Goal: Task Accomplishment & Management: Complete application form

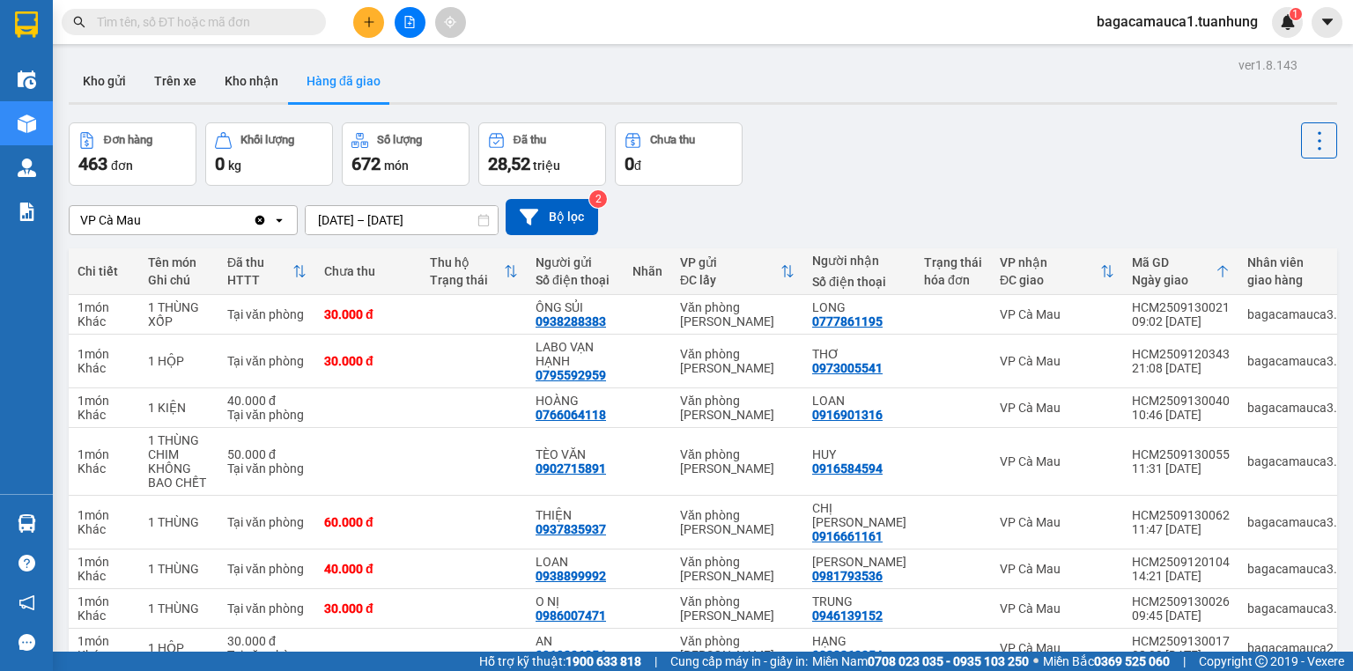
click at [279, 25] on input "text" at bounding box center [201, 21] width 208 height 19
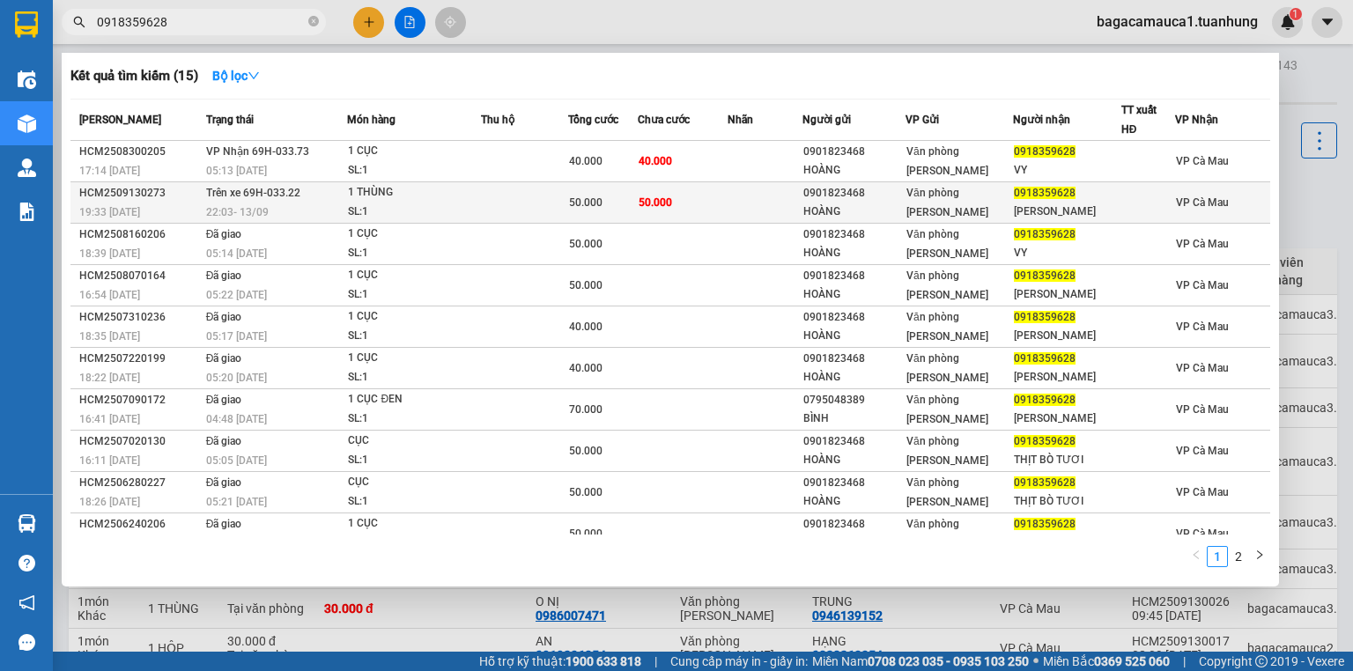
type input "0918359628"
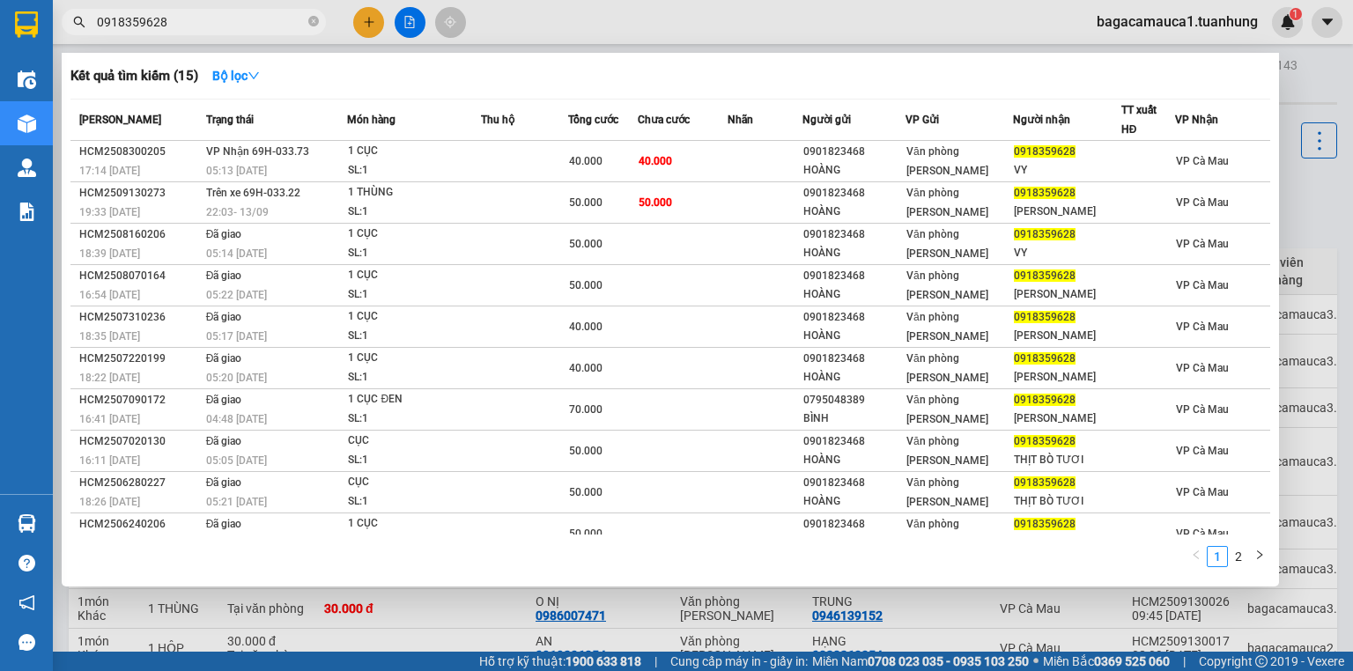
click at [740, 210] on td at bounding box center [765, 202] width 75 height 41
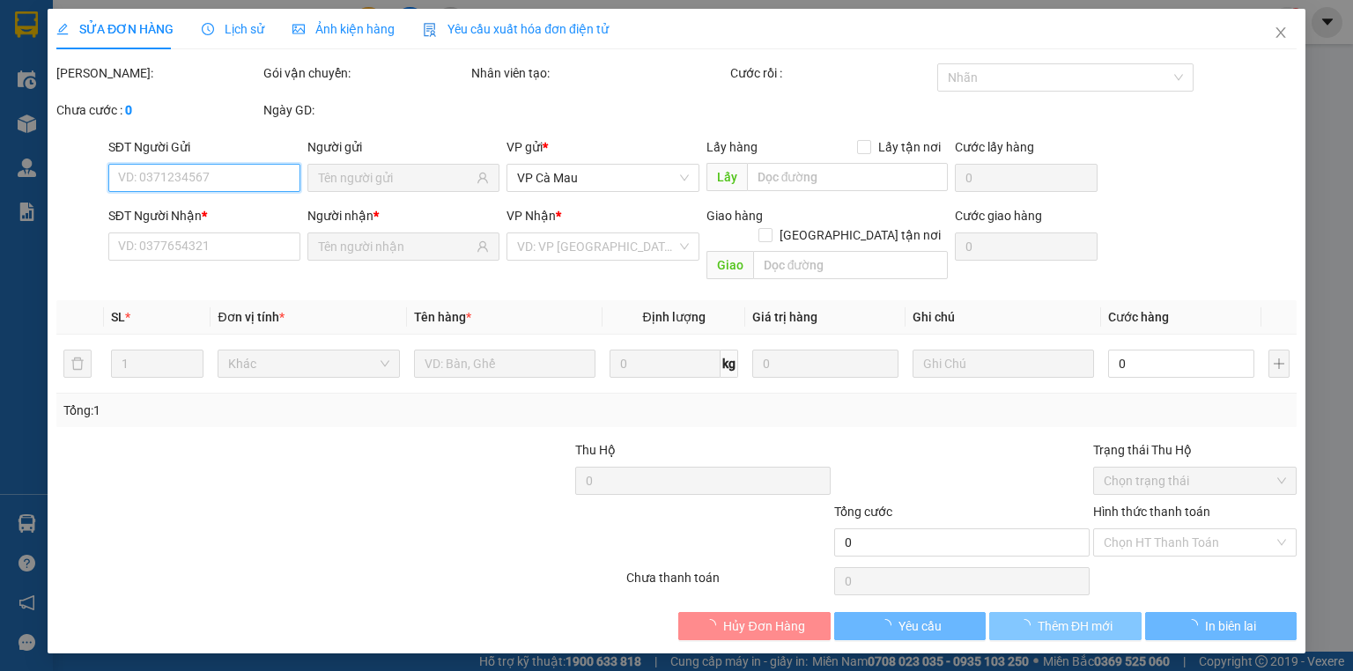
type input "0901823468"
type input "HOÀNG"
type input "0918359628"
type input "[PERSON_NAME]"
type input "50.000"
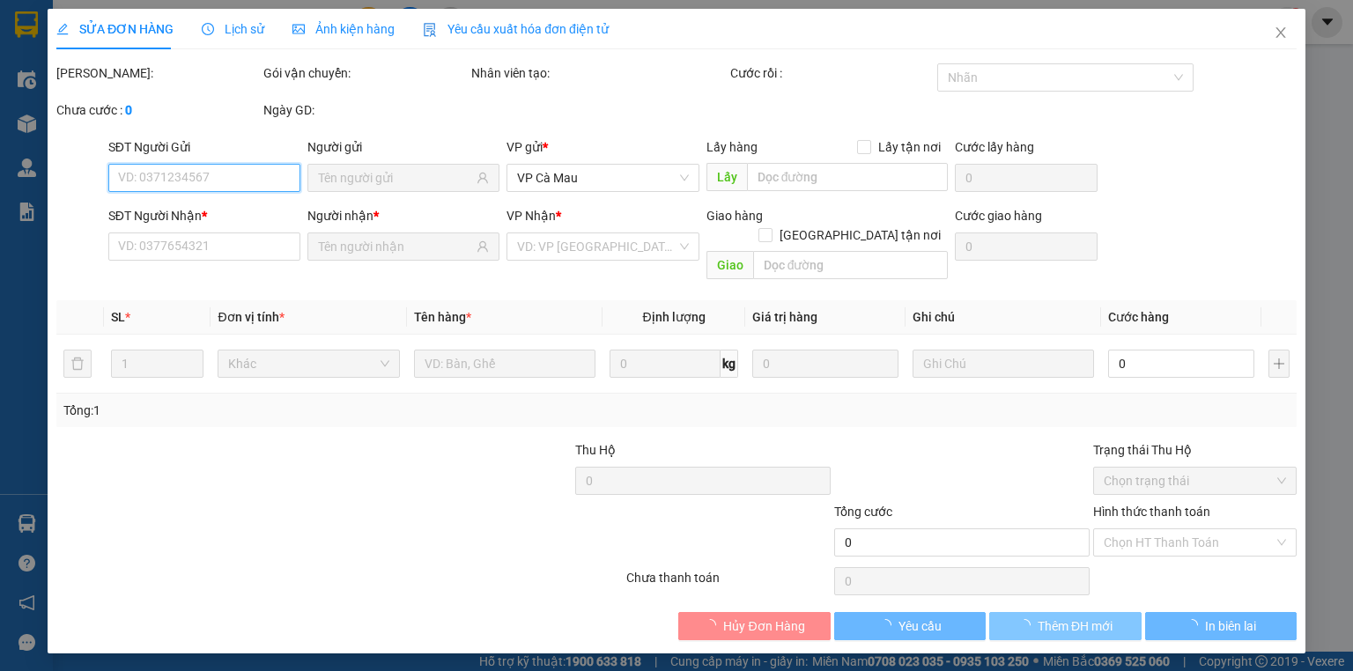
type input "50.000"
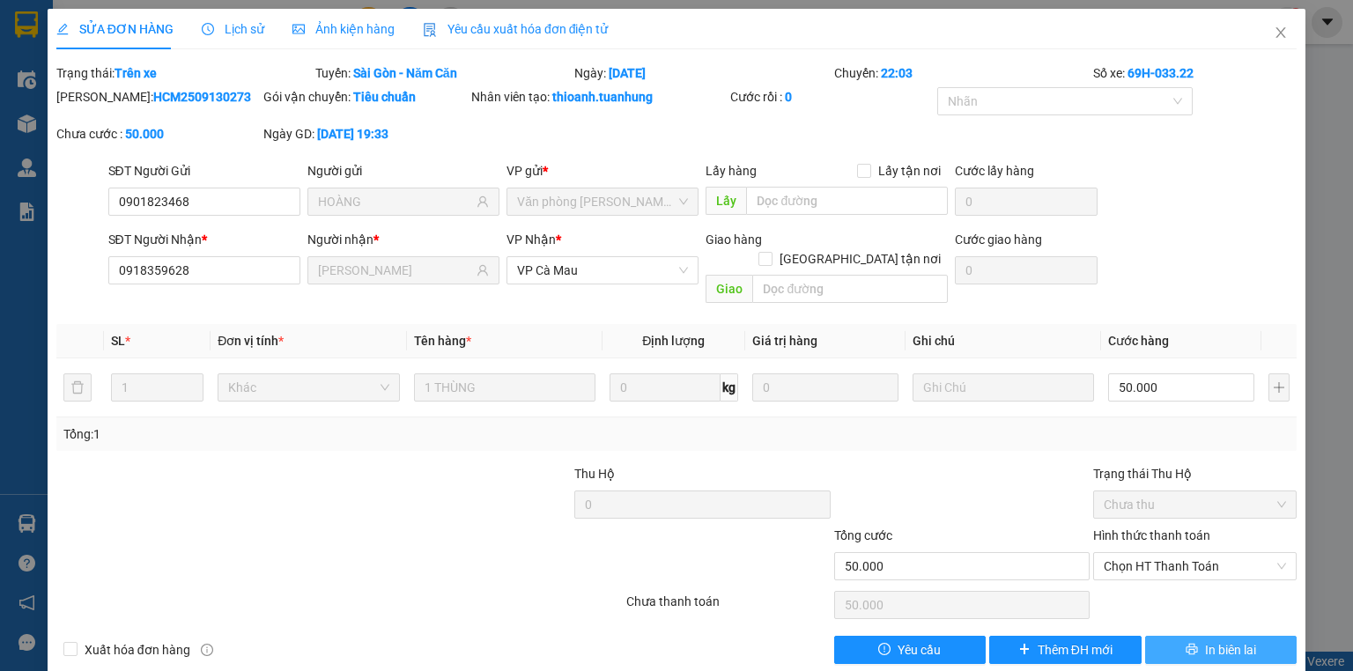
click at [1187, 643] on icon "printer" at bounding box center [1192, 649] width 12 height 12
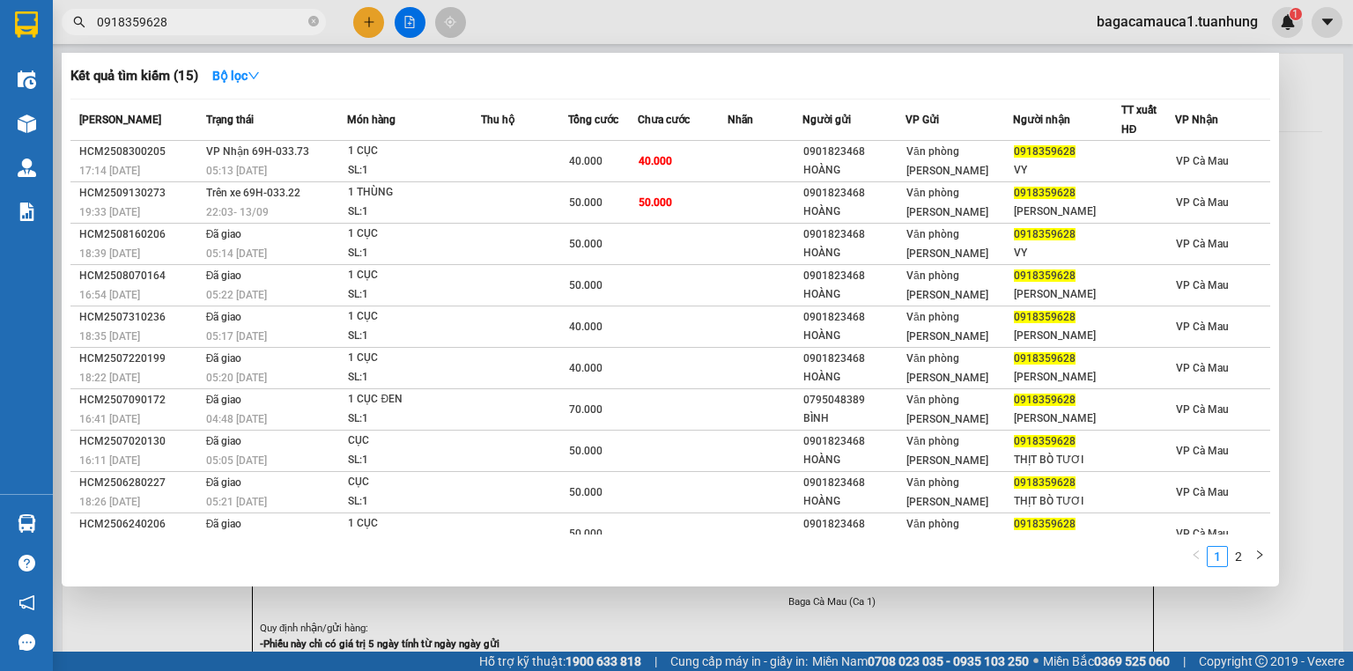
click at [262, 18] on input "0918359628" at bounding box center [201, 21] width 208 height 19
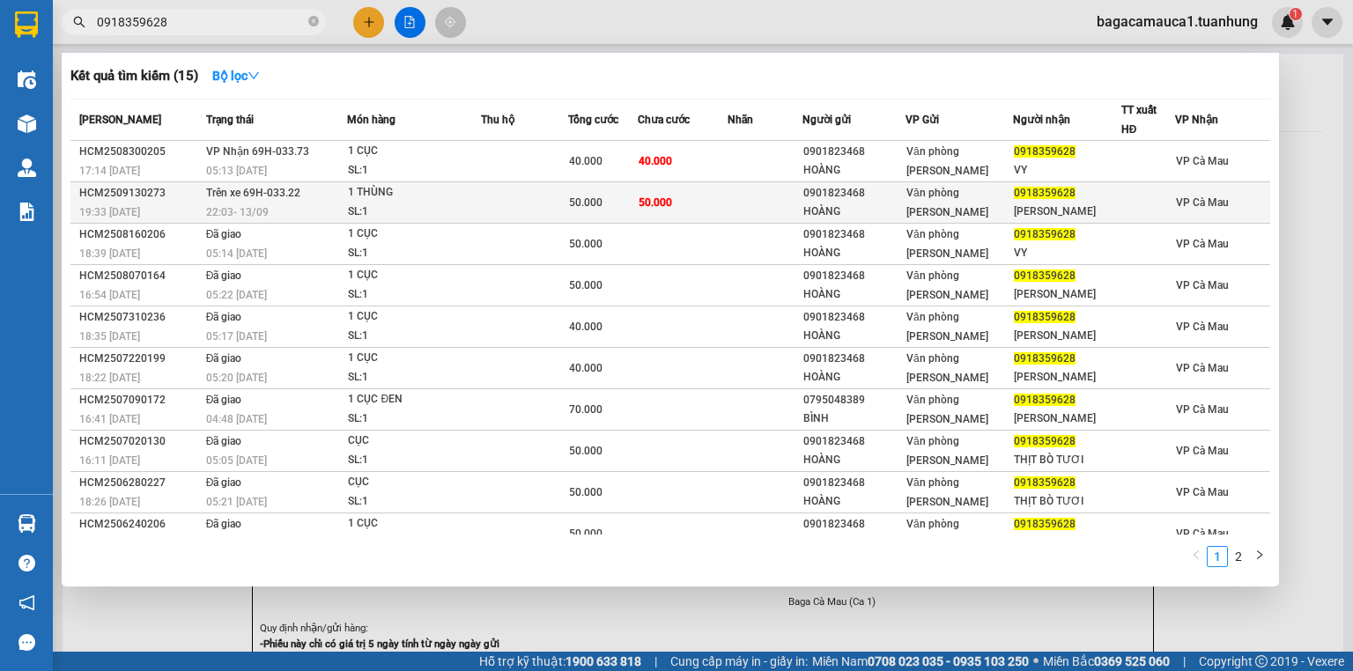
click at [617, 190] on td "50.000" at bounding box center [603, 202] width 70 height 41
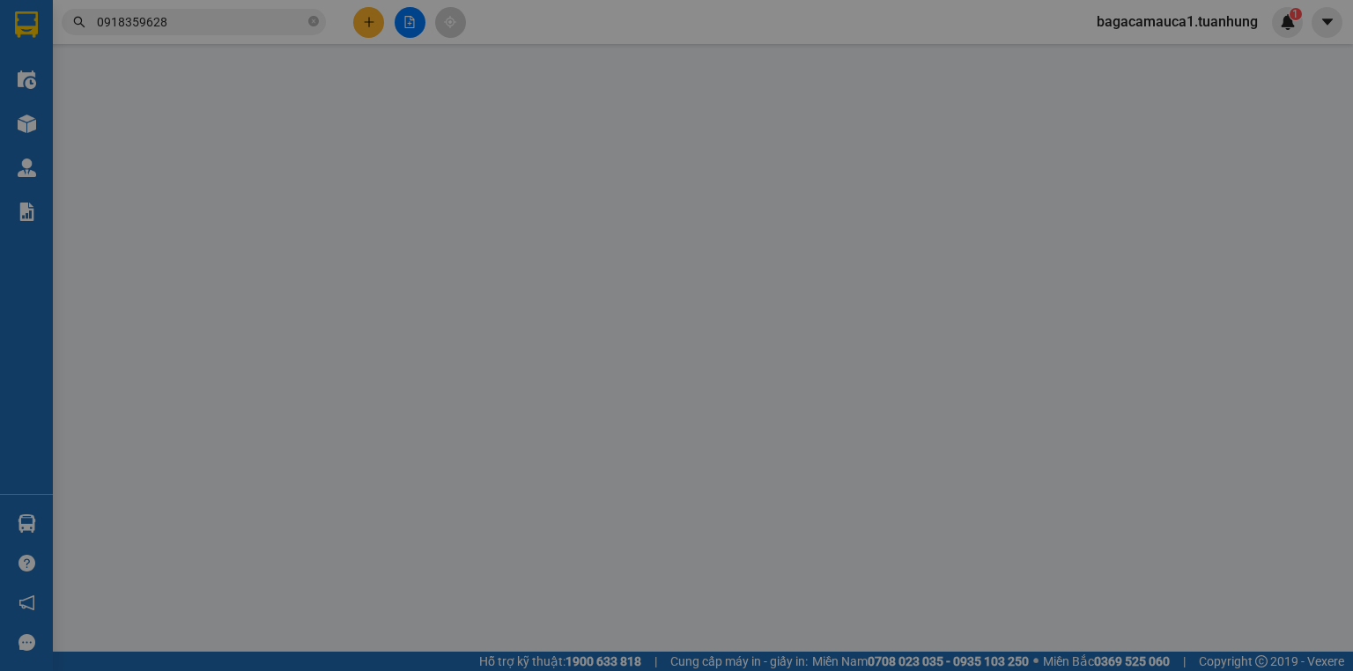
type input "0901823468"
type input "HOÀNG"
type input "0918359628"
type input "VY TRIỆU"
type input "50.000"
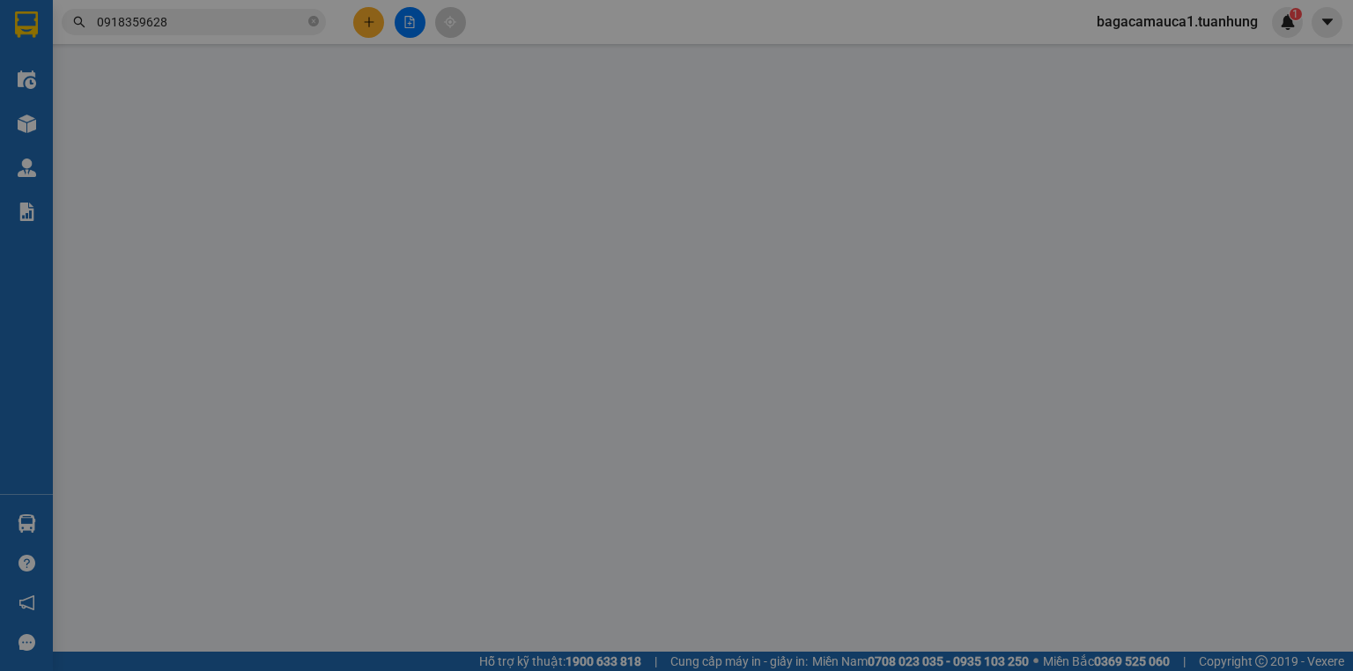
type input "50.000"
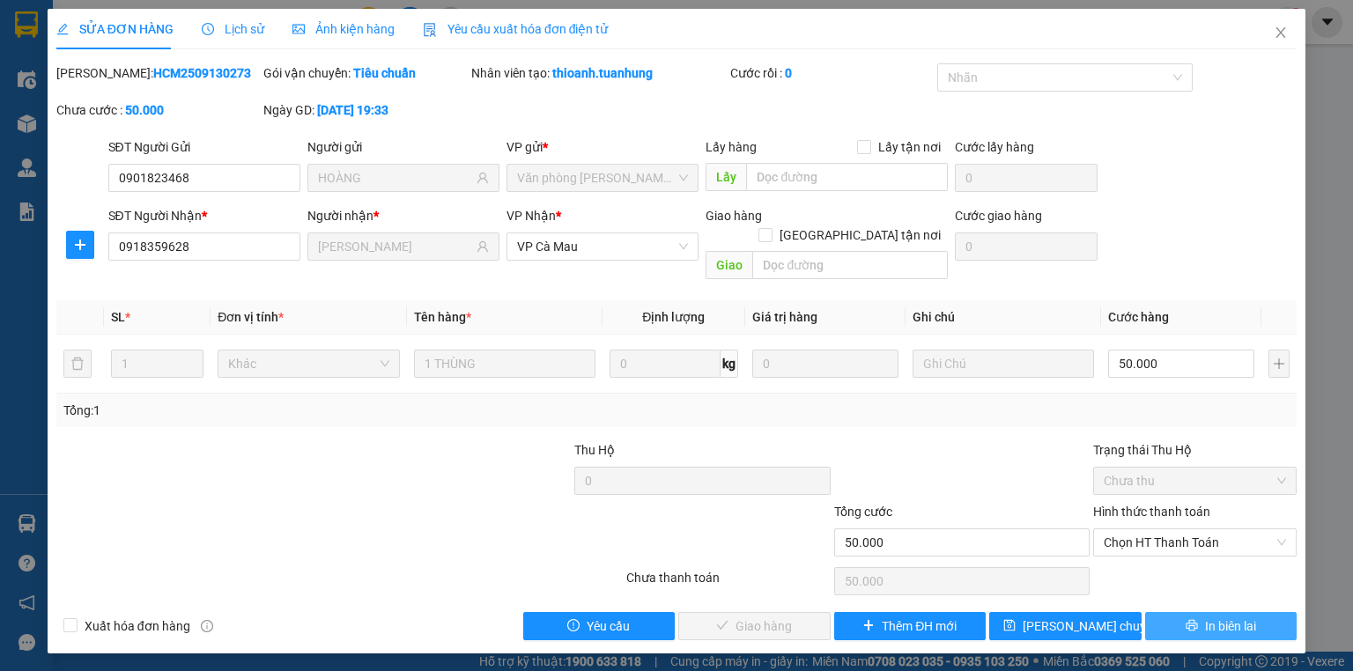
click at [1196, 619] on icon "printer" at bounding box center [1192, 625] width 12 height 12
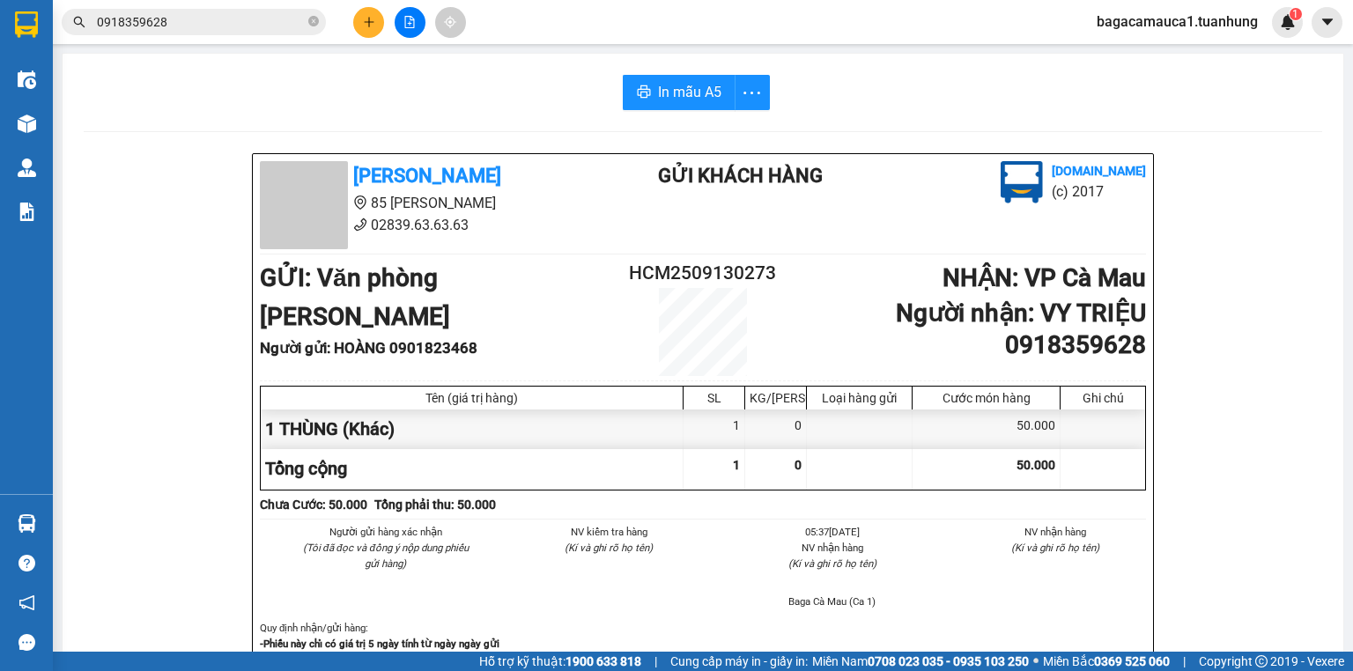
click at [211, 25] on input "0918359628" at bounding box center [201, 21] width 208 height 19
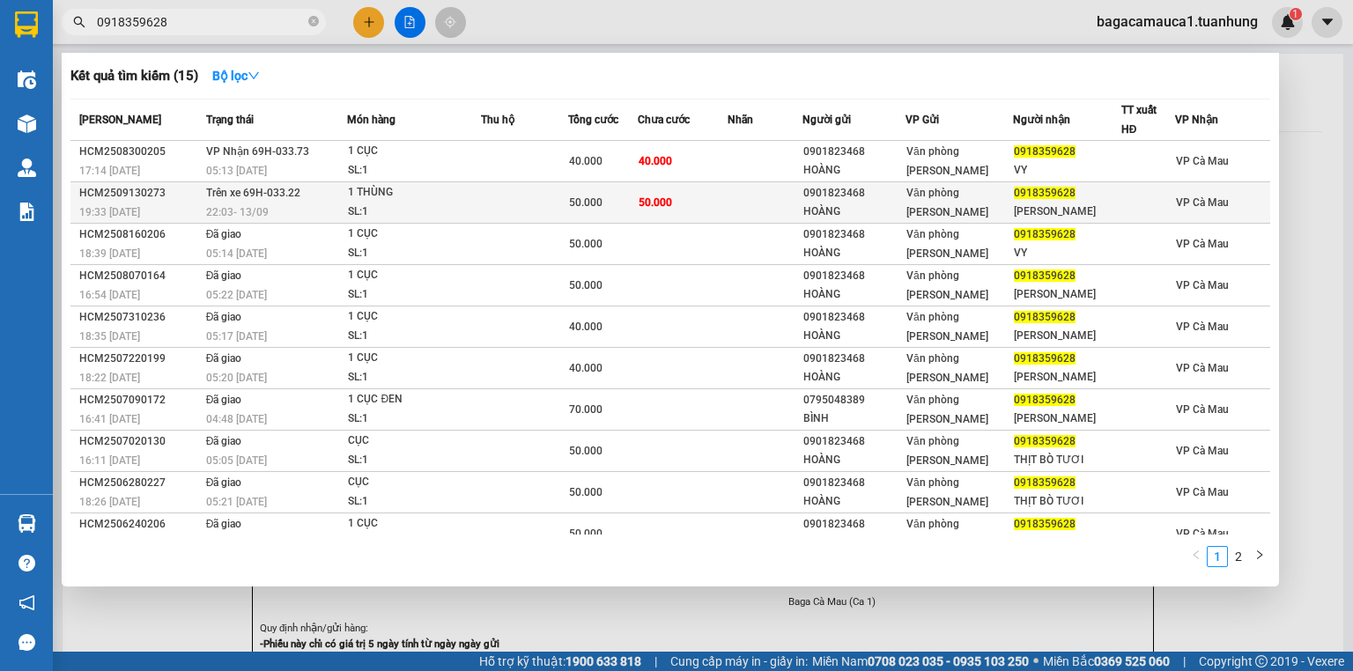
click at [630, 197] on div "50.000" at bounding box center [603, 202] width 68 height 19
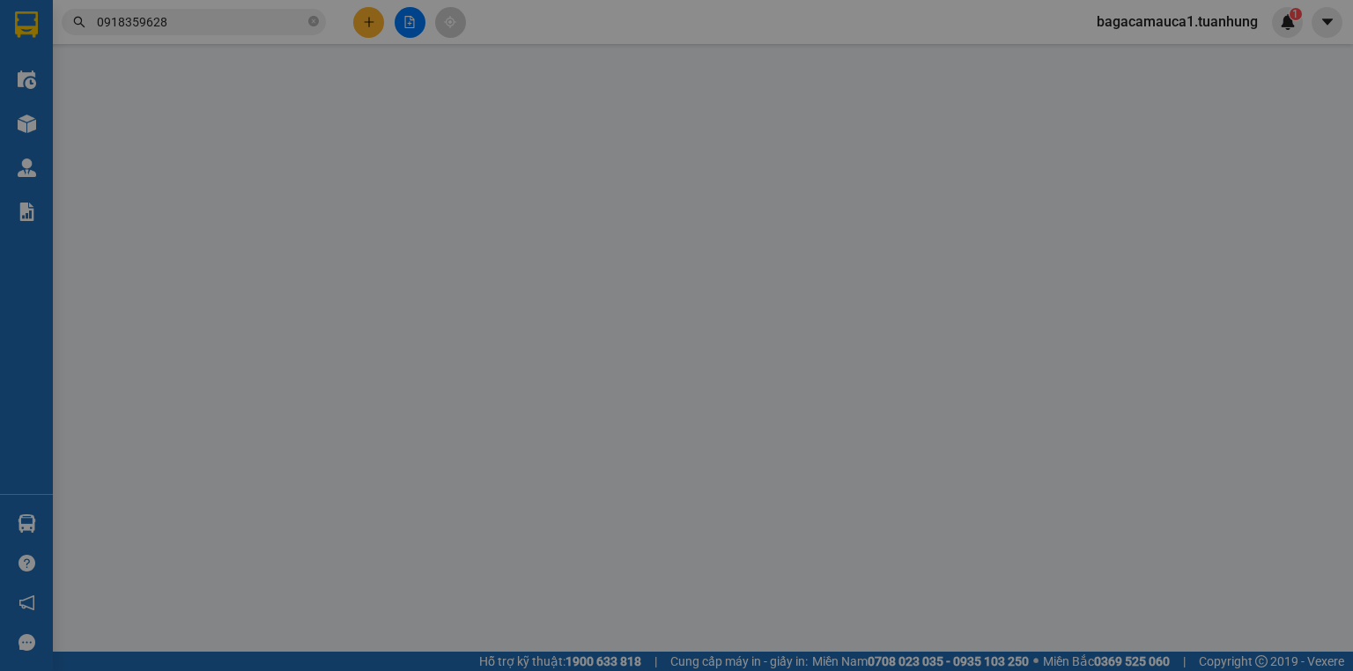
type input "0901823468"
type input "HOÀNG"
type input "0918359628"
type input "VY TRIỆU"
type input "50.000"
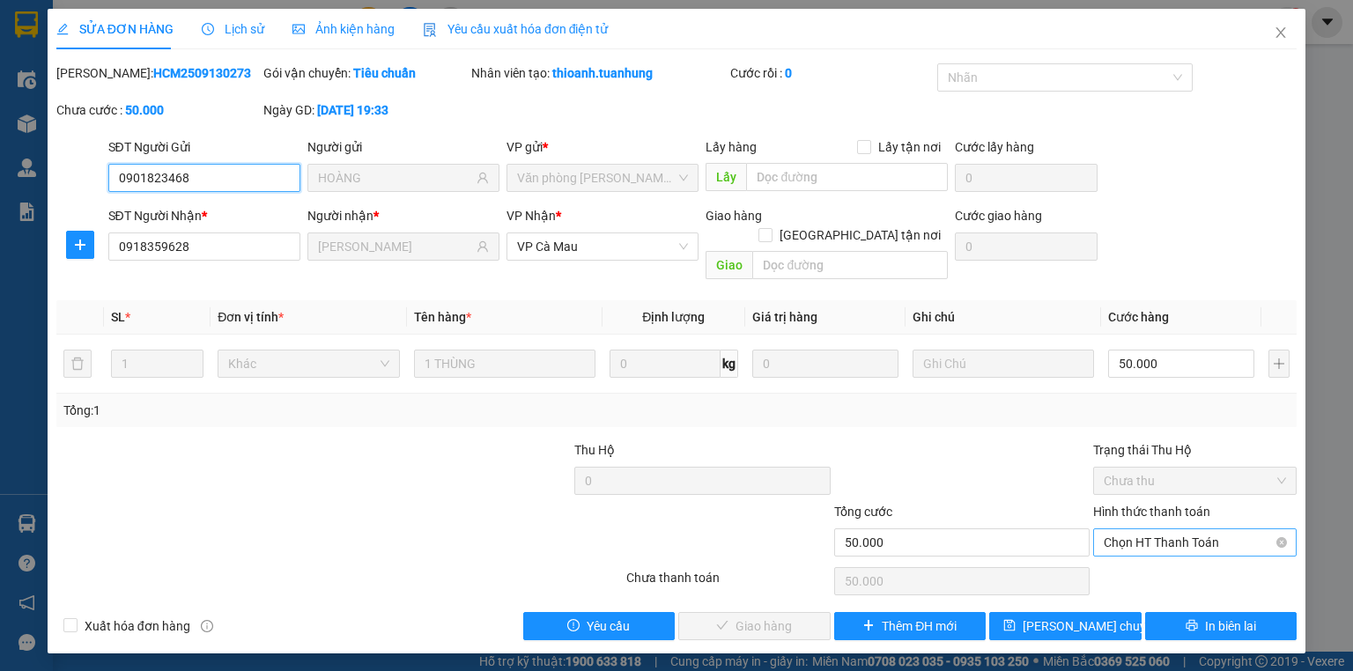
click at [1217, 529] on span "Chọn HT Thanh Toán" at bounding box center [1195, 542] width 182 height 26
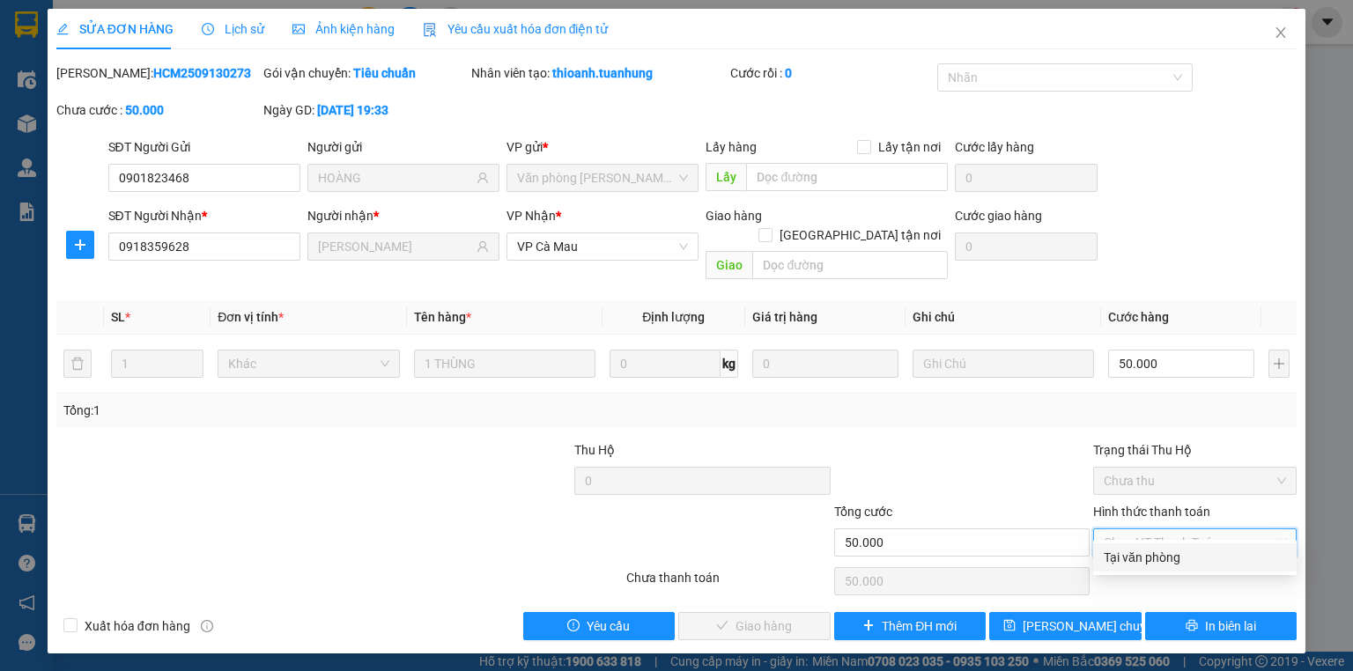
click at [1183, 566] on div "Tại văn phòng" at bounding box center [1195, 557] width 182 height 19
type input "0"
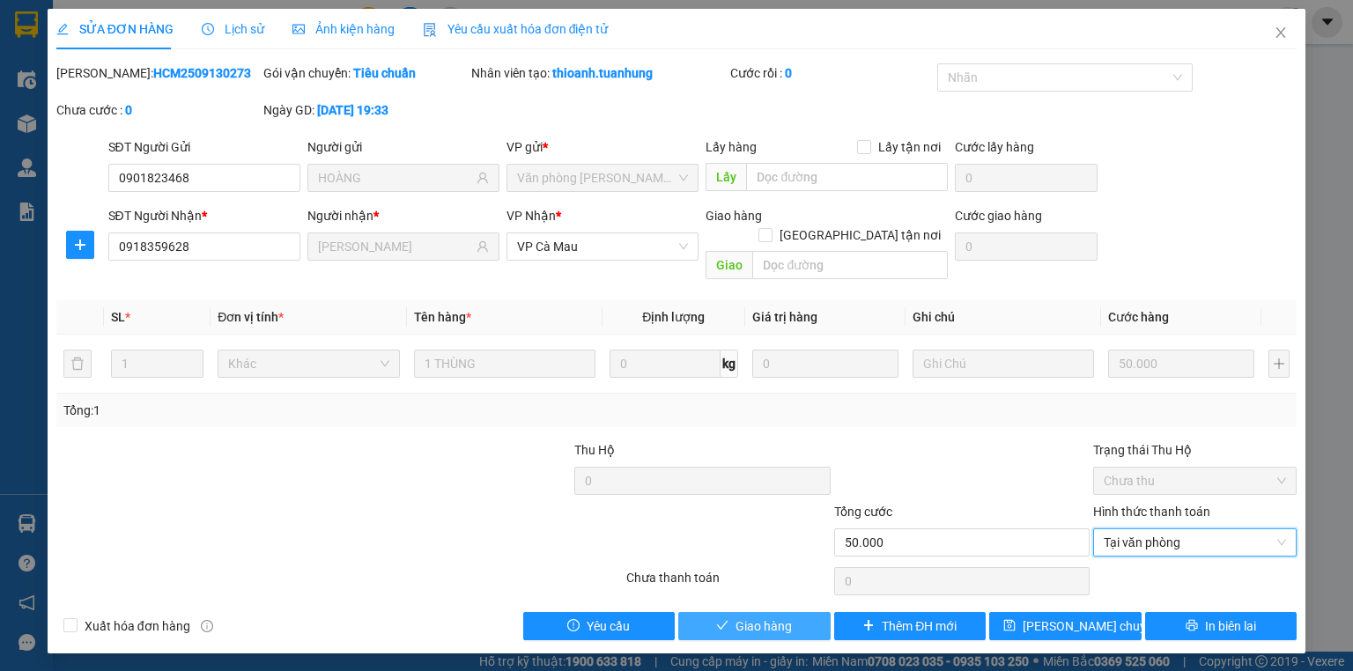
click at [759, 617] on span "Giao hàng" at bounding box center [764, 626] width 56 height 19
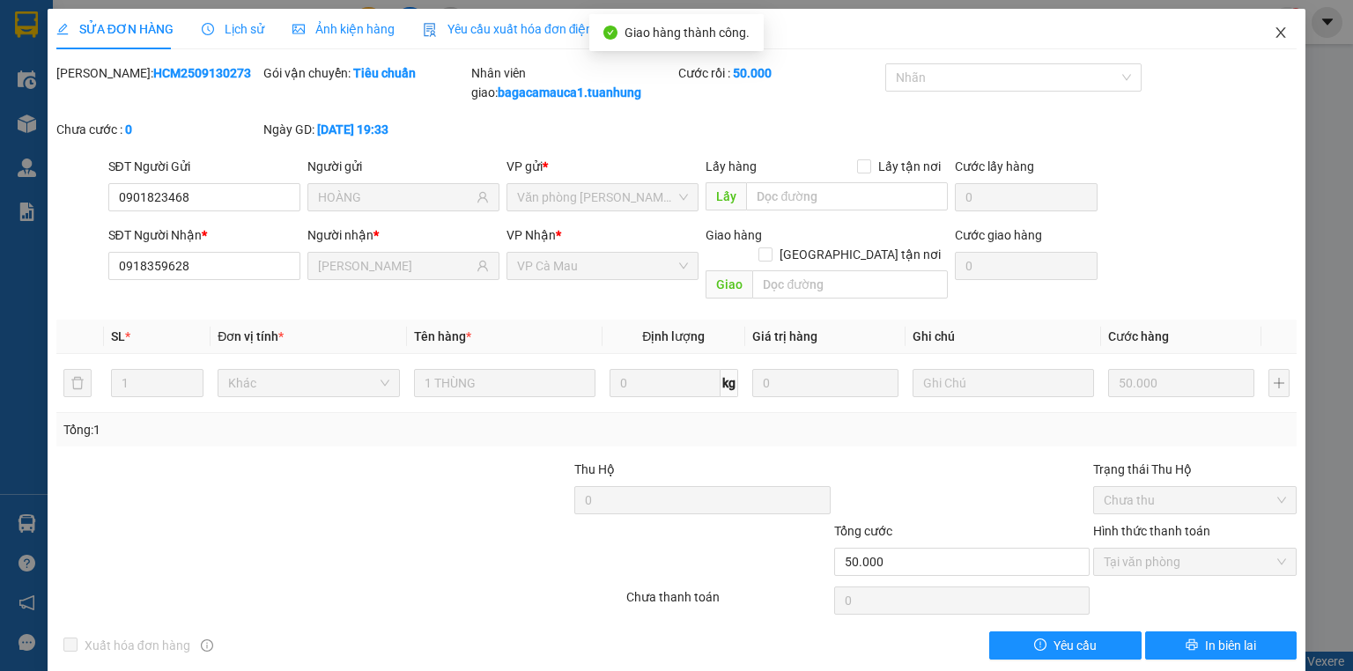
click at [1274, 31] on icon "close" at bounding box center [1281, 33] width 14 height 14
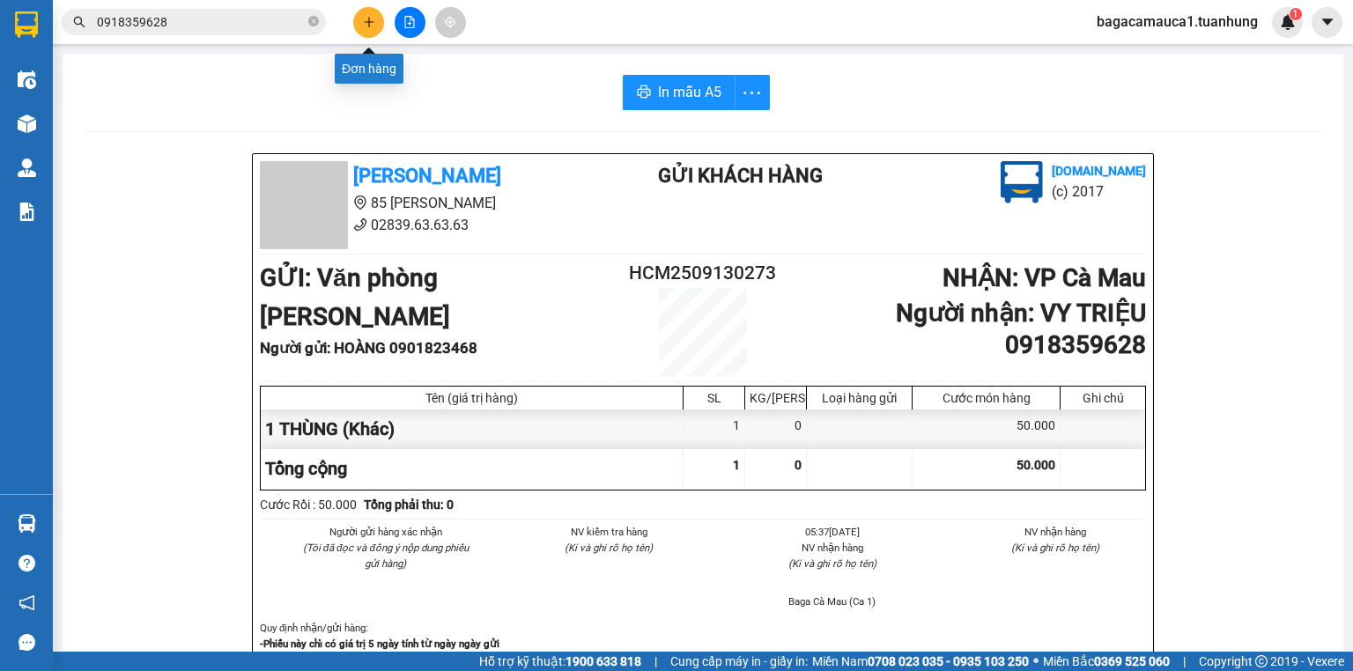
click at [369, 24] on icon "plus" at bounding box center [369, 22] width 12 height 12
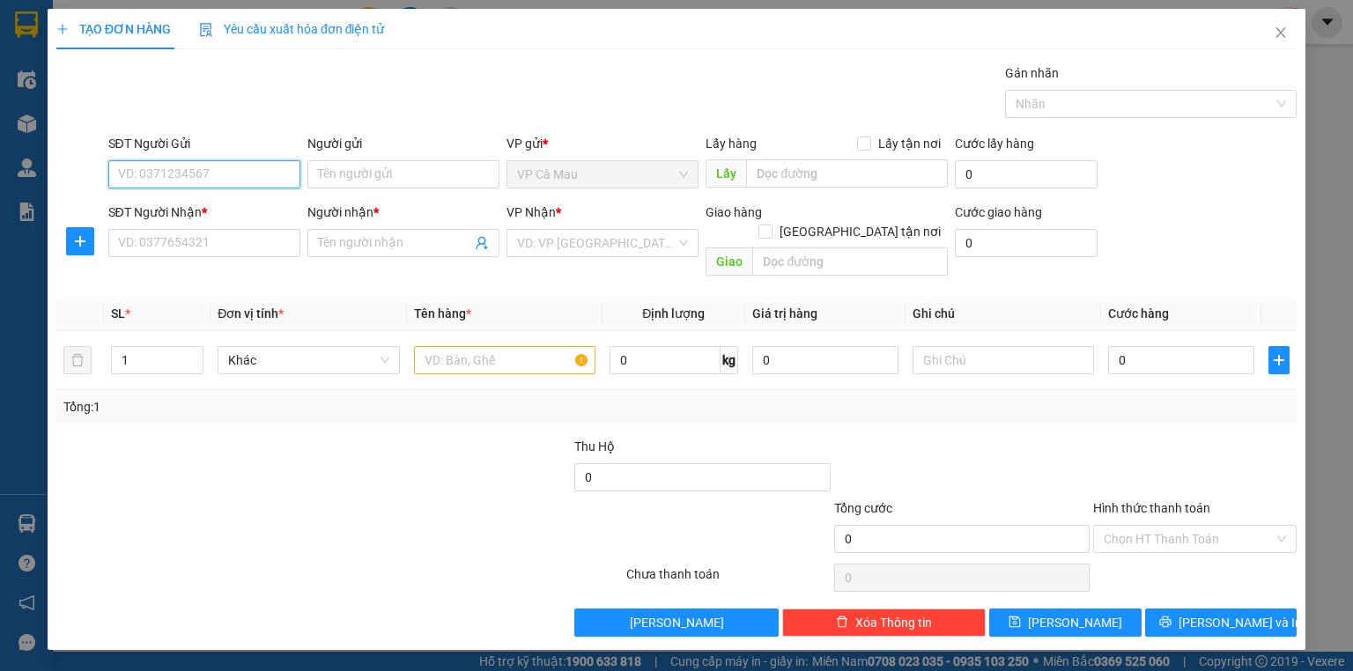
click at [276, 178] on input "SĐT Người Gửi" at bounding box center [204, 174] width 192 height 28
type input "0919571354"
click at [213, 211] on div "0919571354 - LẶNG" at bounding box center [204, 208] width 171 height 19
type input "LẶNG"
type input "0919571354"
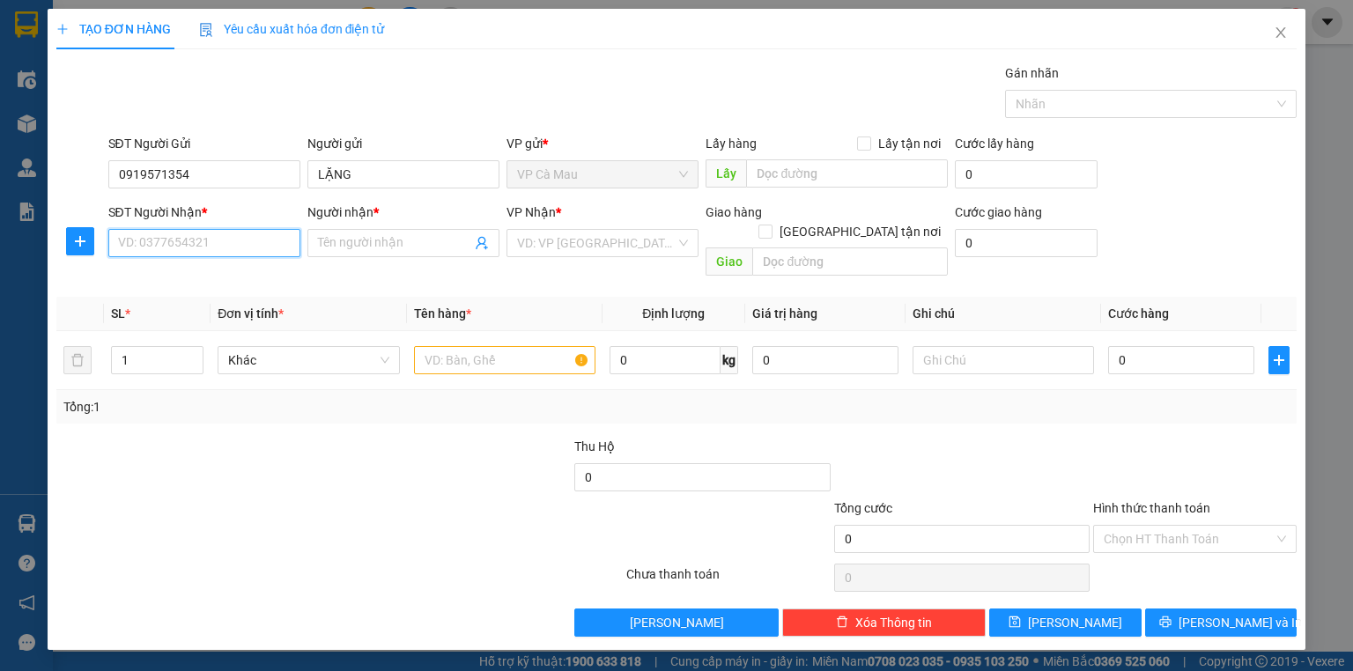
click at [233, 237] on input "SĐT Người Nhận *" at bounding box center [204, 243] width 192 height 28
click at [228, 303] on div "0948237419 - KHANG" at bounding box center [204, 305] width 171 height 19
type input "0948237419"
type input "KHANG"
click at [458, 346] on input "text" at bounding box center [504, 360] width 181 height 28
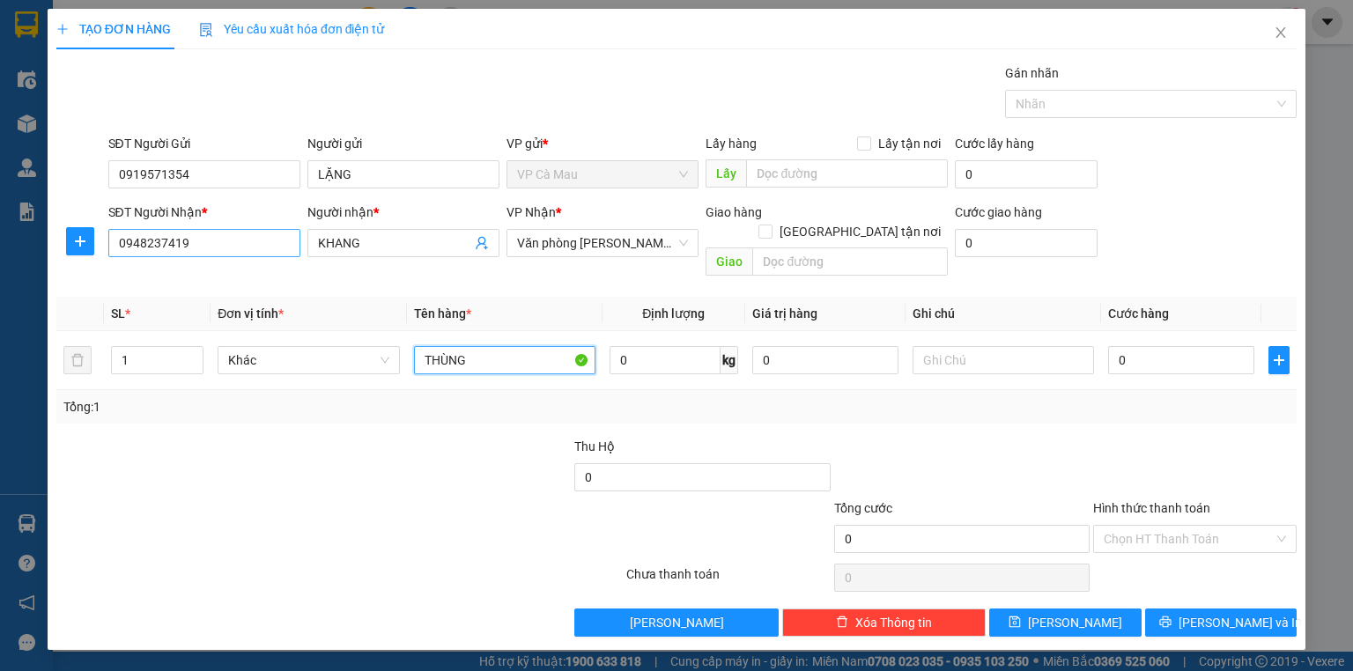
type input "THÙNG"
click at [204, 245] on input "0948237419" at bounding box center [204, 243] width 192 height 28
type input "0"
type input "0389613811"
click at [1111, 346] on input "0" at bounding box center [1181, 360] width 146 height 28
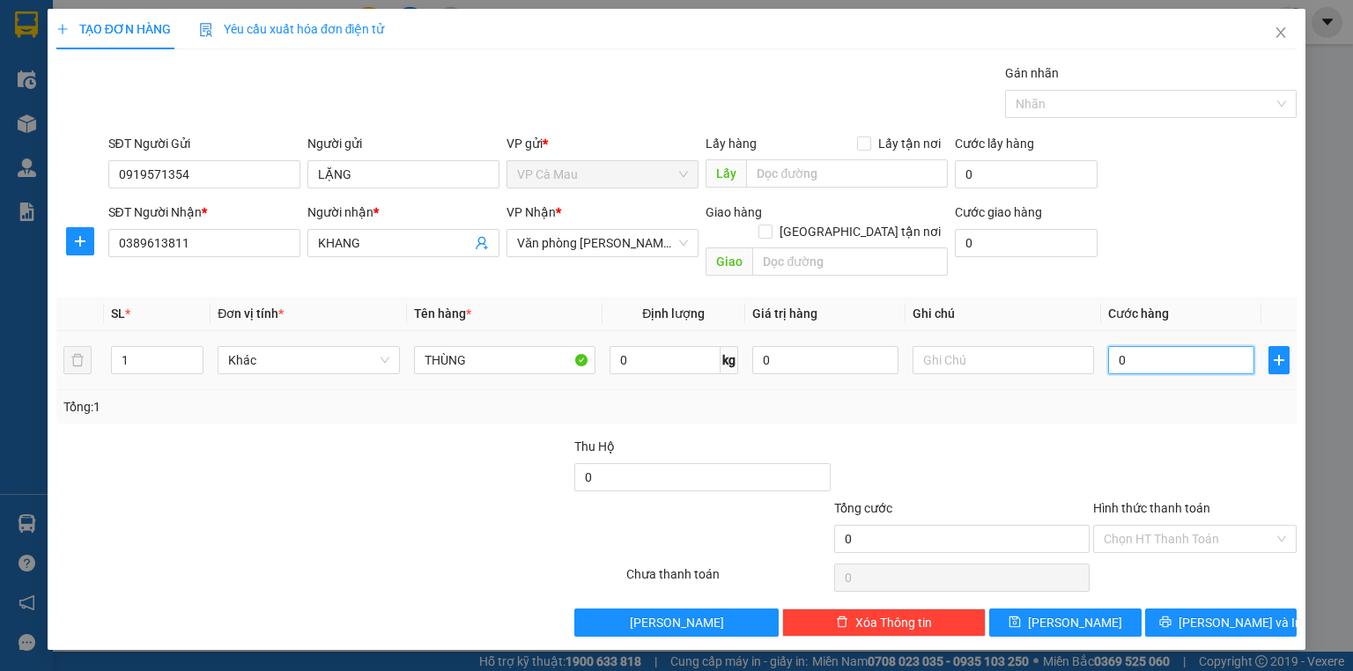
click at [1111, 346] on input "0" at bounding box center [1181, 360] width 146 height 28
click at [1117, 346] on input "0" at bounding box center [1181, 360] width 146 height 28
type input "40"
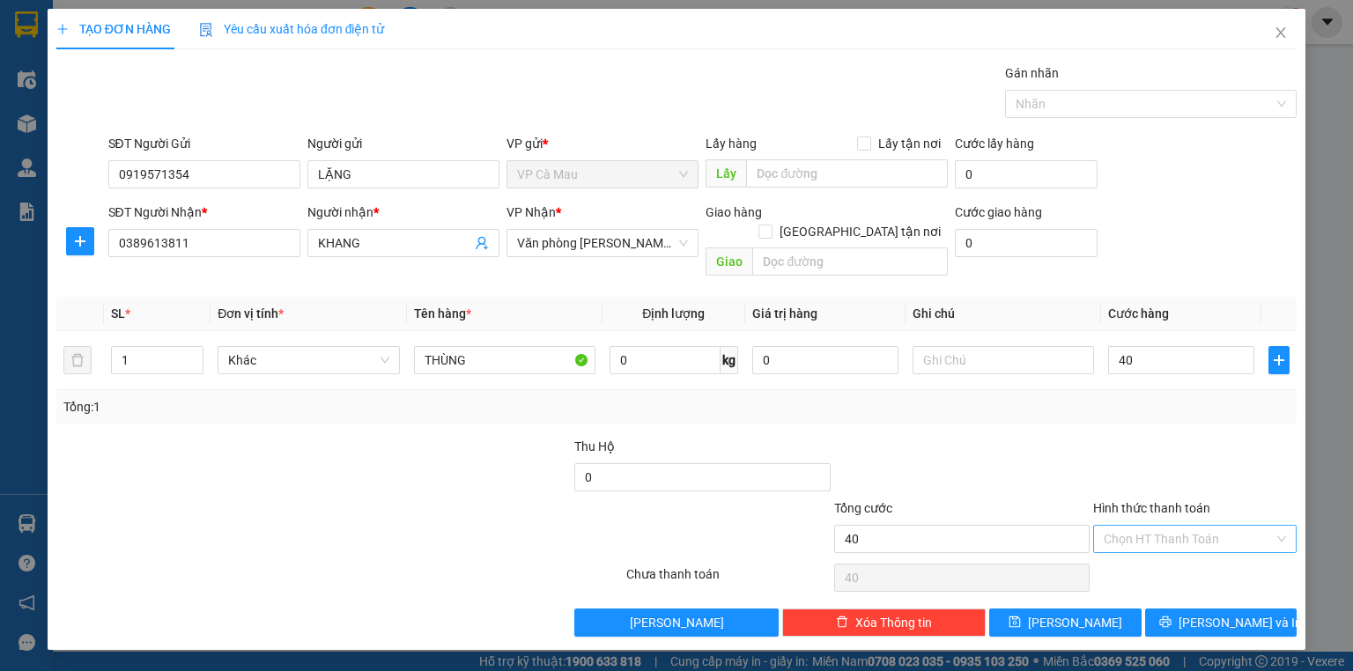
type input "40.000"
click at [1127, 526] on input "Hình thức thanh toán" at bounding box center [1189, 539] width 170 height 26
click at [1137, 557] on div "Tại văn phòng" at bounding box center [1195, 553] width 182 height 19
type input "0"
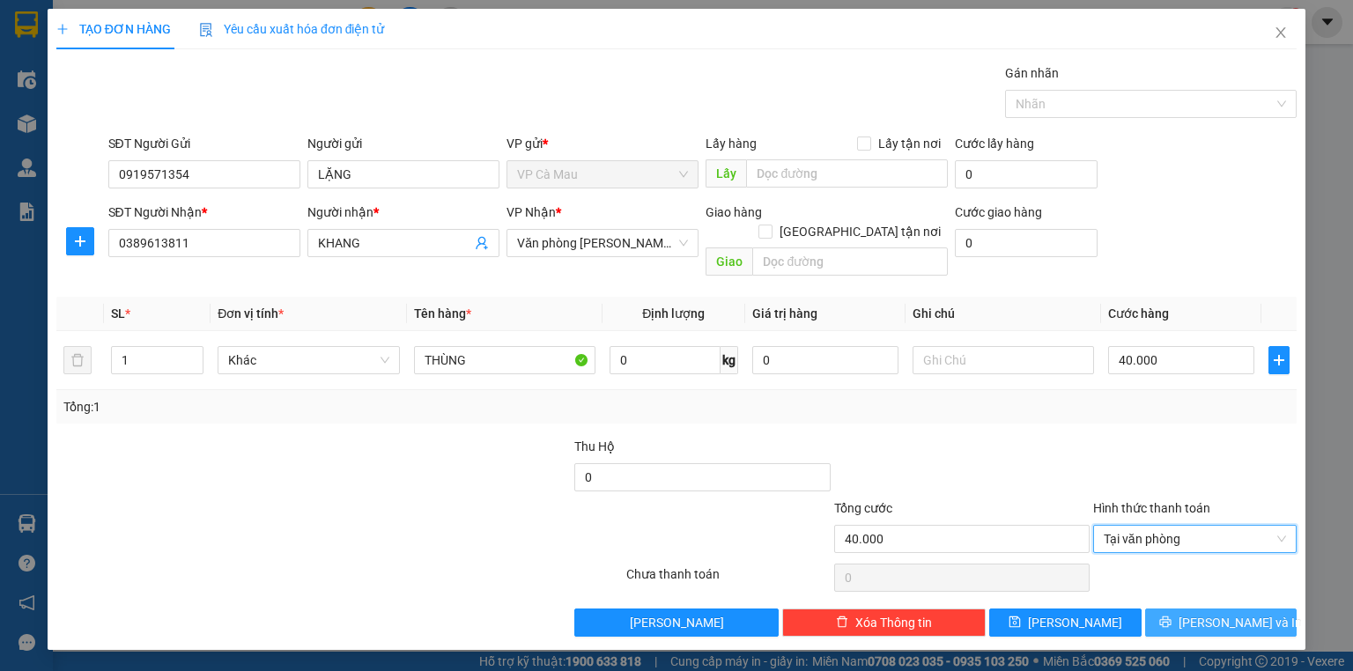
click at [1211, 613] on span "[PERSON_NAME] và In" at bounding box center [1240, 622] width 123 height 19
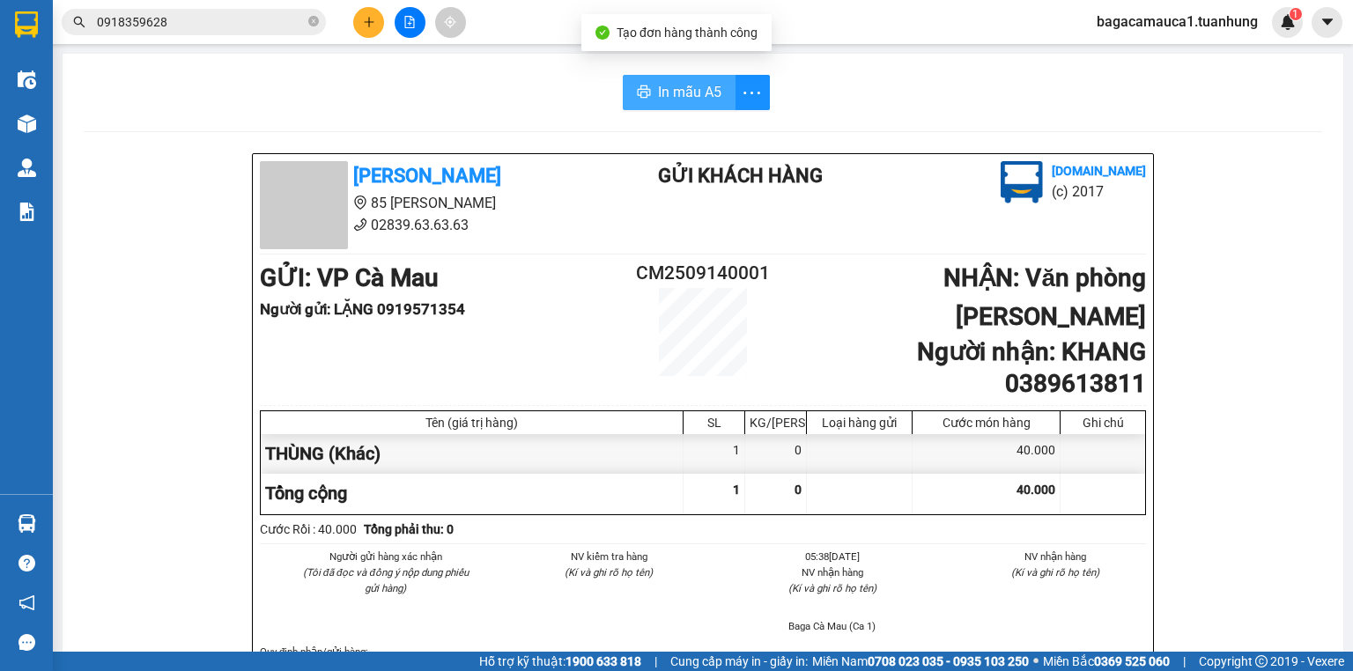
click at [684, 90] on span "In mẫu A5" at bounding box center [689, 92] width 63 height 22
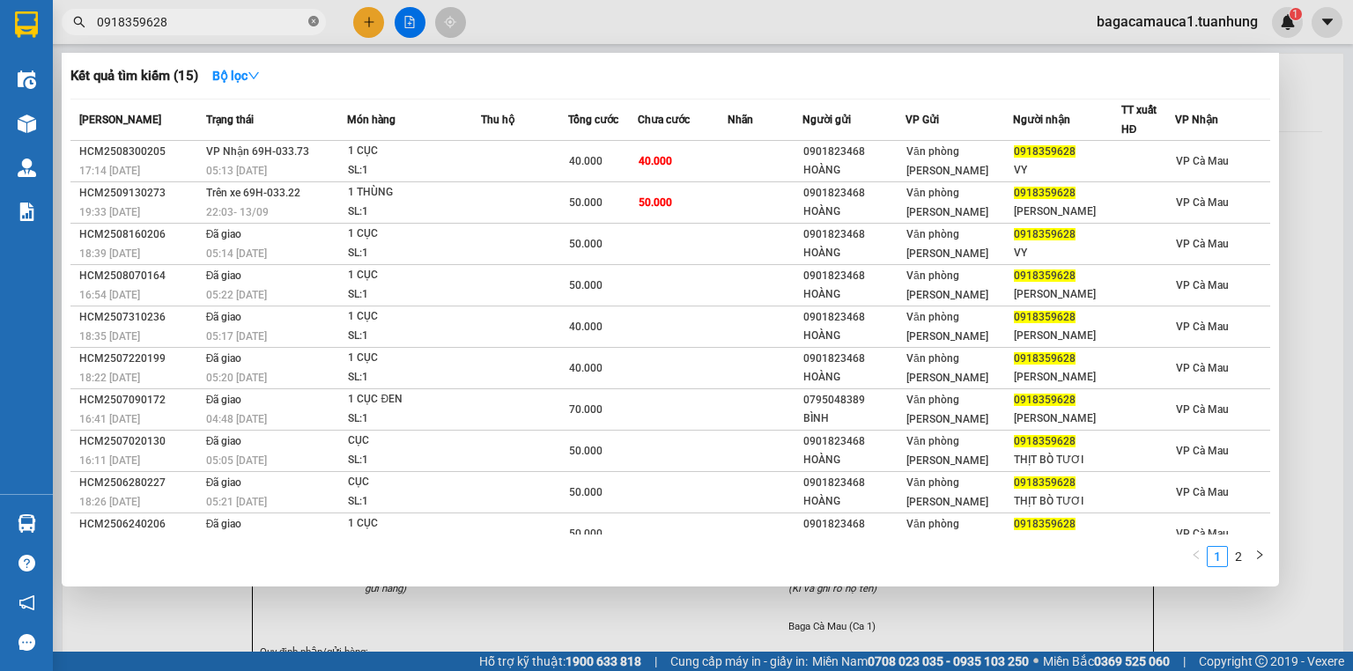
click at [315, 24] on icon "close-circle" at bounding box center [313, 21] width 11 height 11
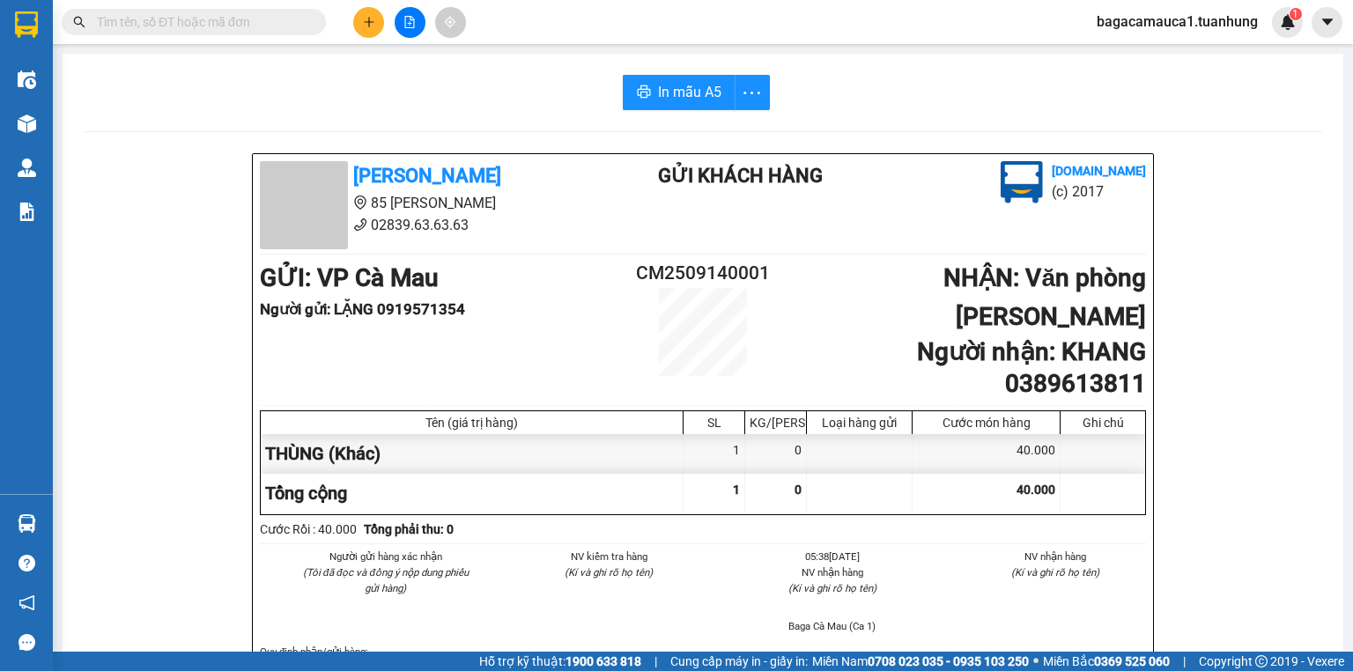
click at [293, 26] on input "text" at bounding box center [201, 21] width 208 height 19
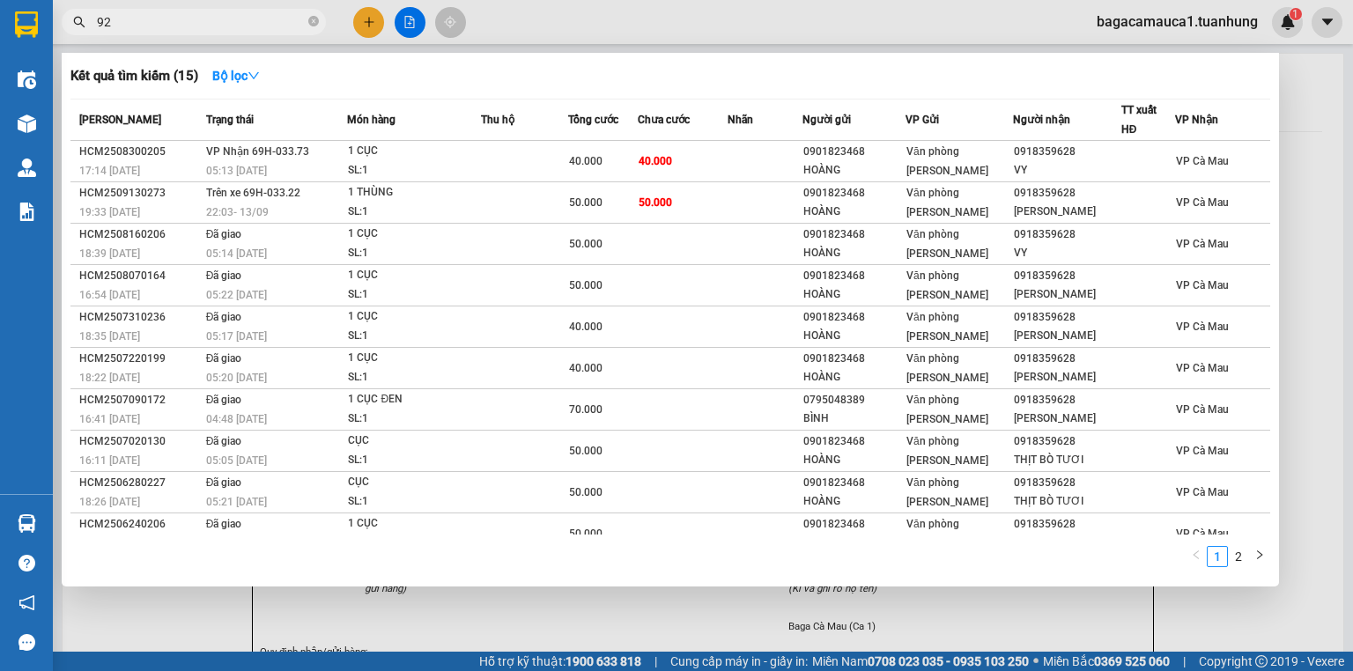
type input "922"
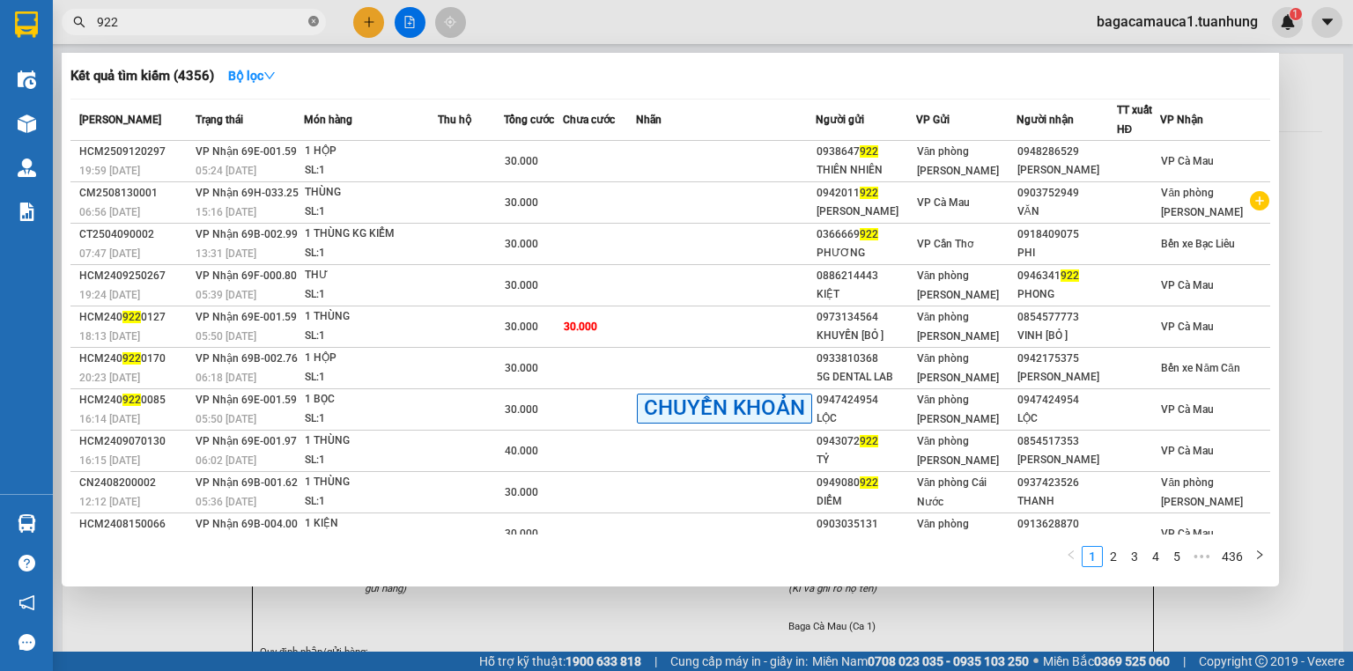
click at [311, 22] on icon "close-circle" at bounding box center [313, 21] width 11 height 11
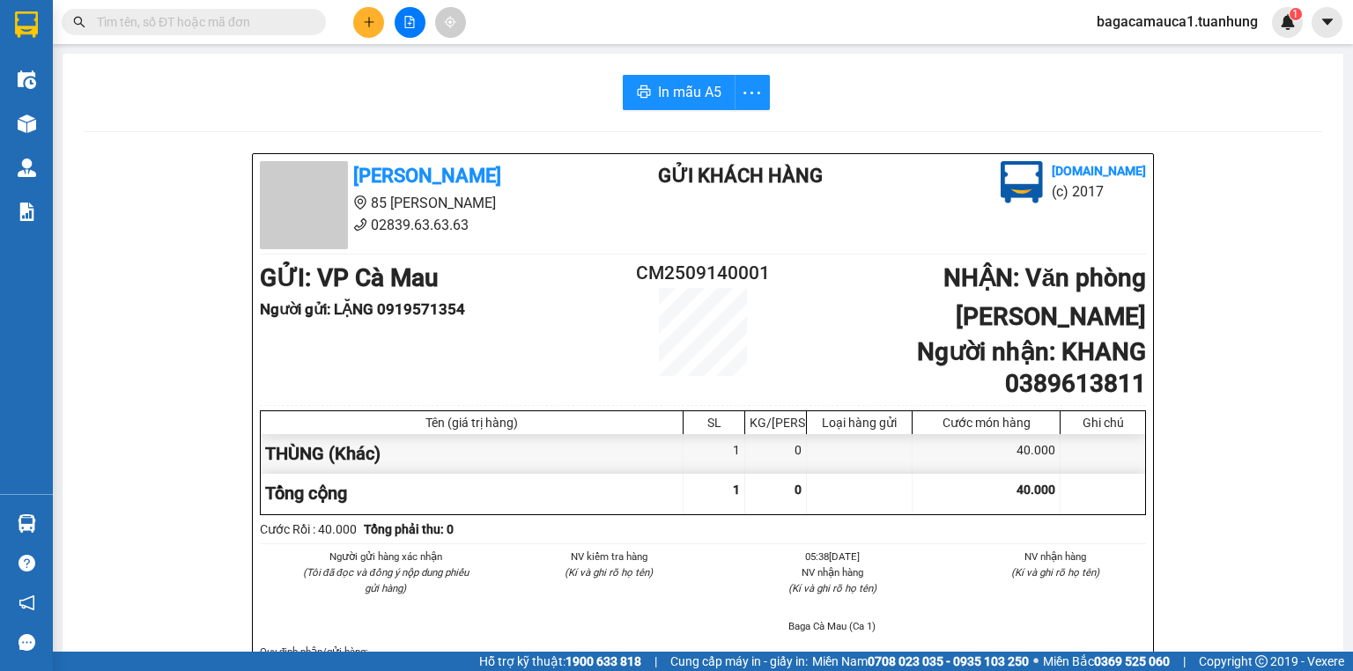
click at [289, 18] on input "text" at bounding box center [201, 21] width 208 height 19
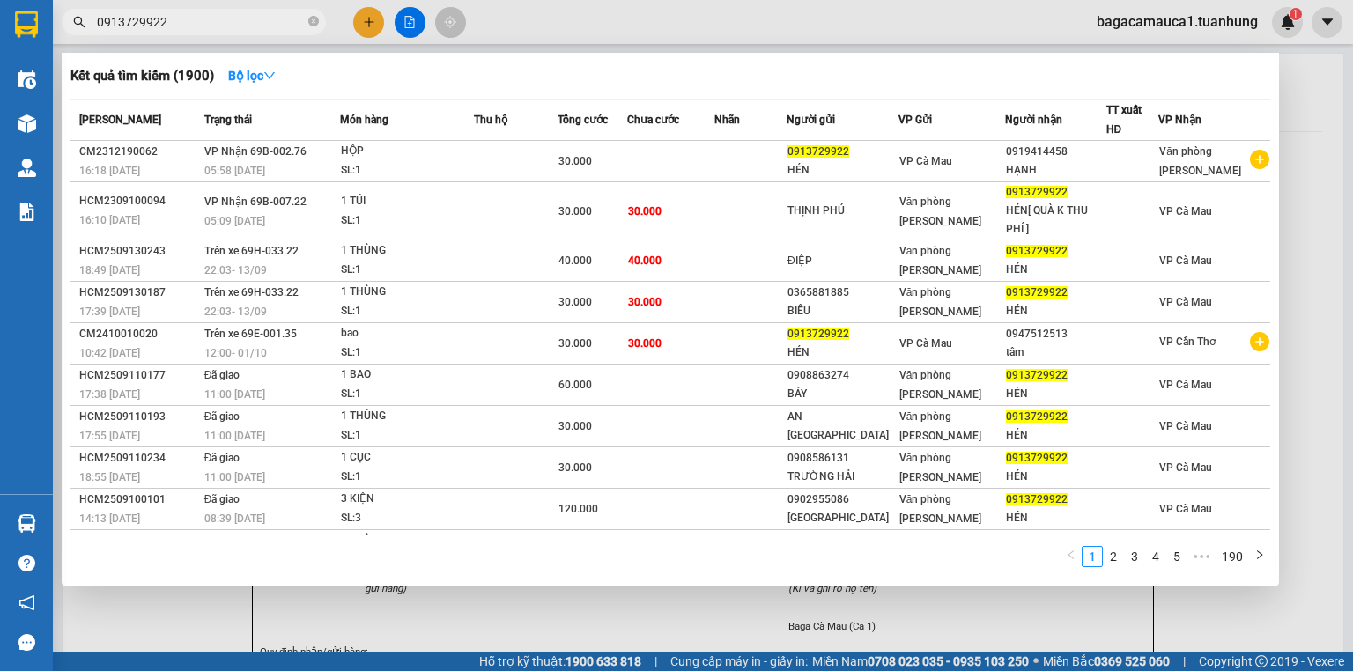
type input "0913729922"
click at [366, 23] on div at bounding box center [676, 335] width 1353 height 671
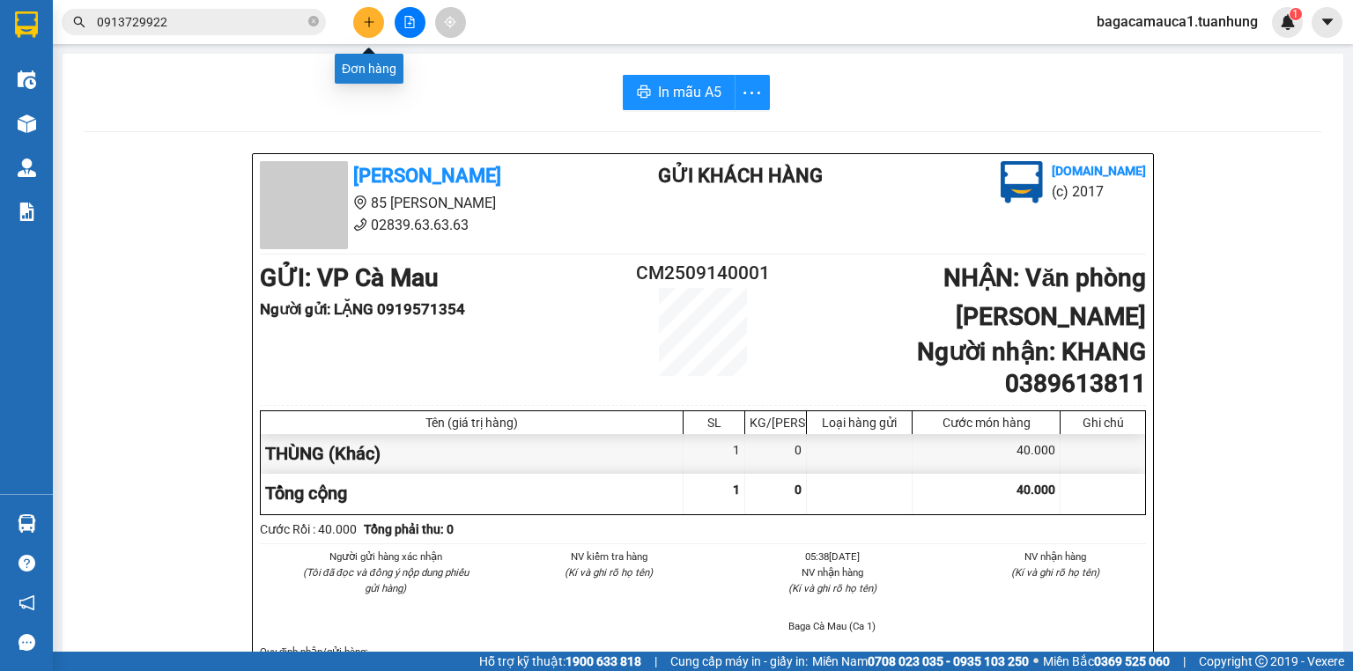
click at [371, 20] on icon "plus" at bounding box center [369, 22] width 12 height 12
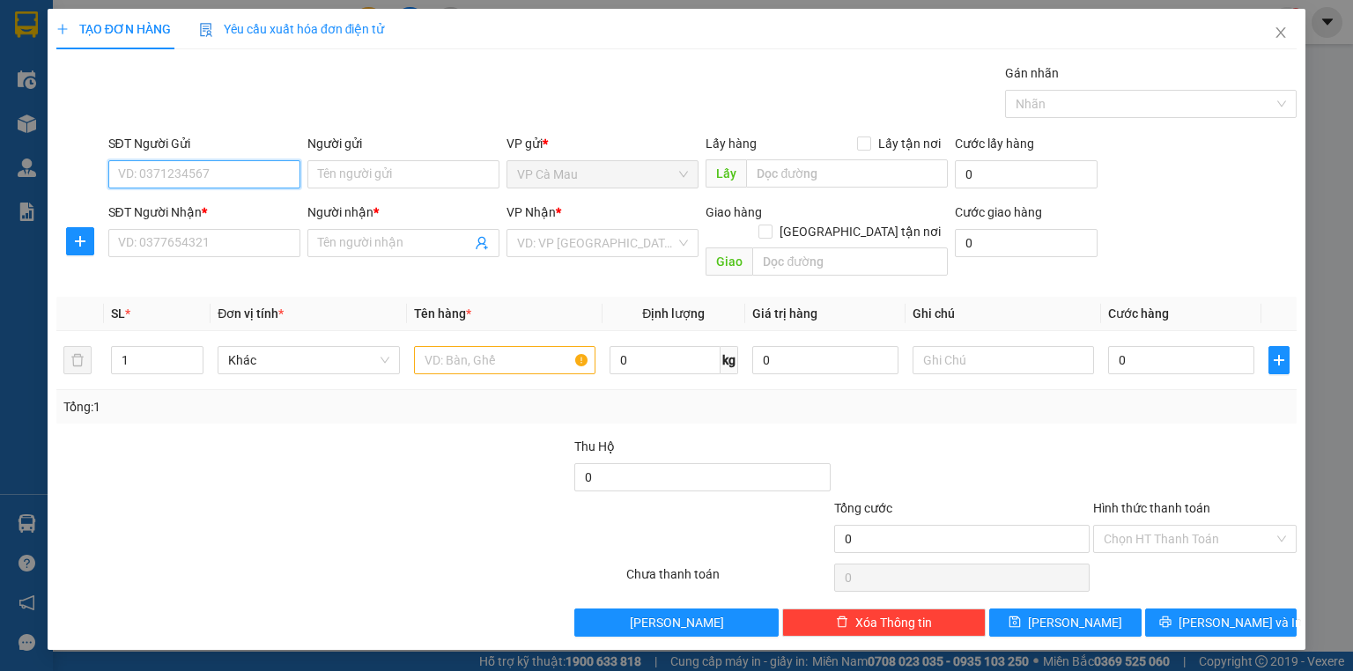
click at [278, 186] on input "SĐT Người Gửi" at bounding box center [204, 174] width 192 height 28
click at [219, 172] on input "SĐT Người Gửi" at bounding box center [204, 174] width 192 height 28
type input "0362976774"
click at [355, 175] on input "Người gửi" at bounding box center [403, 174] width 192 height 28
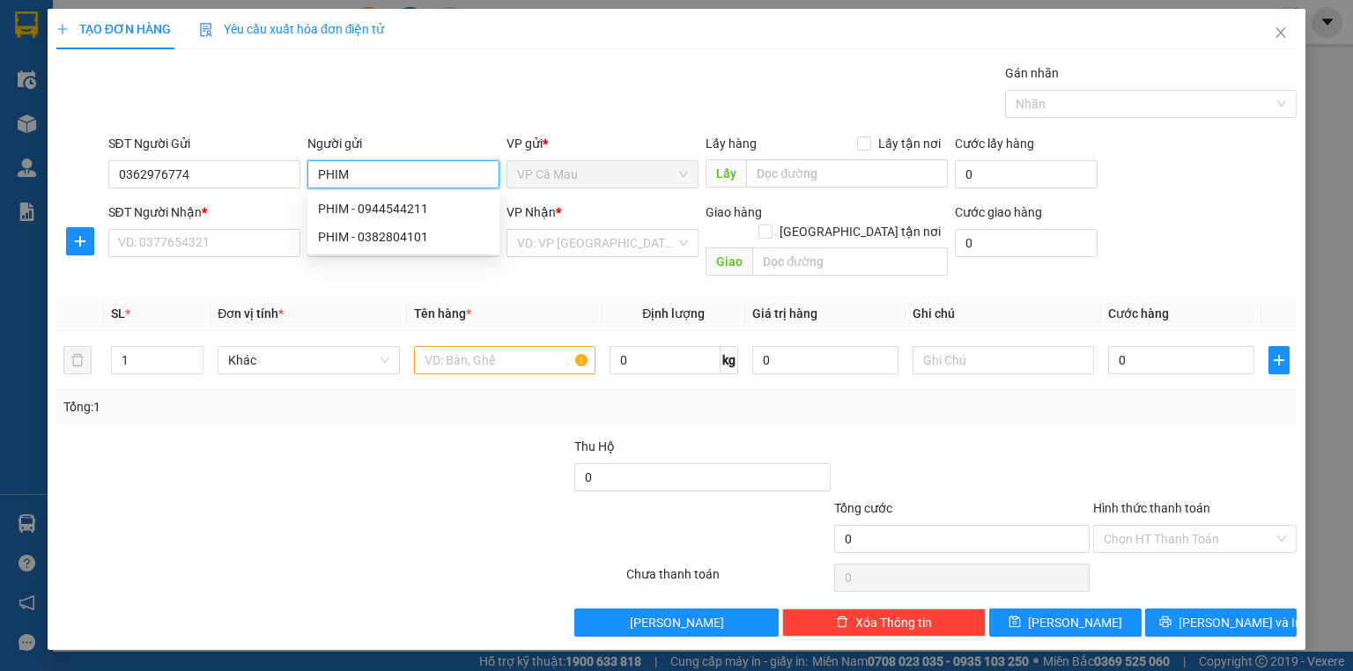
click at [380, 175] on input "PHIM" at bounding box center [403, 174] width 192 height 28
type input "P"
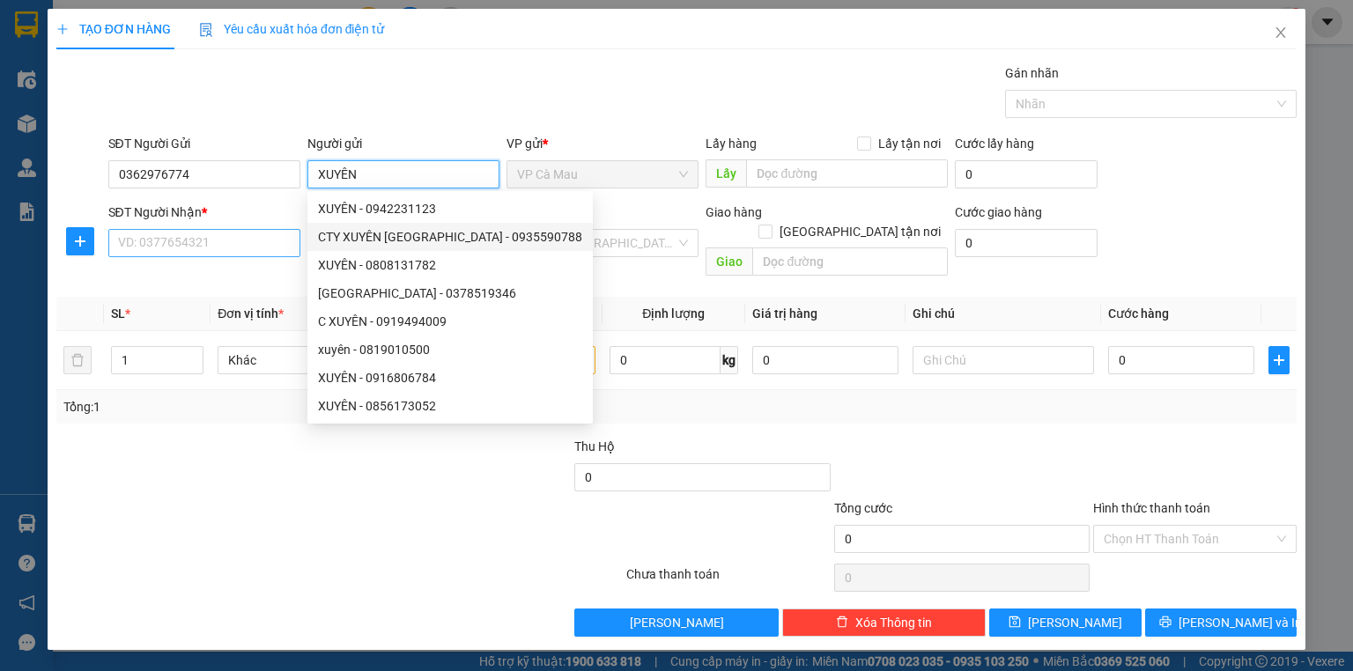
type input "XUYÊN"
click at [237, 239] on input "SĐT Người Nhận *" at bounding box center [204, 243] width 192 height 28
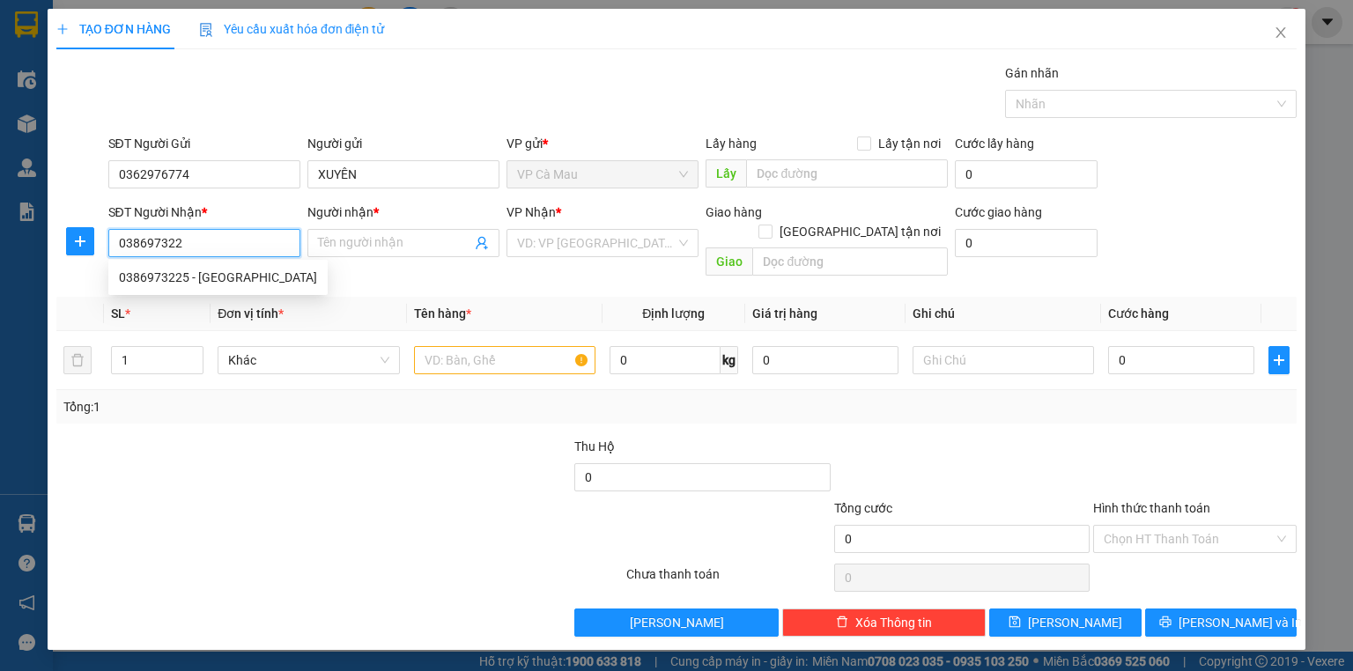
type input "0386973225"
click at [247, 271] on div "0386973225 - DƯƠNG THANH YẾN" at bounding box center [218, 277] width 198 height 19
type input "DƯƠNG THANH YẾN"
type input "0386973225"
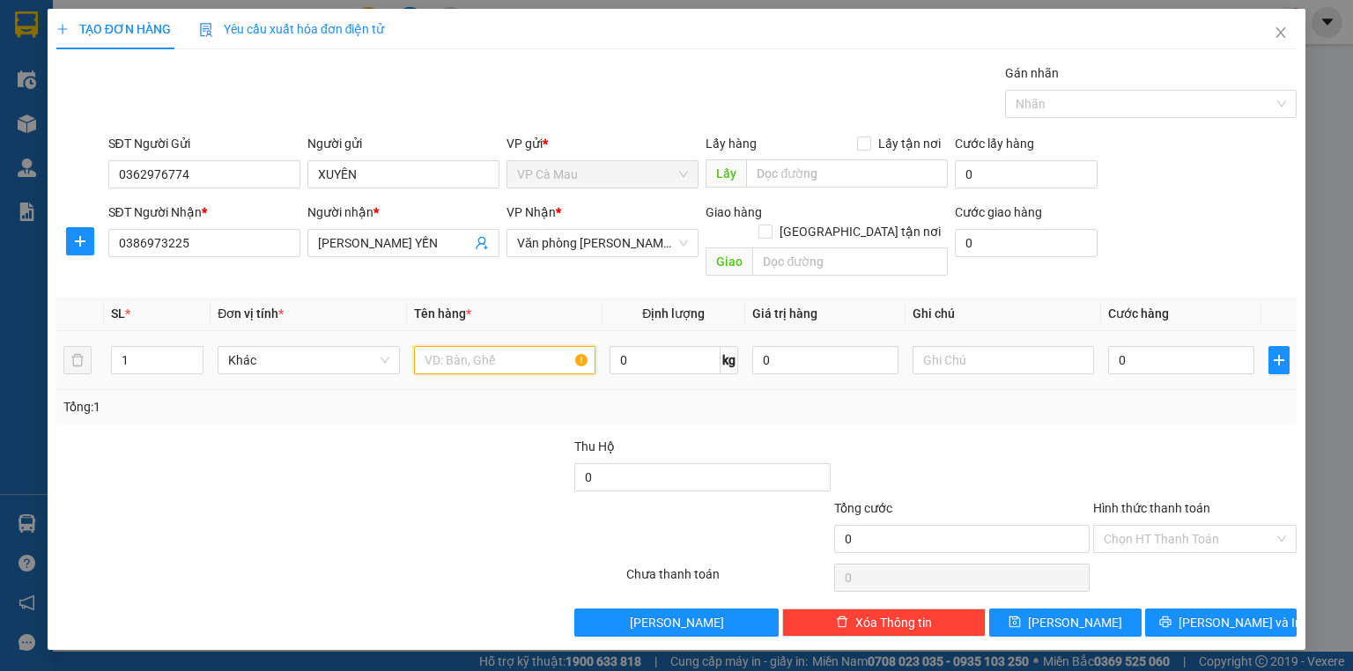
click at [444, 346] on input "text" at bounding box center [504, 360] width 181 height 28
type input "THÙNG"
click at [1117, 346] on input "0" at bounding box center [1181, 360] width 146 height 28
type input "30"
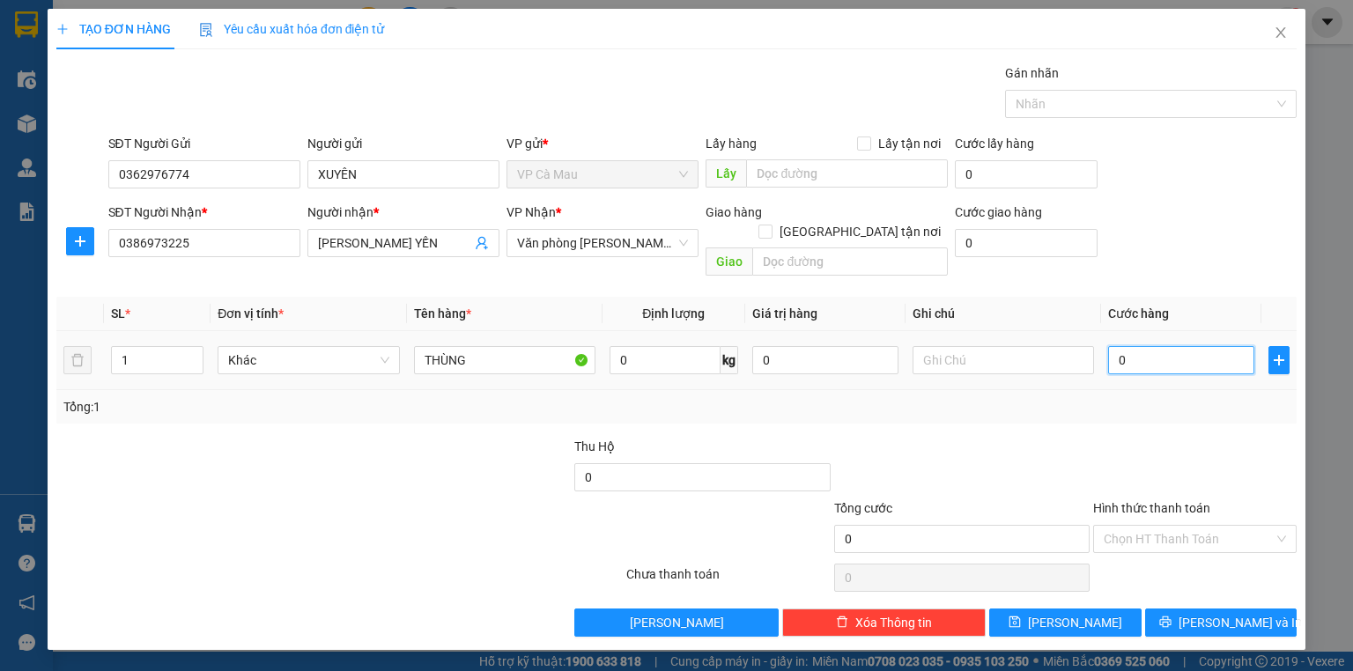
type input "30"
type input "30.000"
click at [1164, 526] on input "Hình thức thanh toán" at bounding box center [1189, 539] width 170 height 26
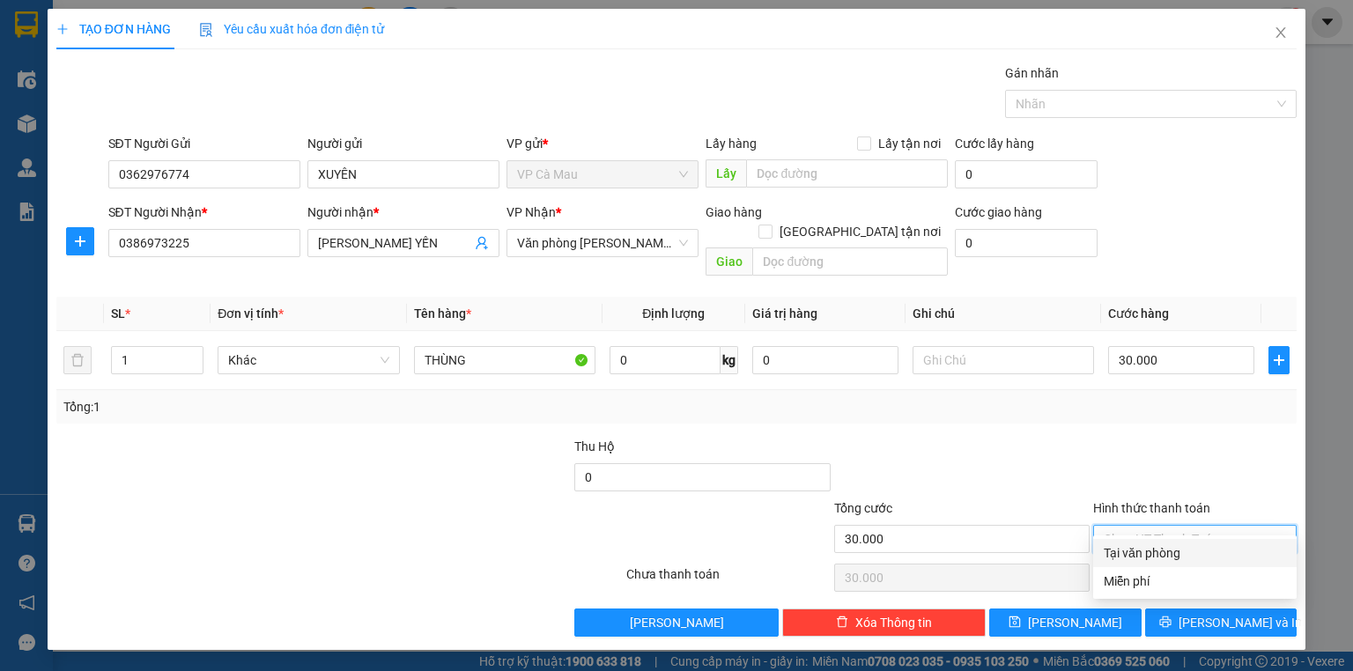
click at [1170, 550] on div "Tại văn phòng" at bounding box center [1195, 553] width 182 height 19
type input "0"
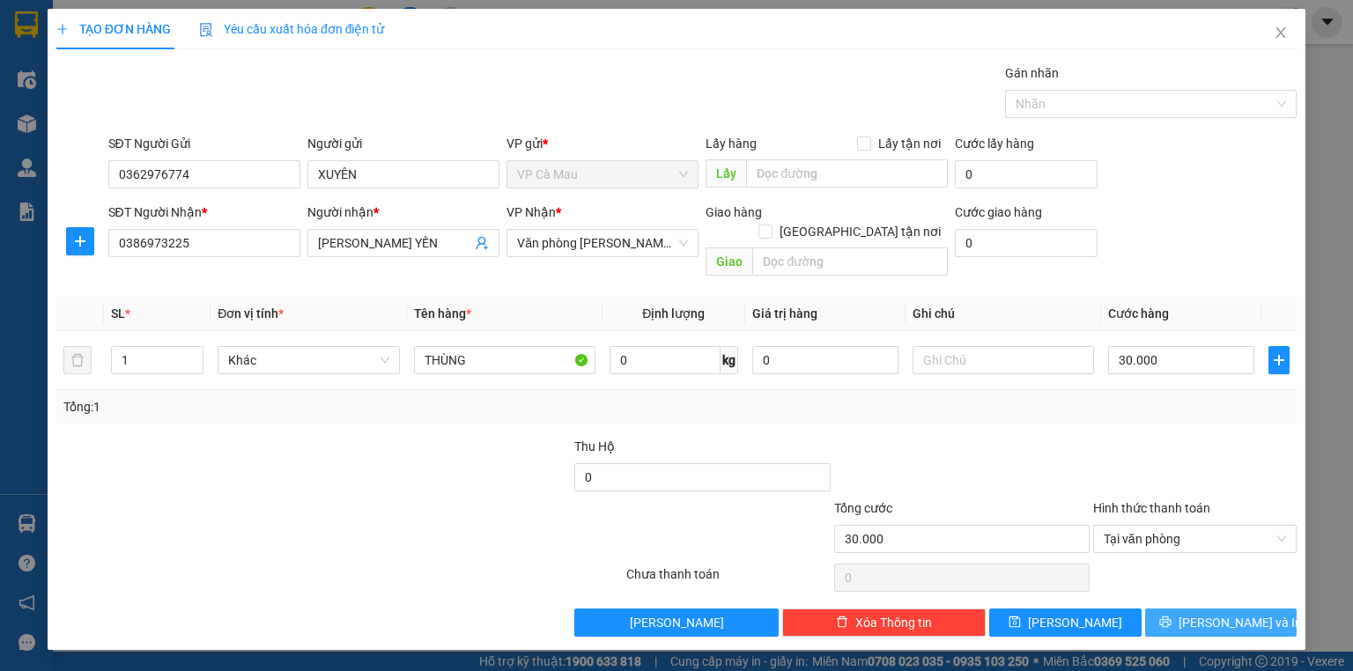
click at [1172, 616] on icon "printer" at bounding box center [1165, 622] width 12 height 12
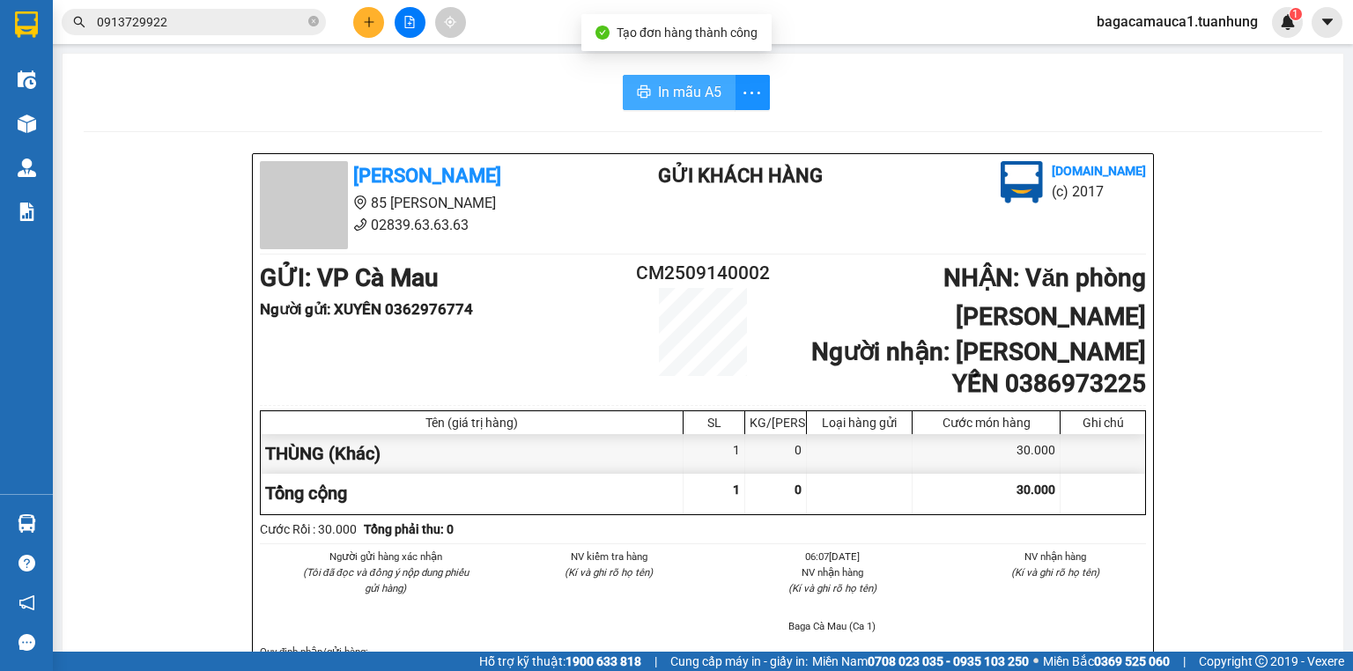
click at [685, 90] on span "In mẫu A5" at bounding box center [689, 92] width 63 height 22
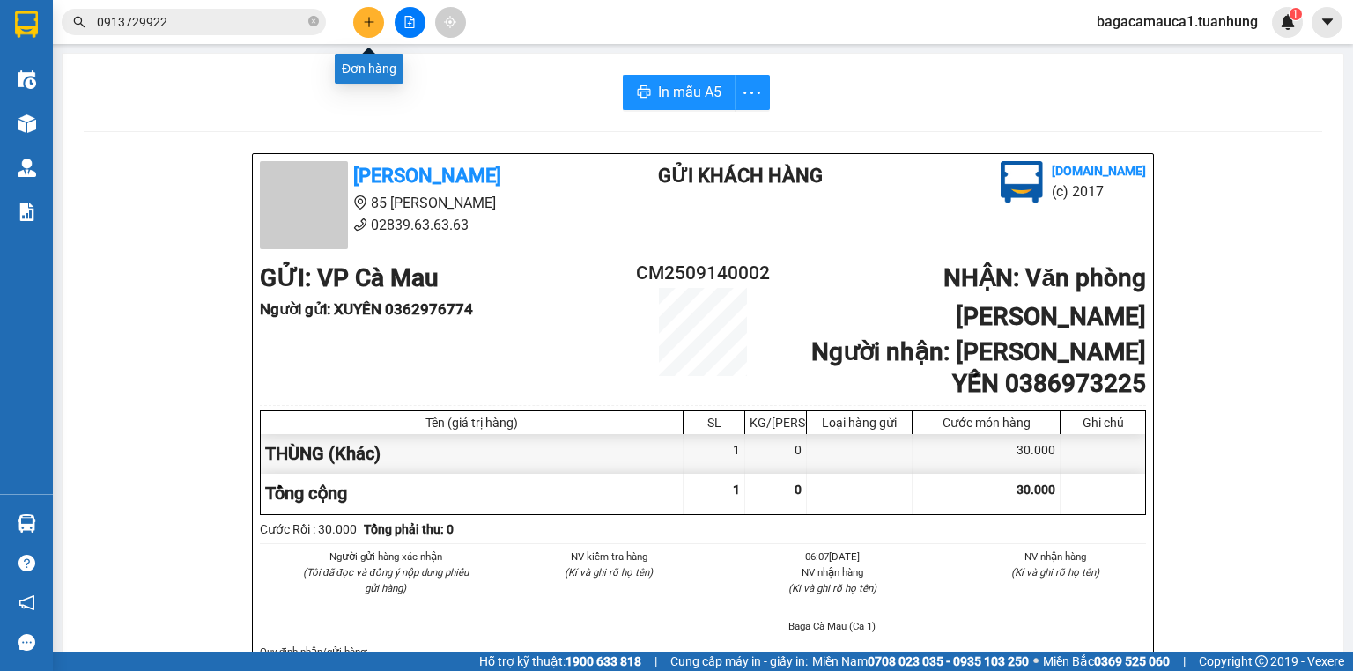
click at [359, 14] on button at bounding box center [368, 22] width 31 height 31
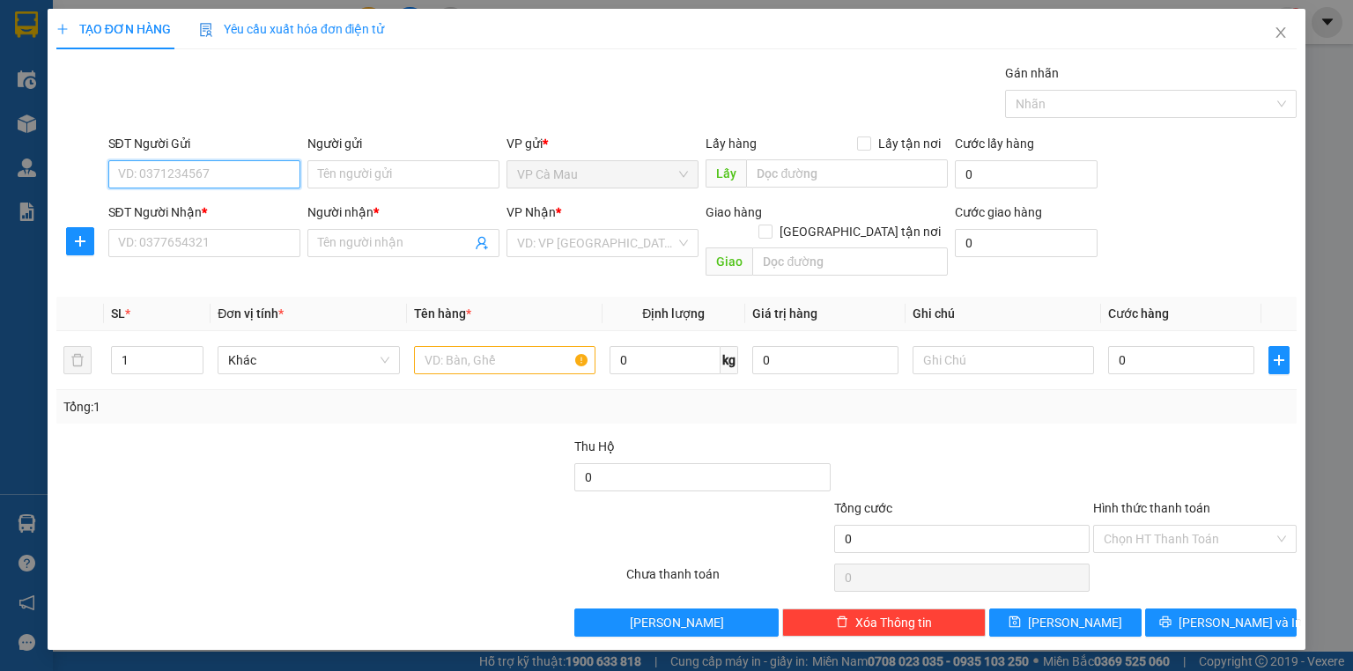
click at [262, 166] on input "SĐT Người Gửi" at bounding box center [204, 174] width 192 height 28
type input "0826267344"
click at [240, 204] on div "0826267344 - VĨNH" at bounding box center [204, 208] width 171 height 19
type input "VĨNH"
type input "0826267344"
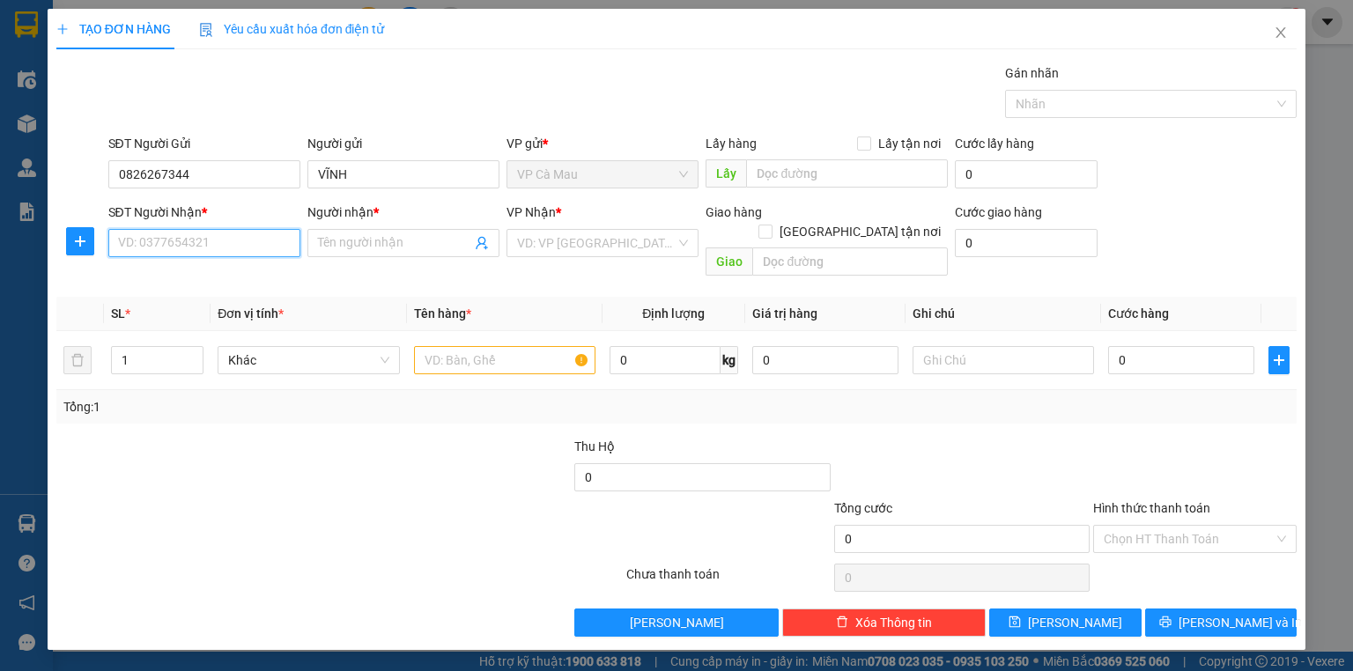
click at [249, 254] on input "SĐT Người Nhận *" at bounding box center [204, 243] width 192 height 28
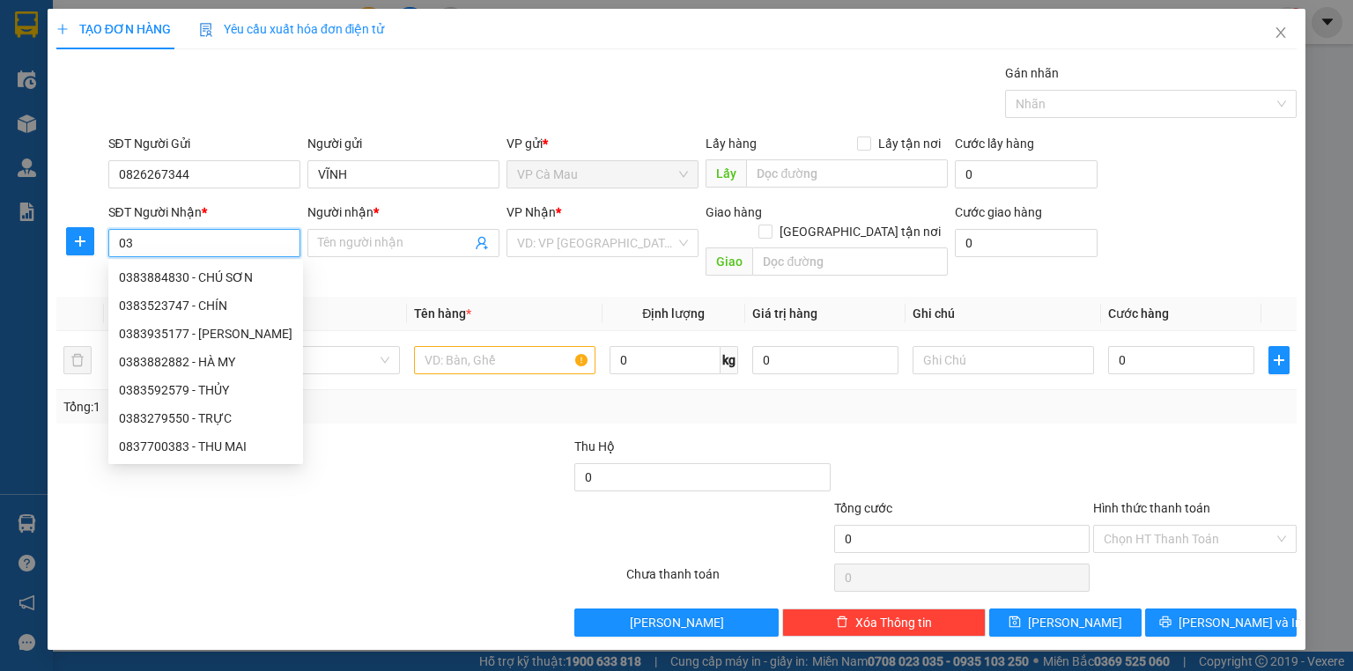
type input "0"
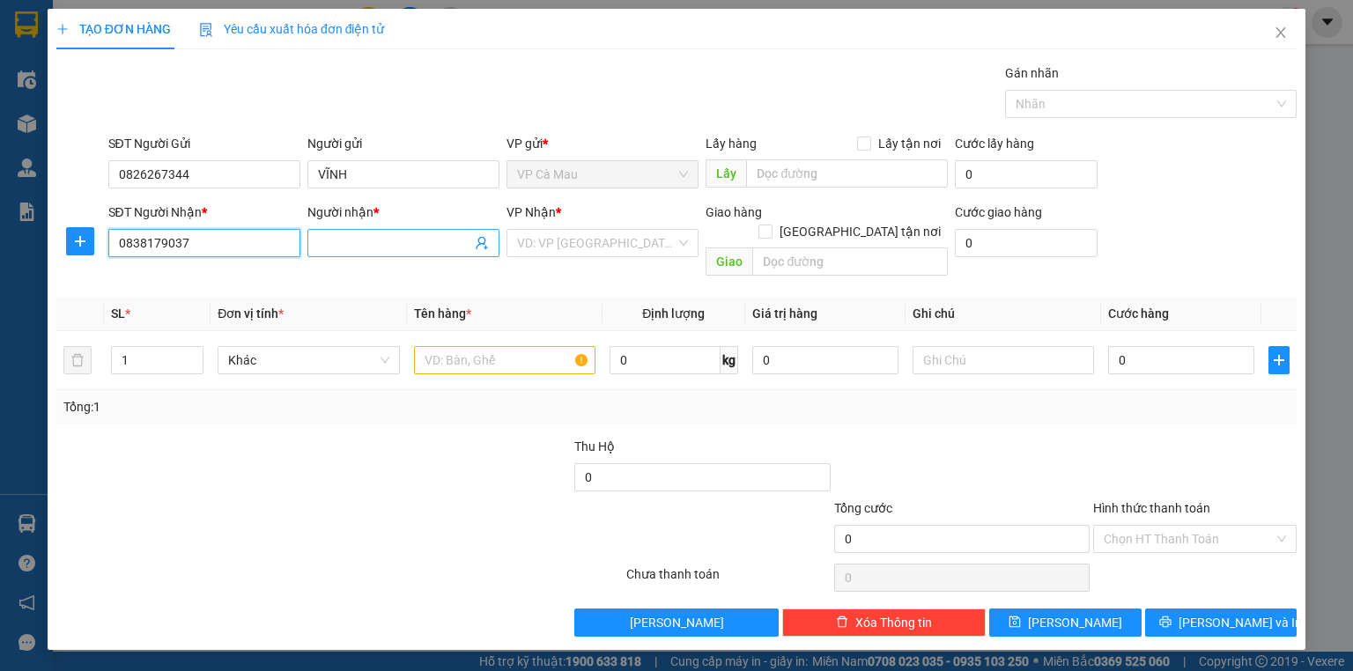
type input "0838179037"
click at [359, 249] on input "Người nhận *" at bounding box center [394, 242] width 153 height 19
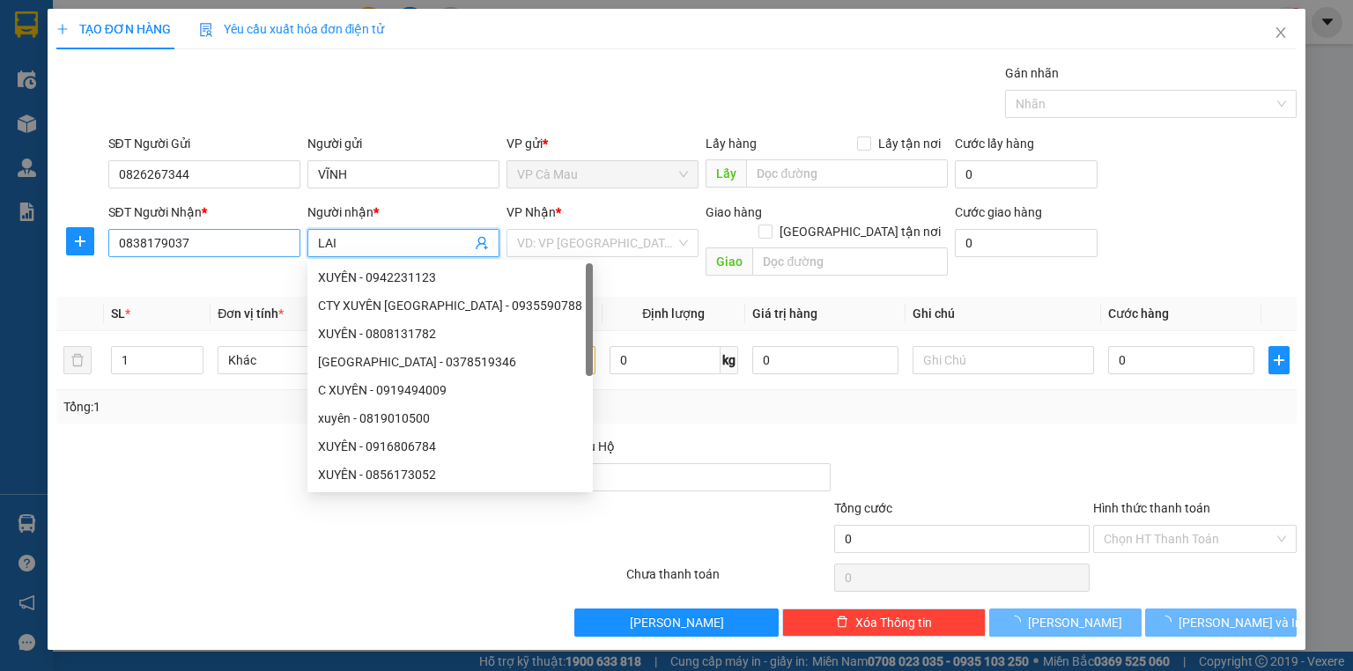
type input "LAI"
click at [221, 238] on input "0838179037" at bounding box center [204, 243] width 192 height 28
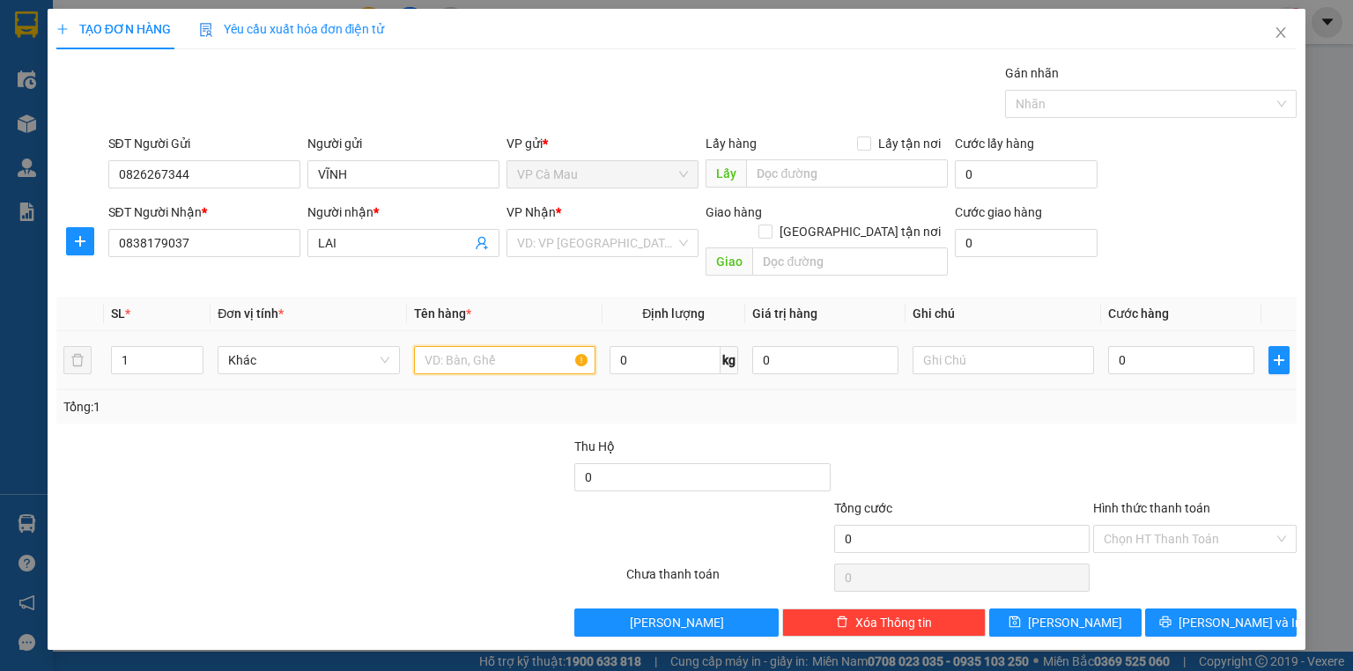
click at [437, 346] on input "text" at bounding box center [504, 360] width 181 height 28
type input "THÙNG"
click at [1113, 346] on input "0" at bounding box center [1181, 360] width 146 height 28
click at [1110, 346] on input "0" at bounding box center [1181, 360] width 146 height 28
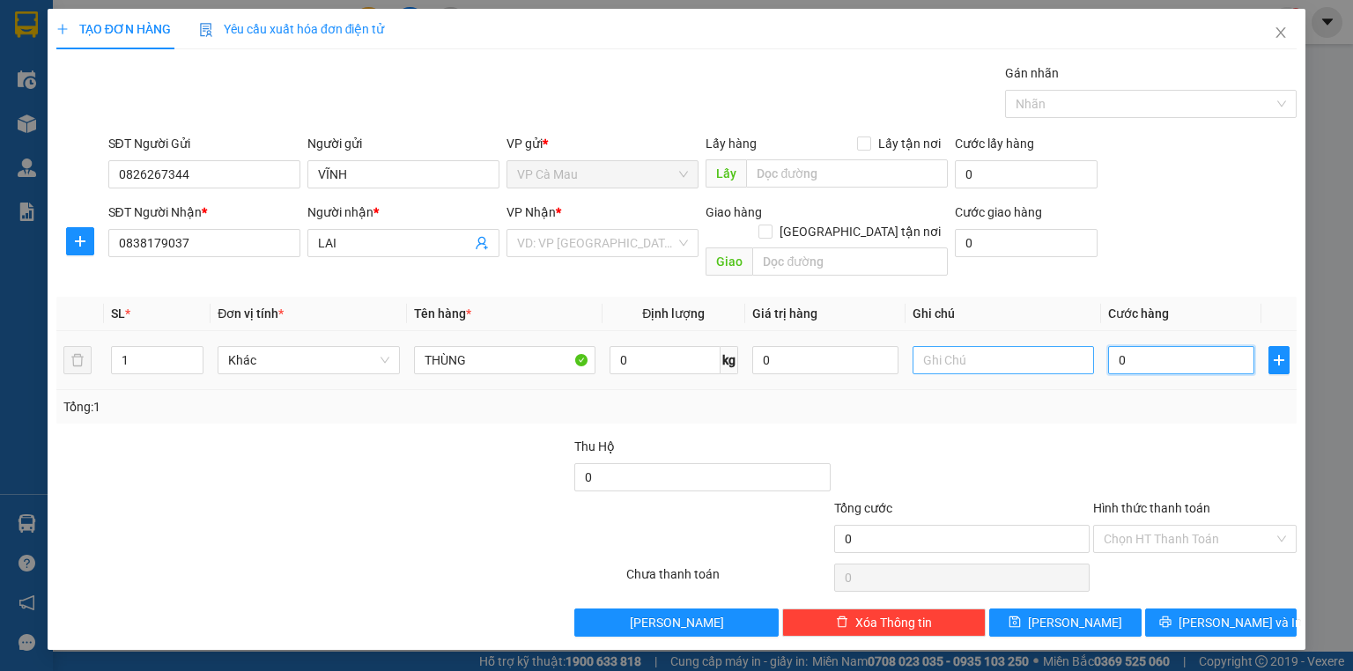
type input "40"
type input "400"
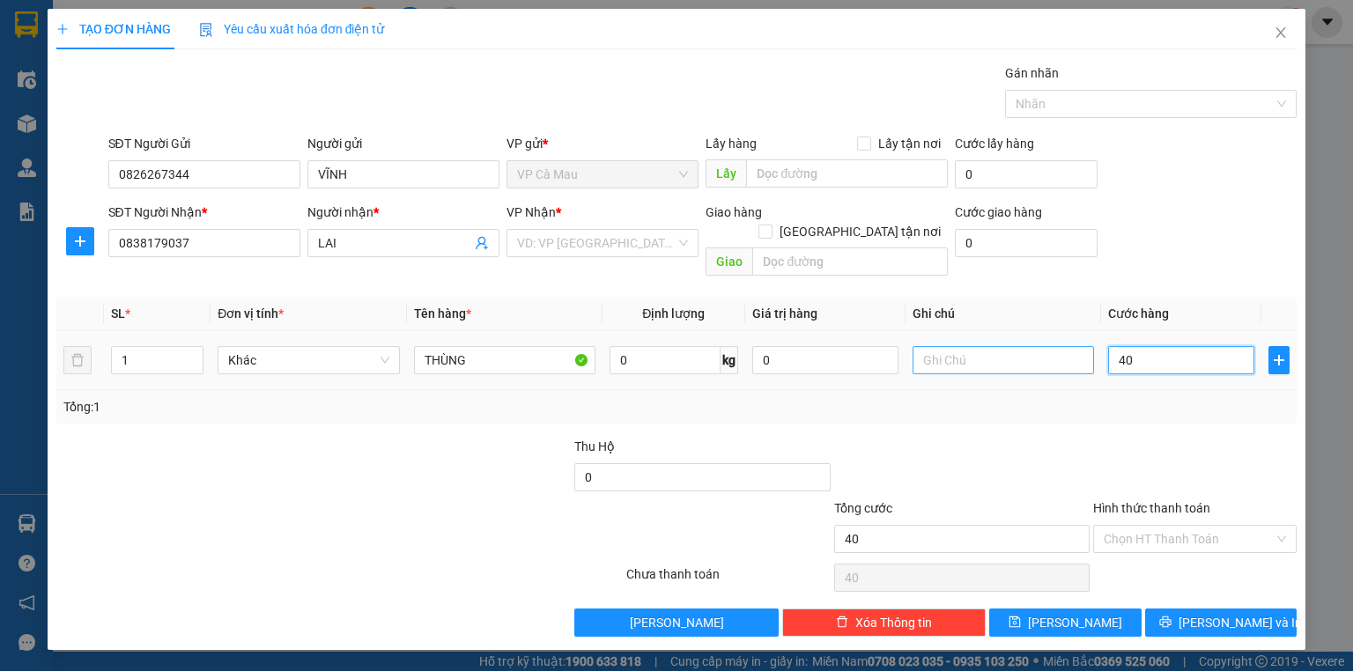
type input "400"
type input "40"
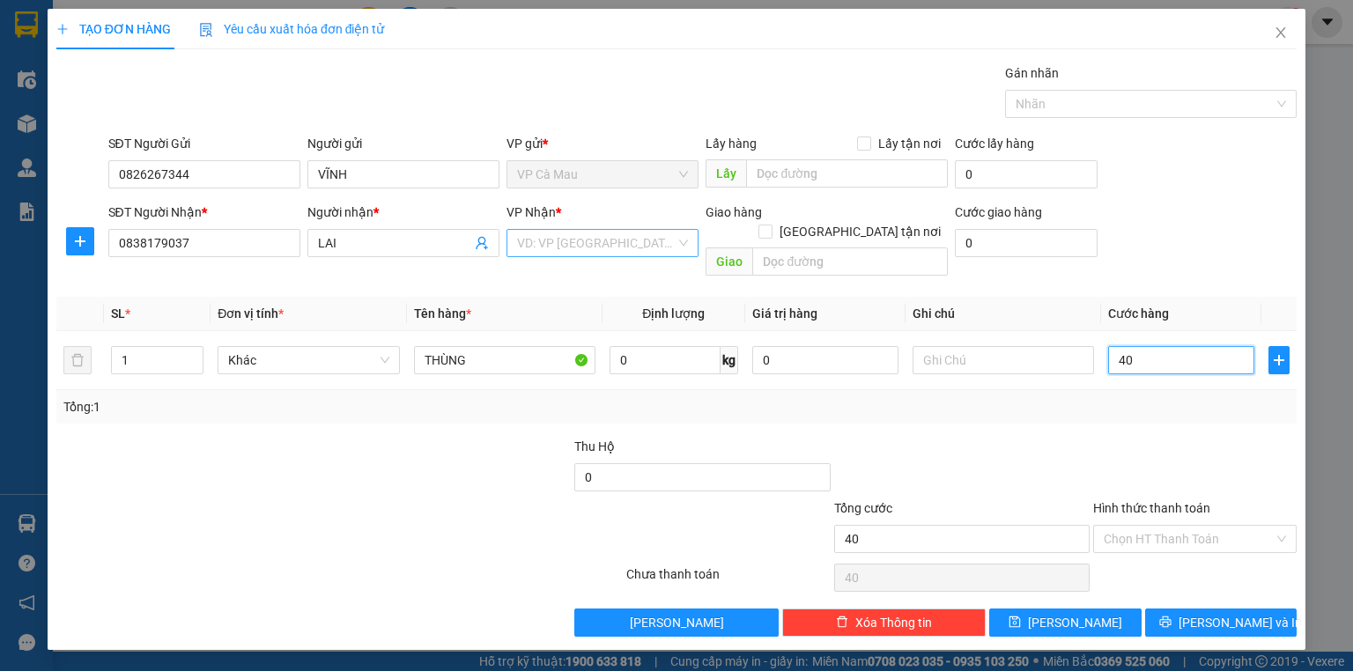
type input "40"
click at [681, 235] on div "VD: VP [GEOGRAPHIC_DATA]" at bounding box center [603, 243] width 192 height 28
type input "40.000"
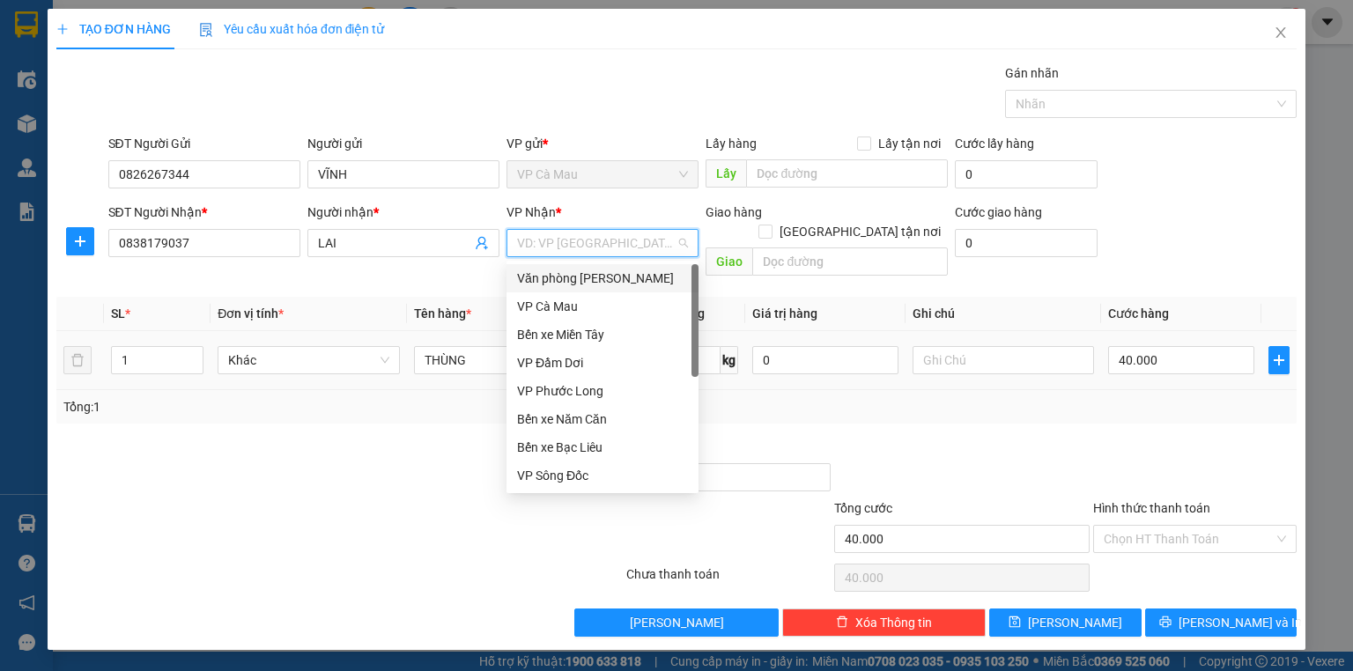
drag, startPoint x: 672, startPoint y: 279, endPoint x: 824, endPoint y: 356, distance: 169.8
click at [684, 284] on div "Văn phòng [PERSON_NAME]" at bounding box center [602, 278] width 171 height 19
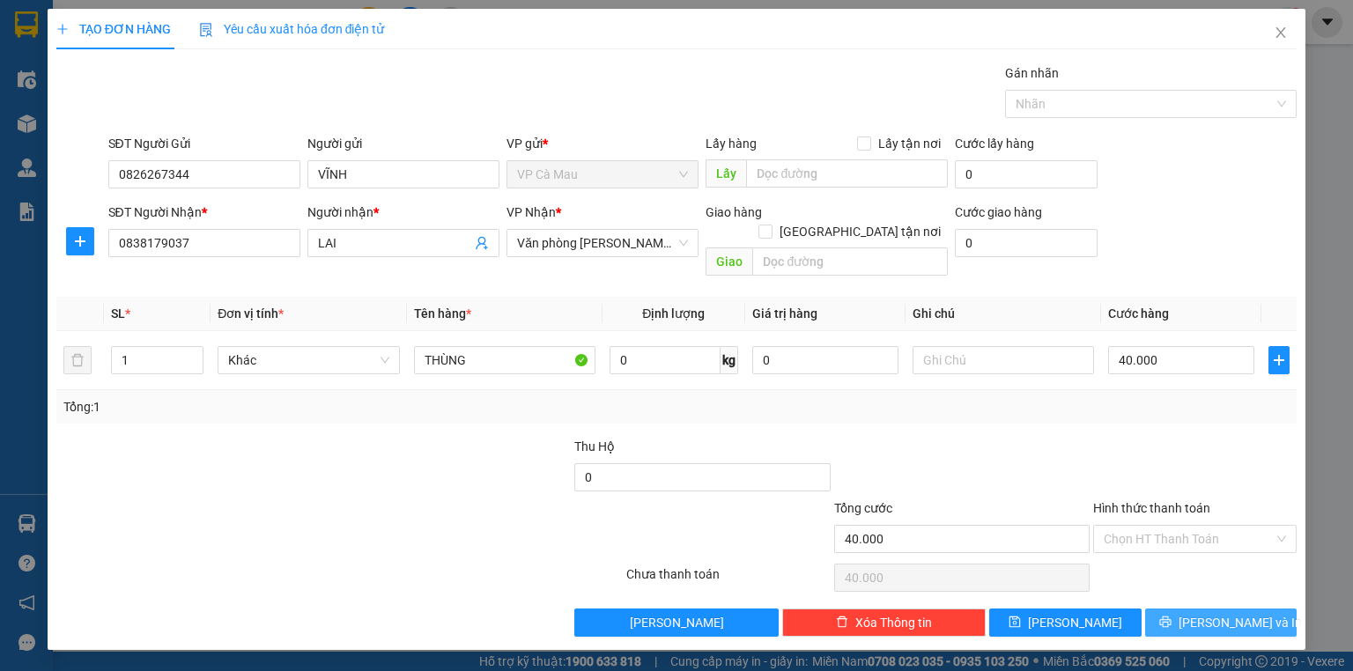
click at [1171, 609] on button "[PERSON_NAME] và In" at bounding box center [1221, 623] width 152 height 28
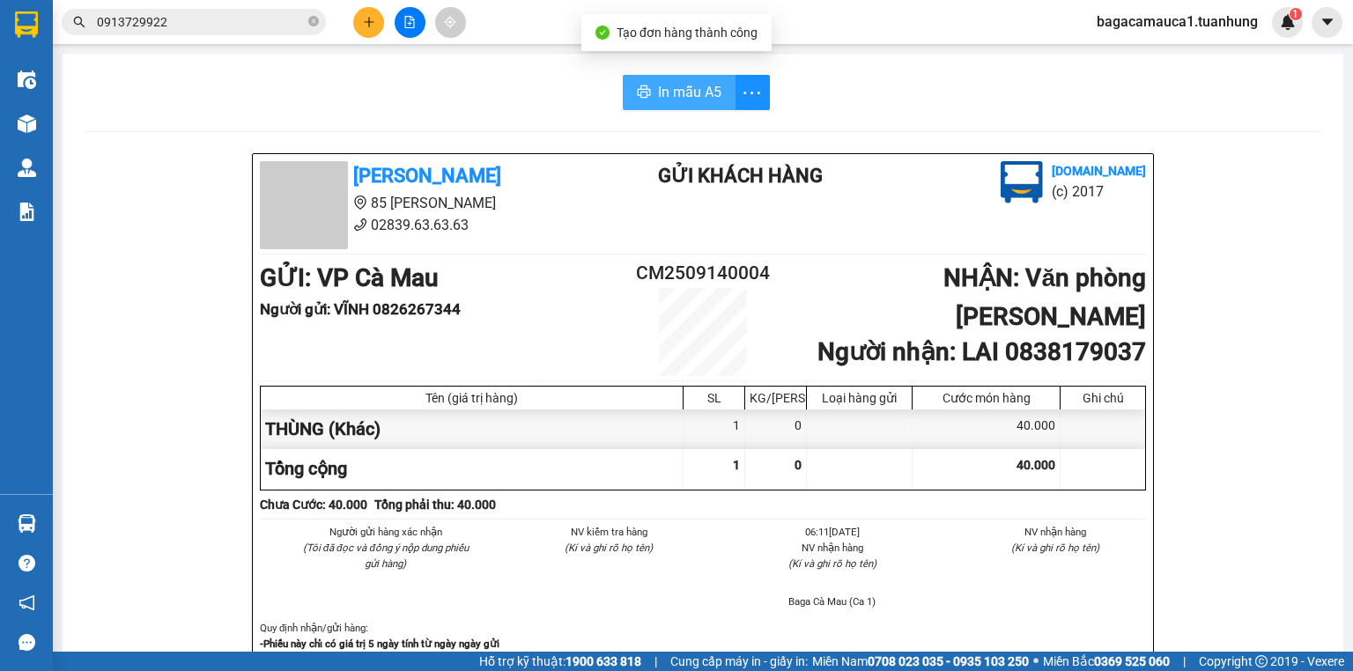
click at [680, 86] on span "In mẫu A5" at bounding box center [689, 92] width 63 height 22
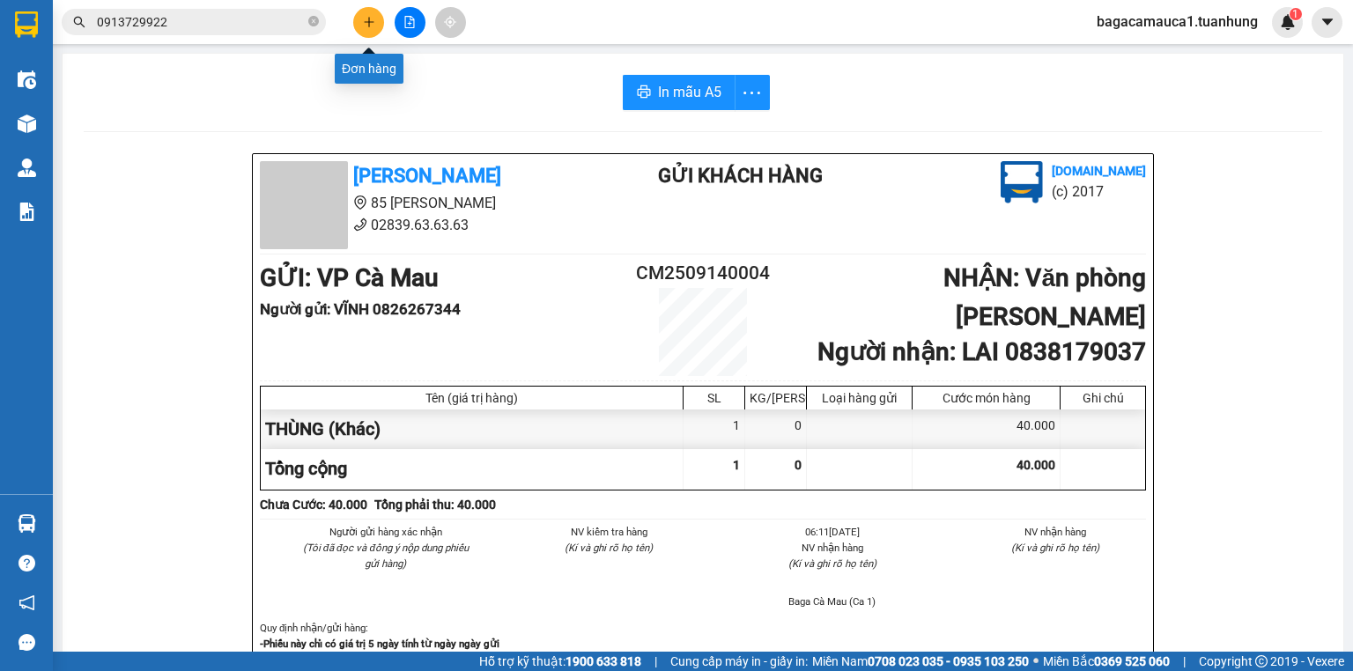
click at [366, 18] on icon "plus" at bounding box center [369, 22] width 12 height 12
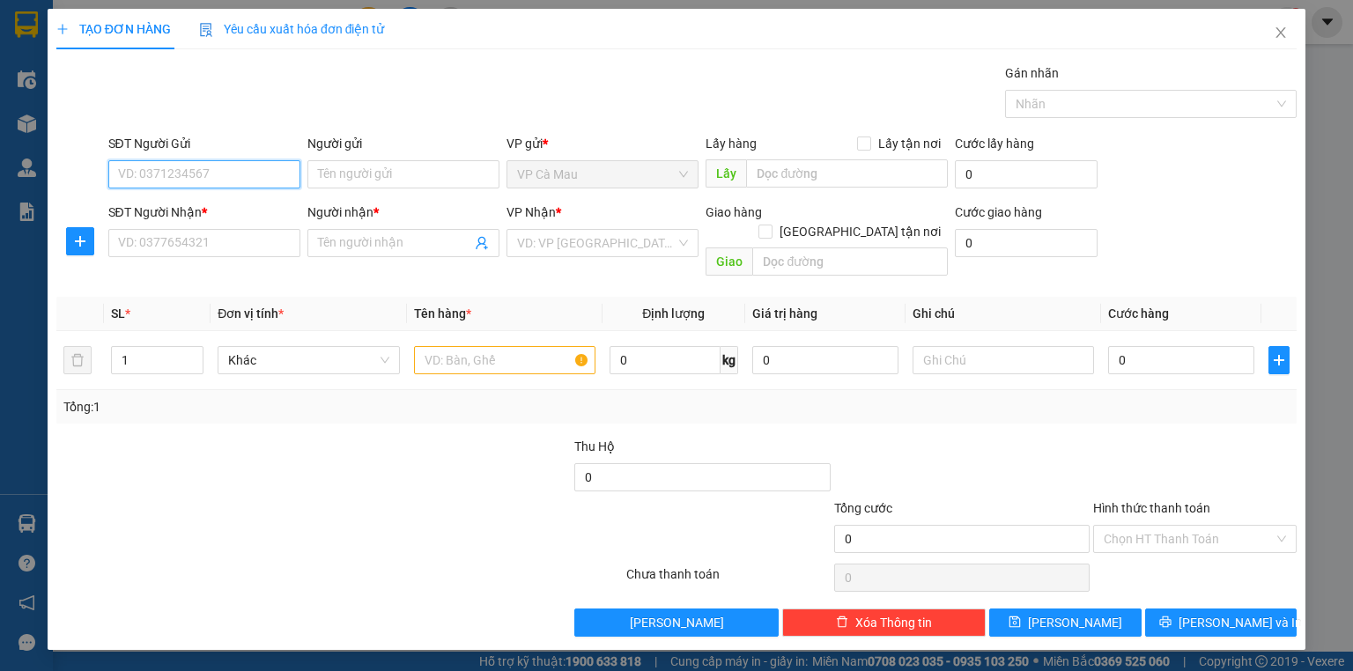
click at [269, 179] on input "SĐT Người Gửi" at bounding box center [204, 174] width 192 height 28
type input "0826267344"
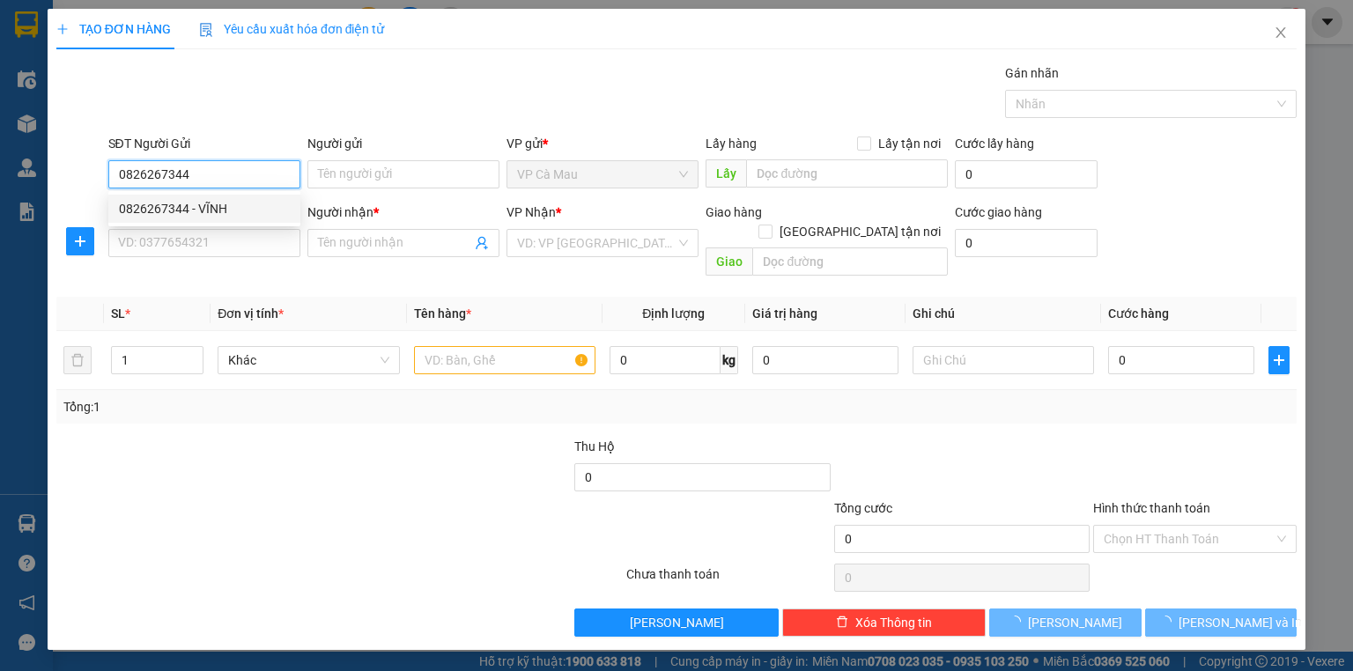
click at [240, 209] on div "0826267344 - VĨNH" at bounding box center [204, 208] width 171 height 19
type input "VĨNH"
type input "0826267344"
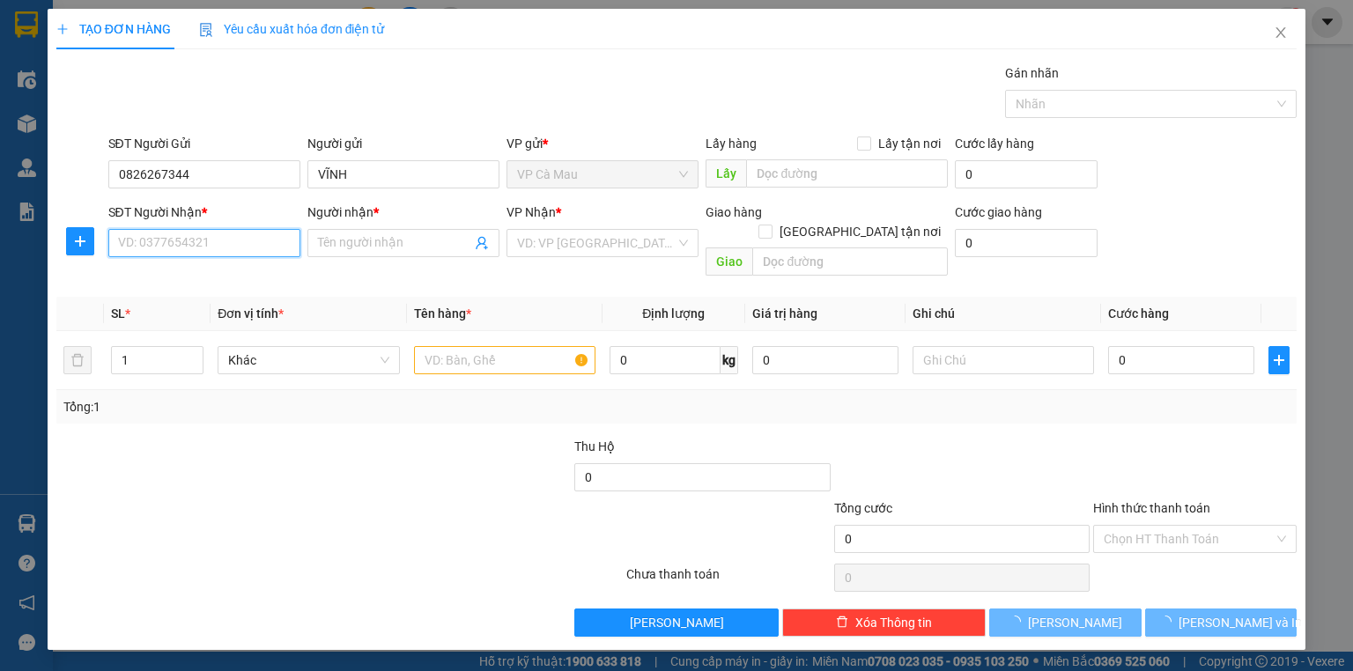
click at [257, 250] on input "SĐT Người Nhận *" at bounding box center [204, 243] width 192 height 28
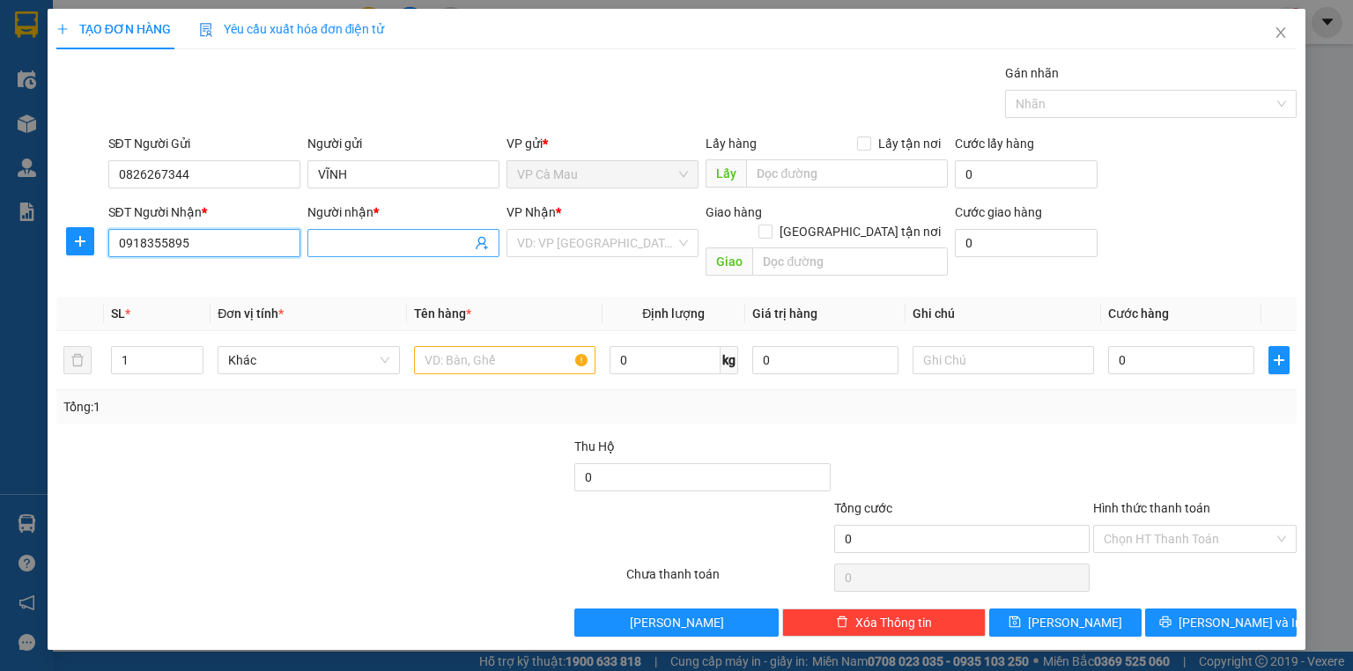
type input "0918355895"
click at [374, 244] on input "Người nhận *" at bounding box center [394, 242] width 153 height 19
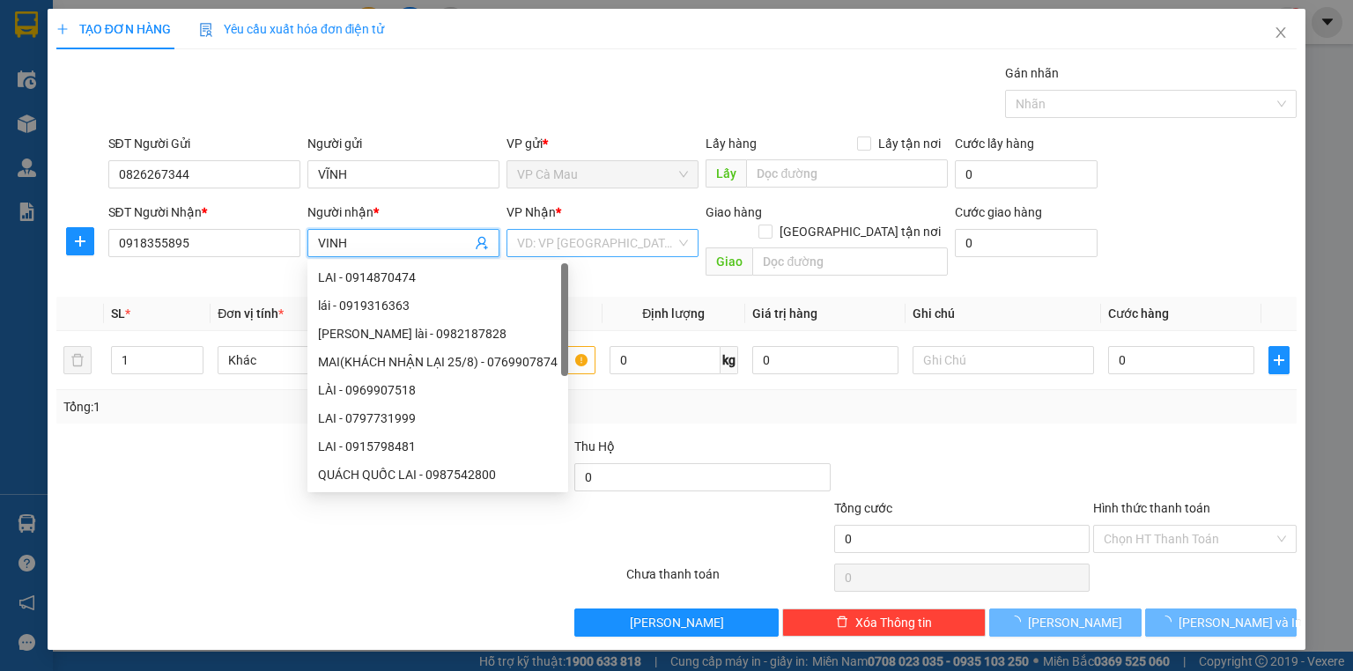
type input "VINH"
click at [663, 239] on input "search" at bounding box center [596, 243] width 159 height 26
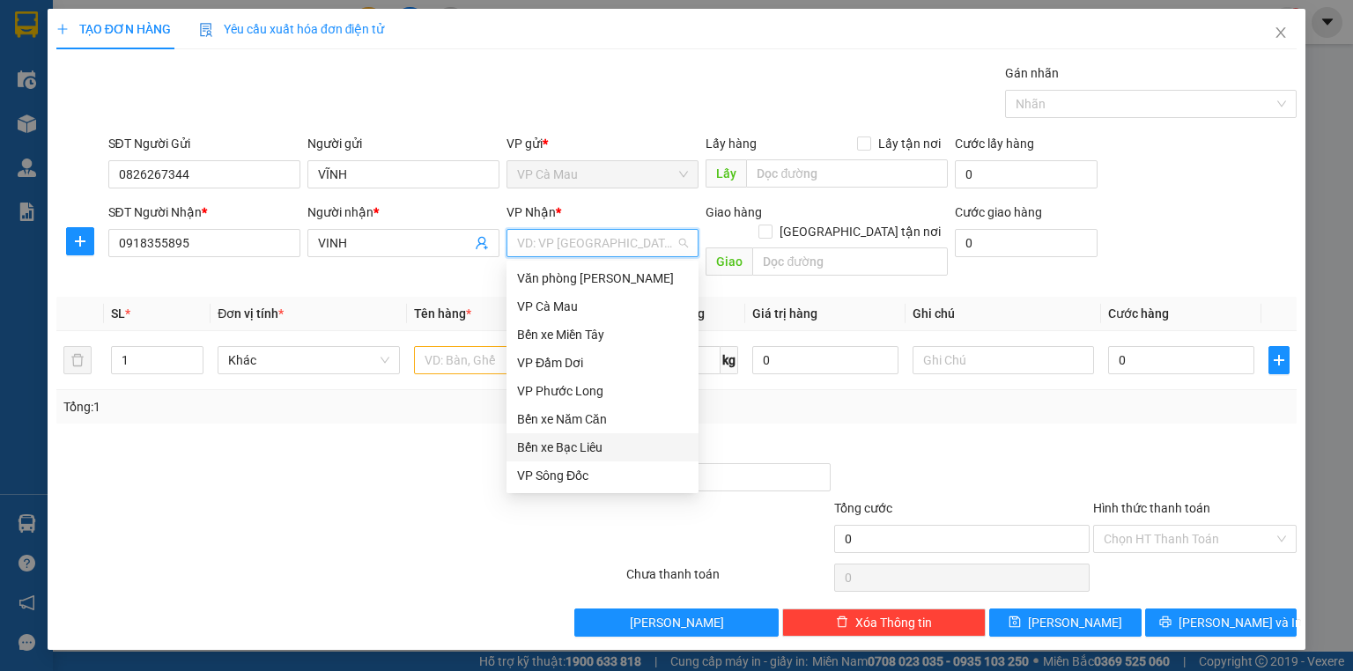
click at [581, 442] on div "Bến xe Bạc Liêu" at bounding box center [602, 447] width 171 height 19
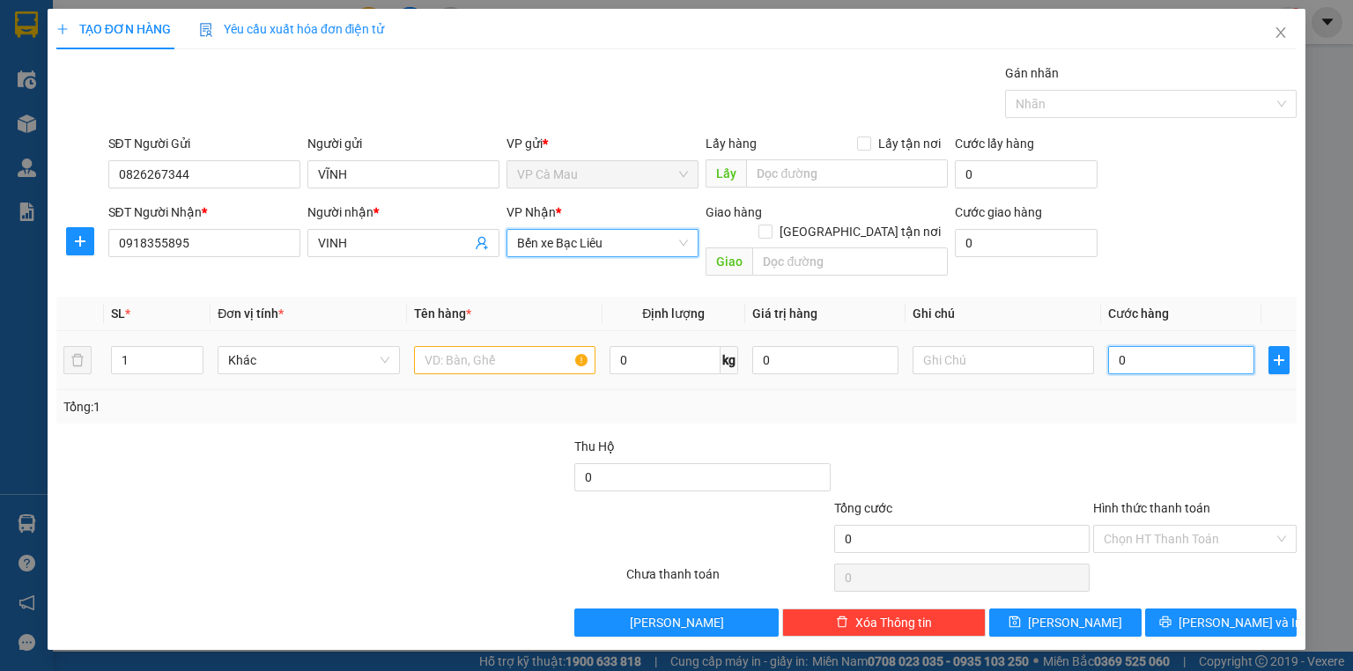
click at [1113, 346] on input "0" at bounding box center [1181, 360] width 146 height 28
type input "30"
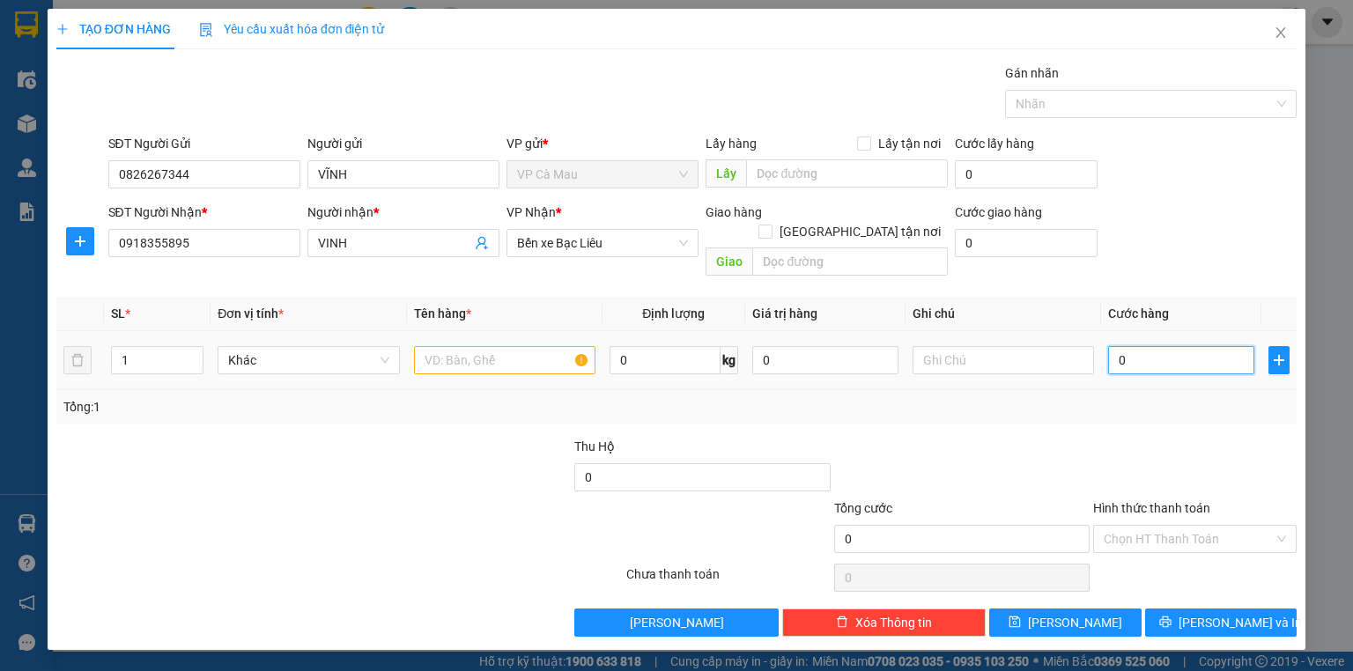
type input "30"
type input "30.000"
click at [486, 346] on input "text" at bounding box center [504, 360] width 181 height 28
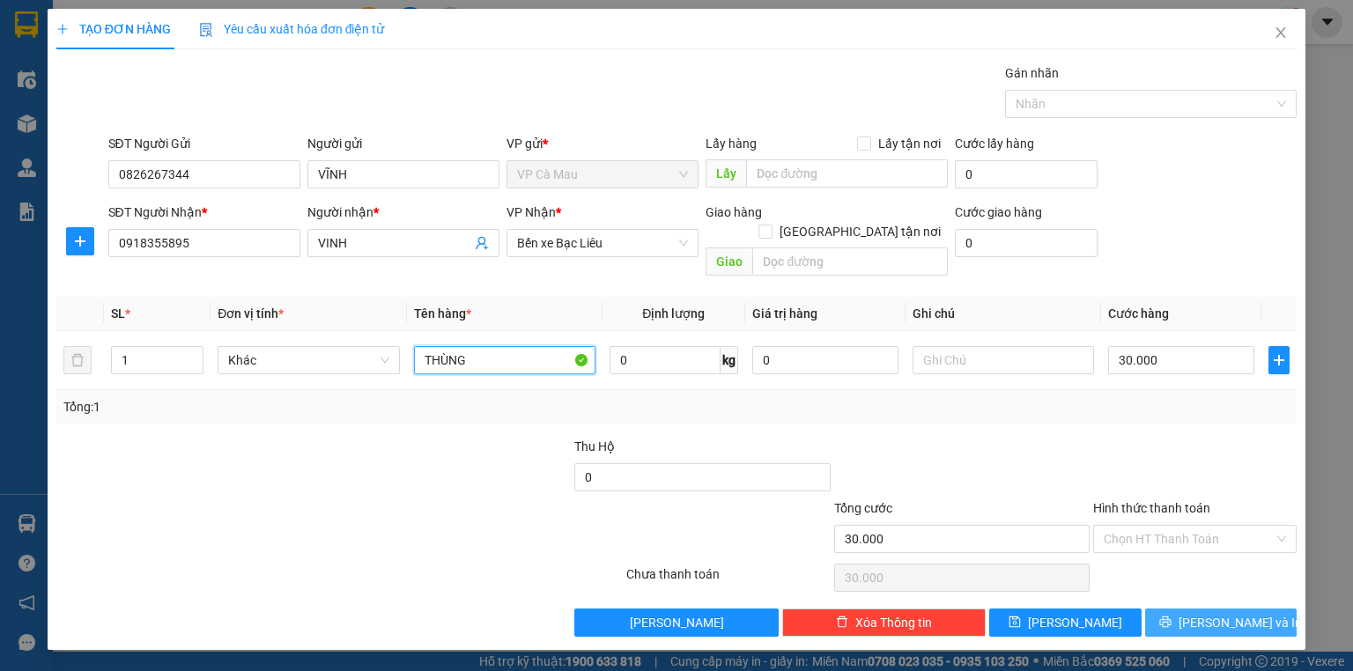
type input "THÙNG"
click at [1180, 609] on button "[PERSON_NAME] và In" at bounding box center [1221, 623] width 152 height 28
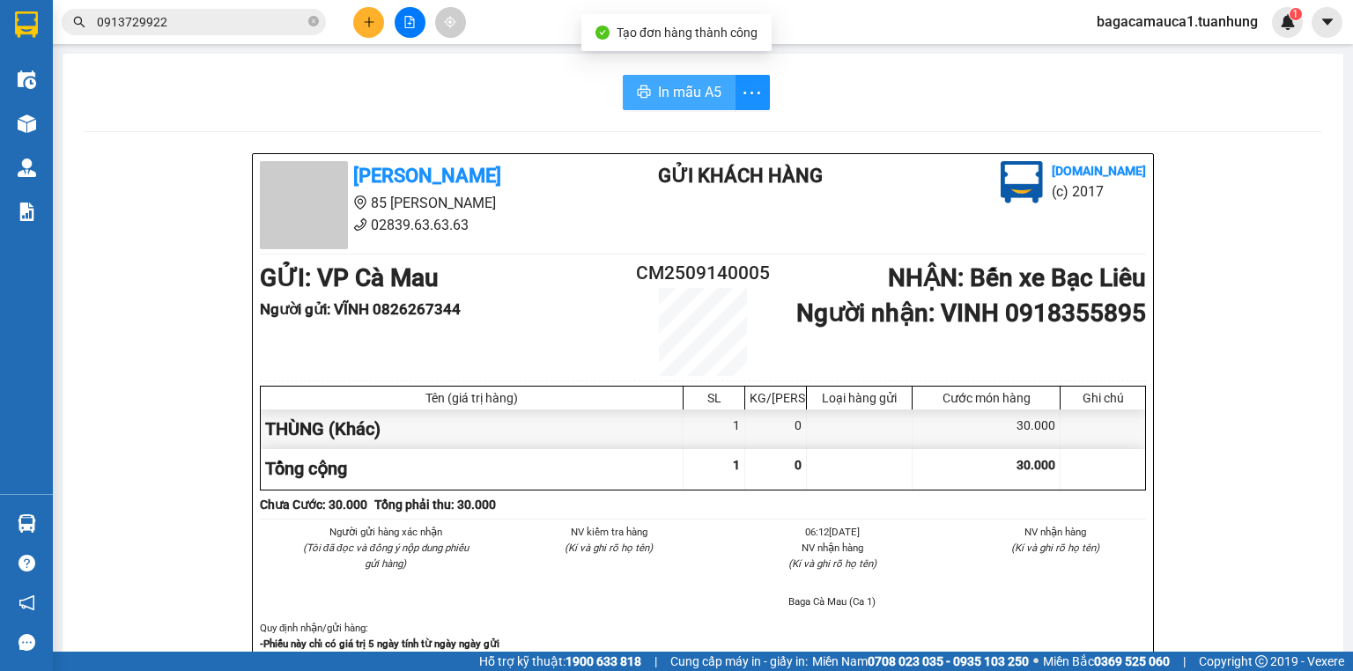
click at [677, 100] on span "In mẫu A5" at bounding box center [689, 92] width 63 height 22
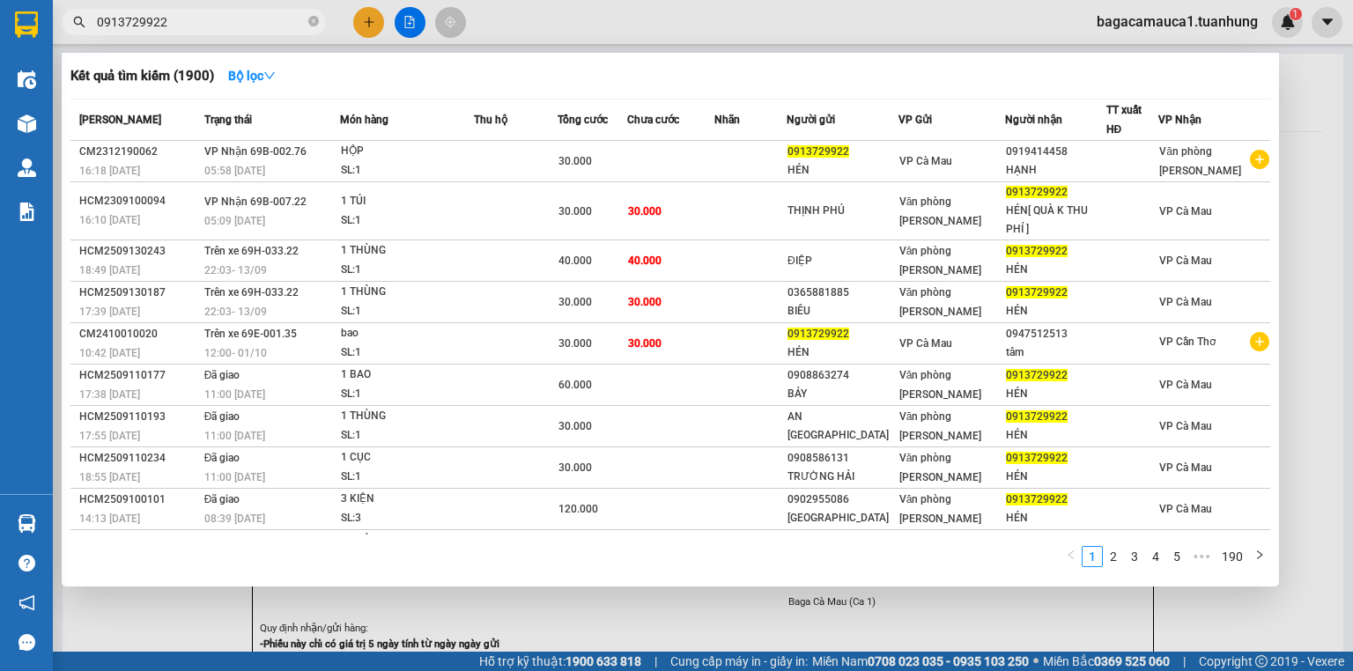
click at [248, 15] on input "0913729922" at bounding box center [201, 21] width 208 height 19
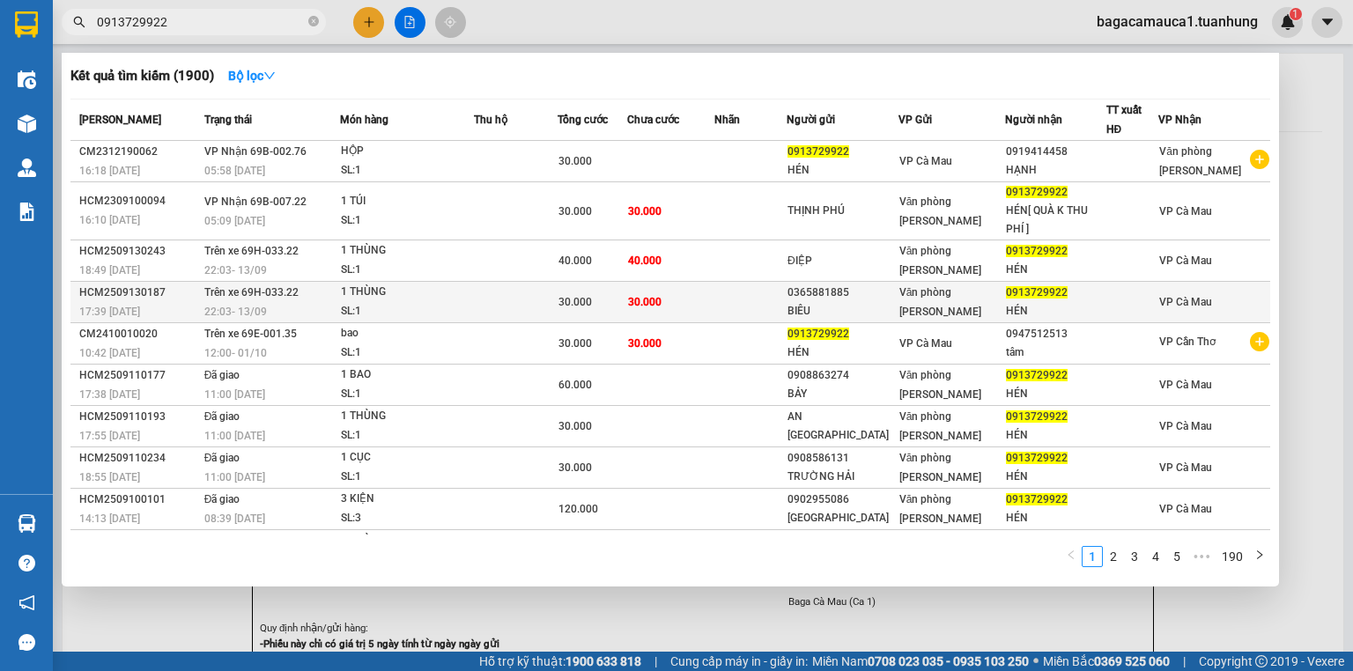
click at [537, 297] on td at bounding box center [516, 302] width 84 height 41
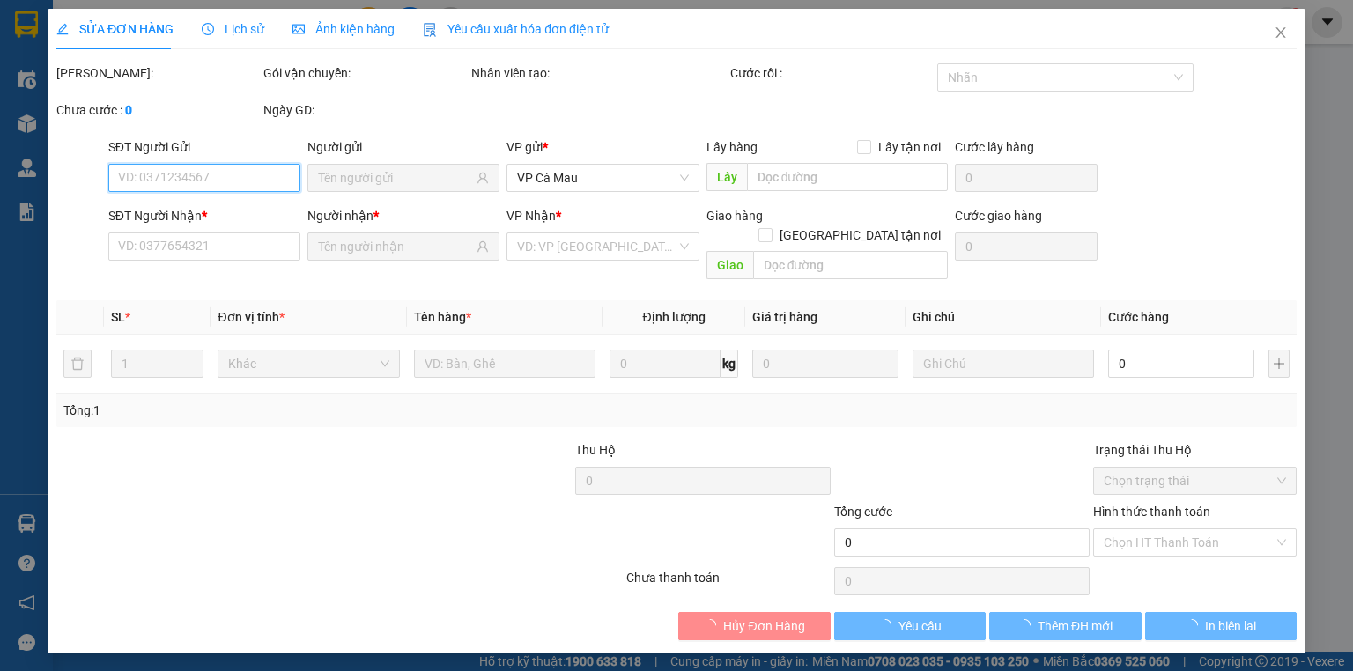
type input "0365881885"
type input "BIÊU"
type input "0913729922"
type input "HÉN"
type input "30.000"
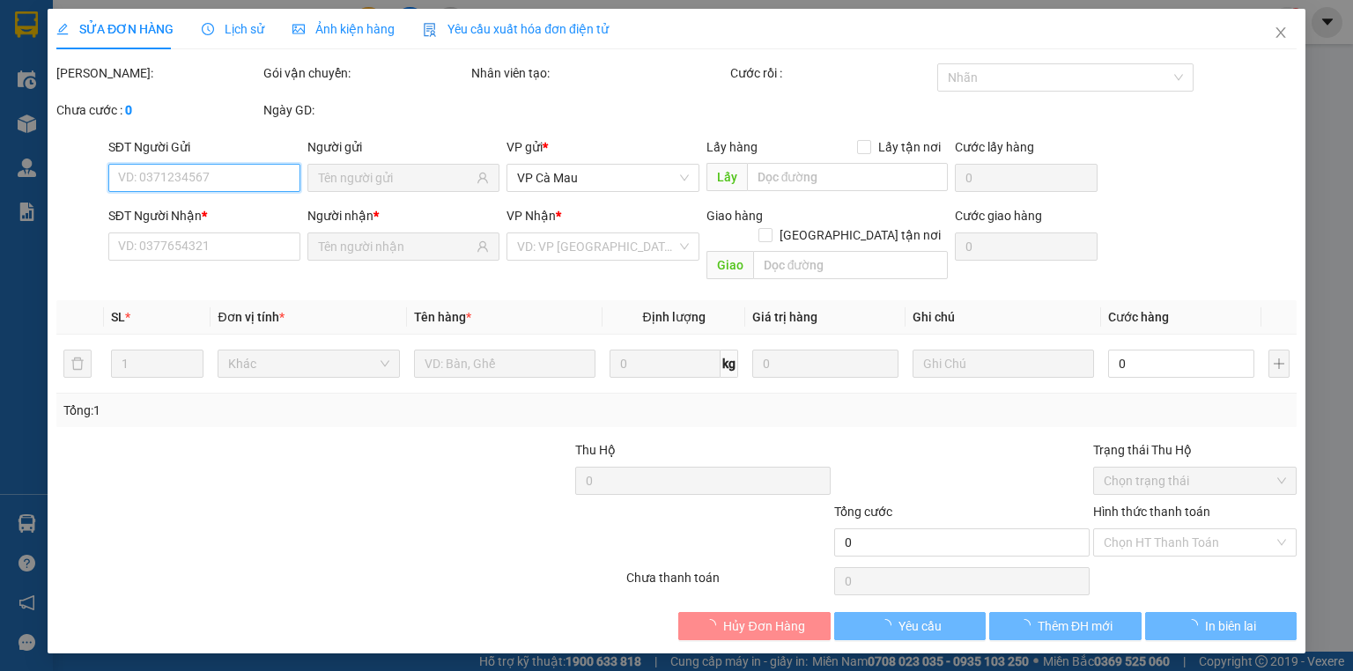
type input "30.000"
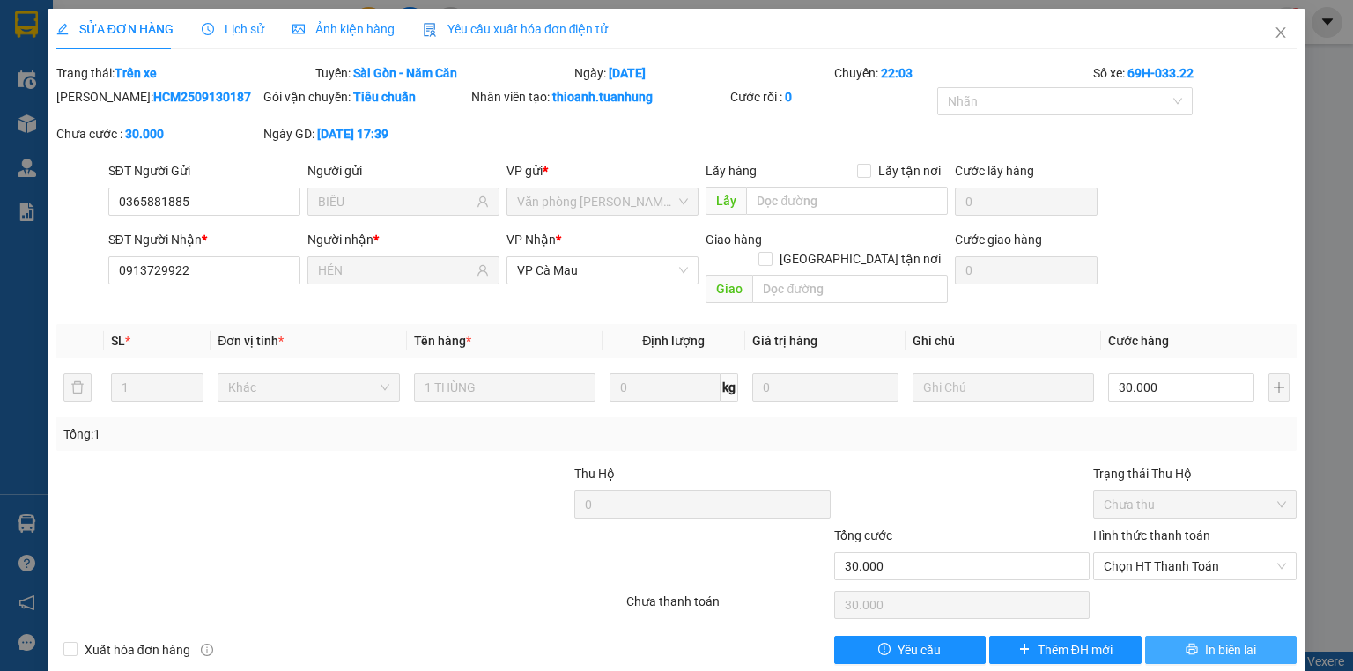
click at [1205, 640] on span "In biên lai" at bounding box center [1230, 649] width 51 height 19
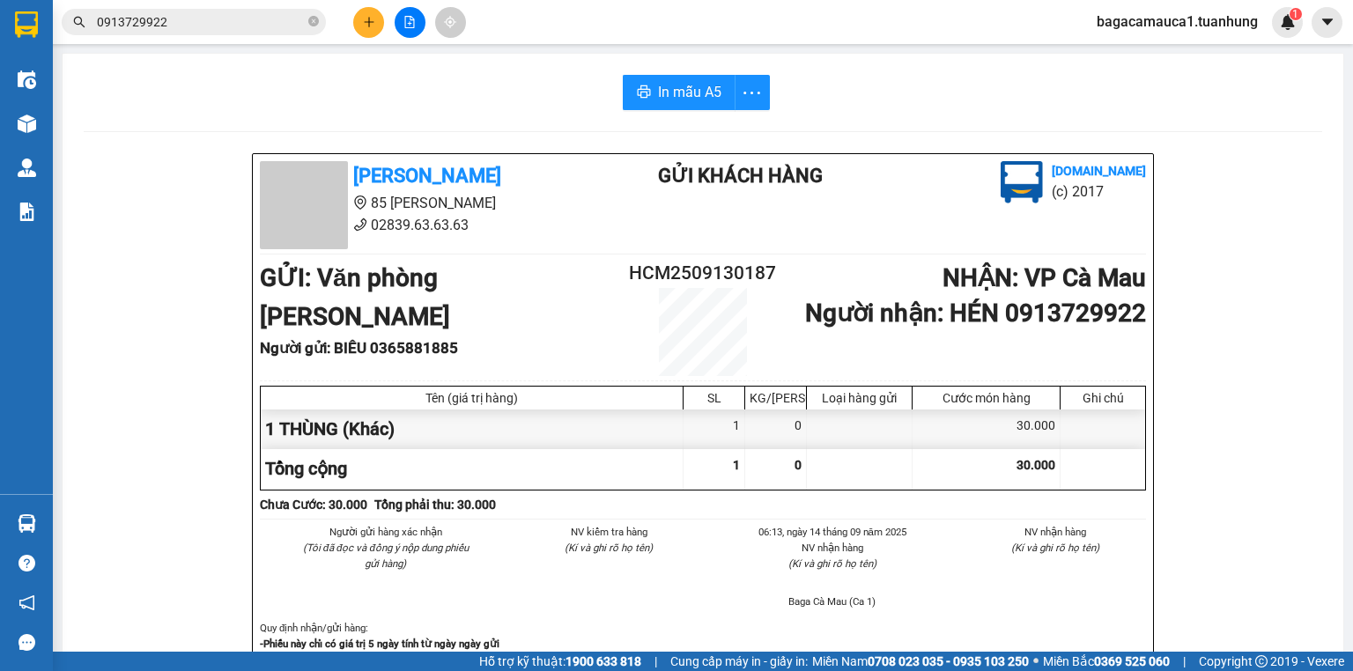
click at [261, 26] on input "0913729922" at bounding box center [201, 21] width 208 height 19
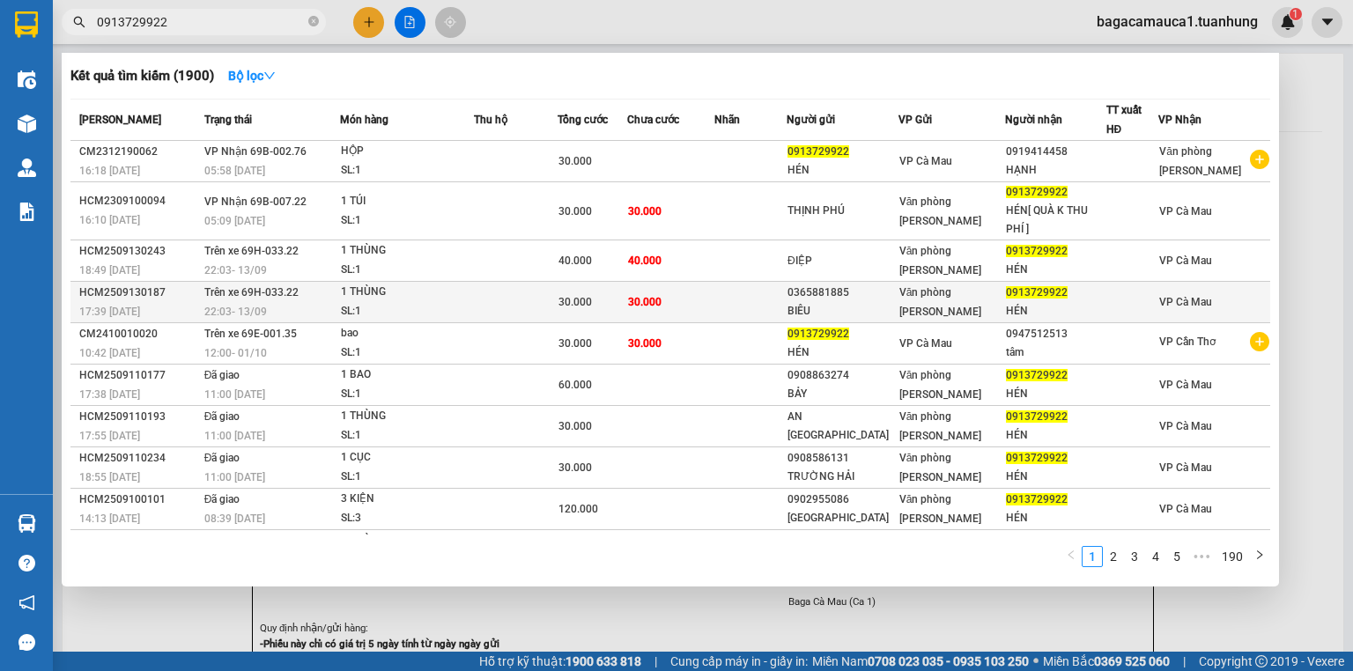
click at [591, 300] on span "30.000" at bounding box center [575, 302] width 33 height 12
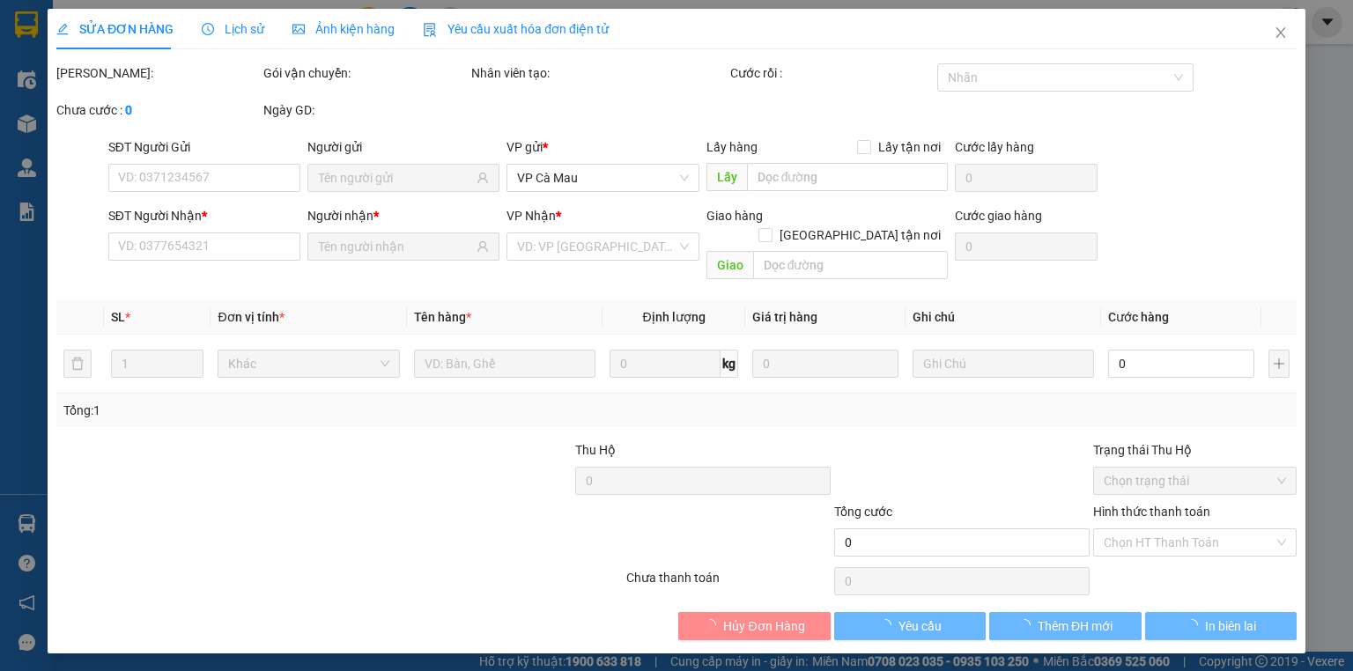
type input "0365881885"
type input "BIÊU"
type input "0913729922"
type input "HÉN"
type input "30.000"
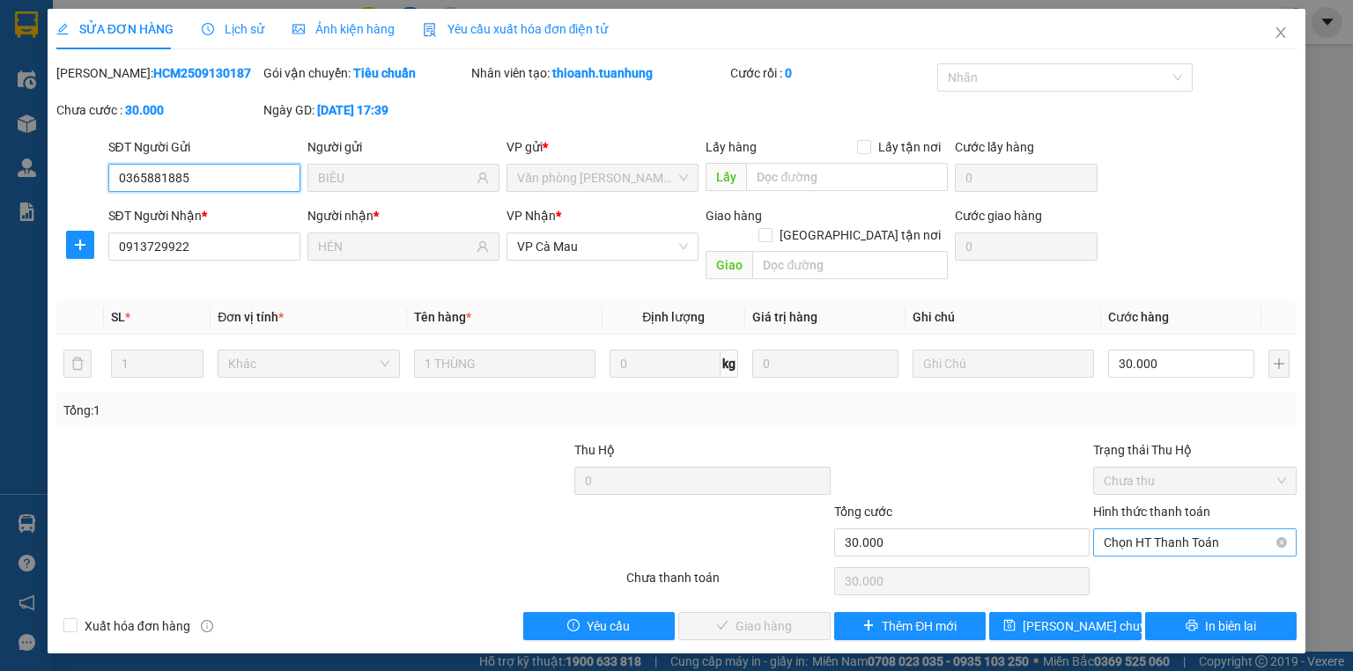
click at [1124, 529] on span "Chọn HT Thanh Toán" at bounding box center [1195, 542] width 182 height 26
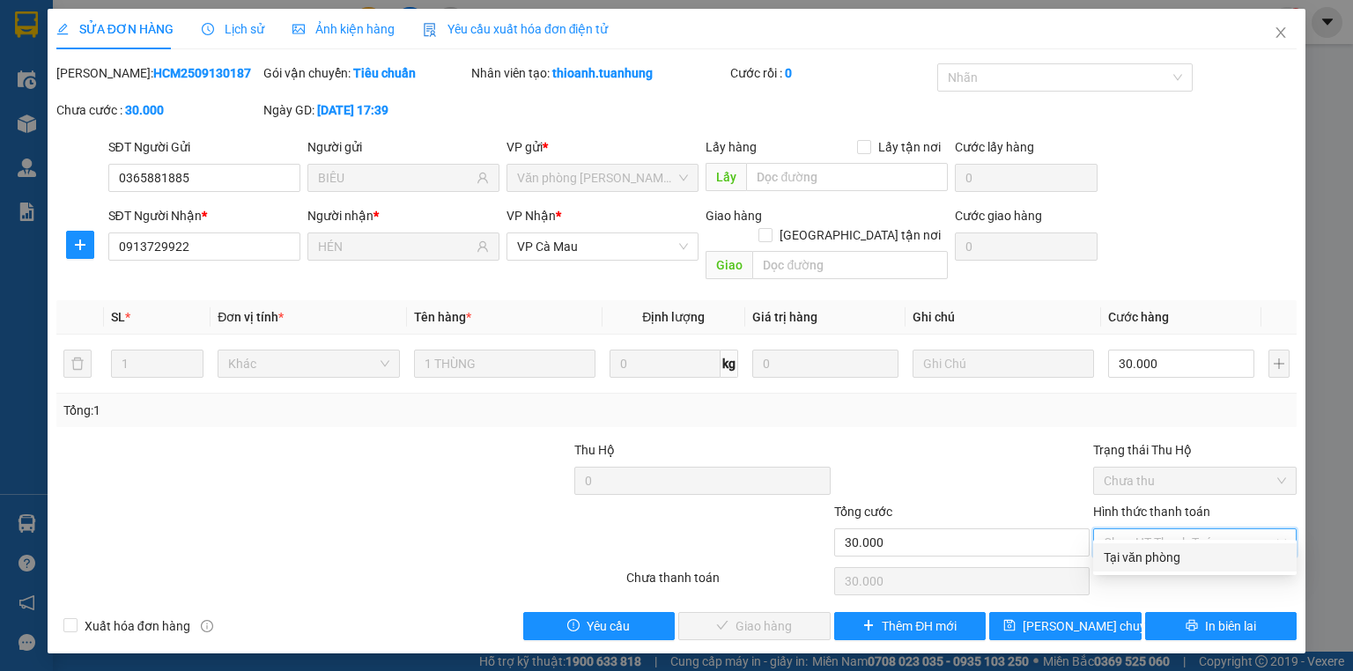
drag, startPoint x: 1112, startPoint y: 552, endPoint x: 1102, endPoint y: 552, distance: 9.7
click at [1113, 552] on div "Tại văn phòng" at bounding box center [1195, 557] width 182 height 19
type input "0"
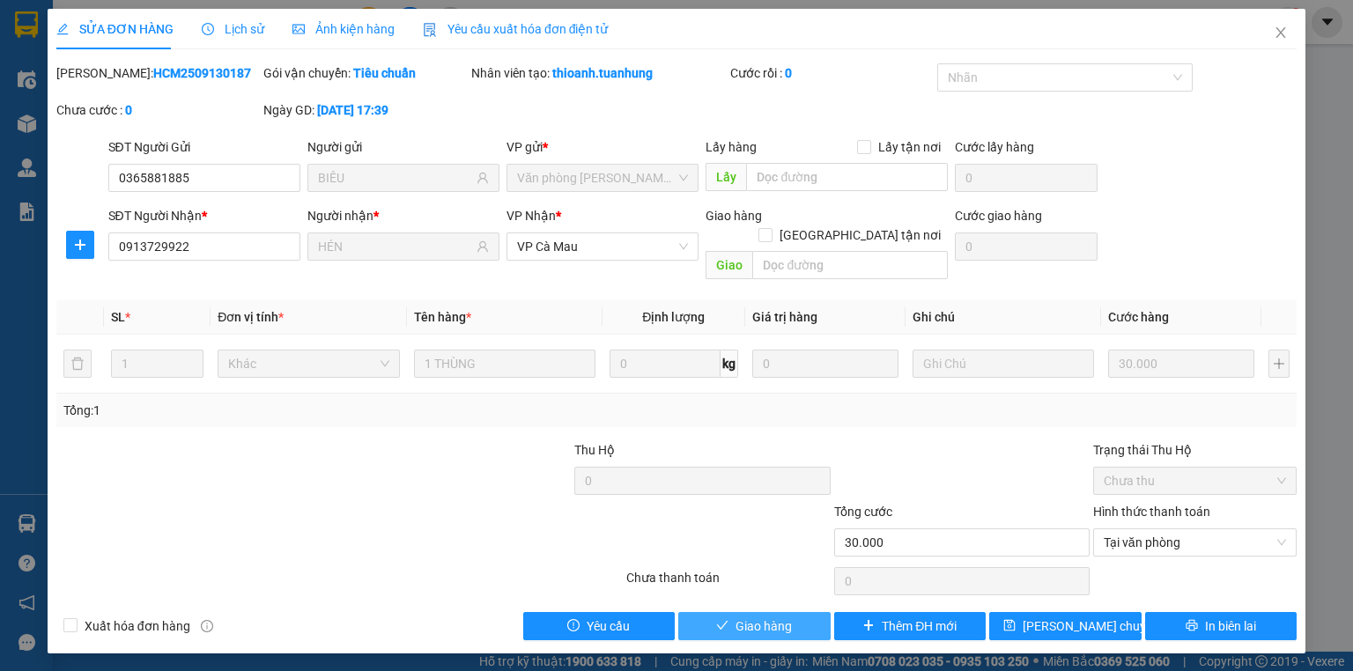
click at [751, 617] on span "Giao hàng" at bounding box center [764, 626] width 56 height 19
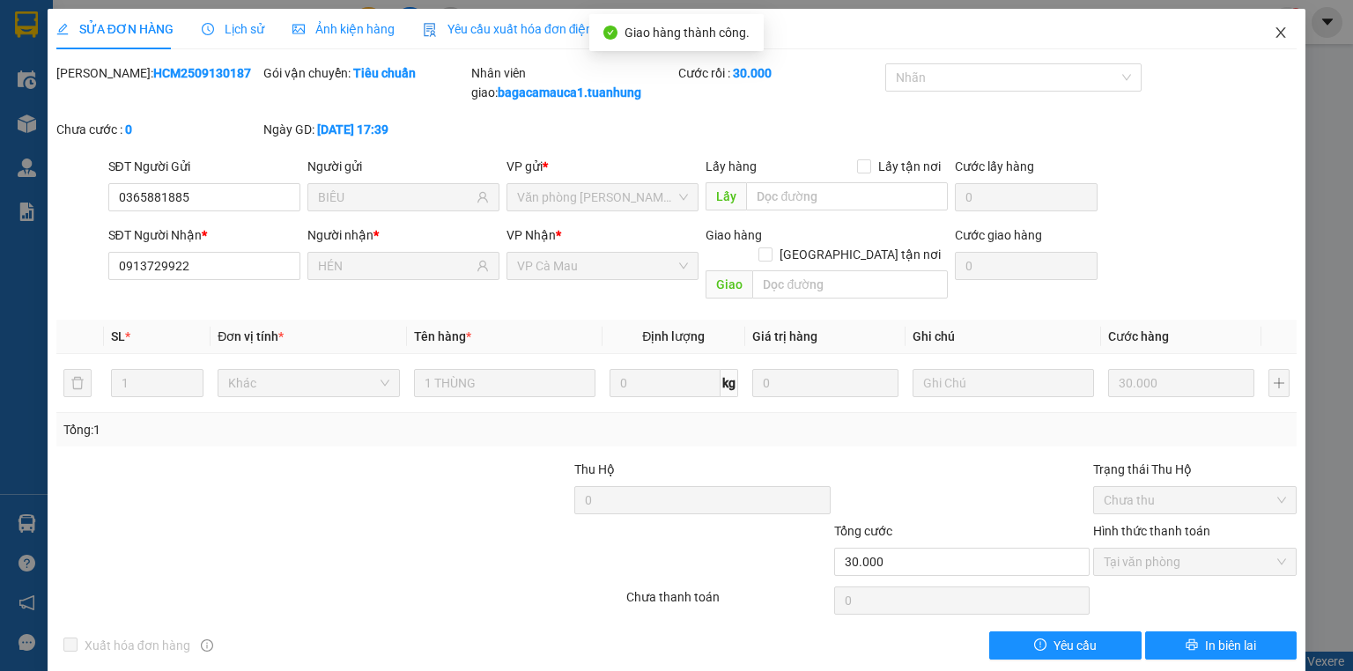
click at [1275, 34] on icon "close" at bounding box center [1281, 33] width 14 height 14
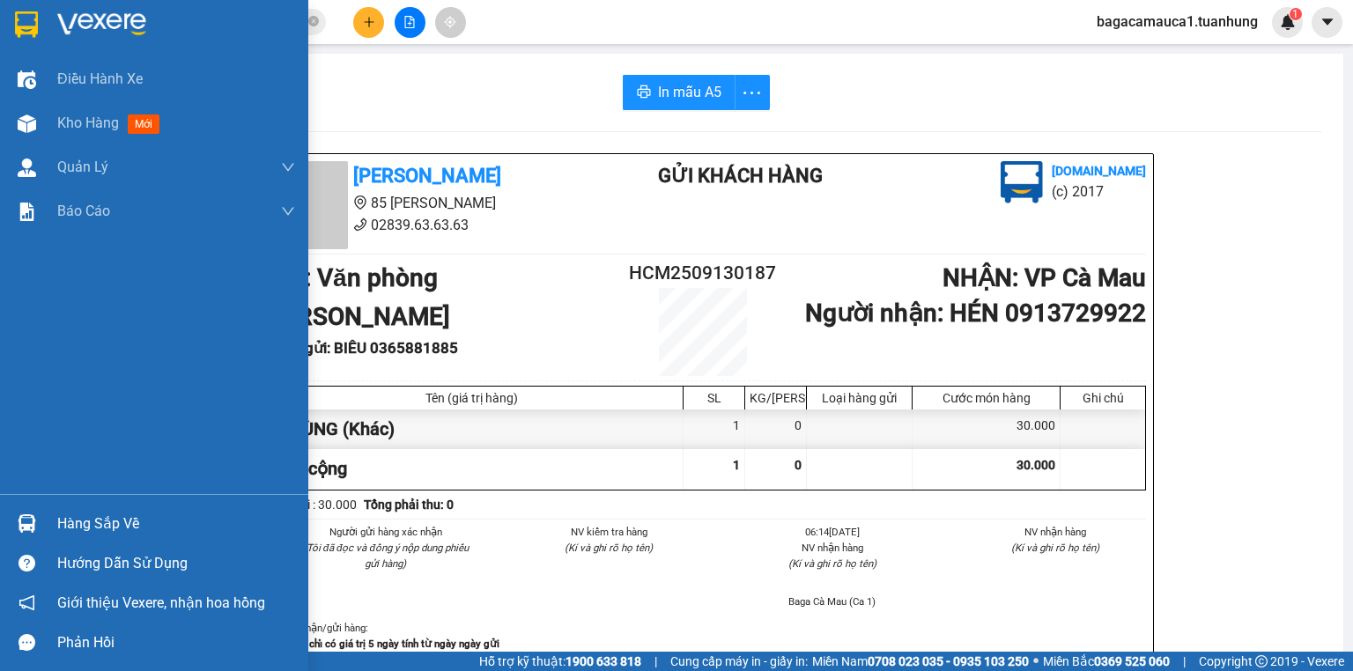
click at [120, 522] on div "Hàng sắp về" at bounding box center [176, 524] width 238 height 26
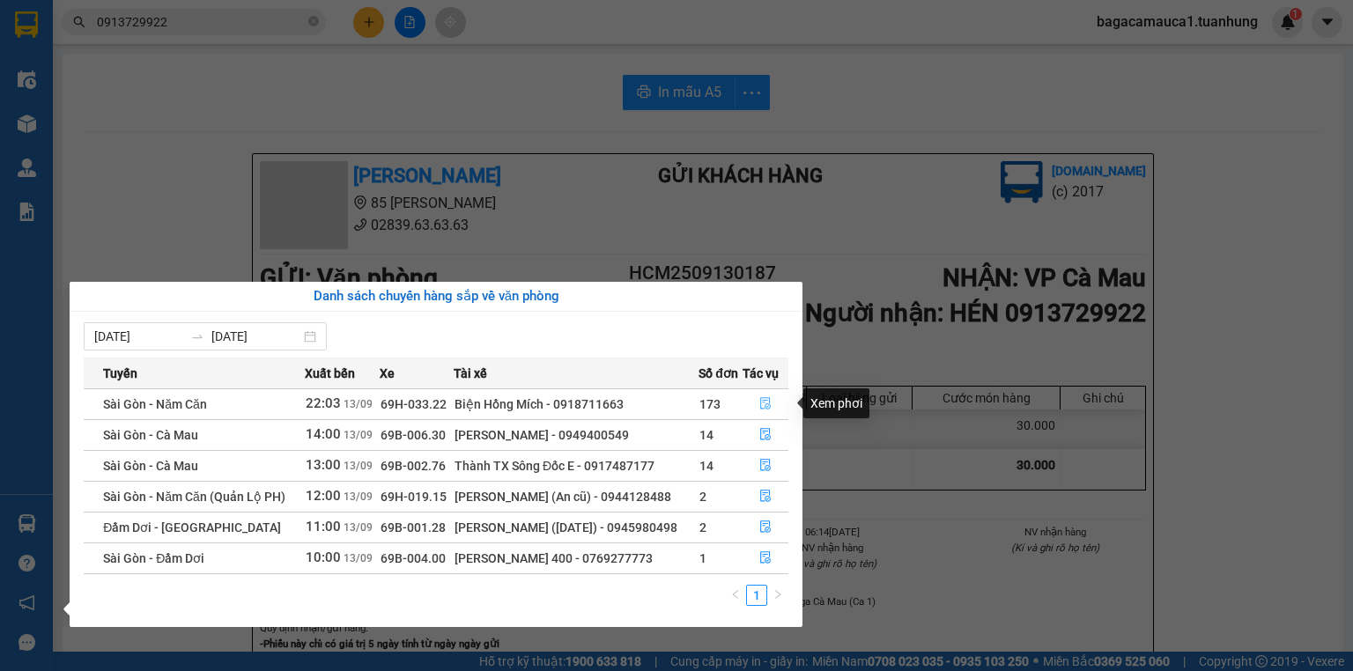
click at [766, 397] on icon "file-done" at bounding box center [765, 403] width 12 height 12
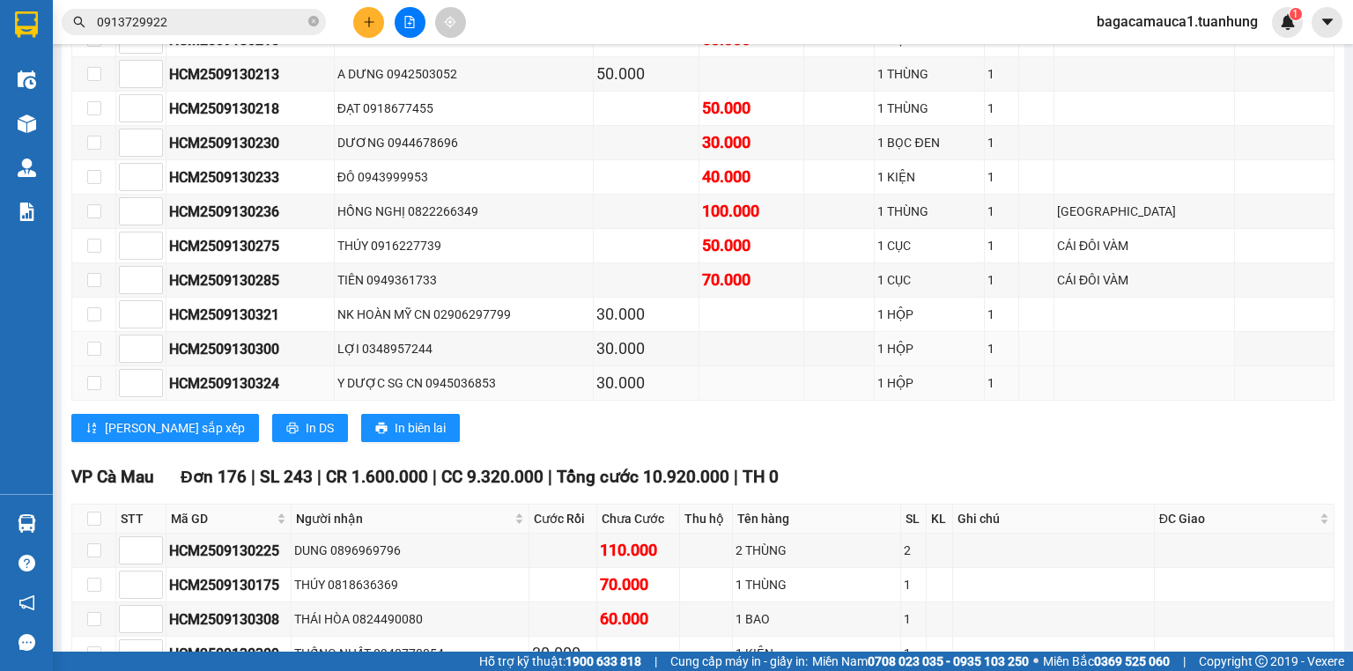
scroll to position [916, 0]
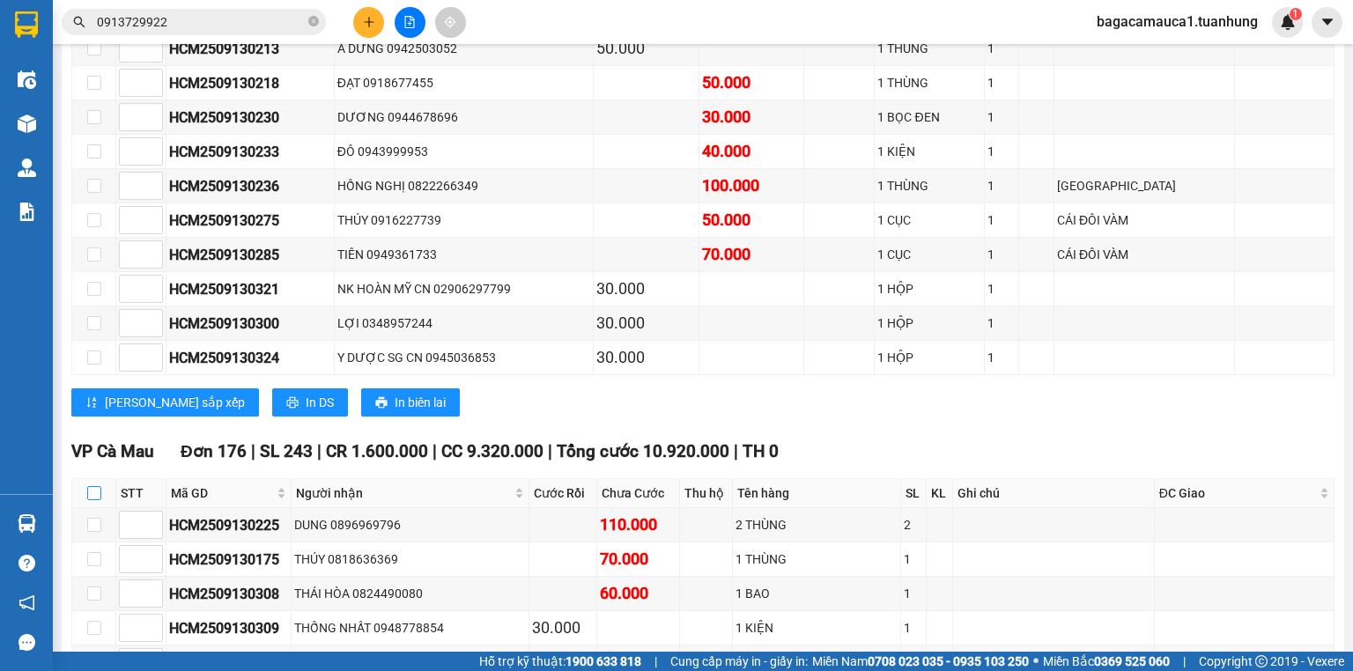
click at [92, 493] on input "checkbox" at bounding box center [94, 493] width 14 height 14
checkbox input "true"
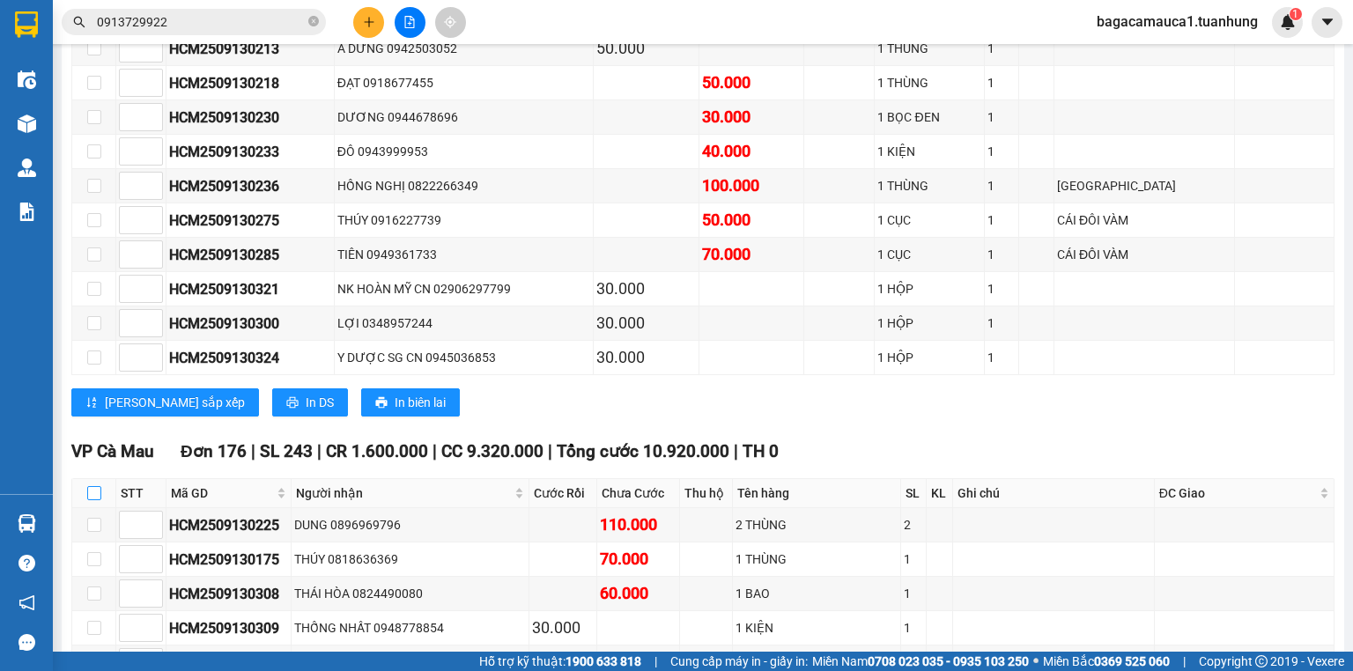
checkbox input "true"
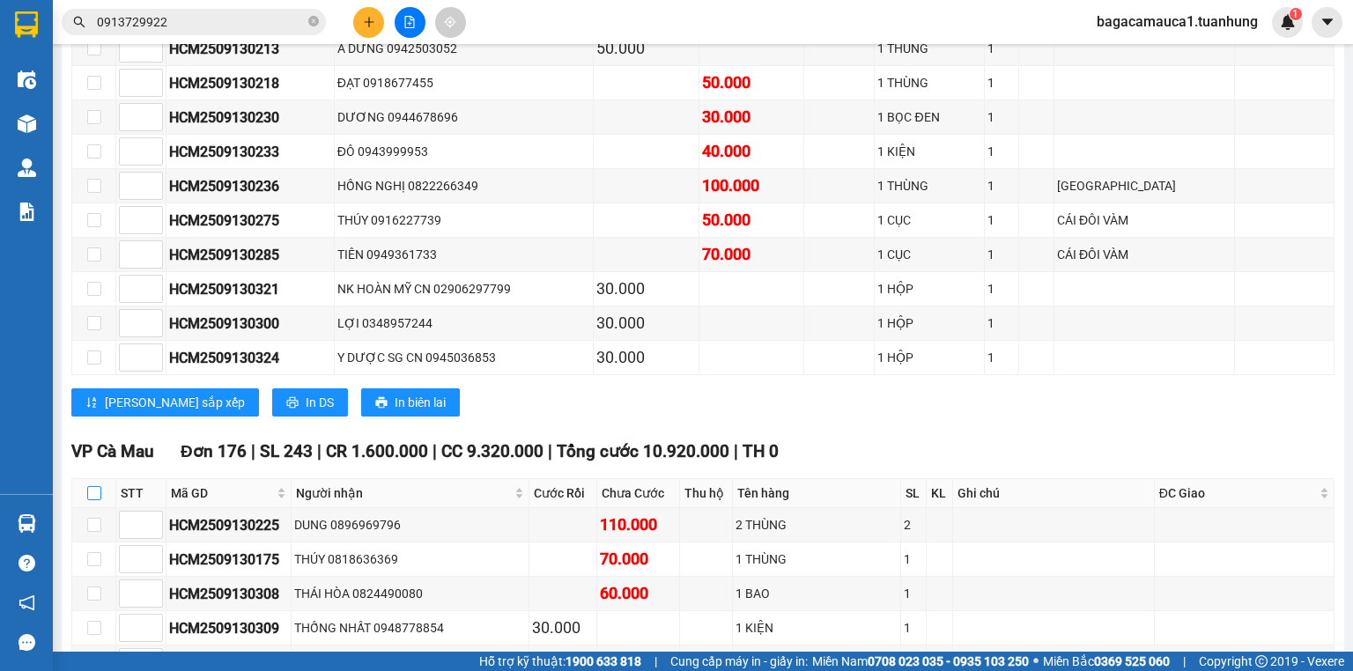
checkbox input "true"
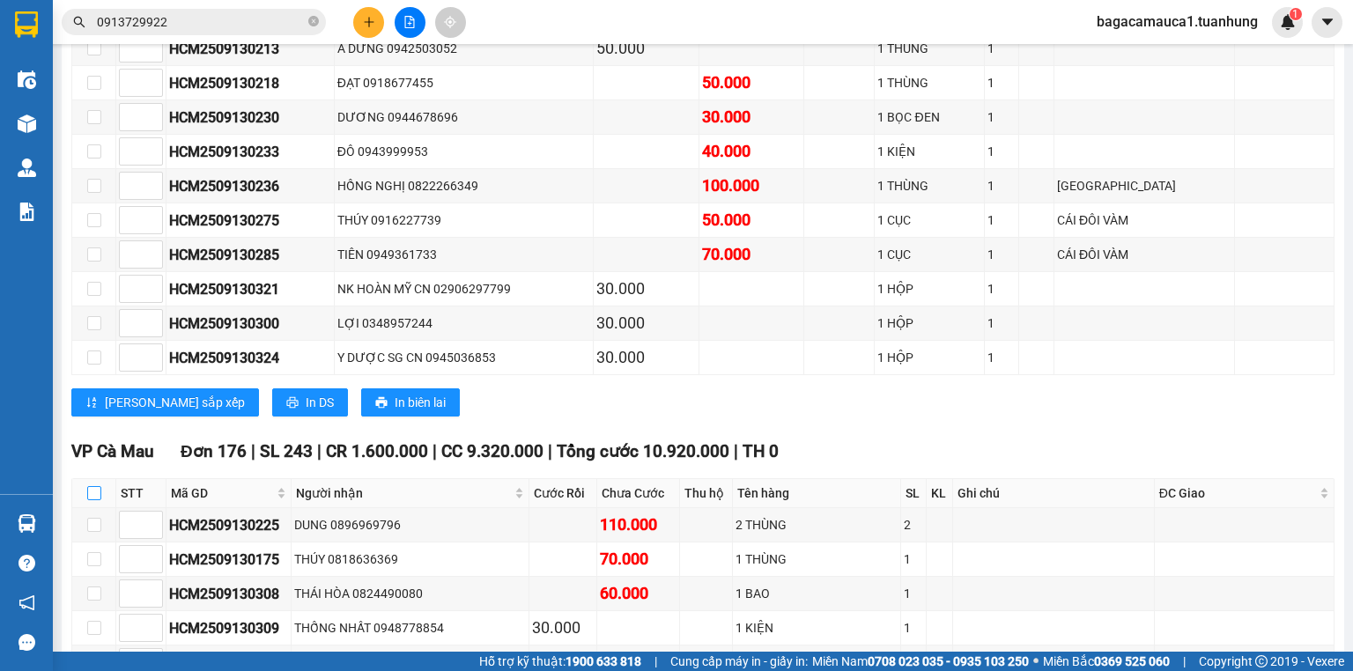
checkbox input "true"
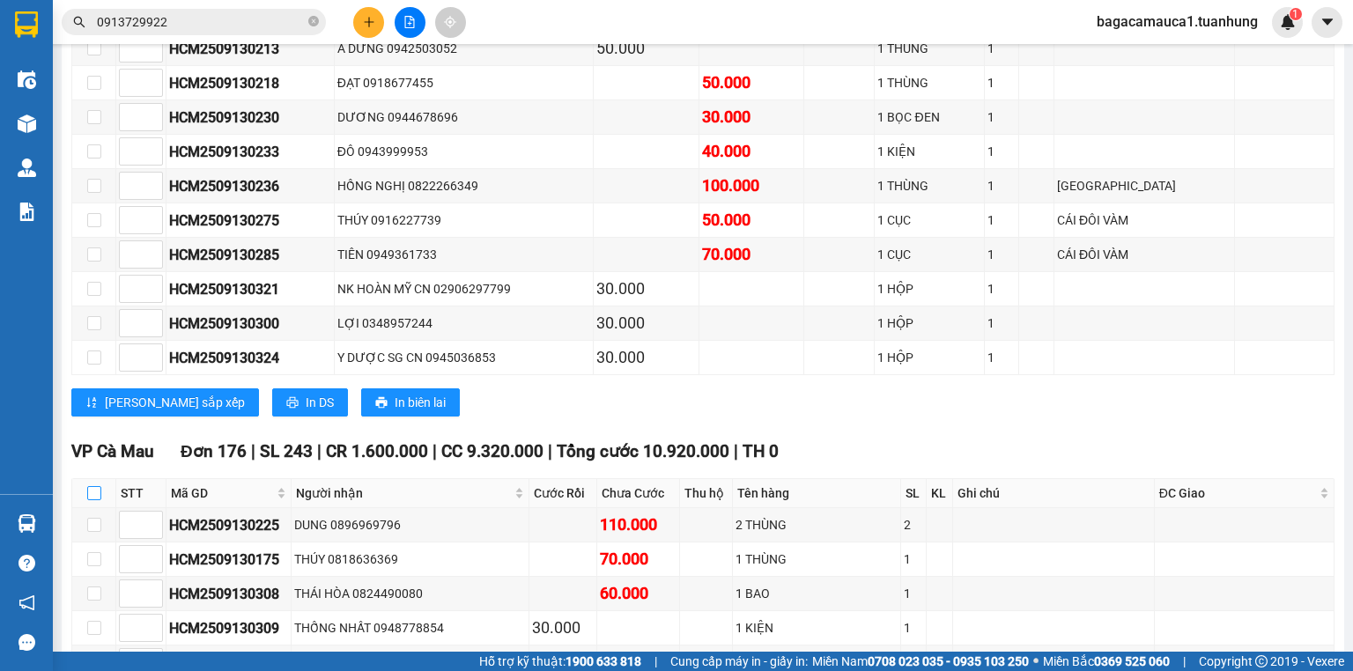
checkbox input "true"
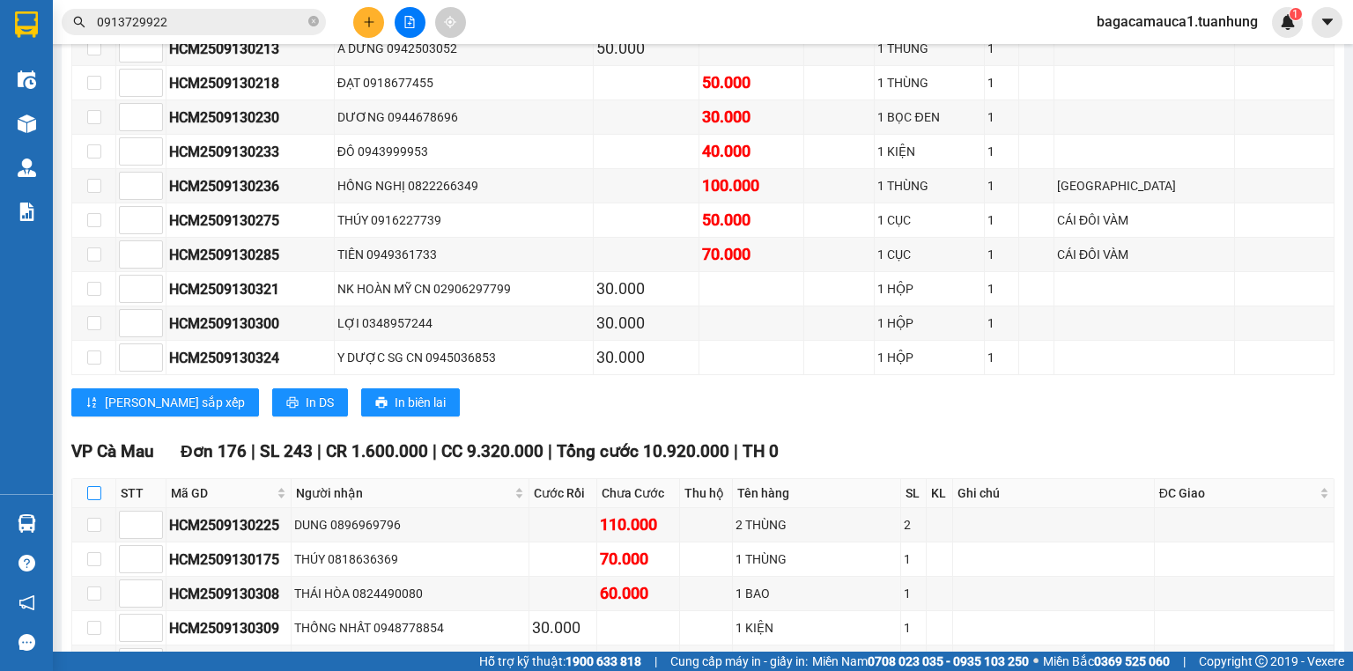
checkbox input "true"
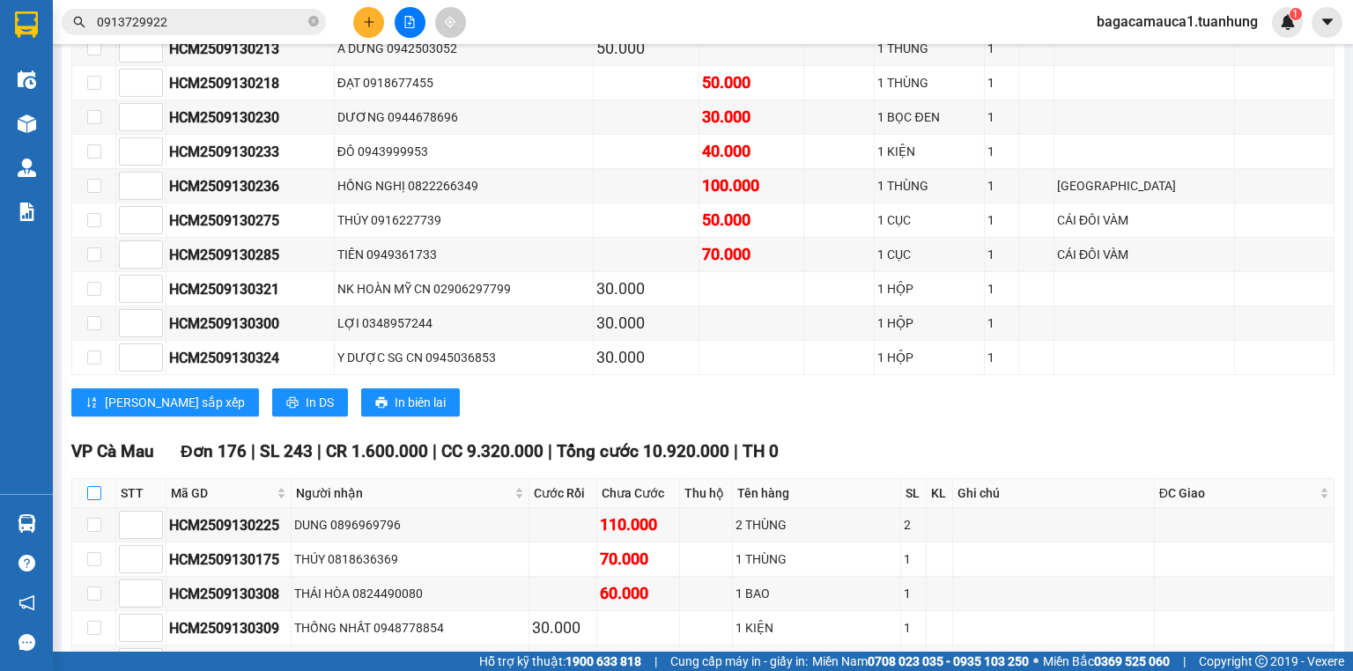
checkbox input "true"
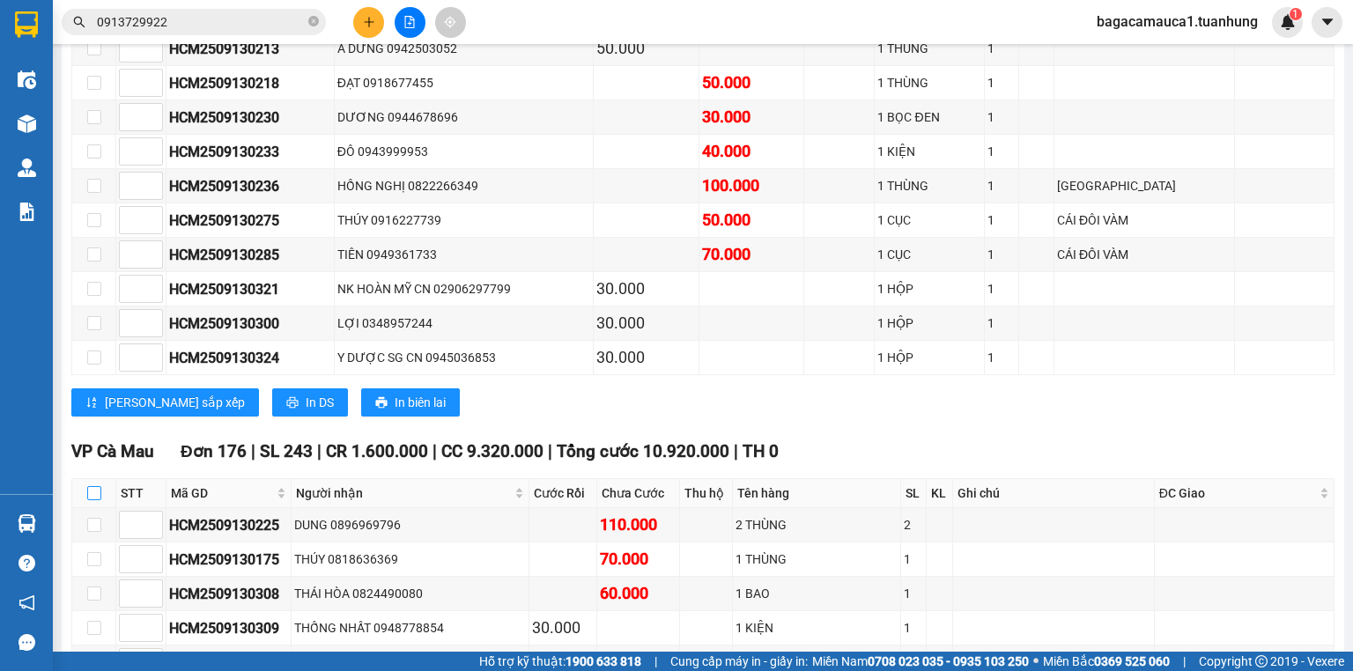
checkbox input "true"
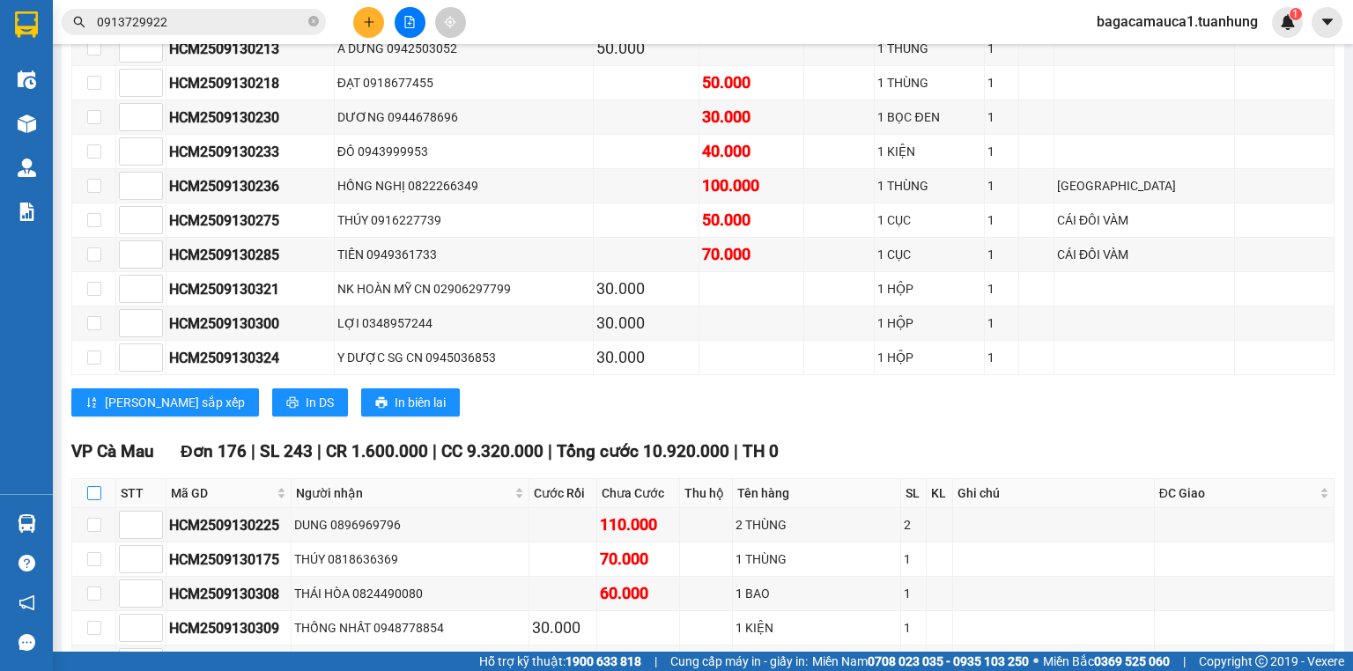
checkbox input "true"
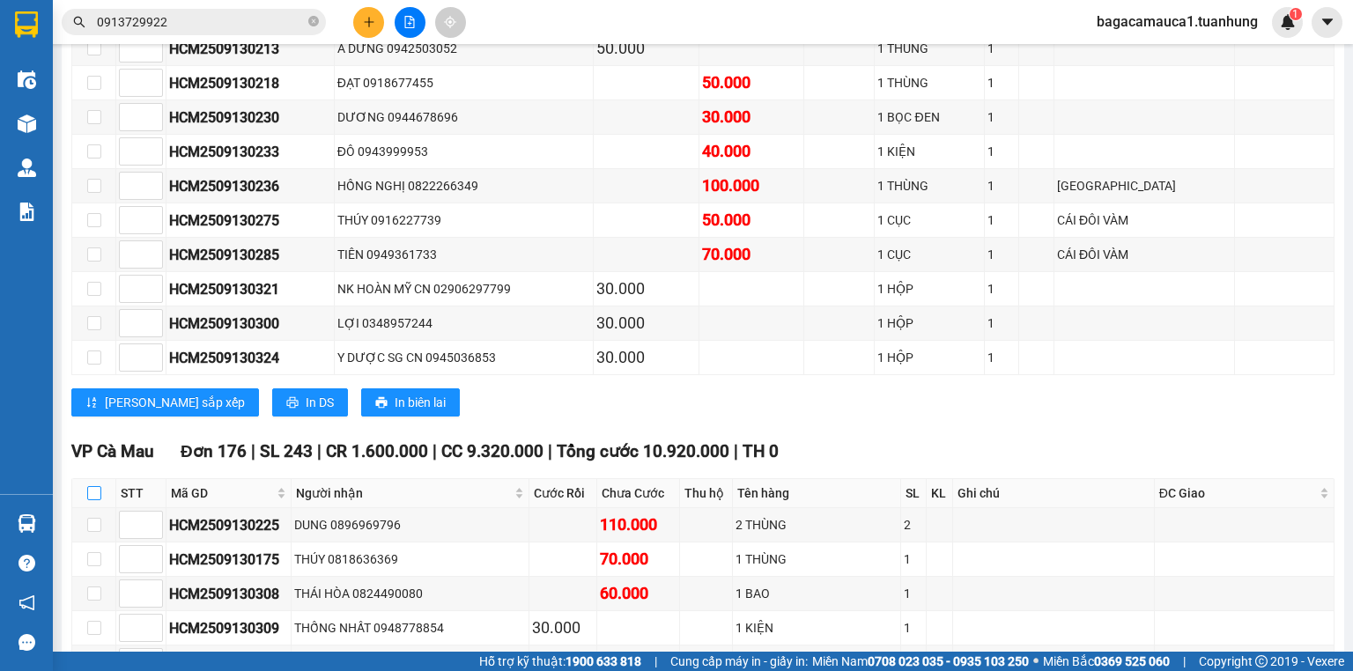
checkbox input "true"
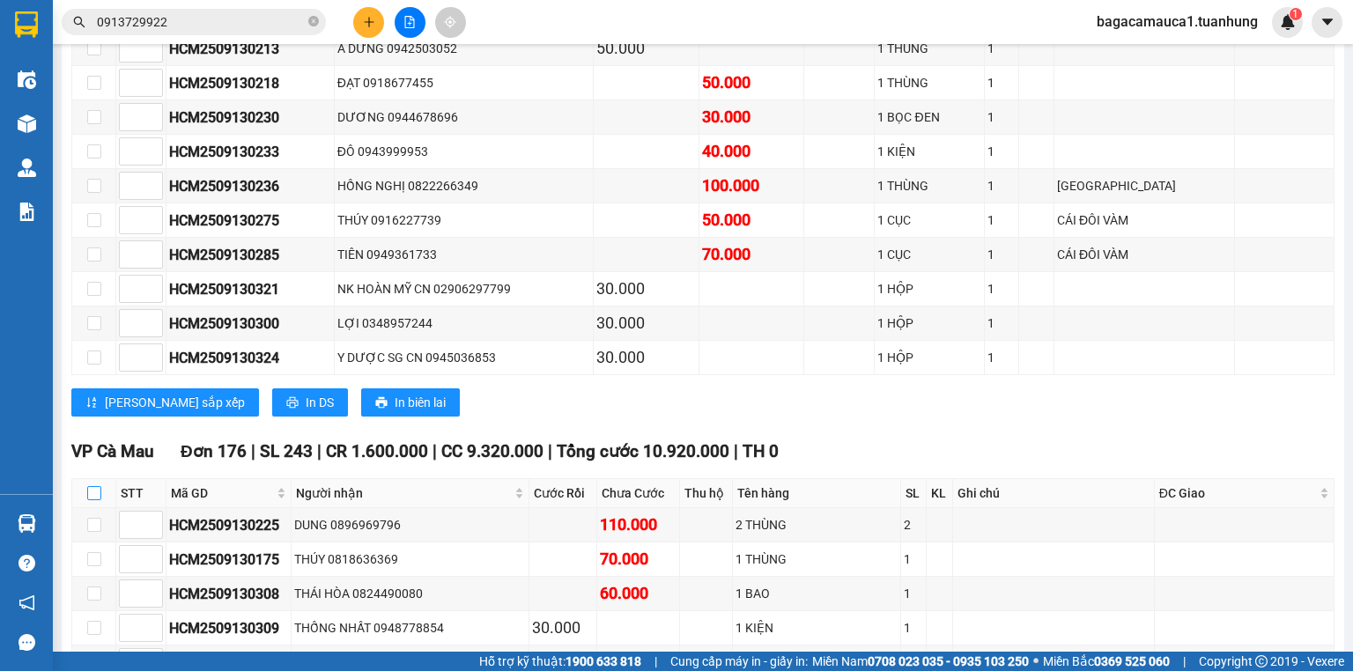
checkbox input "true"
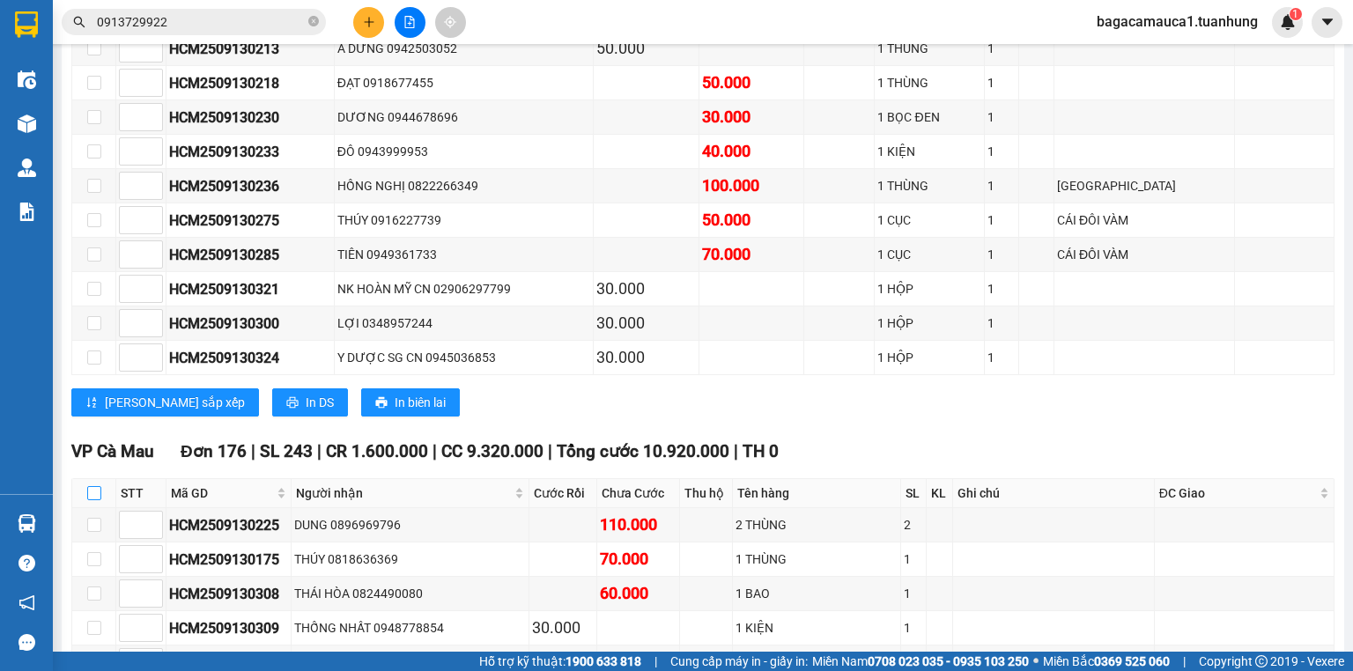
checkbox input "true"
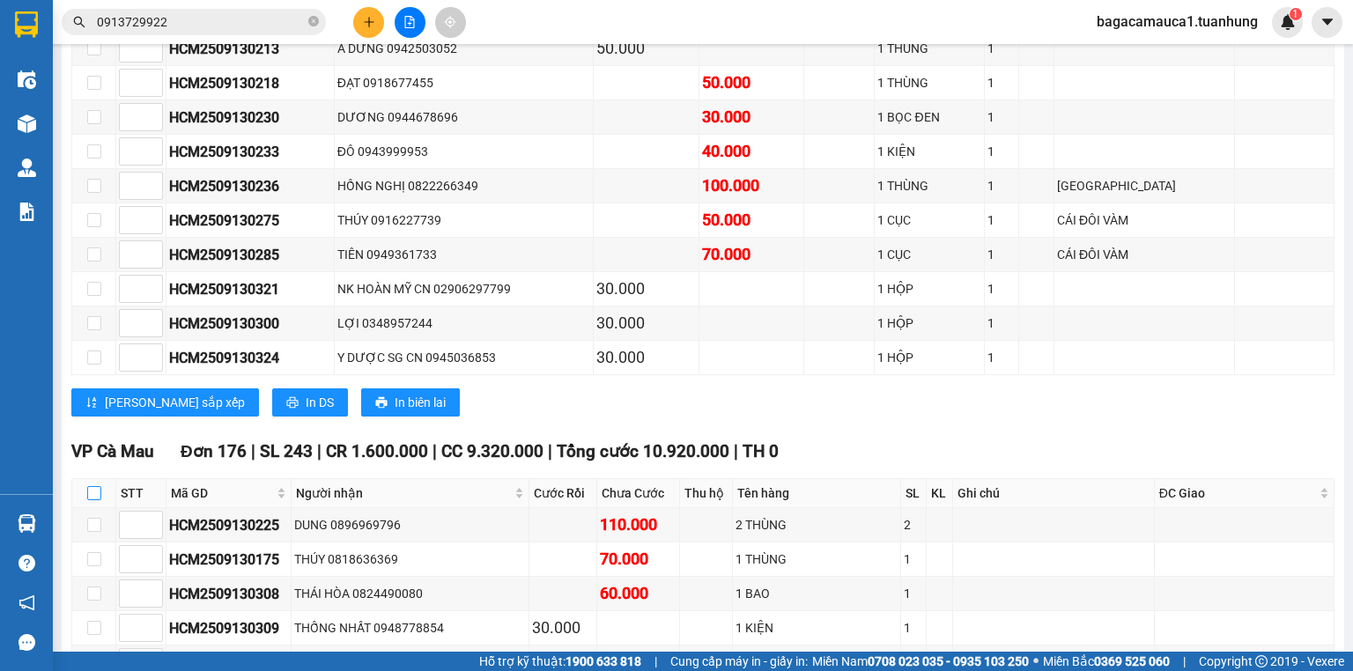
checkbox input "true"
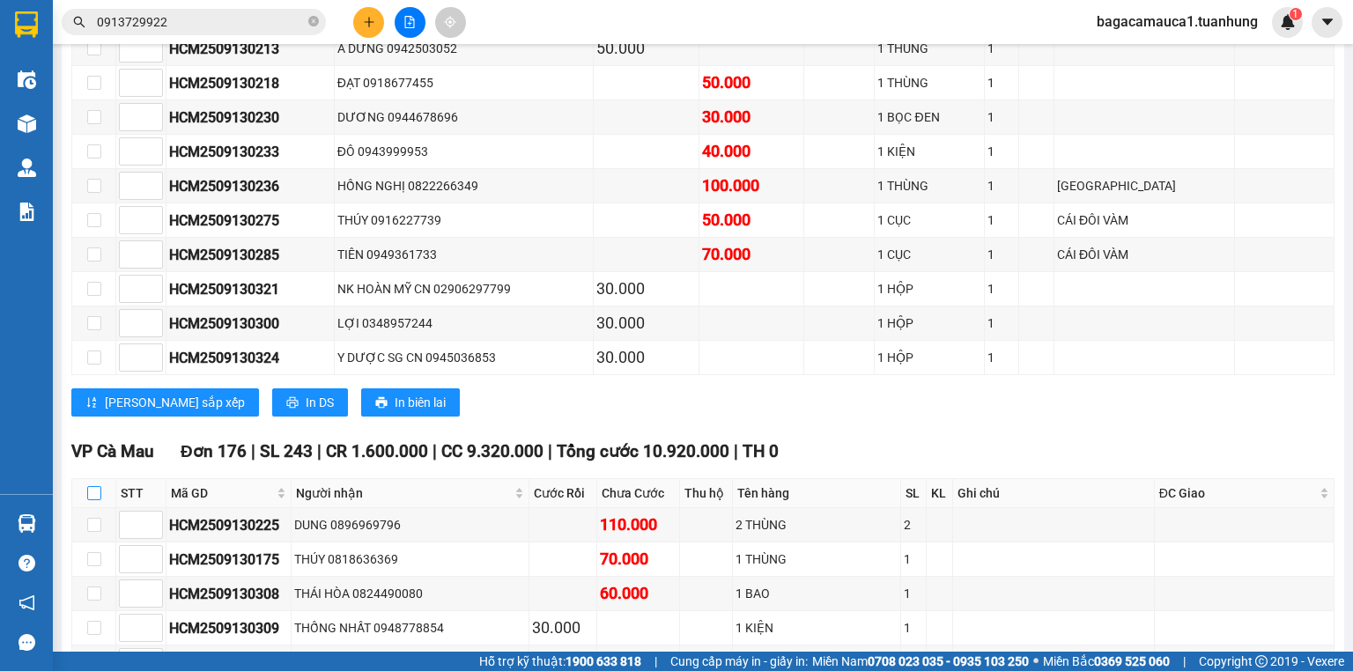
checkbox input "true"
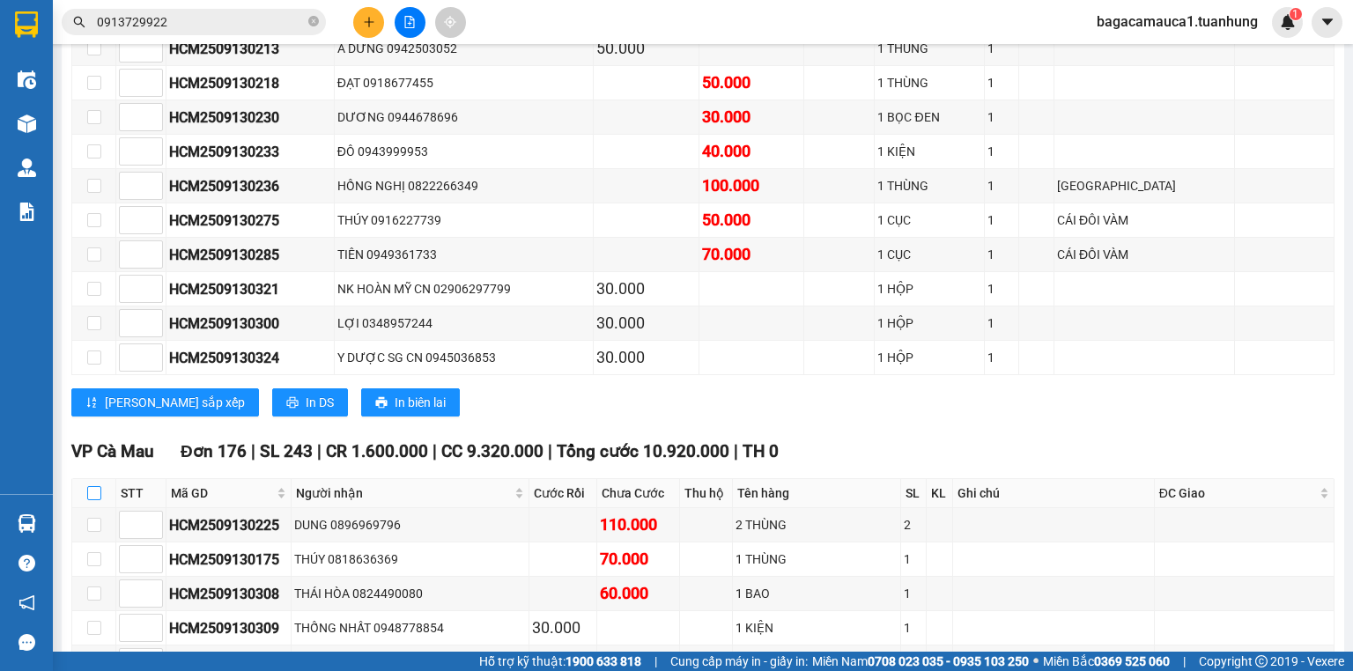
checkbox input "true"
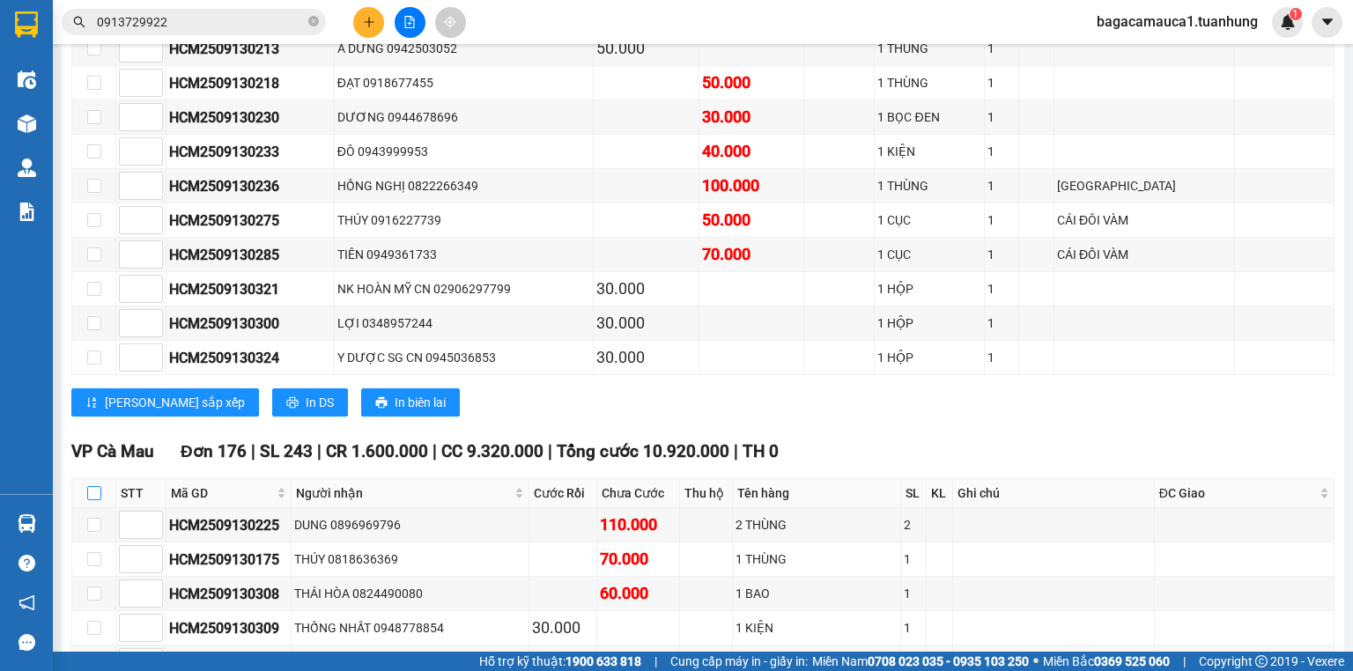
checkbox input "true"
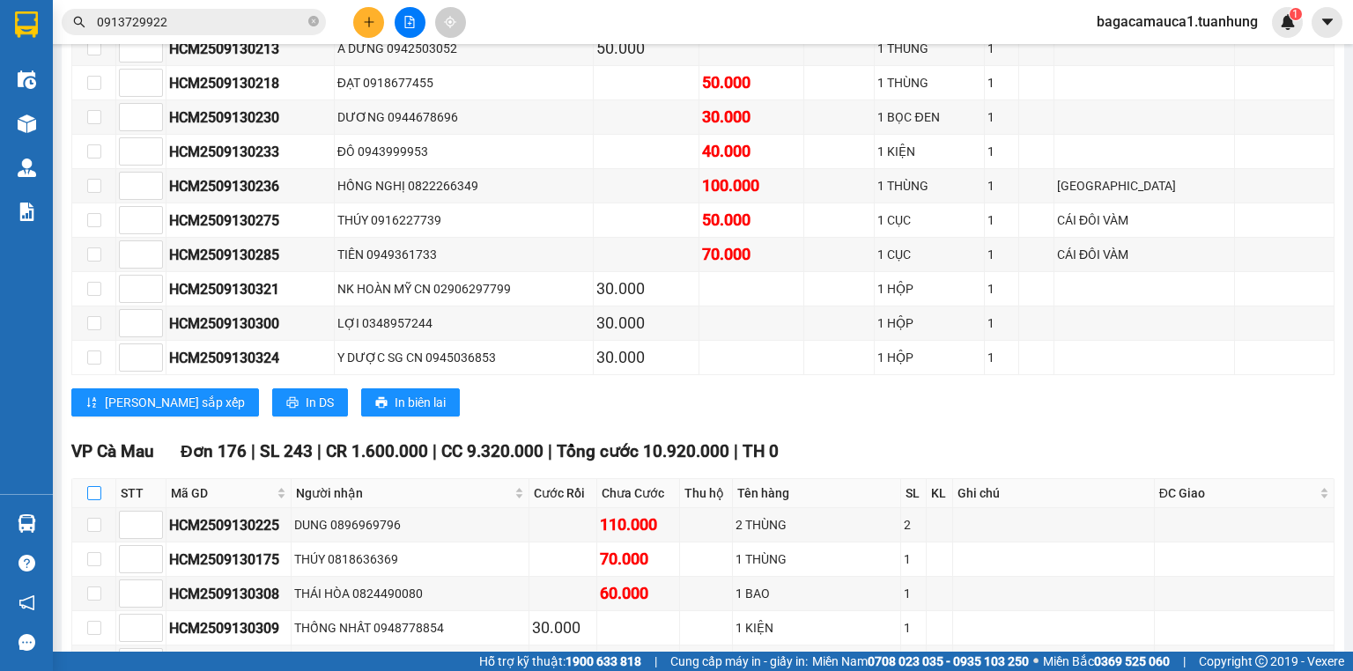
checkbox input "true"
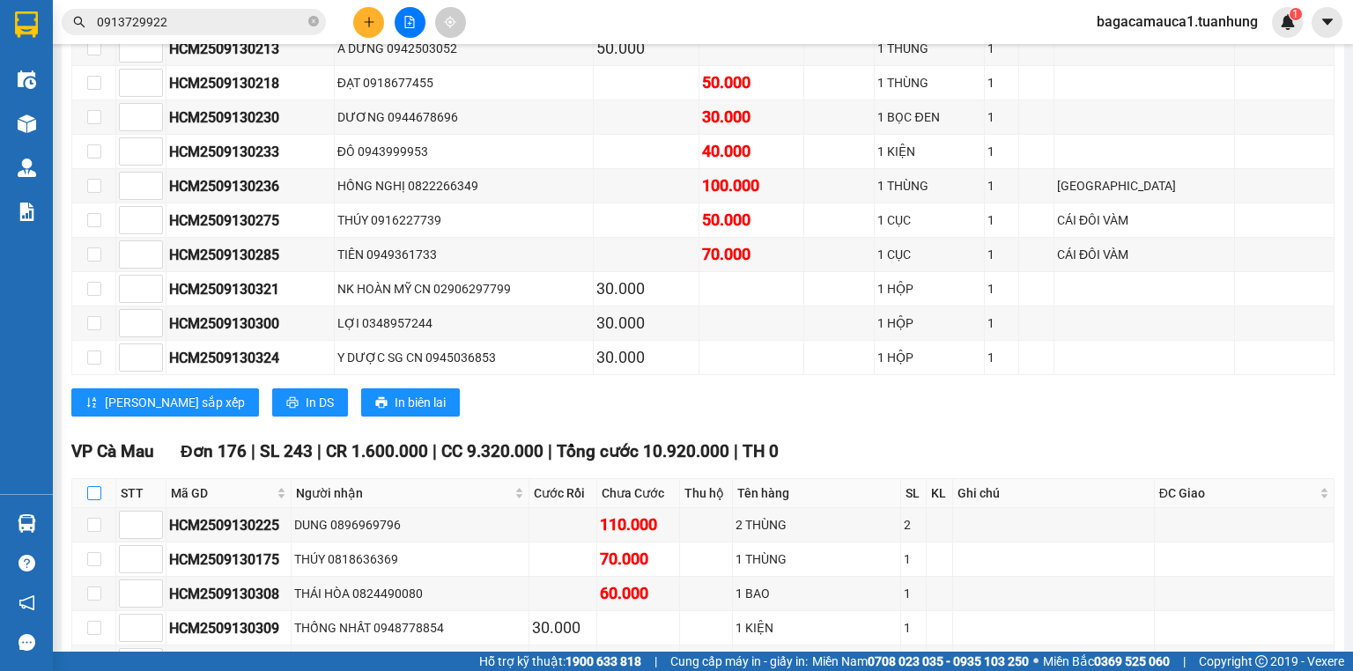
checkbox input "true"
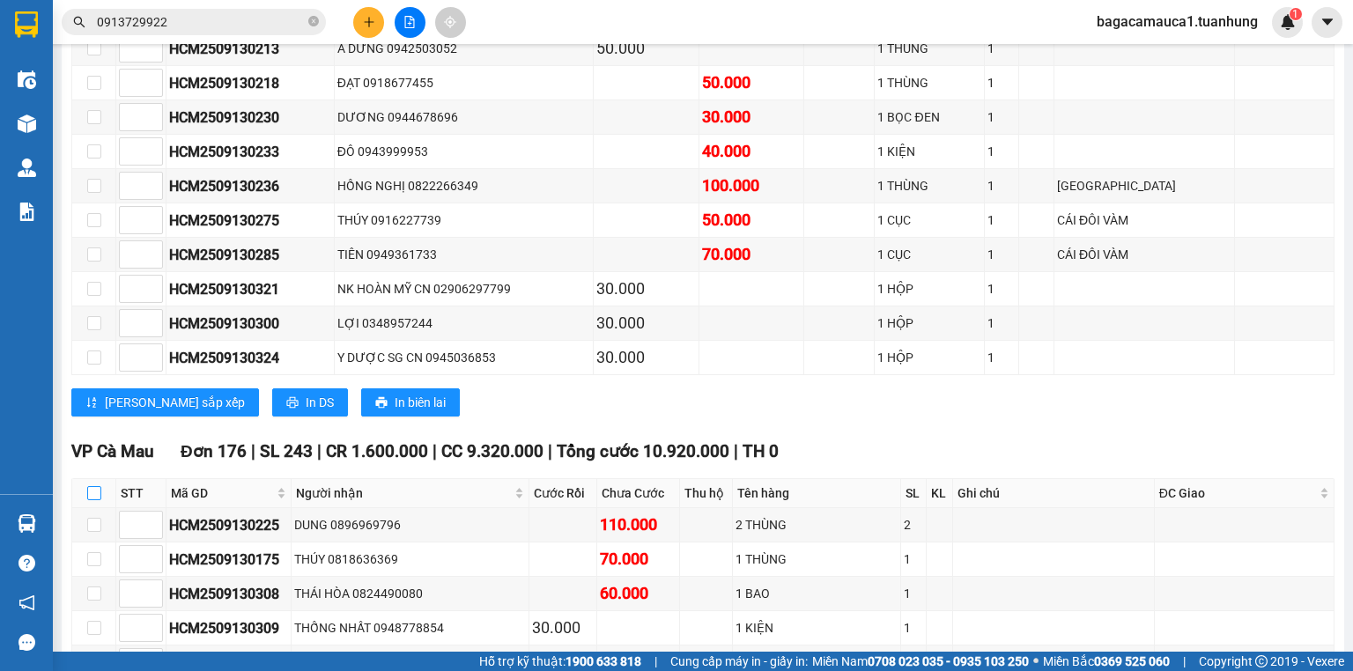
checkbox input "true"
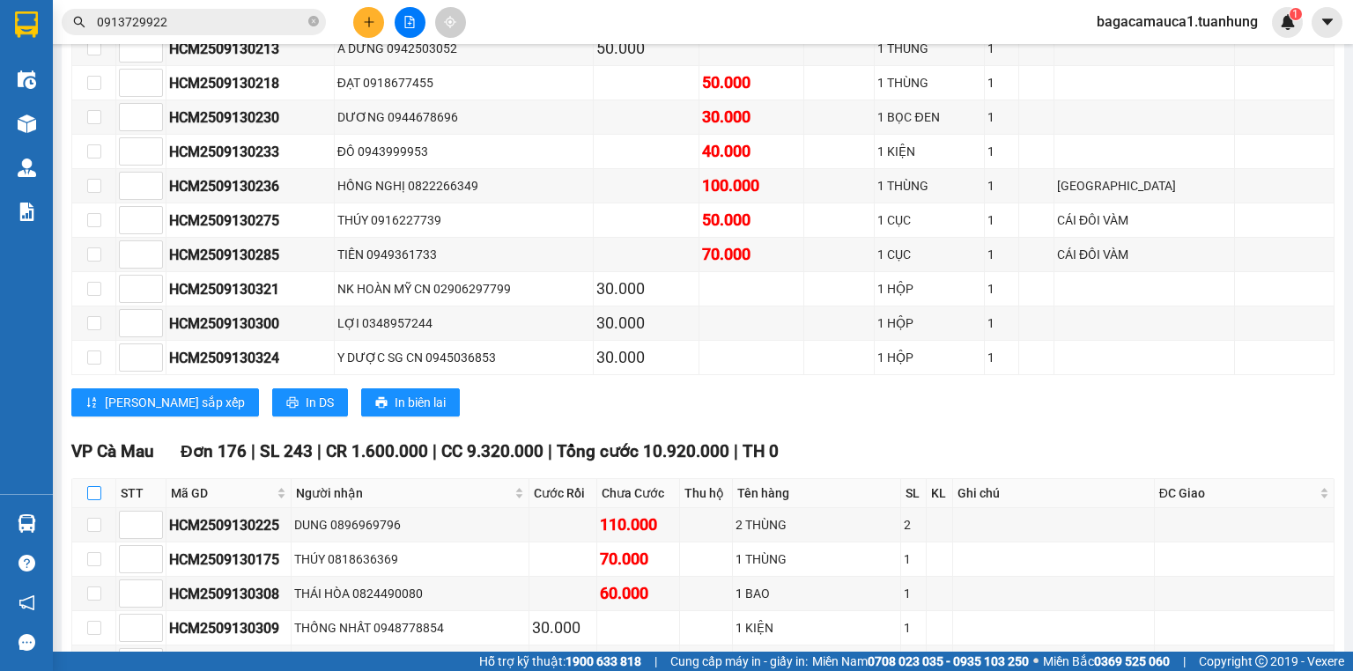
checkbox input "true"
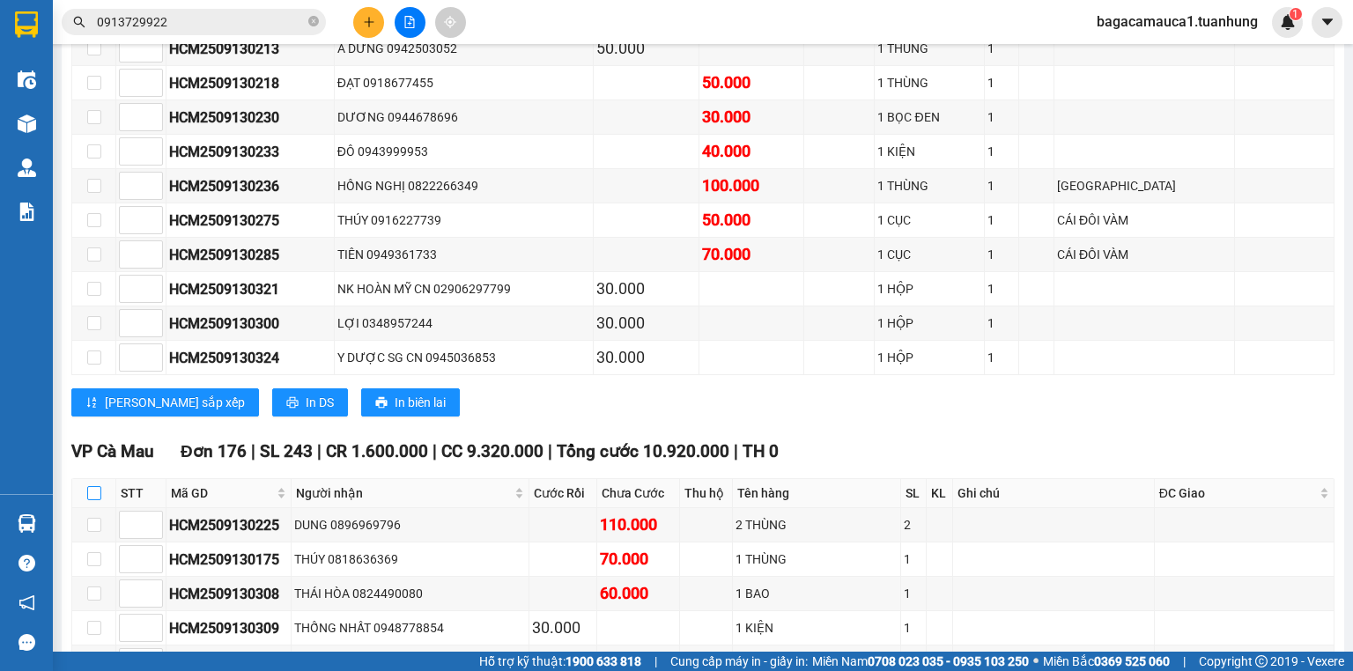
checkbox input "true"
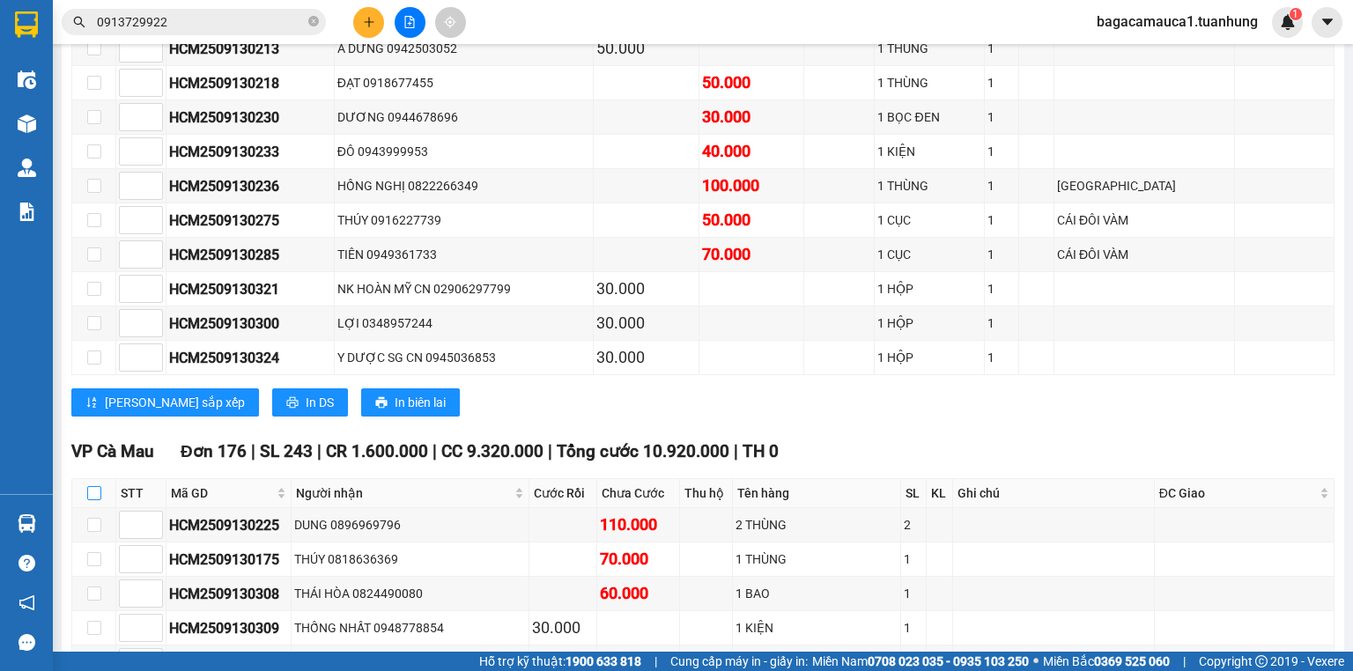
checkbox input "true"
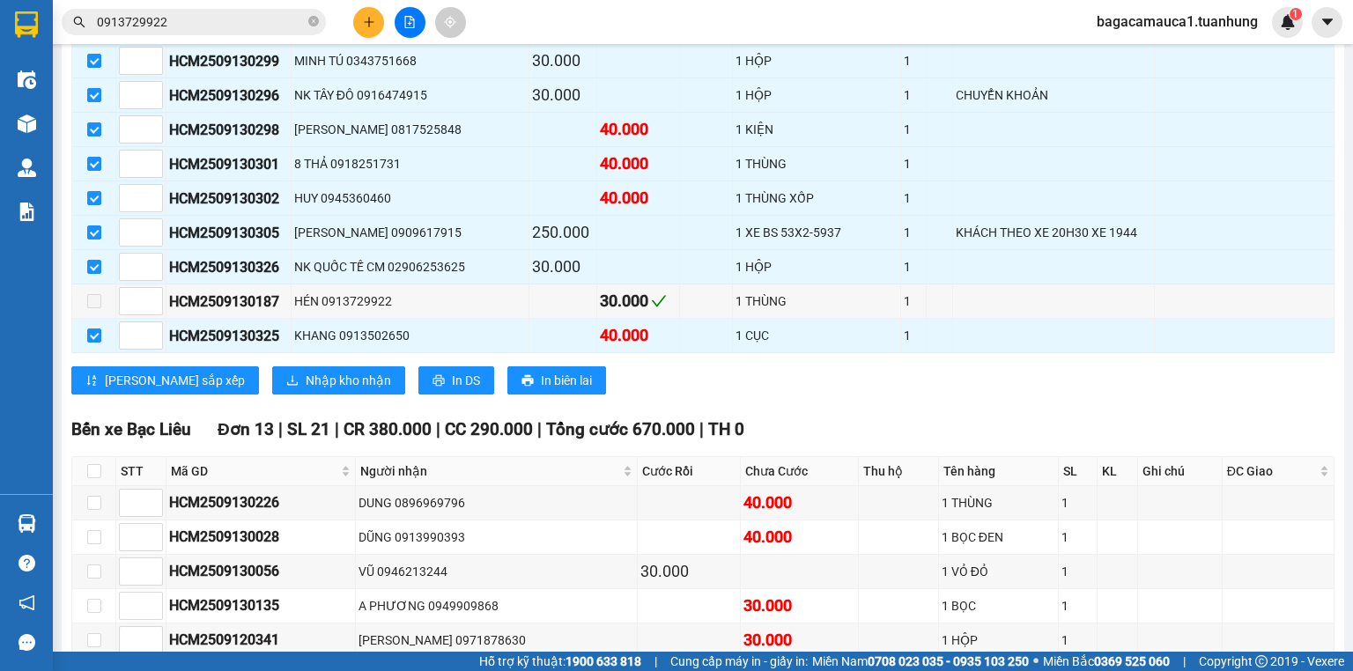
scroll to position [6977, 0]
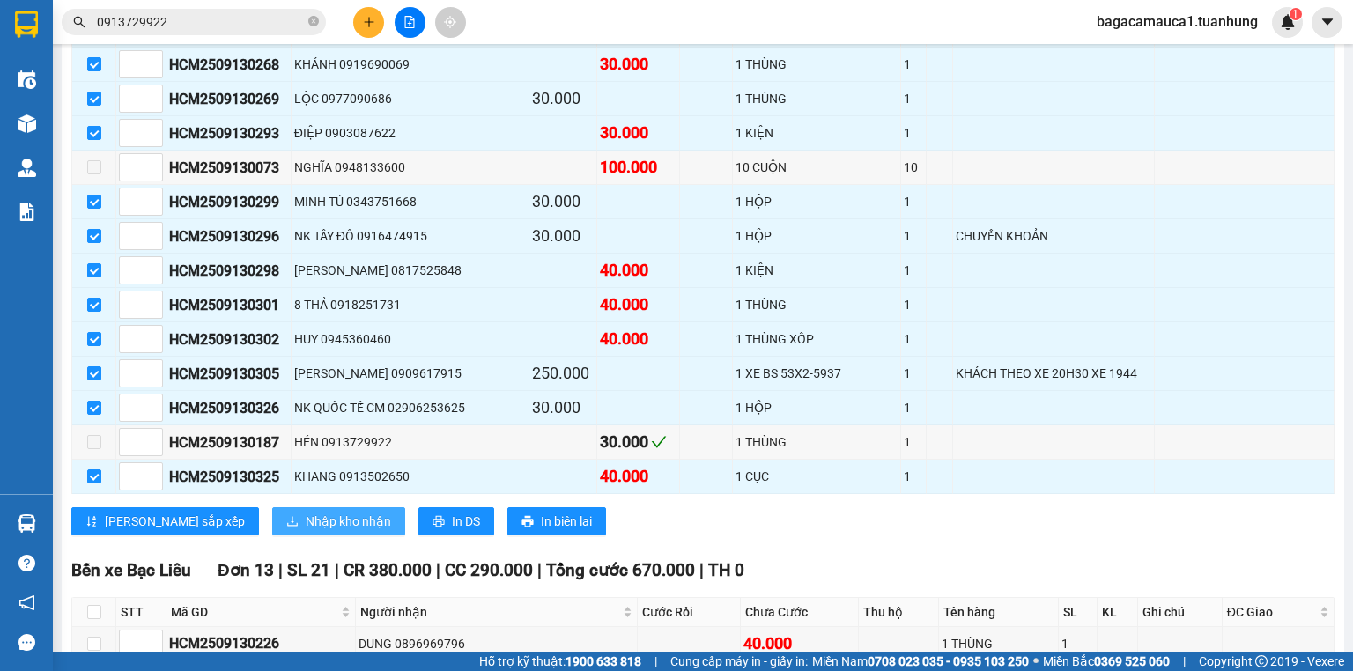
click at [306, 512] on span "Nhập kho nhận" at bounding box center [348, 521] width 85 height 19
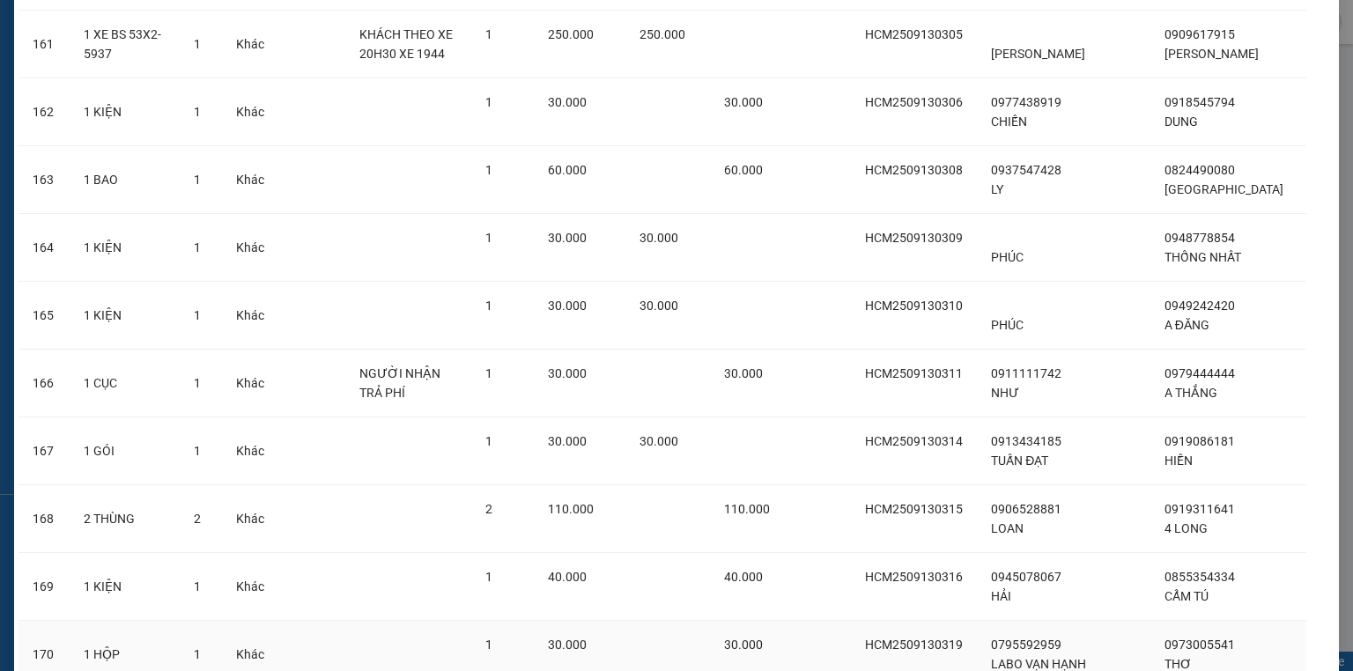
scroll to position [11405, 0]
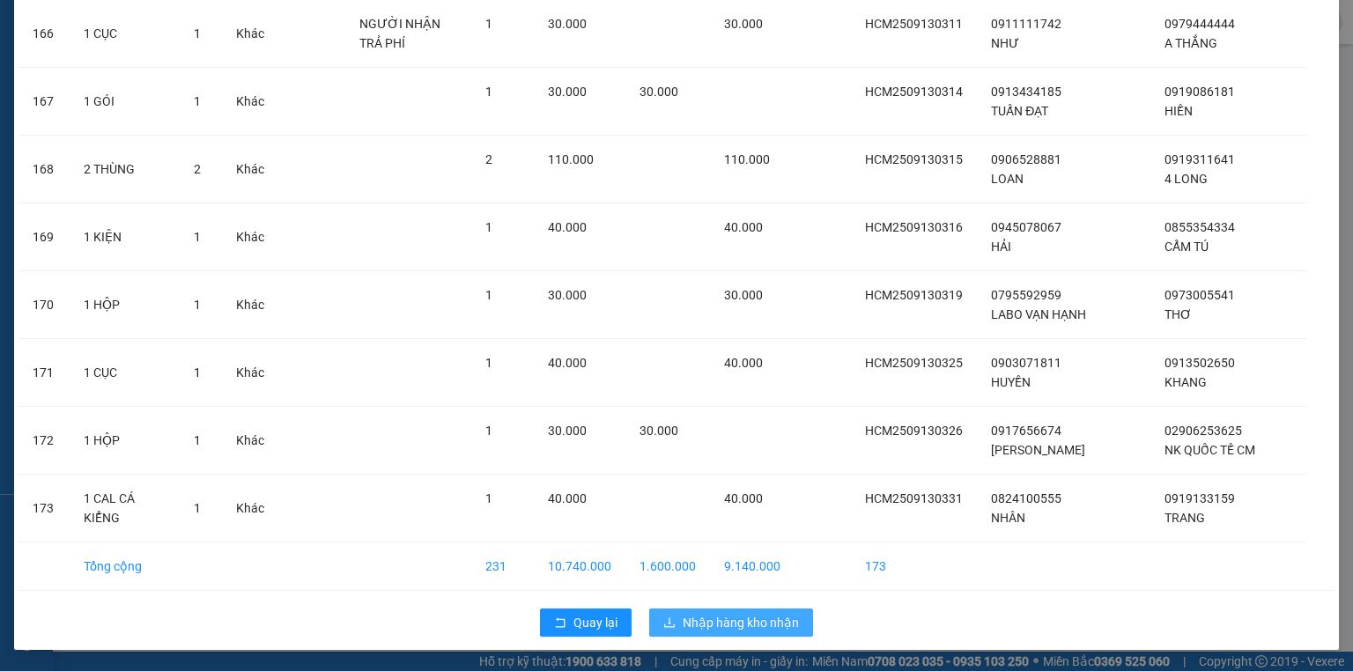
click at [743, 627] on span "Nhập hàng kho nhận" at bounding box center [741, 622] width 116 height 19
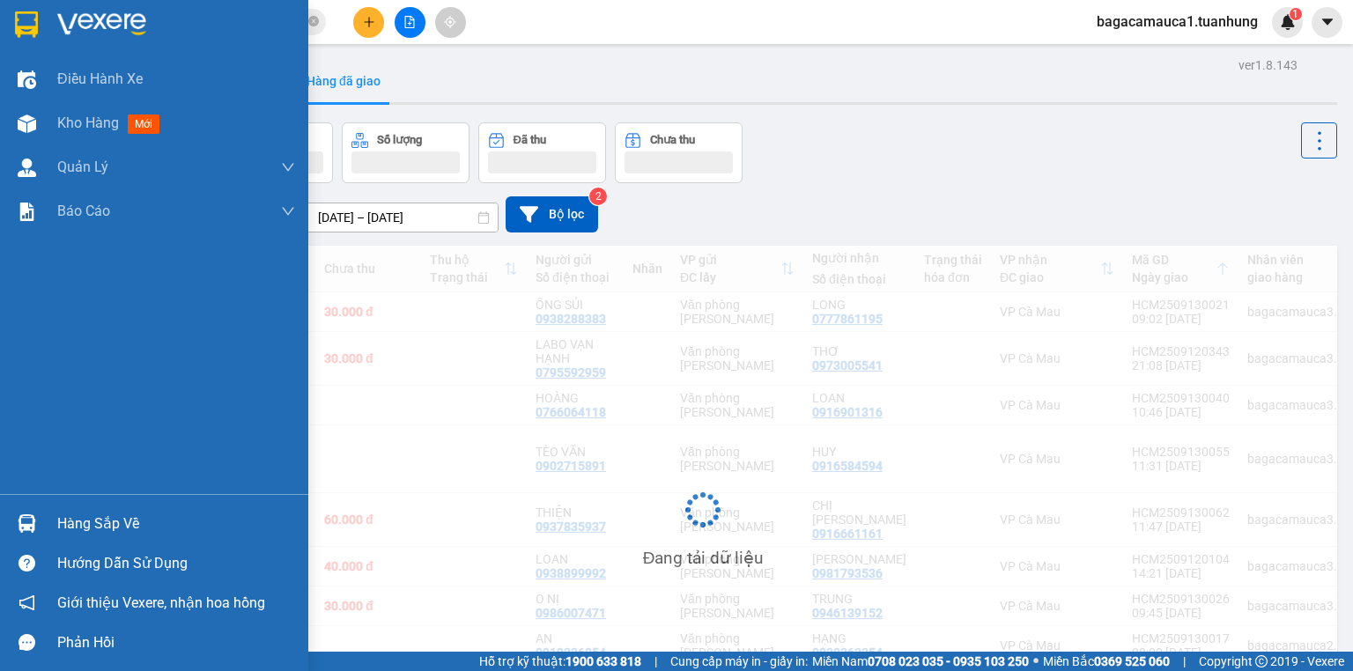
click at [99, 529] on div "Hàng sắp về" at bounding box center [176, 524] width 238 height 26
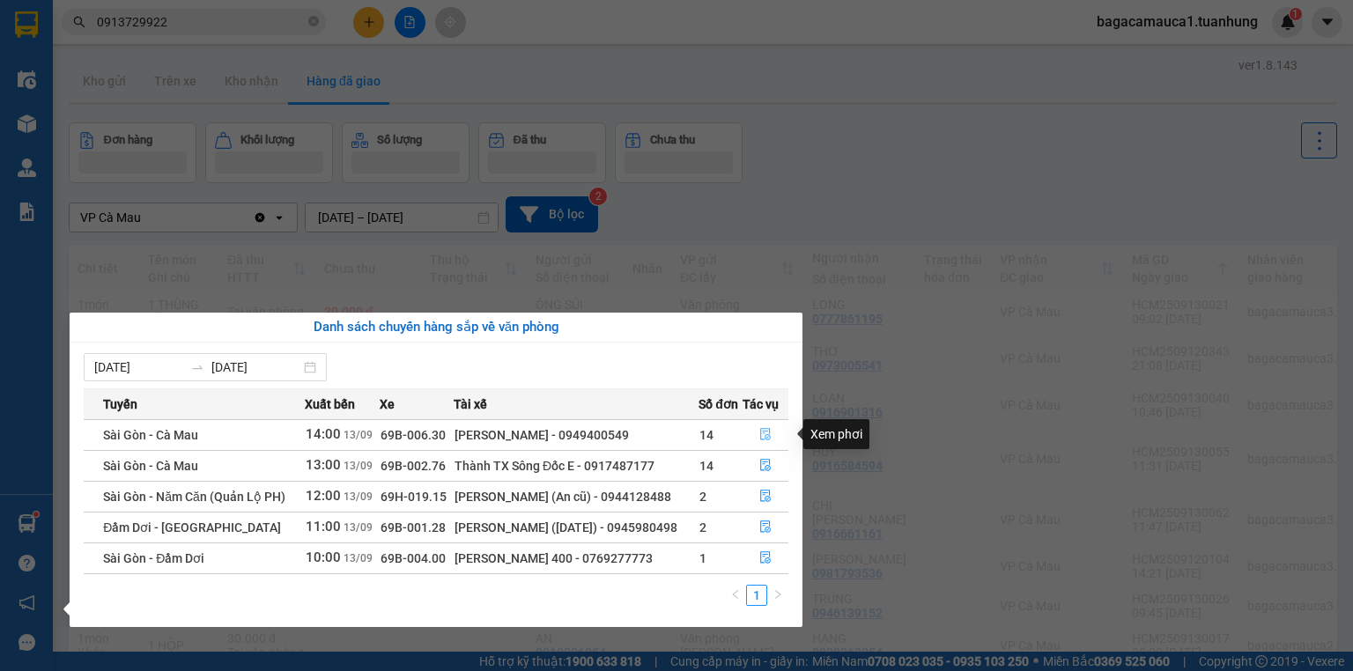
click at [758, 428] on button "button" at bounding box center [765, 435] width 44 height 28
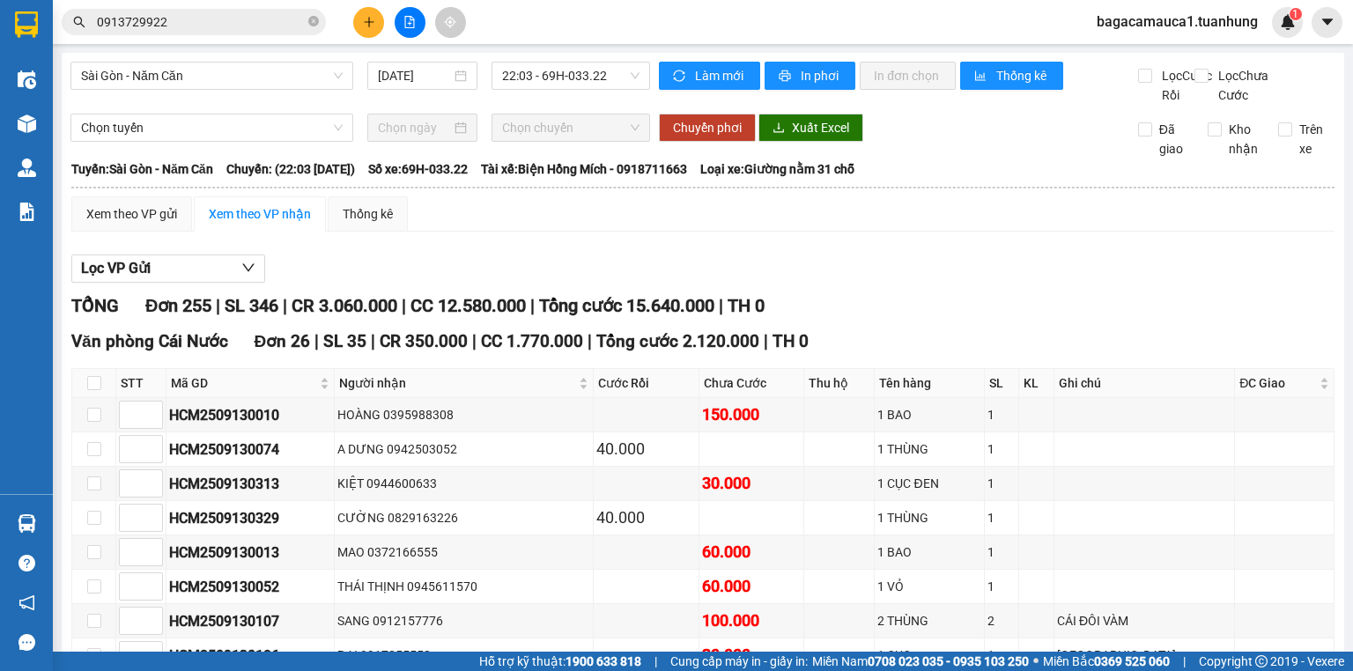
click at [771, 427] on div "150.000" at bounding box center [751, 415] width 98 height 25
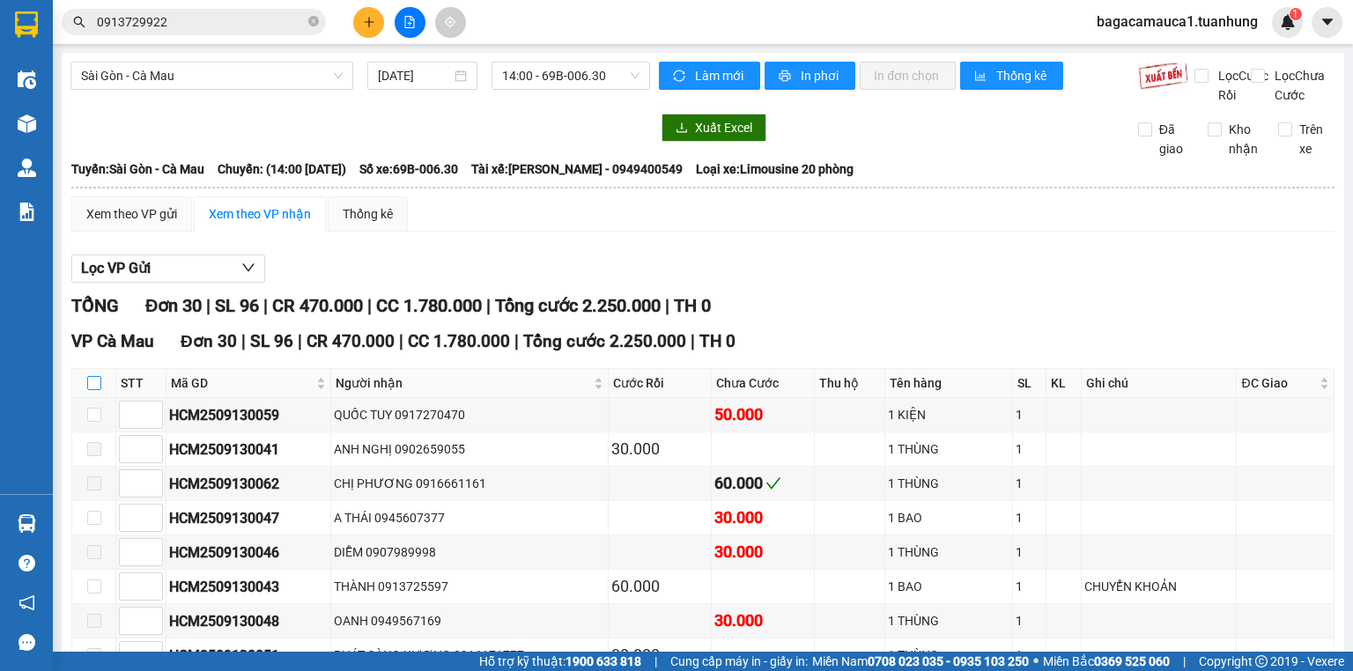
click at [89, 390] on input "checkbox" at bounding box center [94, 383] width 14 height 14
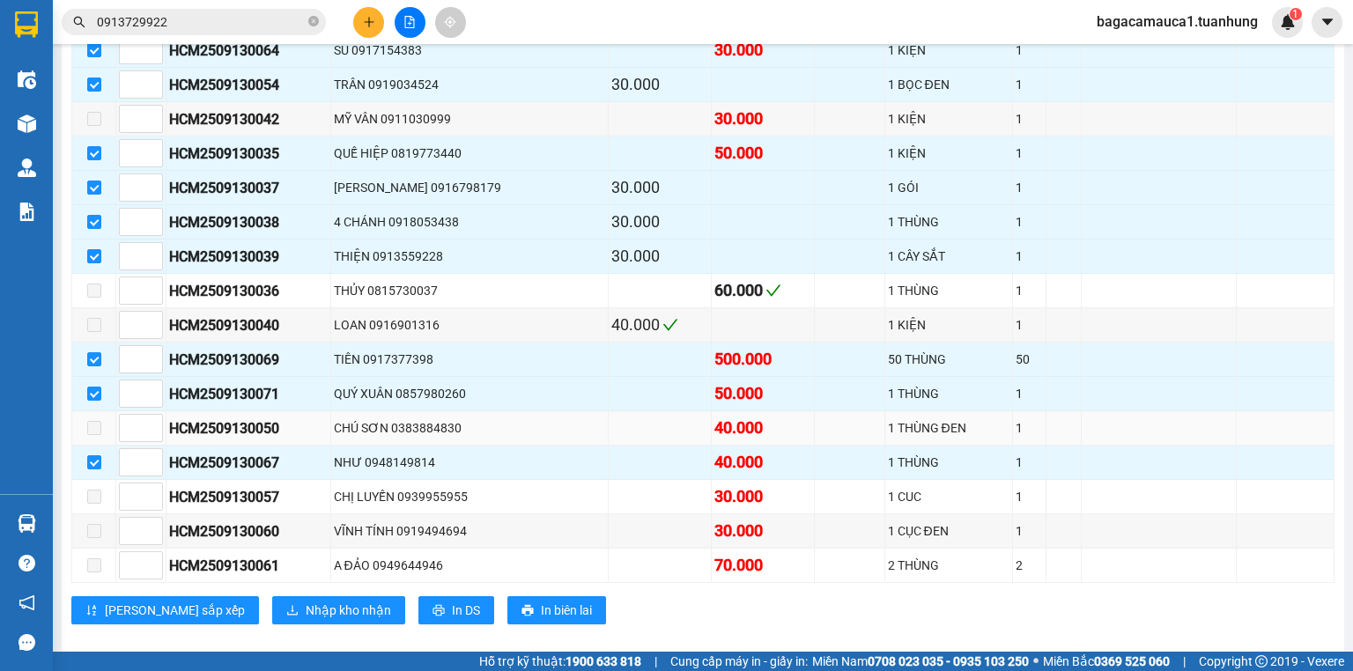
scroll to position [869, 0]
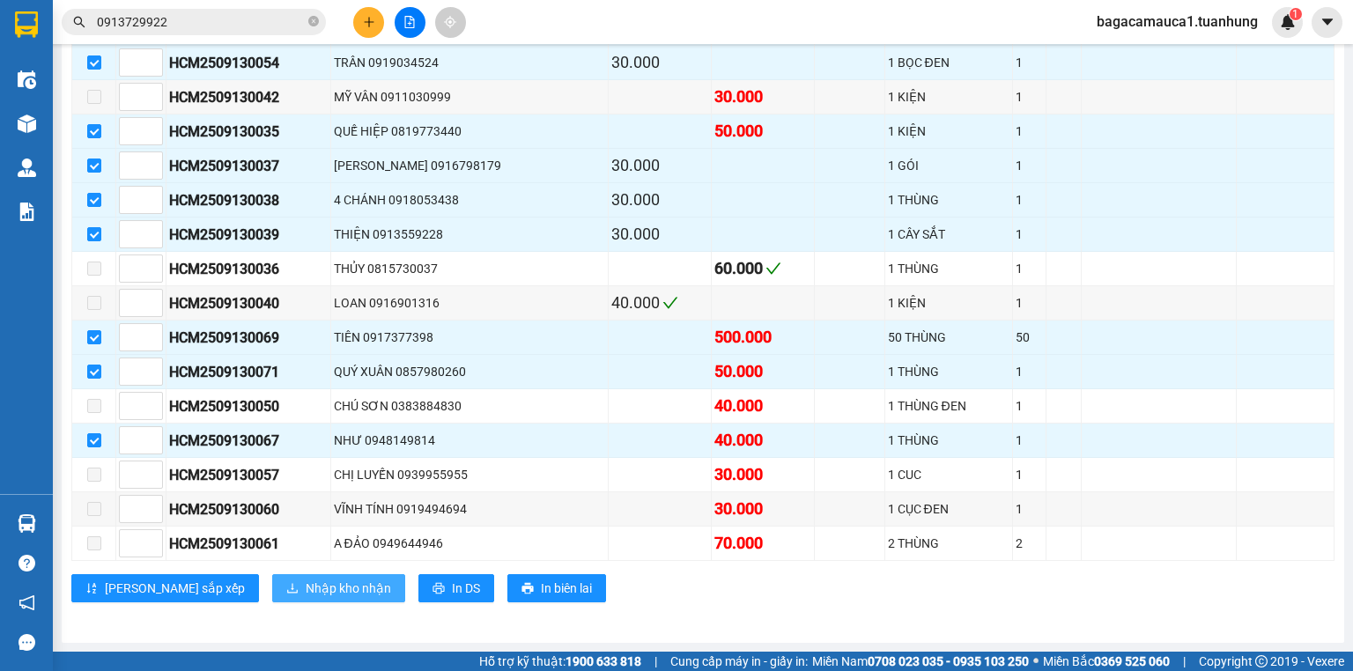
click at [306, 588] on span "Nhập kho nhận" at bounding box center [348, 588] width 85 height 19
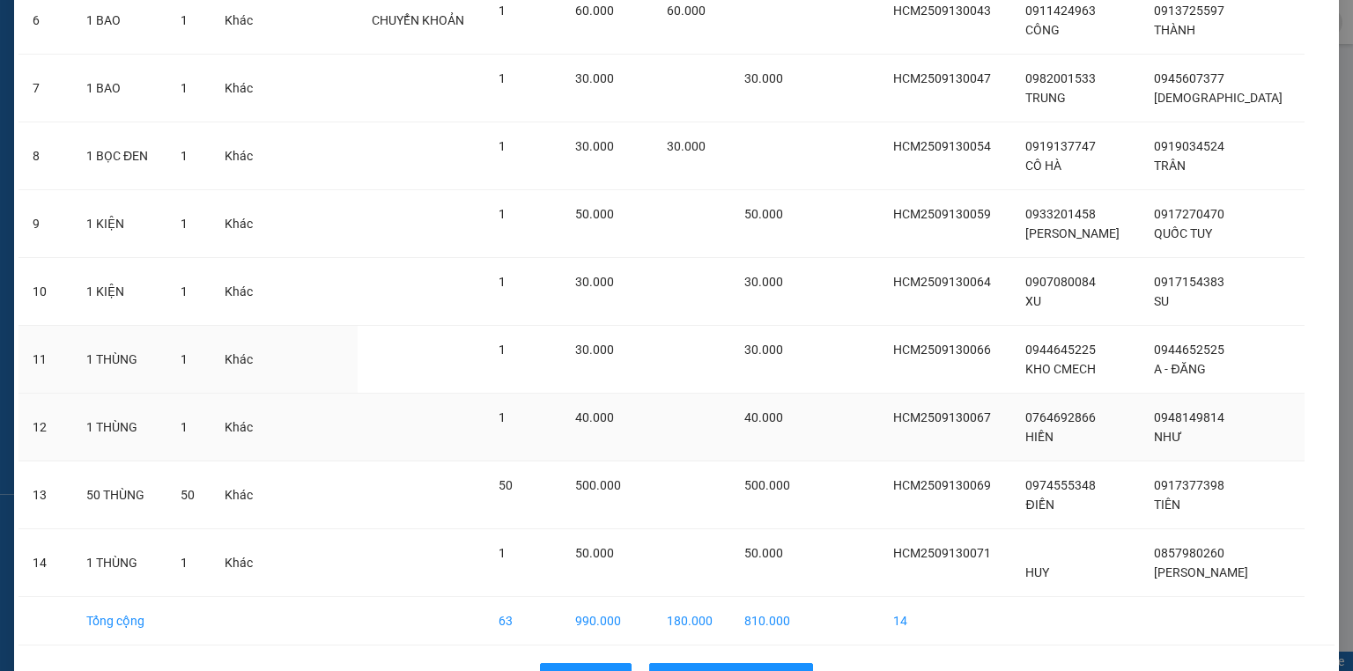
scroll to position [551, 0]
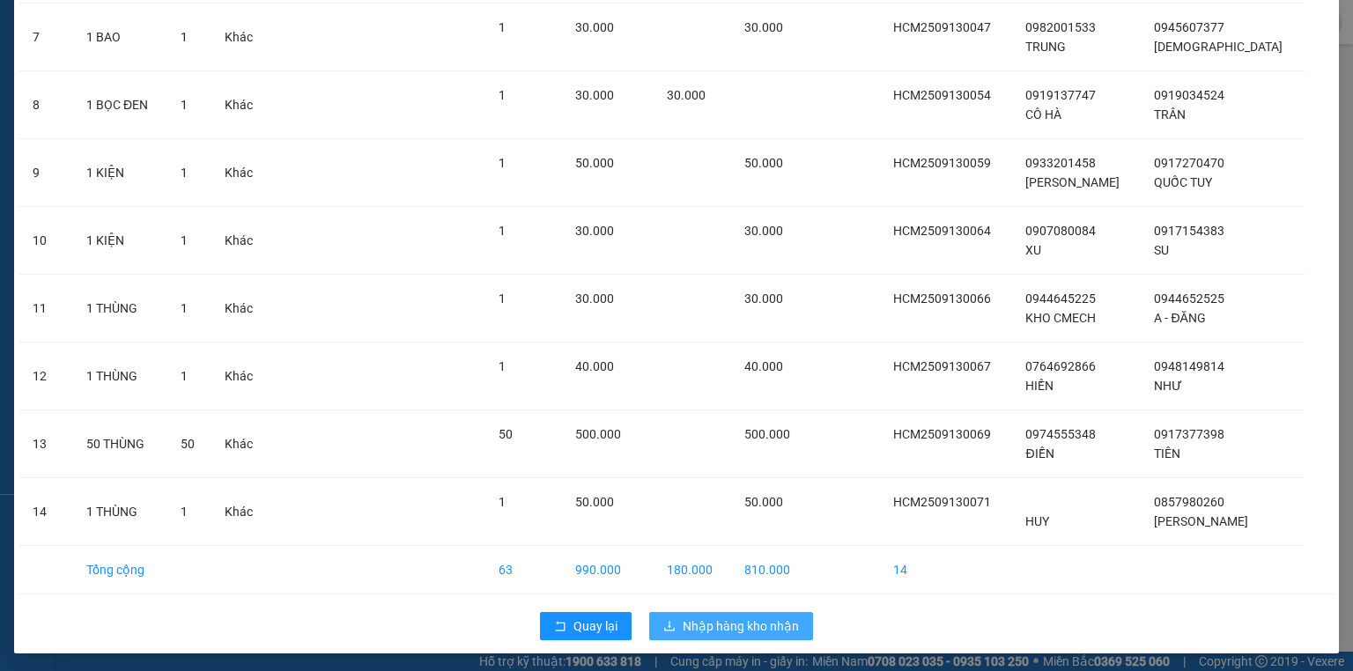
click at [705, 618] on span "Nhập hàng kho nhận" at bounding box center [741, 626] width 116 height 19
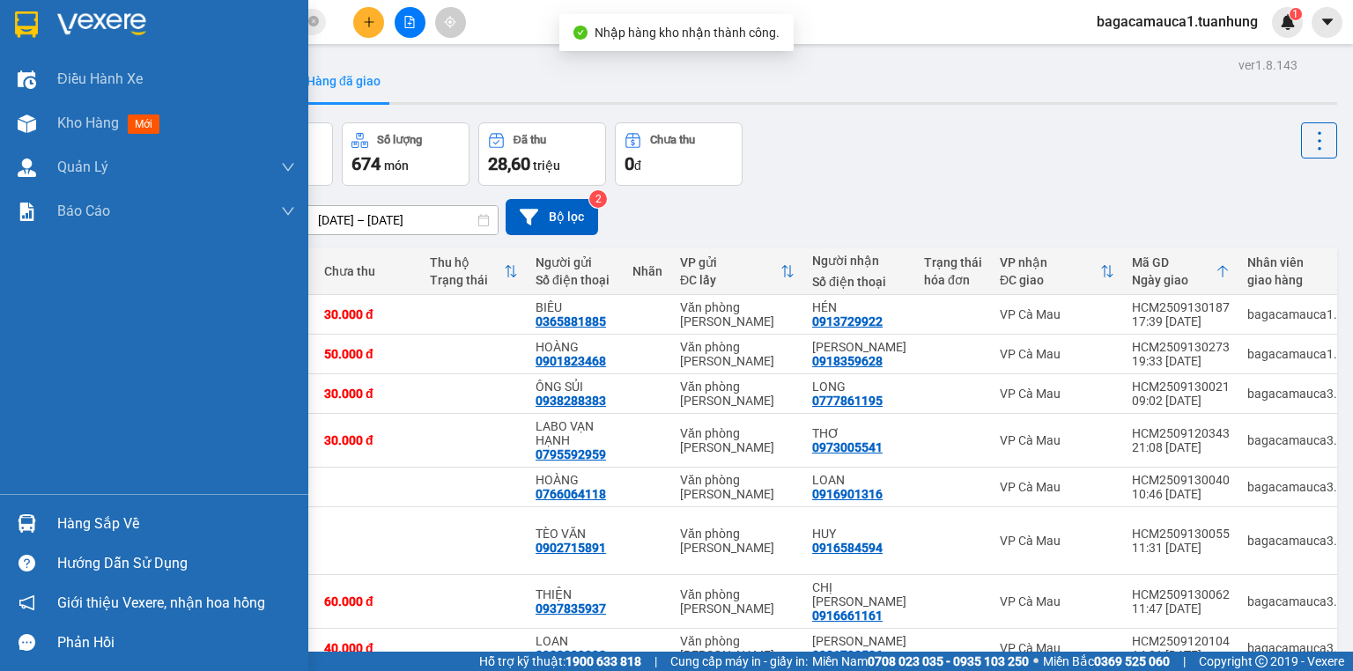
click at [63, 523] on div "Hàng sắp về" at bounding box center [176, 524] width 238 height 26
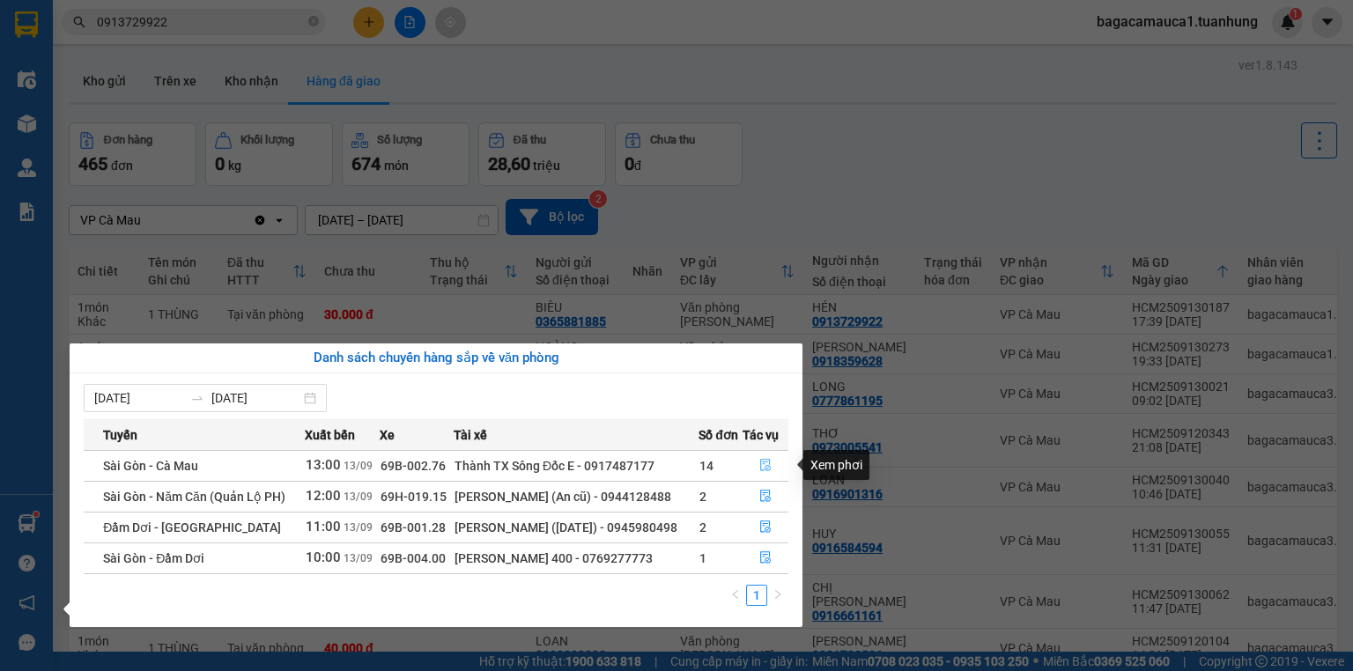
click at [768, 461] on icon "file-done" at bounding box center [765, 465] width 12 height 12
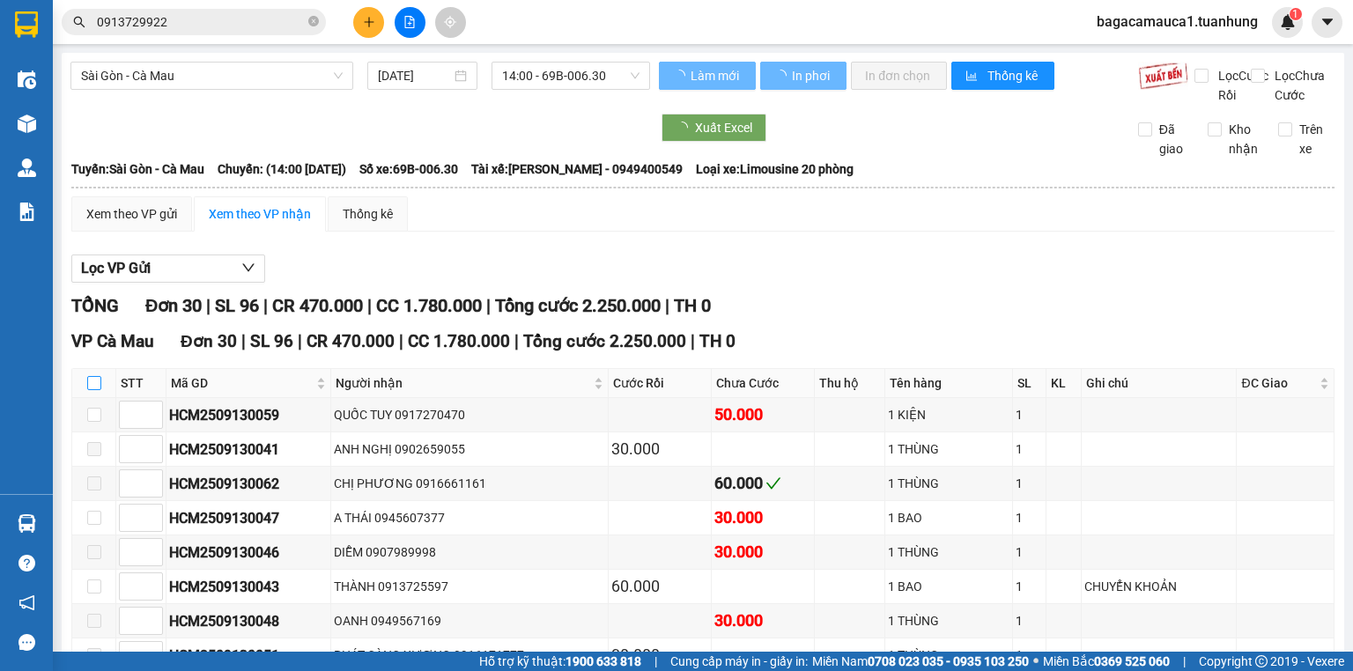
click at [96, 390] on input "checkbox" at bounding box center [94, 383] width 14 height 14
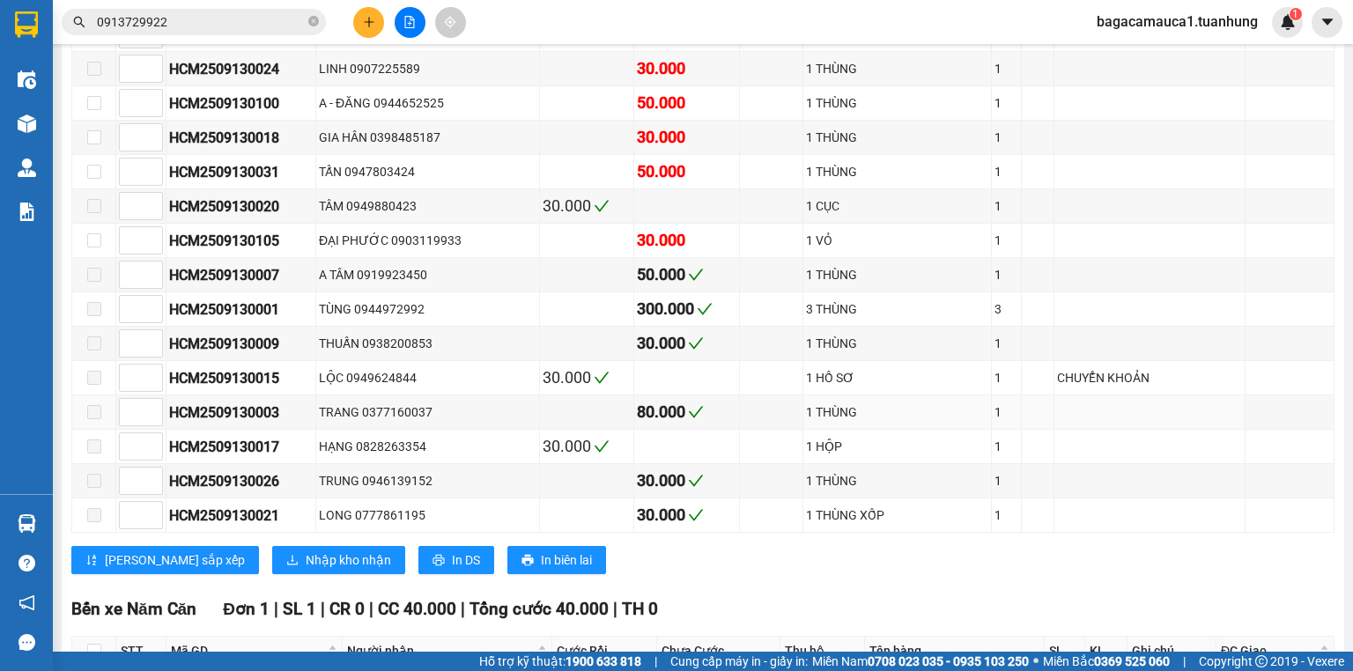
scroll to position [987, 0]
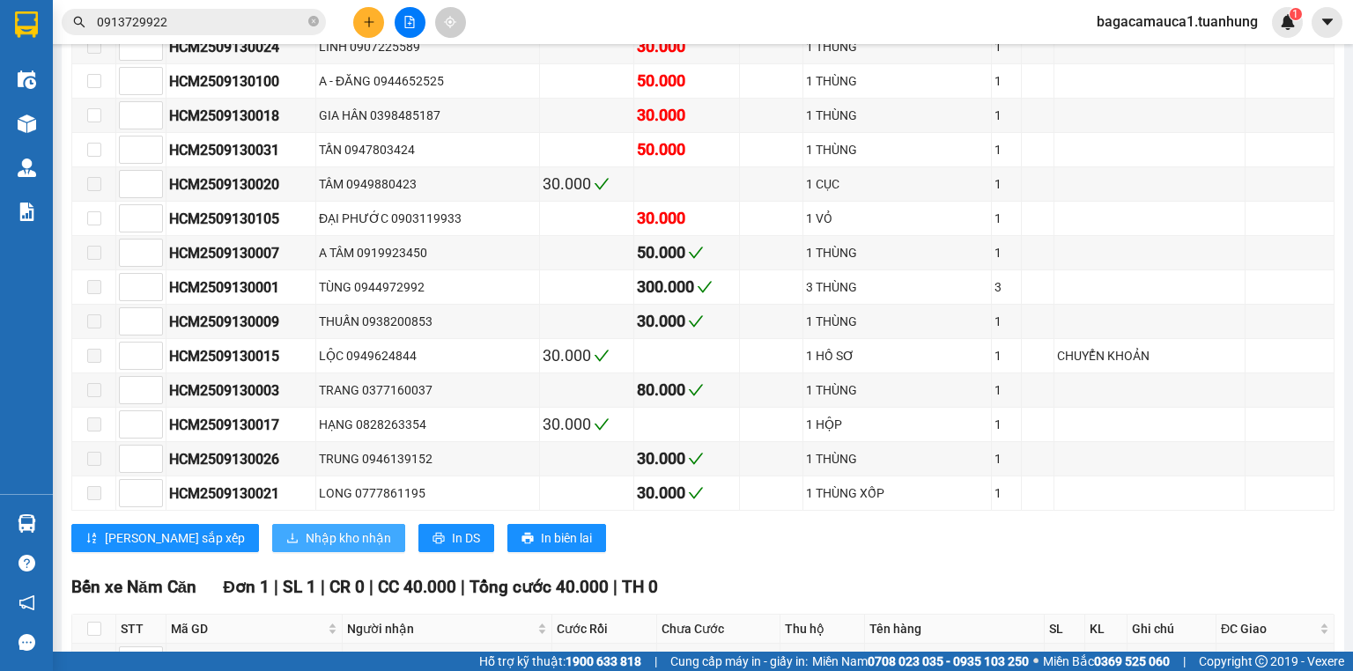
click at [306, 541] on span "Nhập kho nhận" at bounding box center [348, 538] width 85 height 19
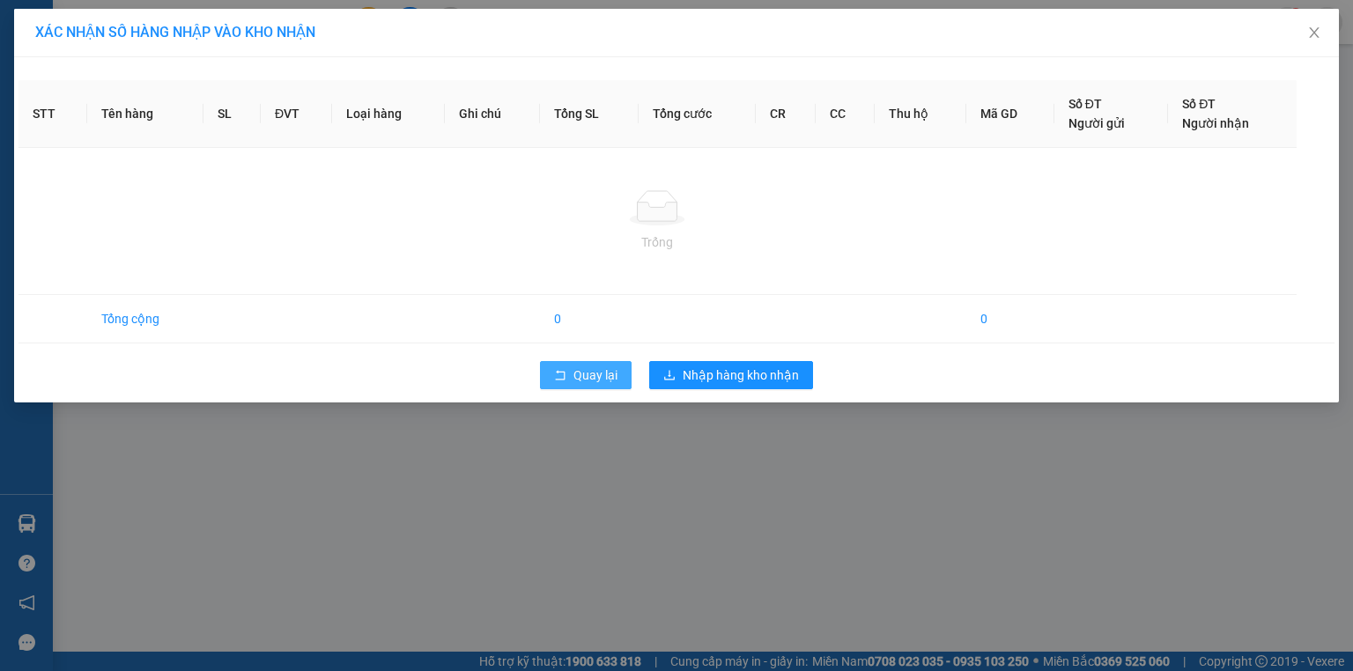
click at [609, 374] on span "Quay lại" at bounding box center [595, 375] width 44 height 19
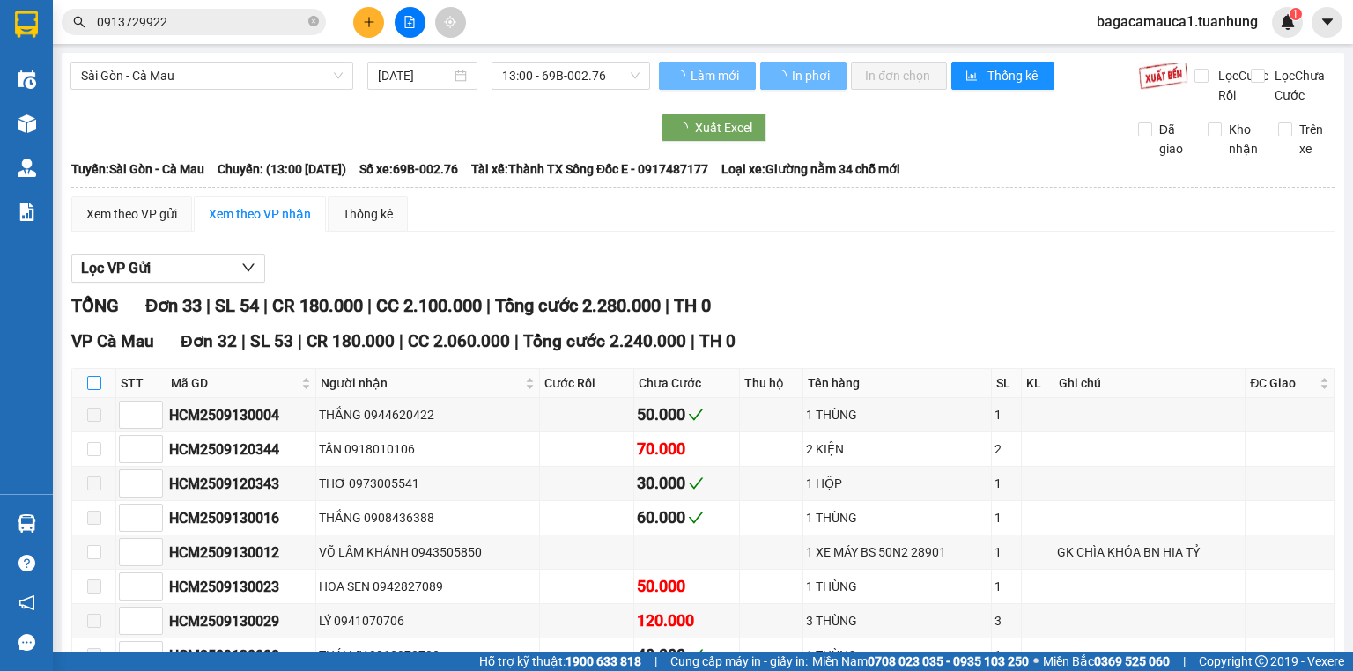
click at [96, 390] on input "checkbox" at bounding box center [94, 383] width 14 height 14
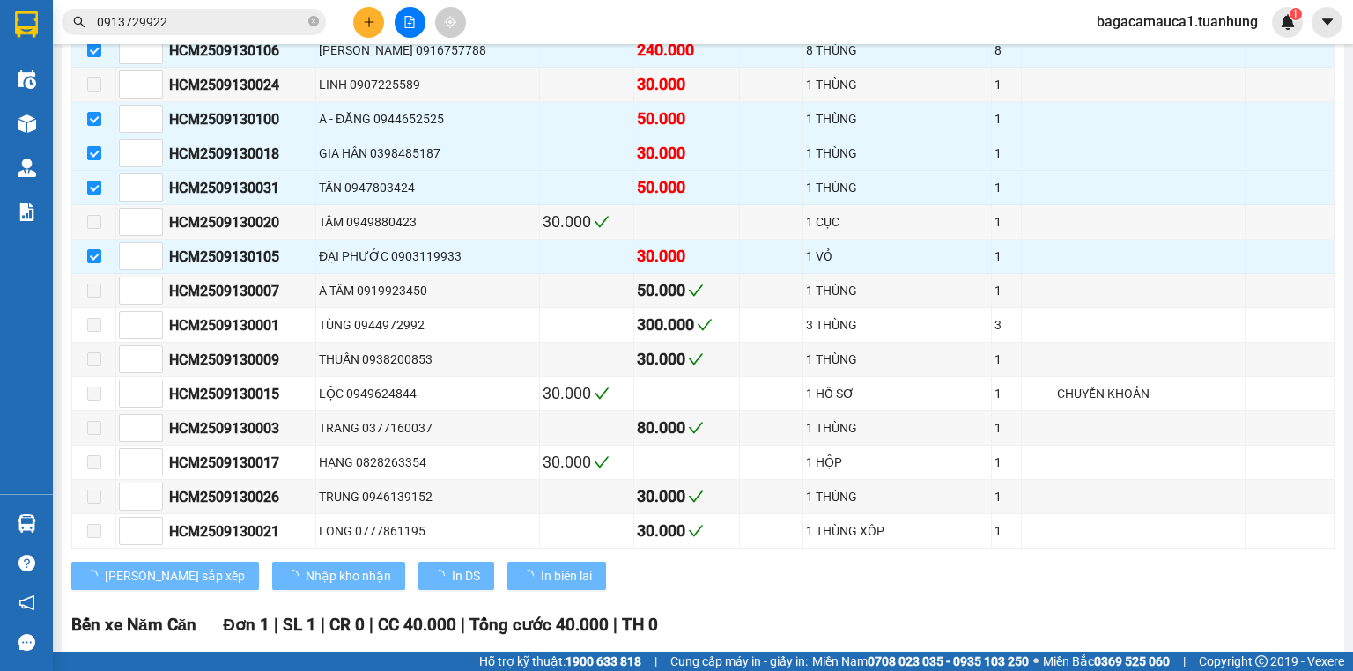
scroll to position [1103, 0]
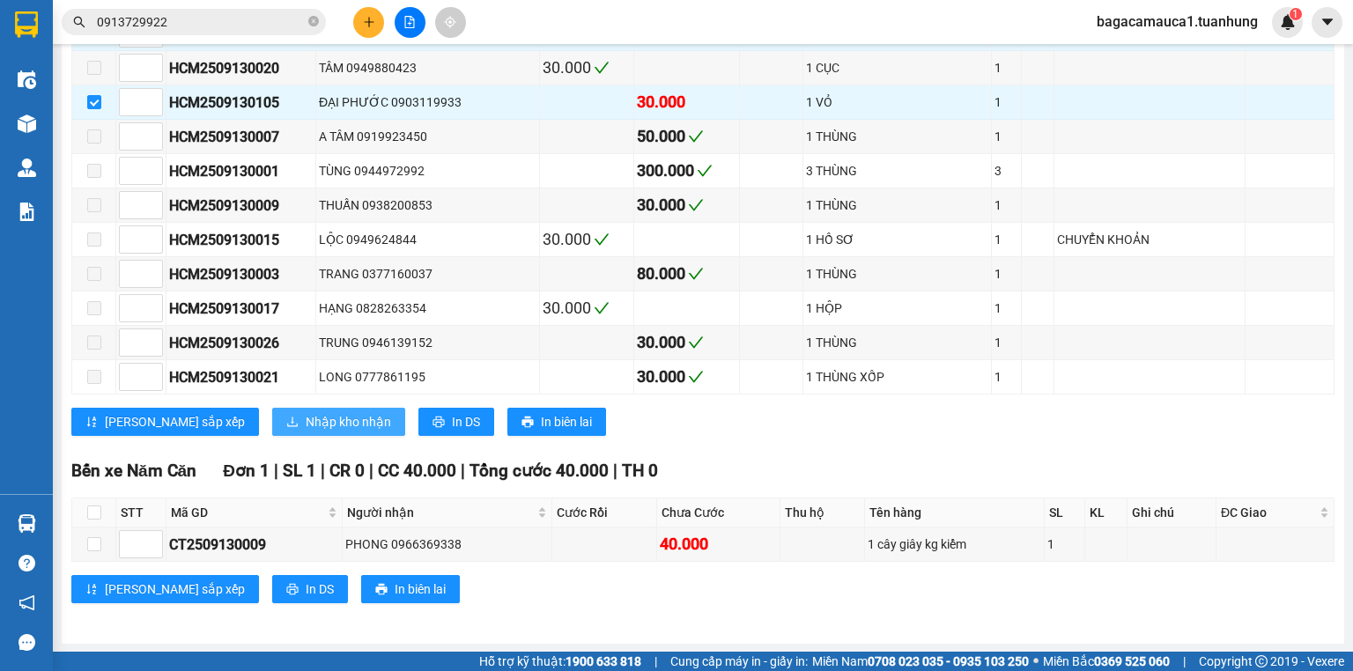
click at [311, 421] on span "Nhập kho nhận" at bounding box center [348, 421] width 85 height 19
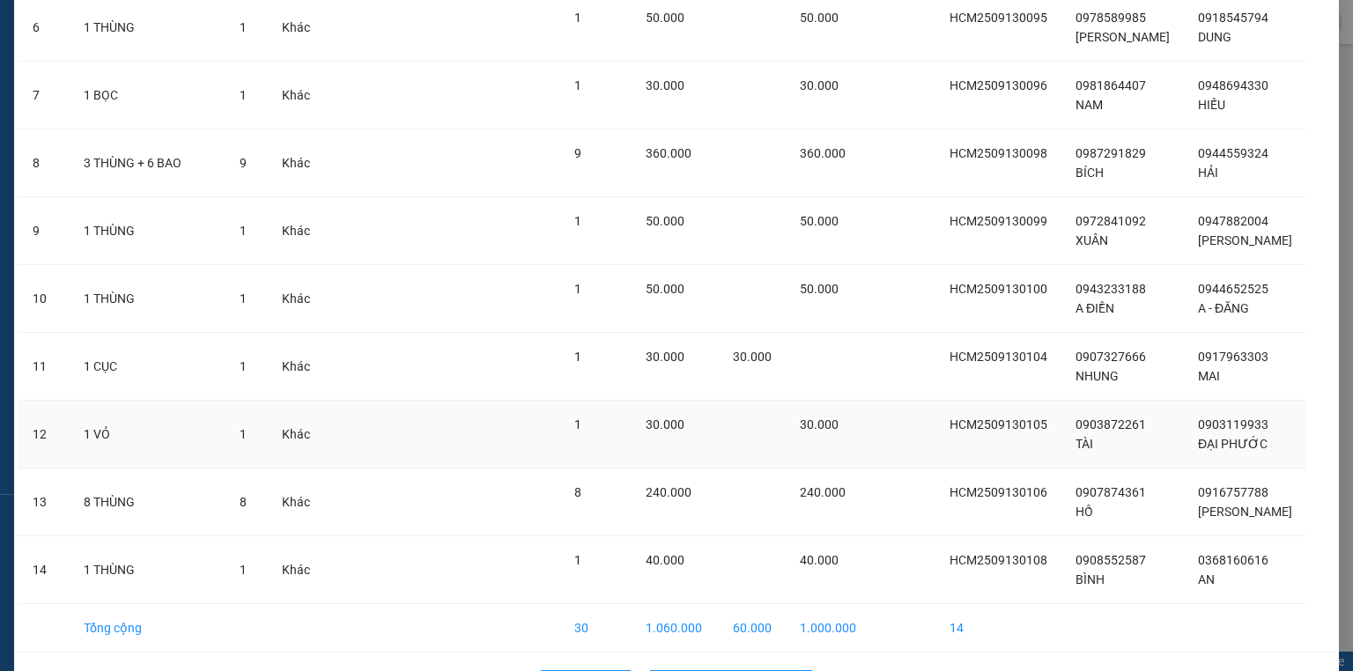
scroll to position [551, 0]
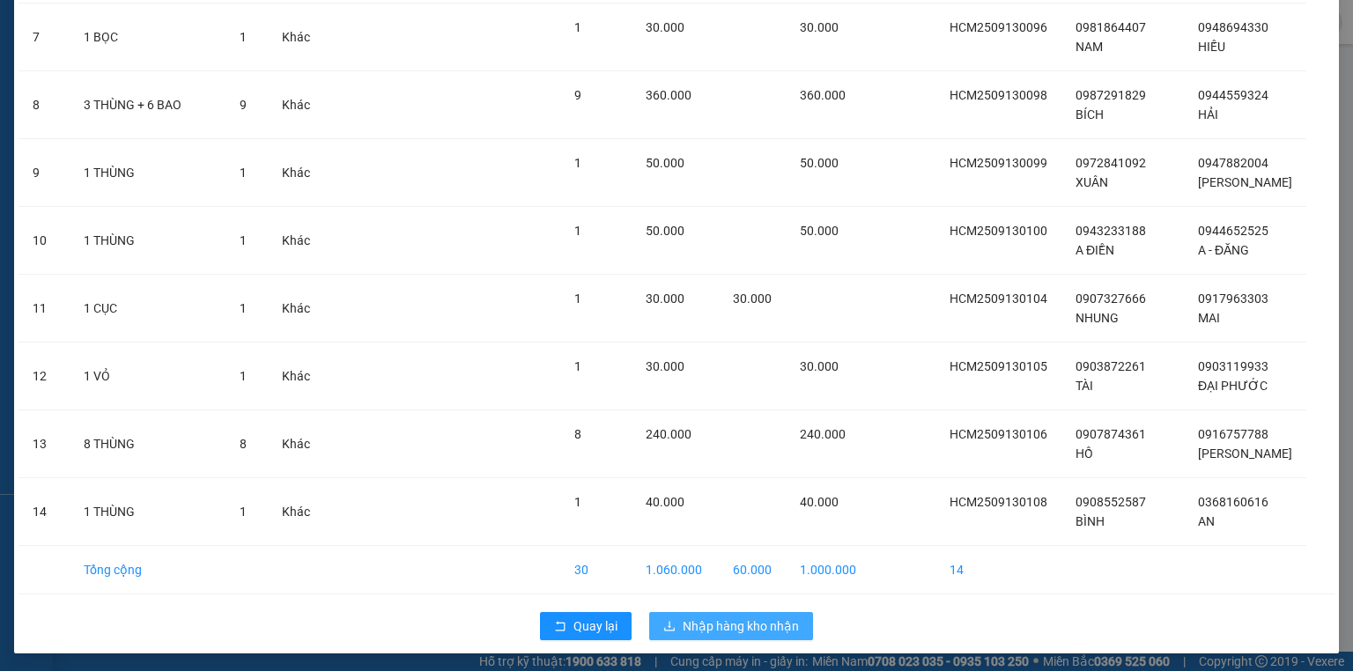
click at [739, 618] on span "Nhập hàng kho nhận" at bounding box center [741, 626] width 116 height 19
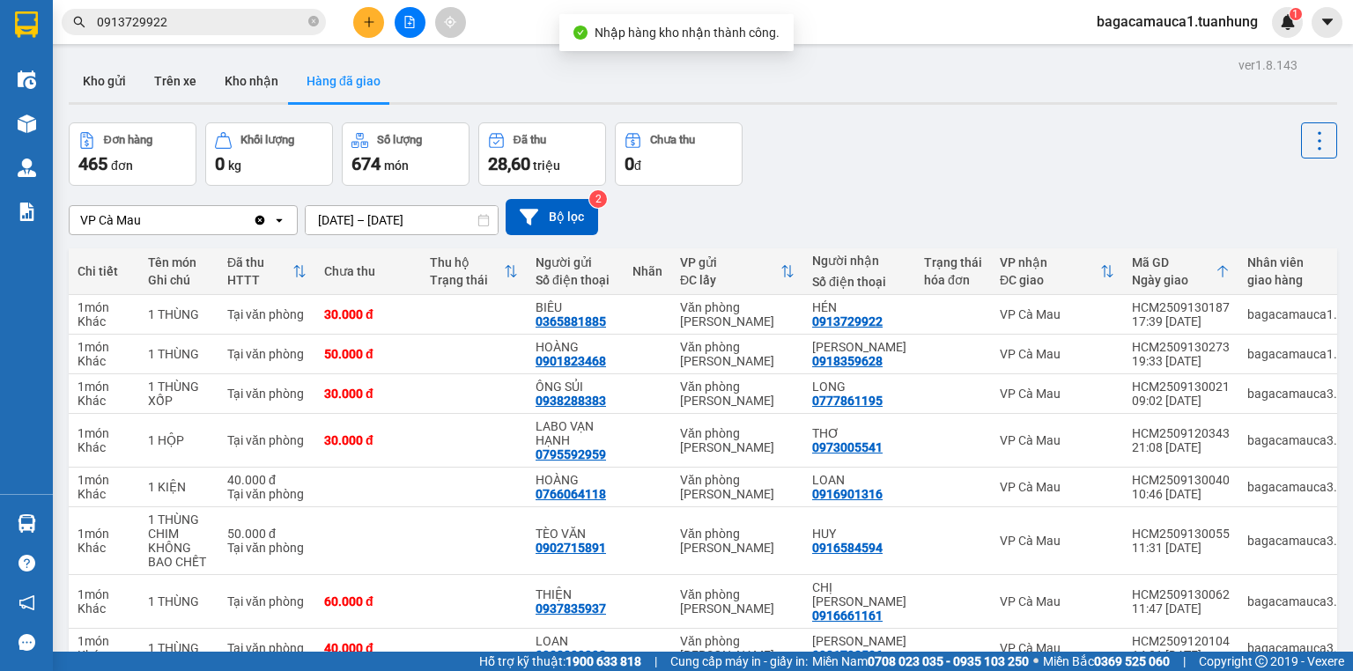
click at [62, 525] on div "ver 1.8.143 Kho gửi Trên xe Kho nhận Hàng đã giao Đơn hàng 465 đơn Khối lượng 0…" at bounding box center [703, 432] width 1283 height 758
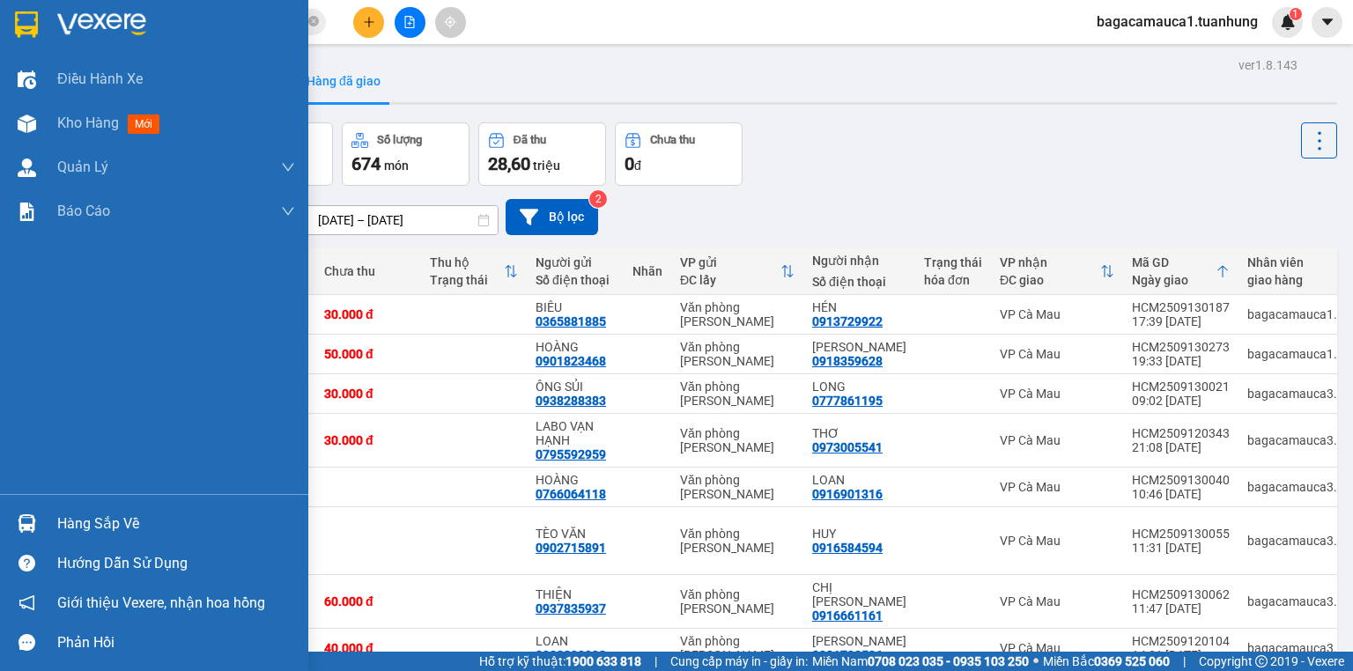
click at [32, 518] on img at bounding box center [27, 523] width 18 height 18
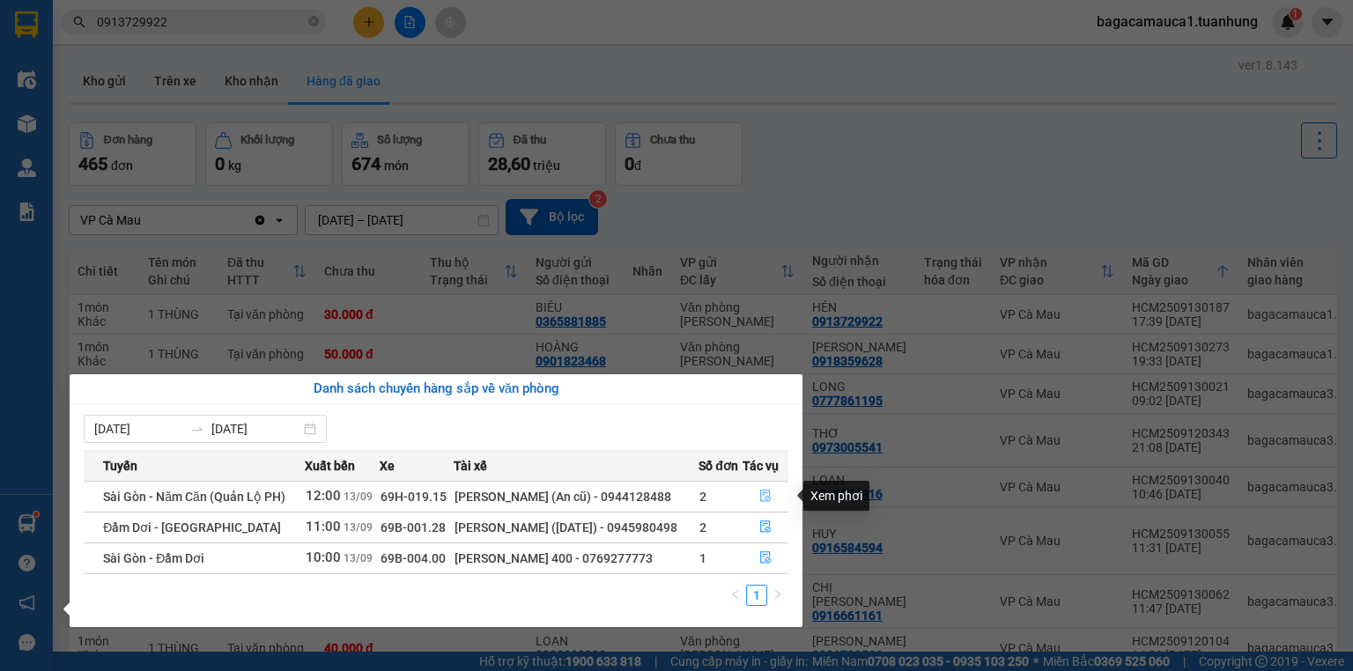
click at [766, 498] on icon "file-done" at bounding box center [765, 497] width 11 height 12
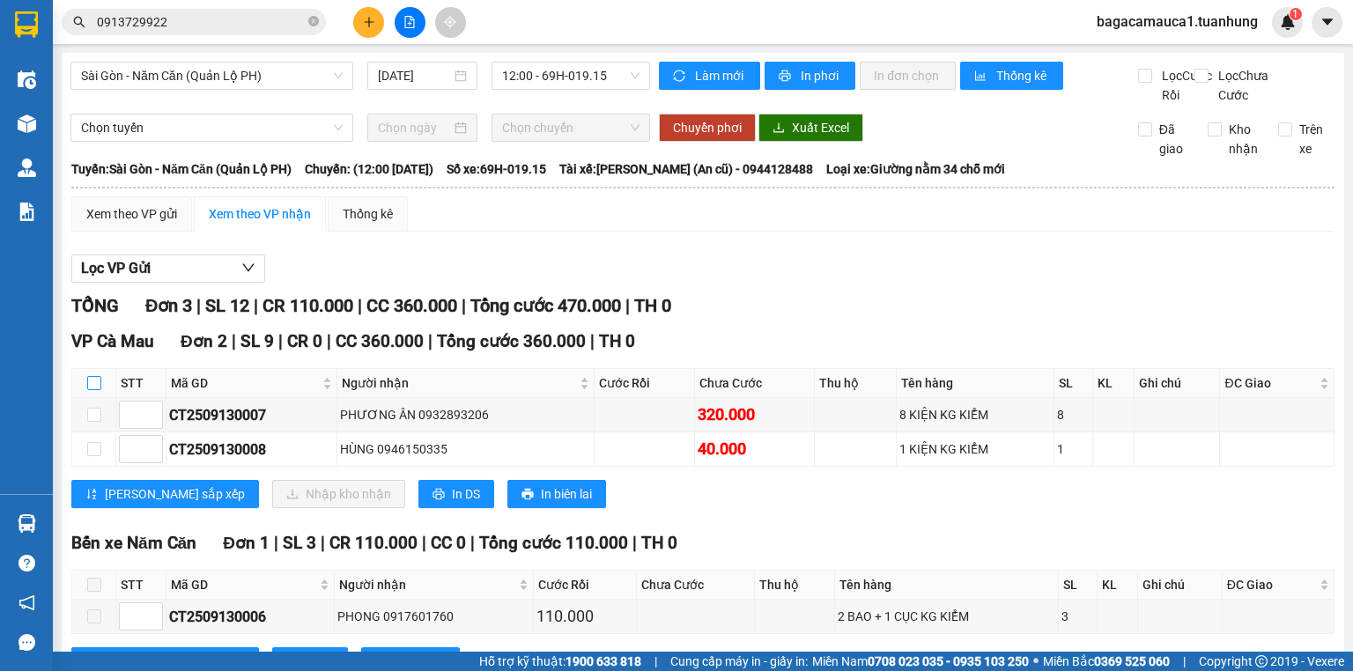
click at [99, 390] on input "checkbox" at bounding box center [94, 383] width 14 height 14
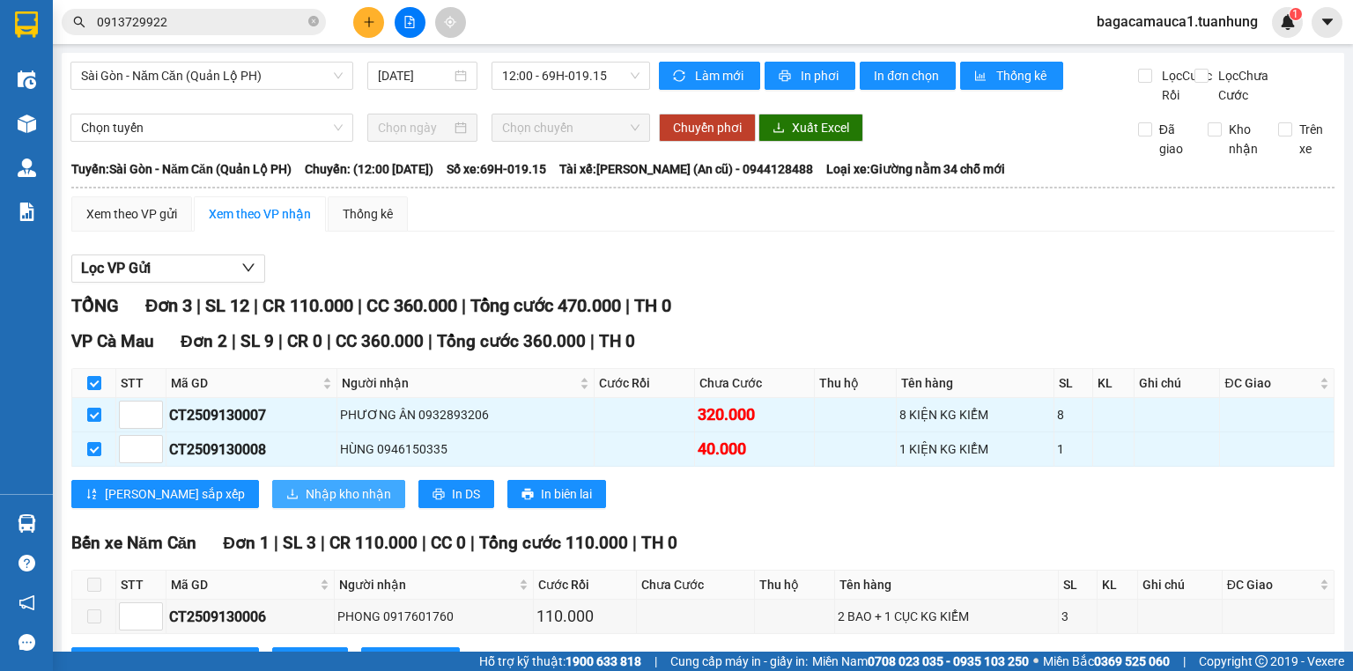
click at [306, 504] on span "Nhập kho nhận" at bounding box center [348, 494] width 85 height 19
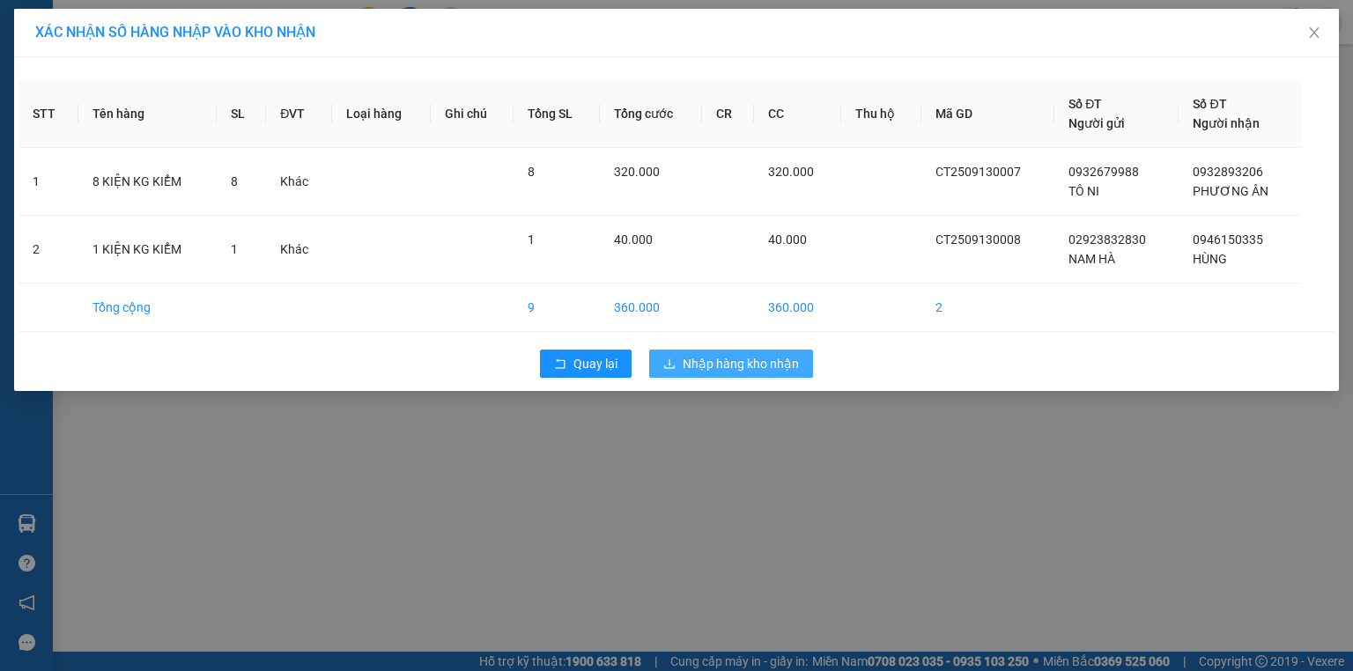
click at [726, 363] on span "Nhập hàng kho nhận" at bounding box center [741, 363] width 116 height 19
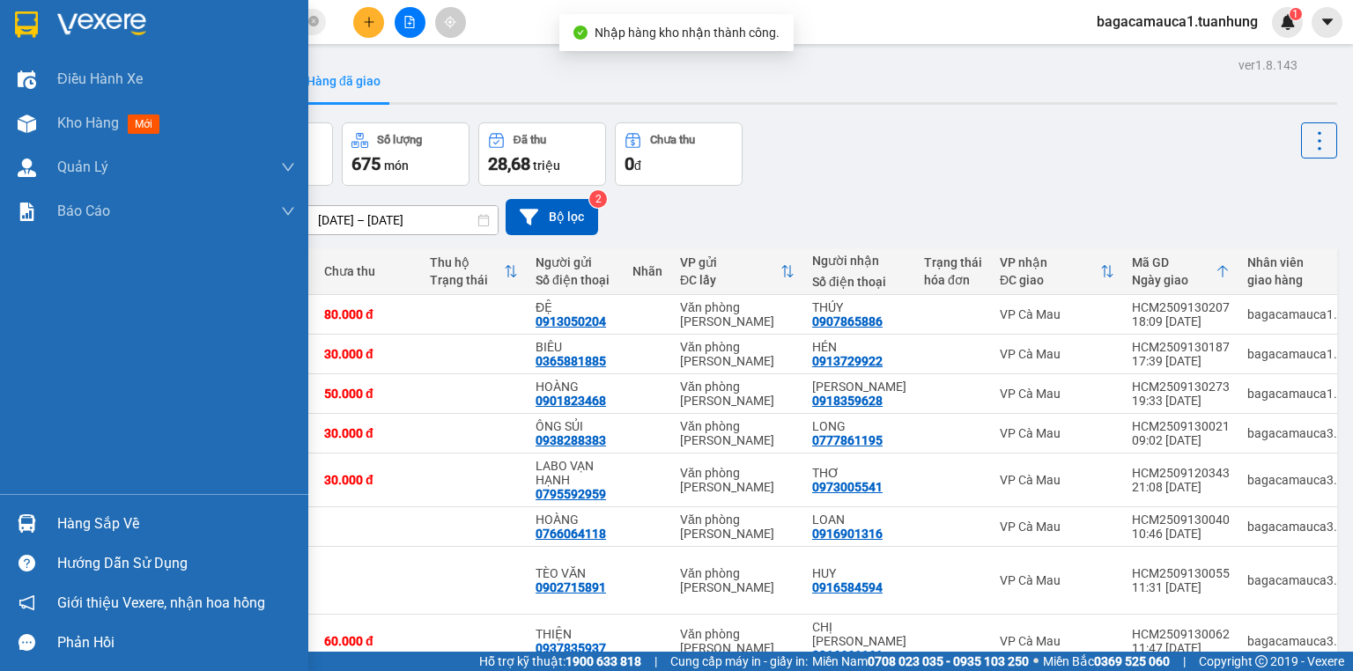
click at [99, 524] on div "Hàng sắp về" at bounding box center [176, 524] width 238 height 26
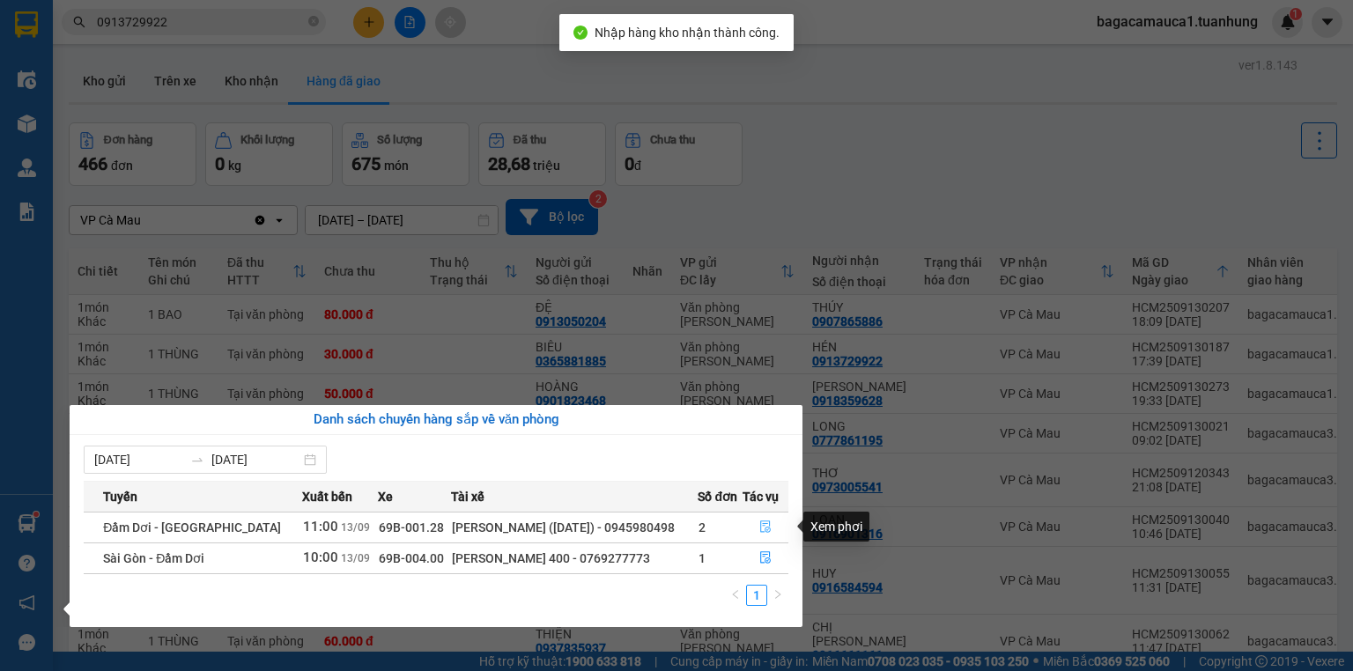
click at [772, 527] on button "button" at bounding box center [765, 528] width 45 height 28
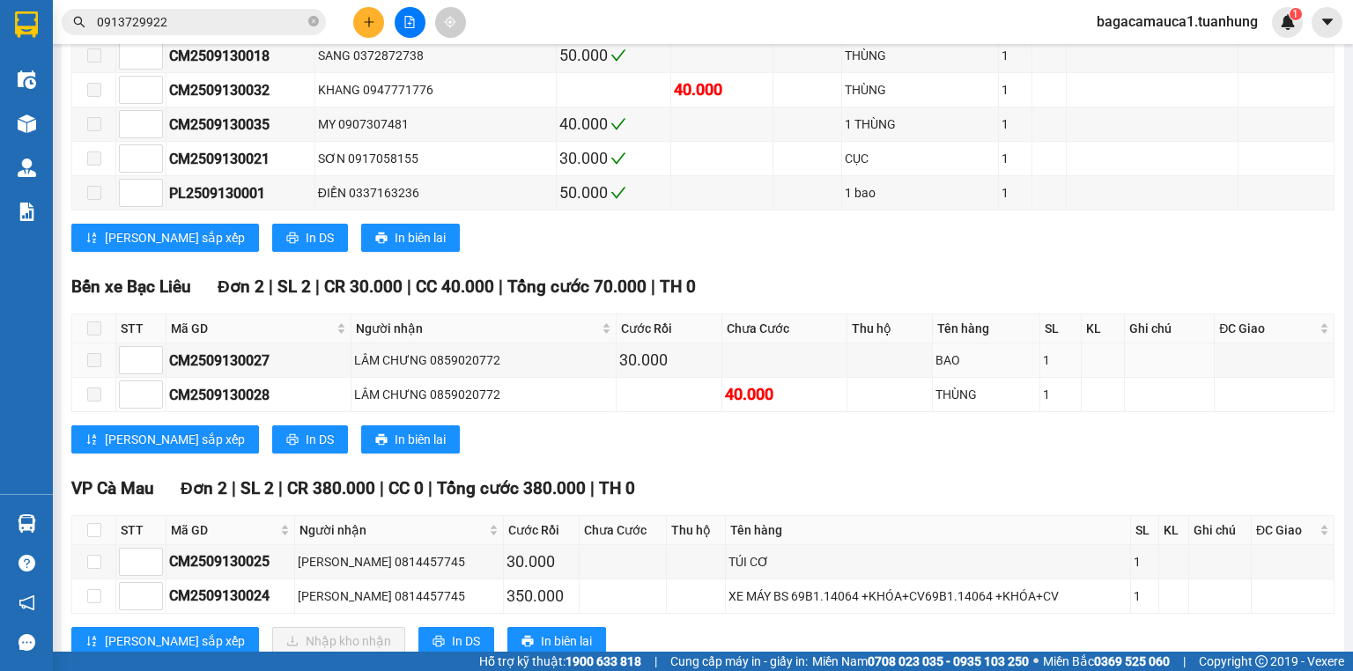
scroll to position [762, 0]
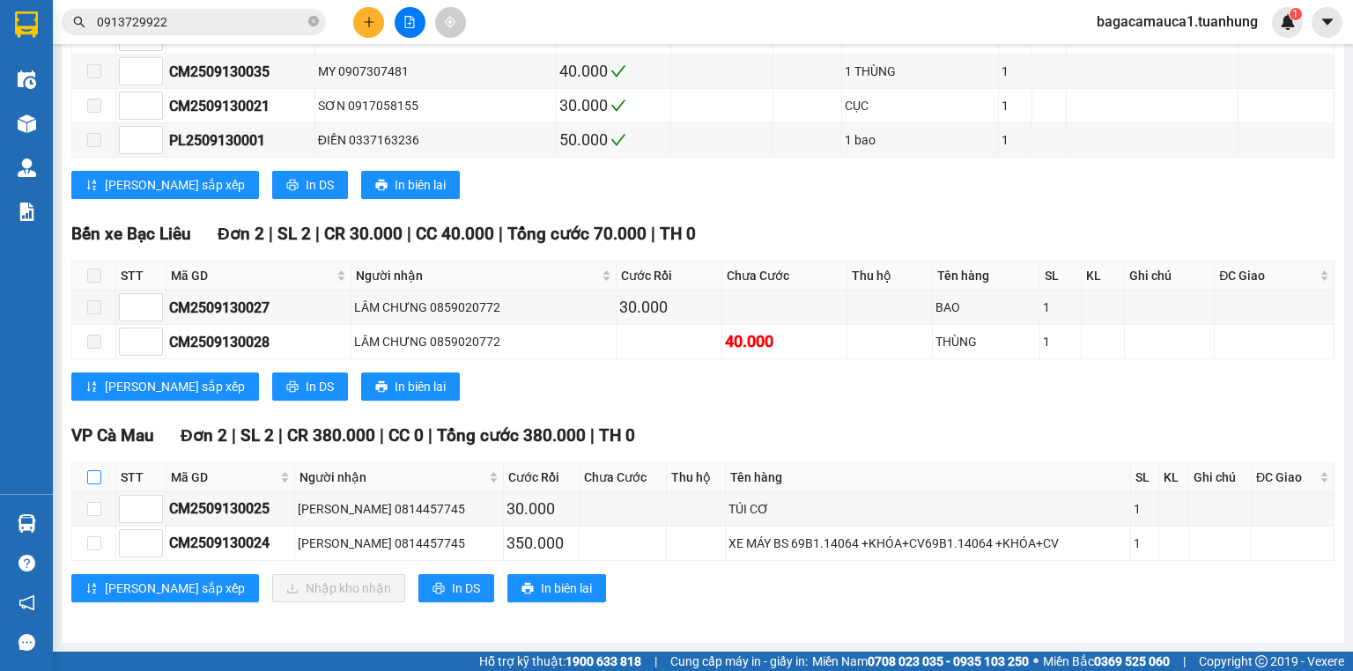
click at [97, 482] on input "checkbox" at bounding box center [94, 477] width 14 height 14
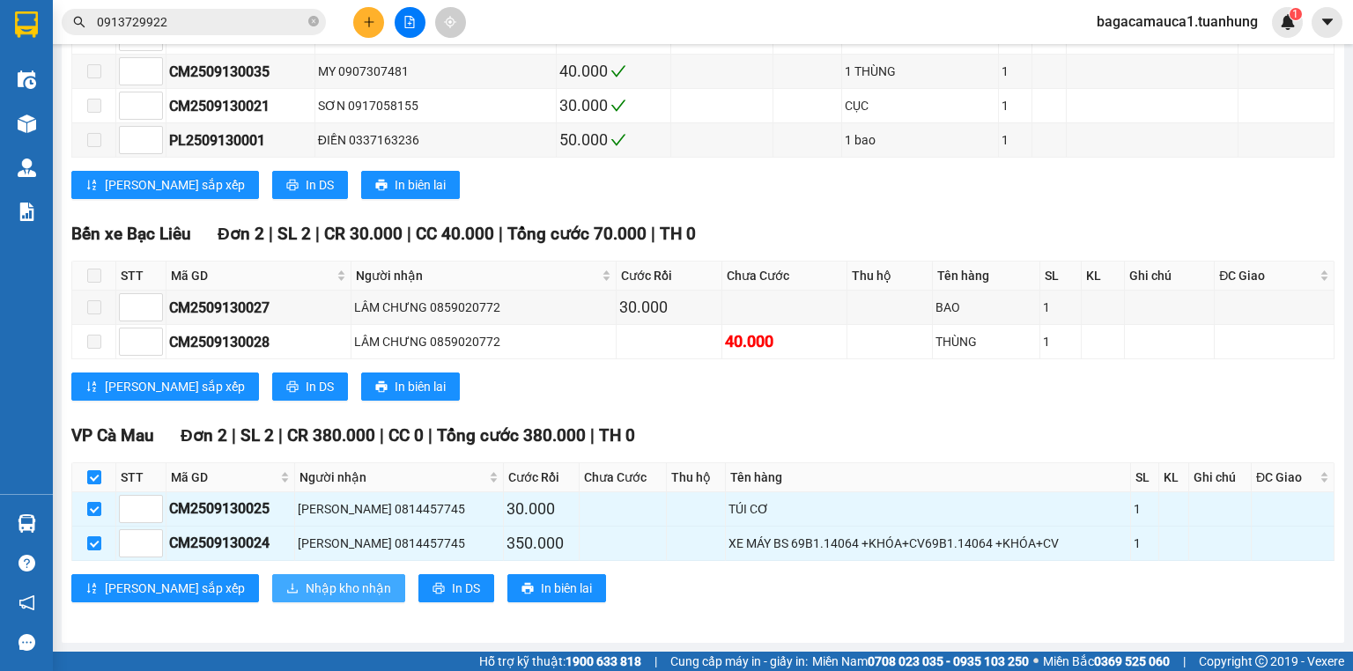
click at [306, 595] on span "Nhập kho nhận" at bounding box center [348, 588] width 85 height 19
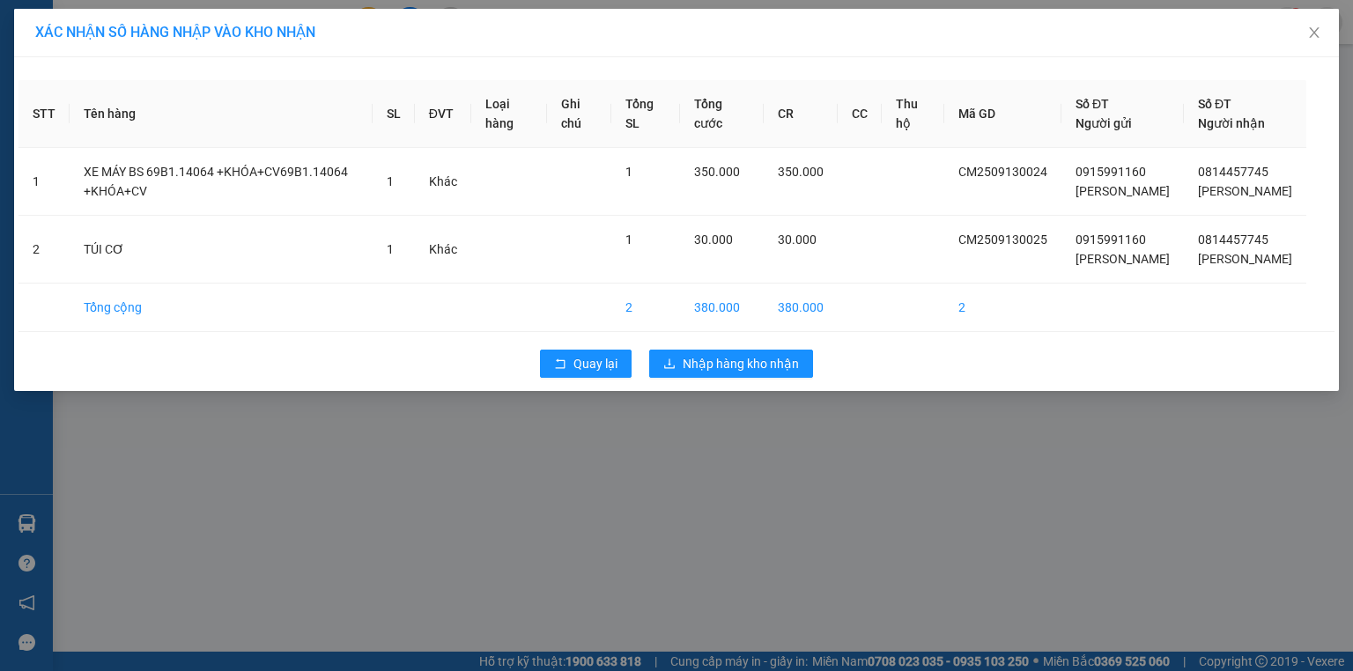
click at [719, 387] on div "Quay lại Nhập hàng kho nhận" at bounding box center [676, 364] width 1316 height 46
click at [729, 374] on span "Nhập hàng kho nhận" at bounding box center [741, 363] width 116 height 19
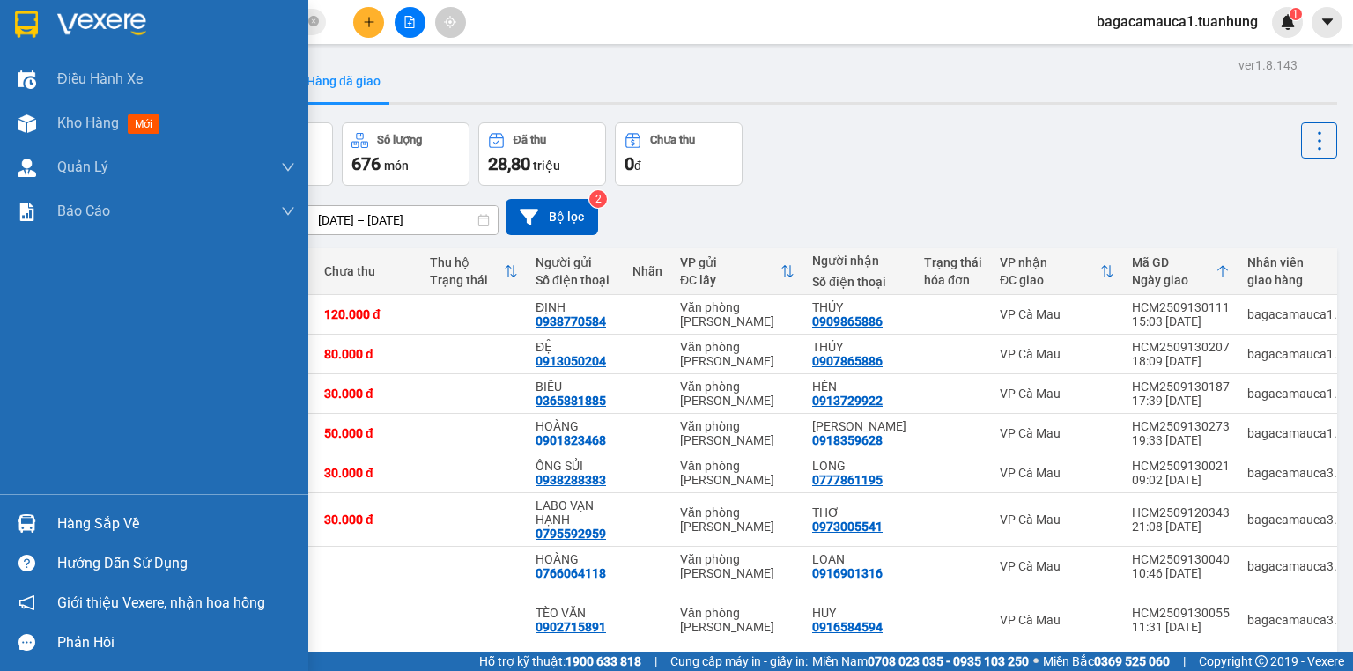
click at [65, 522] on div "Hàng sắp về" at bounding box center [176, 524] width 238 height 26
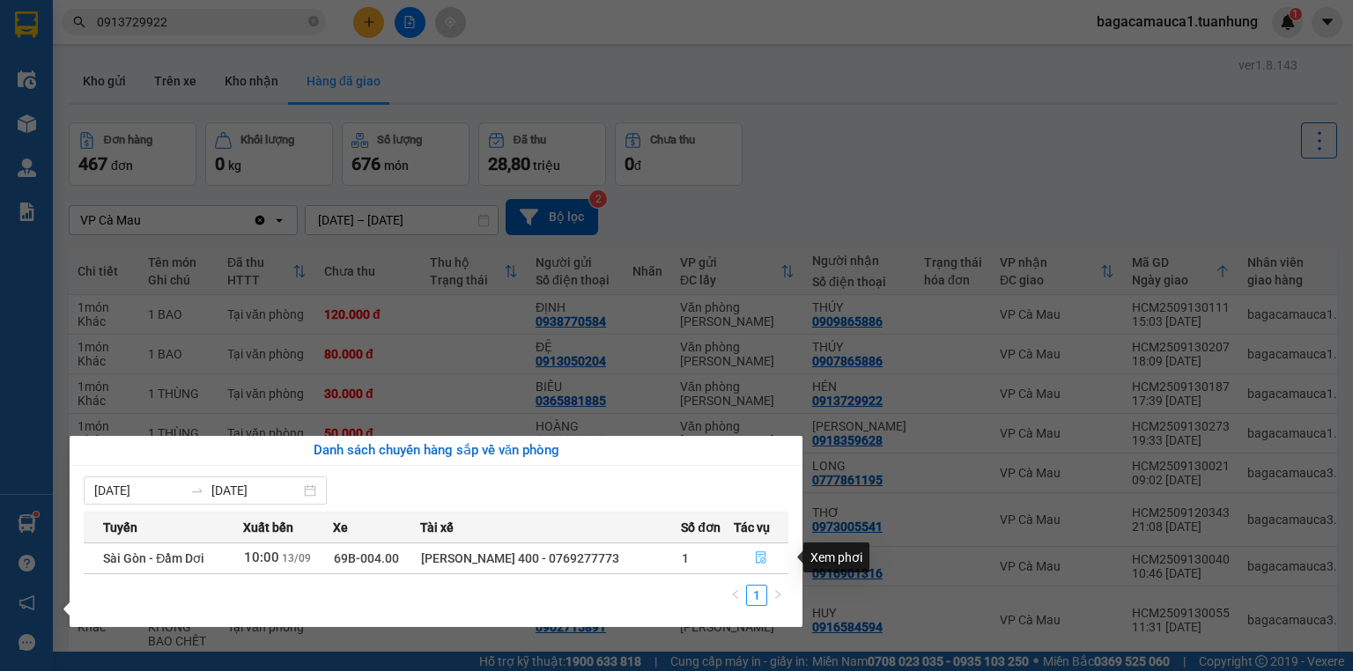
click at [761, 557] on icon "file-done" at bounding box center [761, 557] width 12 height 12
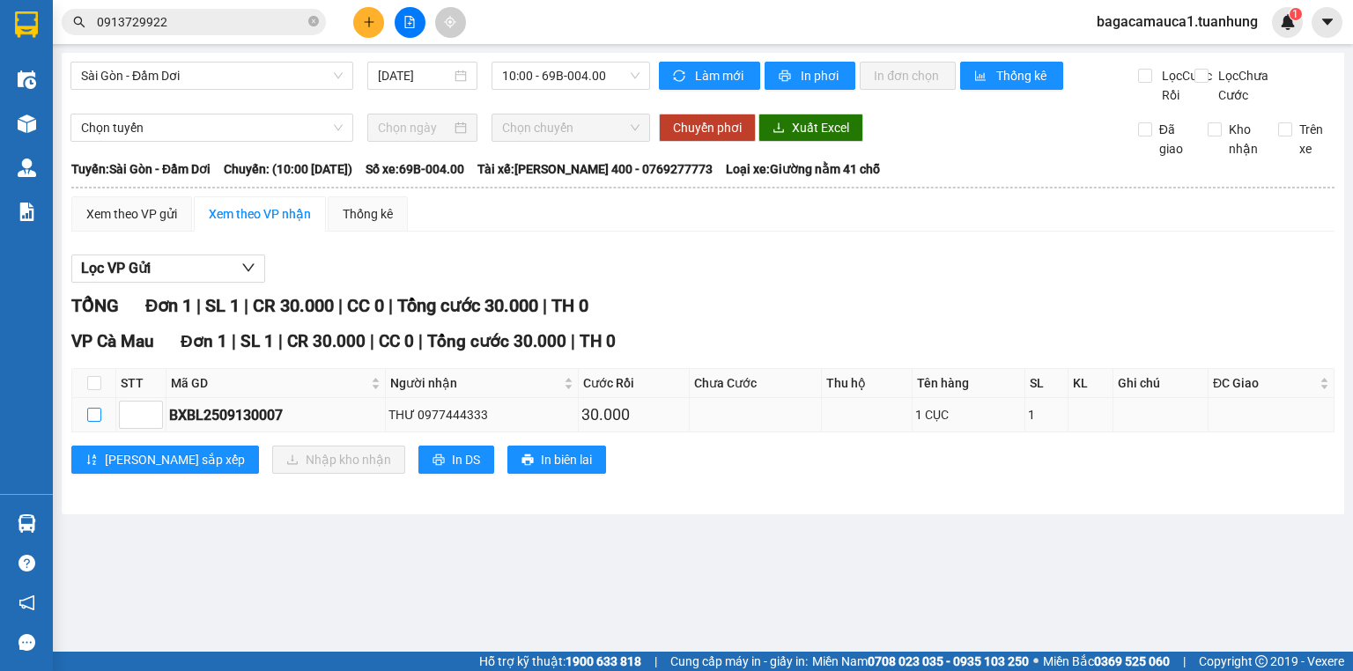
click at [92, 422] on input "checkbox" at bounding box center [94, 415] width 14 height 14
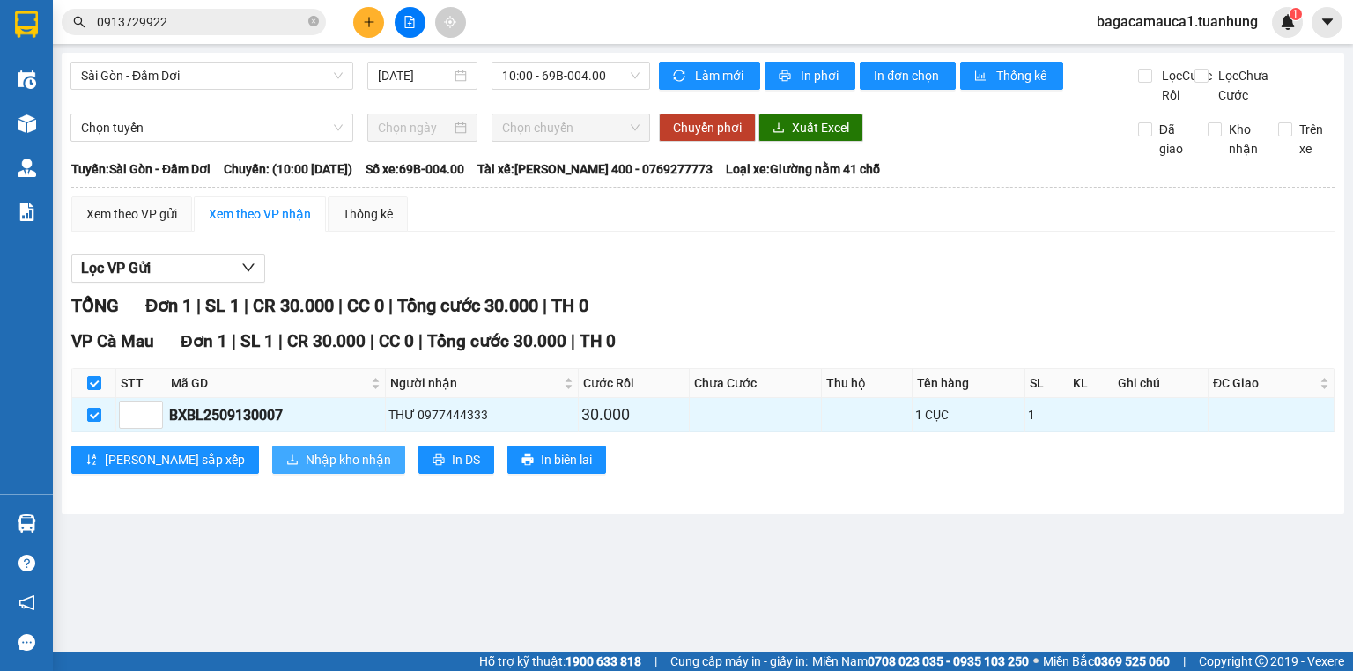
click at [306, 470] on span "Nhập kho nhận" at bounding box center [348, 459] width 85 height 19
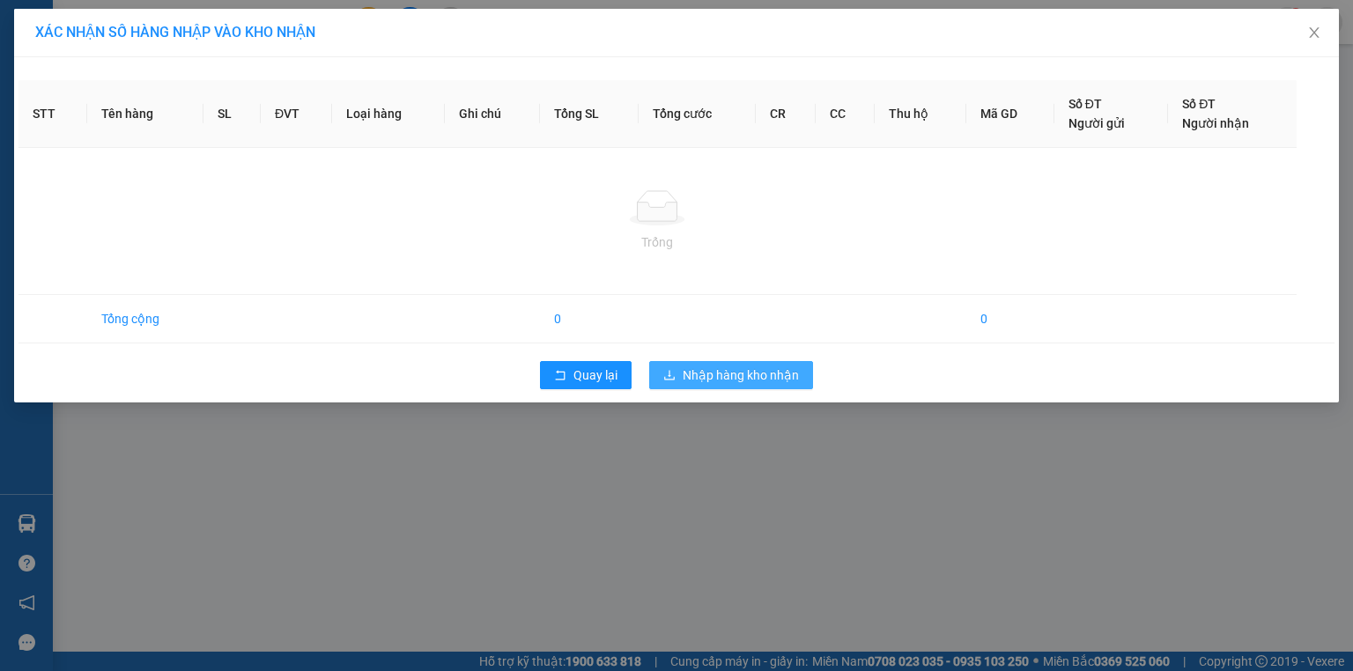
click at [785, 376] on span "Nhập hàng kho nhận" at bounding box center [741, 375] width 116 height 19
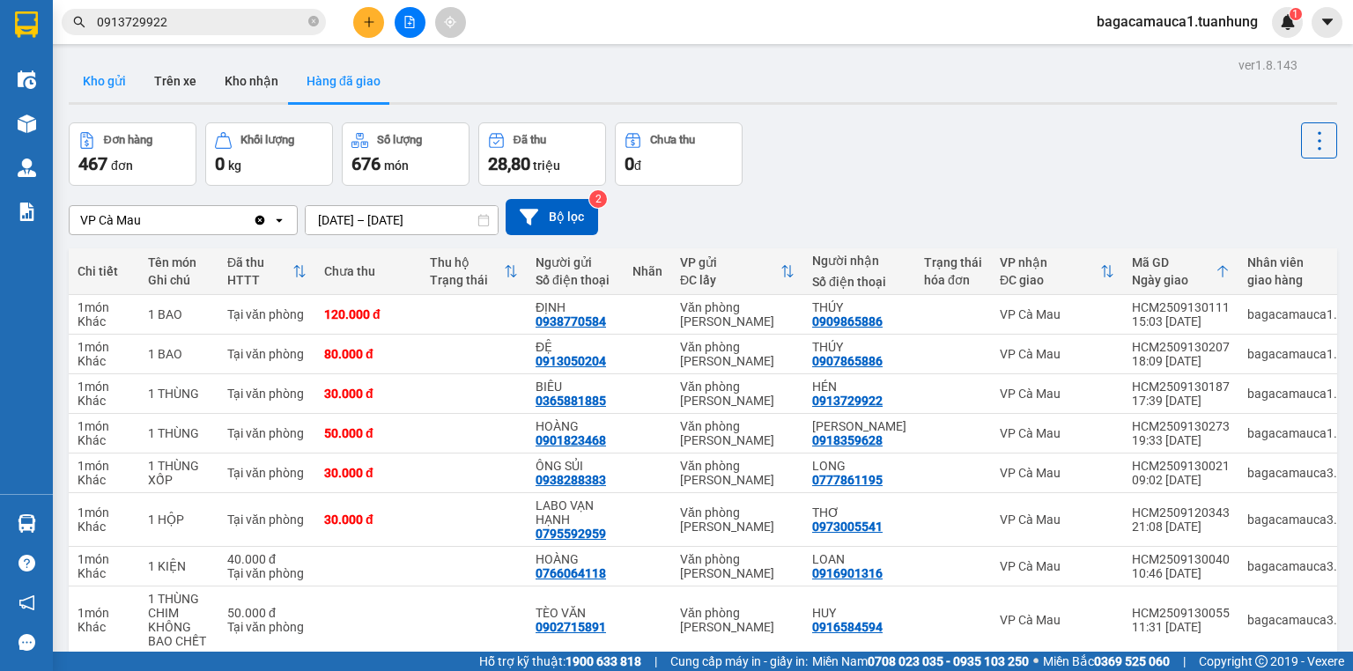
click at [107, 83] on button "Kho gửi" at bounding box center [104, 81] width 71 height 42
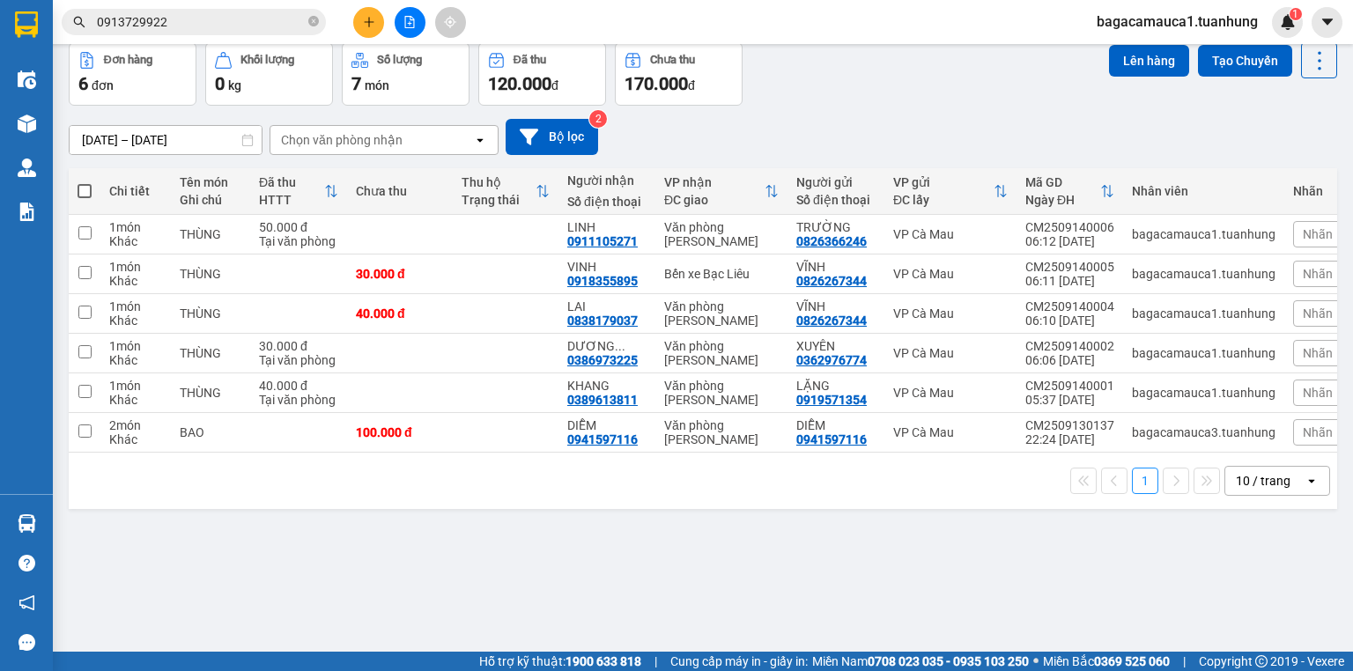
scroll to position [81, 0]
click at [281, 33] on span "0913729922" at bounding box center [194, 22] width 264 height 26
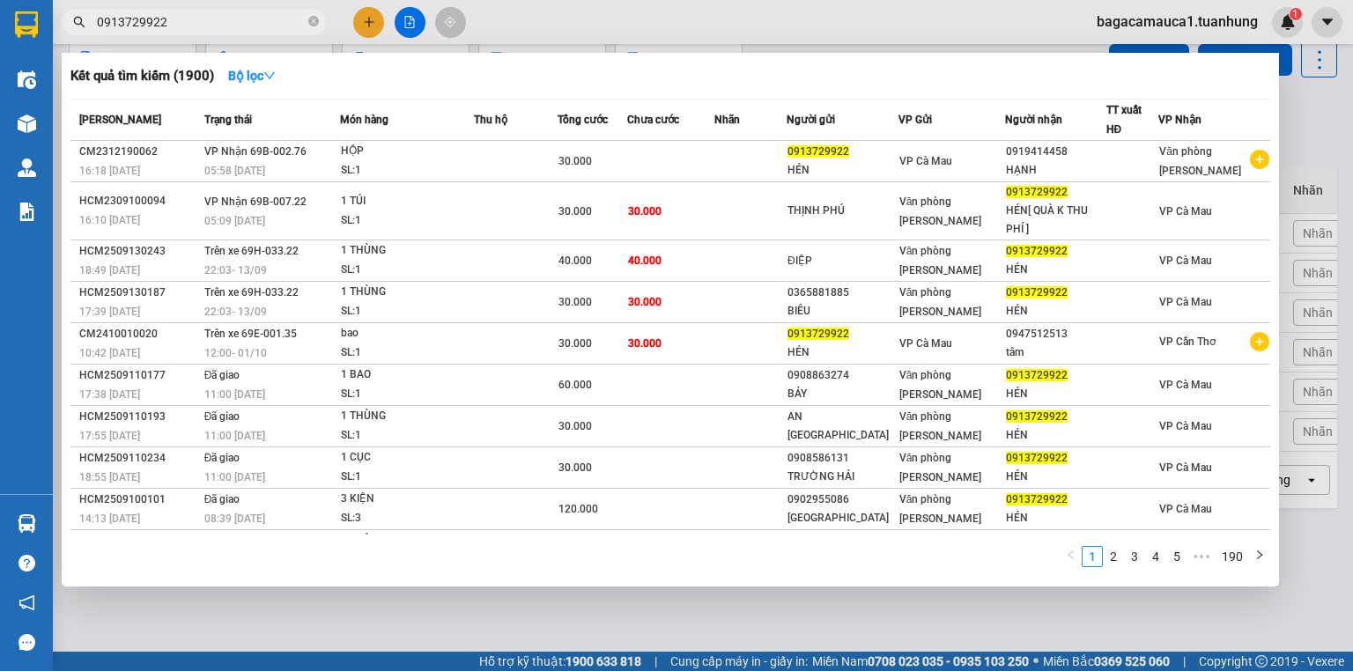
click at [282, 28] on input "0913729922" at bounding box center [201, 21] width 208 height 19
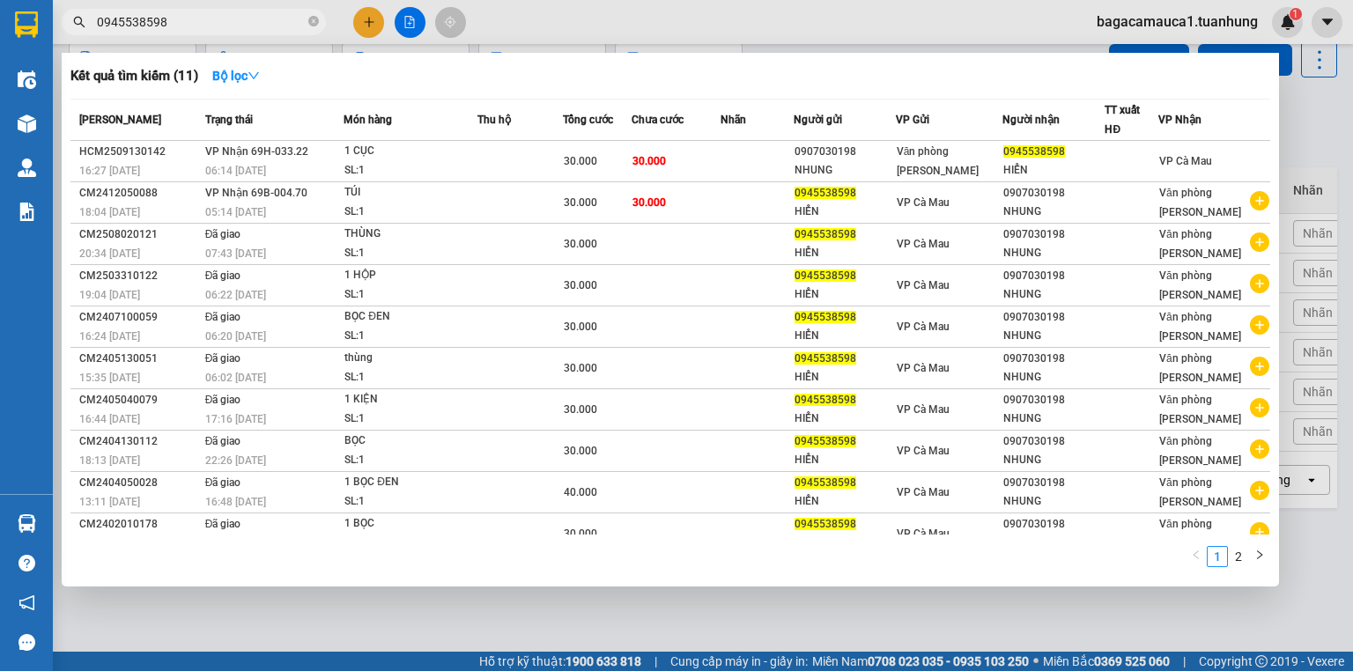
click at [1352, 116] on div at bounding box center [676, 335] width 1353 height 671
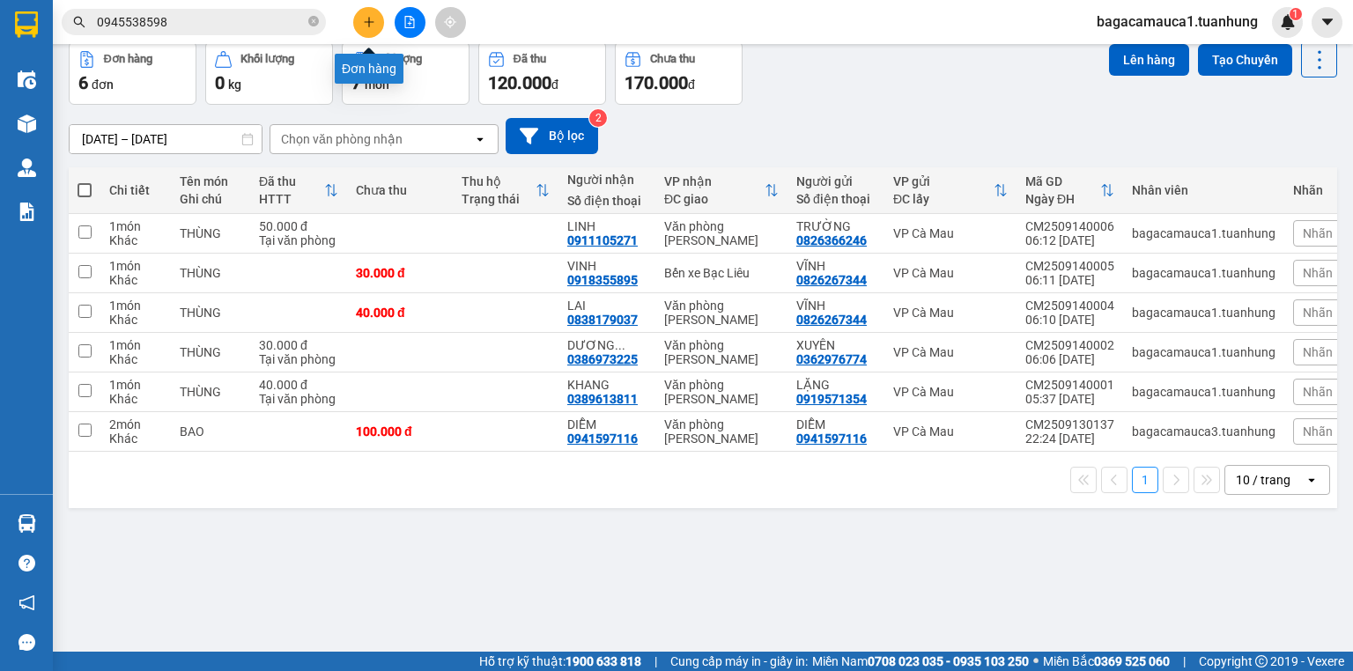
click at [365, 27] on button at bounding box center [368, 22] width 31 height 31
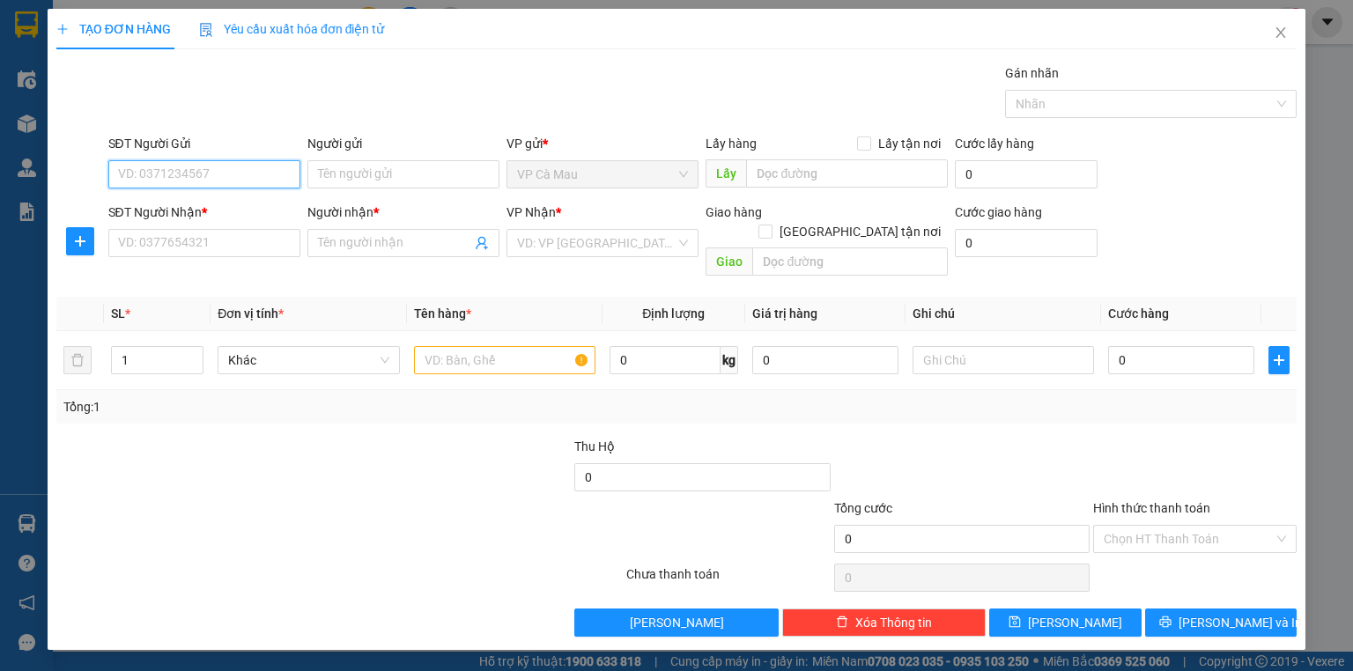
click at [285, 176] on input "SĐT Người Gửi" at bounding box center [204, 174] width 192 height 28
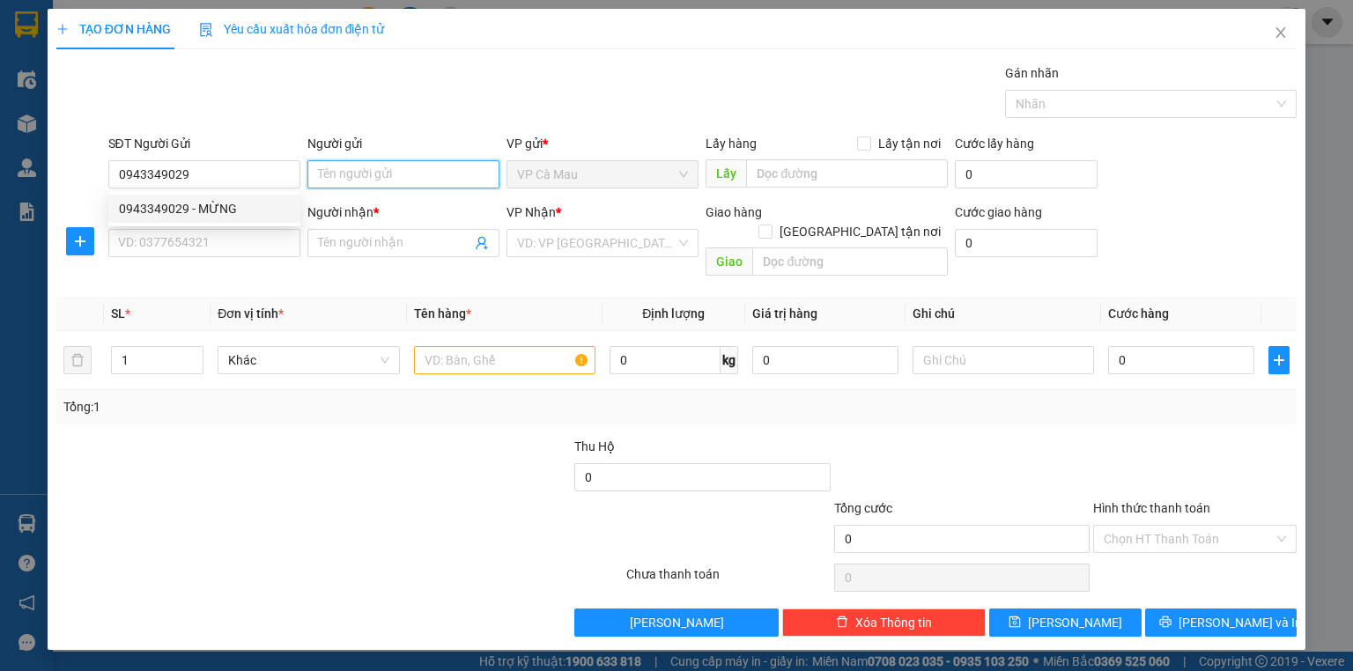
click at [368, 174] on input "Người gửi" at bounding box center [403, 174] width 192 height 28
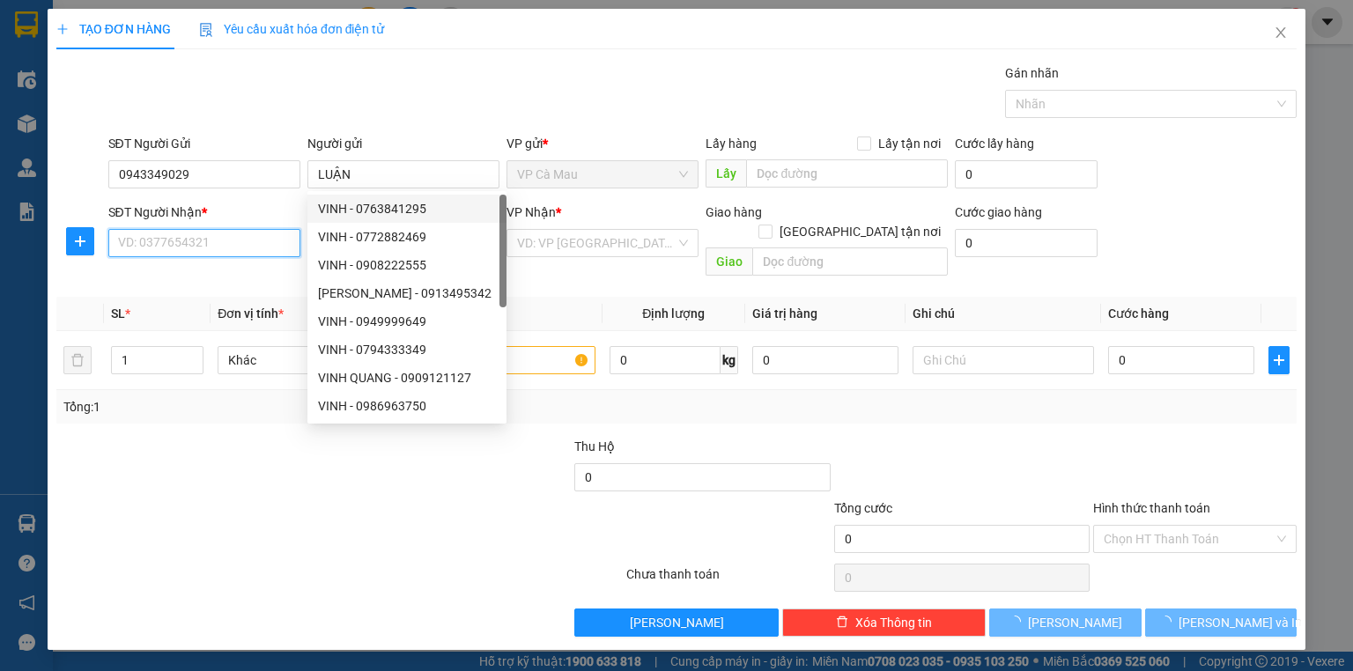
click at [186, 250] on input "SĐT Người Nhận *" at bounding box center [204, 243] width 192 height 28
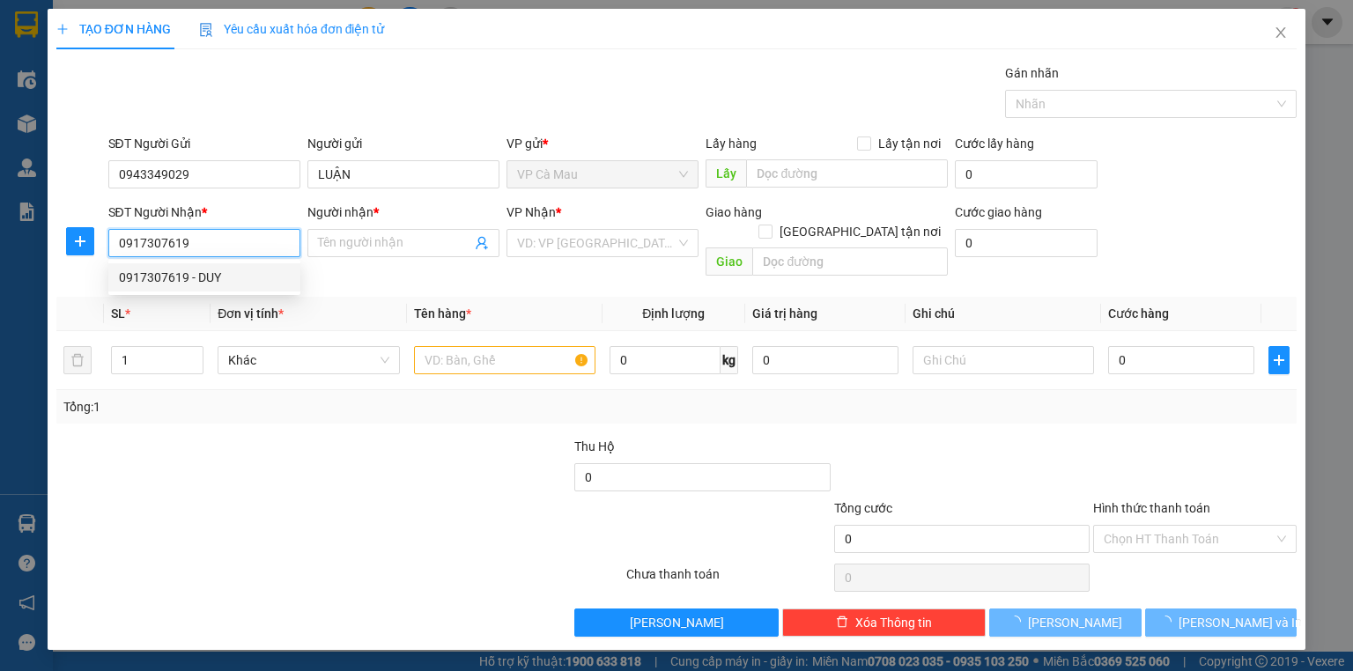
click at [215, 279] on div "0917307619 - DUY" at bounding box center [204, 277] width 171 height 19
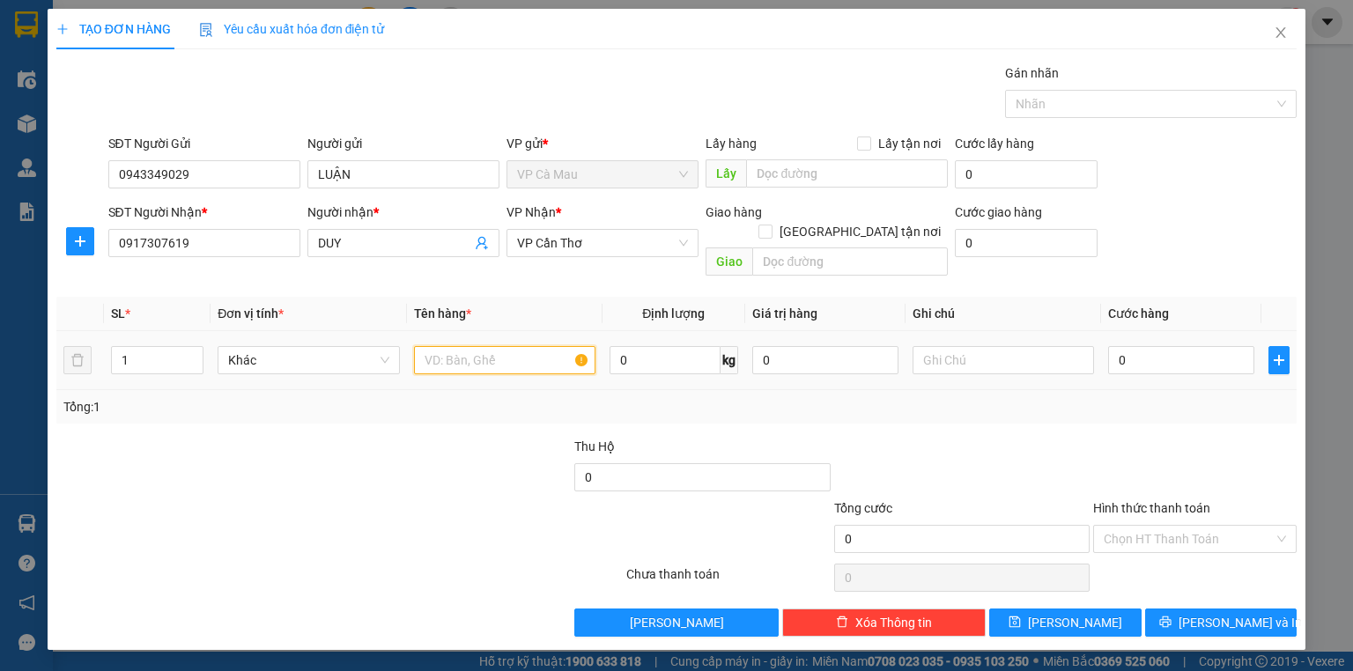
click at [455, 346] on input "text" at bounding box center [504, 360] width 181 height 28
drag, startPoint x: 1182, startPoint y: 514, endPoint x: 1175, endPoint y: 532, distance: 19.0
click at [1181, 526] on input "Hình thức thanh toán" at bounding box center [1189, 539] width 170 height 26
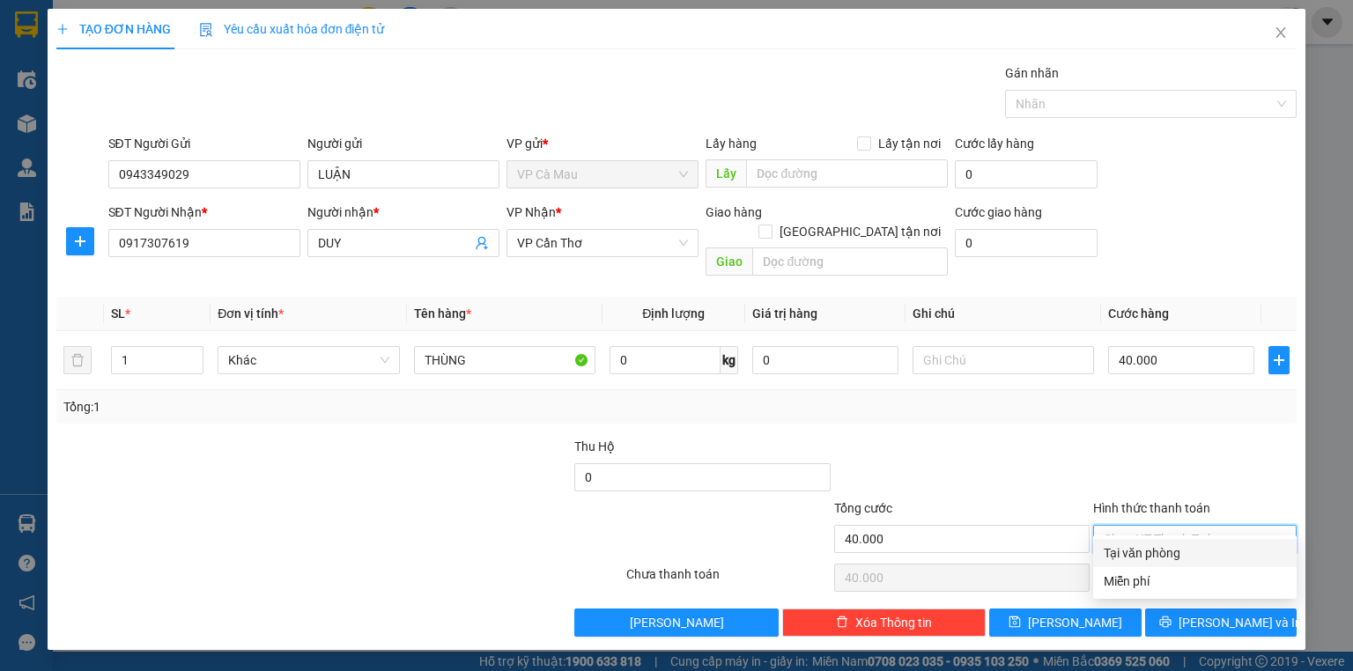
click at [1174, 541] on div "Tại văn phòng" at bounding box center [1194, 553] width 203 height 28
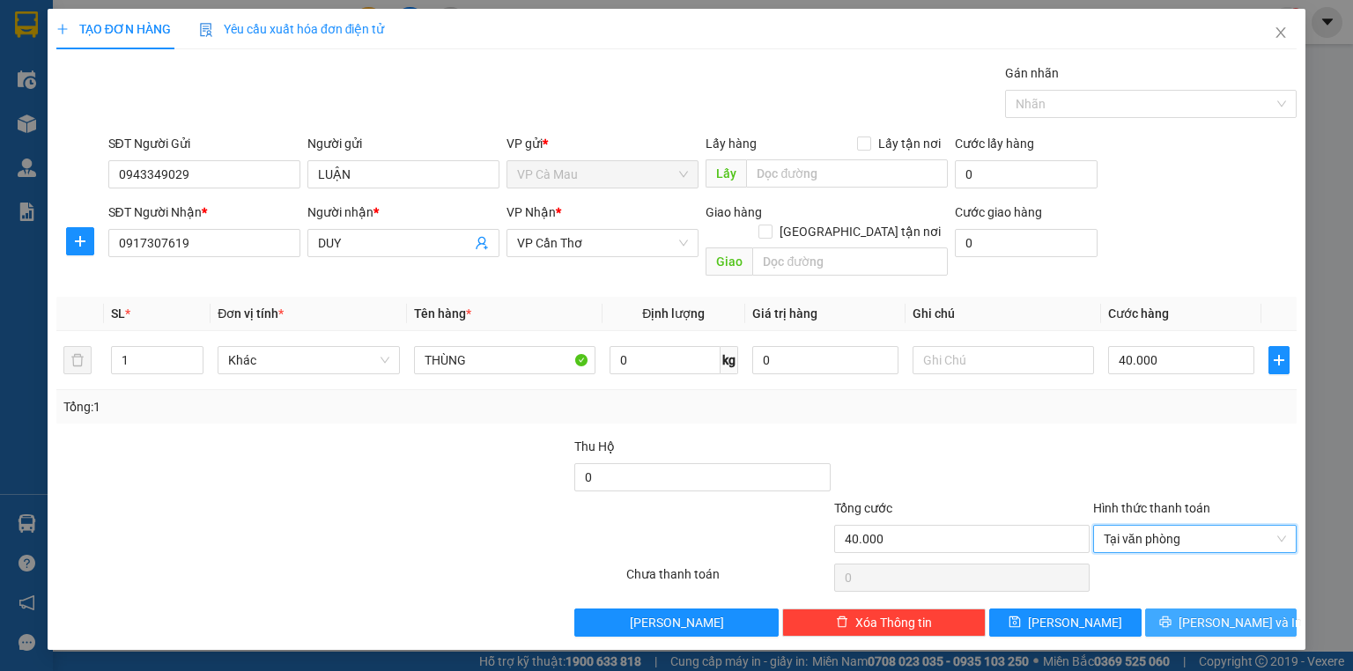
click at [1206, 613] on span "[PERSON_NAME] và In" at bounding box center [1240, 622] width 123 height 19
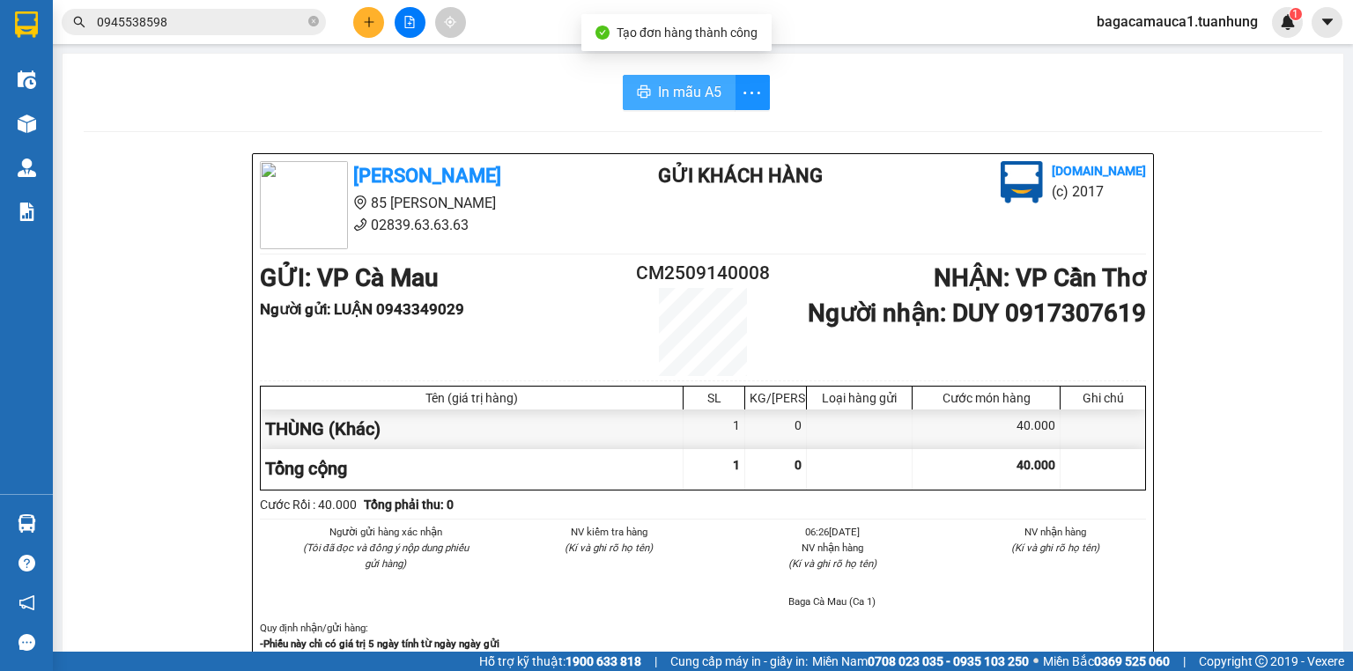
click at [687, 88] on span "In mẫu A5" at bounding box center [689, 92] width 63 height 22
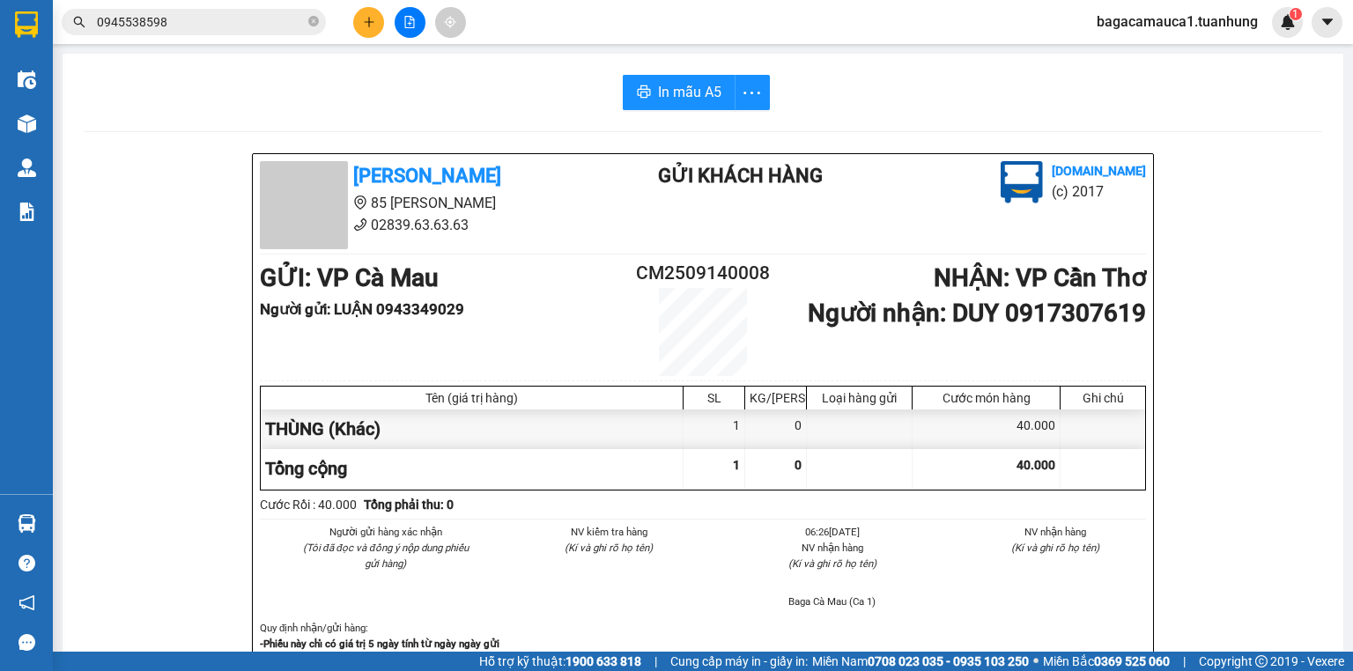
click at [251, 23] on input "0945538598" at bounding box center [201, 21] width 208 height 19
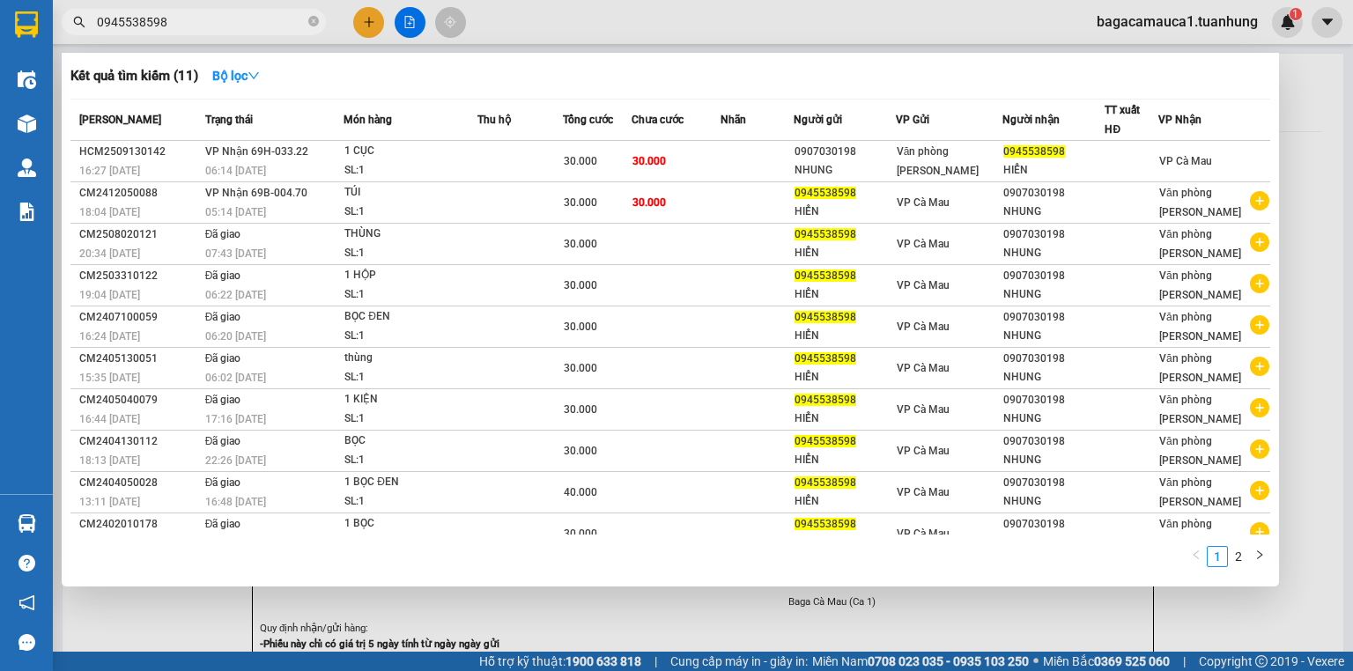
click at [251, 23] on input "0945538598" at bounding box center [201, 21] width 208 height 19
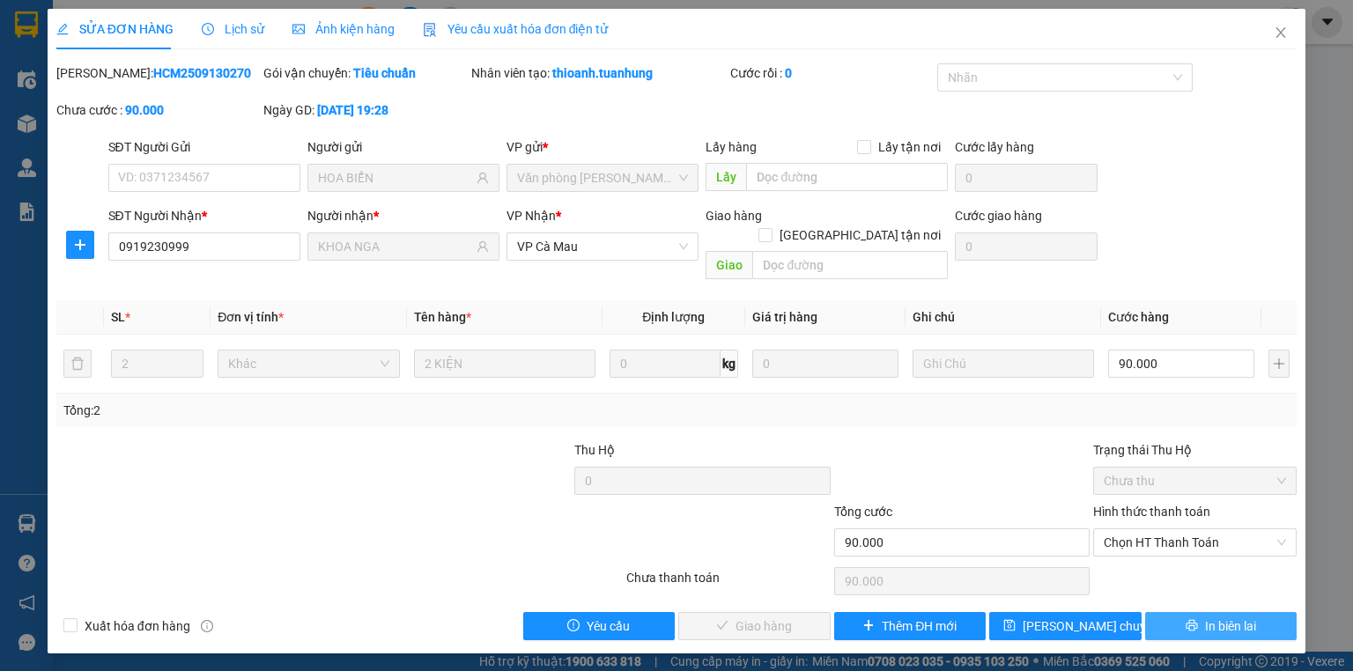
click at [1210, 616] on button "In biên lai" at bounding box center [1221, 626] width 152 height 28
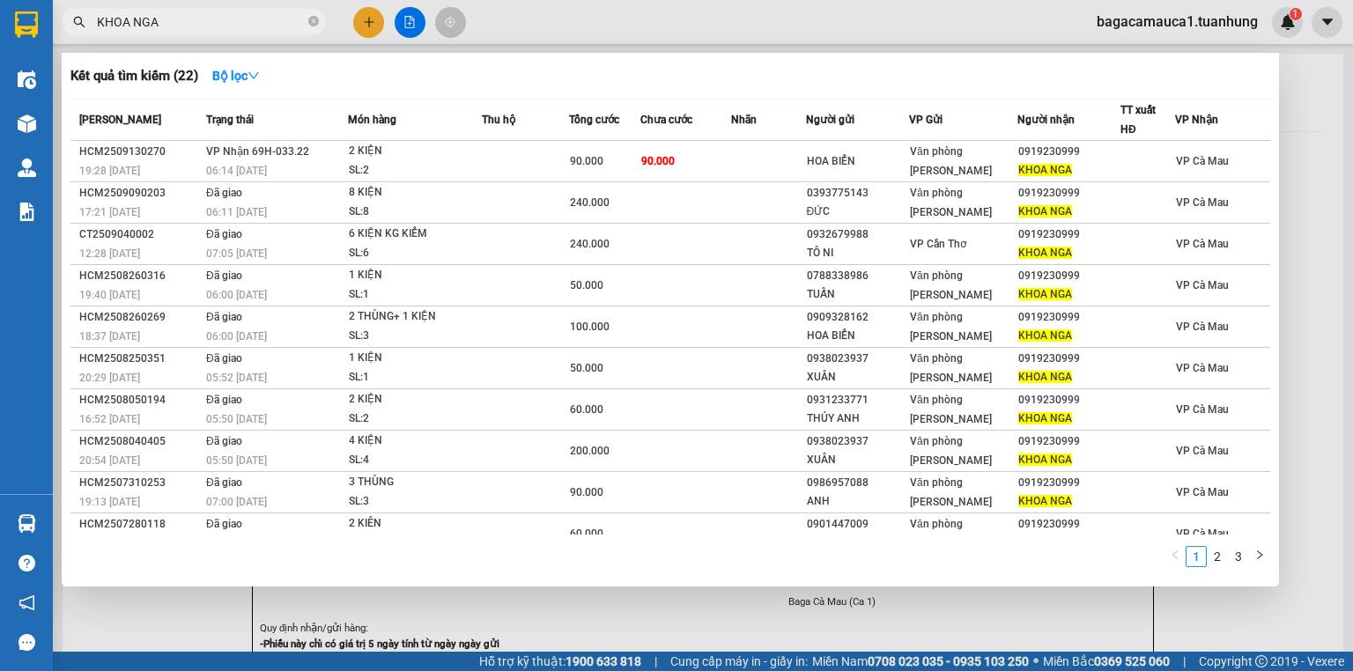
click at [297, 17] on input "KHOA NGA" at bounding box center [201, 21] width 208 height 19
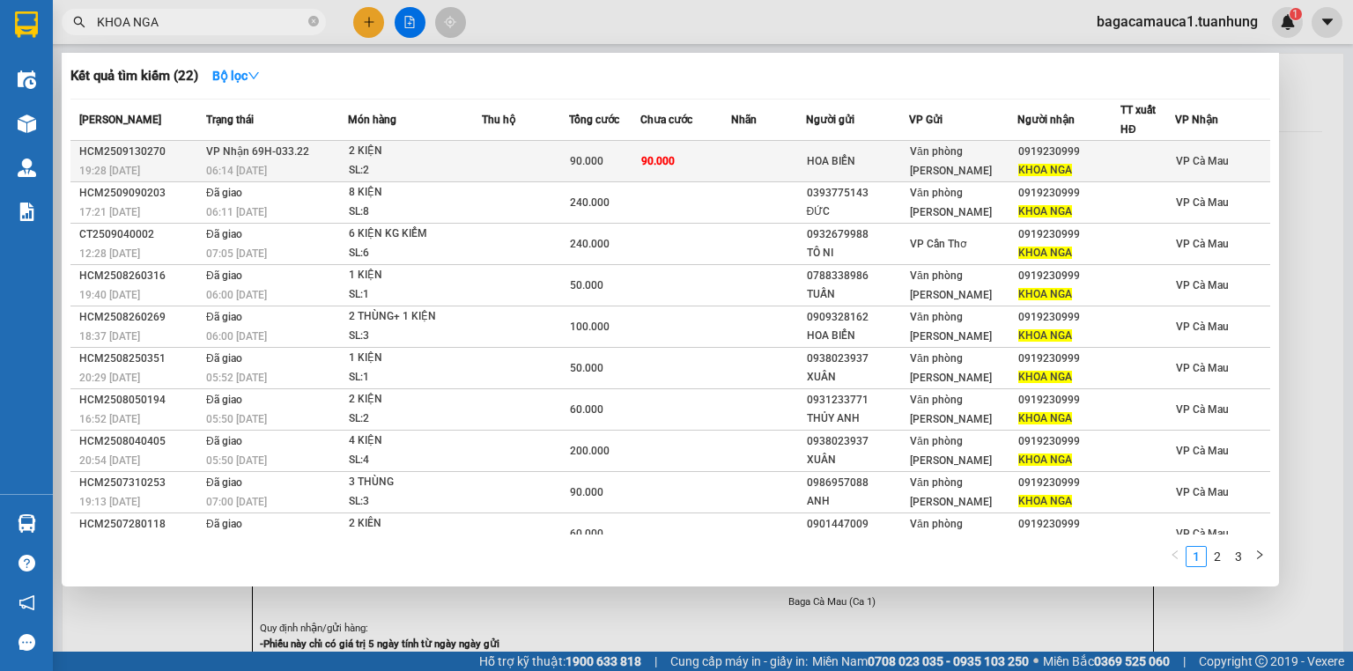
click at [486, 142] on td at bounding box center [525, 161] width 87 height 41
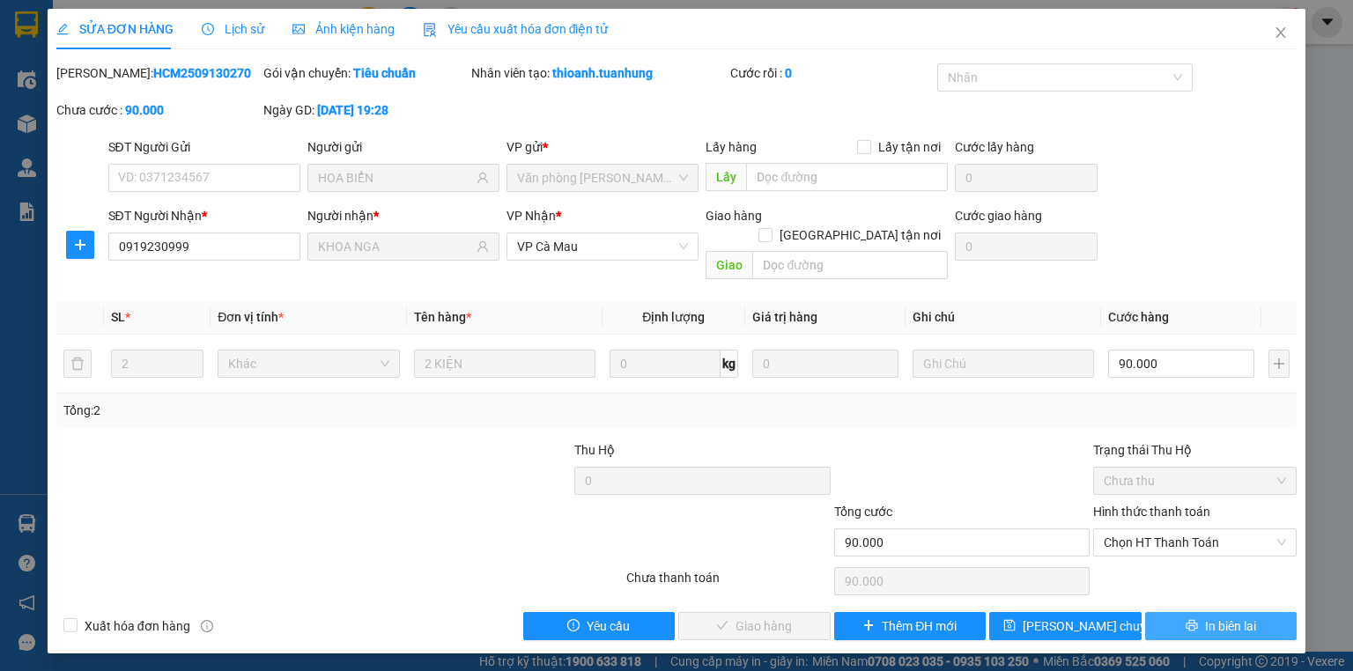
click at [1209, 617] on span "In biên lai" at bounding box center [1230, 626] width 51 height 19
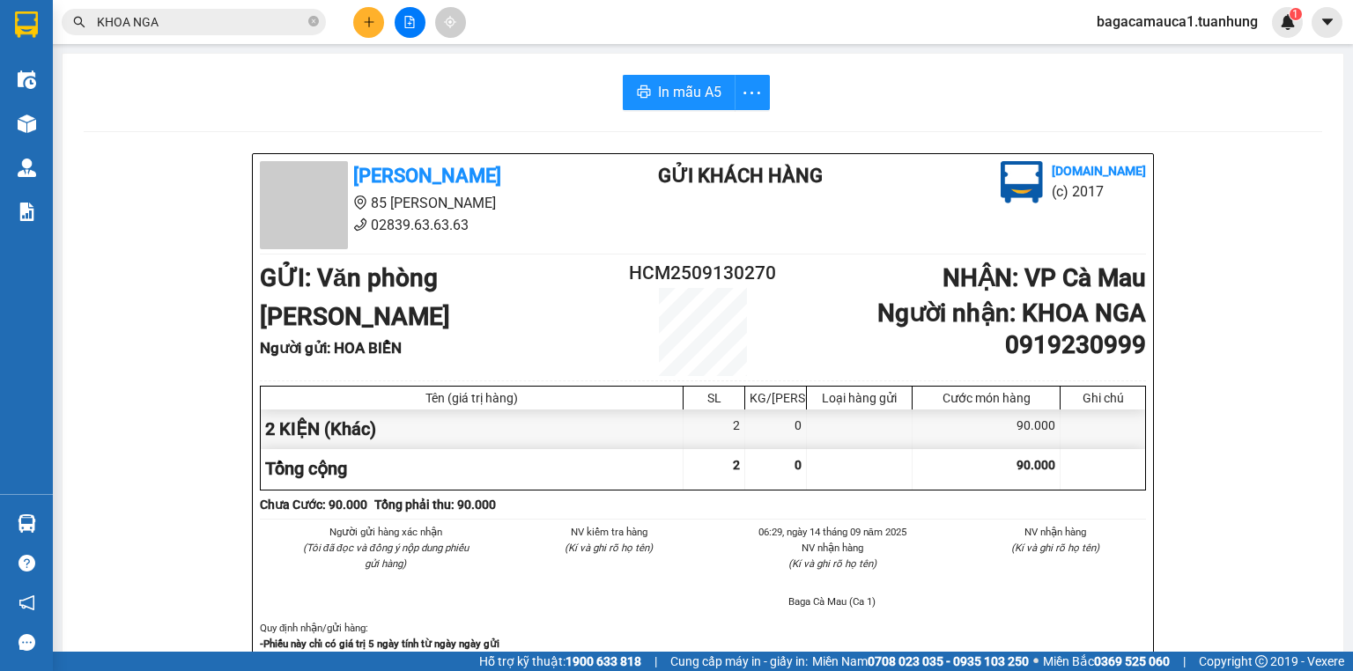
click at [693, 85] on span "In mẫu A5" at bounding box center [689, 92] width 63 height 22
click at [296, 27] on input "KHOA NGA" at bounding box center [201, 21] width 208 height 19
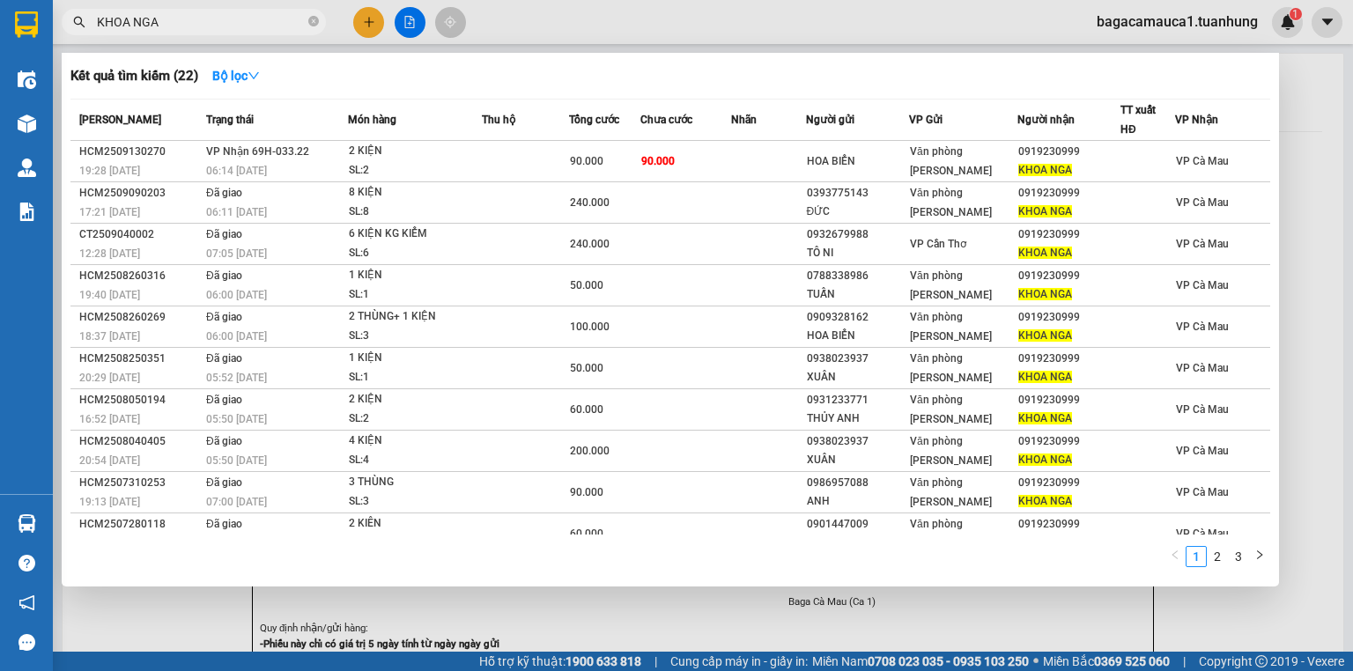
click at [293, 26] on input "KHOA NGA" at bounding box center [201, 21] width 208 height 19
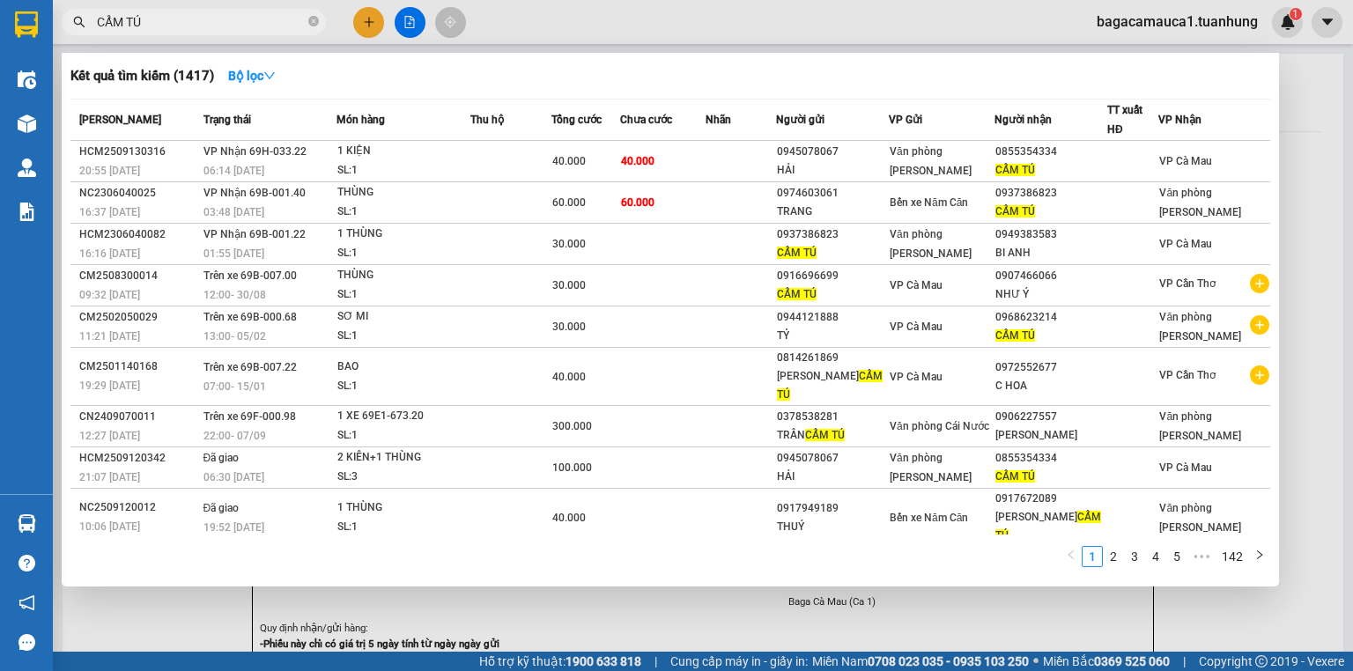
click at [240, 11] on span "CẨM TÚ" at bounding box center [194, 22] width 264 height 26
click at [238, 18] on input "CẨM TÚ" at bounding box center [201, 21] width 208 height 19
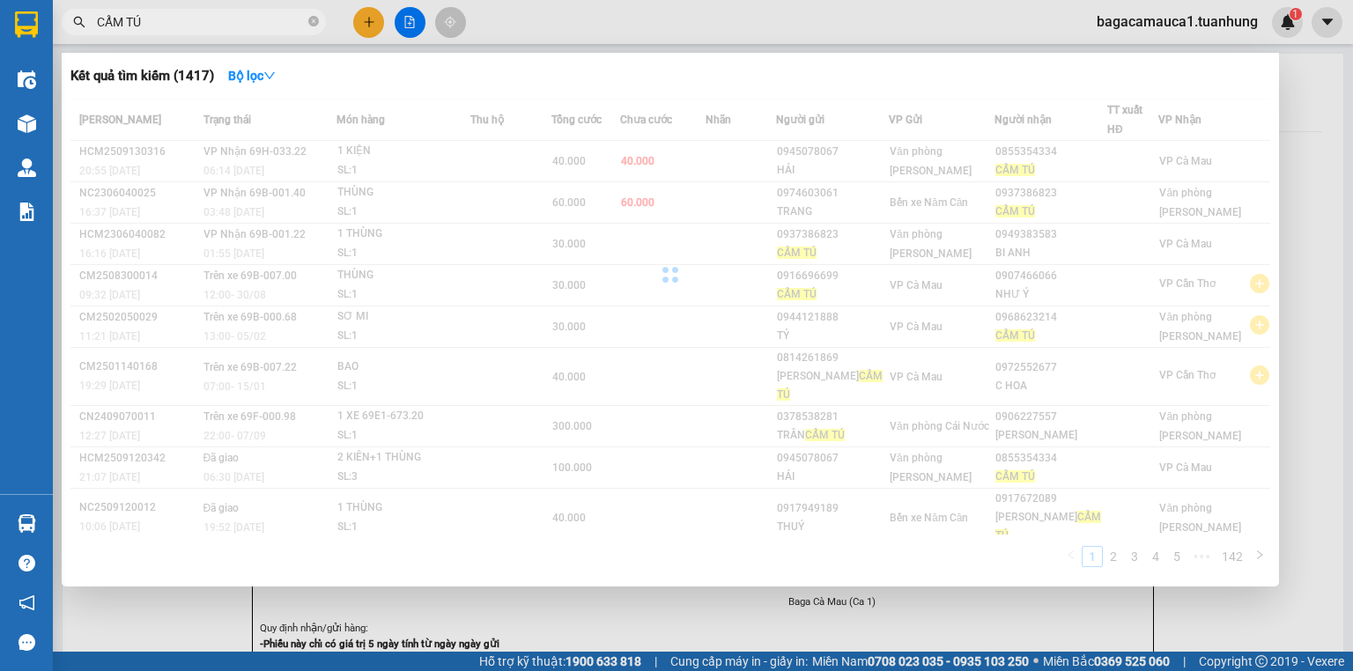
click at [238, 18] on input "CẨM TÚ" at bounding box center [201, 21] width 208 height 19
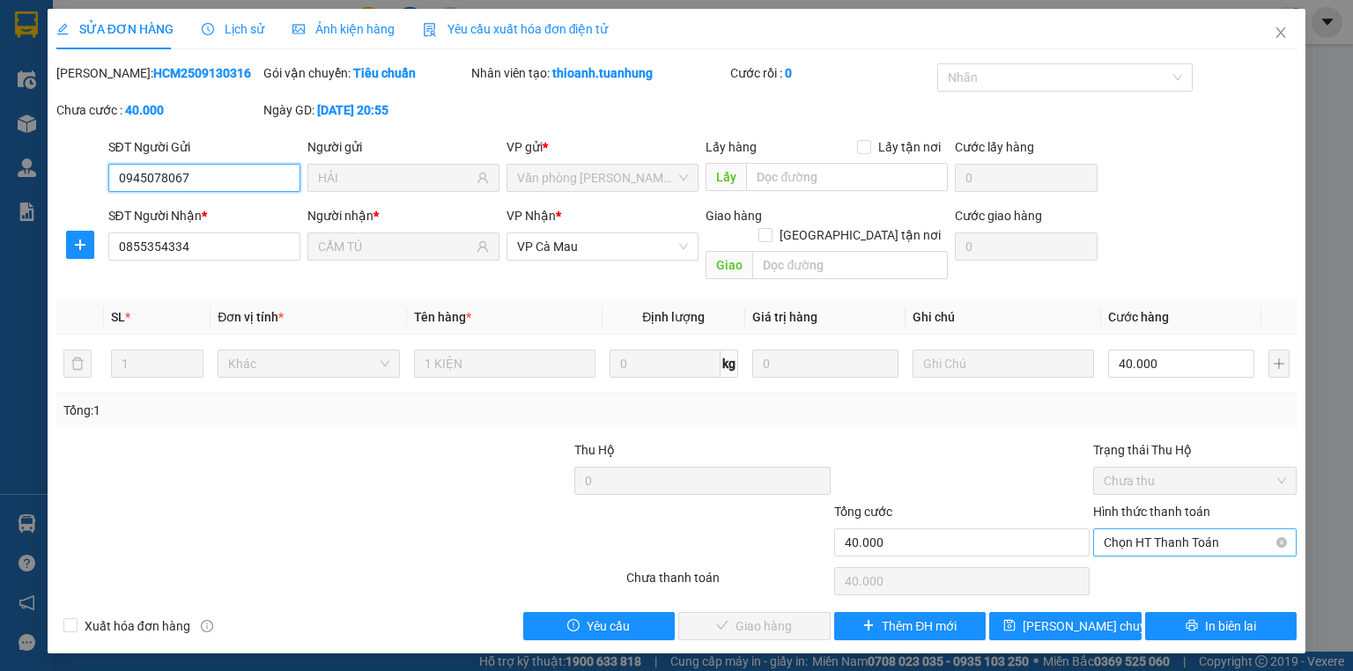
drag, startPoint x: 1111, startPoint y: 522, endPoint x: 1140, endPoint y: 539, distance: 34.0
click at [1112, 529] on span "Chọn HT Thanh Toán" at bounding box center [1195, 542] width 182 height 26
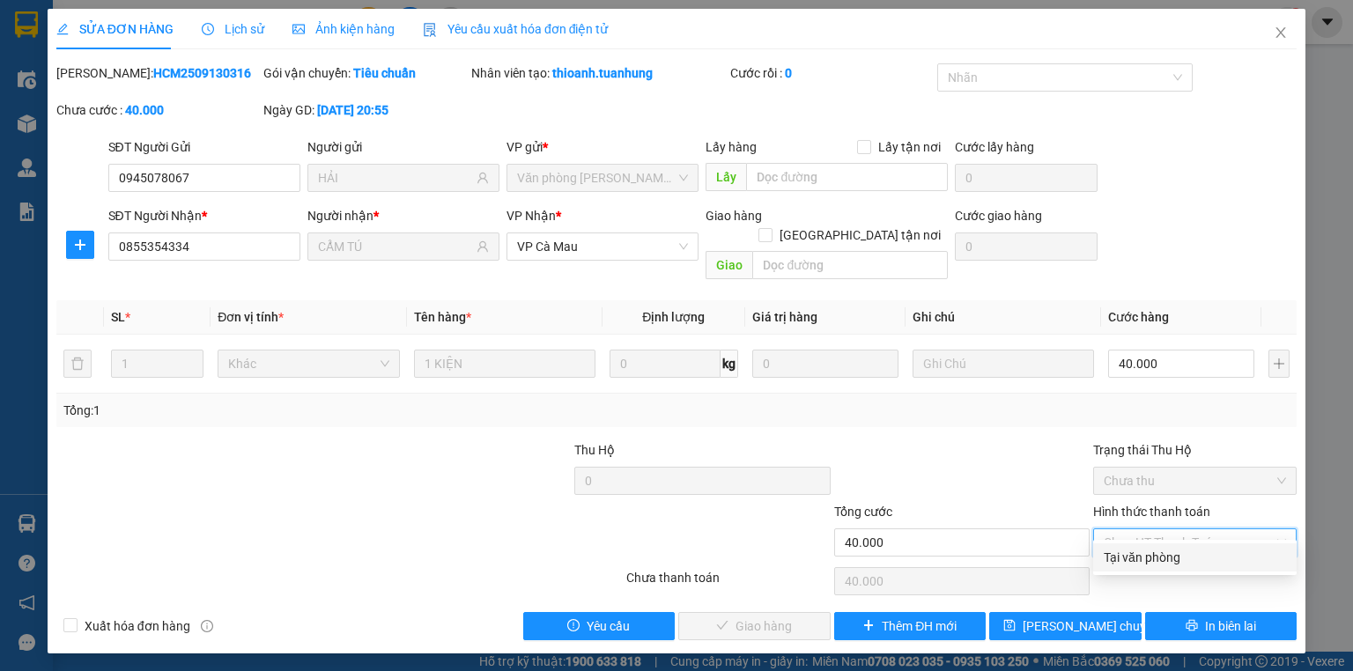
click at [1144, 549] on div "Tại văn phòng" at bounding box center [1195, 557] width 182 height 19
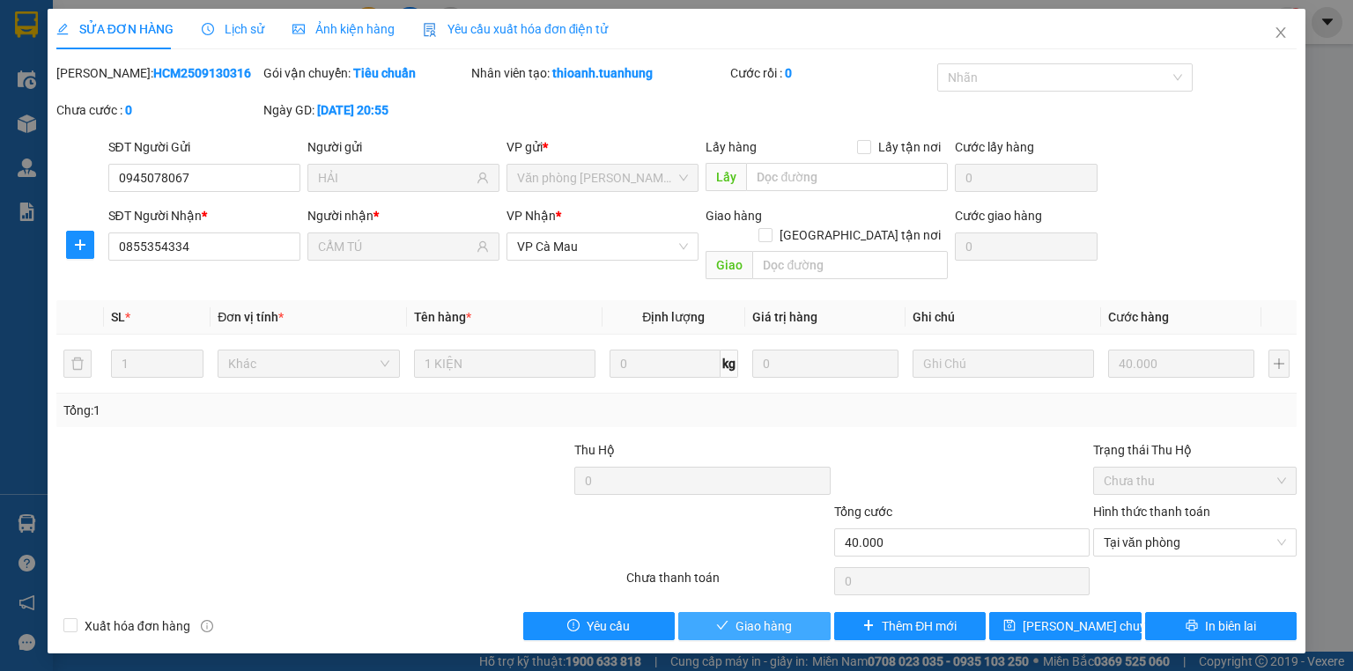
click at [743, 617] on span "Giao hàng" at bounding box center [764, 626] width 56 height 19
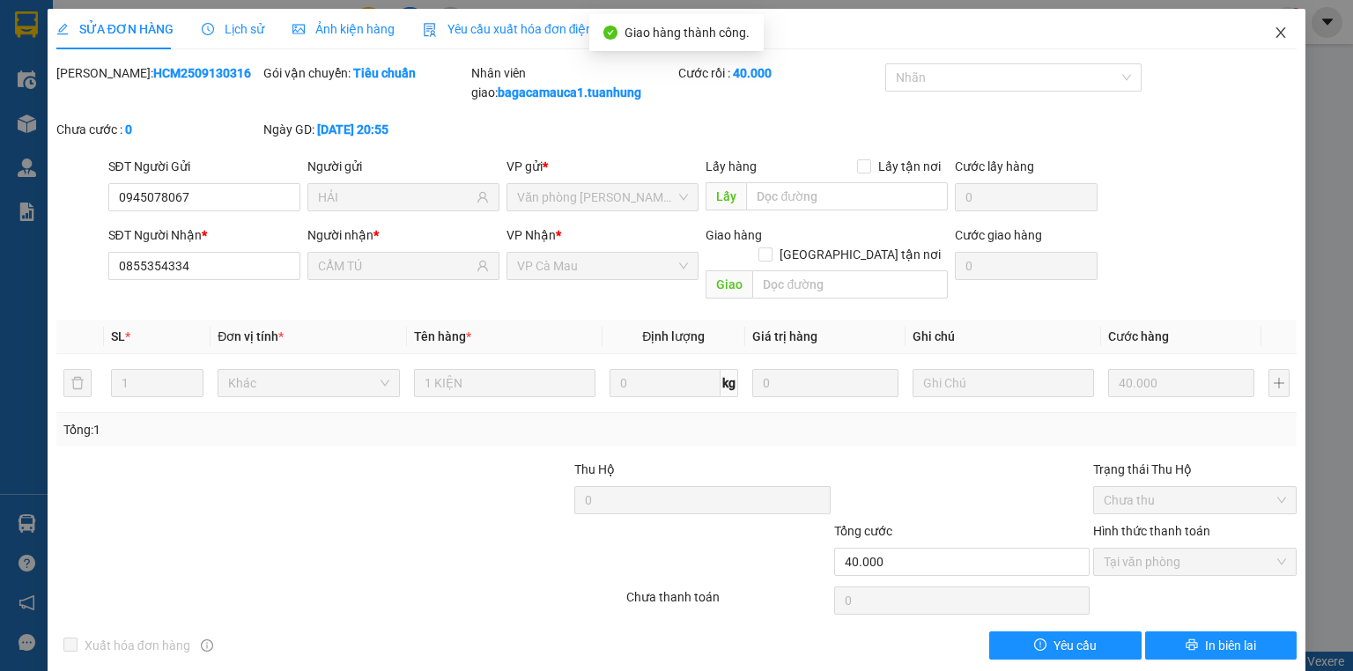
click at [1279, 41] on span "Close" at bounding box center [1280, 33] width 49 height 49
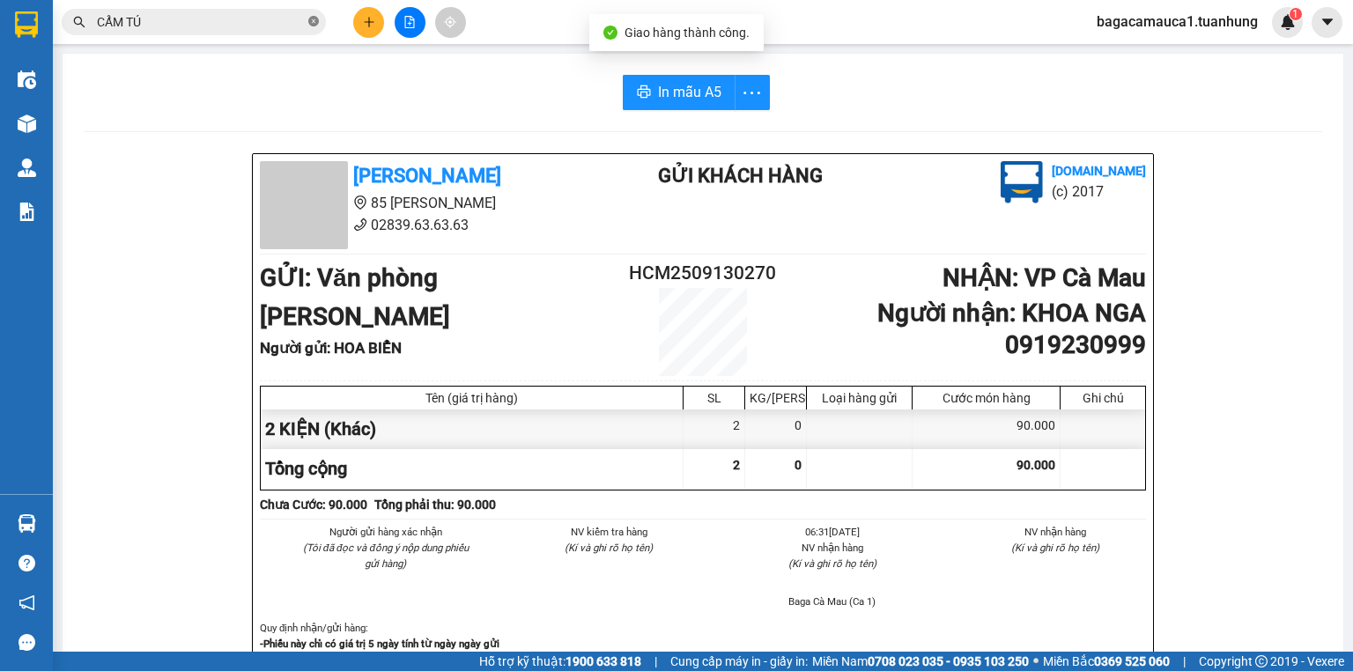
click at [314, 21] on icon "close-circle" at bounding box center [313, 21] width 11 height 11
click at [240, 25] on input "text" at bounding box center [201, 21] width 208 height 19
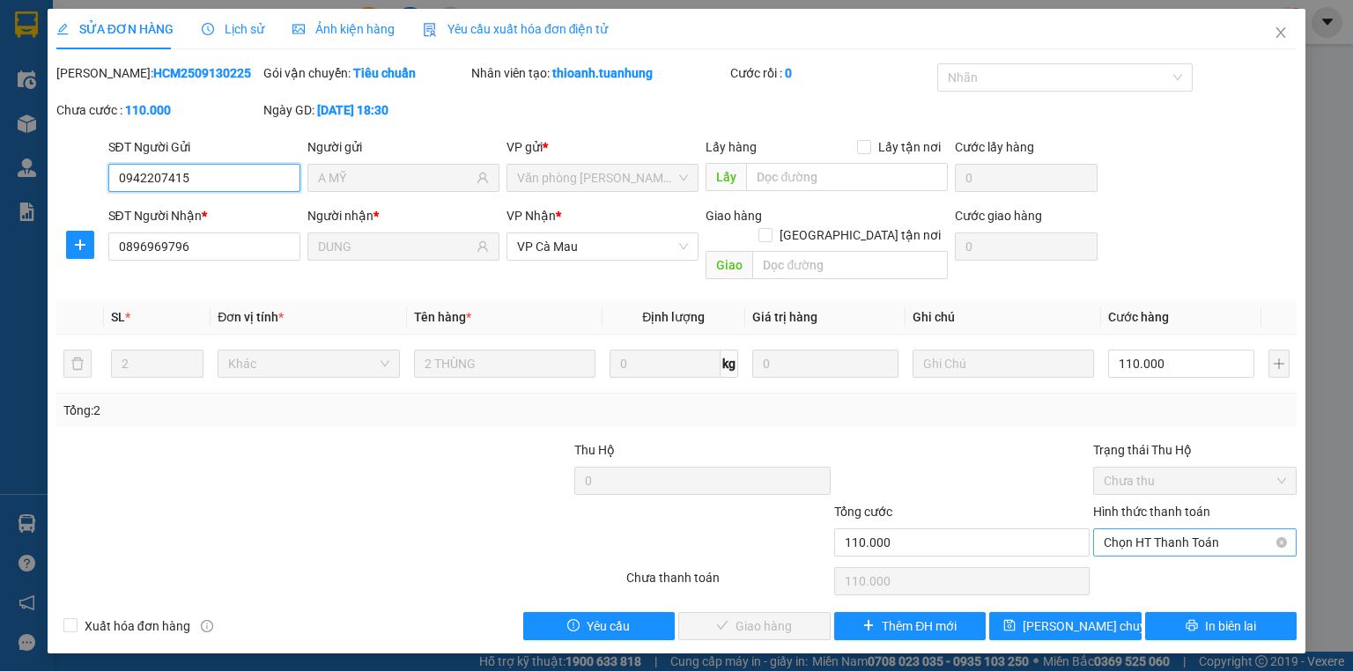
drag, startPoint x: 1135, startPoint y: 519, endPoint x: 1138, endPoint y: 539, distance: 20.6
click at [1135, 529] on span "Chọn HT Thanh Toán" at bounding box center [1195, 542] width 182 height 26
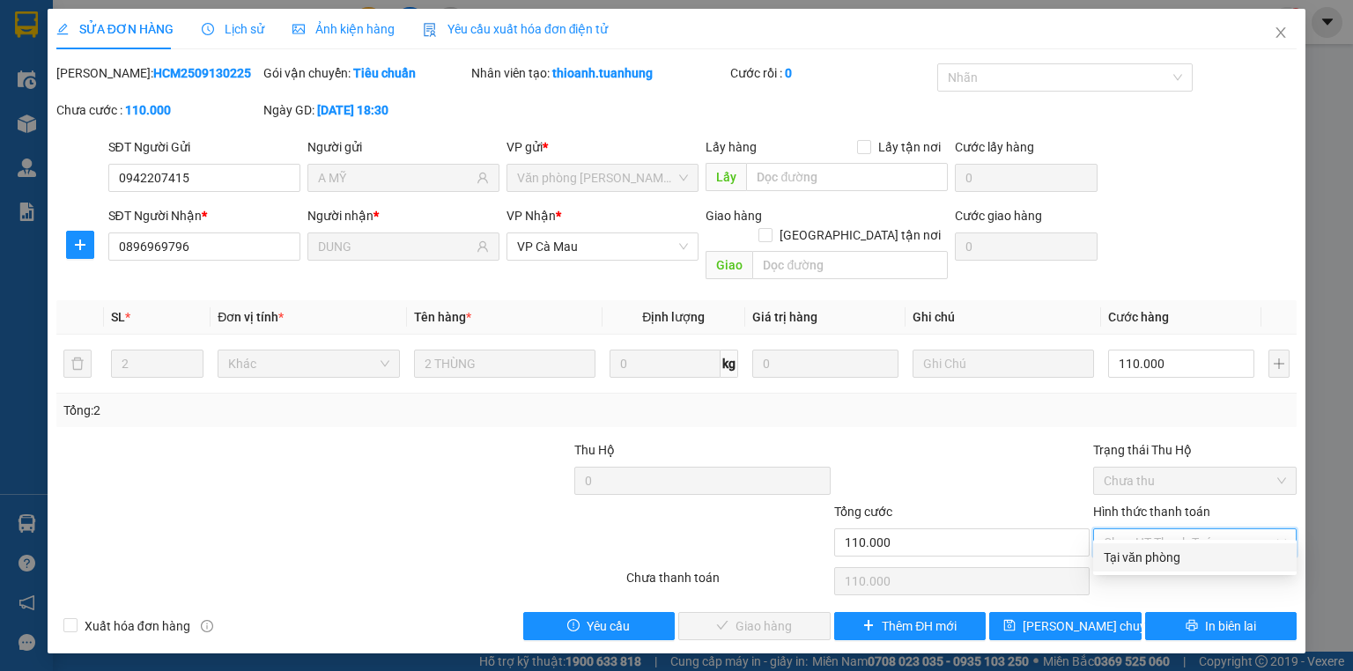
click at [1145, 553] on div "Tại văn phòng" at bounding box center [1195, 557] width 182 height 19
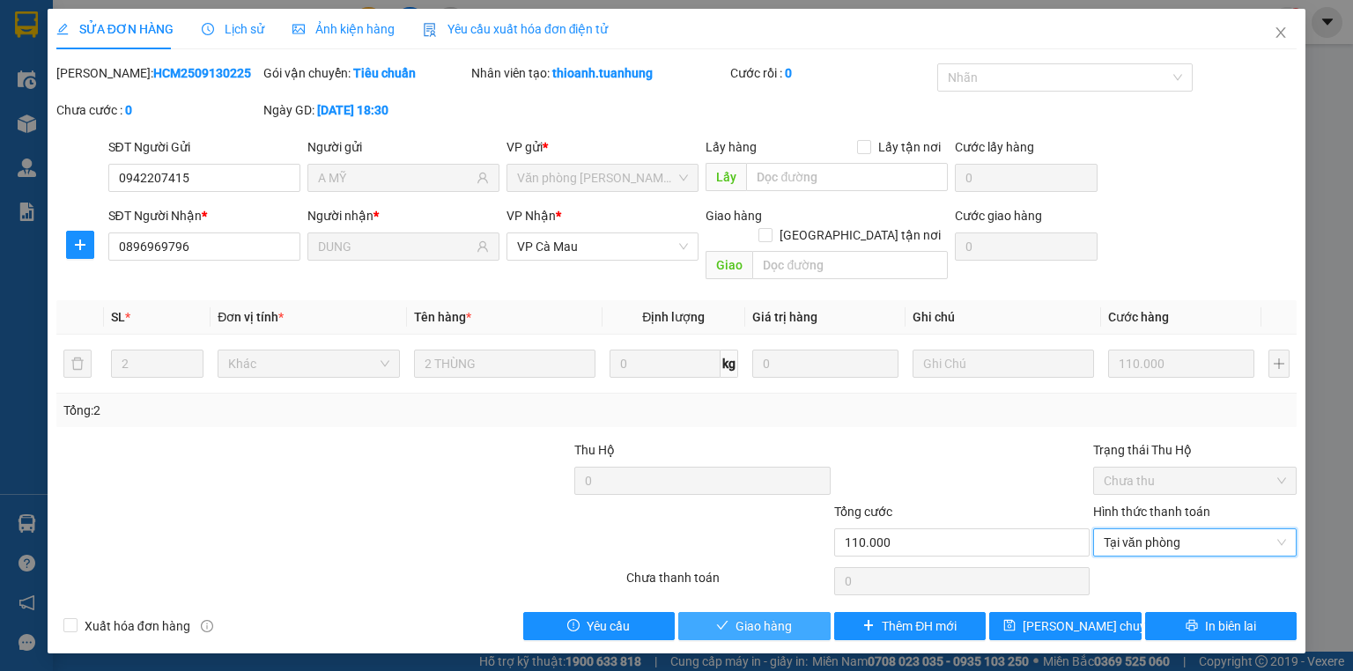
click at [756, 617] on span "Giao hàng" at bounding box center [764, 626] width 56 height 19
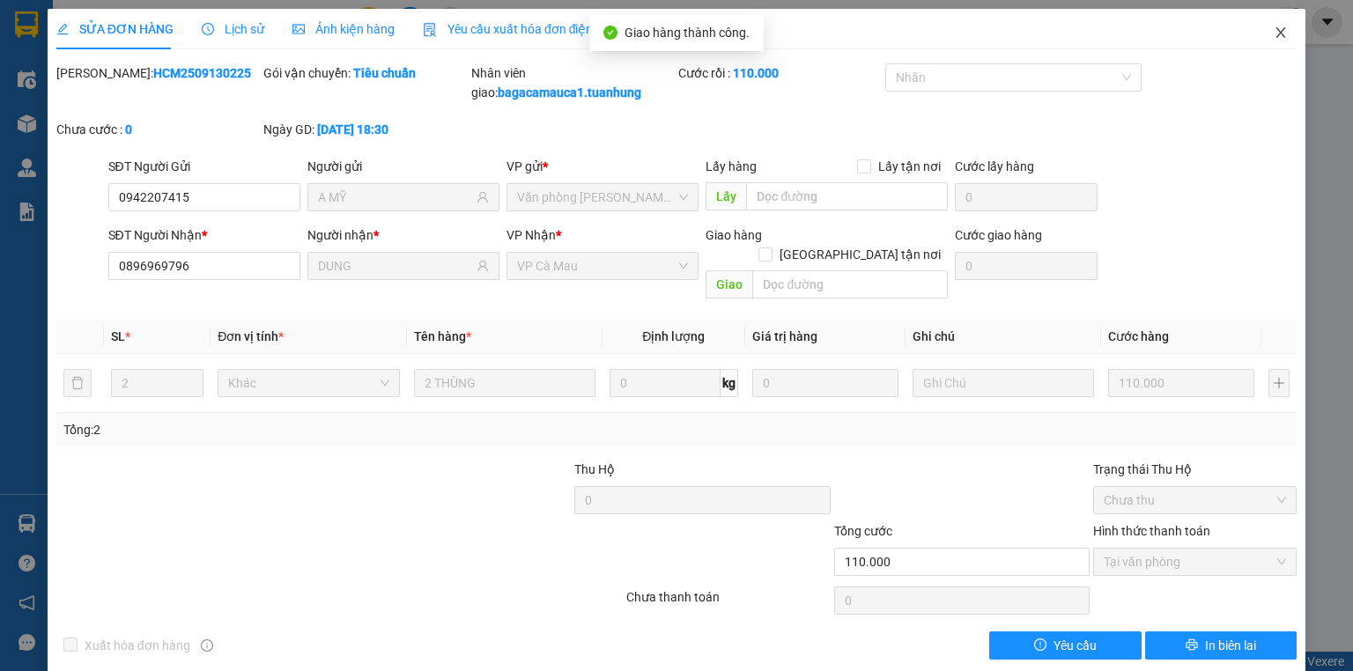
click at [1274, 28] on icon "close" at bounding box center [1281, 33] width 14 height 14
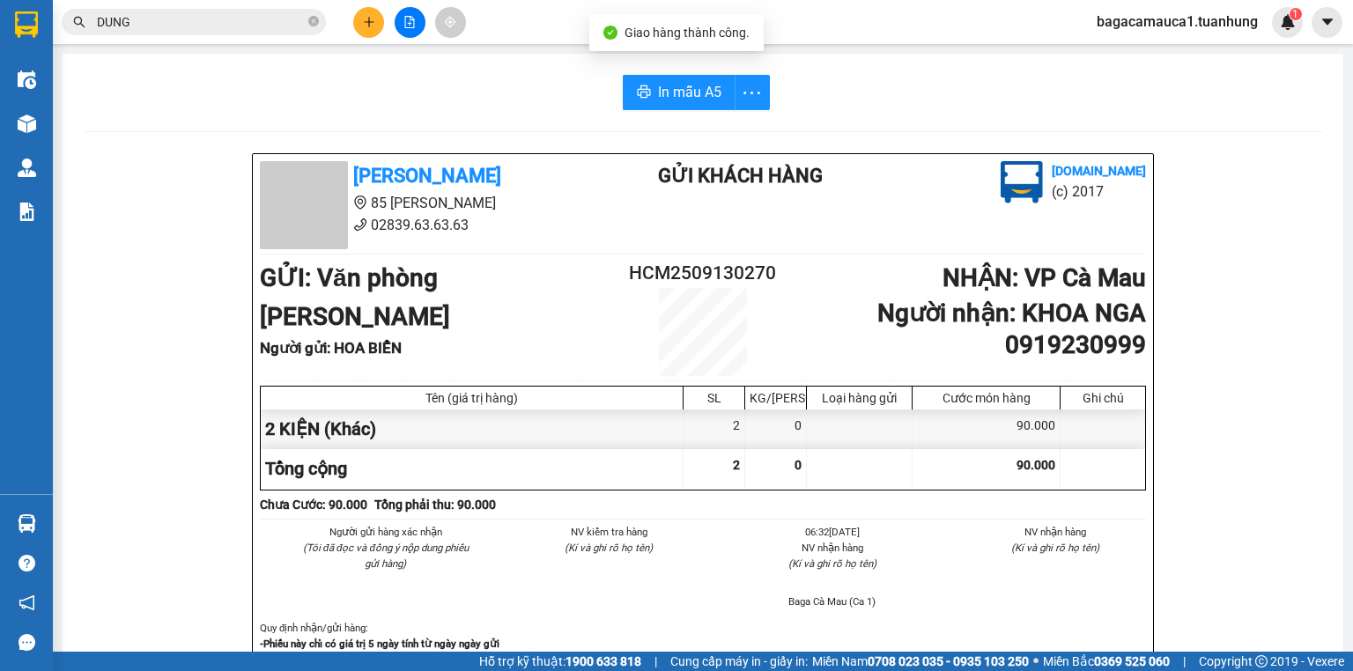
click at [304, 24] on input "DUNG" at bounding box center [201, 21] width 208 height 19
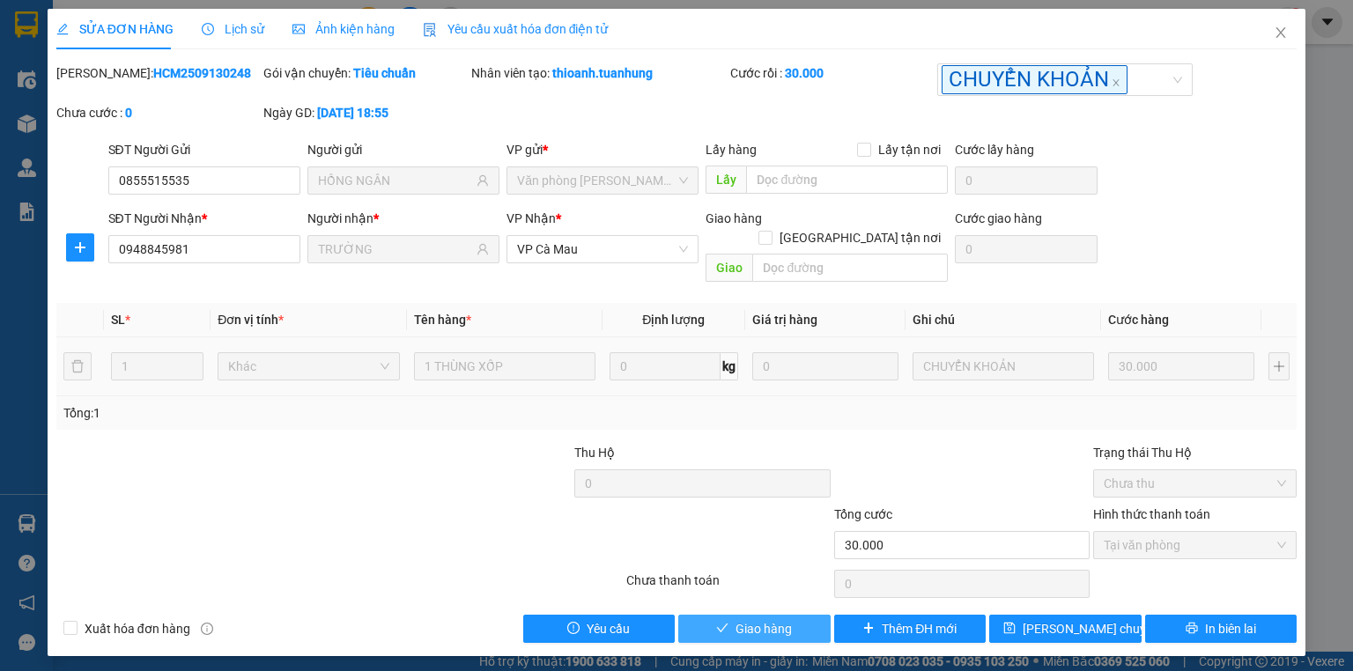
click at [795, 622] on button "Giao hàng" at bounding box center [754, 629] width 152 height 28
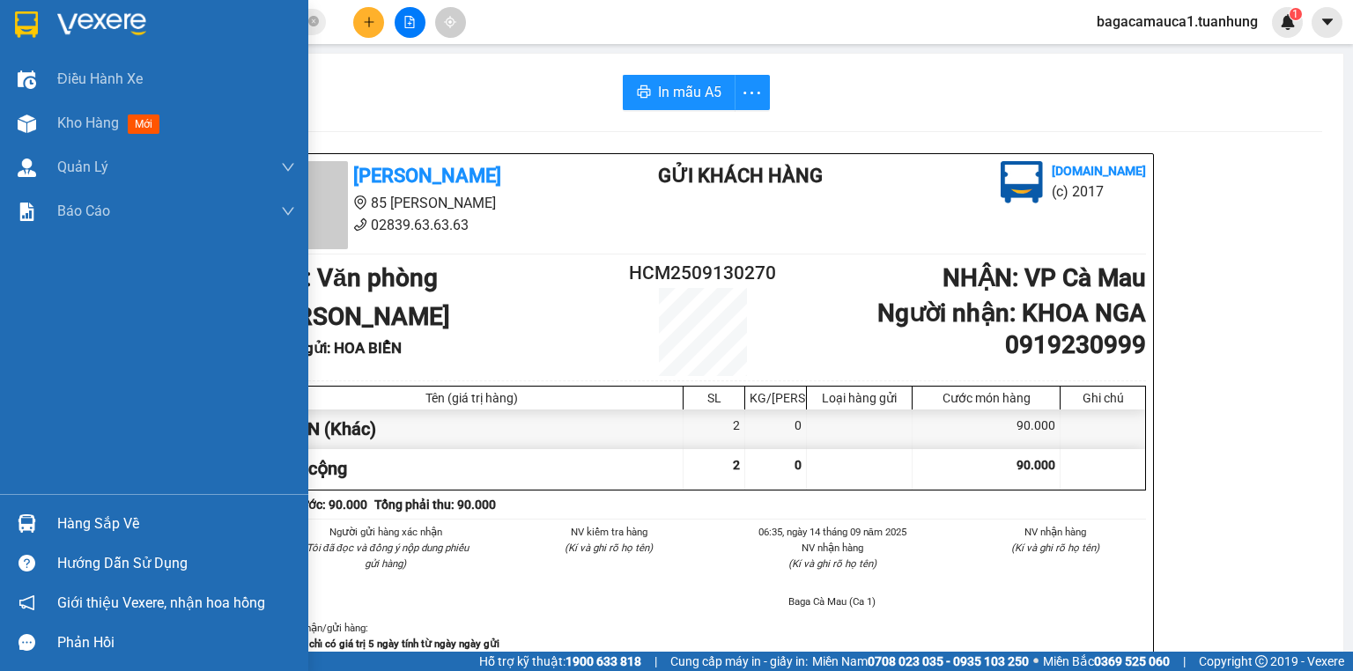
click at [110, 521] on div "Hàng sắp về" at bounding box center [176, 524] width 238 height 26
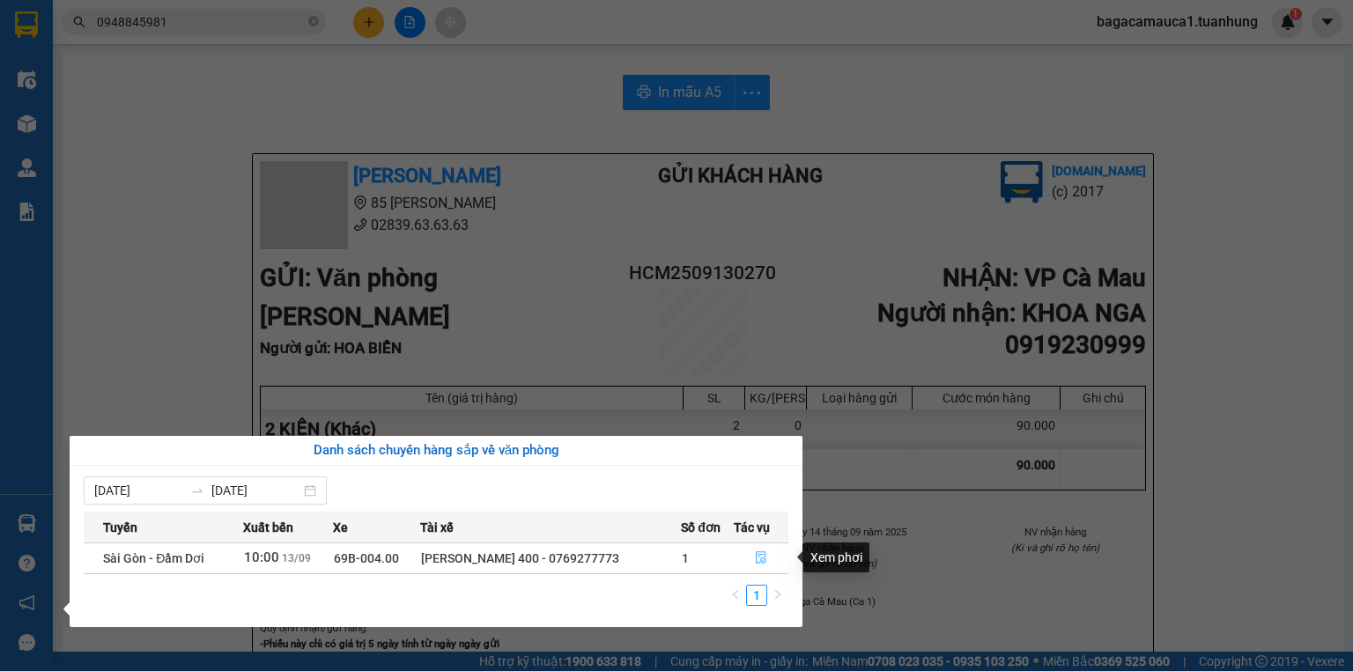
click at [760, 558] on icon "file-done" at bounding box center [761, 557] width 12 height 12
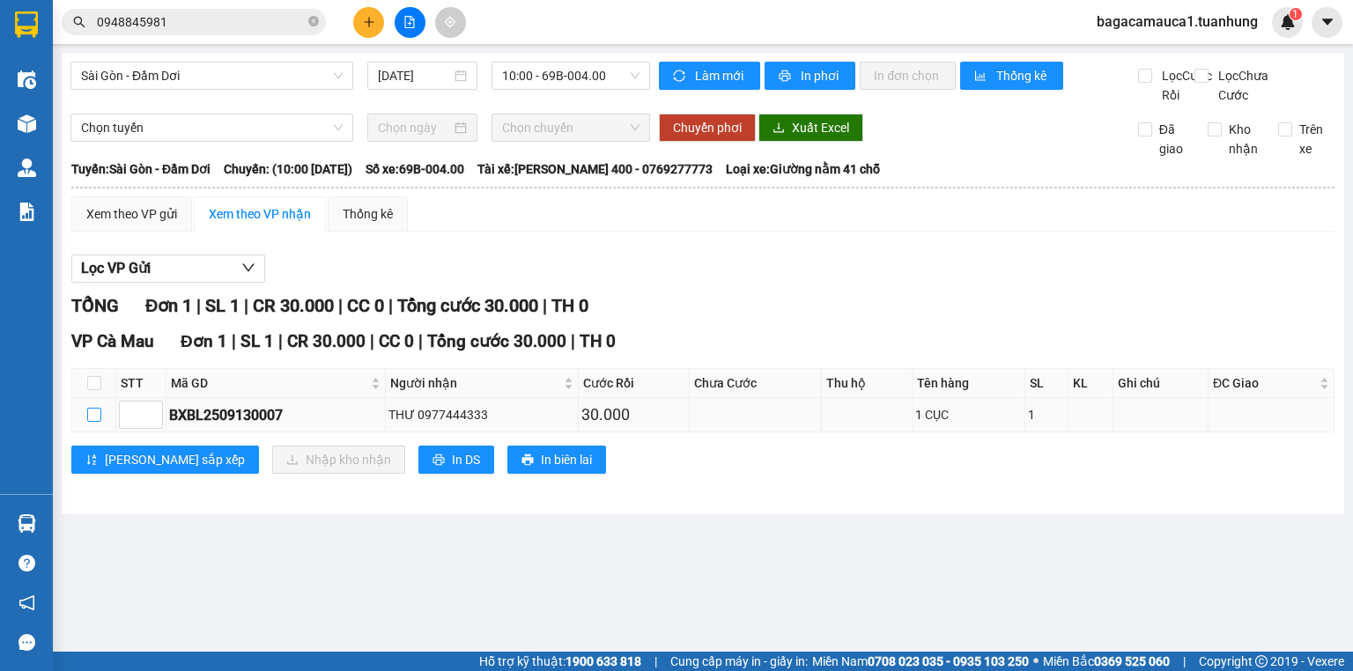
click at [89, 422] on input "checkbox" at bounding box center [94, 415] width 14 height 14
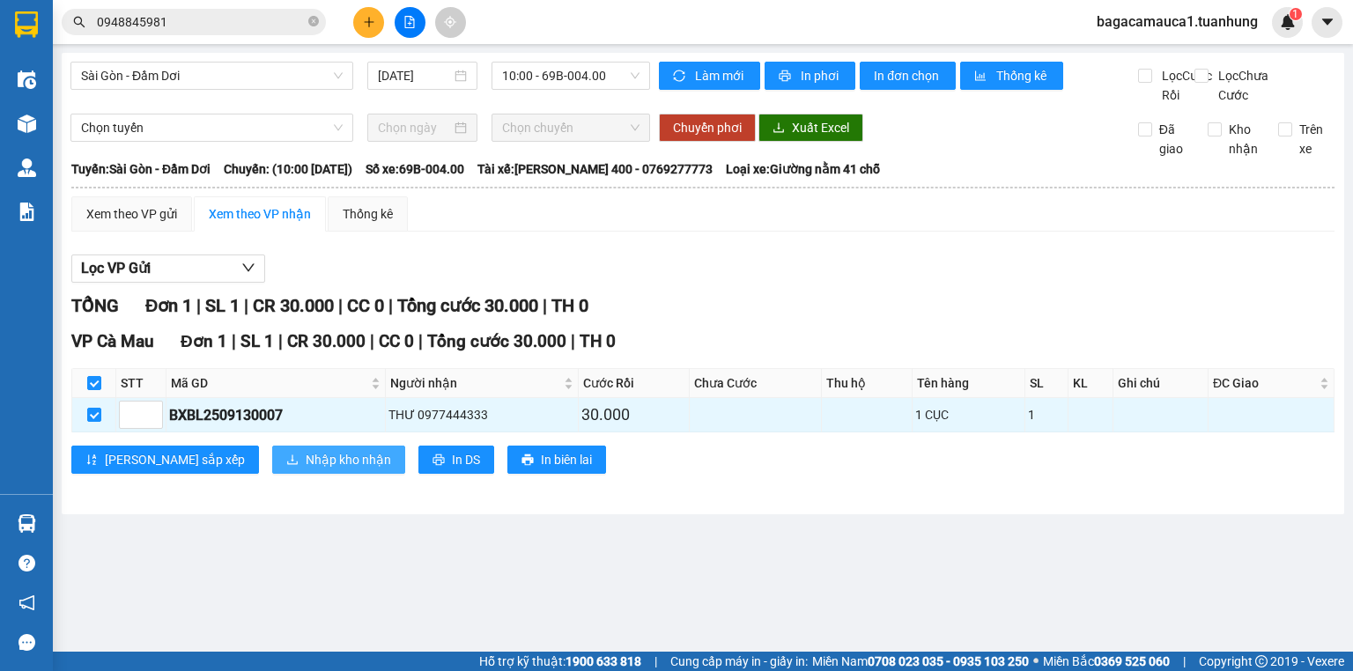
click at [272, 464] on button "Nhập kho nhận" at bounding box center [338, 460] width 133 height 28
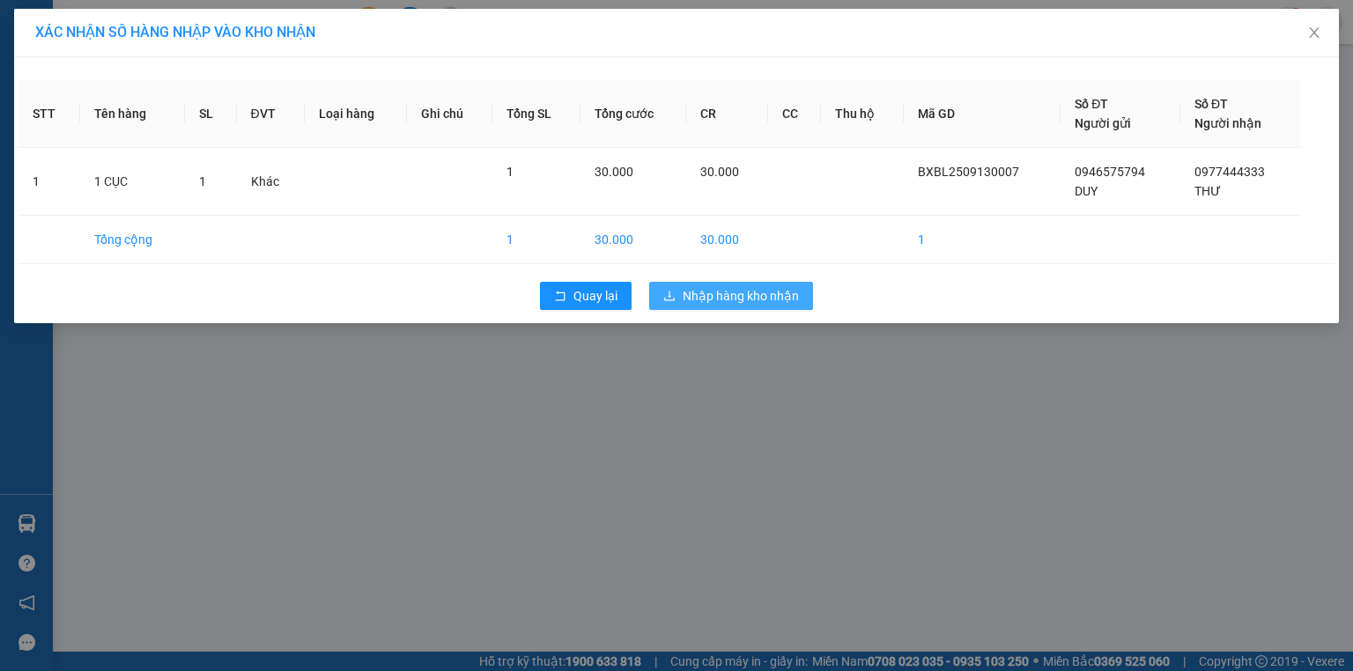
click at [803, 290] on button "Nhập hàng kho nhận" at bounding box center [731, 296] width 164 height 28
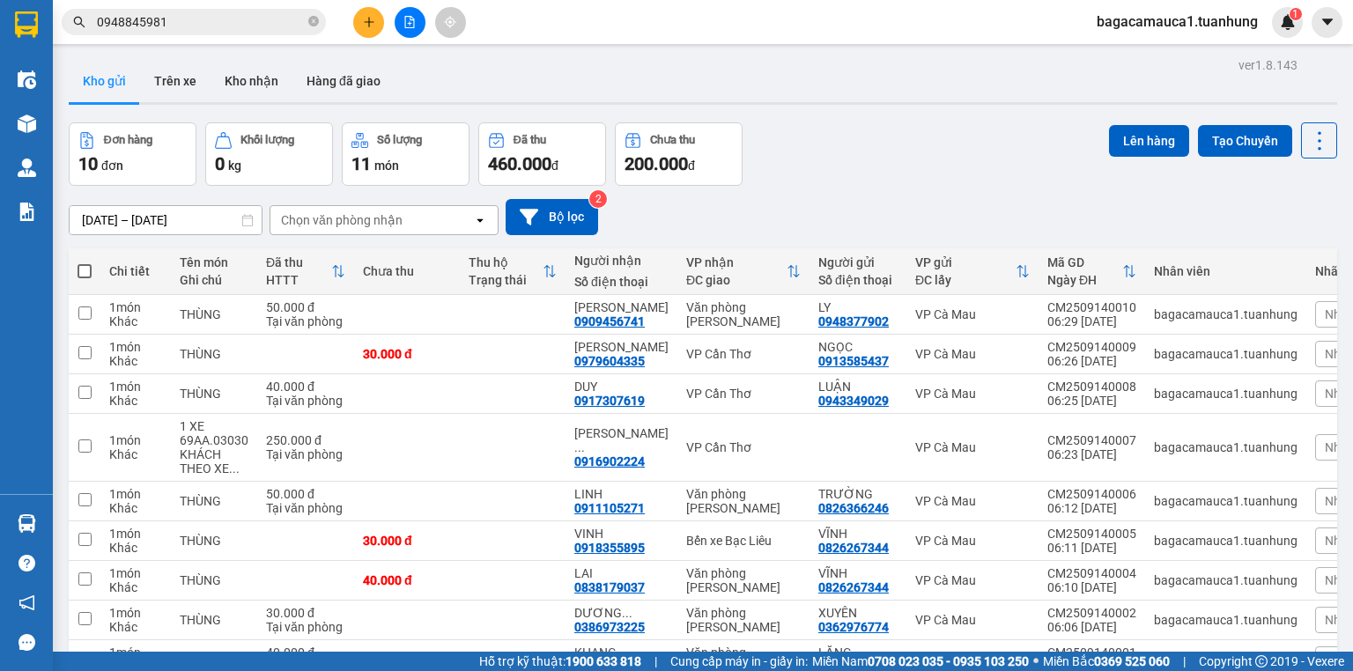
click at [237, 39] on div "Kết quả tìm kiếm ( 12 ) Bộ lọc Mã ĐH Trạng thái Món hàng Thu hộ Tổng cước Chưa …" at bounding box center [676, 22] width 1353 height 44
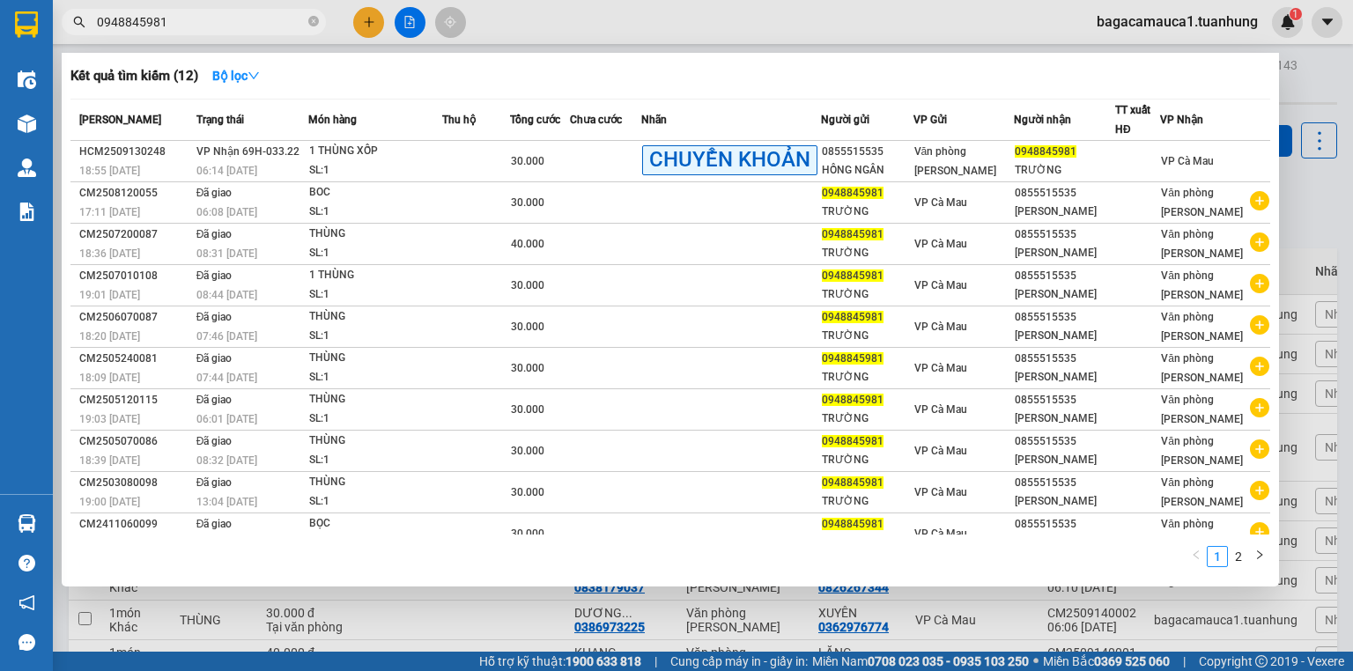
click at [227, 25] on input "0948845981" at bounding box center [201, 21] width 208 height 19
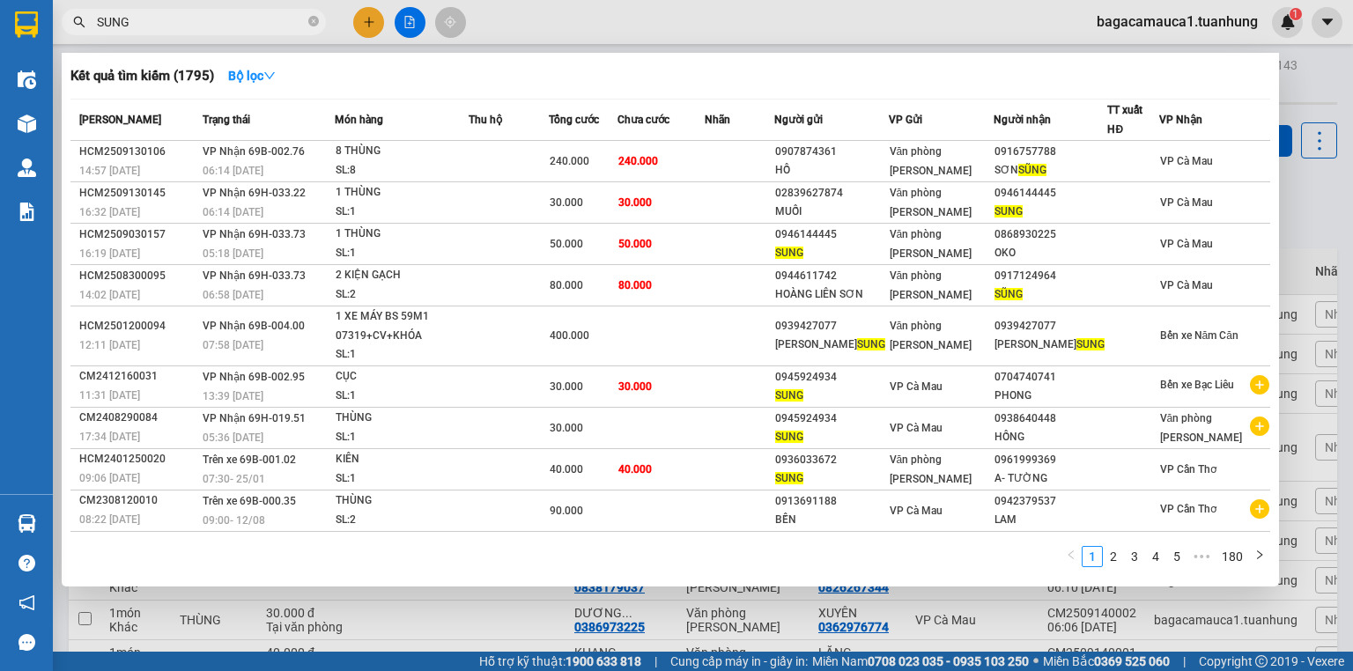
click at [157, 23] on input "SUNG" at bounding box center [201, 21] width 208 height 19
click at [156, 23] on input "SUNG" at bounding box center [201, 21] width 208 height 19
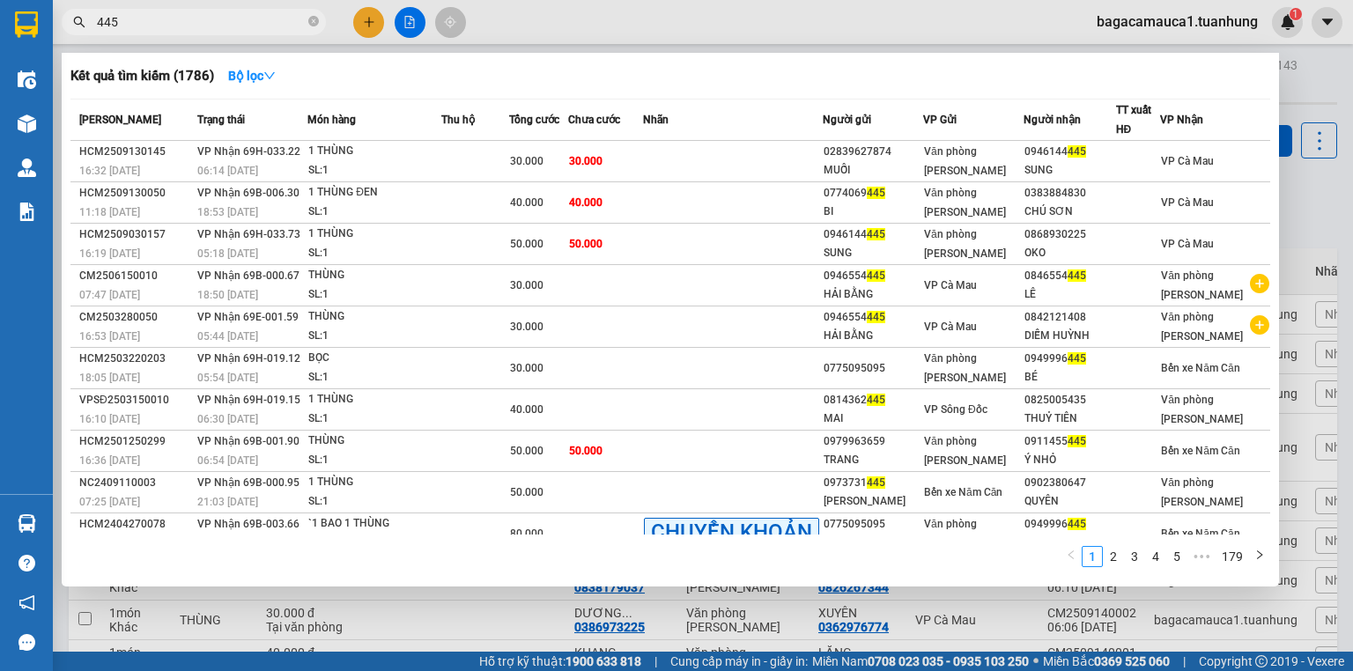
click at [151, 26] on input "445" at bounding box center [201, 21] width 208 height 19
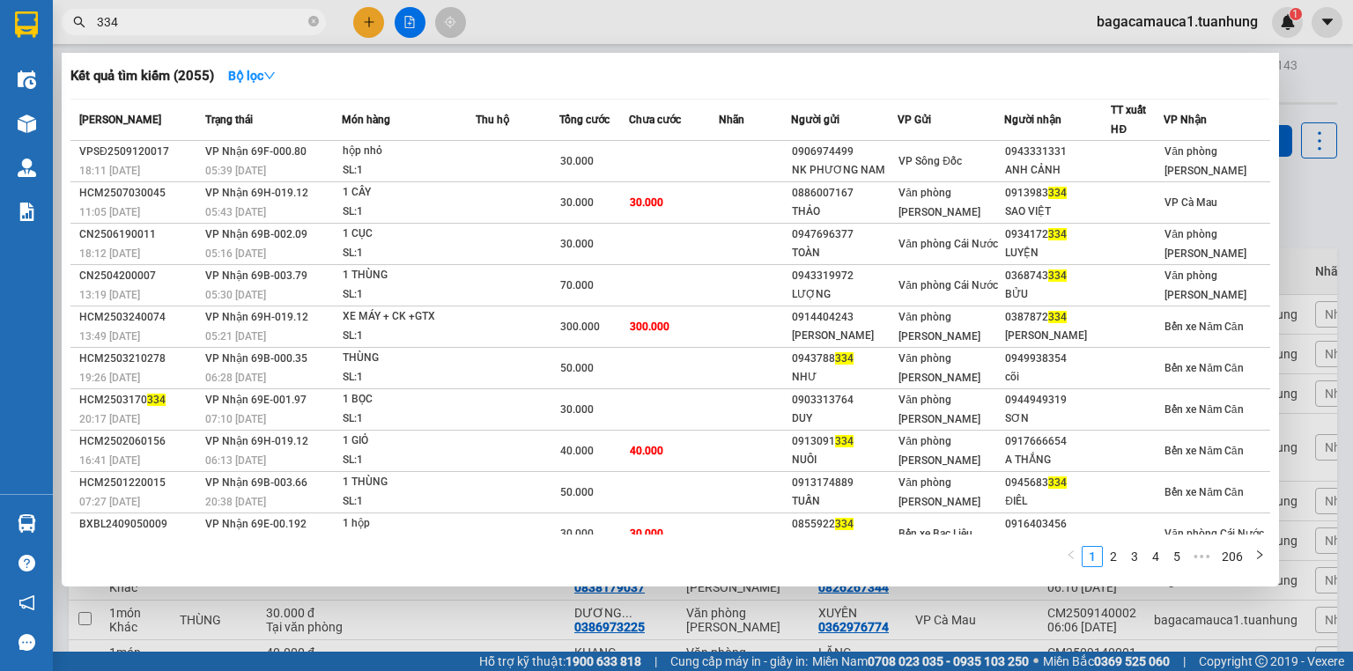
click at [208, 34] on span "334" at bounding box center [194, 22] width 264 height 26
click at [208, 26] on input "334" at bounding box center [201, 21] width 208 height 19
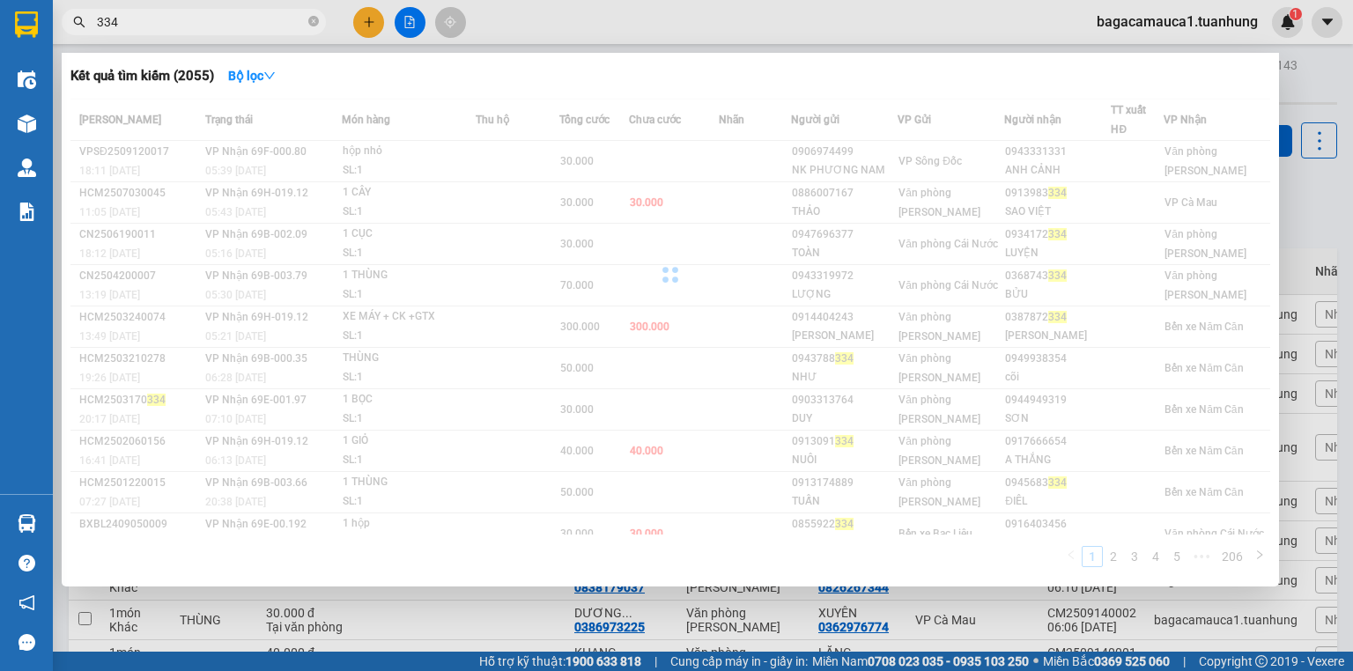
click at [208, 26] on input "334" at bounding box center [201, 21] width 208 height 19
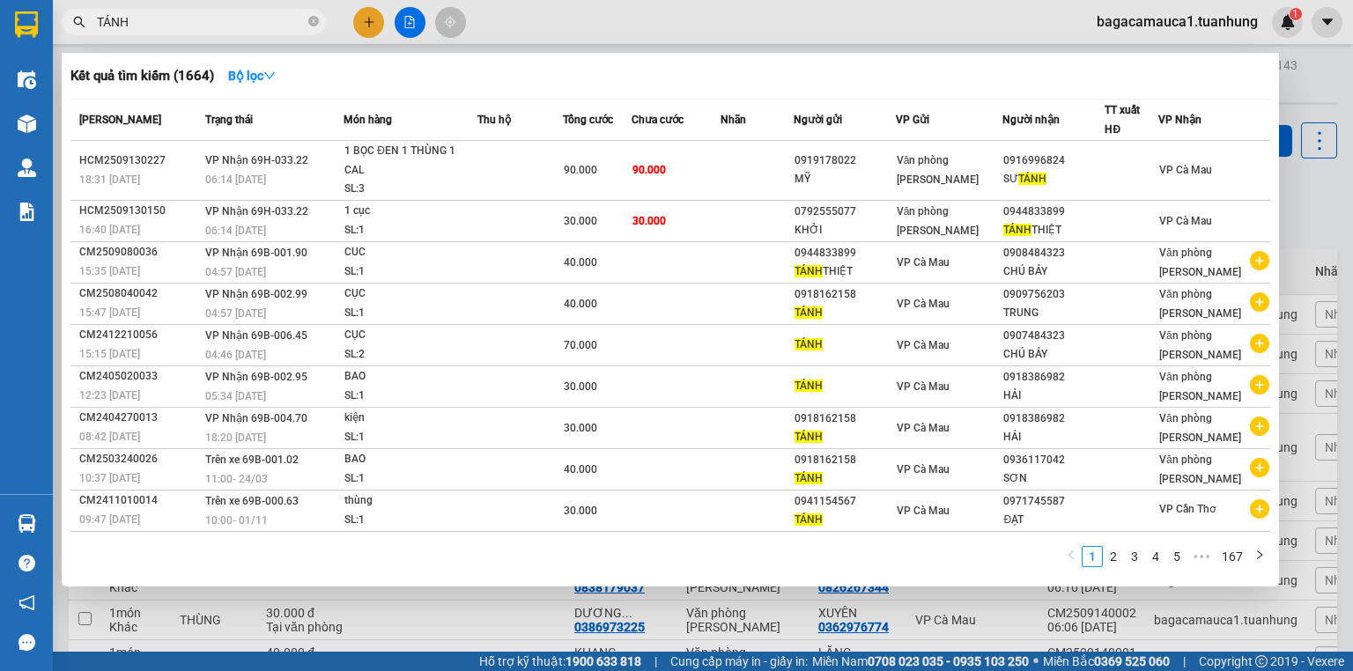
click at [196, 23] on input "TÁNH" at bounding box center [201, 21] width 208 height 19
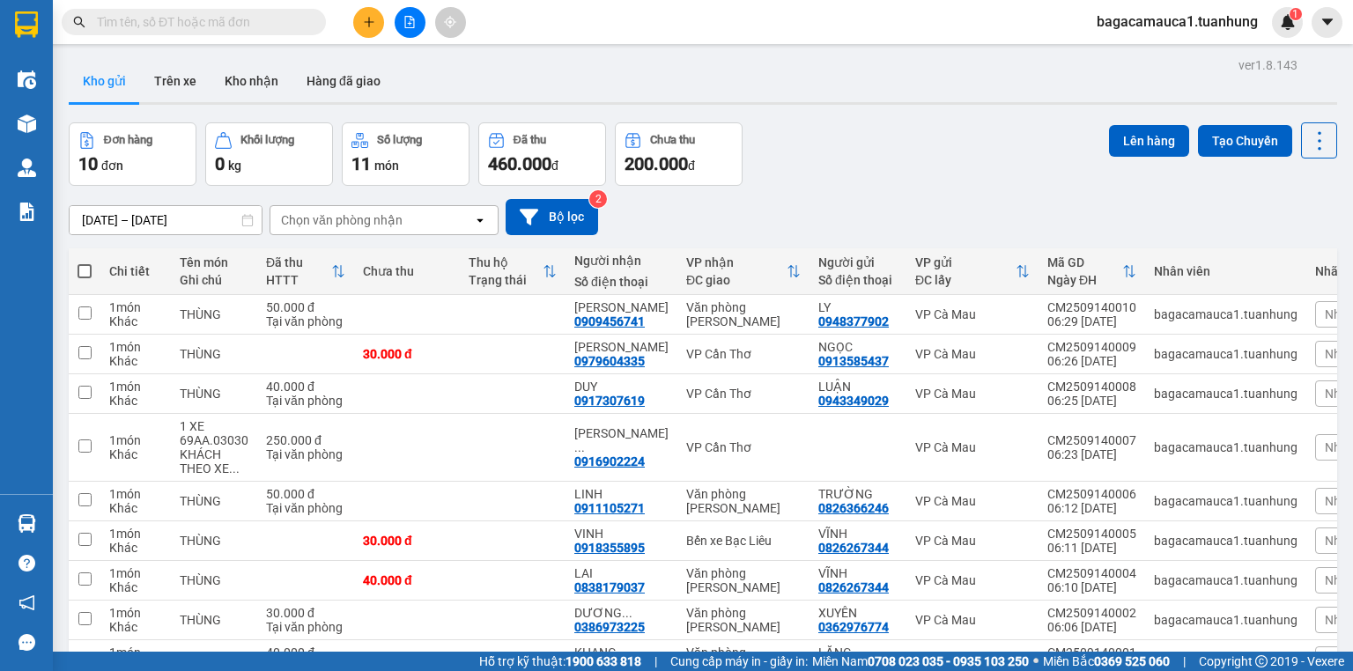
click at [269, 15] on input "text" at bounding box center [201, 21] width 208 height 19
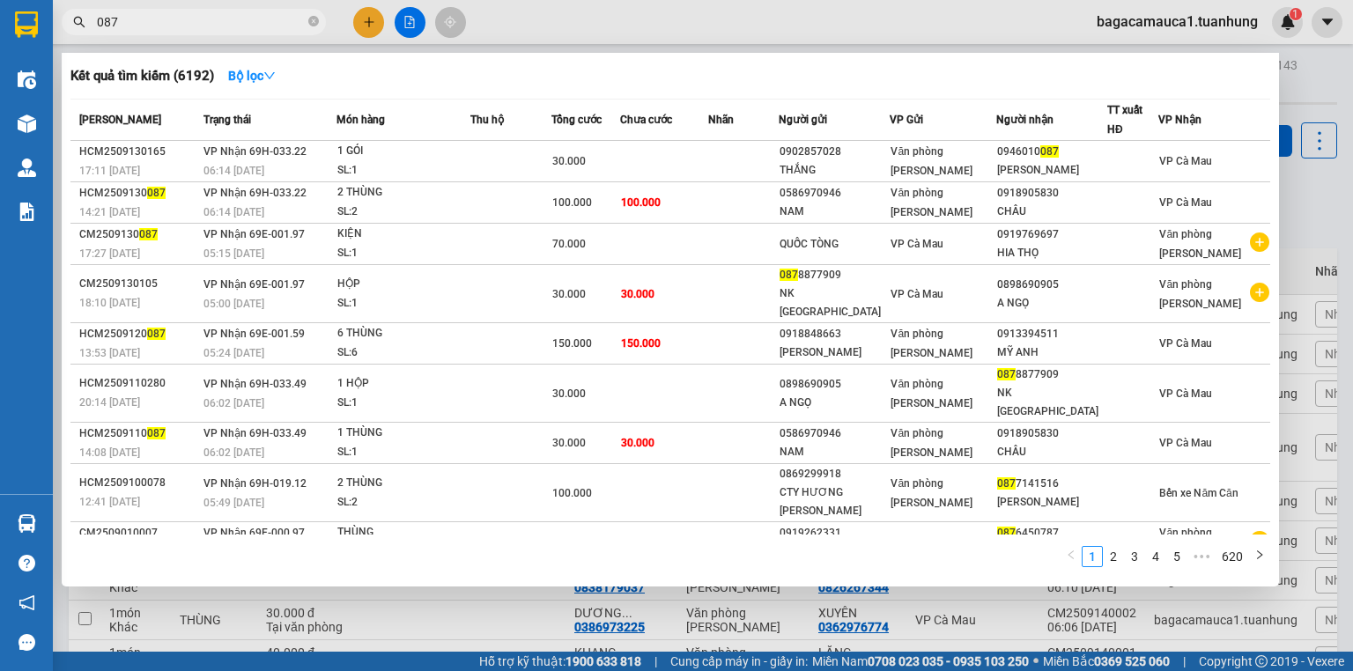
click at [687, 144] on td at bounding box center [663, 161] width 87 height 41
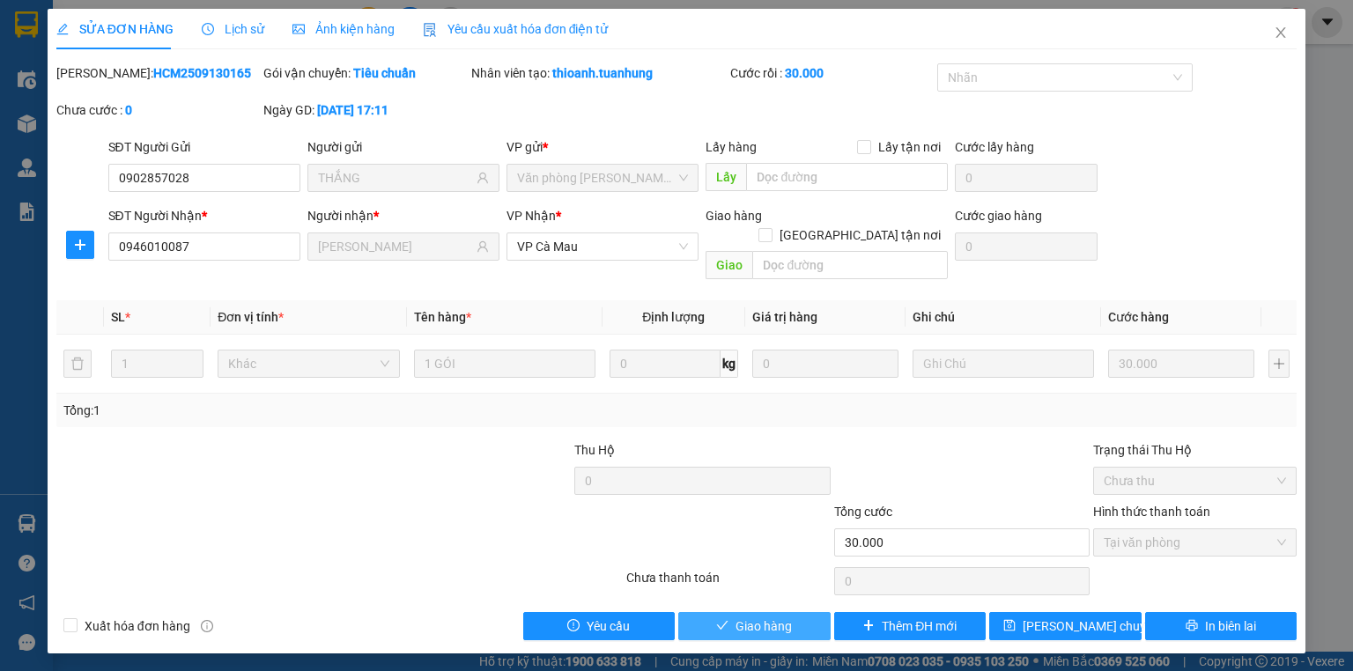
click at [803, 612] on button "Giao hàng" at bounding box center [754, 626] width 152 height 28
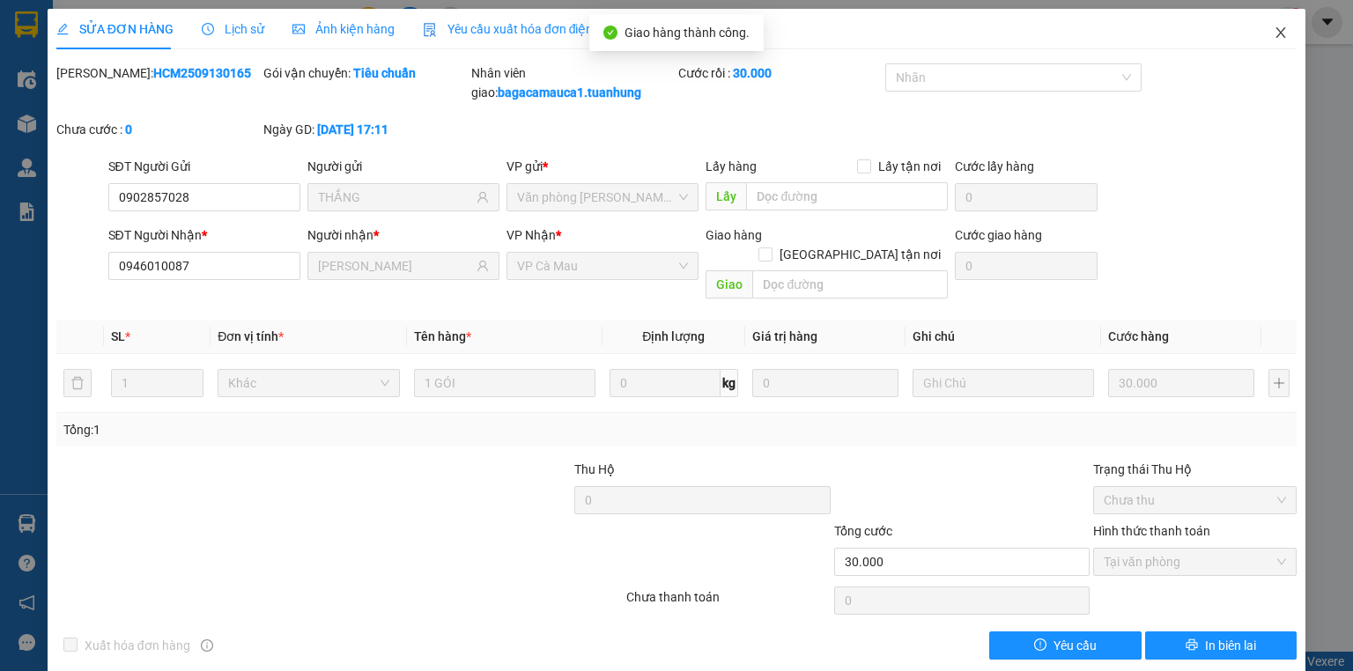
click at [1276, 33] on icon "close" at bounding box center [1281, 33] width 14 height 14
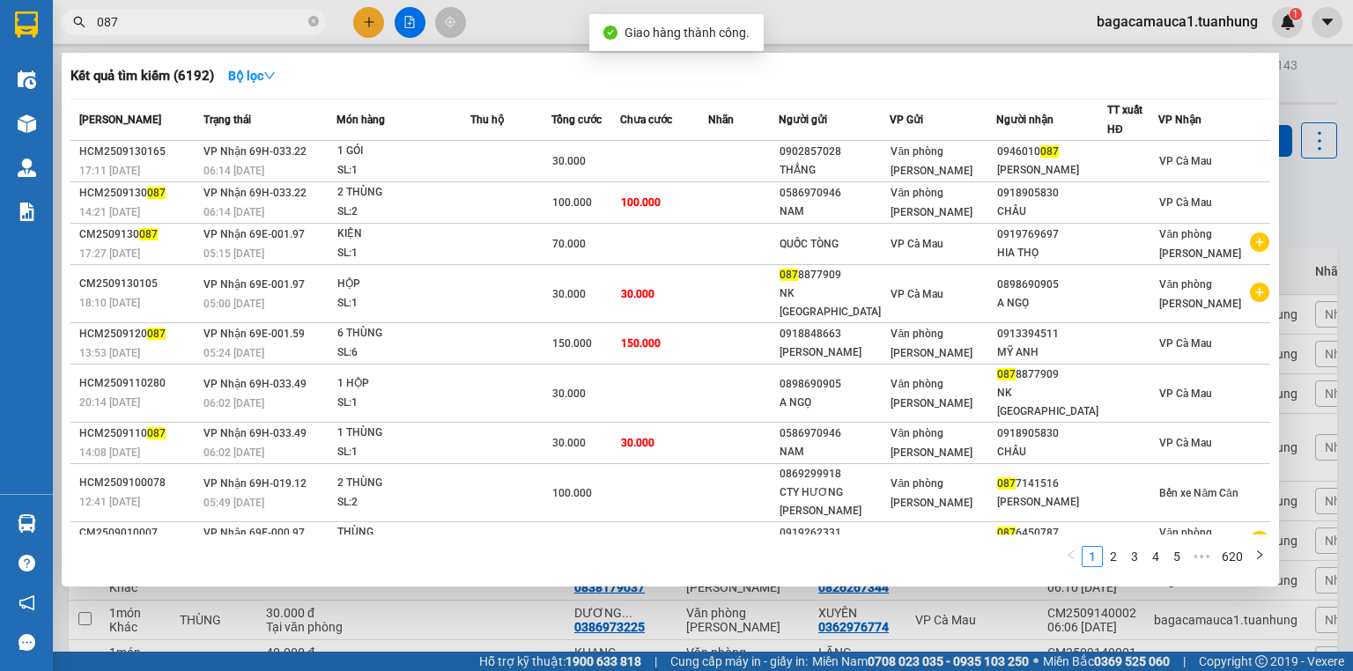
click at [254, 14] on input "087" at bounding box center [201, 21] width 208 height 19
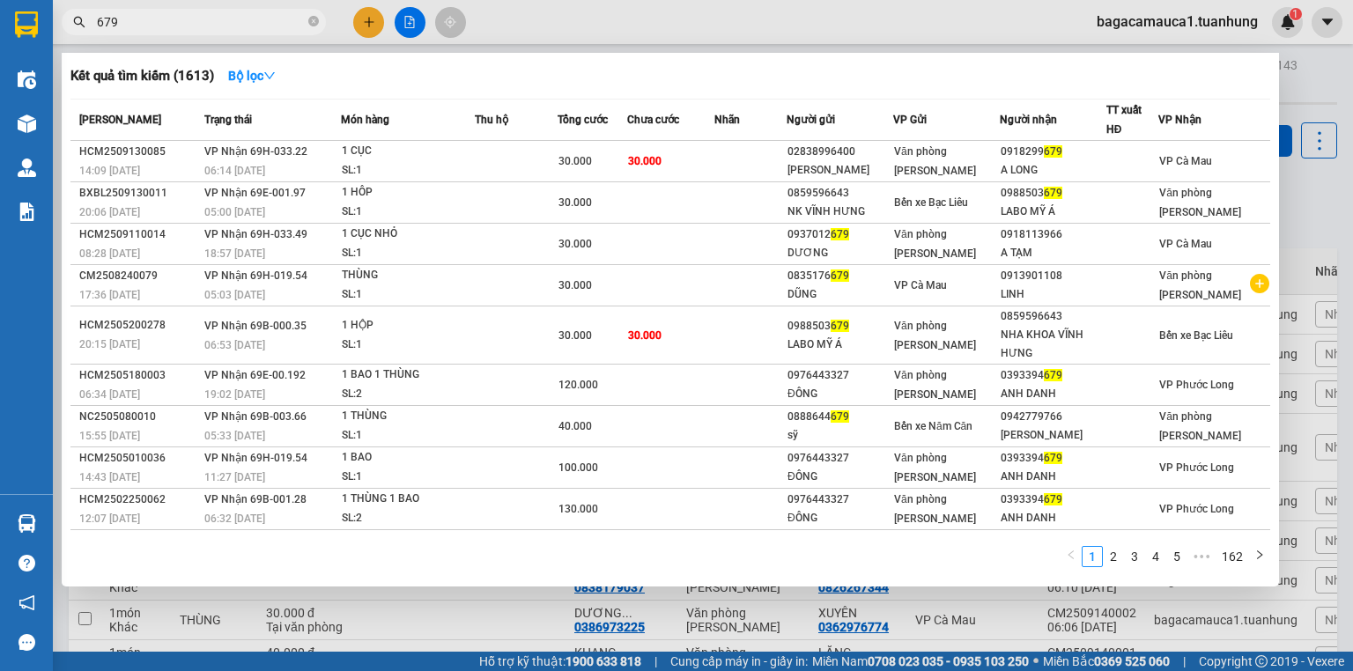
click at [703, 152] on td "30.000" at bounding box center [670, 161] width 87 height 41
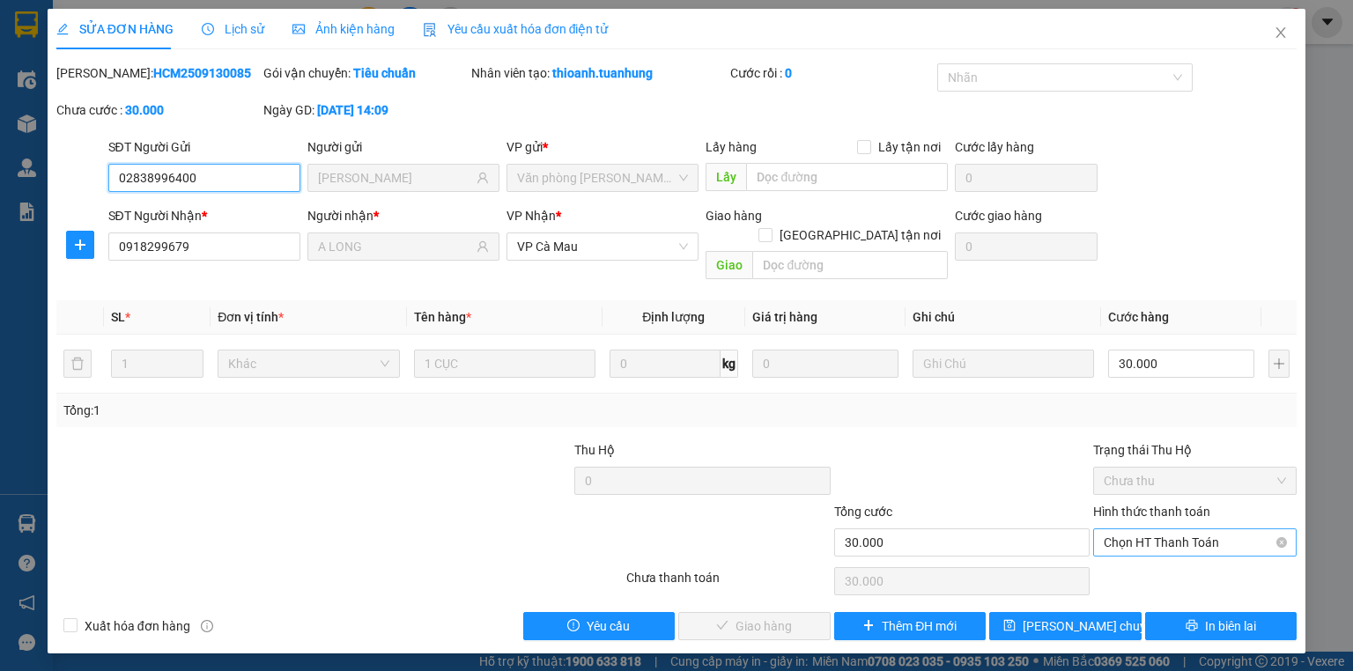
click at [1252, 529] on span "Chọn HT Thanh Toán" at bounding box center [1195, 542] width 182 height 26
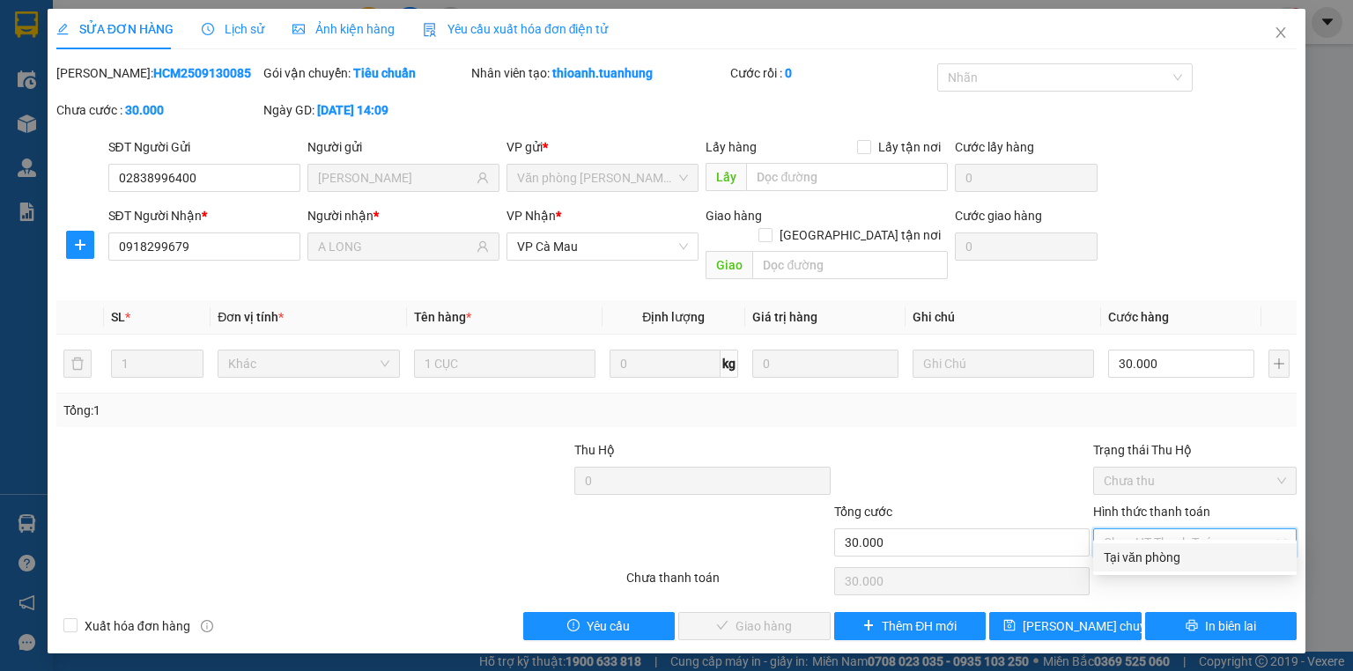
drag, startPoint x: 1191, startPoint y: 556, endPoint x: 1032, endPoint y: 565, distance: 159.7
click at [1190, 556] on div "Tại văn phòng" at bounding box center [1195, 557] width 182 height 19
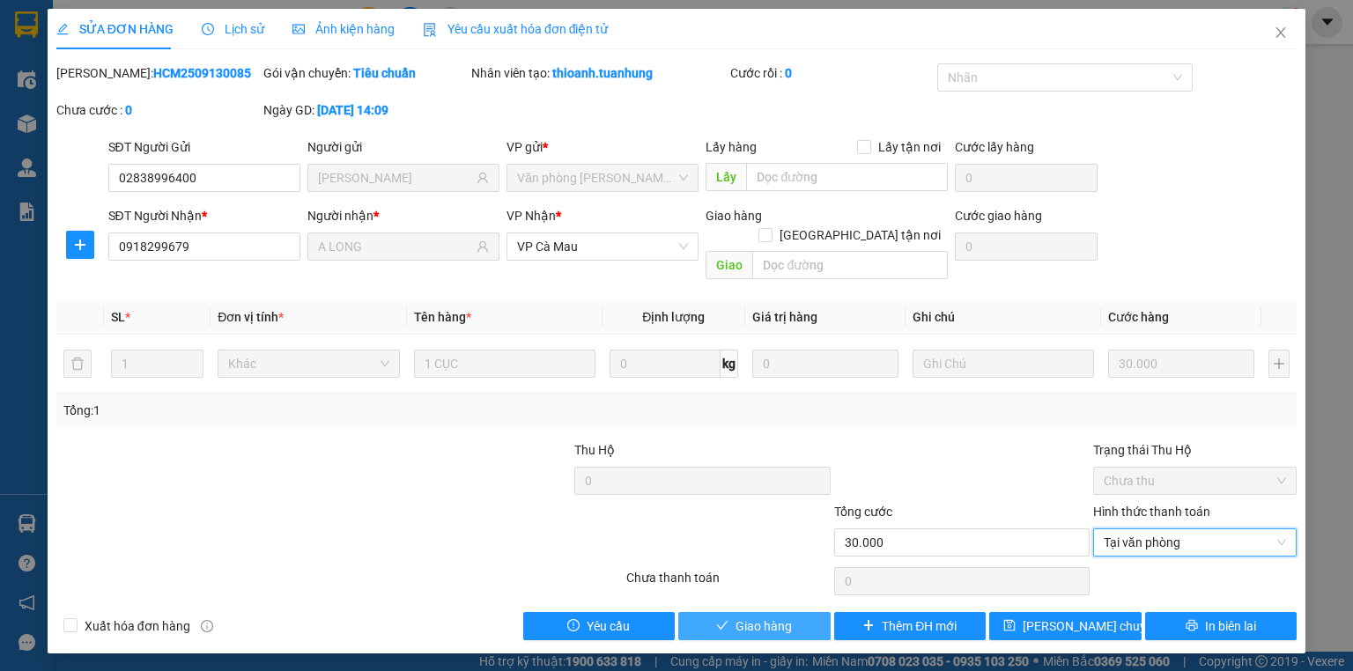
click at [793, 612] on button "Giao hàng" at bounding box center [754, 626] width 152 height 28
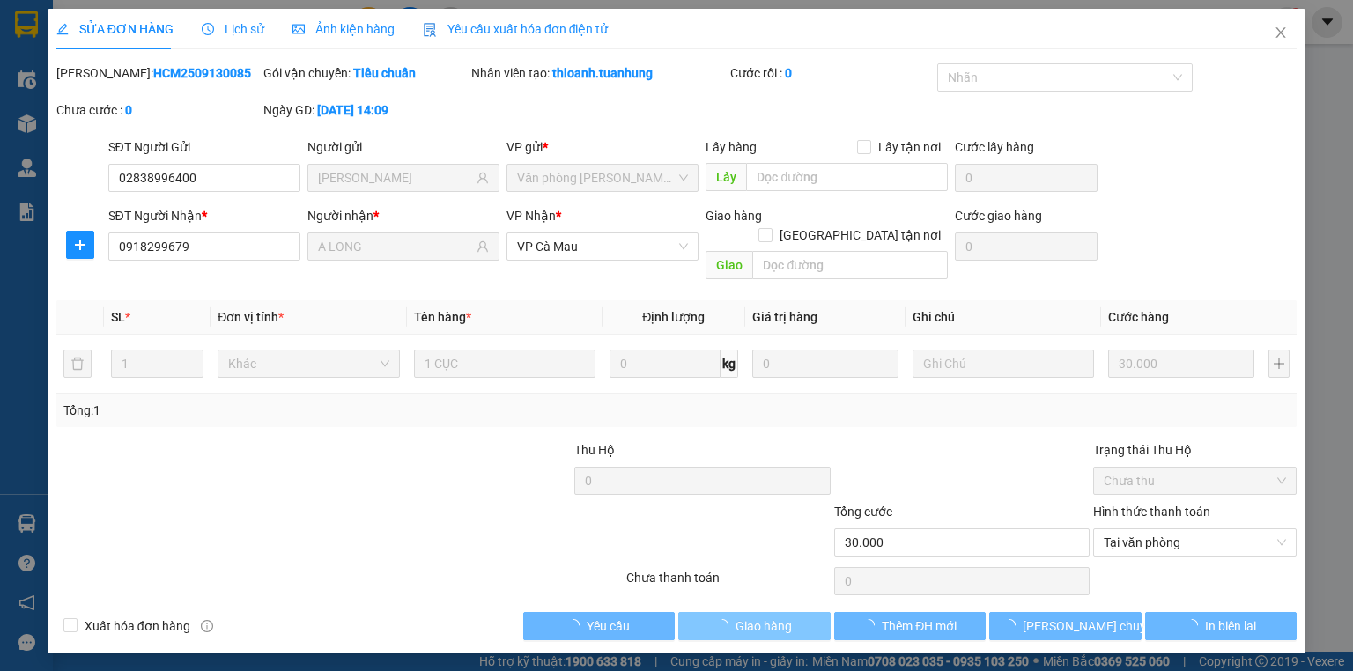
click at [793, 612] on button "Giao hàng" at bounding box center [754, 626] width 152 height 28
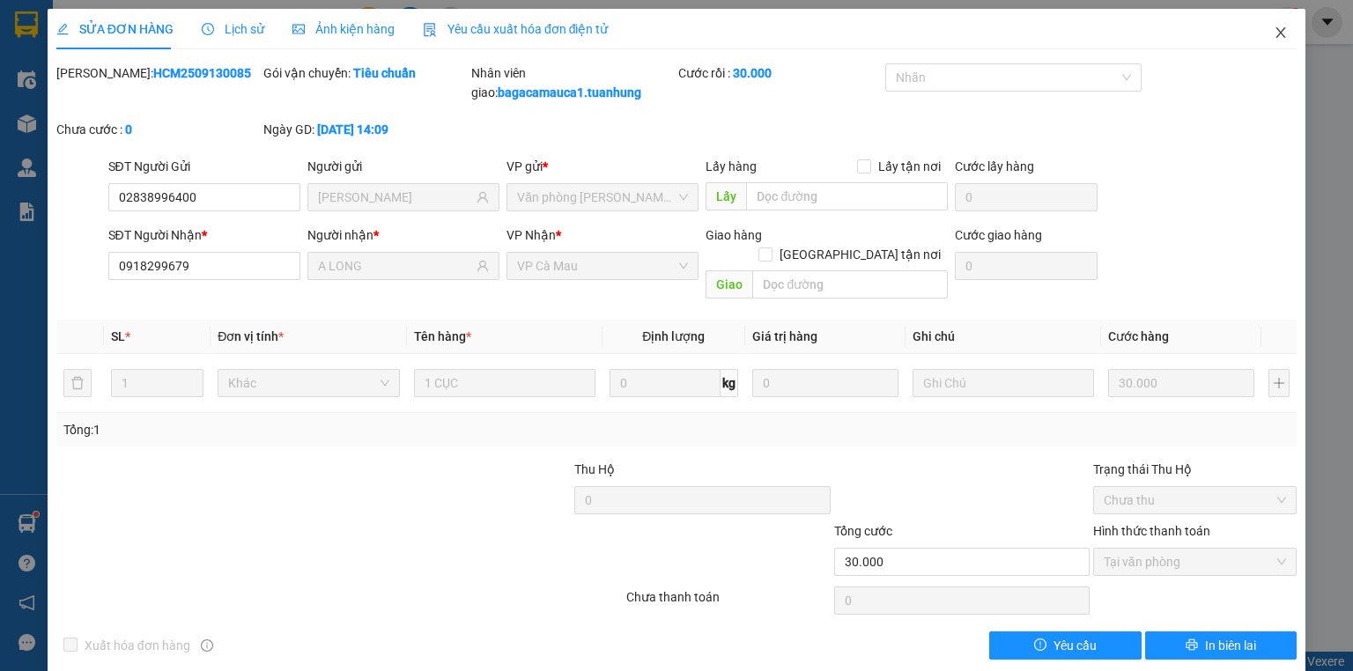
drag, startPoint x: 183, startPoint y: 461, endPoint x: 1267, endPoint y: 35, distance: 1164.1
click at [1274, 32] on icon "close" at bounding box center [1281, 33] width 14 height 14
click at [1267, 35] on div "bagacamauca1.tuanhung 1" at bounding box center [1193, 22] width 220 height 31
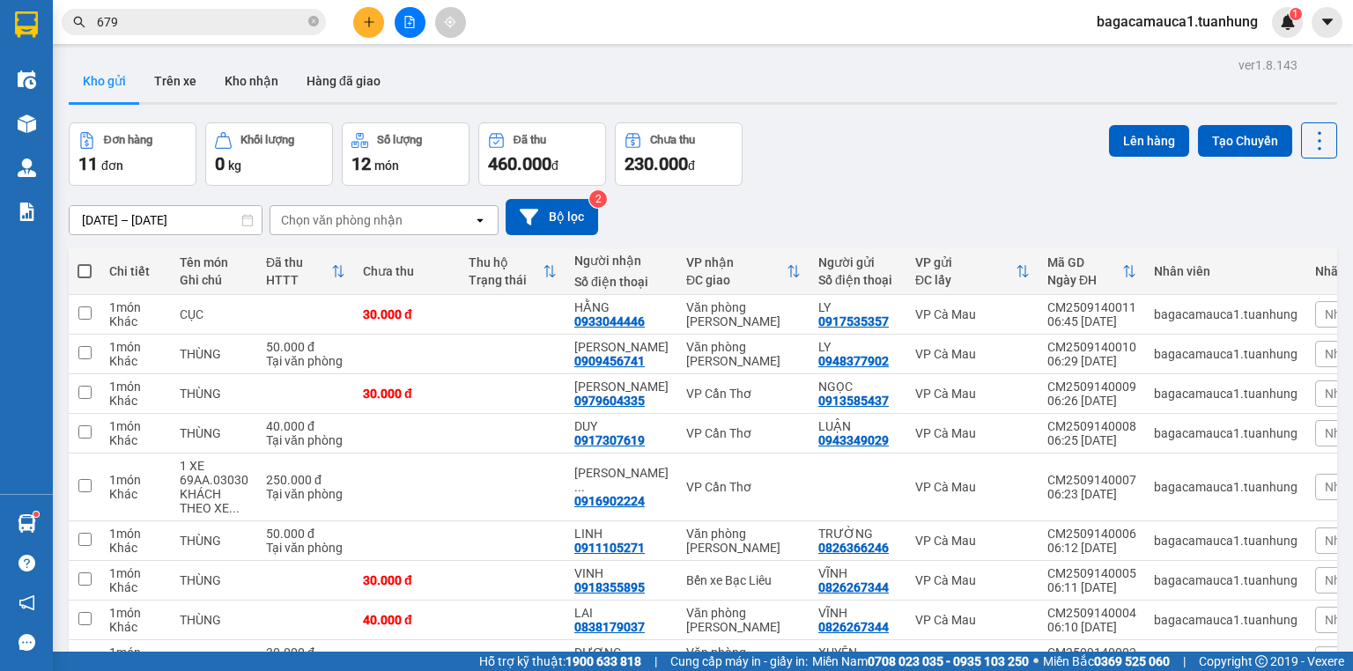
click at [372, 18] on icon "plus" at bounding box center [369, 22] width 12 height 12
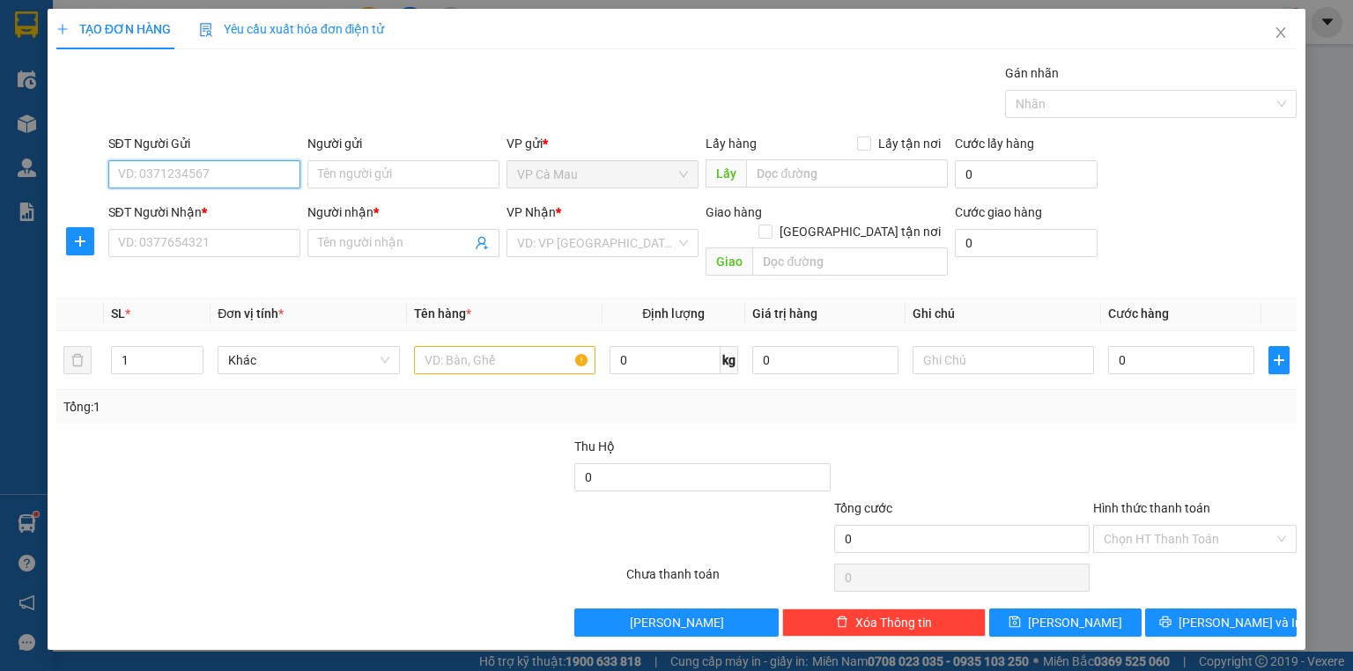
click at [287, 170] on input "SĐT Người Gửi" at bounding box center [204, 174] width 192 height 28
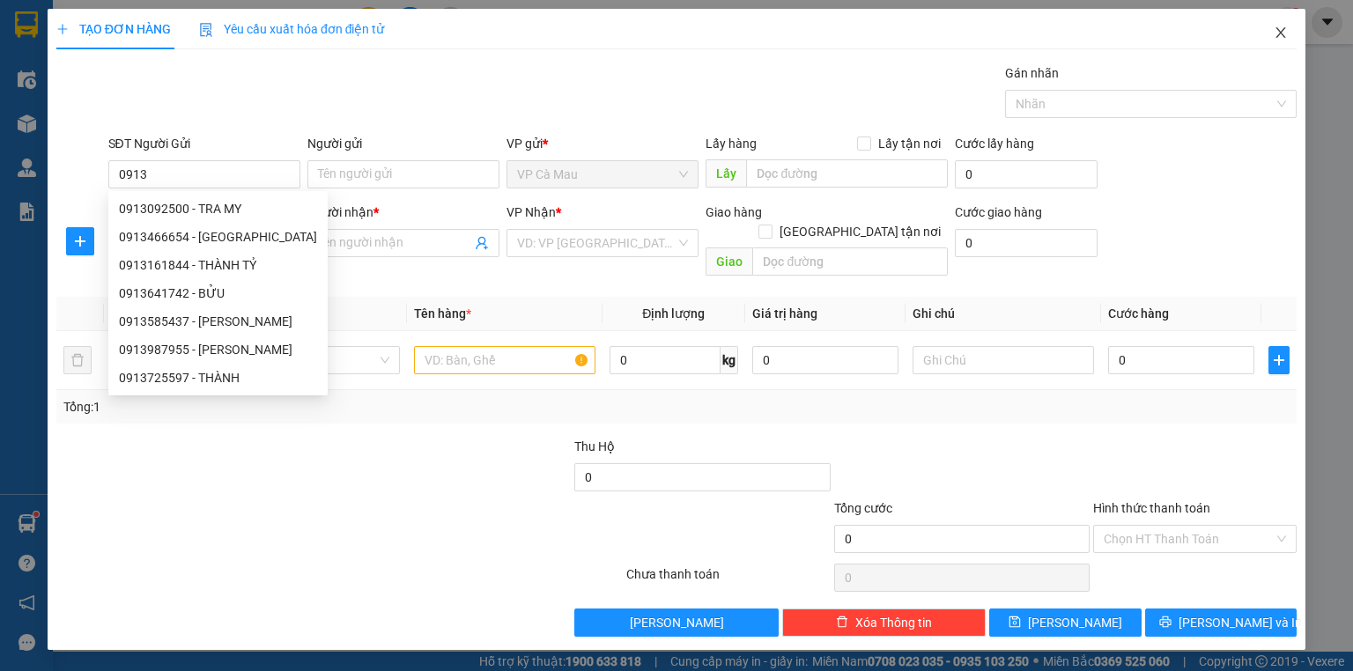
click at [1285, 33] on icon "close" at bounding box center [1281, 33] width 14 height 14
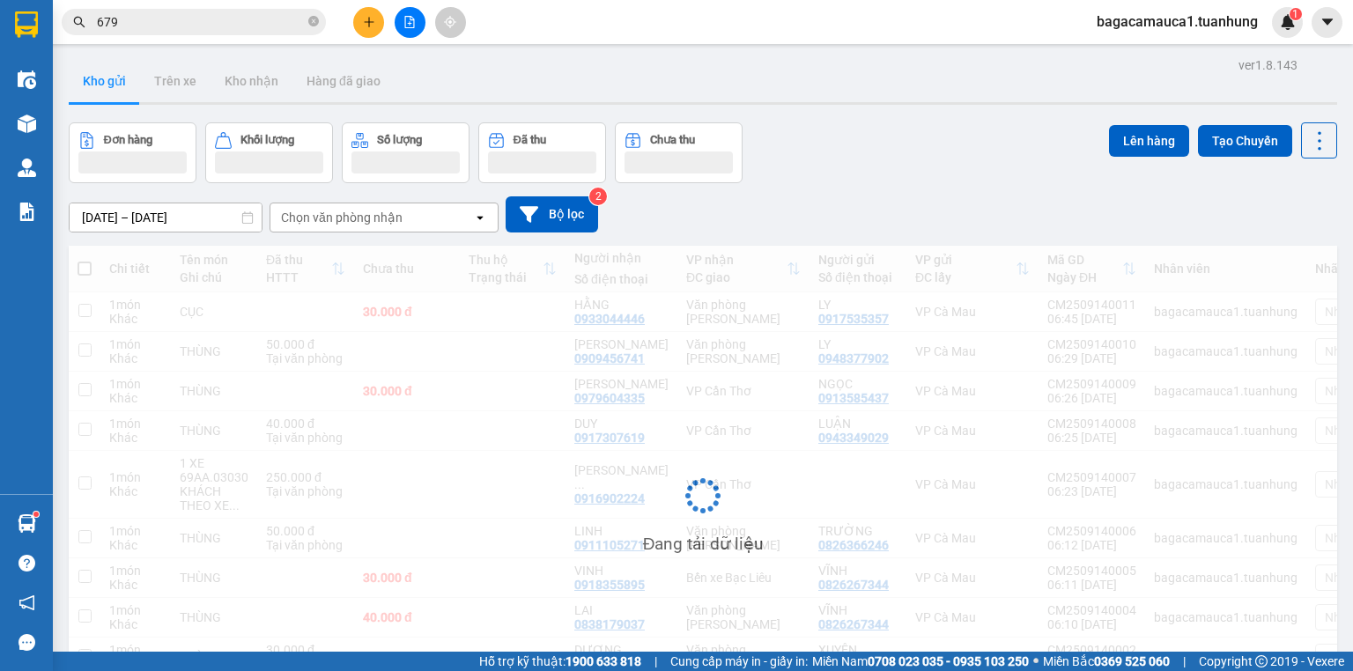
click at [240, 21] on input "679" at bounding box center [201, 21] width 208 height 19
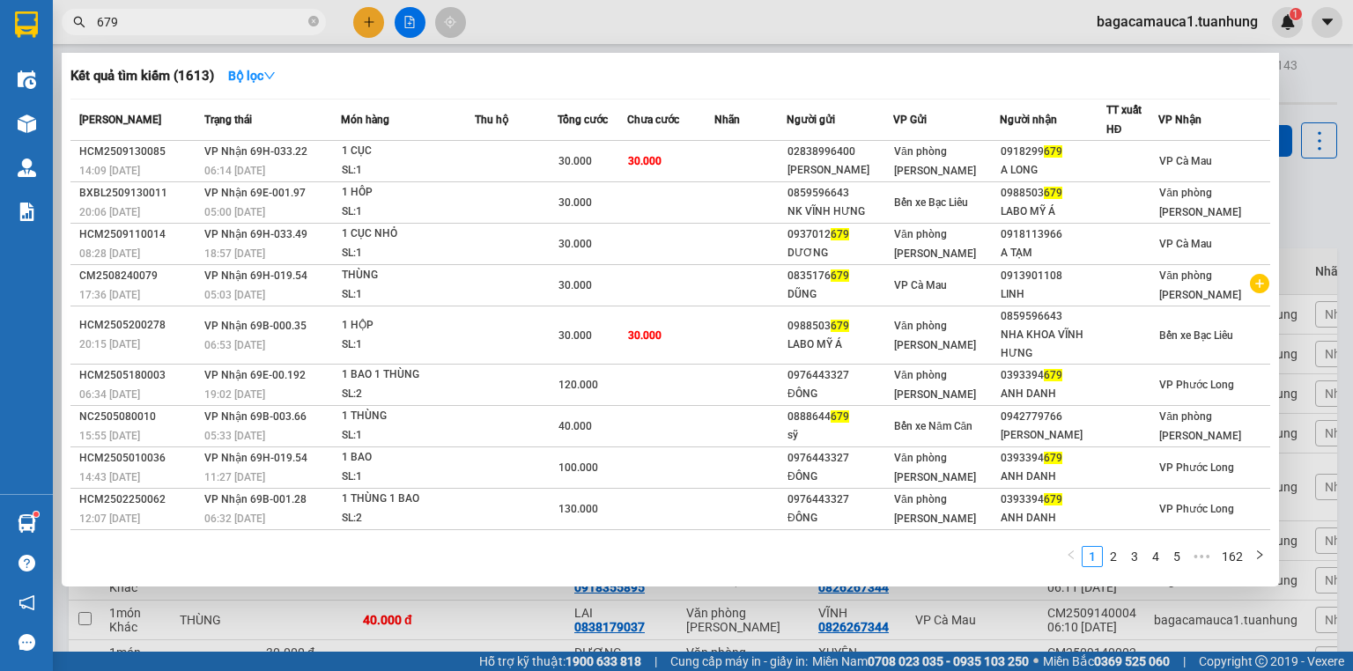
click at [240, 21] on input "679" at bounding box center [201, 21] width 208 height 19
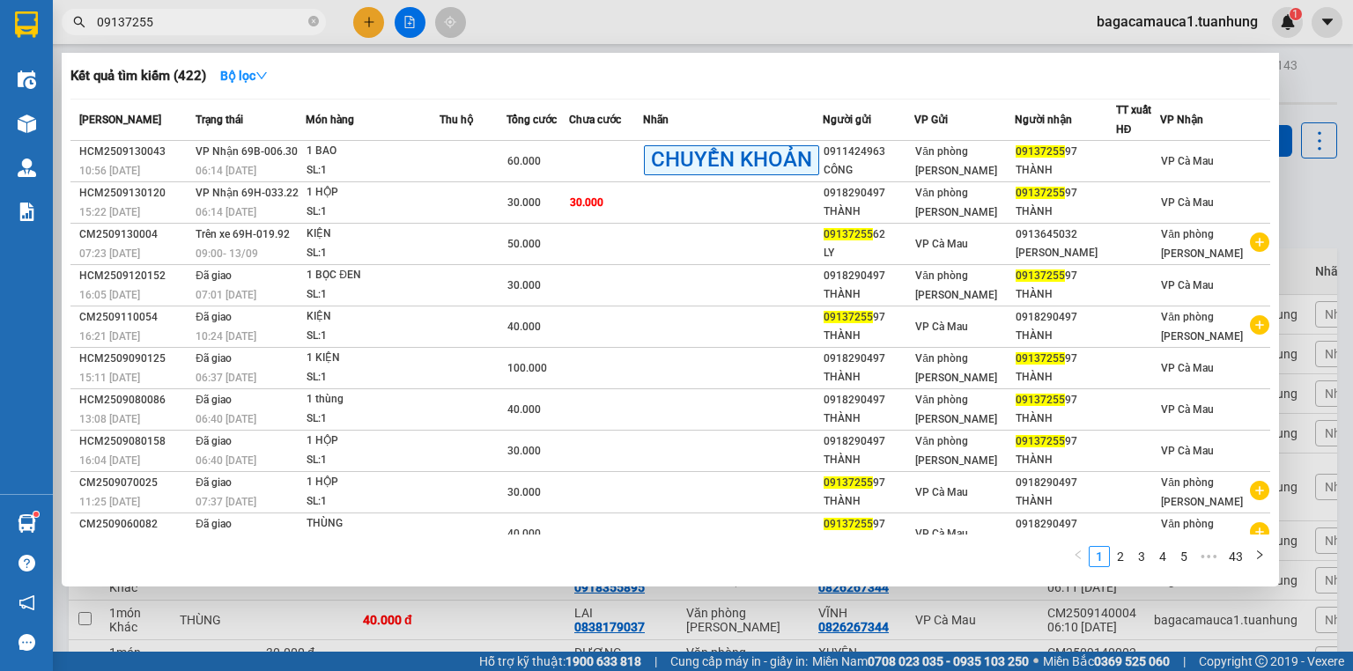
click at [591, 197] on span "30.000" at bounding box center [586, 202] width 33 height 12
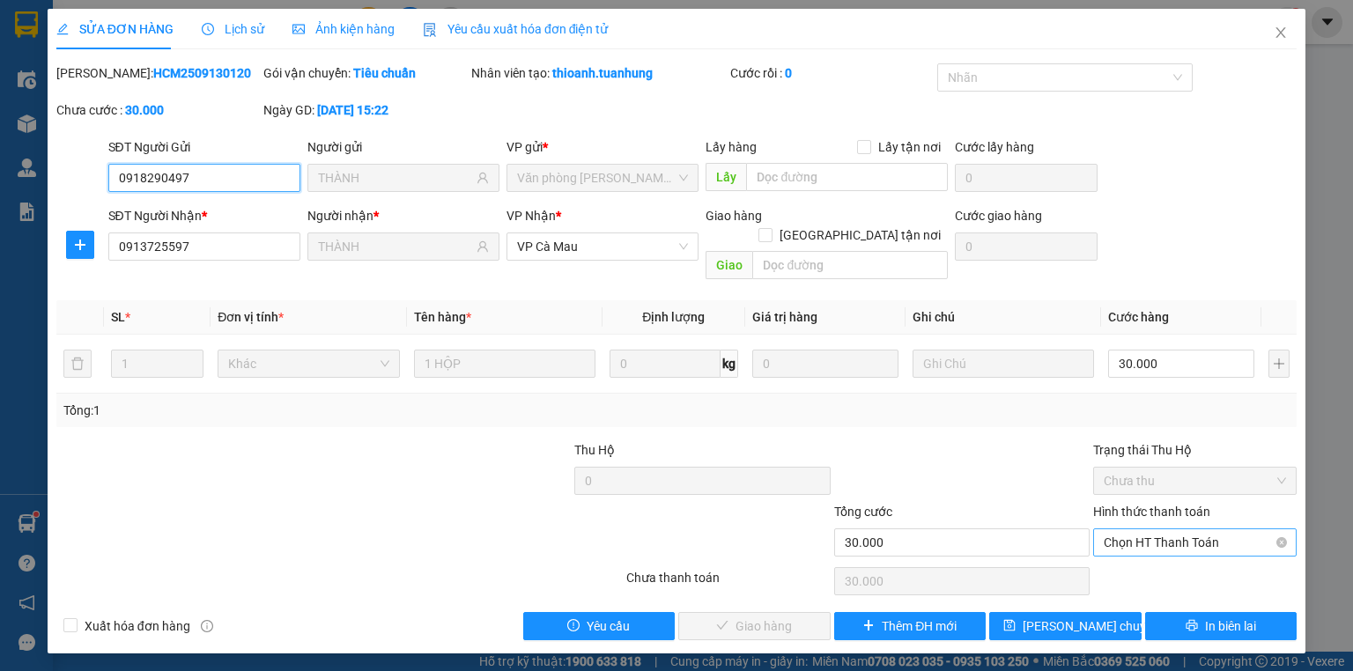
click at [1138, 529] on span "Chọn HT Thanh Toán" at bounding box center [1195, 542] width 182 height 26
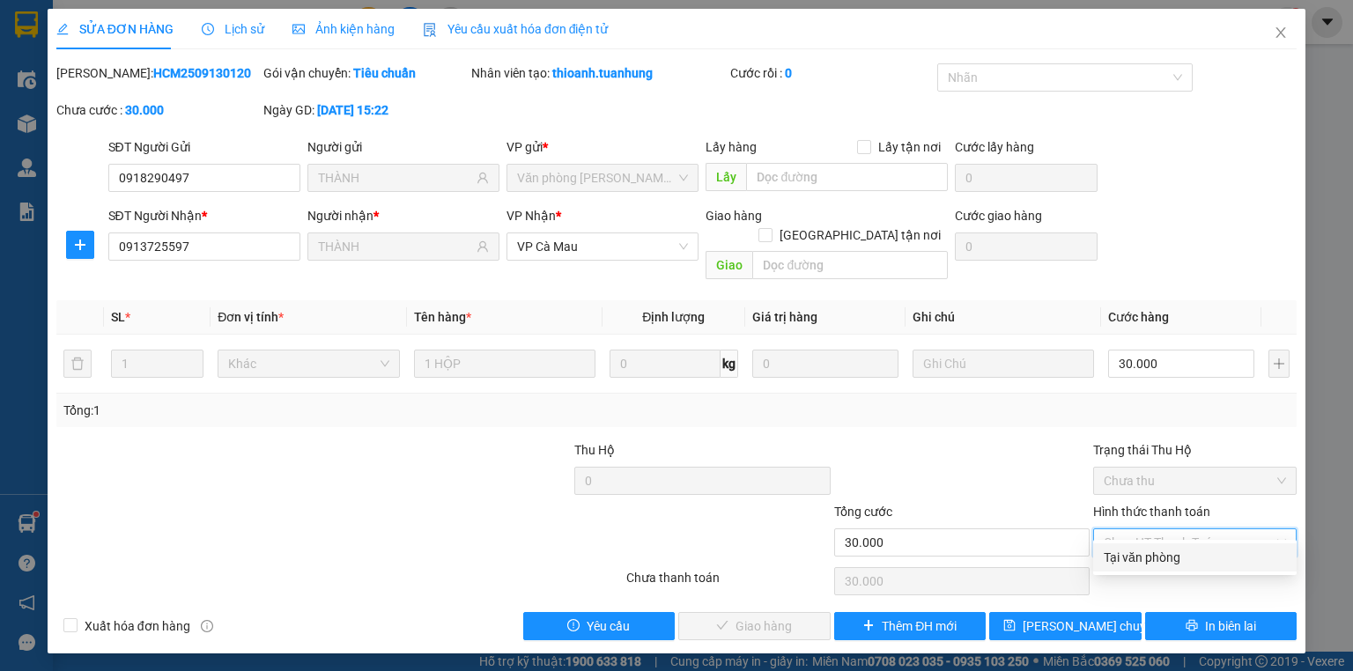
click at [1153, 555] on div "Tại văn phòng" at bounding box center [1195, 557] width 182 height 19
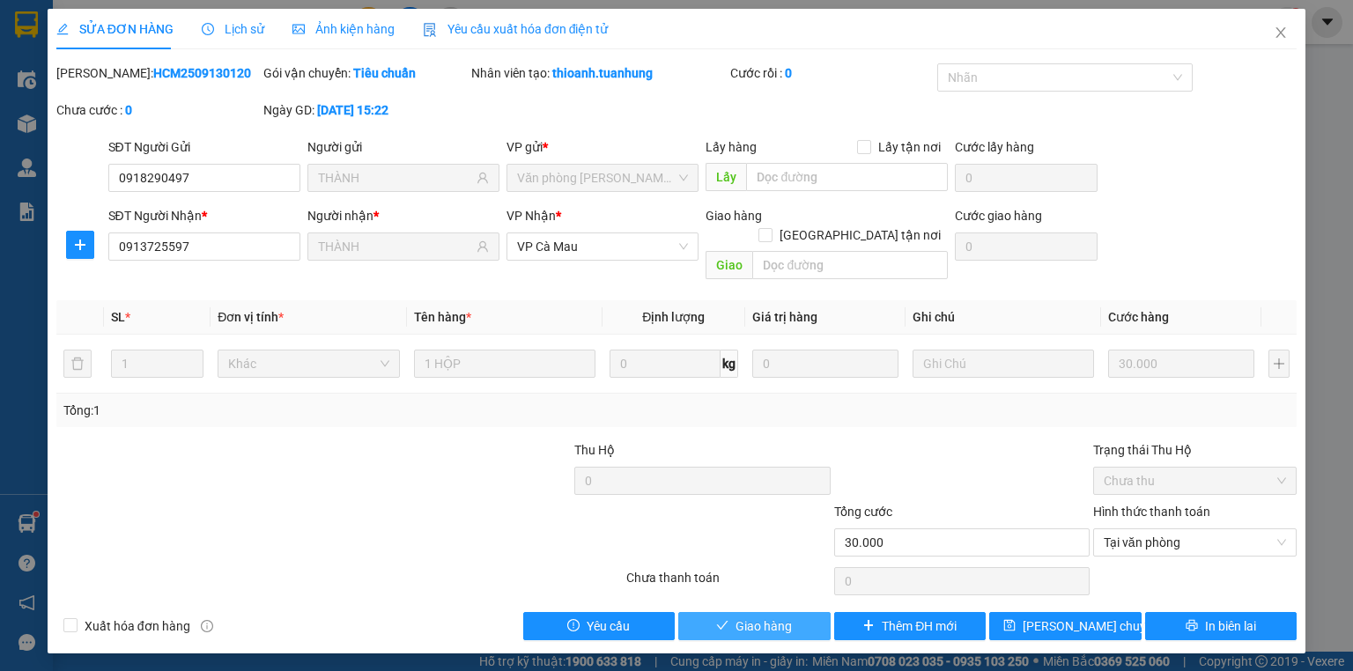
click at [804, 612] on button "Giao hàng" at bounding box center [754, 626] width 152 height 28
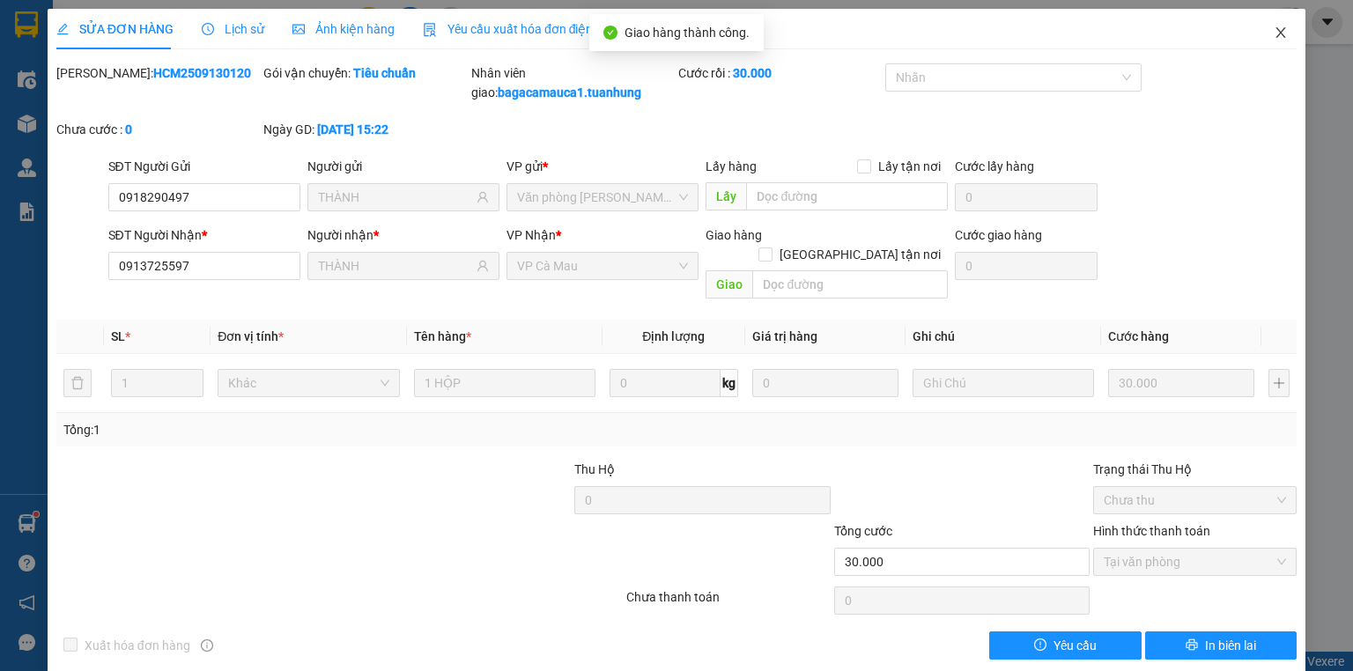
click at [1274, 39] on icon "close" at bounding box center [1281, 33] width 14 height 14
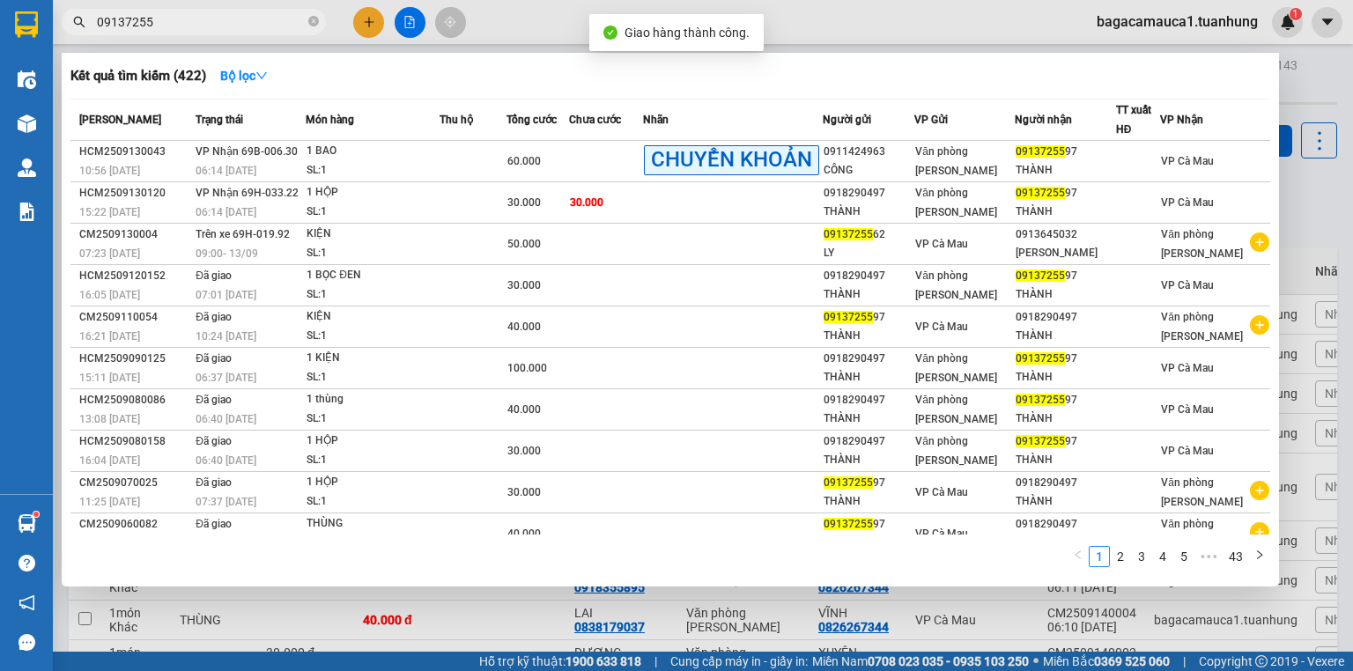
click at [258, 23] on input "09137255" at bounding box center [201, 21] width 208 height 19
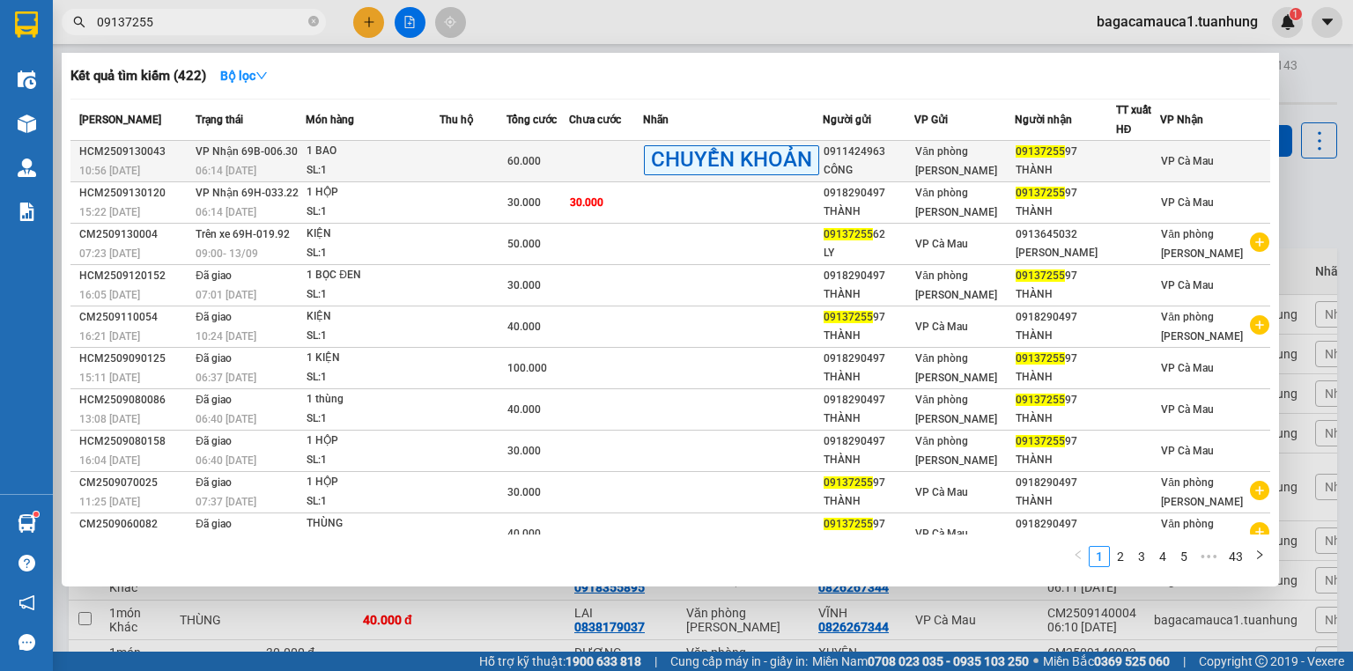
click at [507, 152] on td at bounding box center [473, 161] width 67 height 41
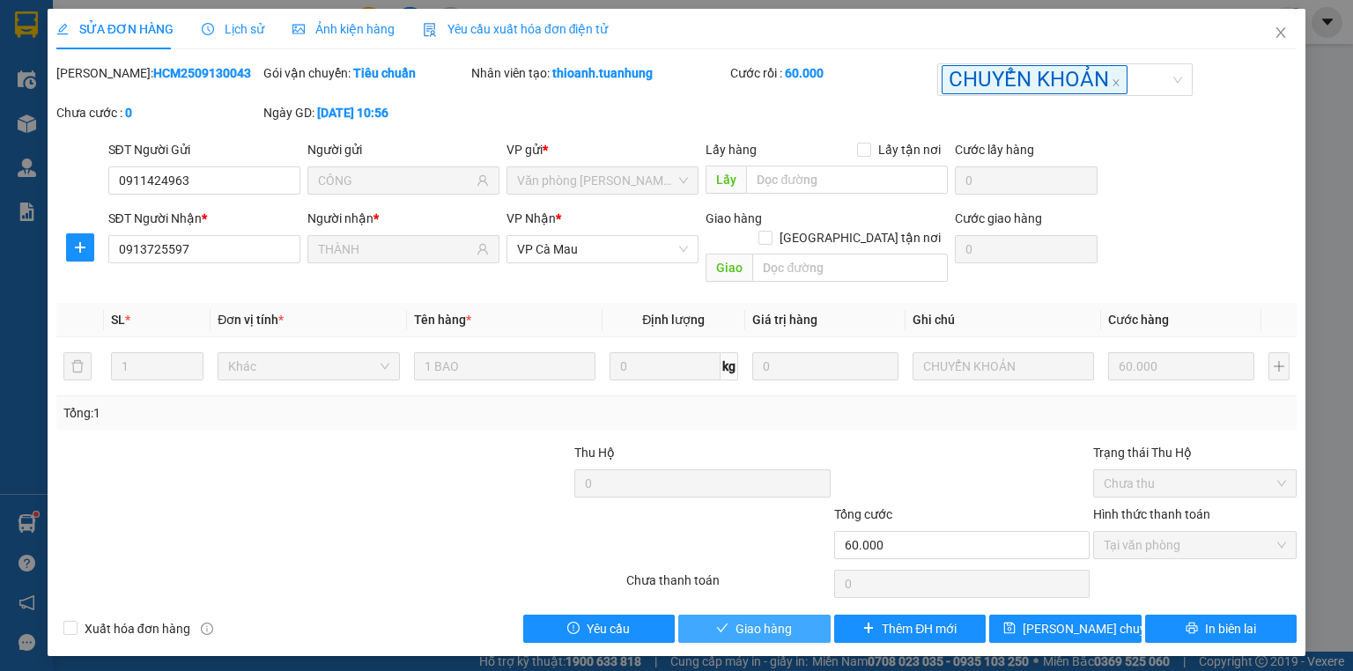
click at [757, 619] on span "Giao hàng" at bounding box center [764, 628] width 56 height 19
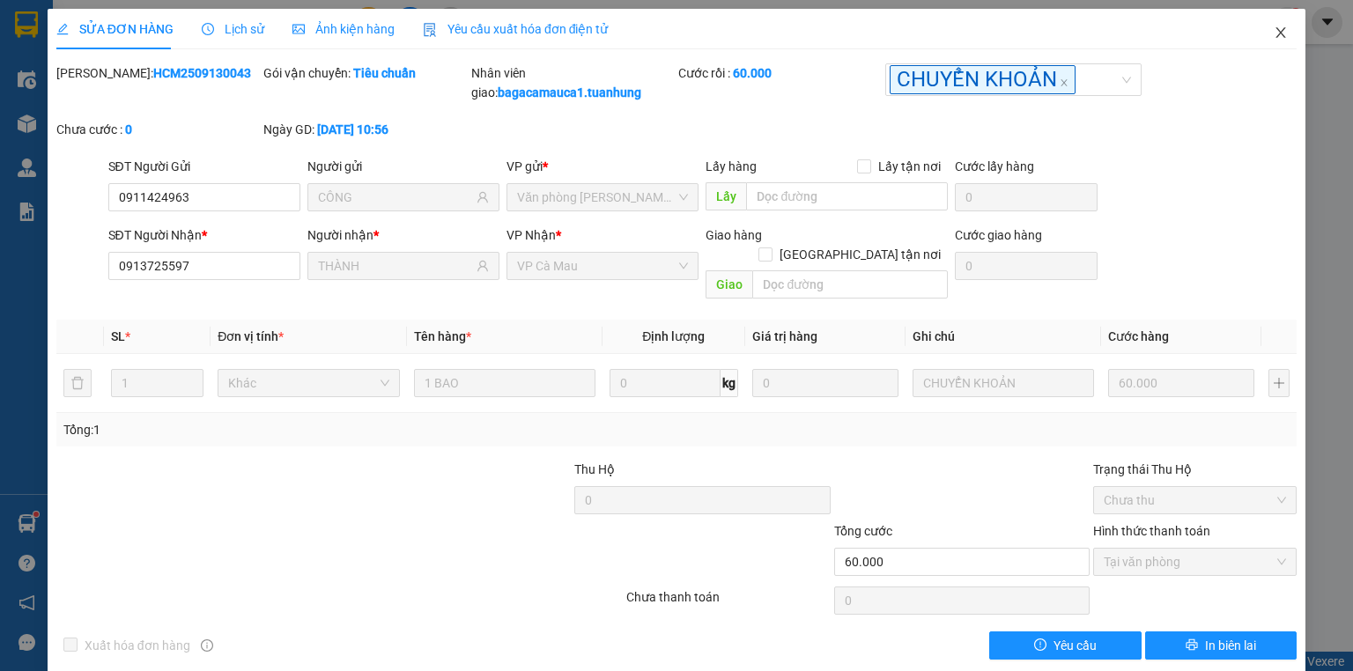
click at [1274, 27] on icon "close" at bounding box center [1281, 33] width 14 height 14
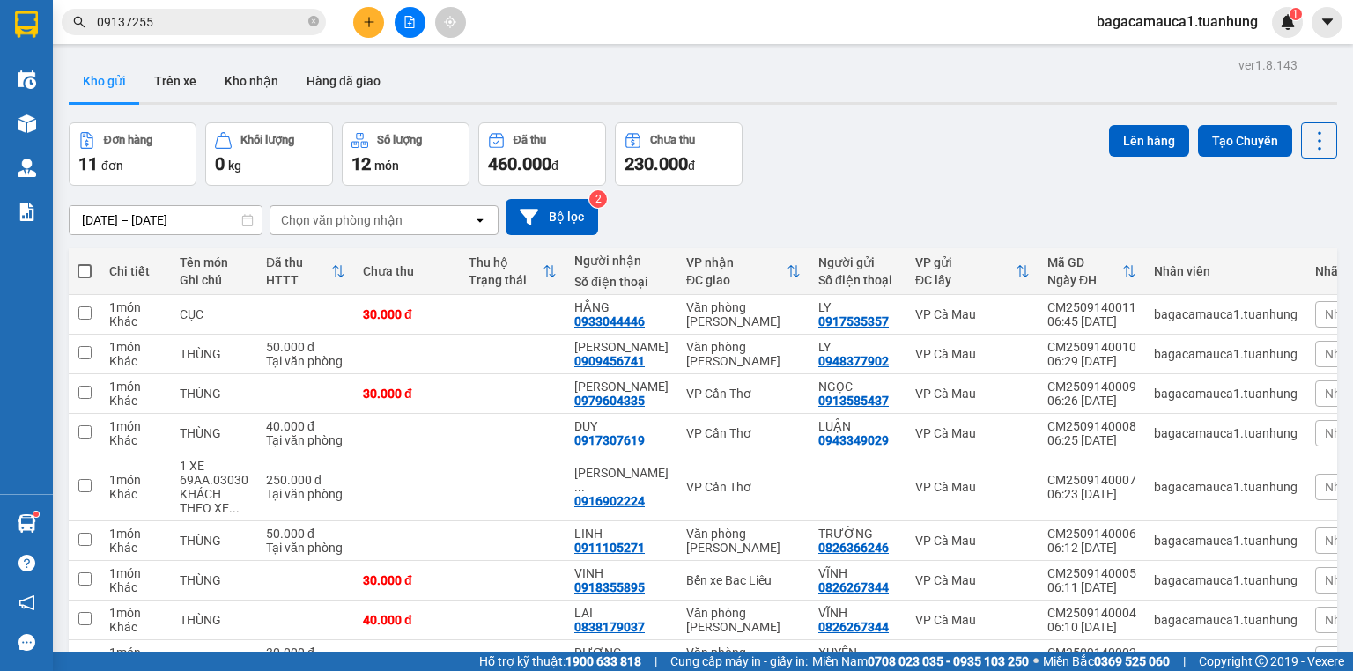
click at [204, 20] on input "09137255" at bounding box center [201, 21] width 208 height 19
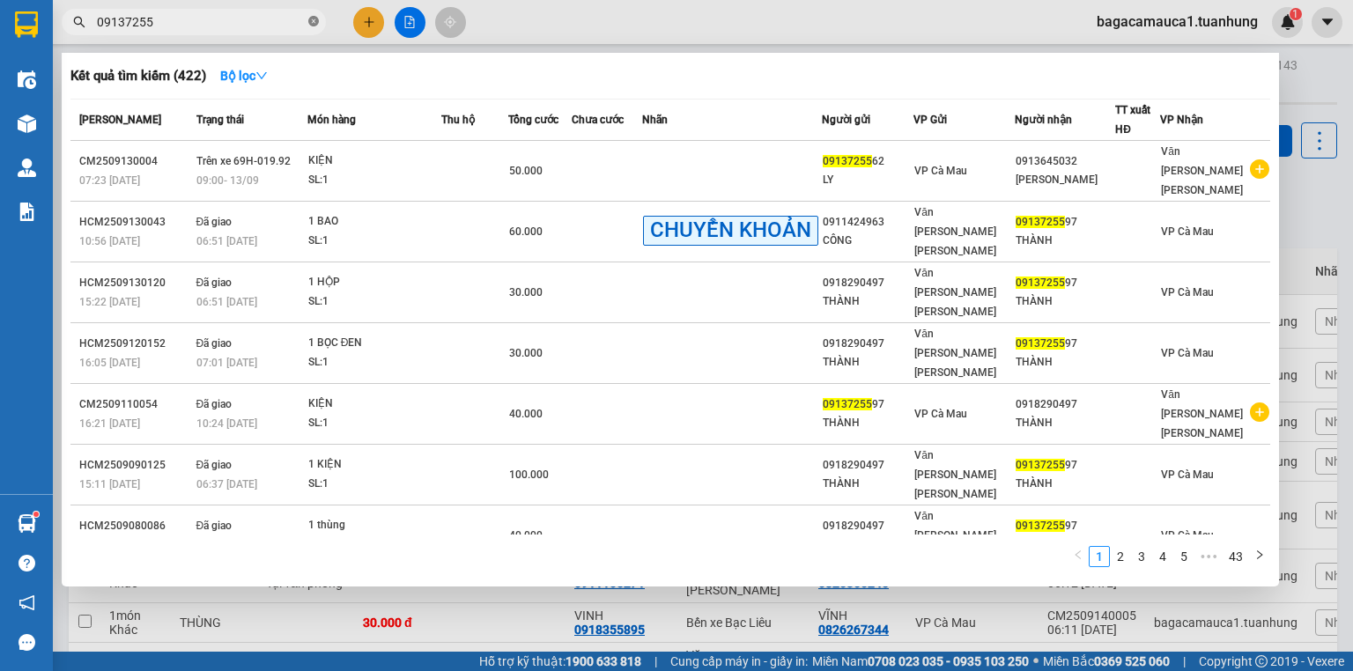
click at [316, 19] on icon "close-circle" at bounding box center [313, 21] width 11 height 11
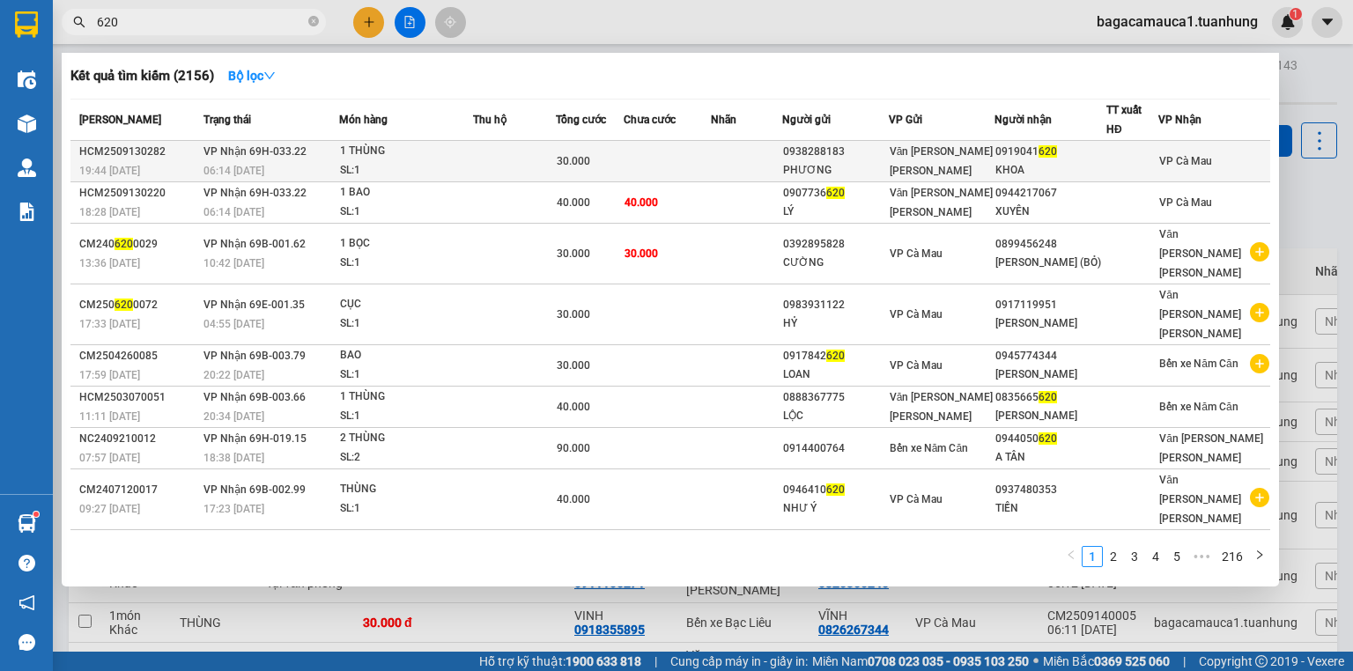
type input "620"
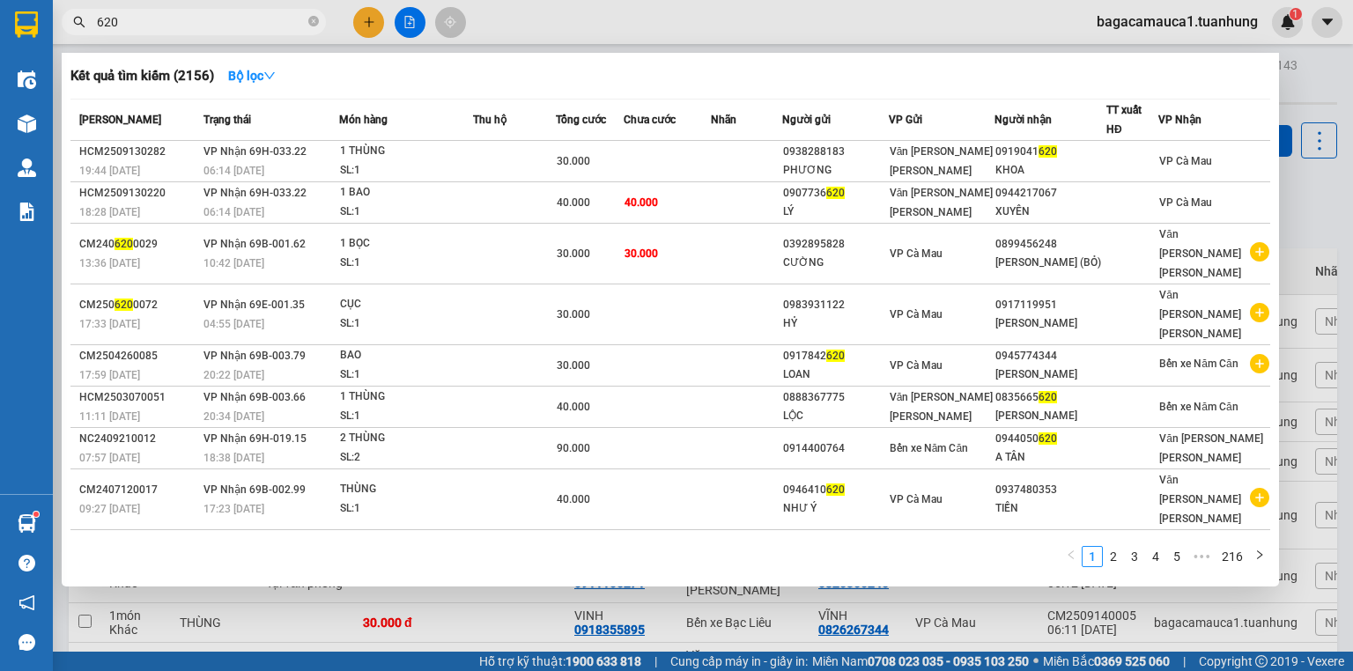
click at [623, 162] on div "30.000" at bounding box center [590, 161] width 66 height 19
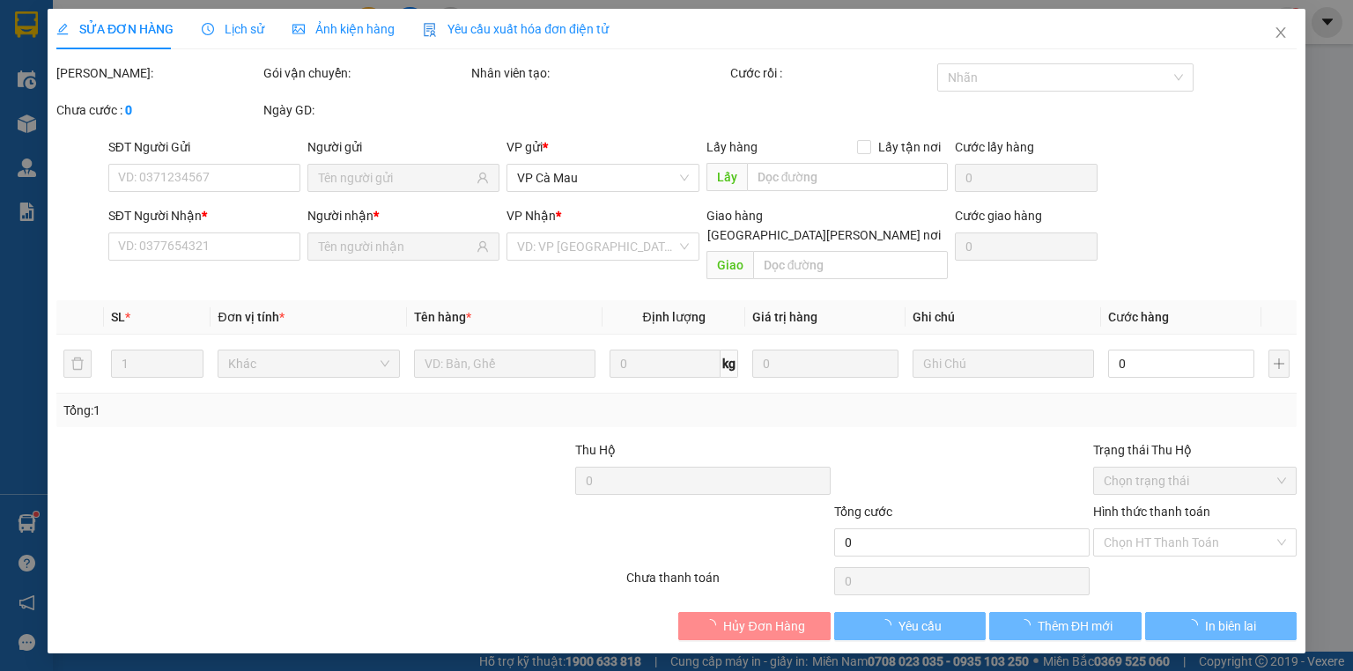
type input "0938288183"
type input "PHƯƠNG"
type input "0919041620"
type input "KHOA"
type input "30.000"
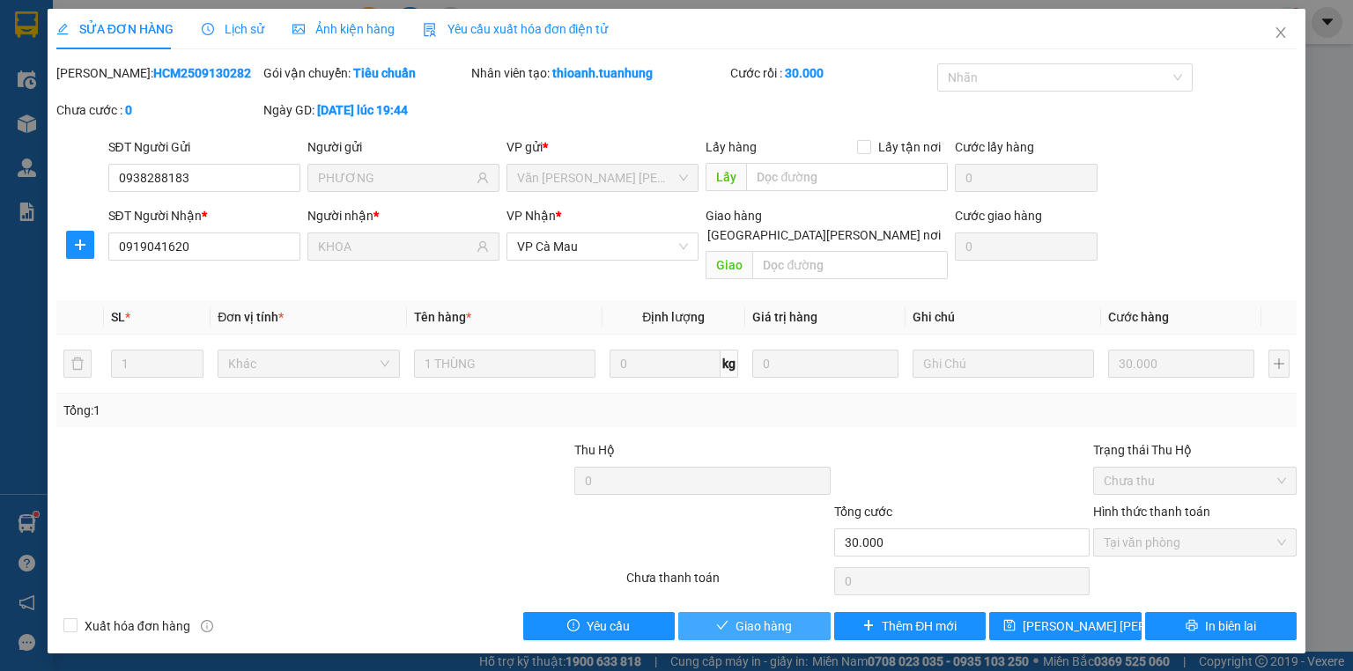
click at [781, 617] on span "Giao hàng" at bounding box center [764, 626] width 56 height 19
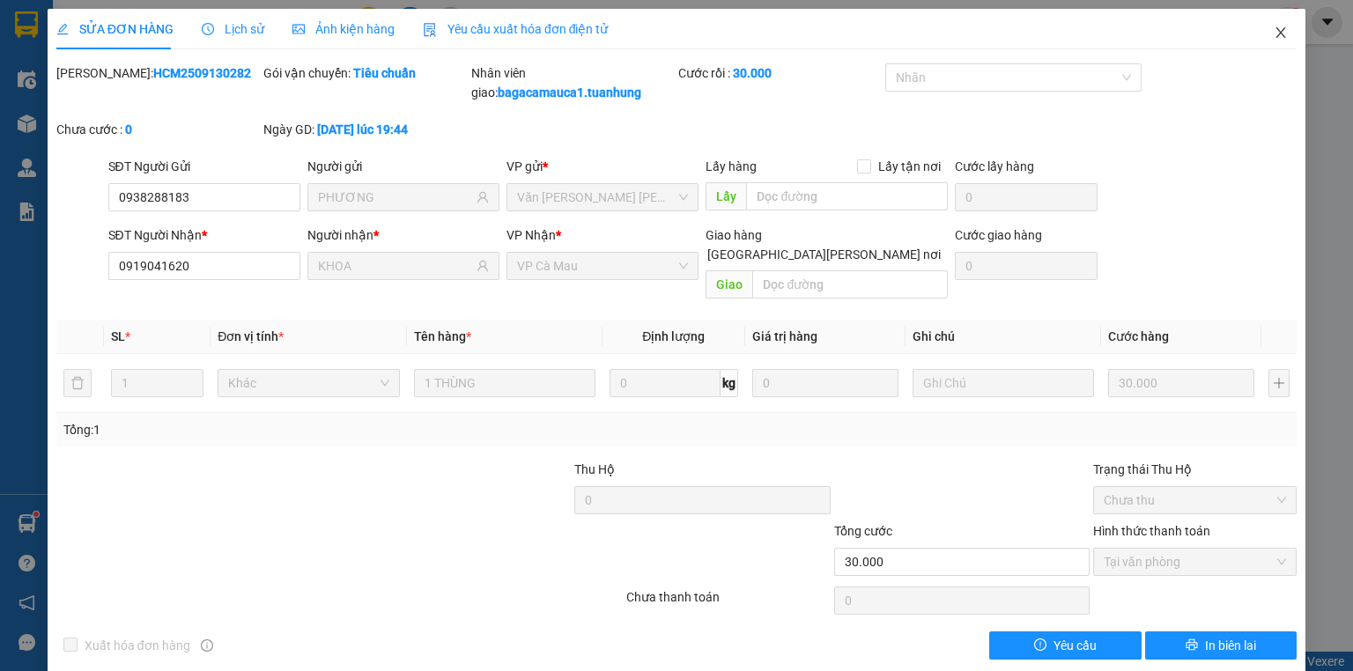
click at [1274, 29] on icon "close" at bounding box center [1281, 33] width 14 height 14
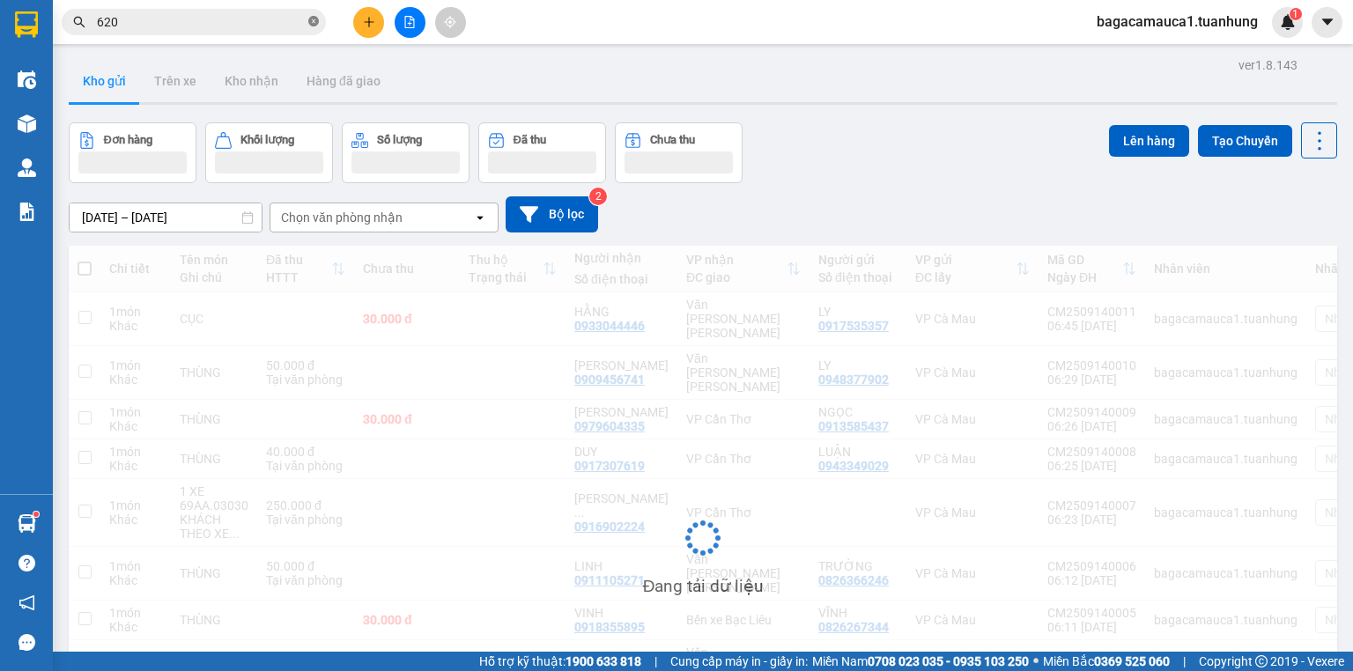
click at [317, 21] on icon "close-circle" at bounding box center [313, 21] width 11 height 11
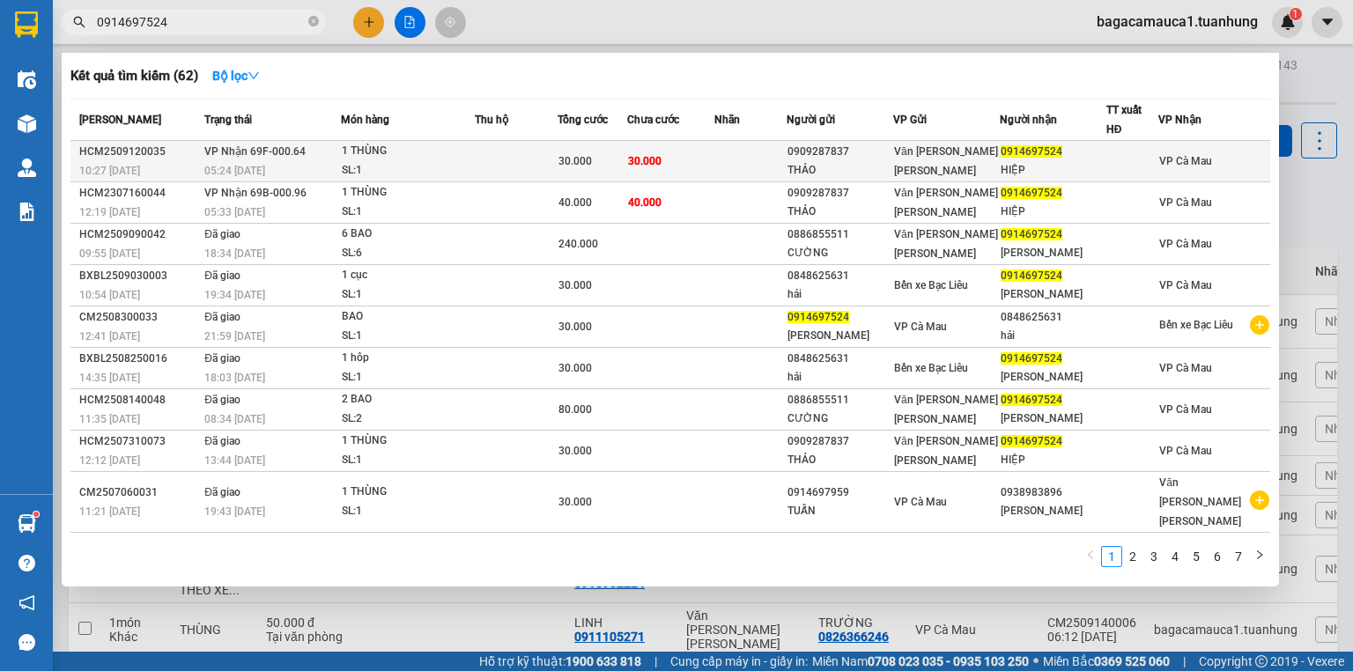
type input "0914697524"
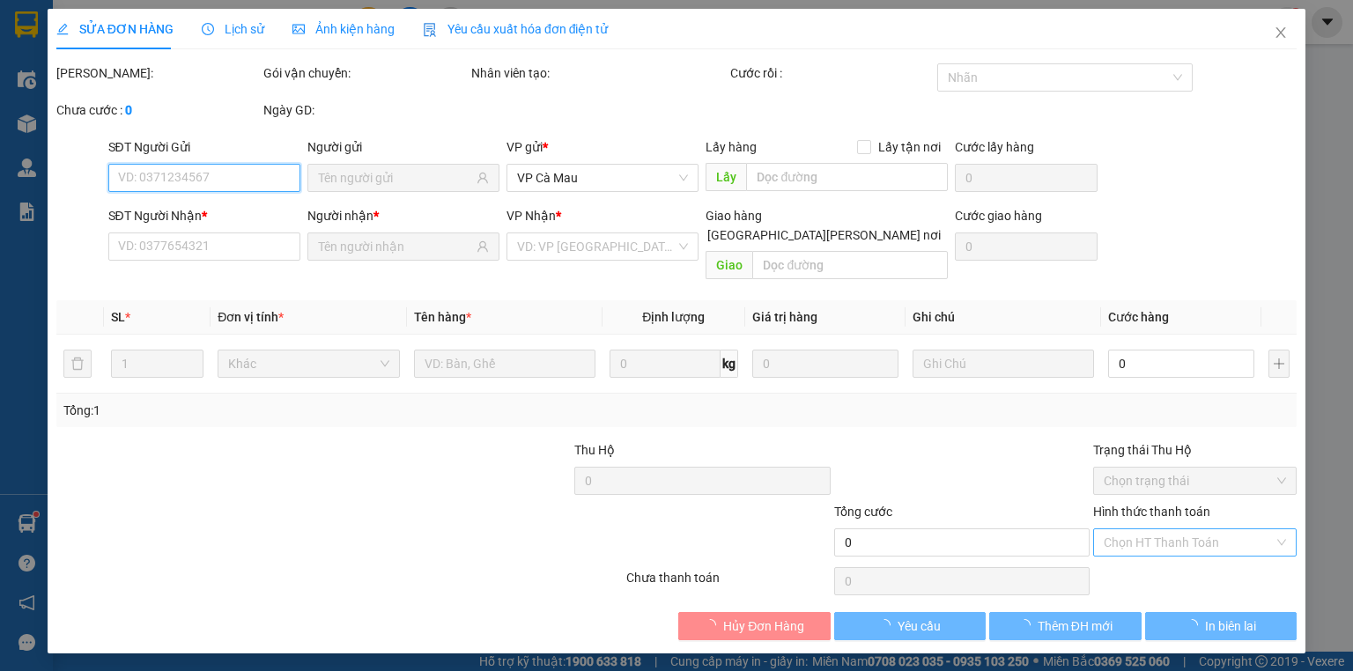
type input "0909287837"
type input "THẢO"
type input "0914697524"
type input "HIỆP"
type input "30.000"
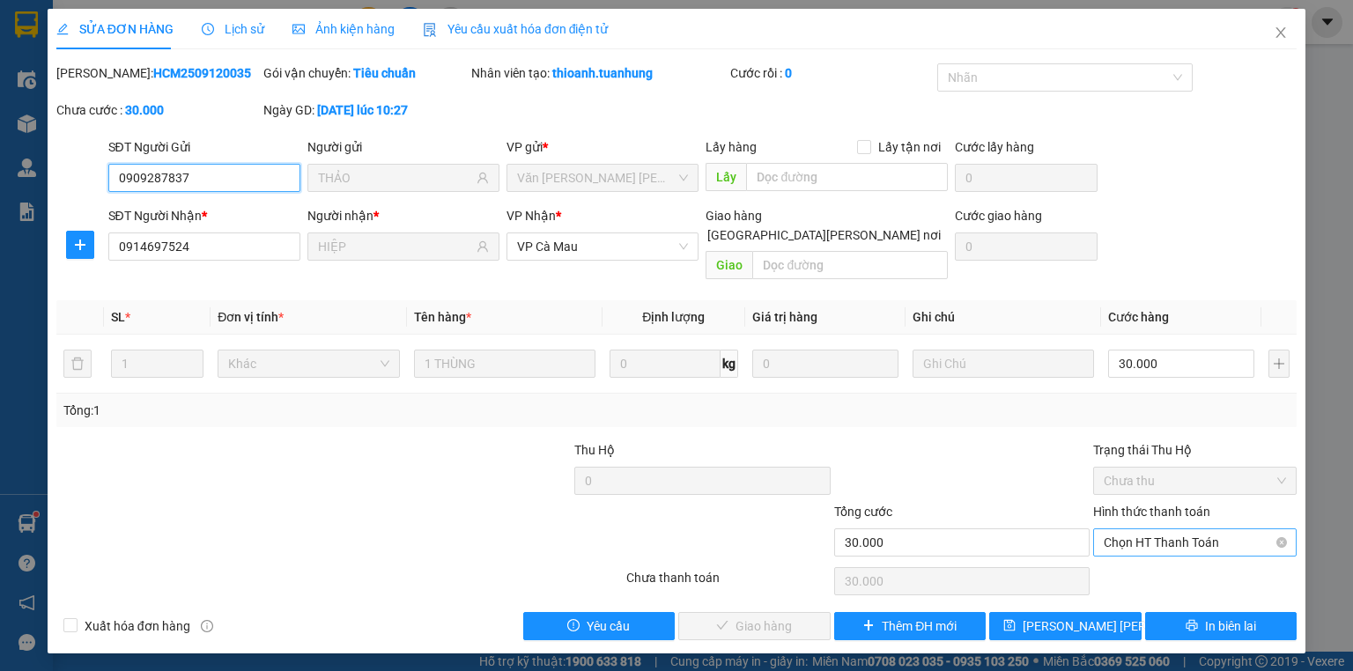
drag, startPoint x: 1156, startPoint y: 514, endPoint x: 1149, endPoint y: 530, distance: 17.4
click at [1154, 529] on span "Chọn HT Thanh Toán" at bounding box center [1195, 542] width 182 height 26
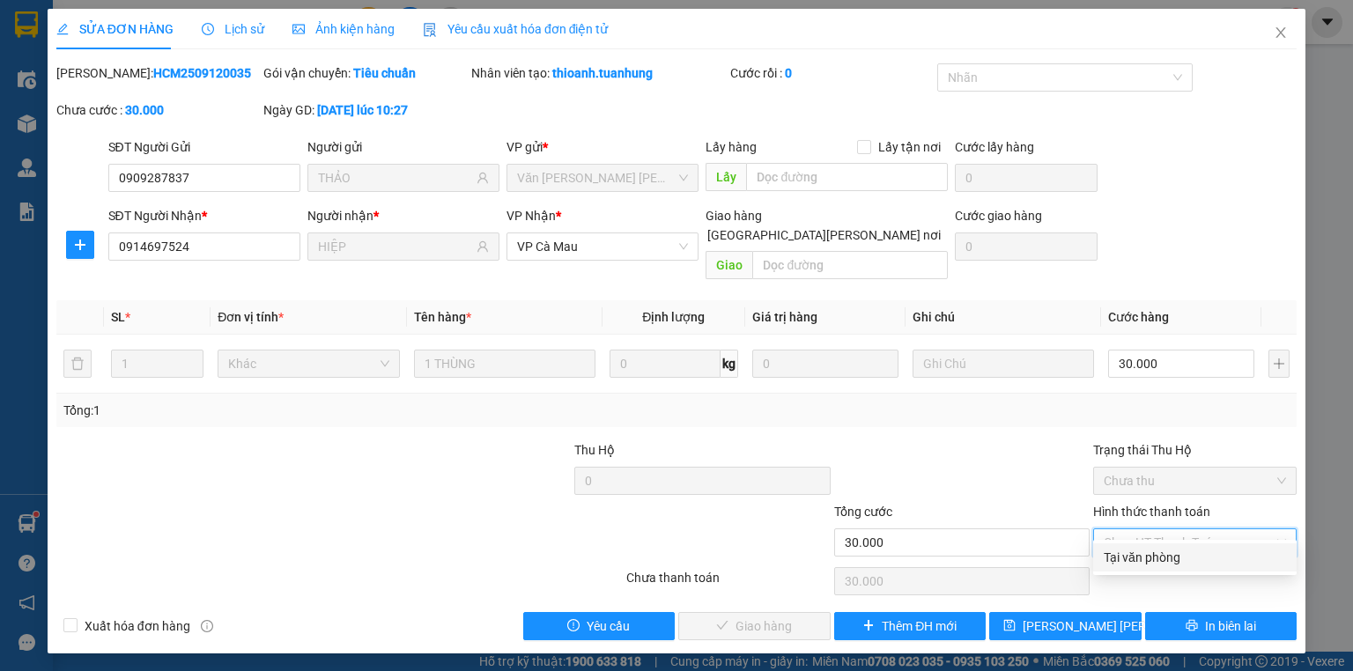
click at [1145, 564] on div "Tại văn phòng" at bounding box center [1195, 557] width 182 height 19
type input "0"
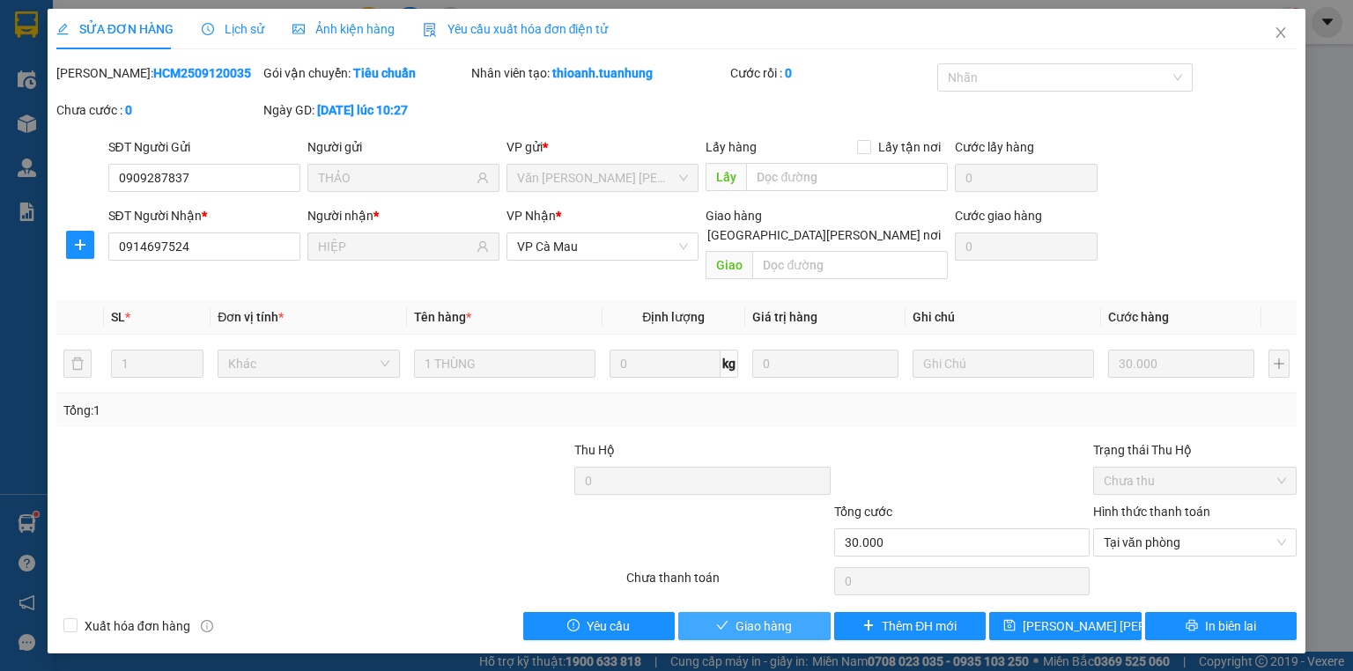
click at [763, 617] on span "Giao hàng" at bounding box center [764, 626] width 56 height 19
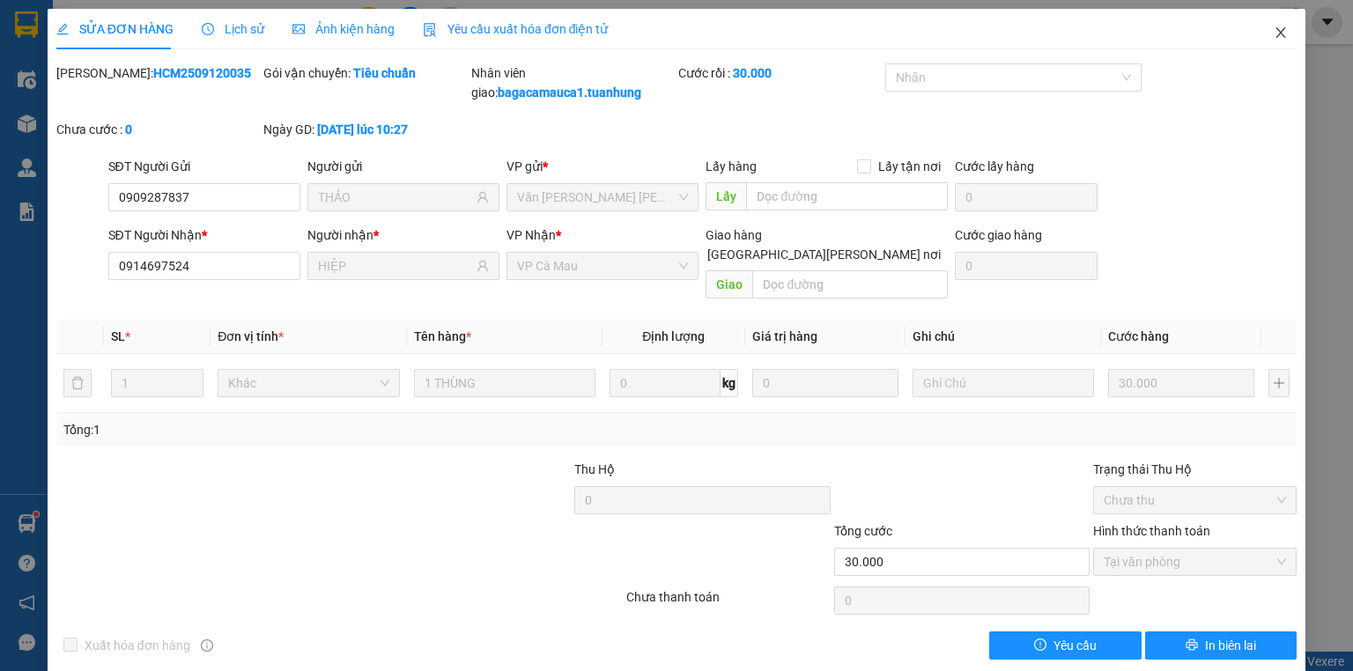
click at [1274, 28] on icon "close" at bounding box center [1281, 33] width 14 height 14
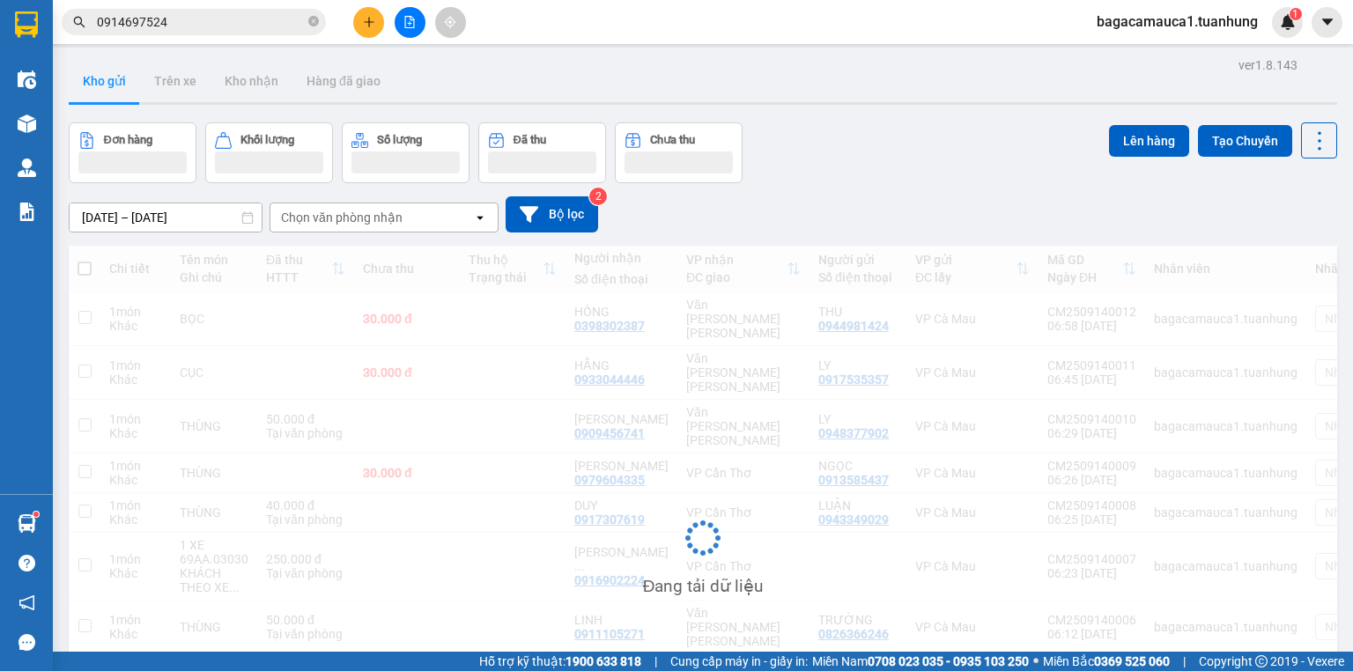
click at [276, 19] on input "0914697524" at bounding box center [201, 21] width 208 height 19
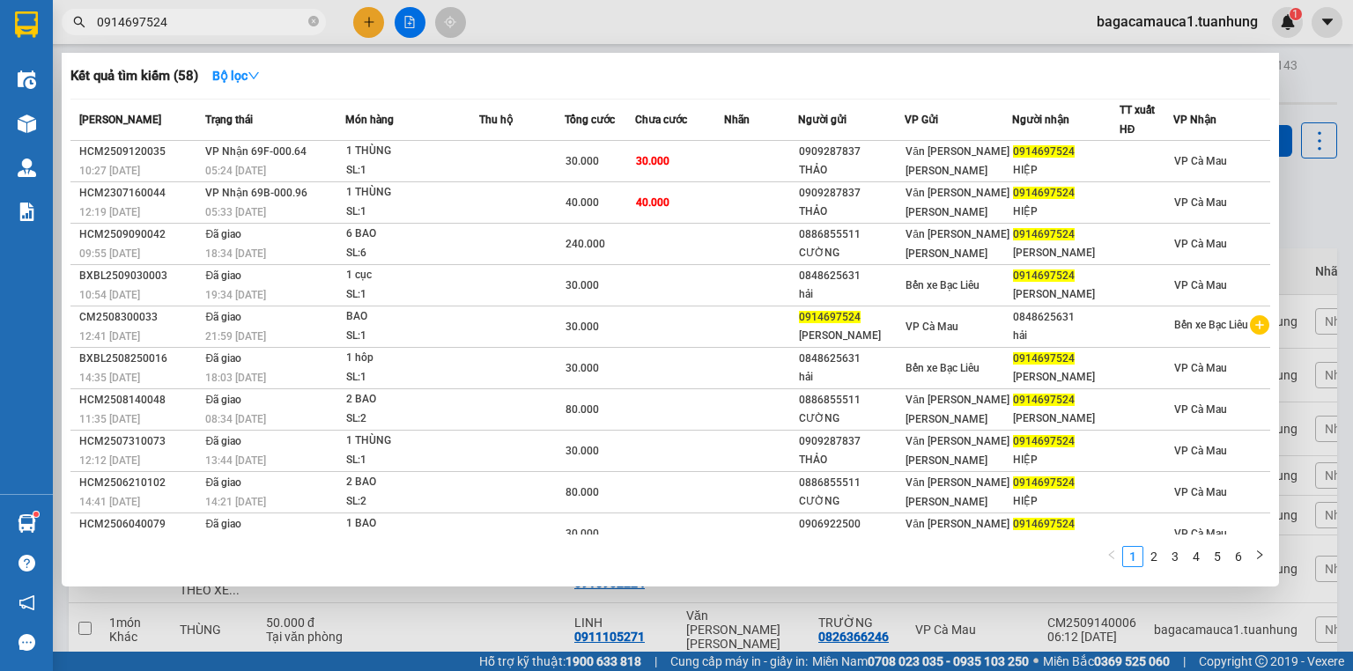
click at [276, 19] on input "0914697524" at bounding box center [201, 21] width 208 height 19
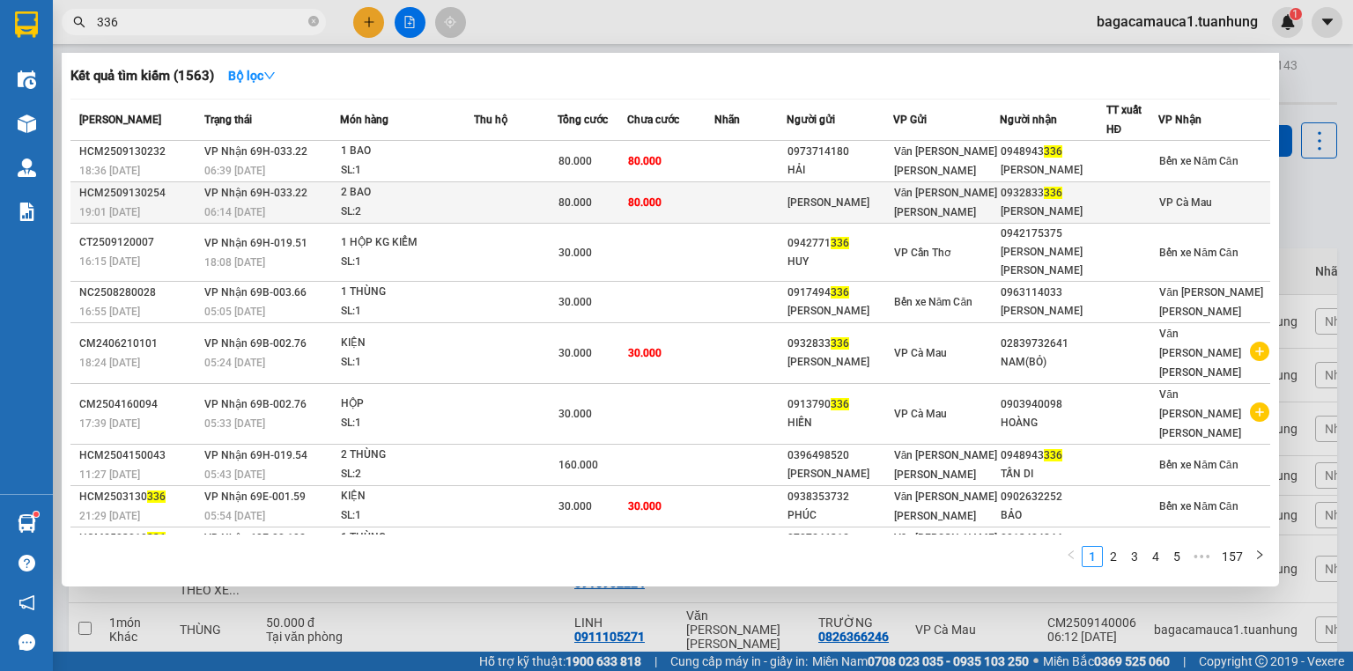
type input "336"
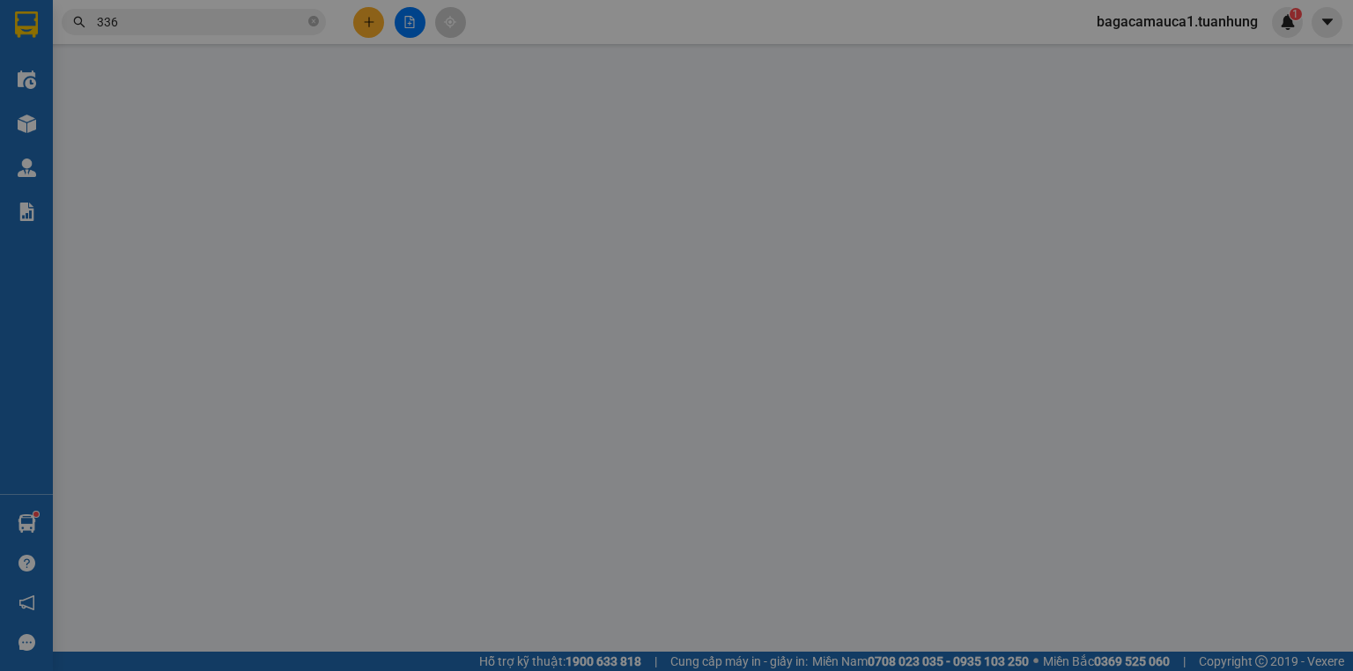
type input "HOÀNG NAM"
type input "0932833336"
type input "ĐAN HUY"
type input "80.000"
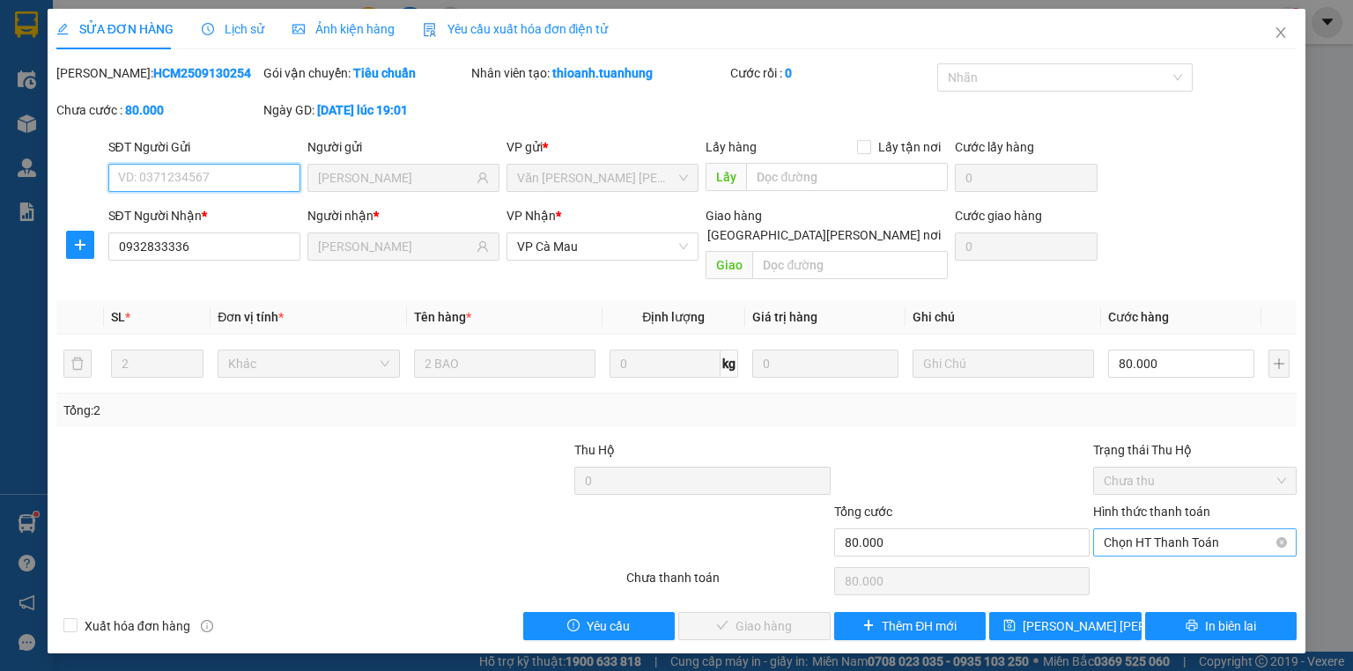
click at [1128, 529] on span "Chọn HT Thanh Toán" at bounding box center [1195, 542] width 182 height 26
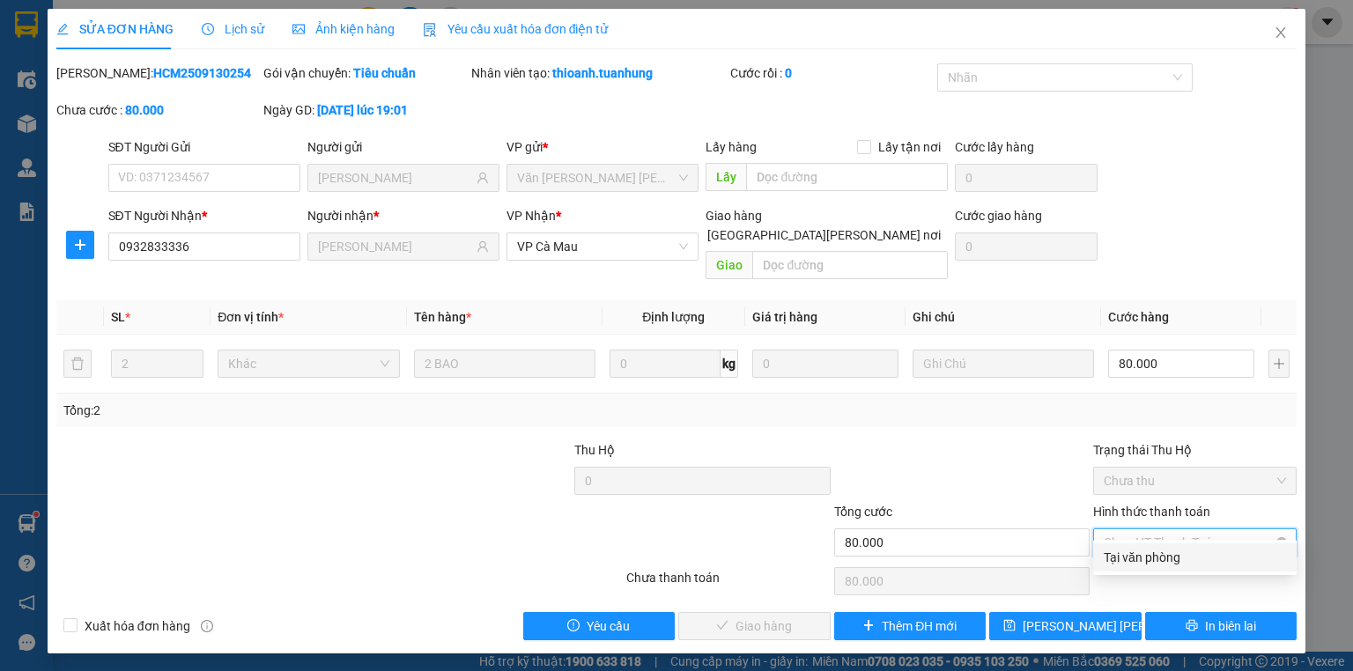
click at [1136, 561] on div "Tại văn phòng" at bounding box center [1195, 557] width 182 height 19
type input "0"
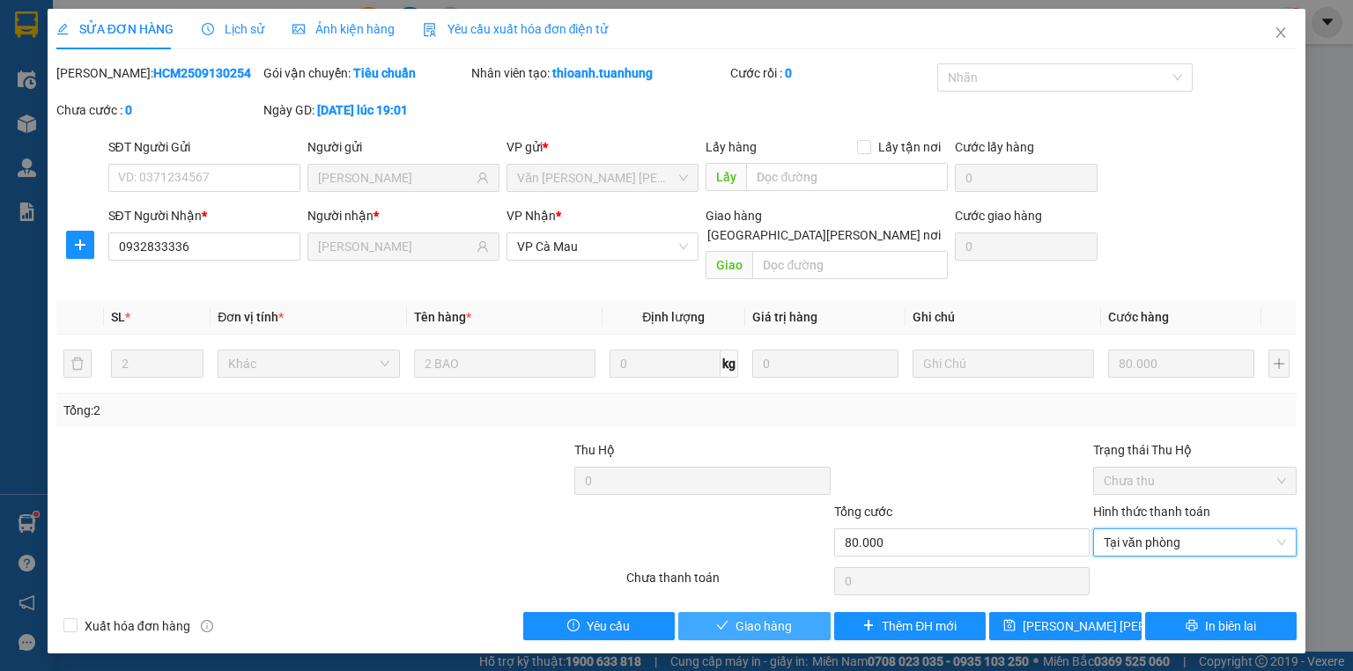
click at [728, 612] on button "Giao hàng" at bounding box center [754, 626] width 152 height 28
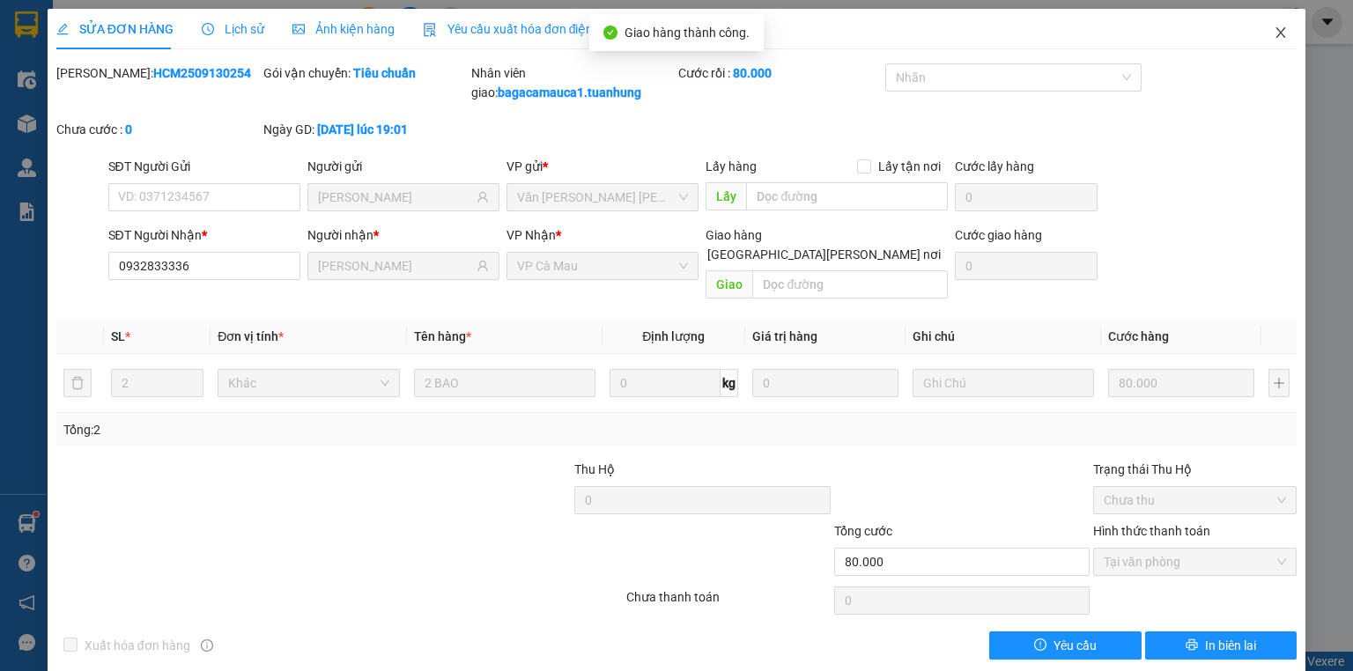
click at [1274, 28] on icon "close" at bounding box center [1281, 33] width 14 height 14
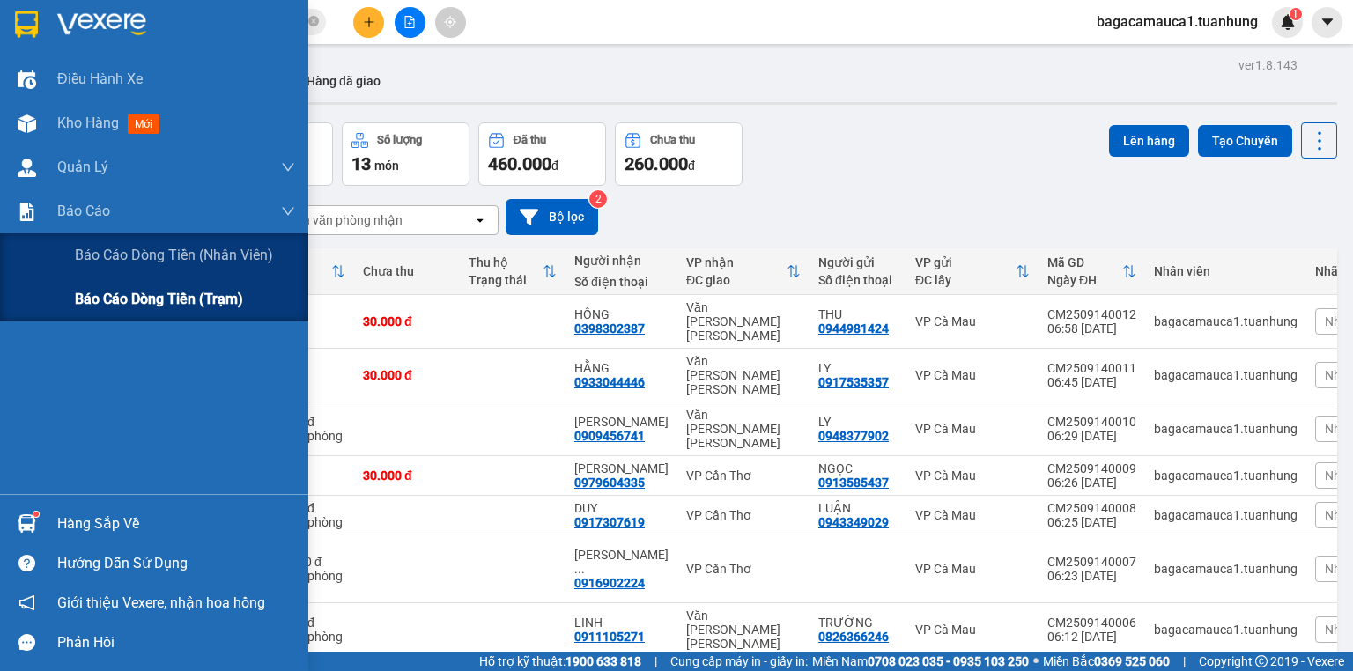
click at [114, 294] on span "Báo cáo dòng tiền (trạm)" at bounding box center [159, 299] width 168 height 22
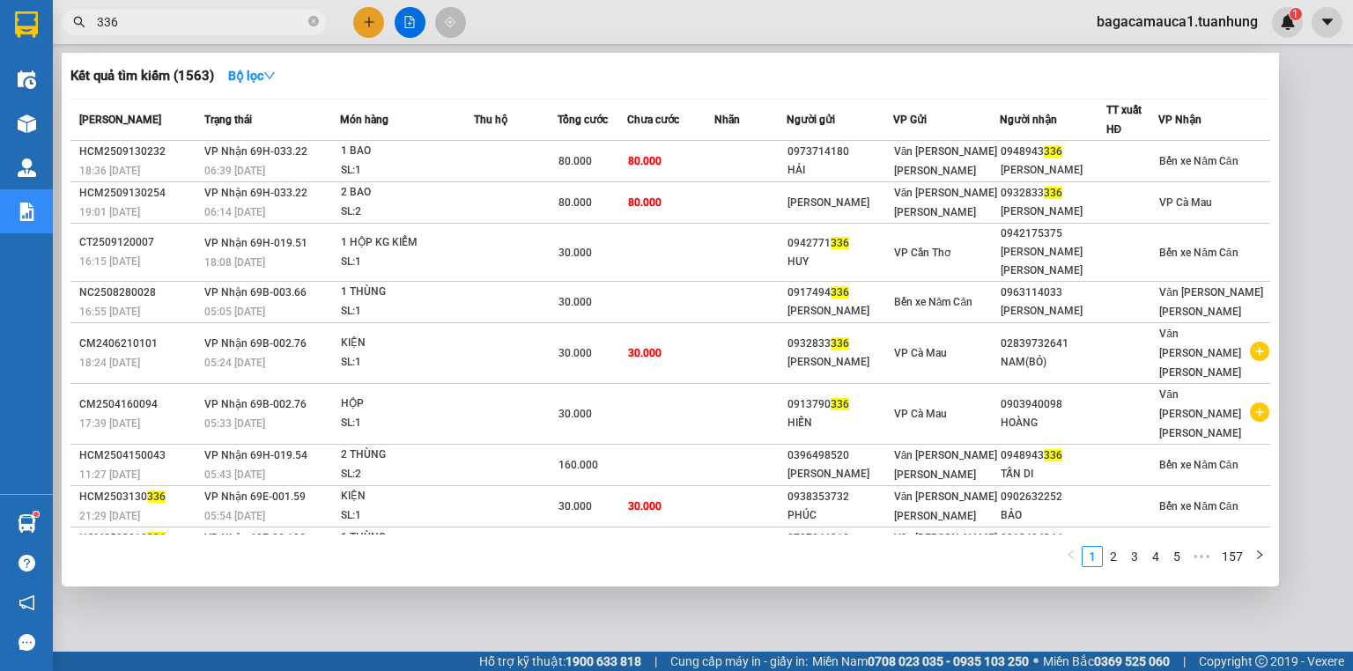
click at [277, 16] on input "336" at bounding box center [201, 21] width 208 height 19
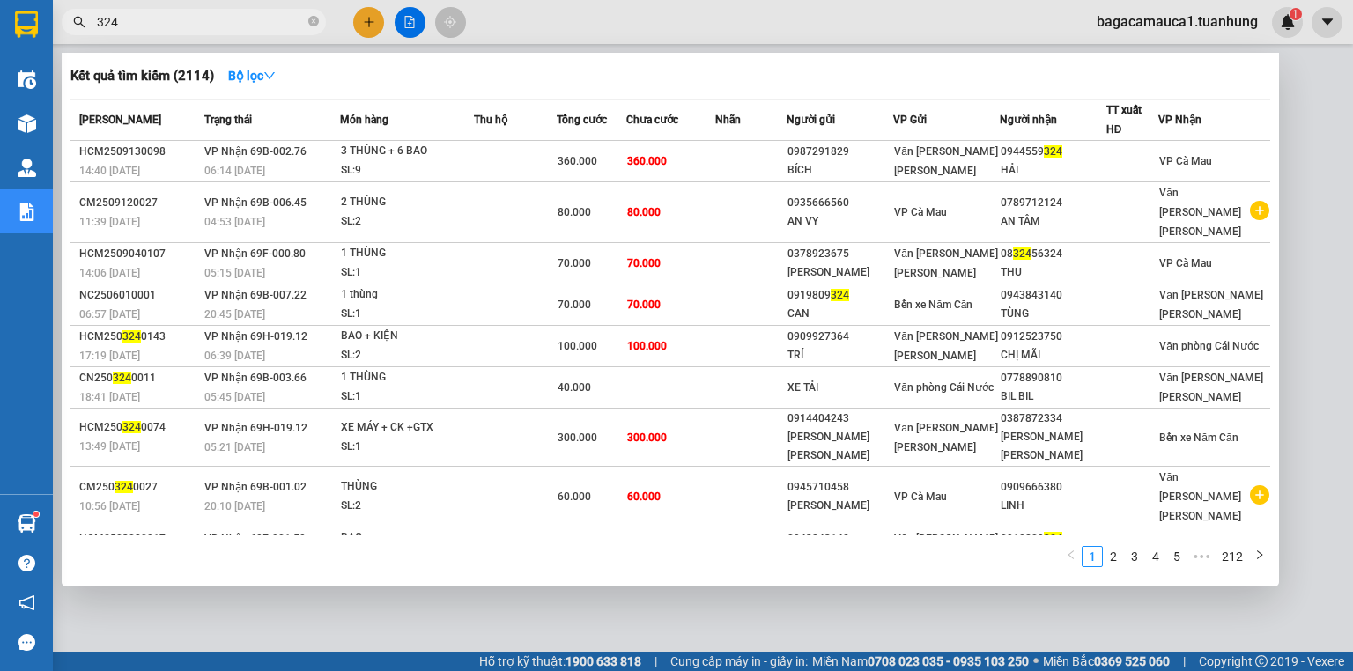
click at [278, 26] on input "324" at bounding box center [201, 21] width 208 height 19
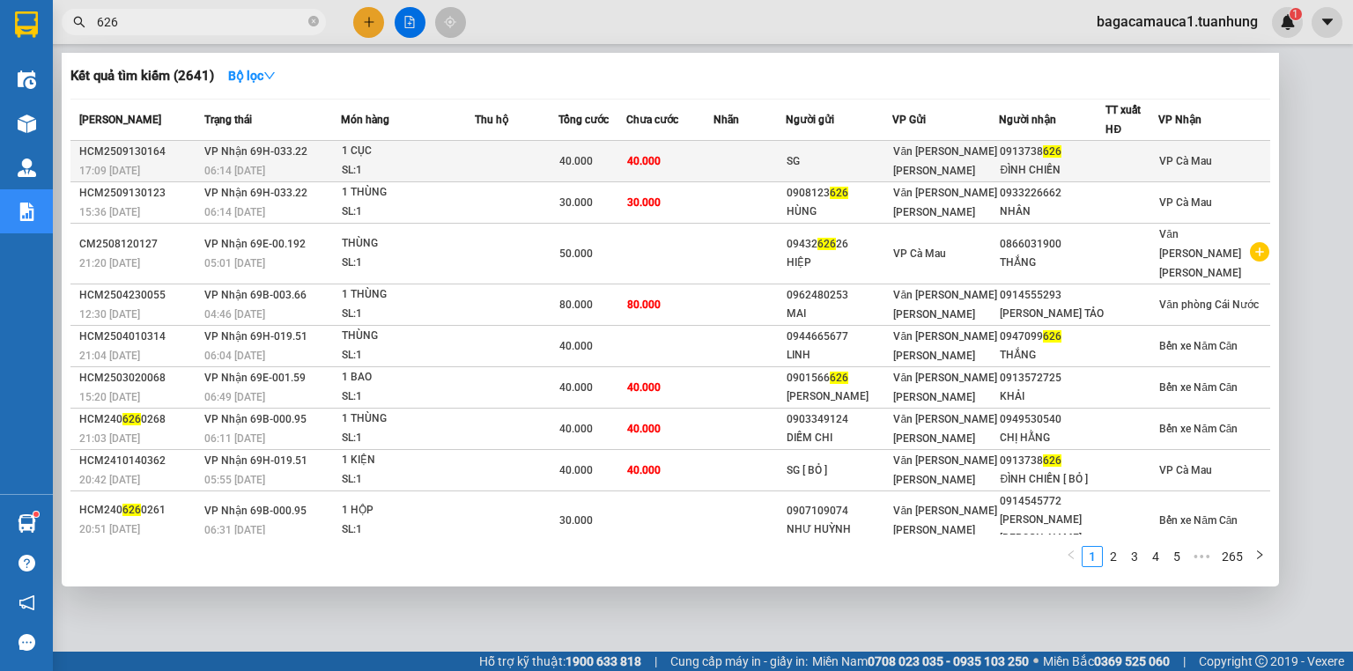
type input "626"
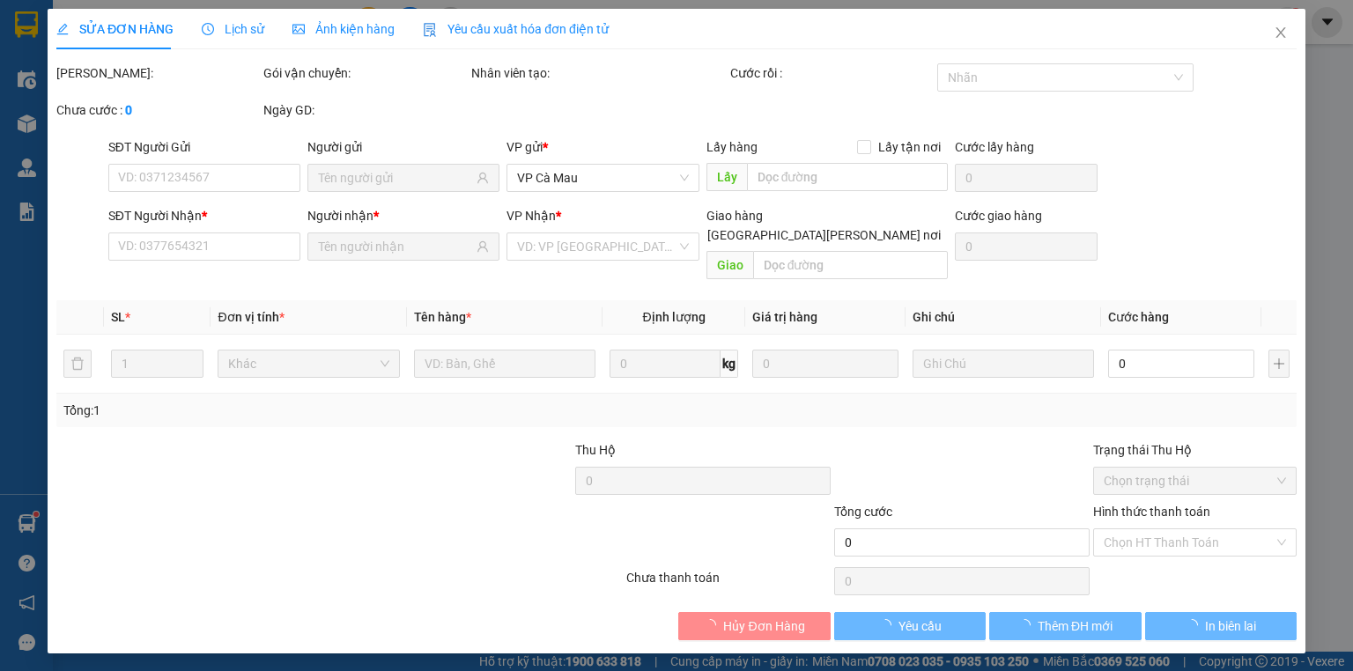
type input "SG"
type input "0913738626"
type input "ĐÌNH CHIẾN"
type input "40.000"
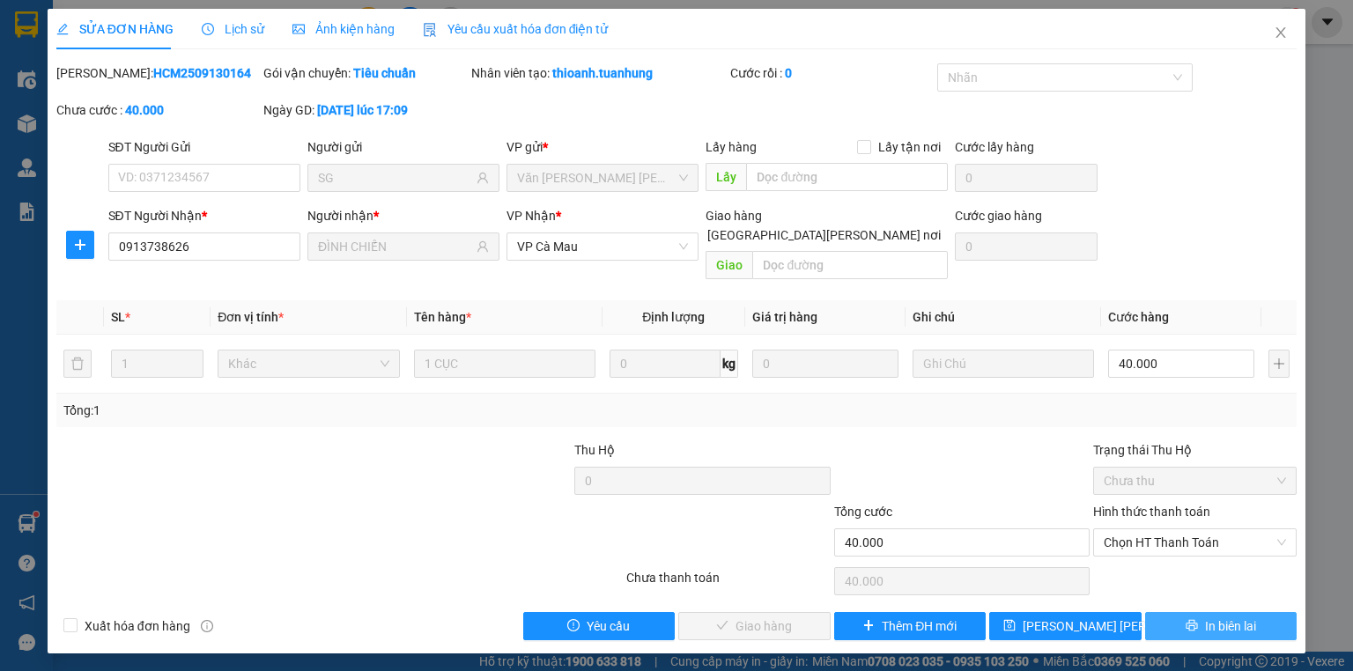
click at [1193, 620] on icon "printer" at bounding box center [1191, 625] width 11 height 11
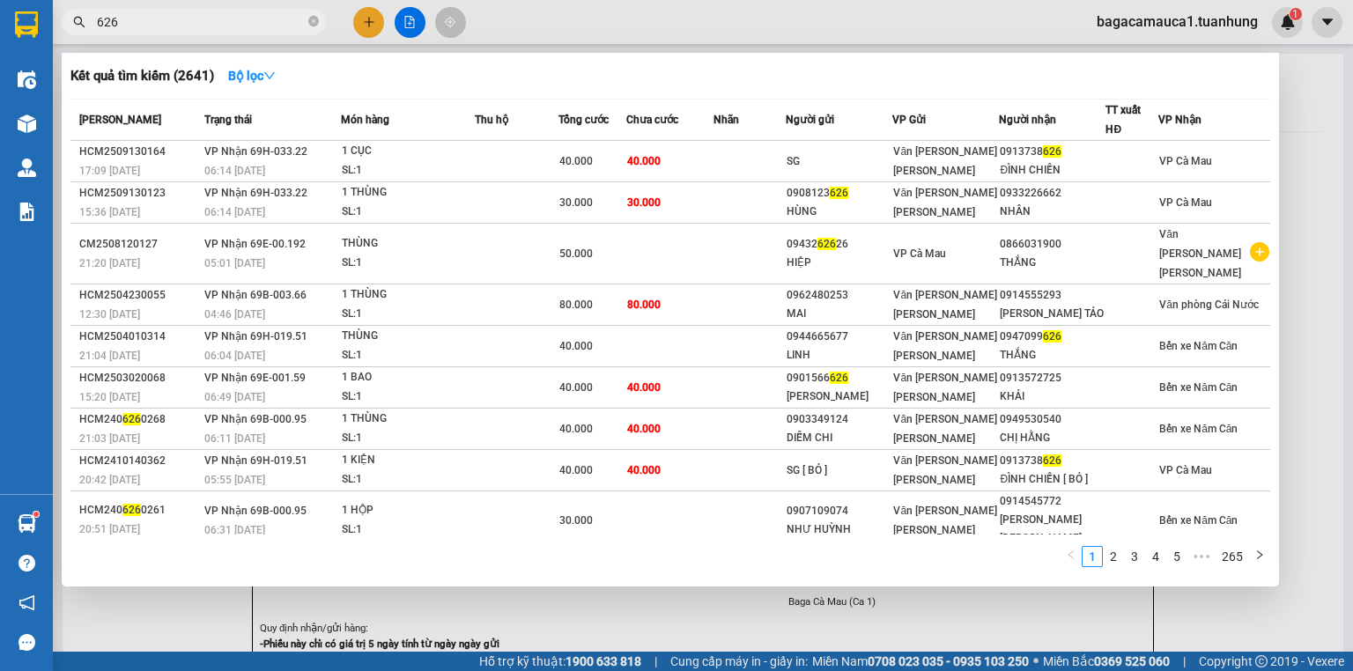
click at [177, 25] on input "626" at bounding box center [201, 21] width 208 height 19
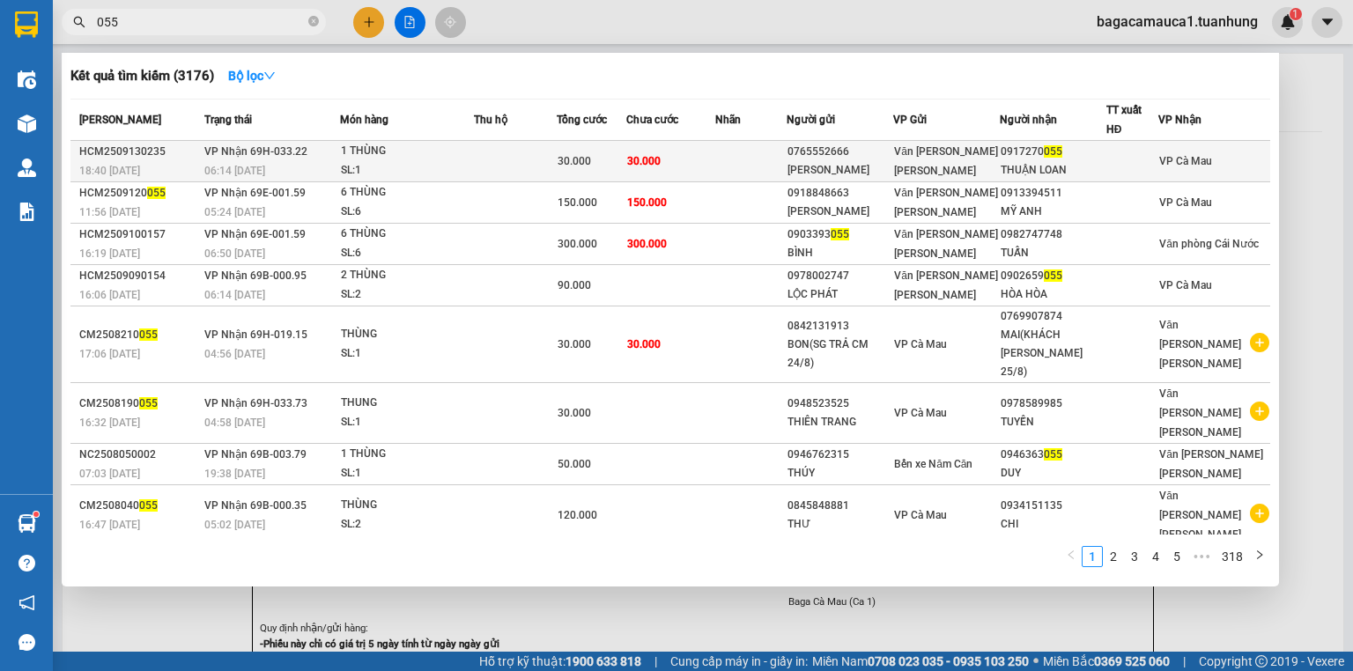
type input "055"
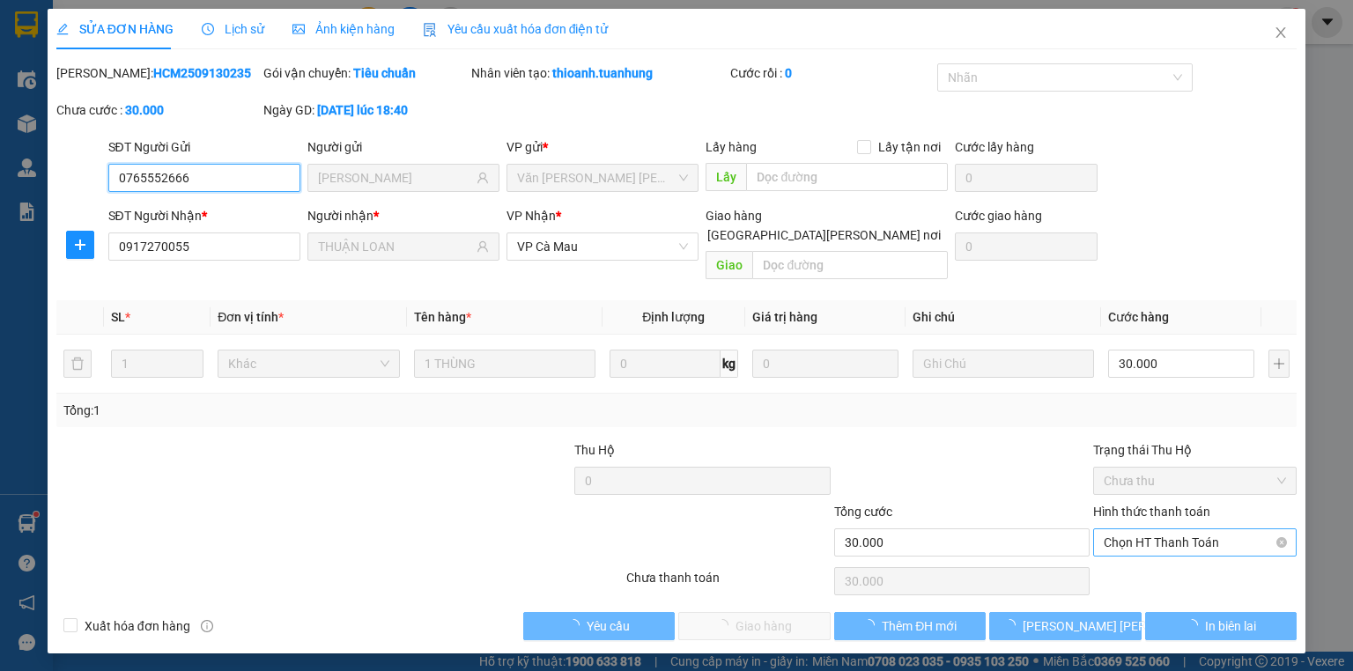
type input "0765552666"
type input "THANH THẢO"
type input "0917270055"
type input "THUẬN LOAN"
type input "30.000"
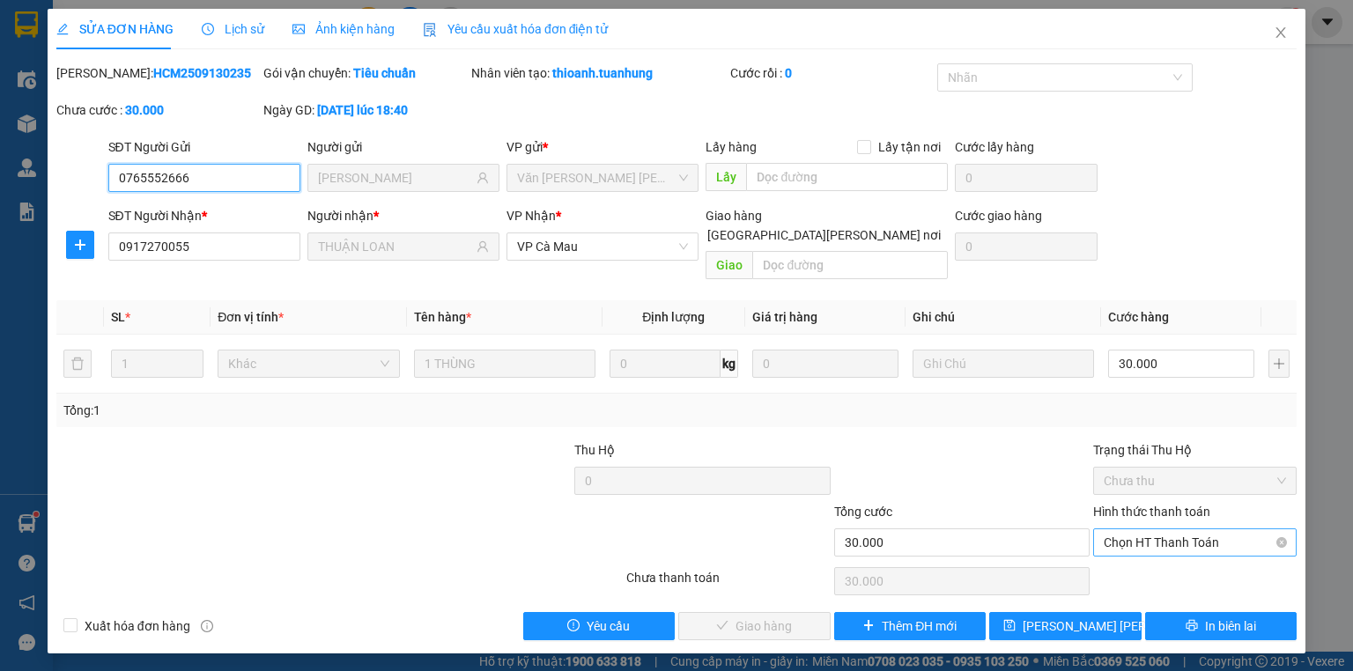
click at [1159, 529] on span "Chọn HT Thanh Toán" at bounding box center [1195, 542] width 182 height 26
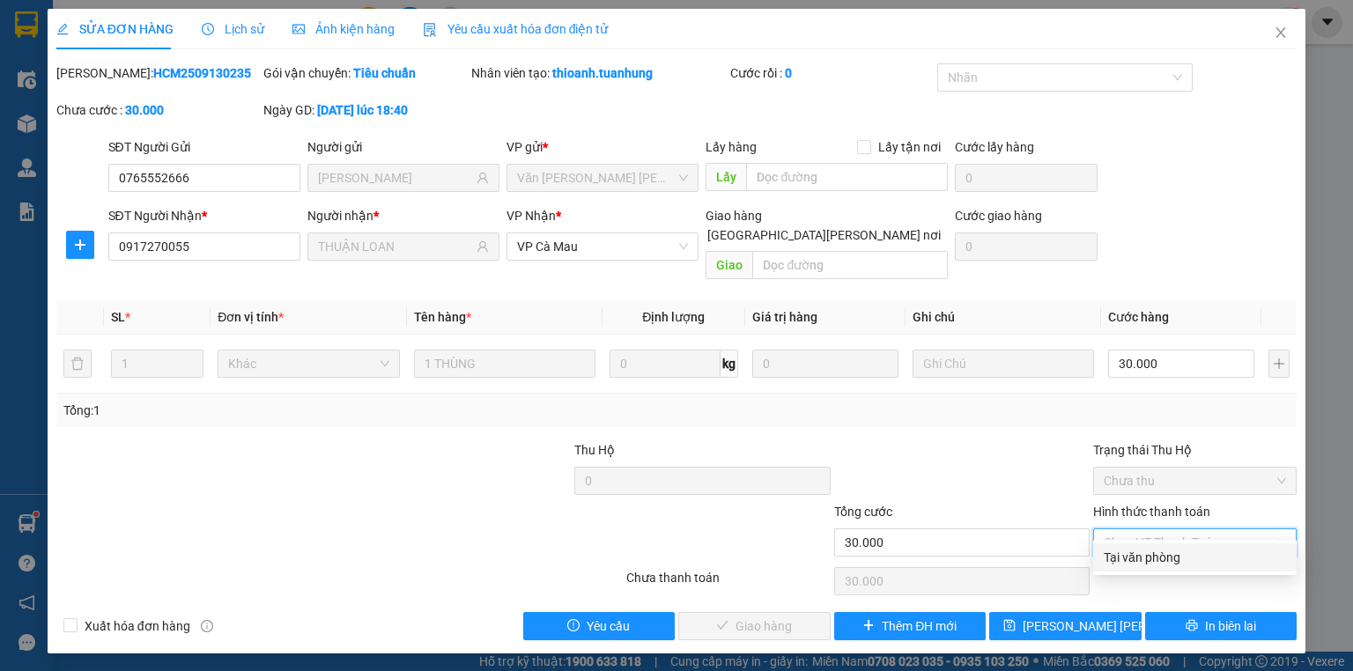
click at [1138, 551] on div "Tại văn phòng" at bounding box center [1195, 557] width 182 height 19
type input "0"
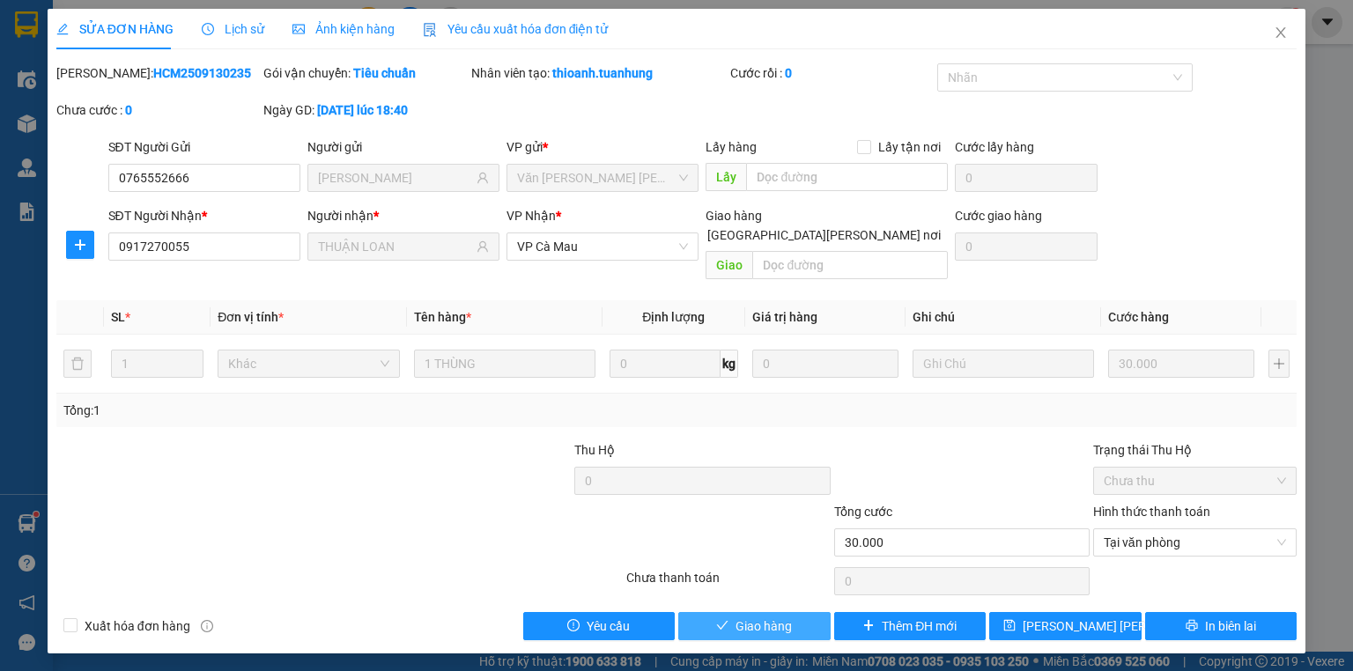
click at [694, 612] on button "Giao hàng" at bounding box center [754, 626] width 152 height 28
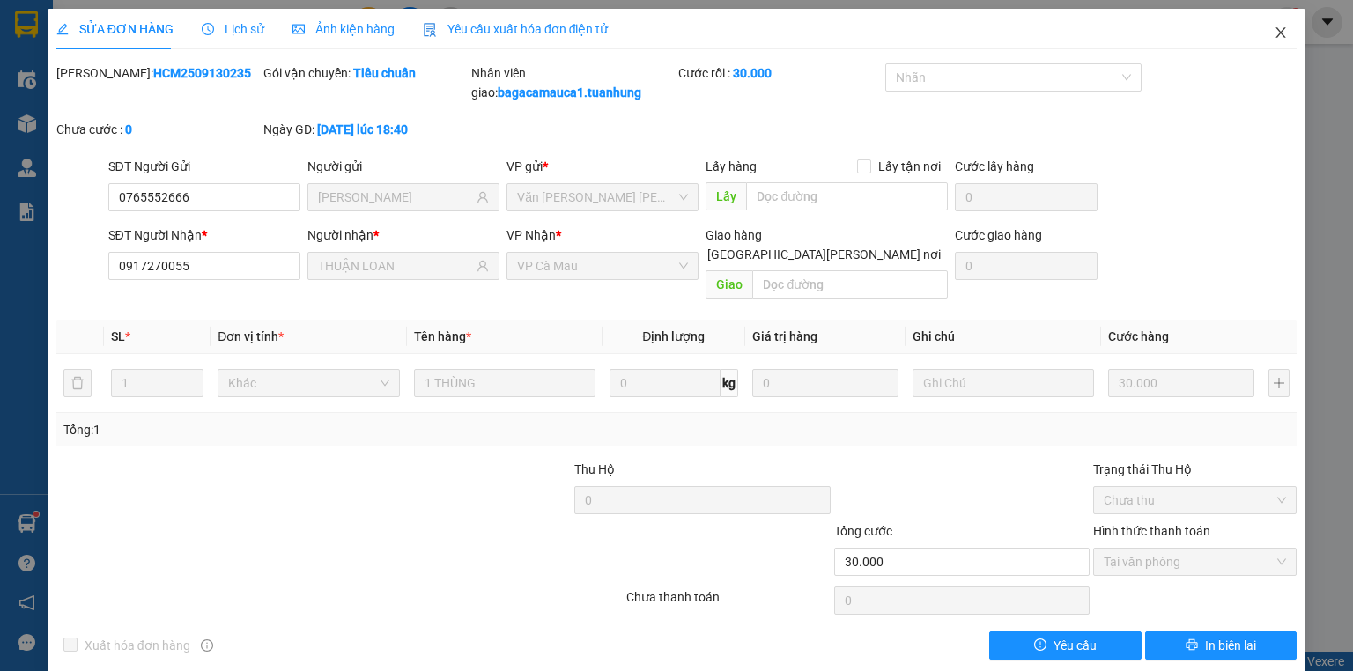
click at [1276, 28] on icon "close" at bounding box center [1281, 32] width 10 height 11
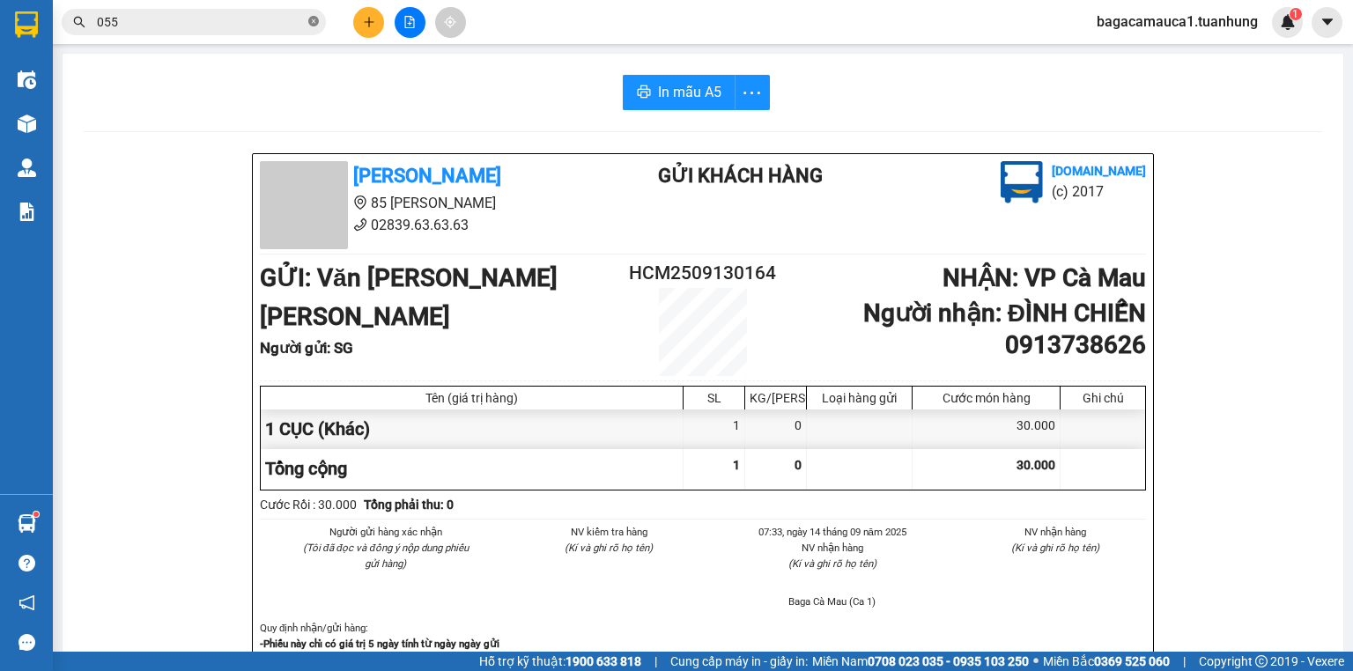
click at [312, 21] on icon "close-circle" at bounding box center [313, 21] width 11 height 11
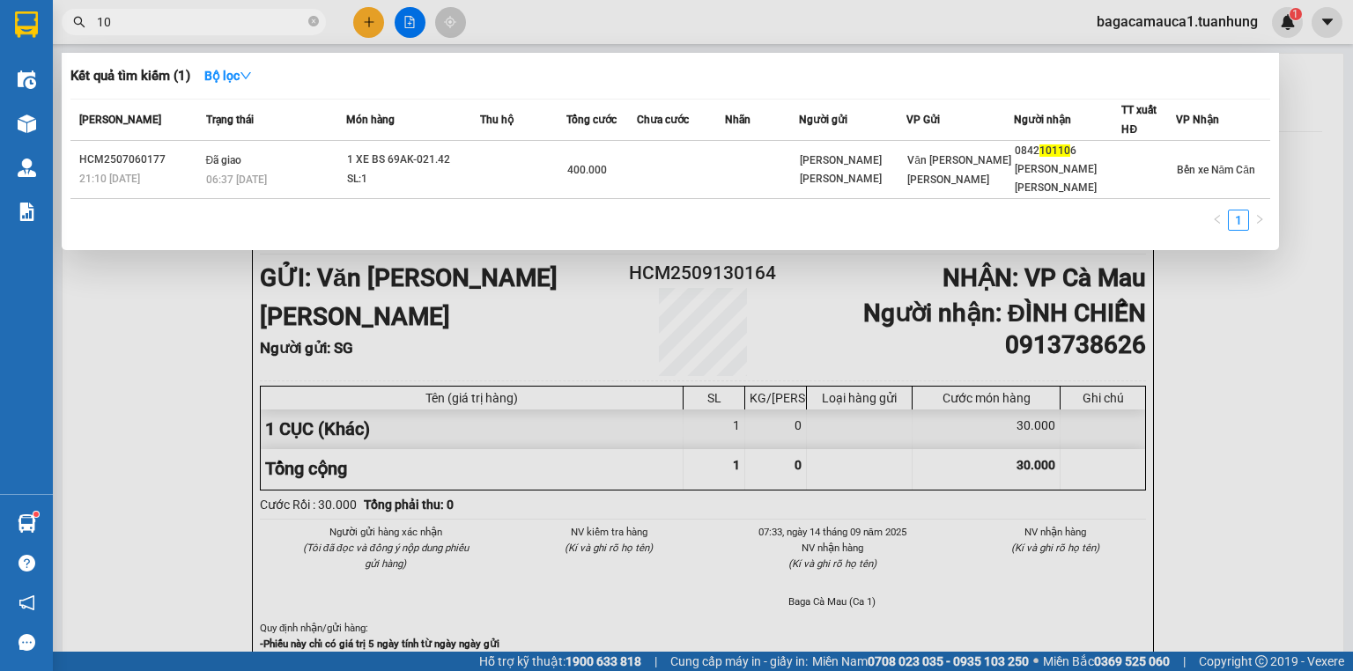
type input "1"
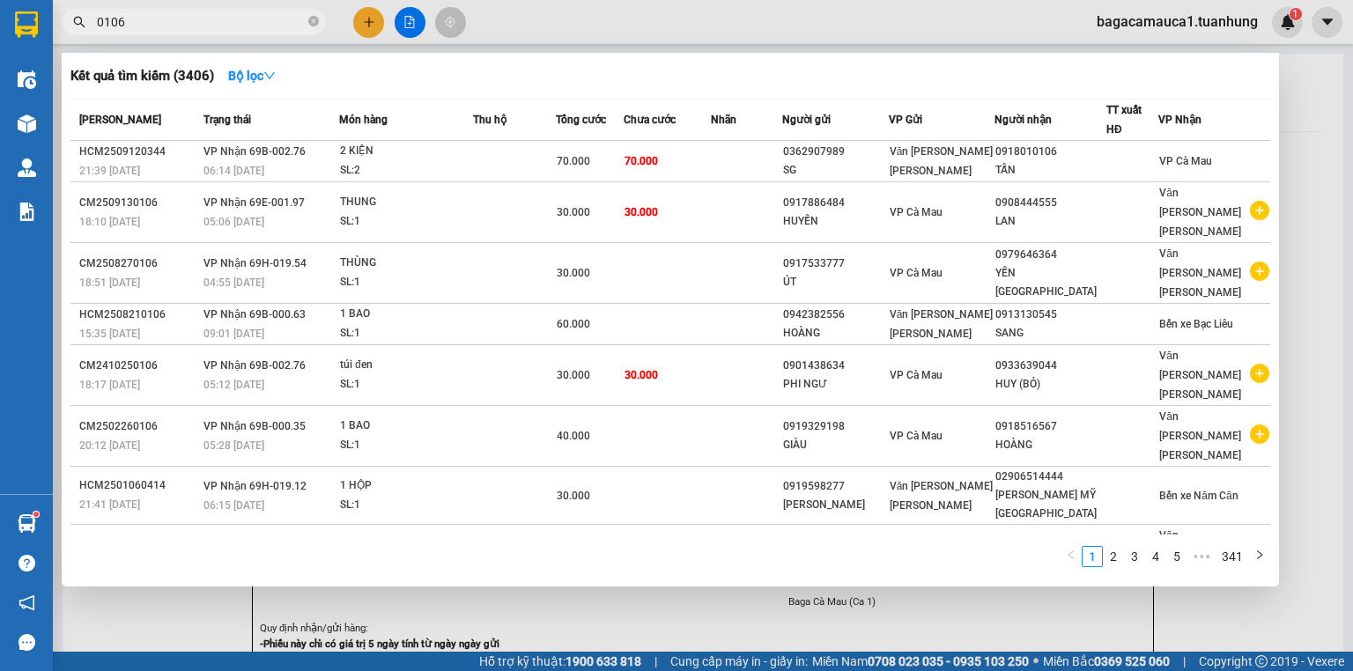
click at [272, 22] on input "0106" at bounding box center [201, 21] width 208 height 19
type input "999"
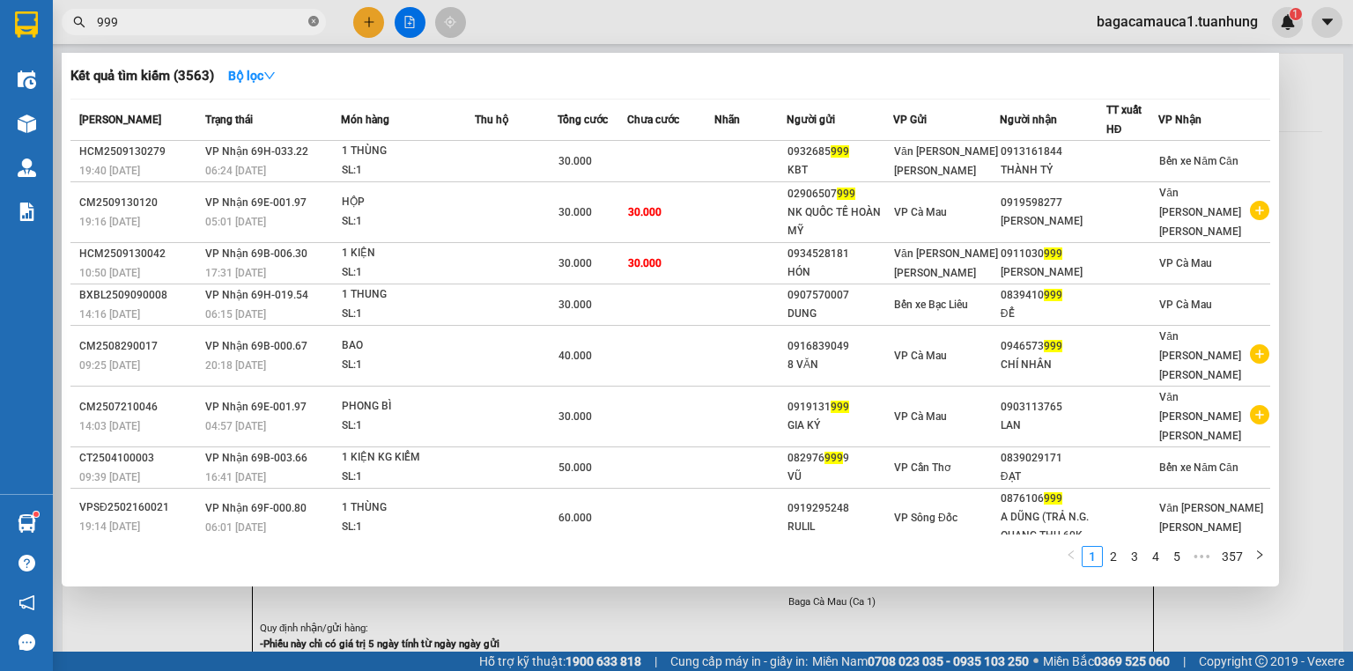
click at [314, 22] on icon "close-circle" at bounding box center [313, 21] width 11 height 11
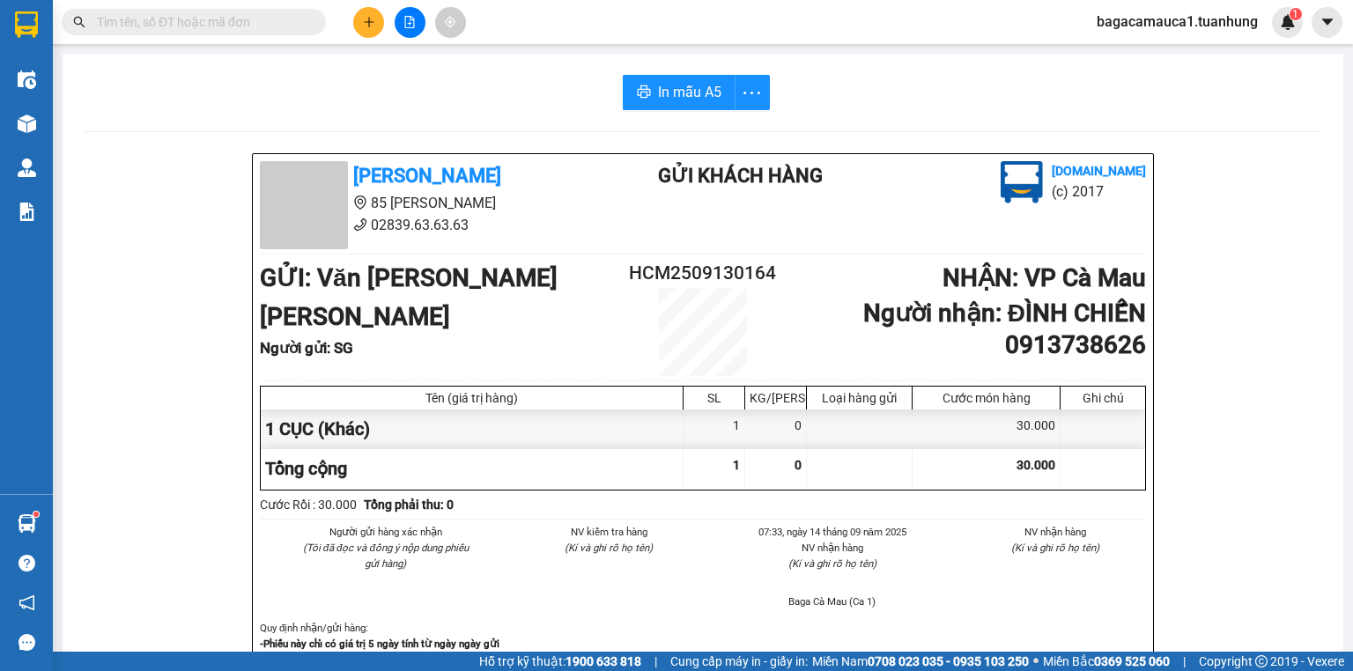
drag, startPoint x: 274, startPoint y: 26, endPoint x: 257, endPoint y: 14, distance: 20.3
click at [273, 26] on input "text" at bounding box center [201, 21] width 208 height 19
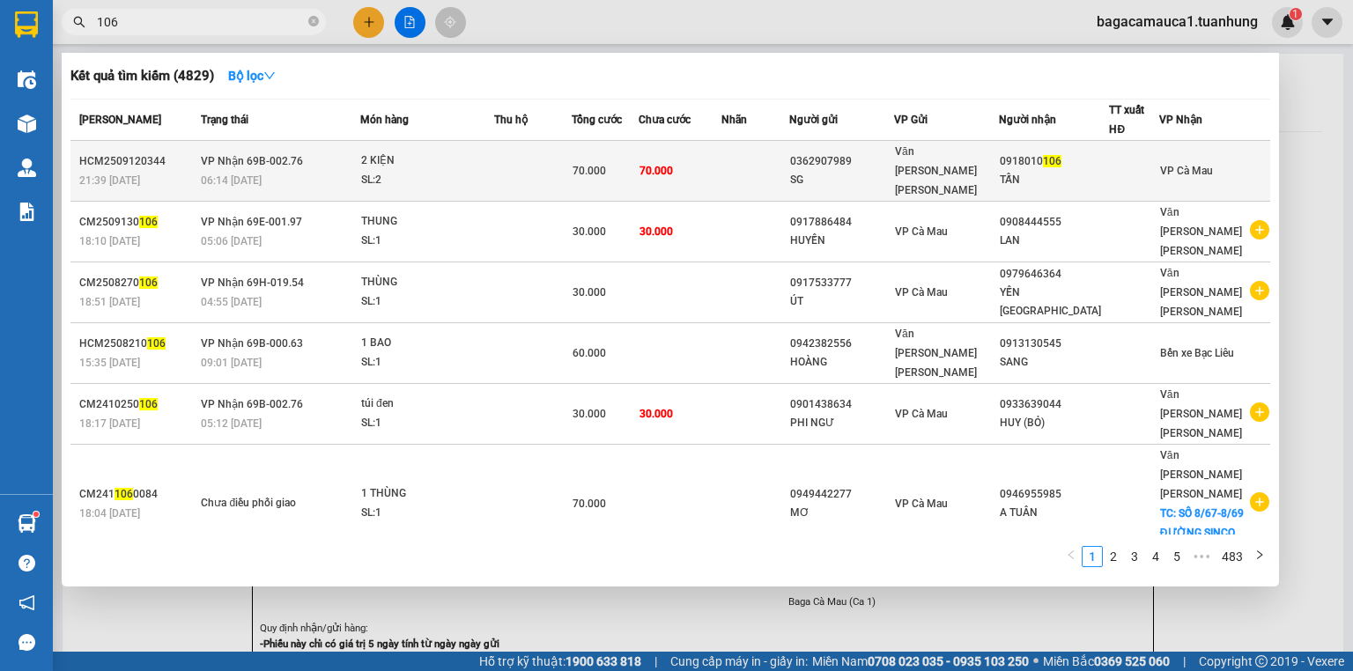
type input "106"
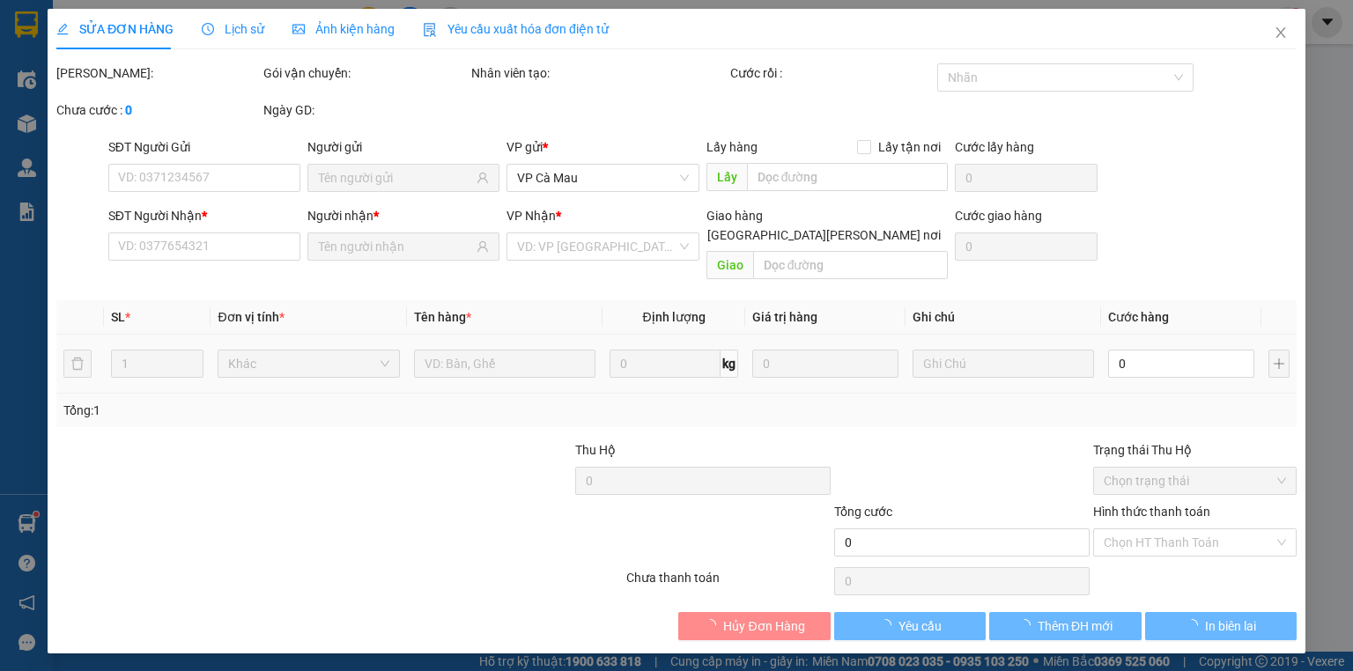
type input "0362907989"
type input "SG"
type input "0918010106"
type input "TẤN"
type input "70.000"
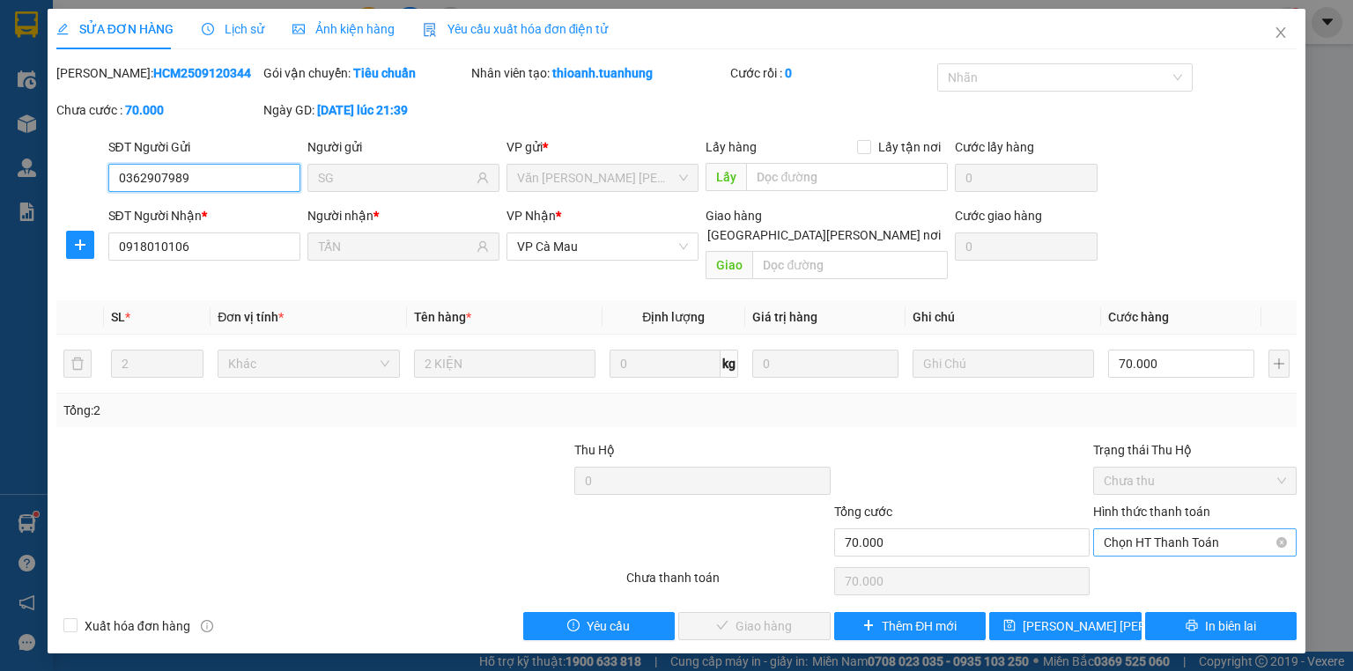
click at [1145, 529] on span "Chọn HT Thanh Toán" at bounding box center [1195, 542] width 182 height 26
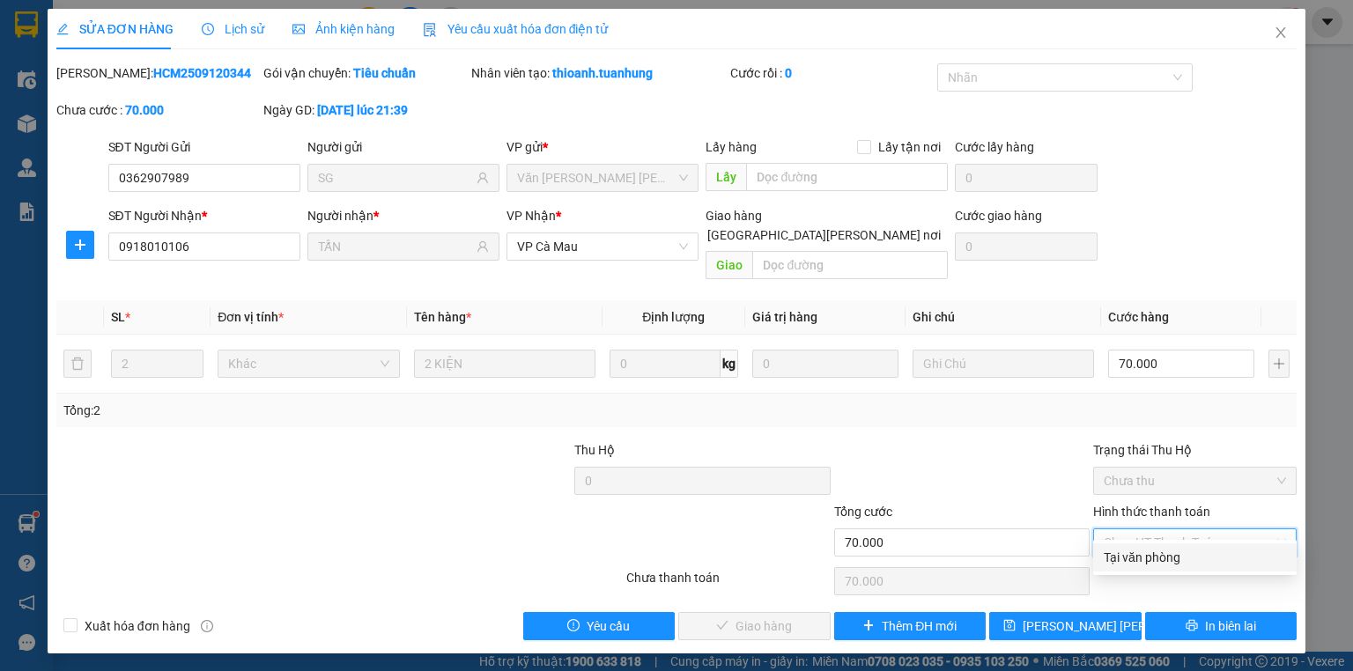
click at [1120, 559] on div "Tại văn phòng" at bounding box center [1195, 557] width 182 height 19
type input "0"
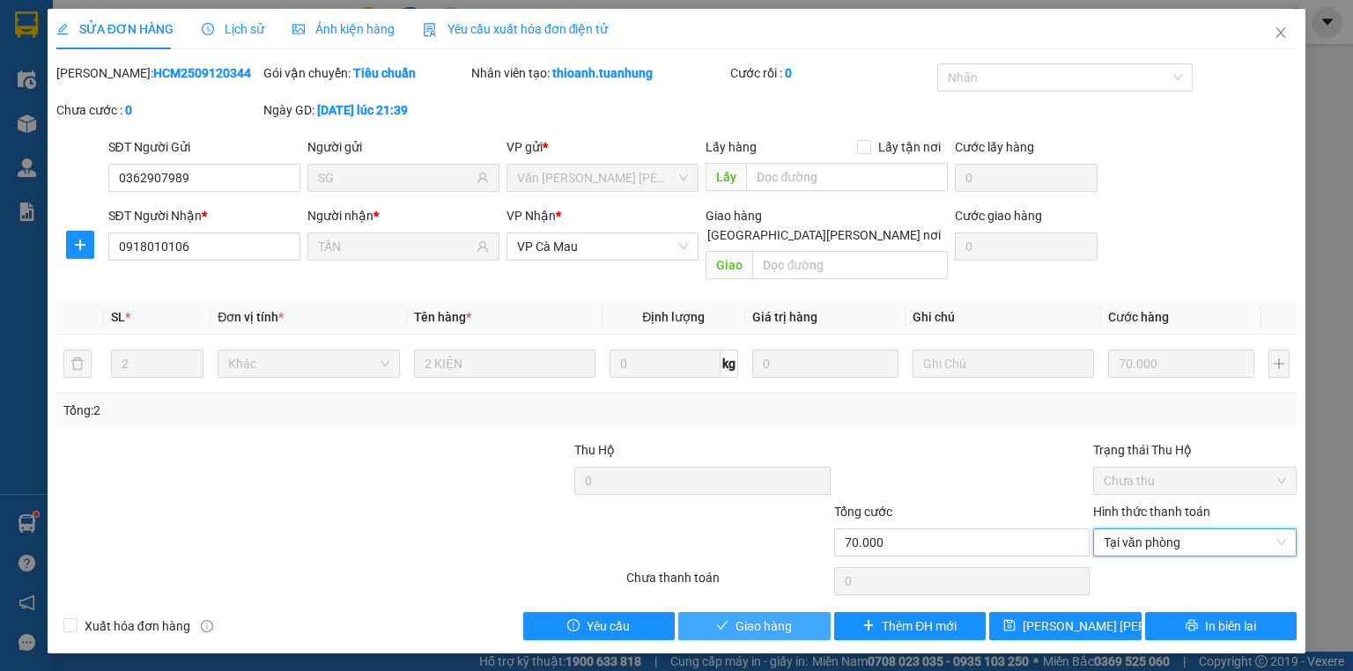
click at [788, 617] on span "Giao hàng" at bounding box center [764, 626] width 56 height 19
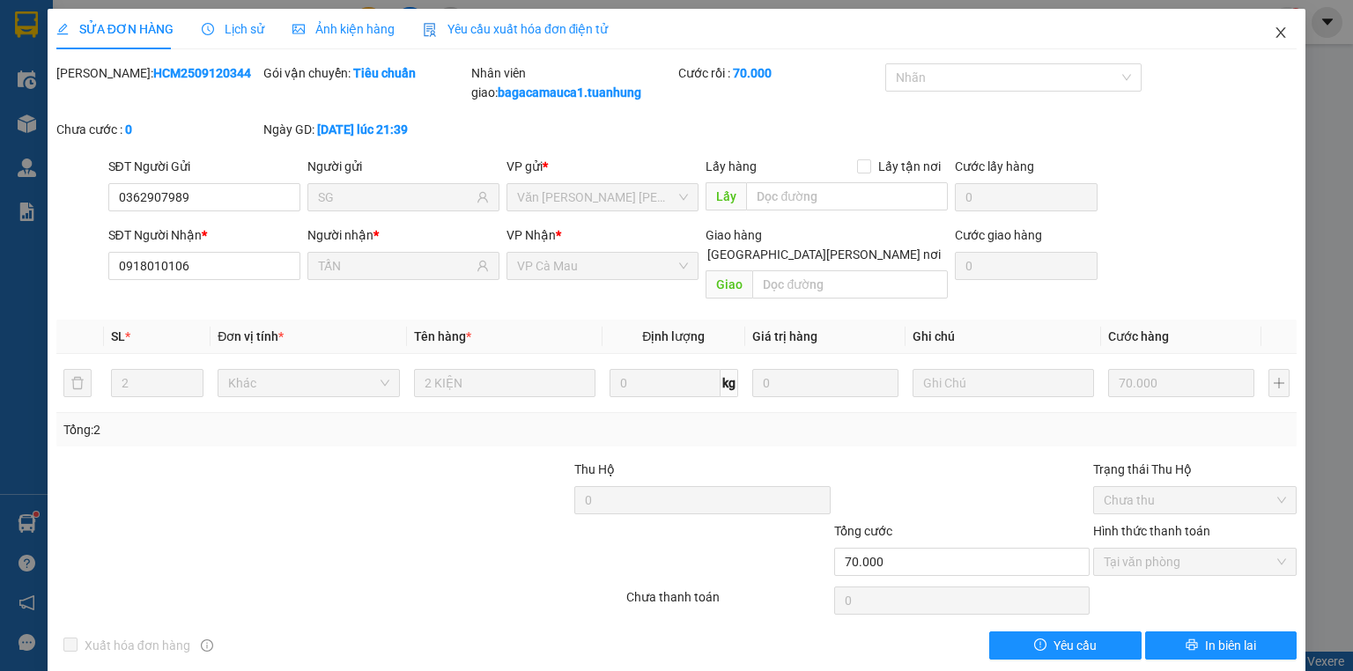
click at [1274, 32] on icon "close" at bounding box center [1281, 33] width 14 height 14
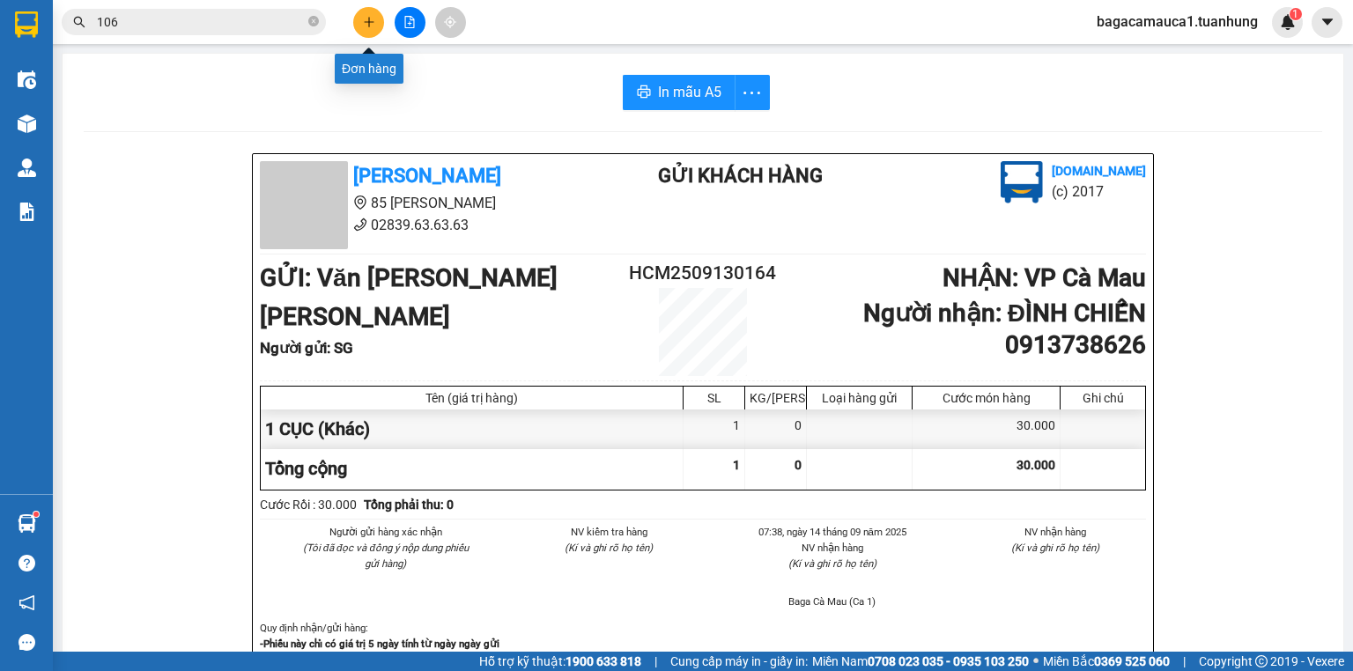
click at [372, 22] on icon "plus" at bounding box center [369, 22] width 12 height 12
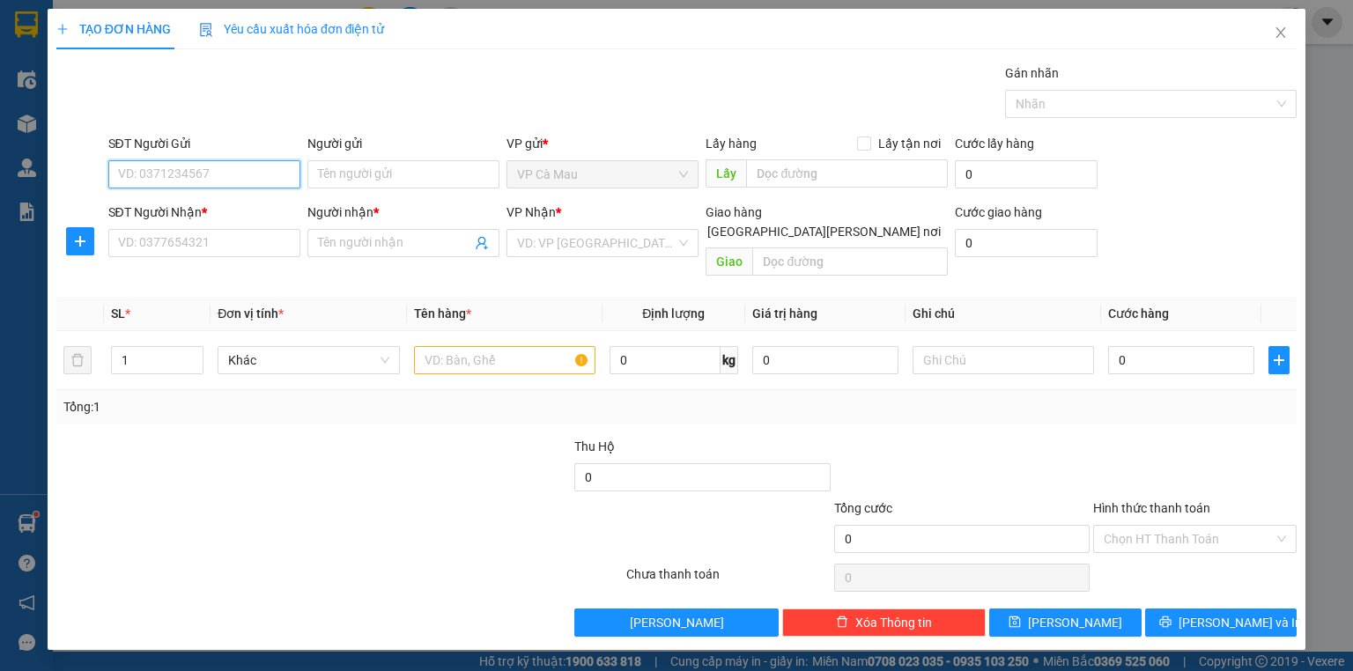
click at [203, 175] on input "SĐT Người Gửi" at bounding box center [204, 174] width 192 height 28
type input "0919266760"
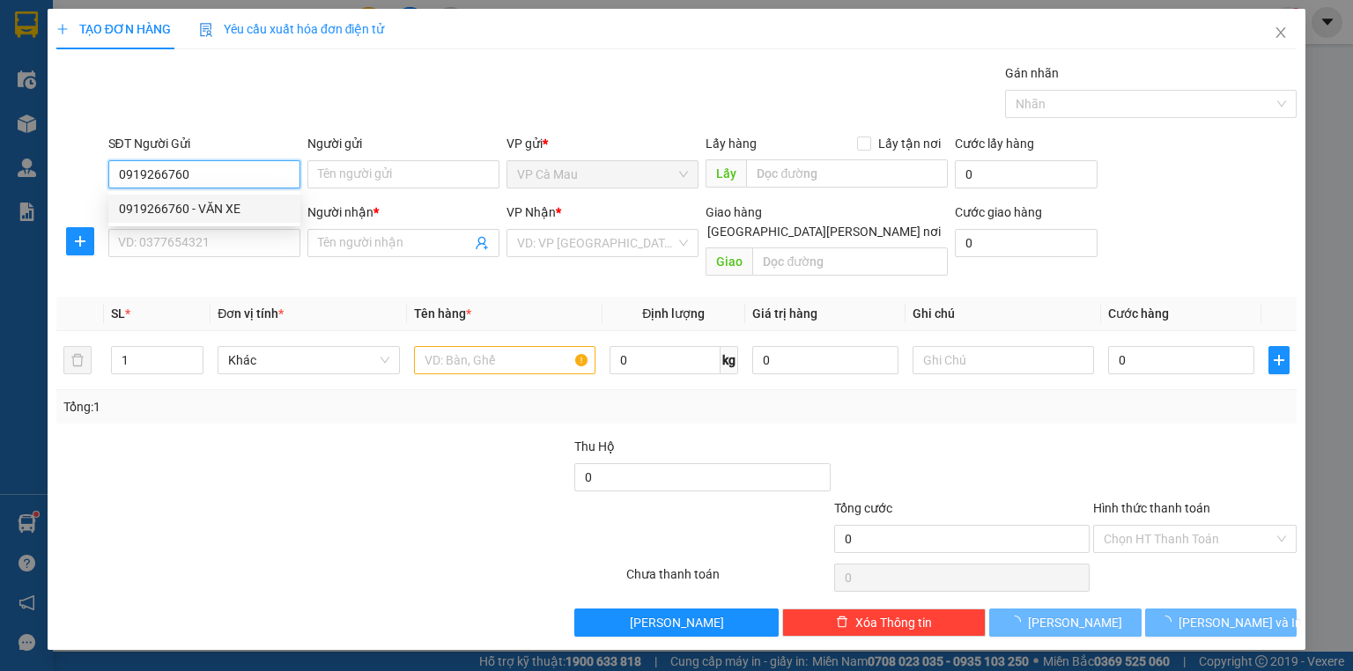
click at [181, 208] on div "0919266760 - VĂN XE" at bounding box center [204, 208] width 171 height 19
type input "VĂN XE"
type input "0919266760"
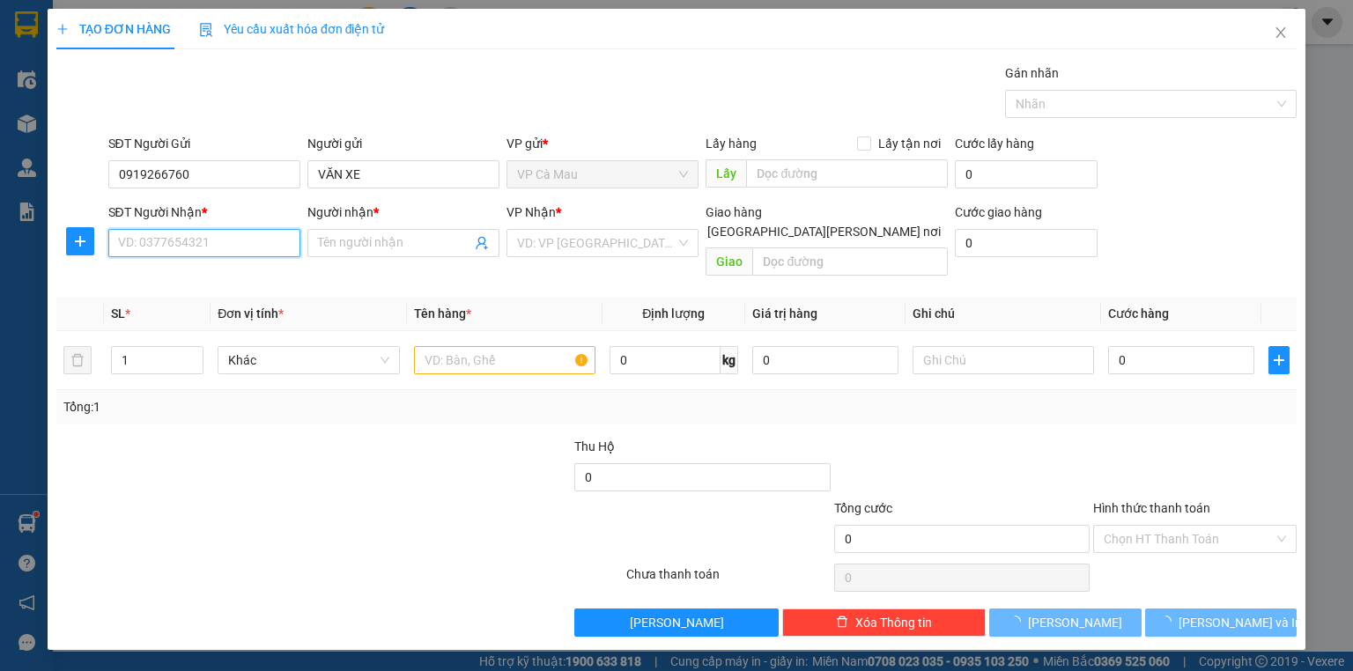
click at [194, 248] on input "SĐT Người Nhận *" at bounding box center [204, 243] width 192 height 28
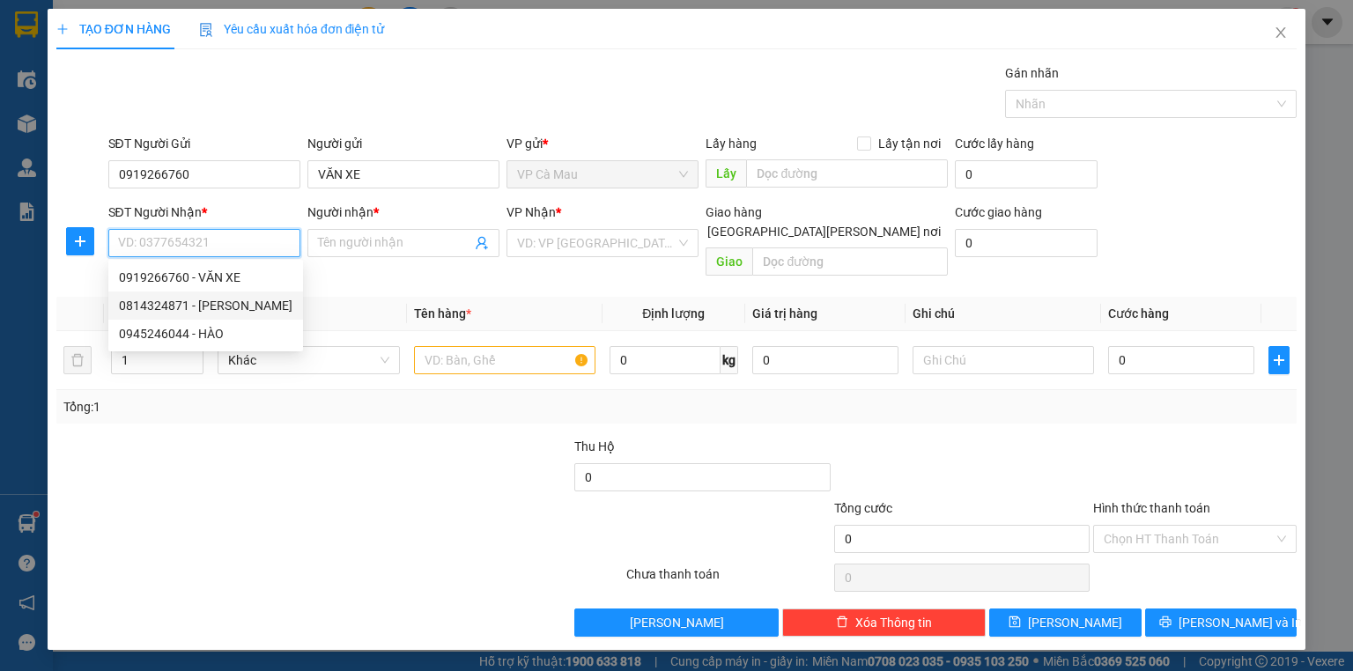
click at [179, 301] on div "0814324871 - TRINH" at bounding box center [206, 305] width 174 height 19
type input "0814324871"
type input "TRINH"
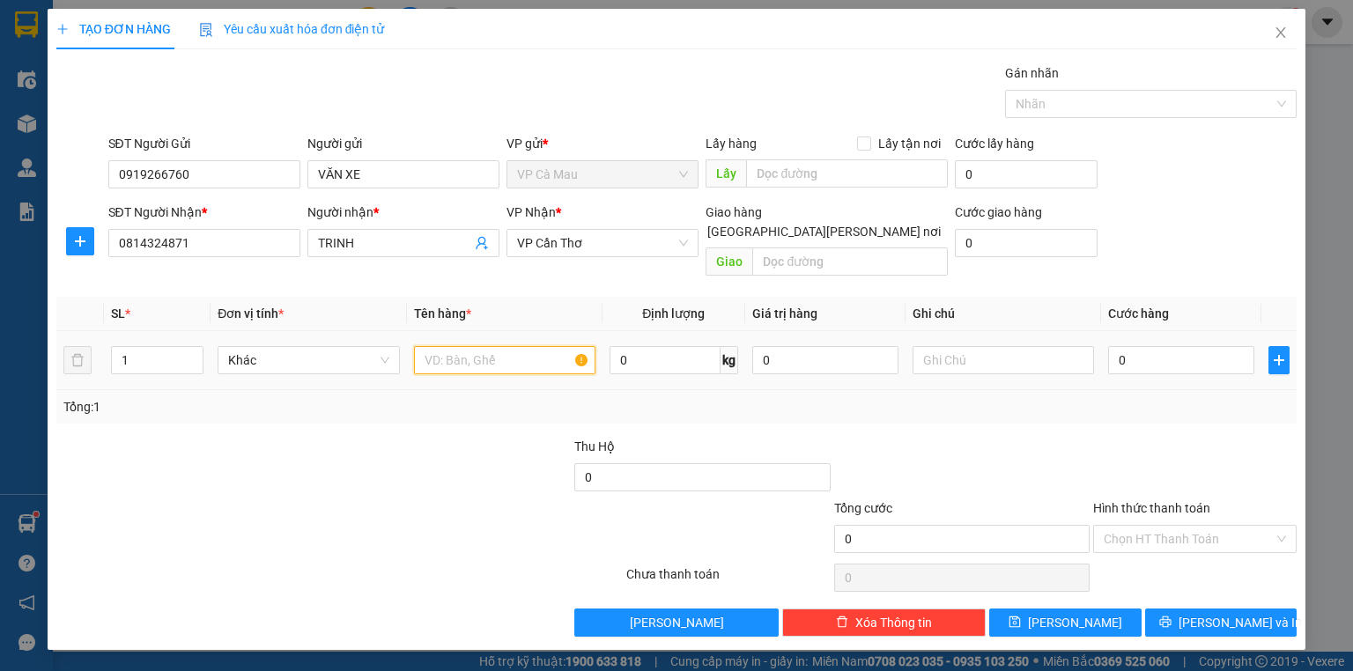
click at [514, 346] on input "text" at bounding box center [504, 360] width 181 height 28
type input "1 BỌC"
click at [1170, 346] on input "0" at bounding box center [1181, 360] width 146 height 28
type input "3"
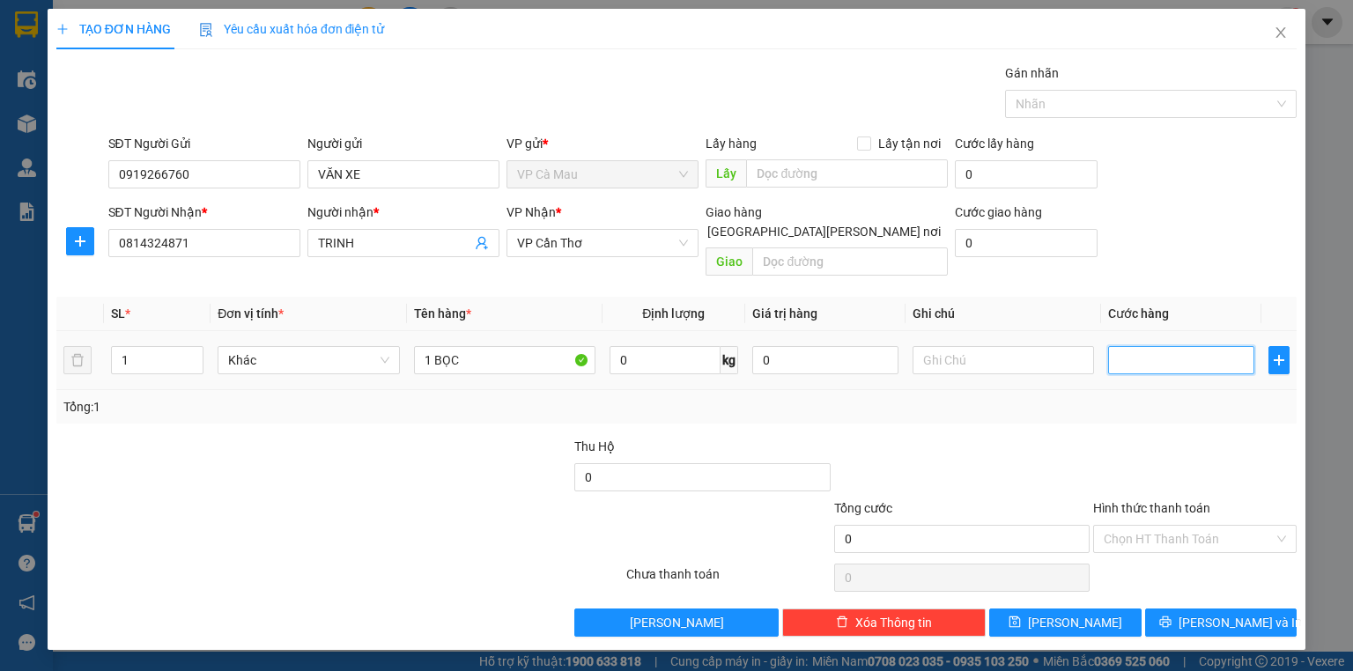
type input "3"
type input "30"
click at [1156, 526] on input "Hình thức thanh toán" at bounding box center [1189, 539] width 170 height 26
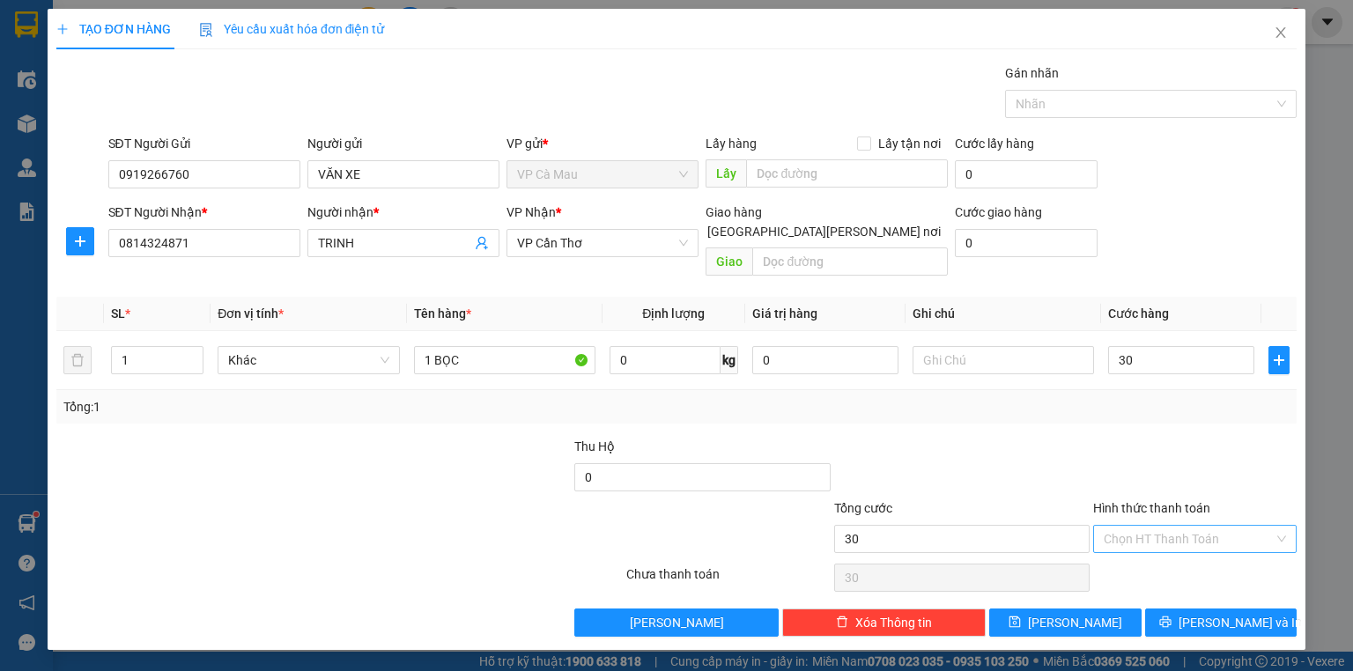
type input "30.000"
click at [1152, 551] on div "Tại văn phòng" at bounding box center [1195, 553] width 182 height 19
type input "0"
click at [1163, 609] on button "[PERSON_NAME] và In" at bounding box center [1221, 623] width 152 height 28
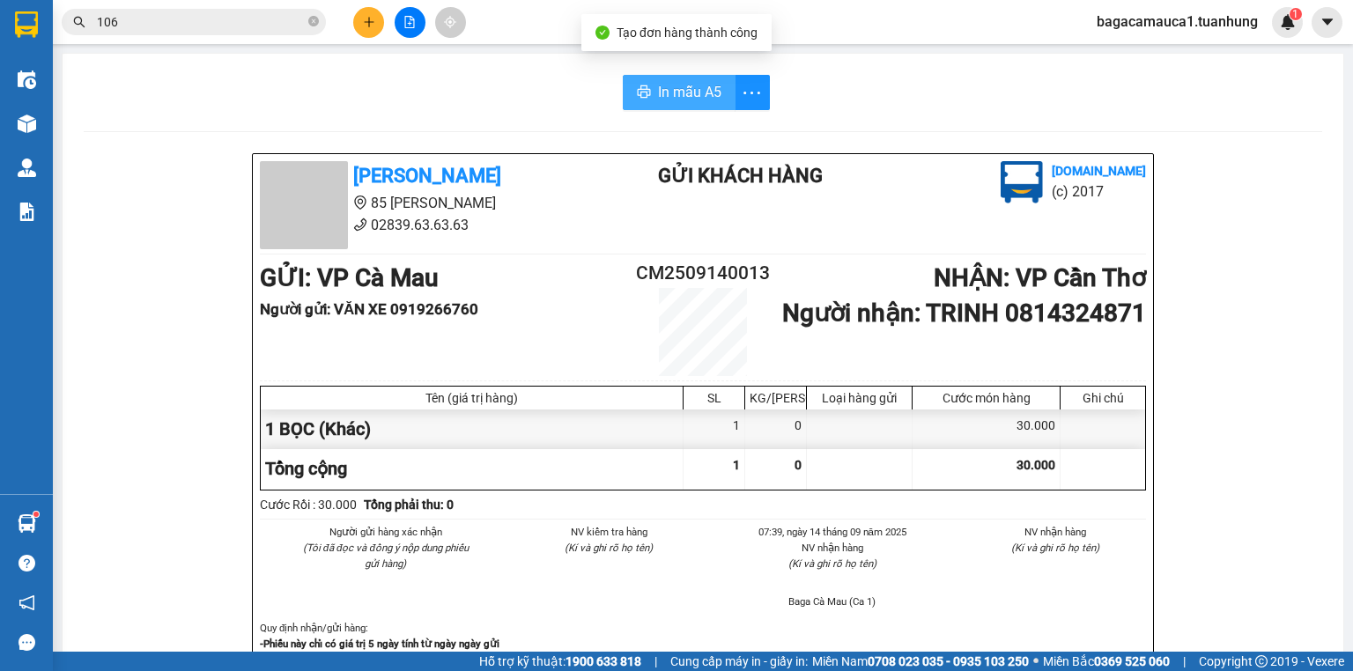
click at [667, 92] on span "In mẫu A5" at bounding box center [689, 92] width 63 height 22
click at [368, 28] on button at bounding box center [368, 22] width 31 height 31
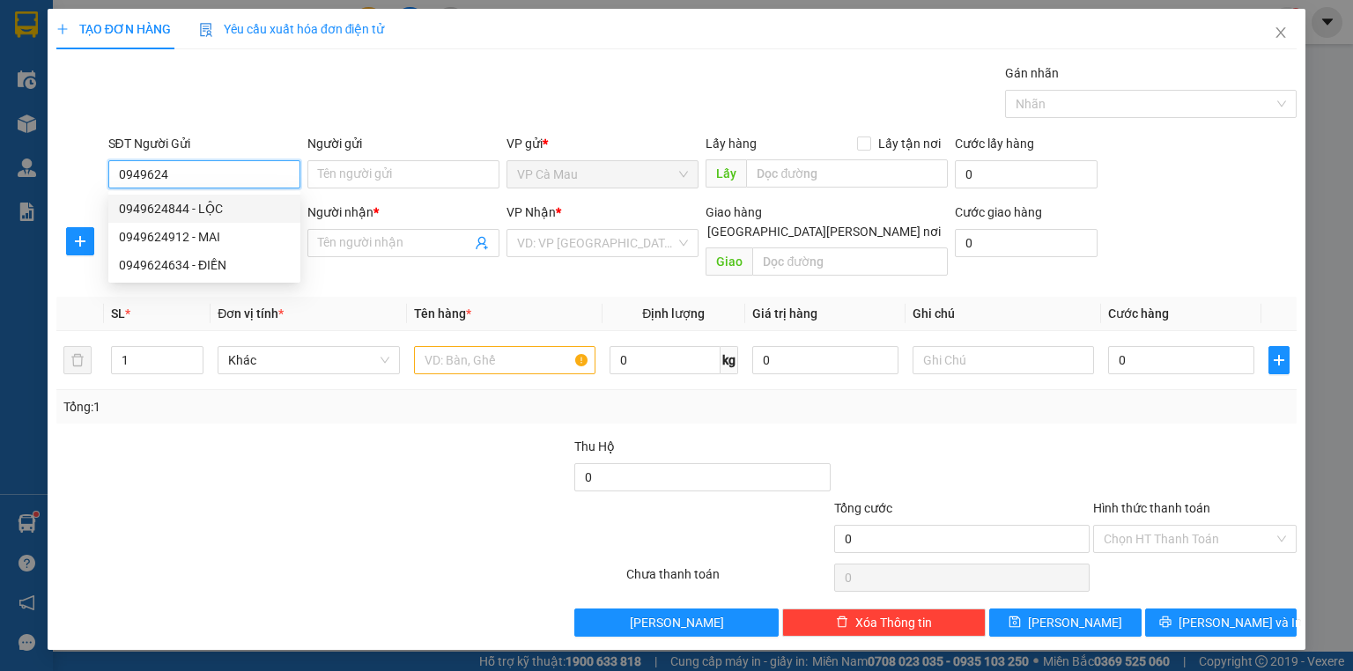
click at [241, 208] on div "0949624844 - LỘC" at bounding box center [204, 208] width 171 height 19
type input "0949624844"
type input "LỘC"
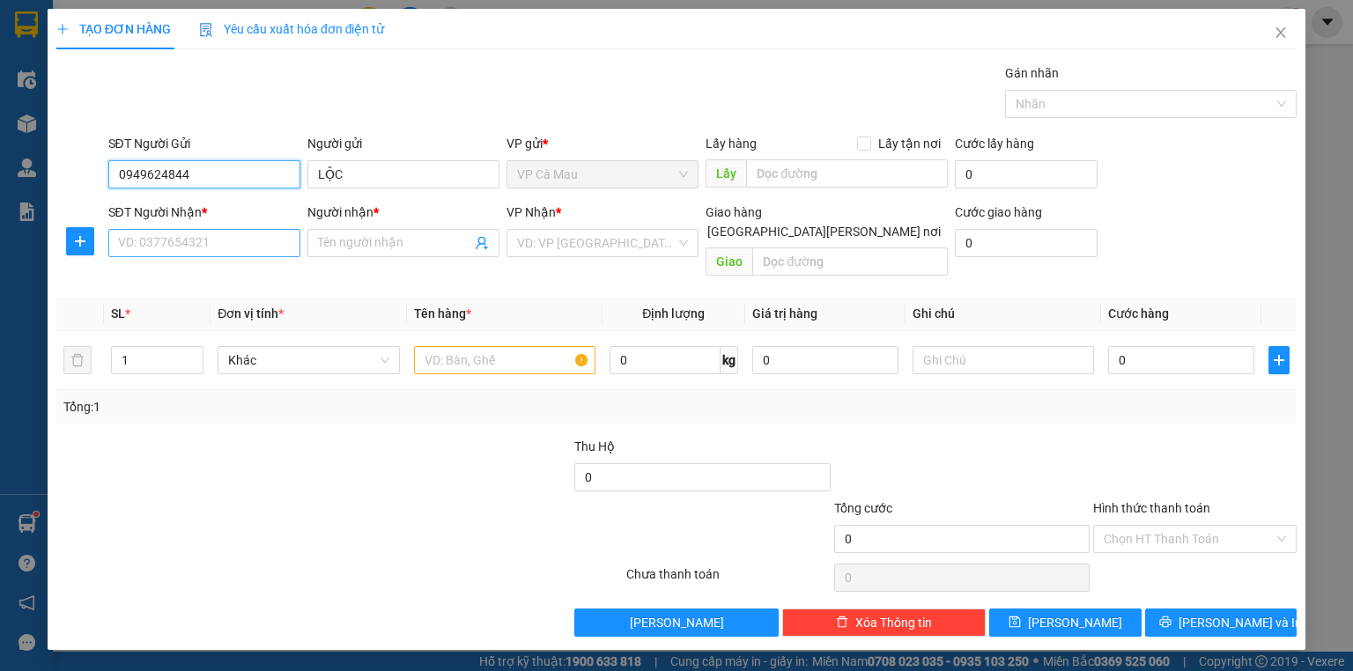
type input "0949624844"
click at [271, 240] on input "SĐT Người Nhận *" at bounding box center [204, 243] width 192 height 28
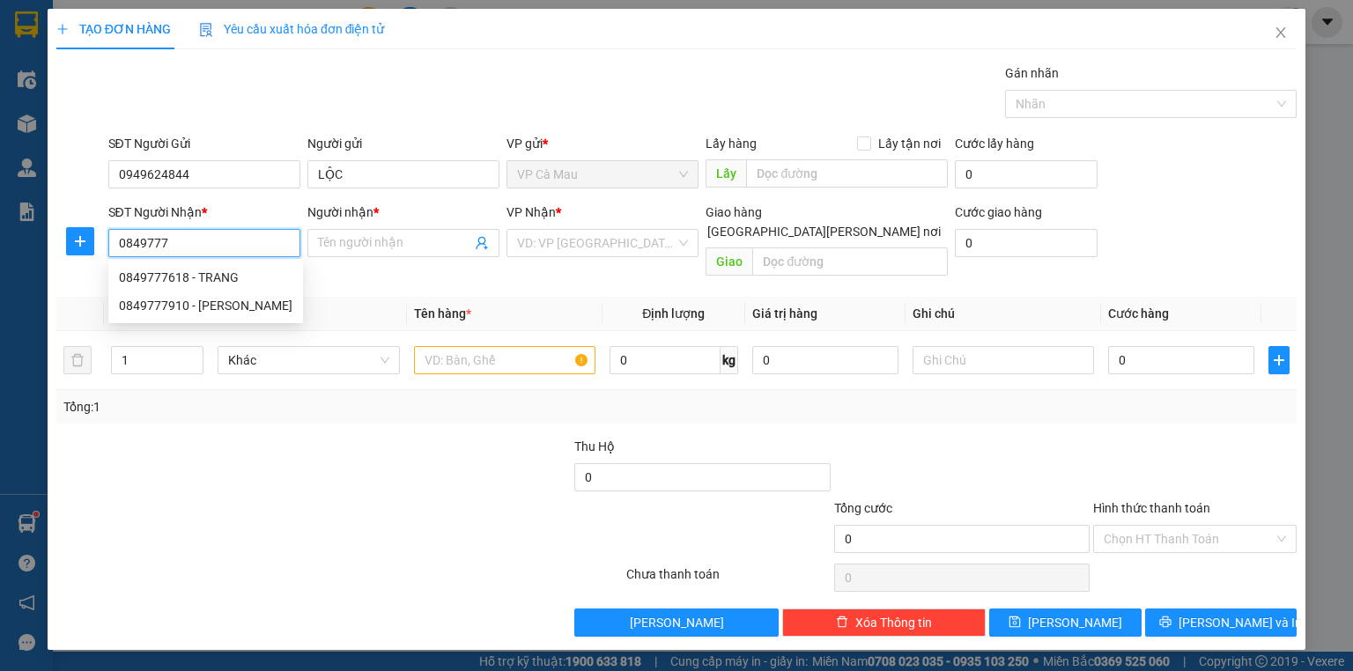
click at [228, 274] on div "0849777618 - TRANG" at bounding box center [206, 277] width 174 height 19
type input "0849777618"
type input "TRANG"
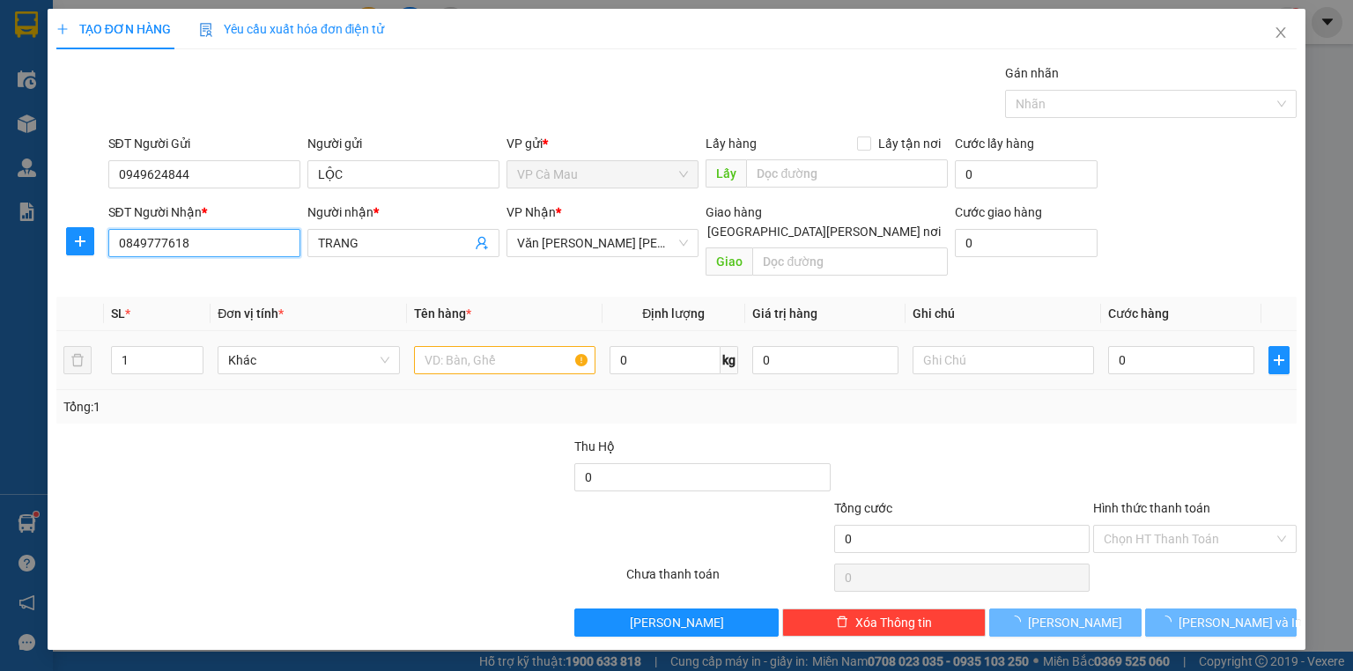
type input "0849777618"
click at [507, 346] on input "text" at bounding box center [504, 360] width 181 height 28
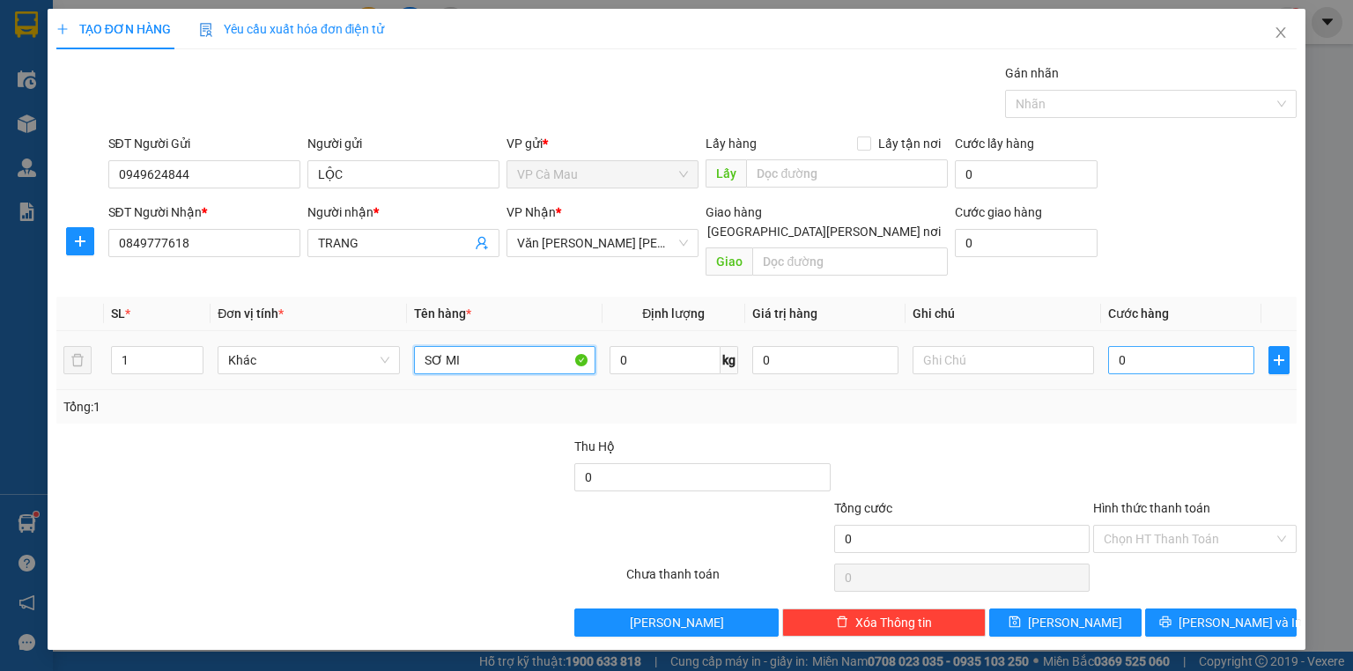
type input "SƠ MI"
click at [1217, 350] on input "0" at bounding box center [1181, 360] width 146 height 28
type input "3"
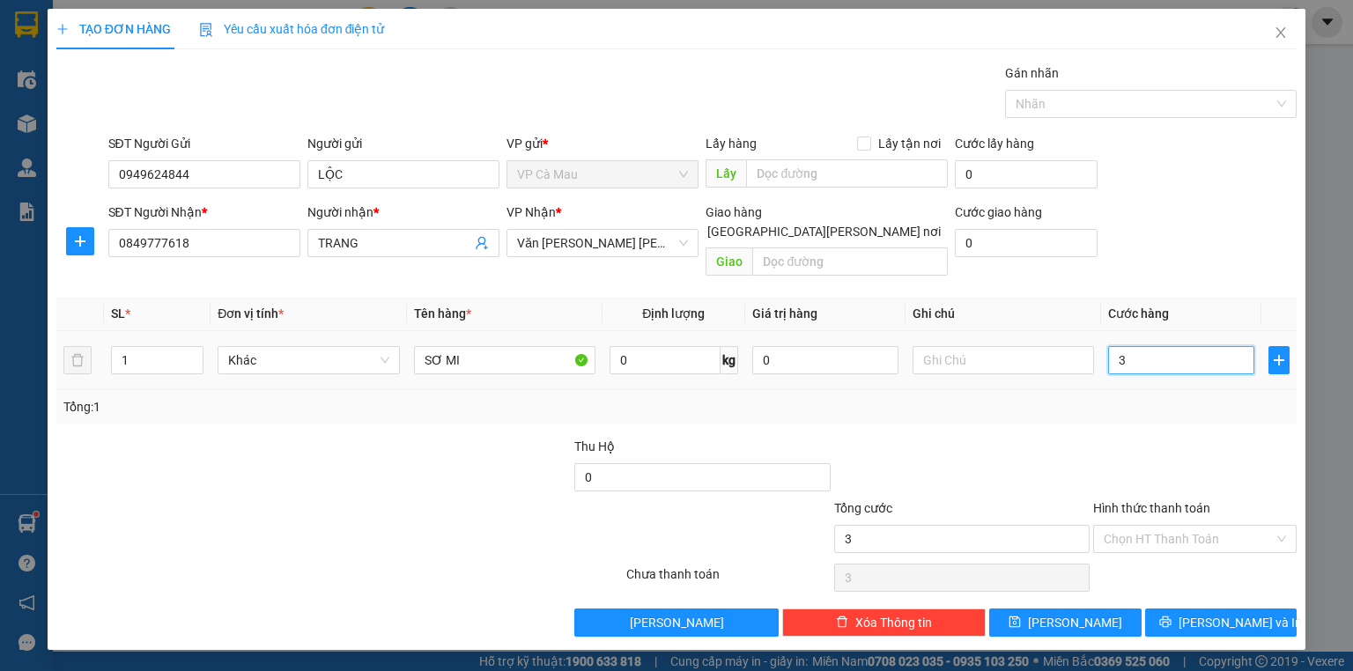
type input "30"
type input "30.000"
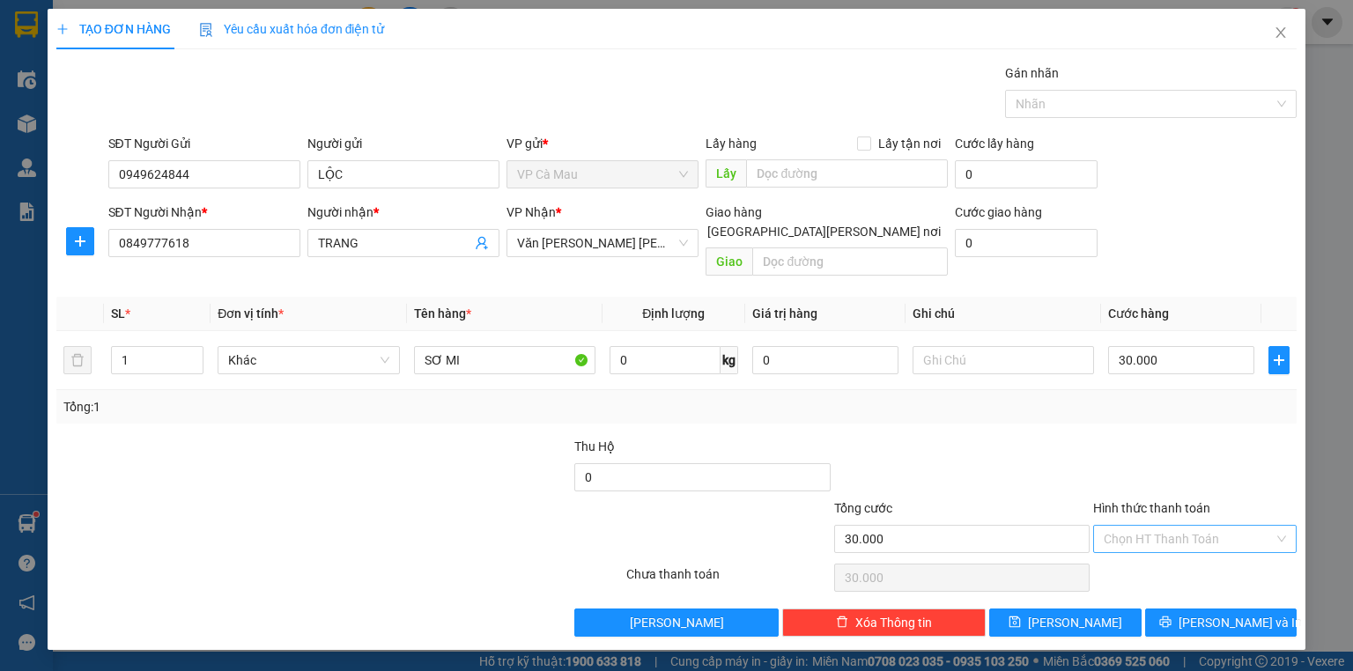
click at [1166, 526] on input "Hình thức thanh toán" at bounding box center [1189, 539] width 170 height 26
click at [1172, 548] on div "Tại văn phòng" at bounding box center [1195, 553] width 182 height 19
type input "0"
click at [1203, 612] on button "[PERSON_NAME] và In" at bounding box center [1221, 623] width 152 height 28
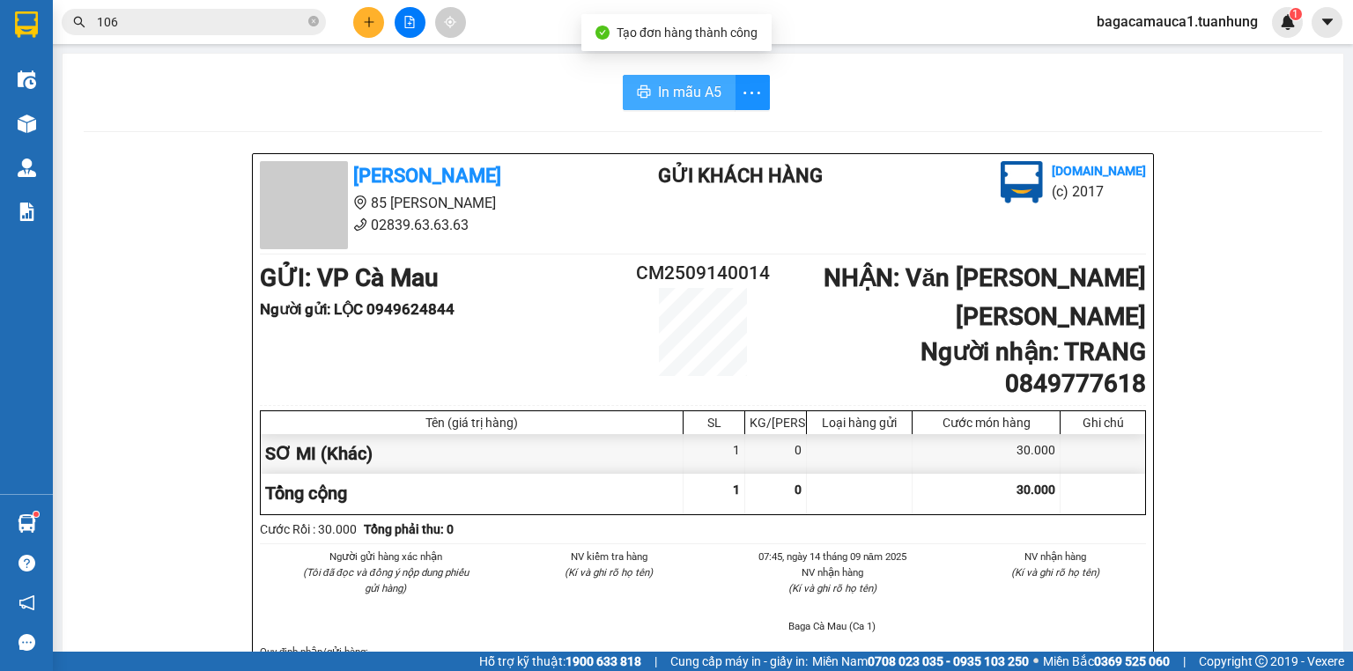
click at [677, 96] on span "In mẫu A5" at bounding box center [689, 92] width 63 height 22
click at [183, 29] on input "106" at bounding box center [201, 21] width 208 height 19
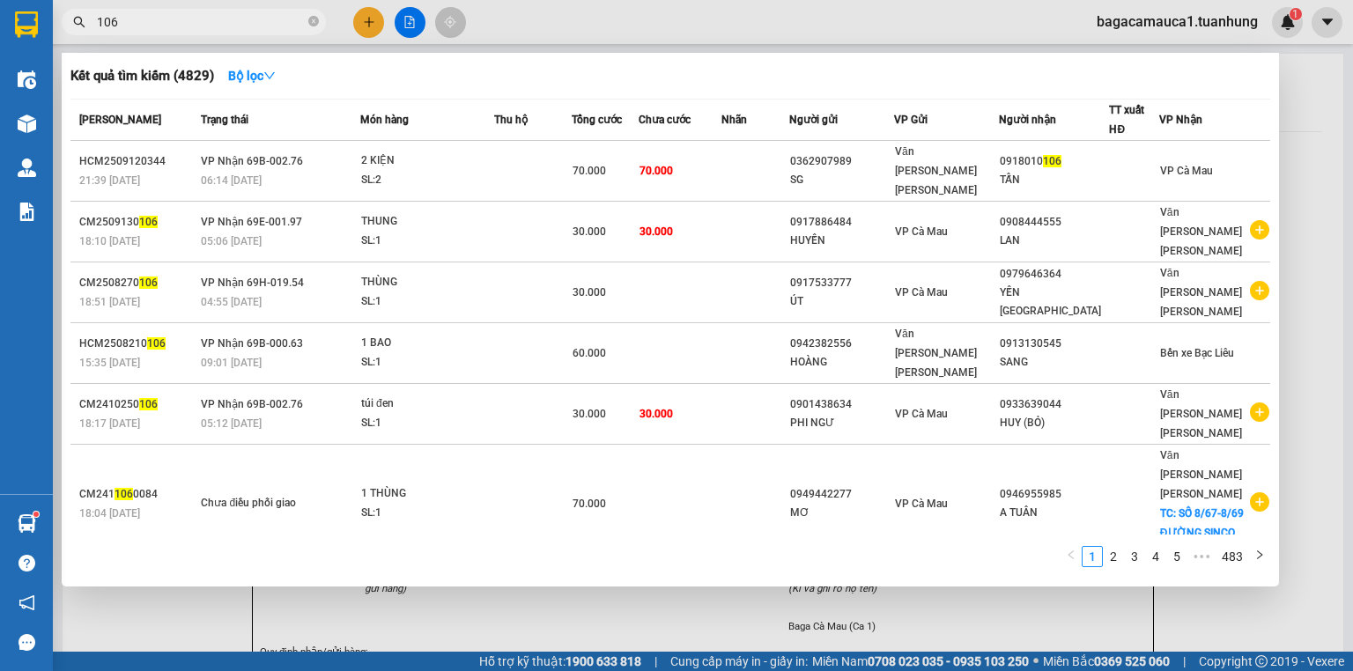
click at [183, 29] on input "106" at bounding box center [201, 21] width 208 height 19
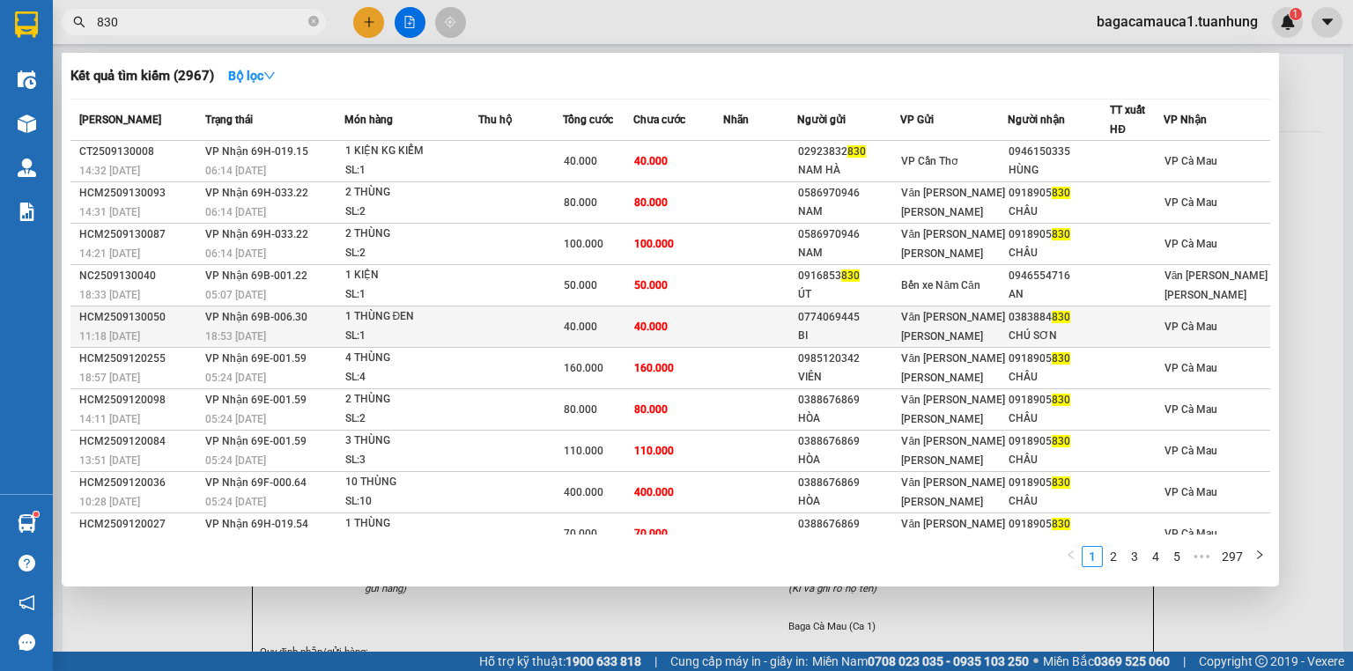
type input "830"
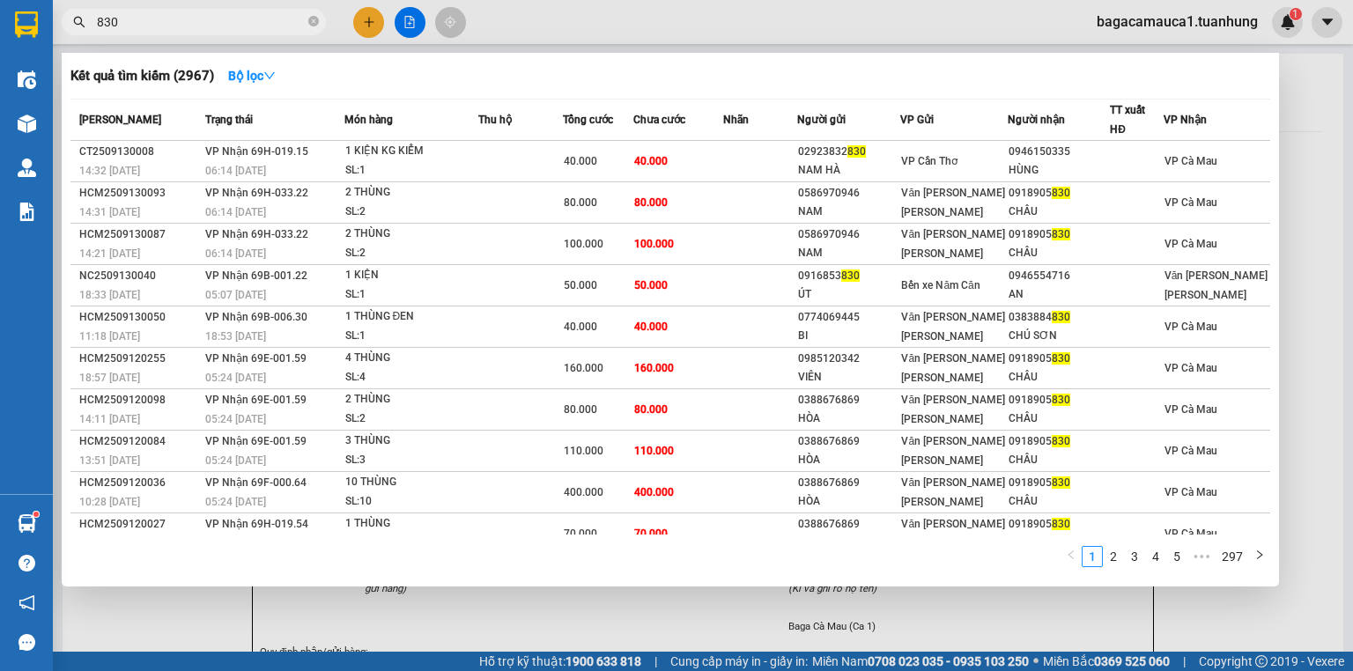
click at [689, 331] on td "40.000" at bounding box center [678, 327] width 91 height 41
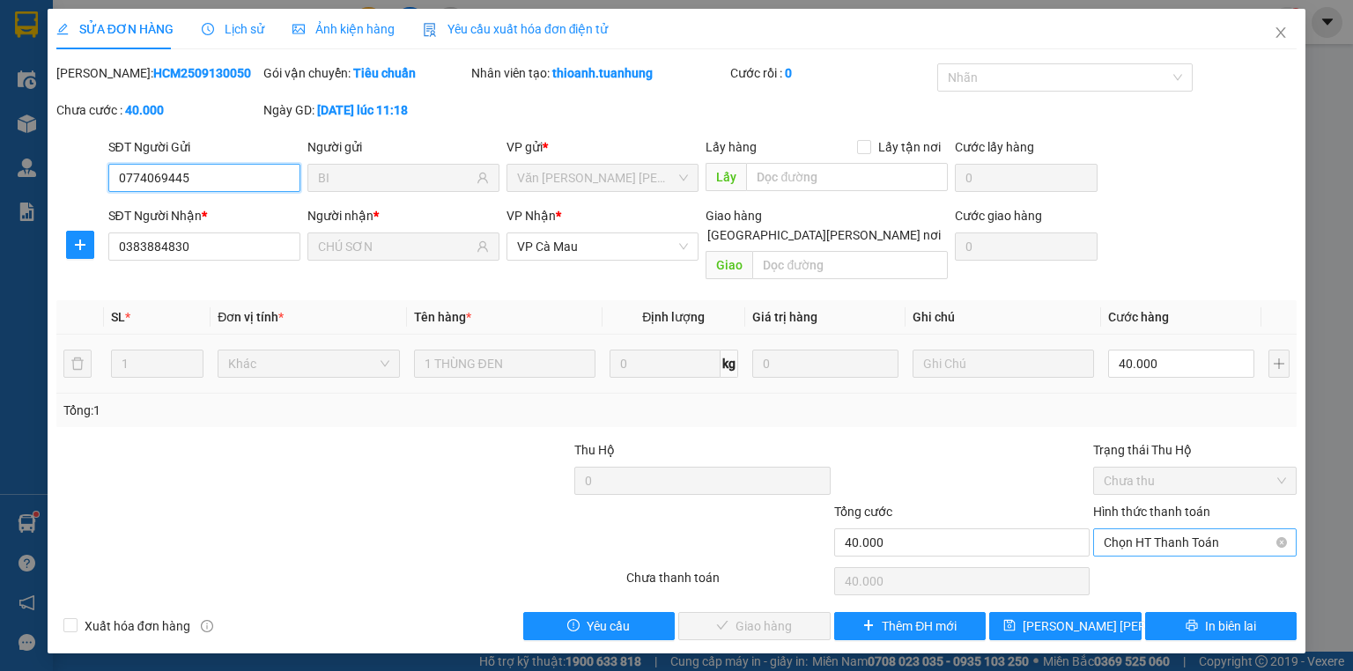
click at [1131, 529] on span "Chọn HT Thanh Toán" at bounding box center [1195, 542] width 182 height 26
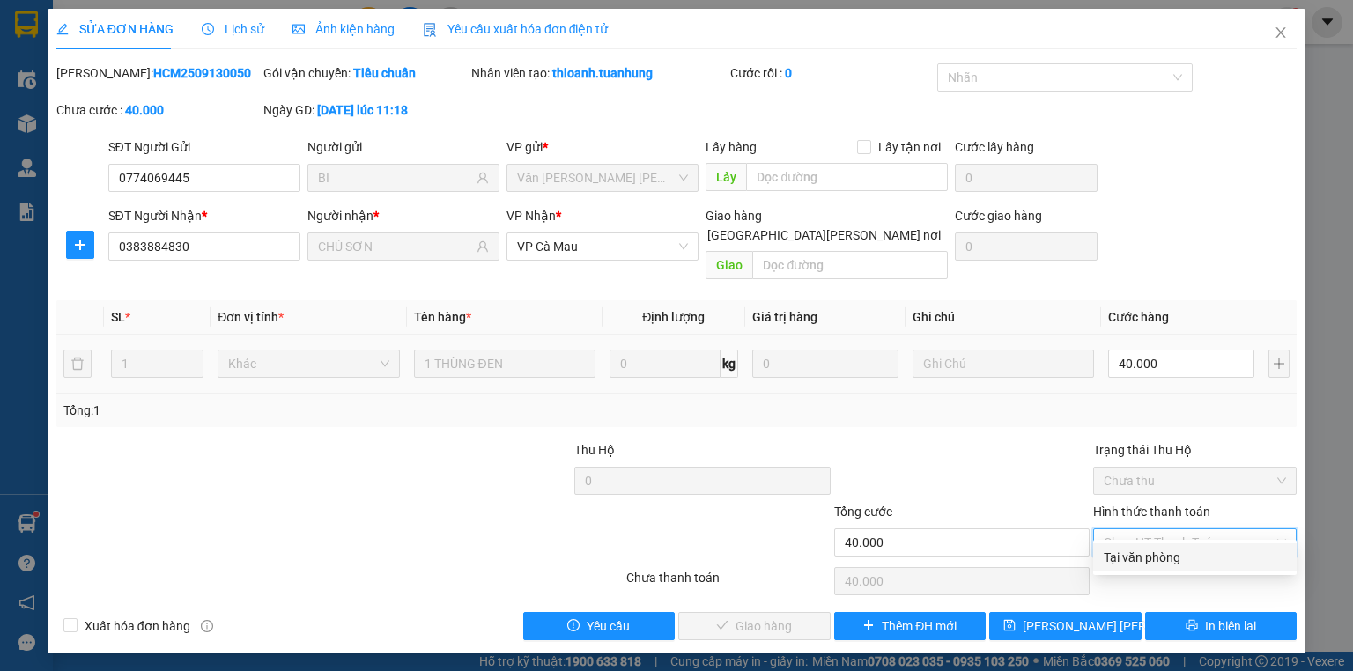
click at [1150, 562] on div "Tại văn phòng" at bounding box center [1195, 557] width 182 height 19
type input "0"
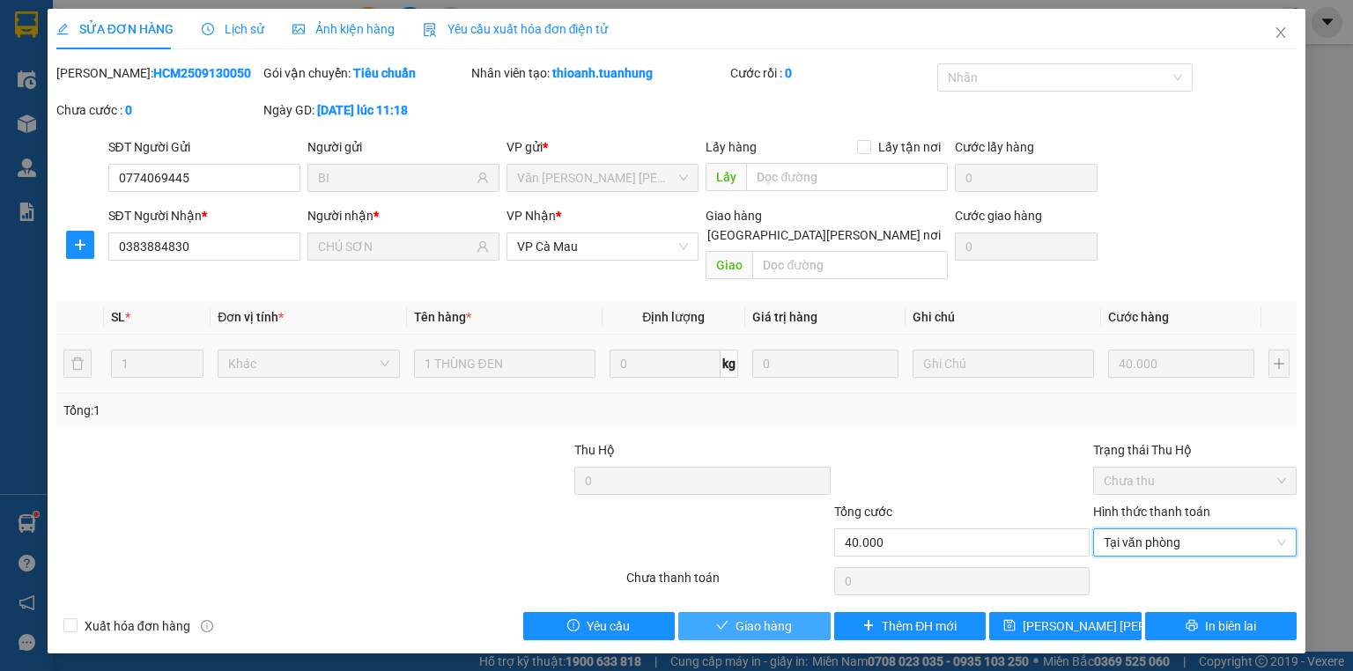
click at [794, 612] on button "Giao hàng" at bounding box center [754, 626] width 152 height 28
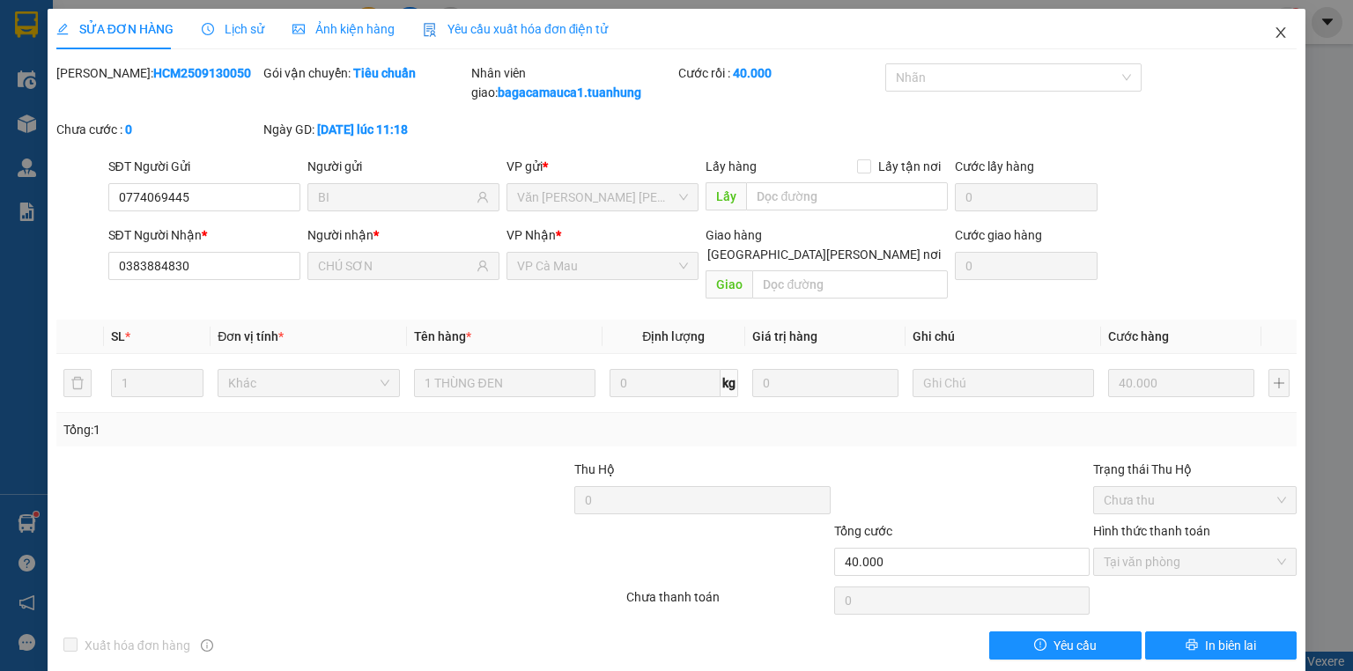
click at [1274, 36] on icon "close" at bounding box center [1281, 33] width 14 height 14
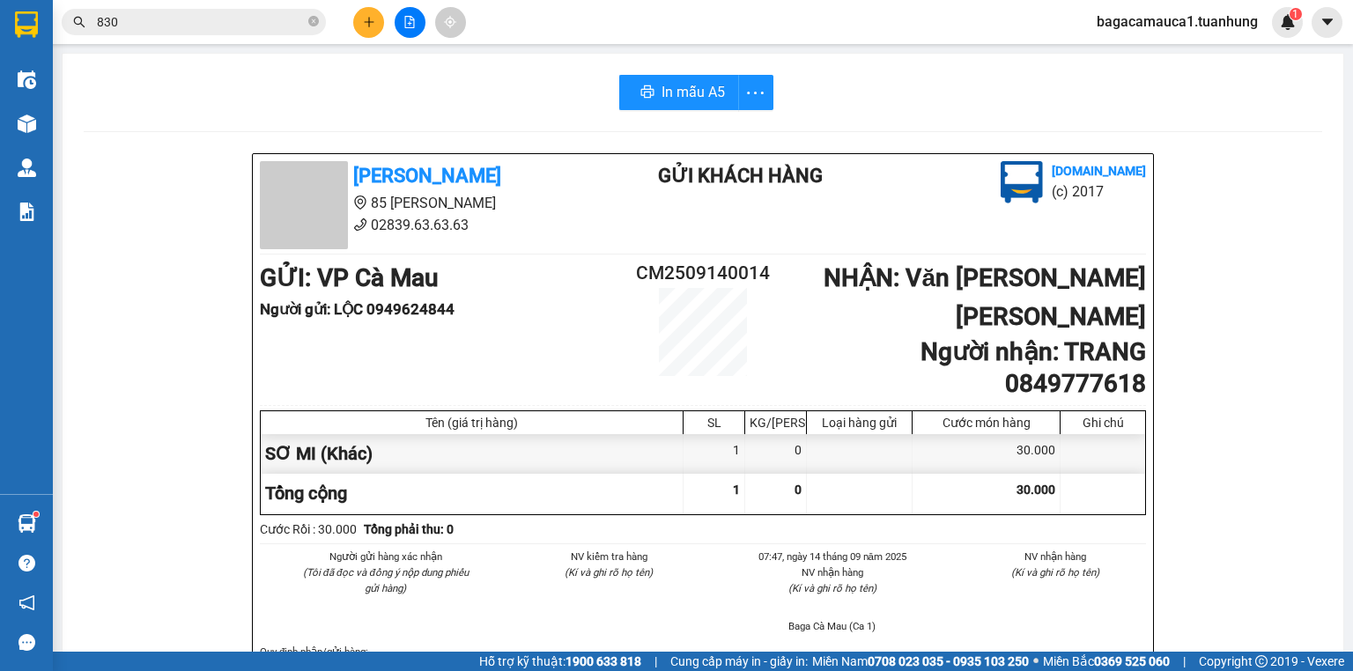
click at [169, 18] on input "830" at bounding box center [201, 21] width 208 height 19
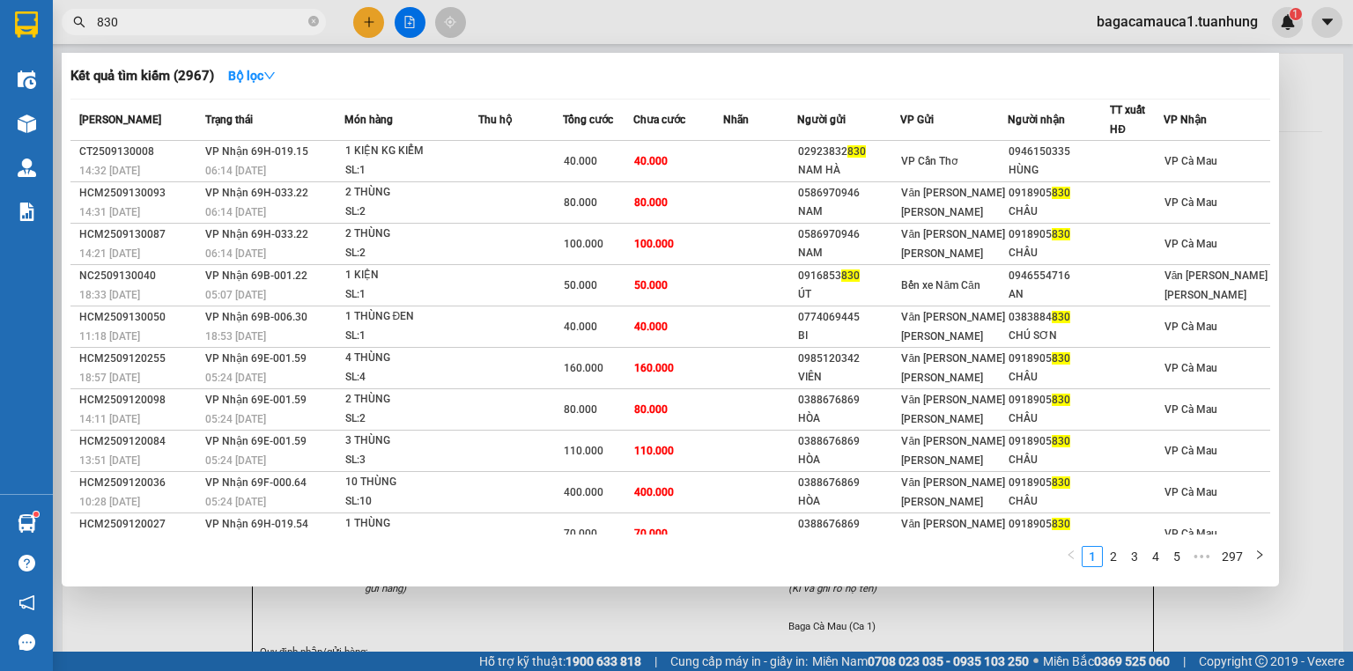
click at [169, 18] on input "830" at bounding box center [201, 21] width 208 height 19
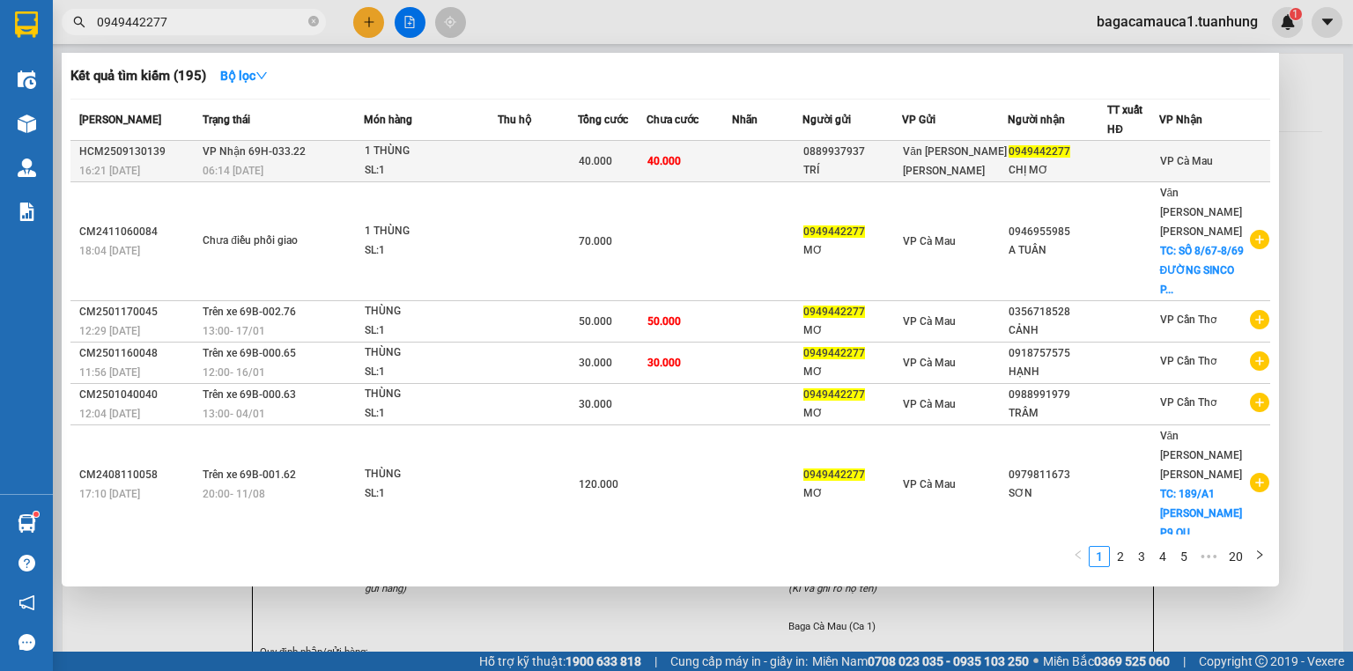
type input "0949442277"
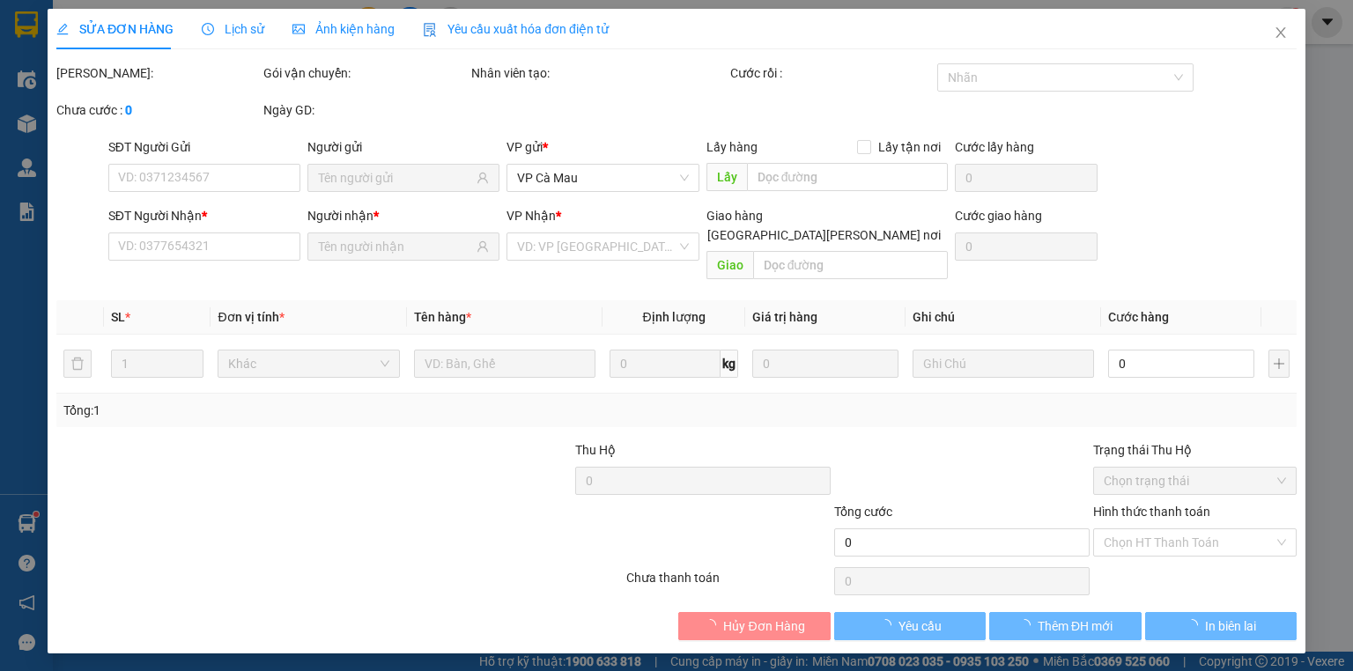
type input "0889937937"
type input "TRÍ"
type input "0949442277"
type input "CHỊ MƠ"
type input "40.000"
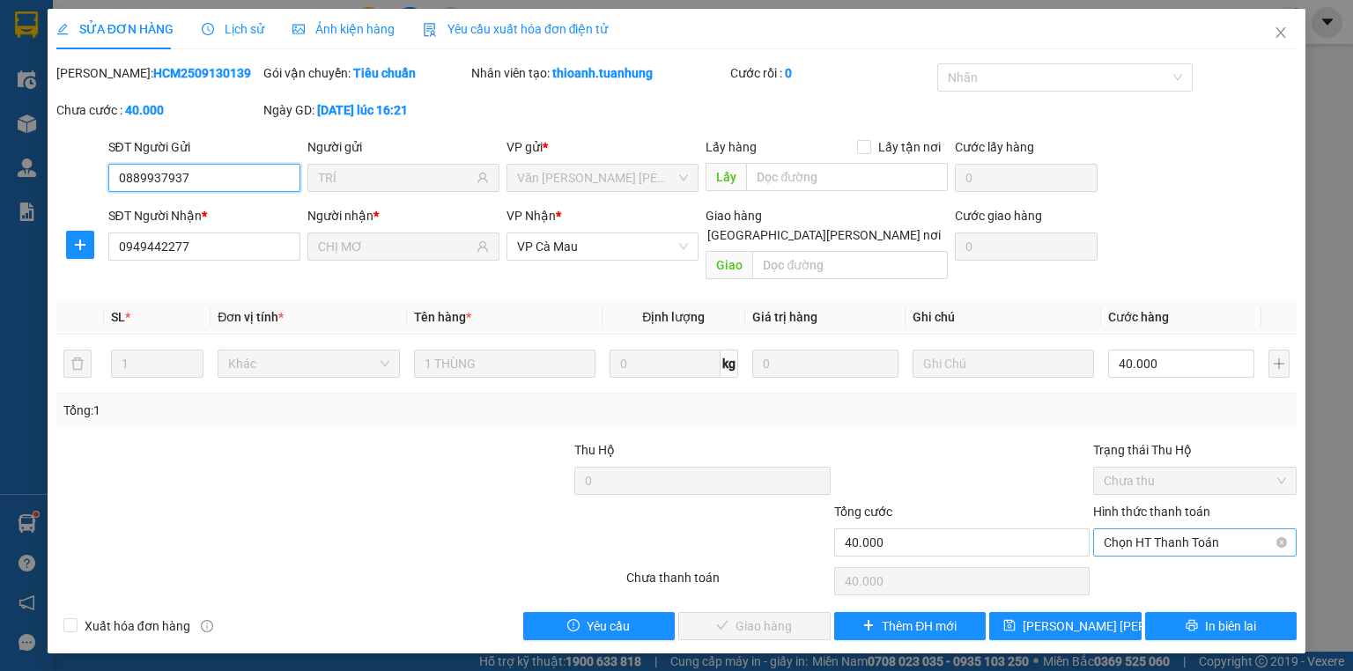
click at [1223, 529] on span "Chọn HT Thanh Toán" at bounding box center [1195, 542] width 182 height 26
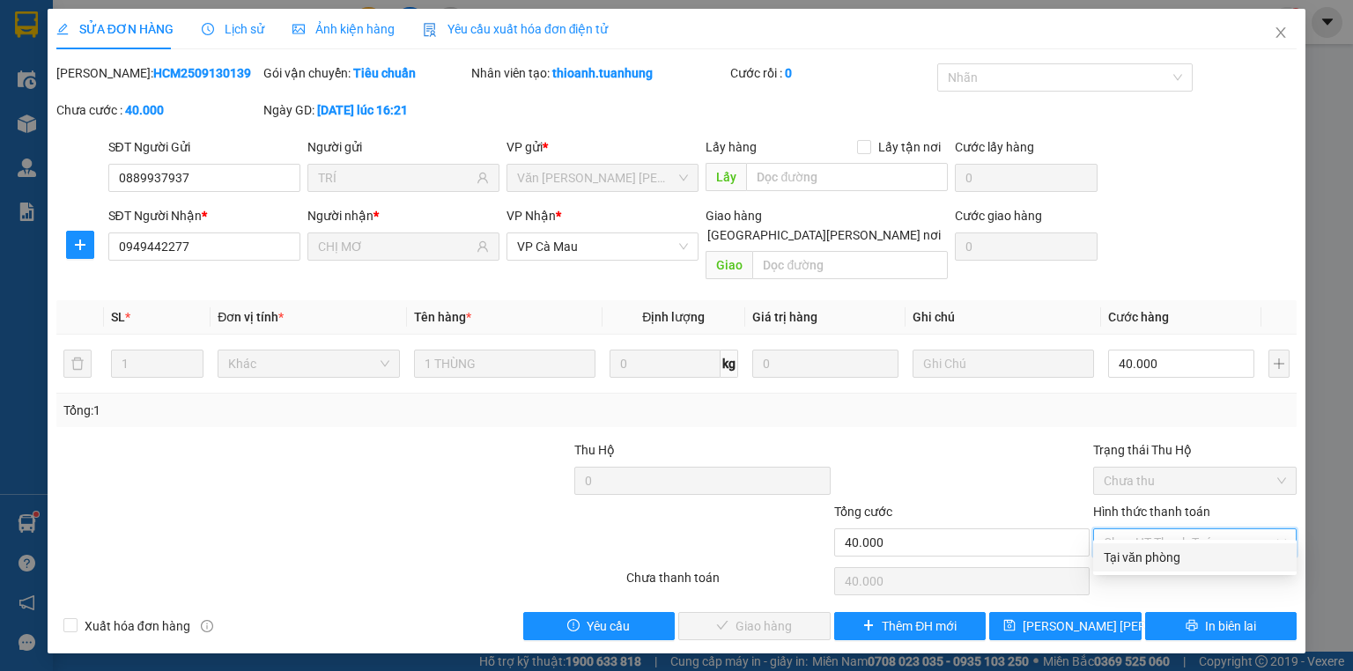
click at [1207, 560] on div "Tại văn phòng" at bounding box center [1195, 557] width 182 height 19
type input "0"
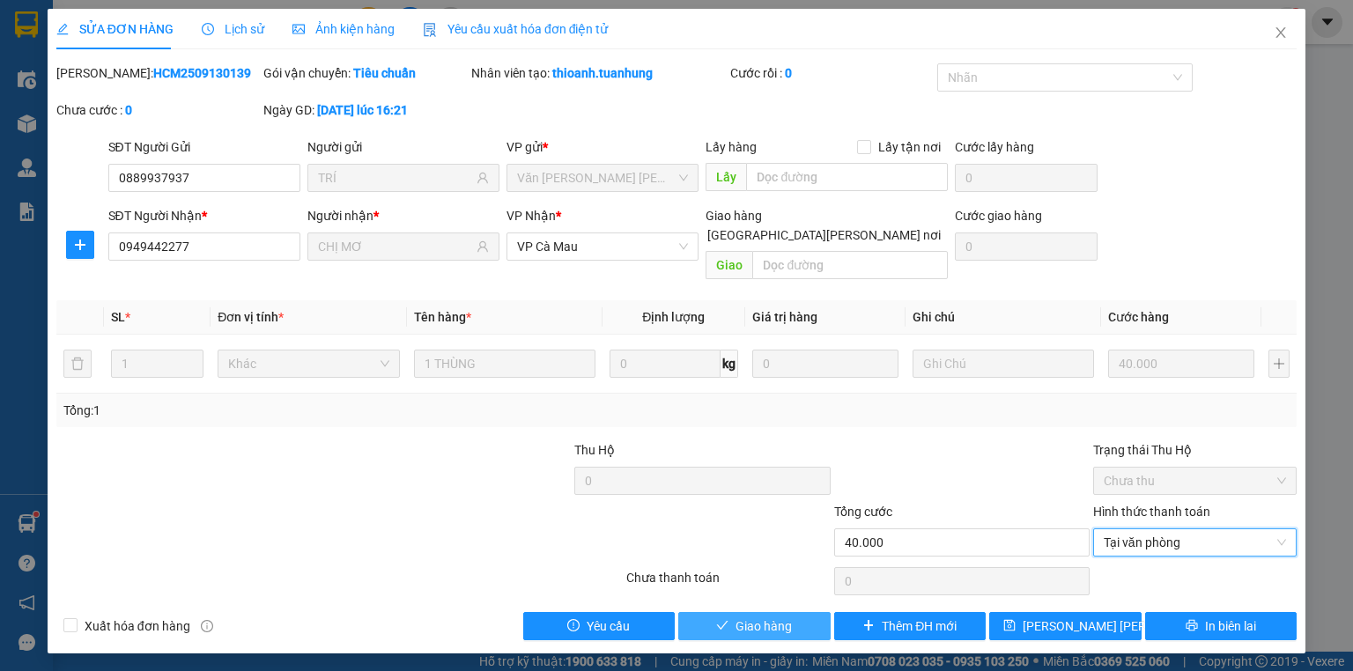
click at [732, 612] on button "Giao hàng" at bounding box center [754, 626] width 152 height 28
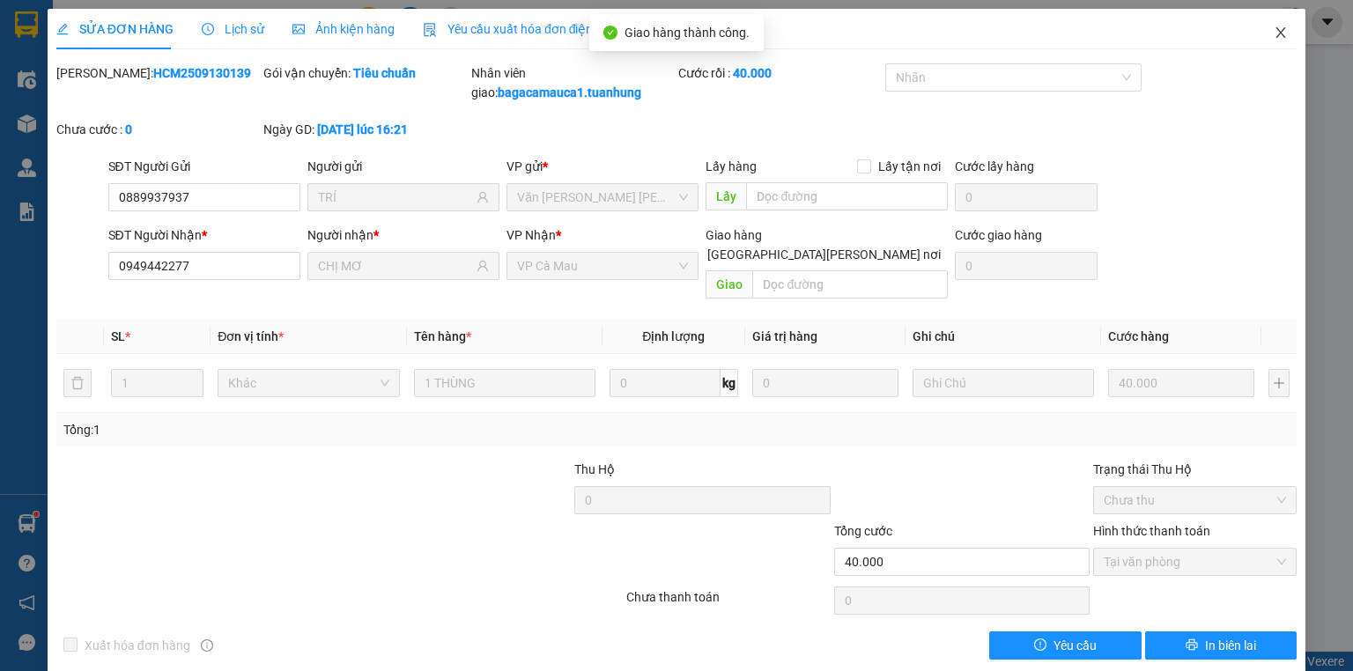
click at [1262, 35] on span "Close" at bounding box center [1280, 33] width 49 height 49
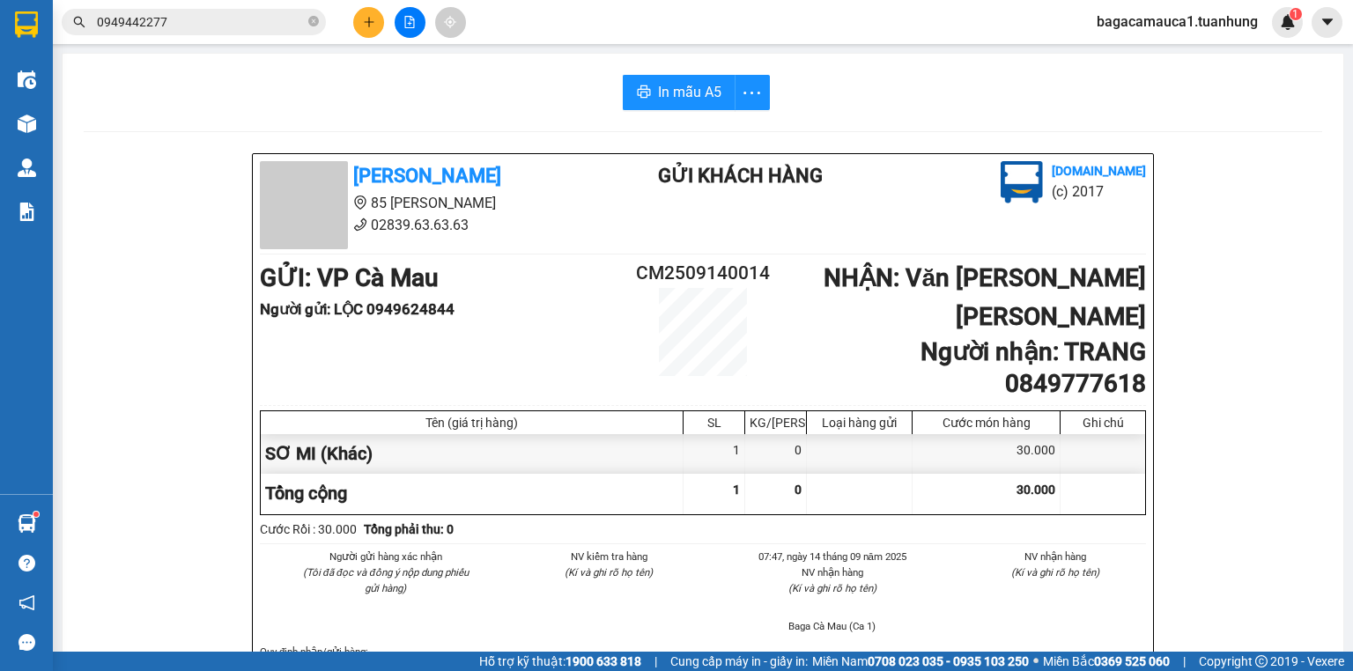
click at [185, 24] on input "0949442277" at bounding box center [201, 21] width 208 height 19
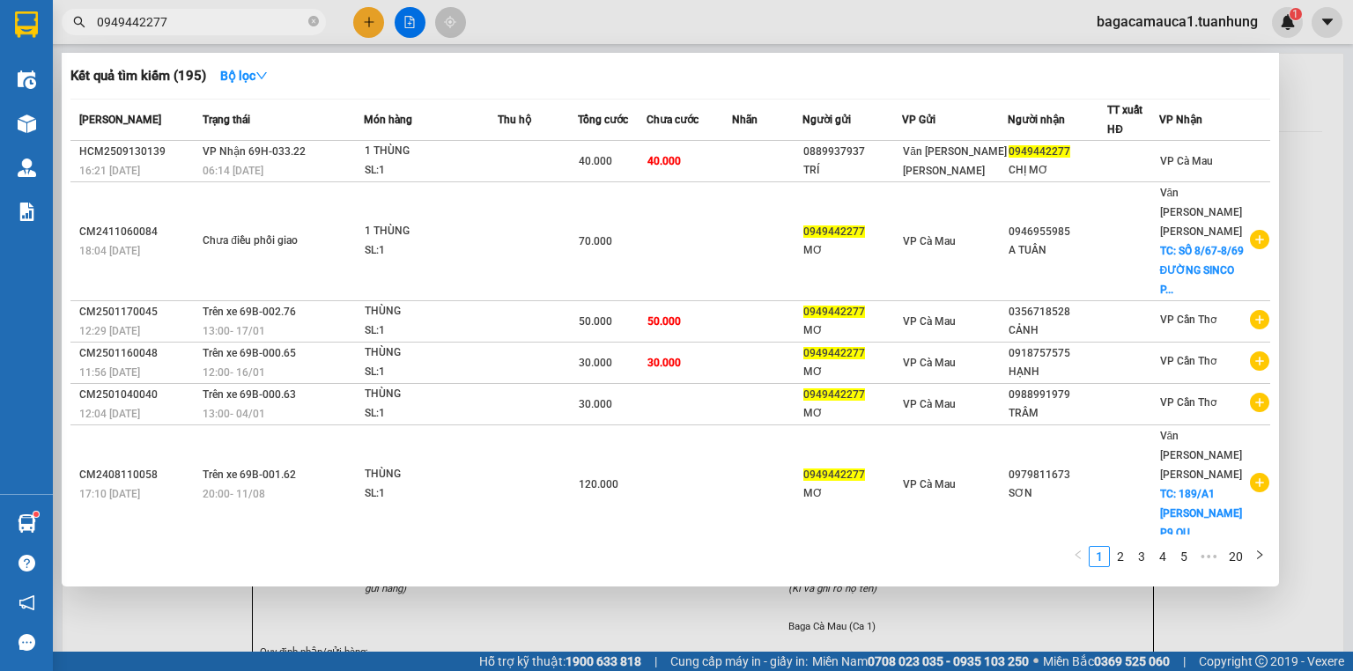
click at [185, 24] on input "0949442277" at bounding box center [201, 21] width 208 height 19
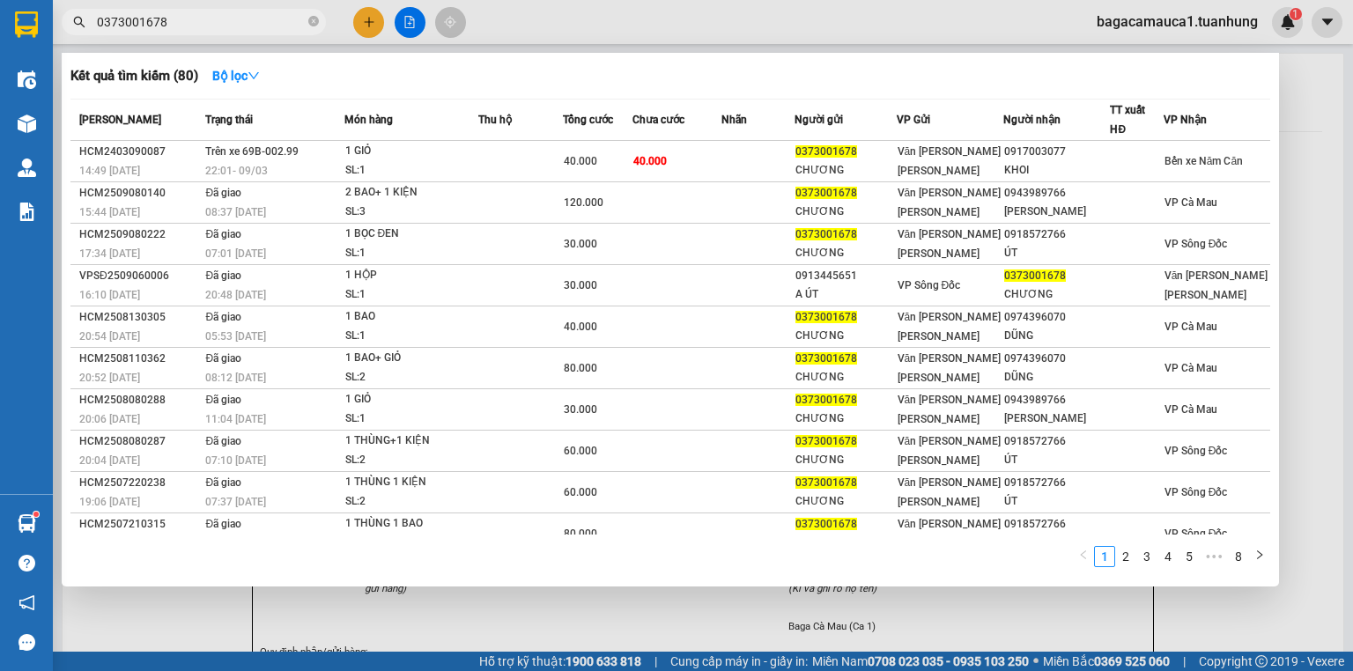
type input "0373001678"
click at [319, 12] on span "0373001678" at bounding box center [194, 22] width 264 height 26
click at [316, 24] on icon "close-circle" at bounding box center [313, 21] width 11 height 11
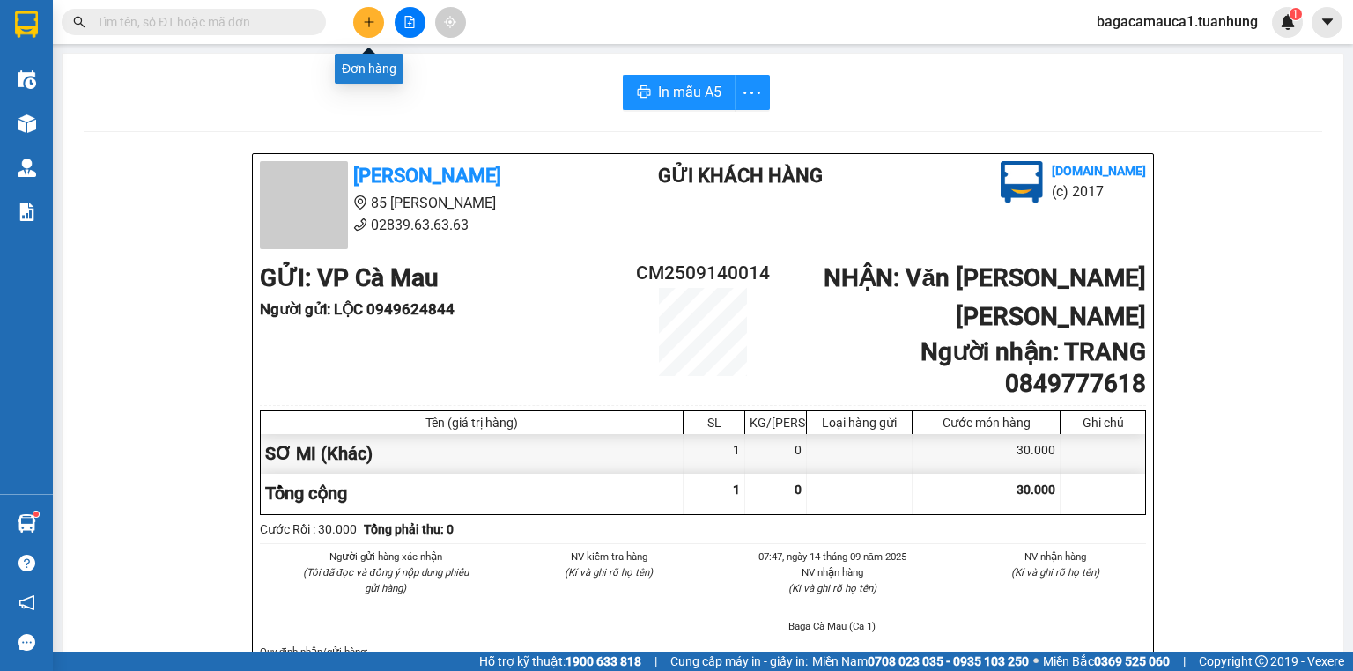
click at [366, 24] on icon "plus" at bounding box center [369, 22] width 12 height 12
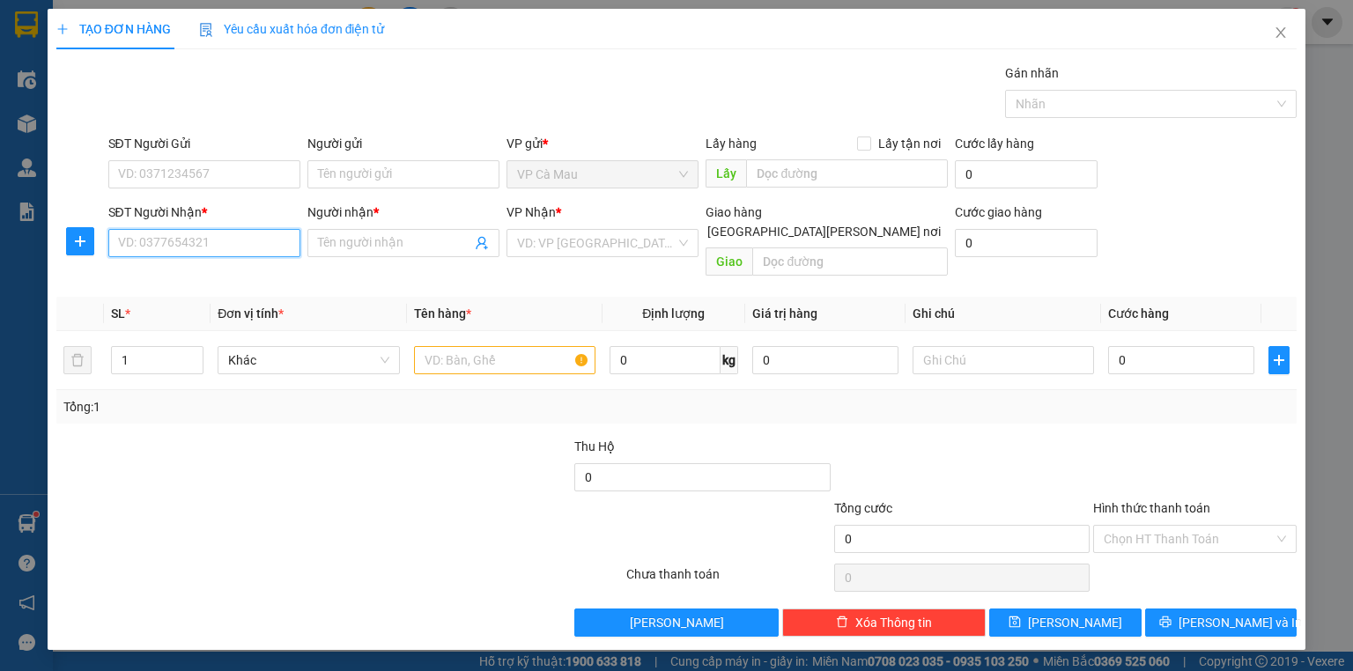
click at [215, 243] on input "SĐT Người Nhận *" at bounding box center [204, 243] width 192 height 28
type input "0373001678"
click at [220, 273] on div "0373001678 - CHƯƠNG" at bounding box center [206, 277] width 174 height 19
type input "CHƯƠNG"
type input "0373001678"
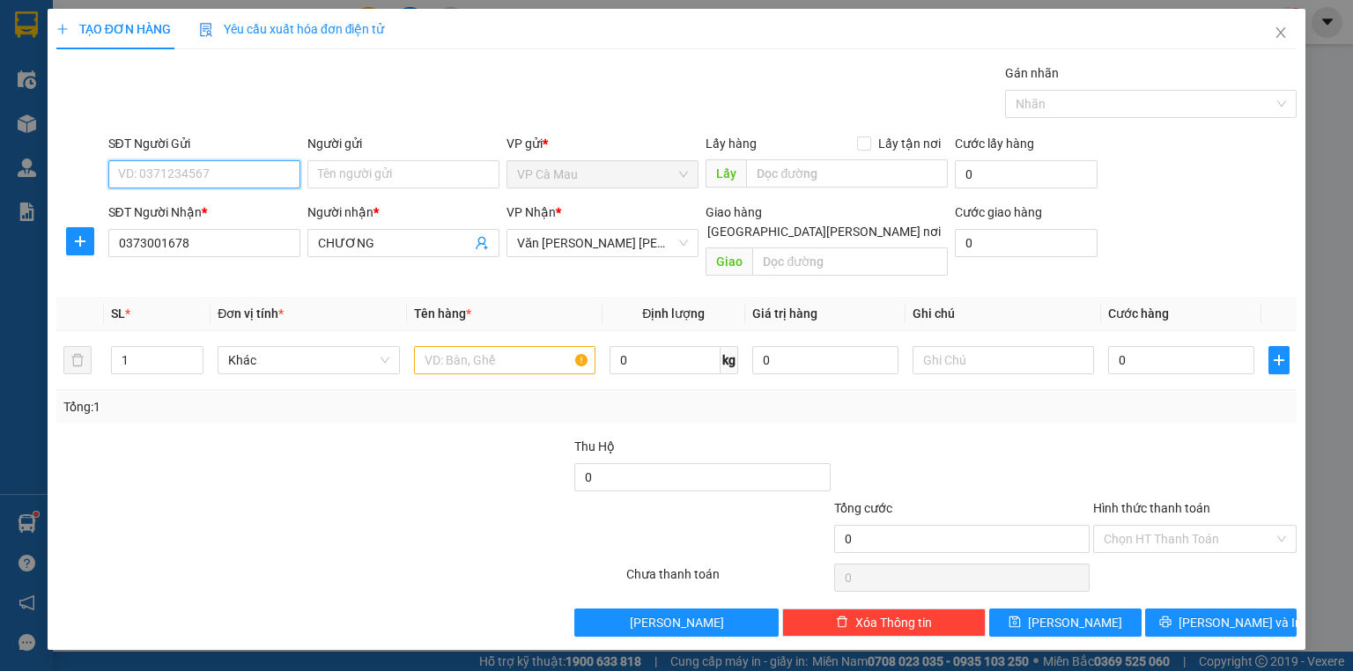
click at [257, 173] on input "SĐT Người Gửi" at bounding box center [204, 174] width 192 height 28
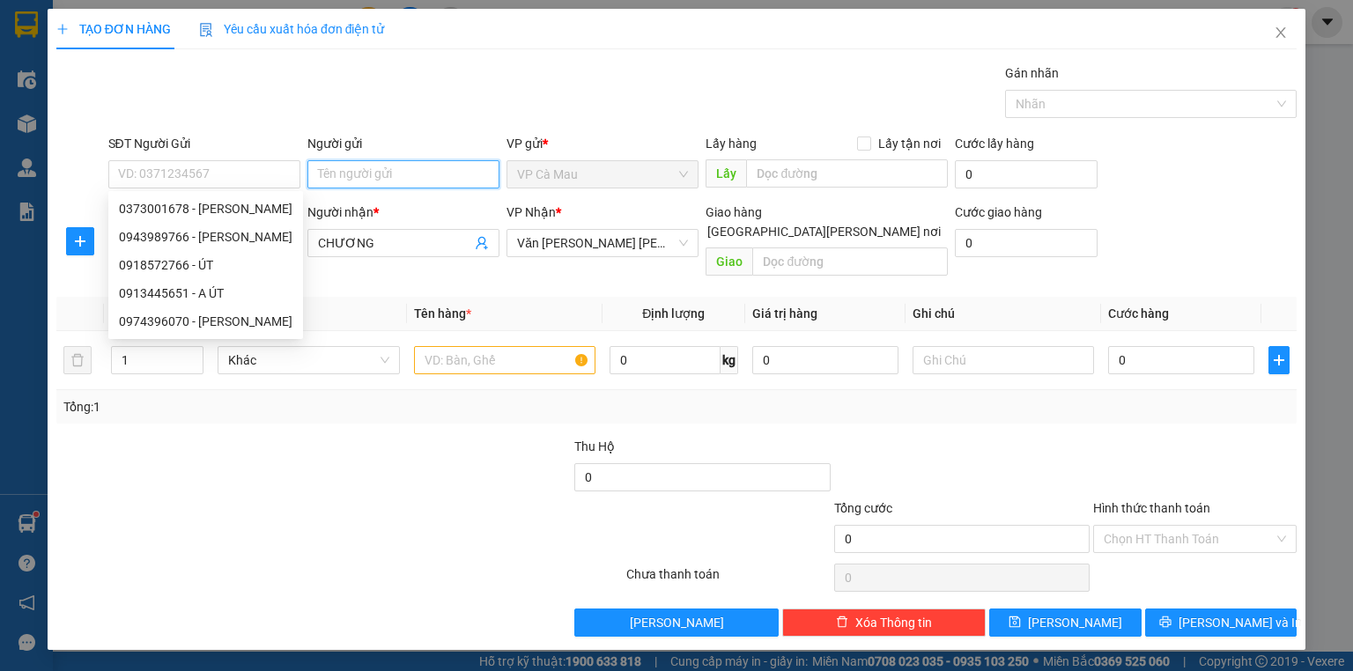
click at [337, 176] on input "Người gửi" at bounding box center [403, 174] width 192 height 28
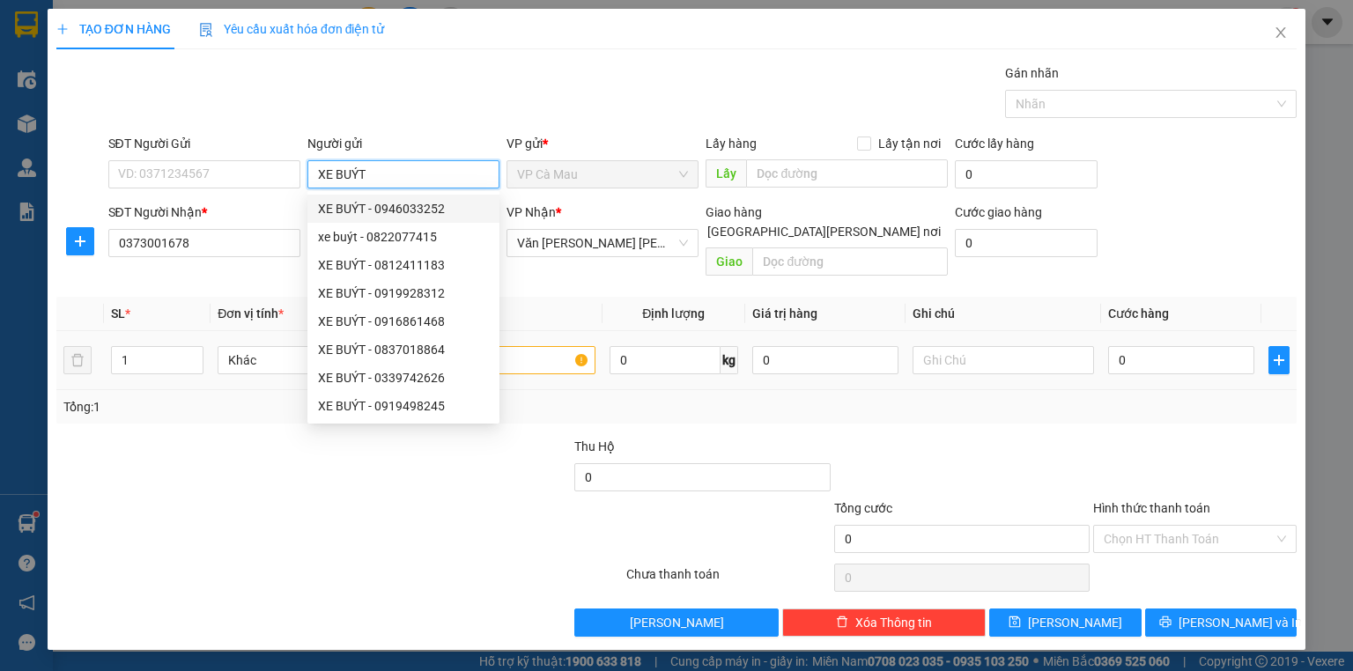
type input "XE BUÝT"
click at [543, 347] on input "text" at bounding box center [504, 360] width 181 height 28
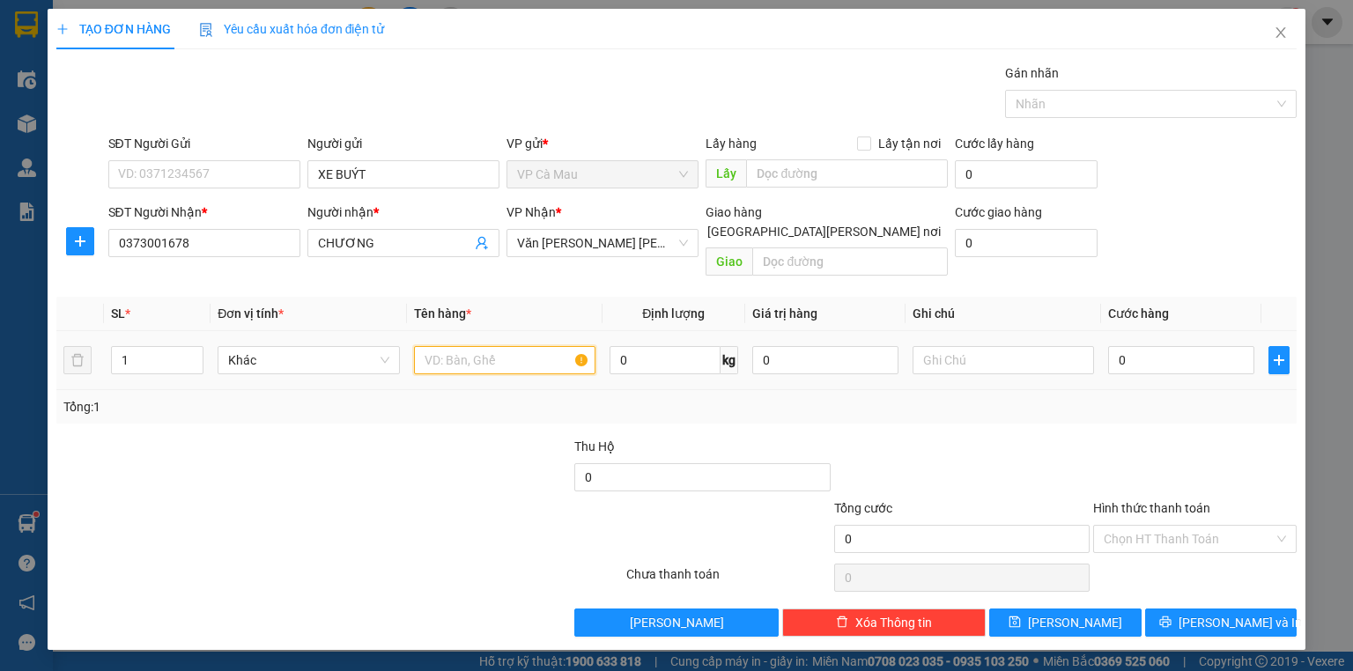
type input "H"
type input "THÙNG"
click at [1182, 346] on input "0" at bounding box center [1181, 360] width 146 height 28
type input "+3"
type input "3"
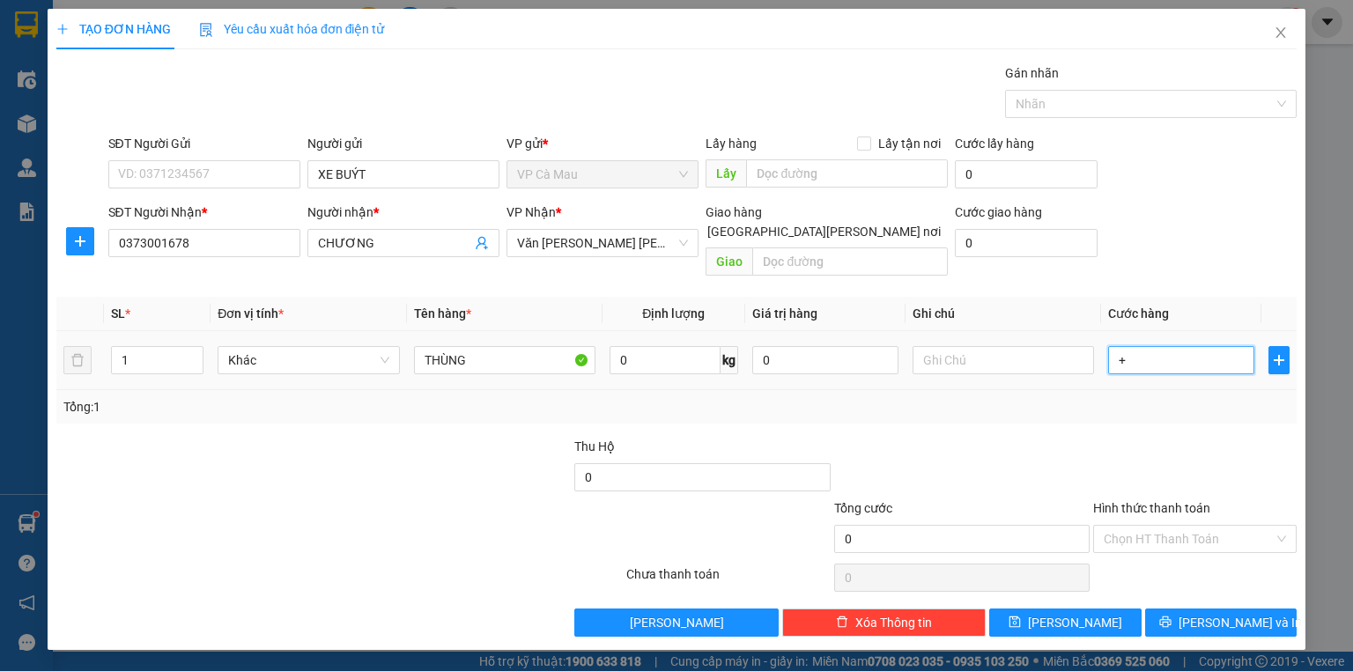
type input "3"
type input "+30"
type input "30"
type input "30.000"
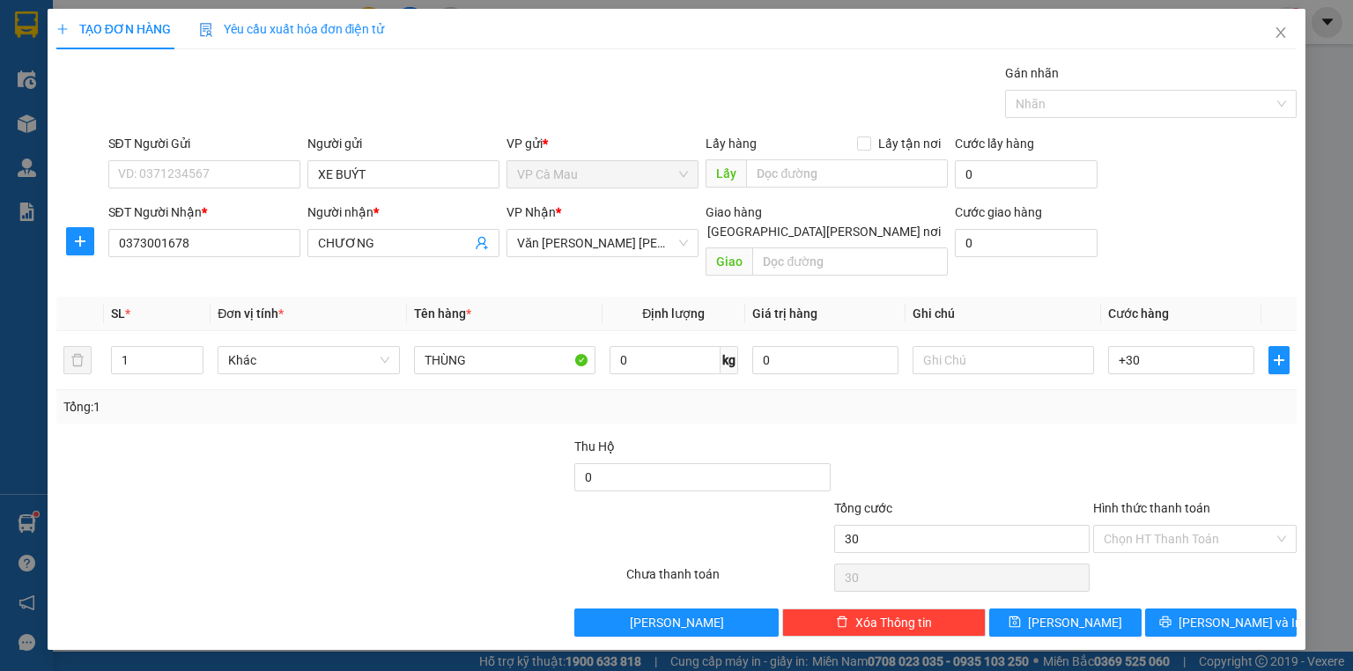
type input "30.000"
click at [1100, 437] on div at bounding box center [1194, 468] width 207 height 62
click at [1172, 616] on icon "printer" at bounding box center [1165, 622] width 12 height 12
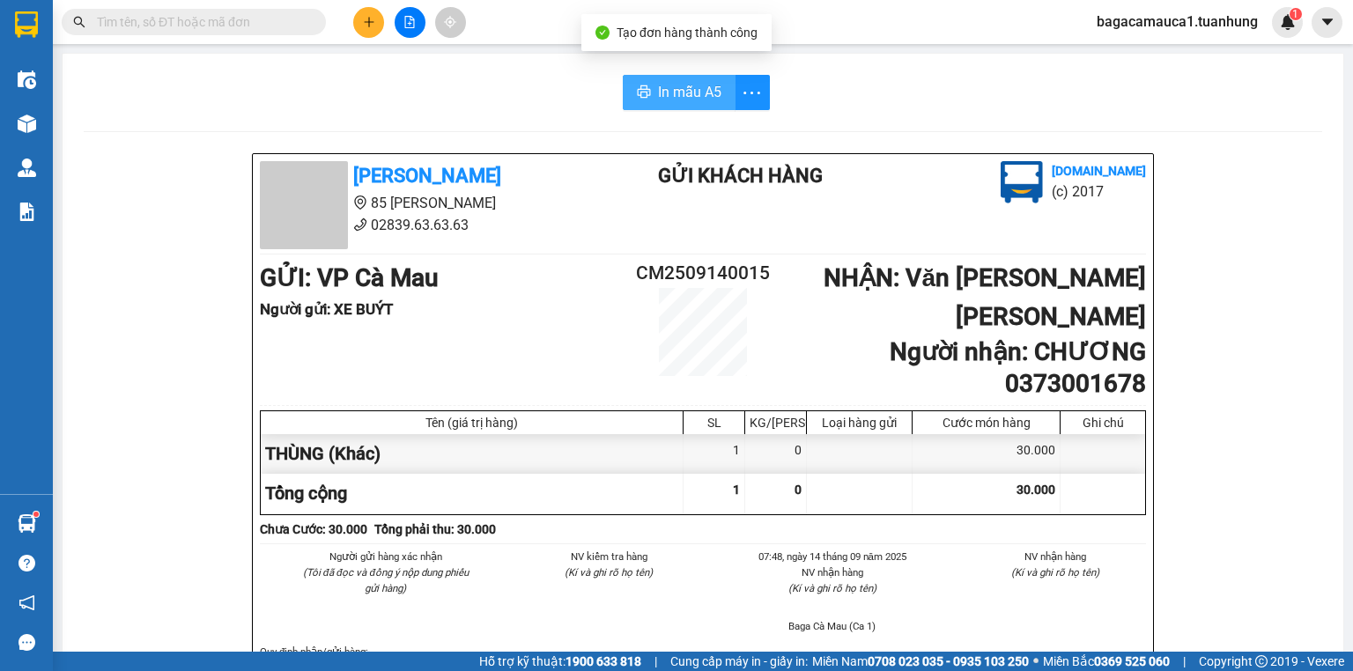
drag, startPoint x: 686, startPoint y: 90, endPoint x: 707, endPoint y: 92, distance: 21.2
click at [686, 92] on span "In mẫu A5" at bounding box center [689, 92] width 63 height 22
click at [227, 16] on input "text" at bounding box center [201, 21] width 208 height 19
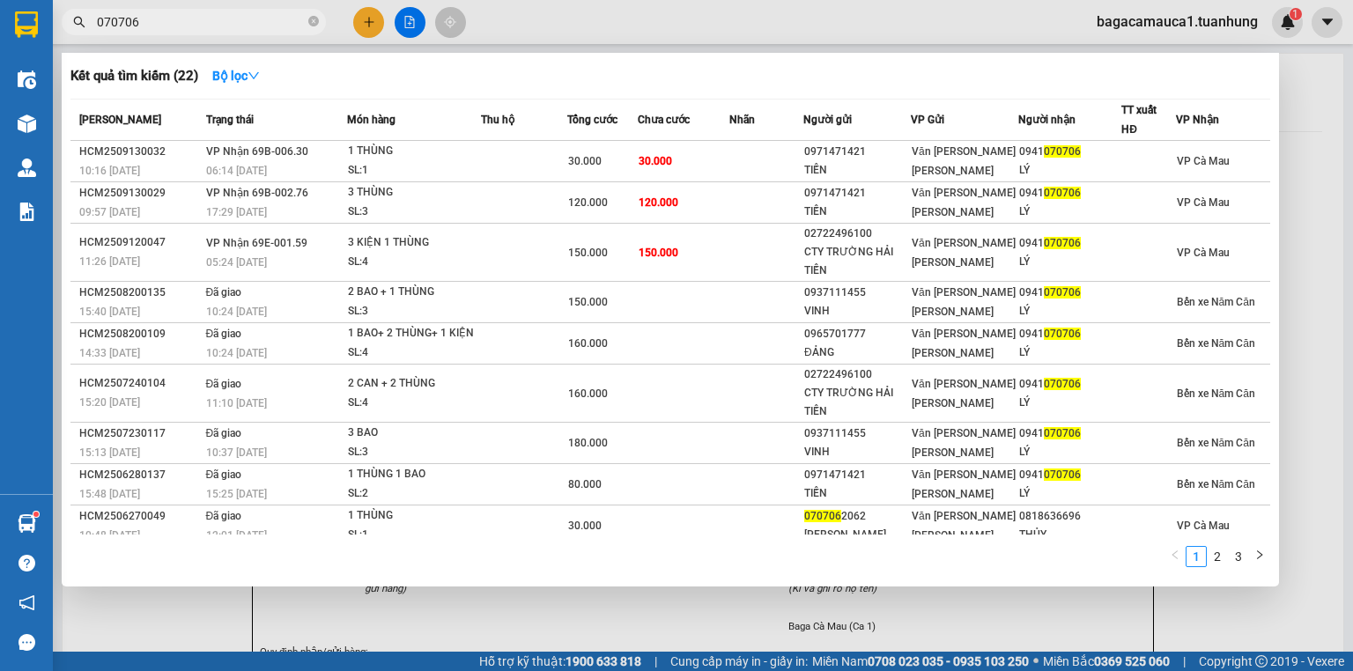
click at [199, 23] on input "070706" at bounding box center [201, 21] width 208 height 19
click at [200, 24] on input "070706" at bounding box center [201, 21] width 208 height 19
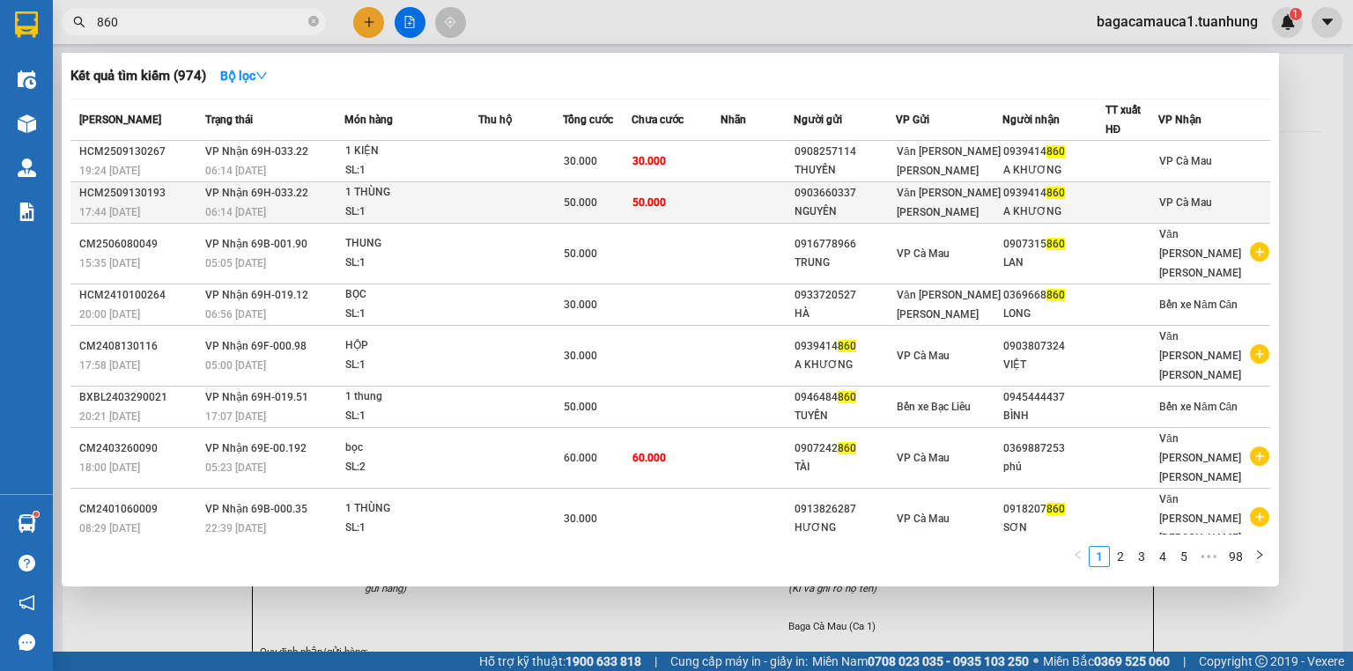
type input "860"
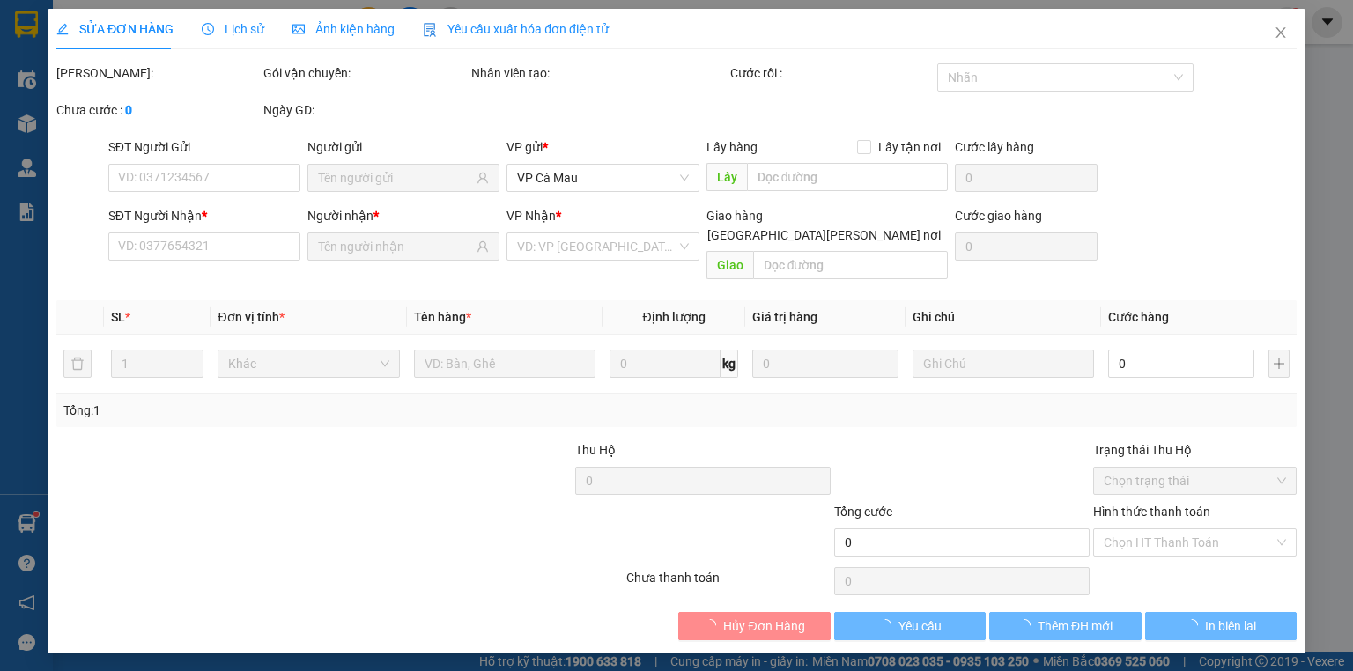
type input "0903660337"
type input "NGUYÊN"
type input "0939414860"
type input "A KHƯƠNG"
type input "50.000"
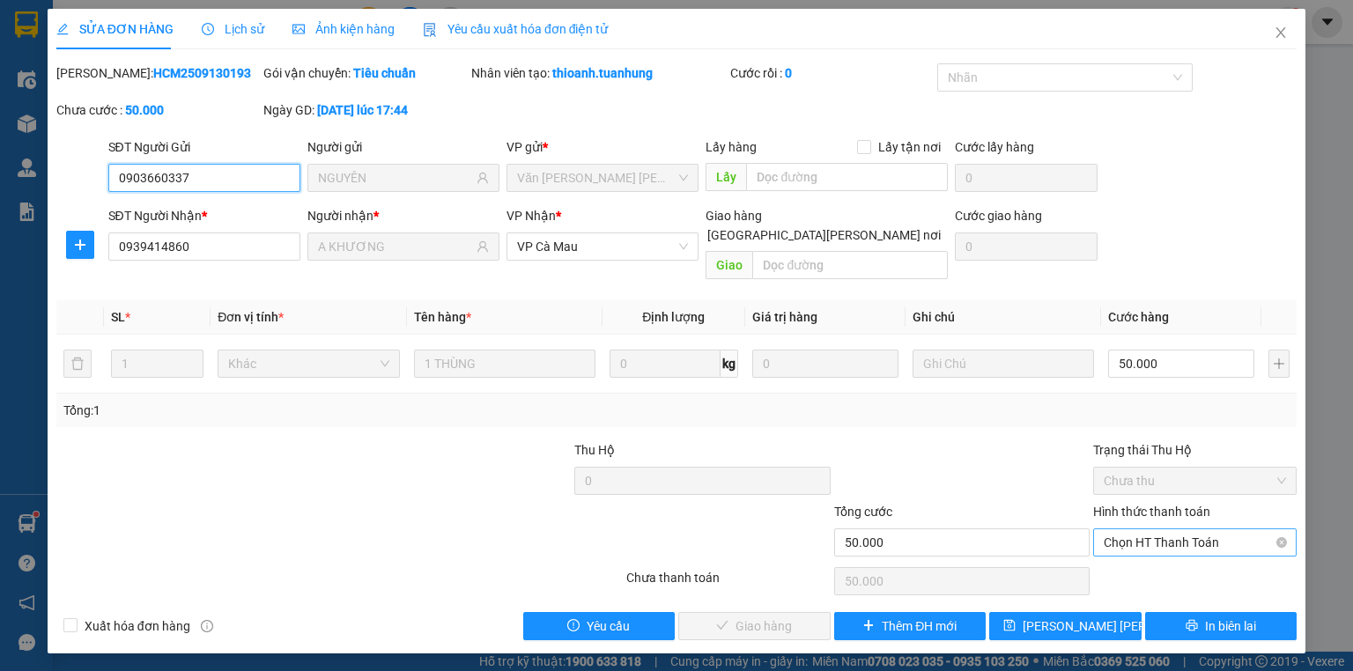
click at [1111, 529] on span "Chọn HT Thanh Toán" at bounding box center [1195, 542] width 182 height 26
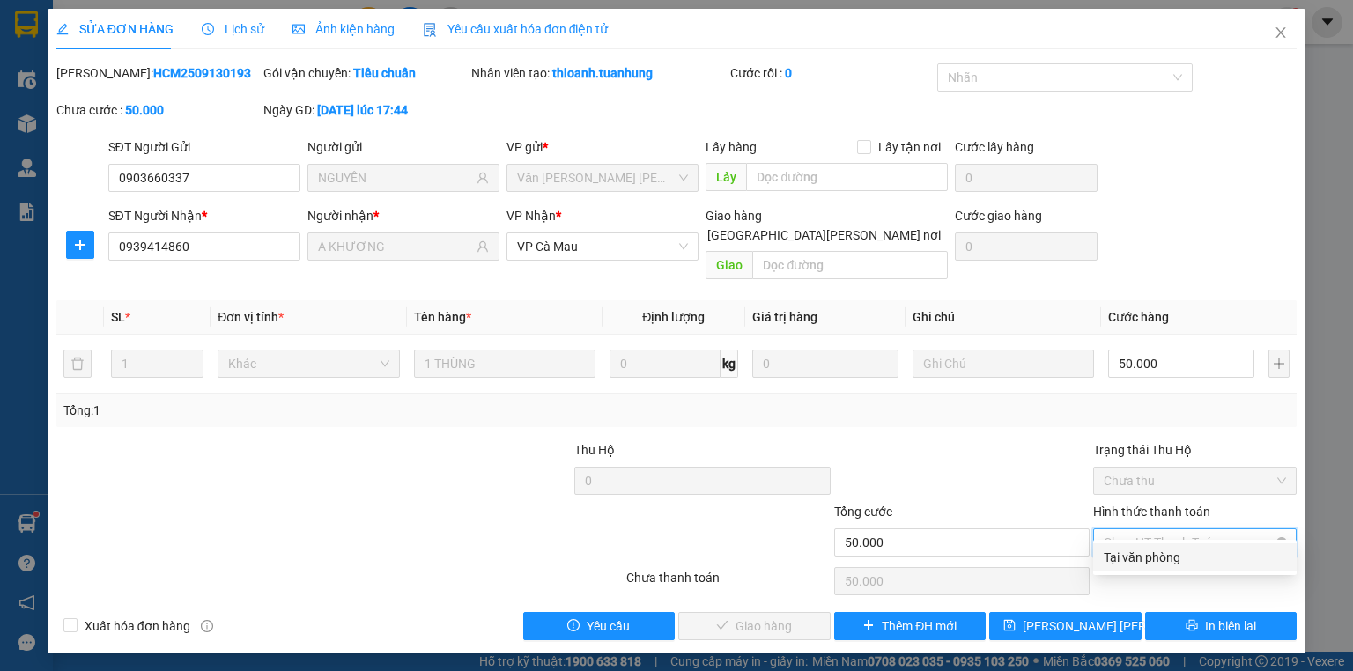
click at [1135, 563] on div "Tại văn phòng" at bounding box center [1195, 557] width 182 height 19
type input "0"
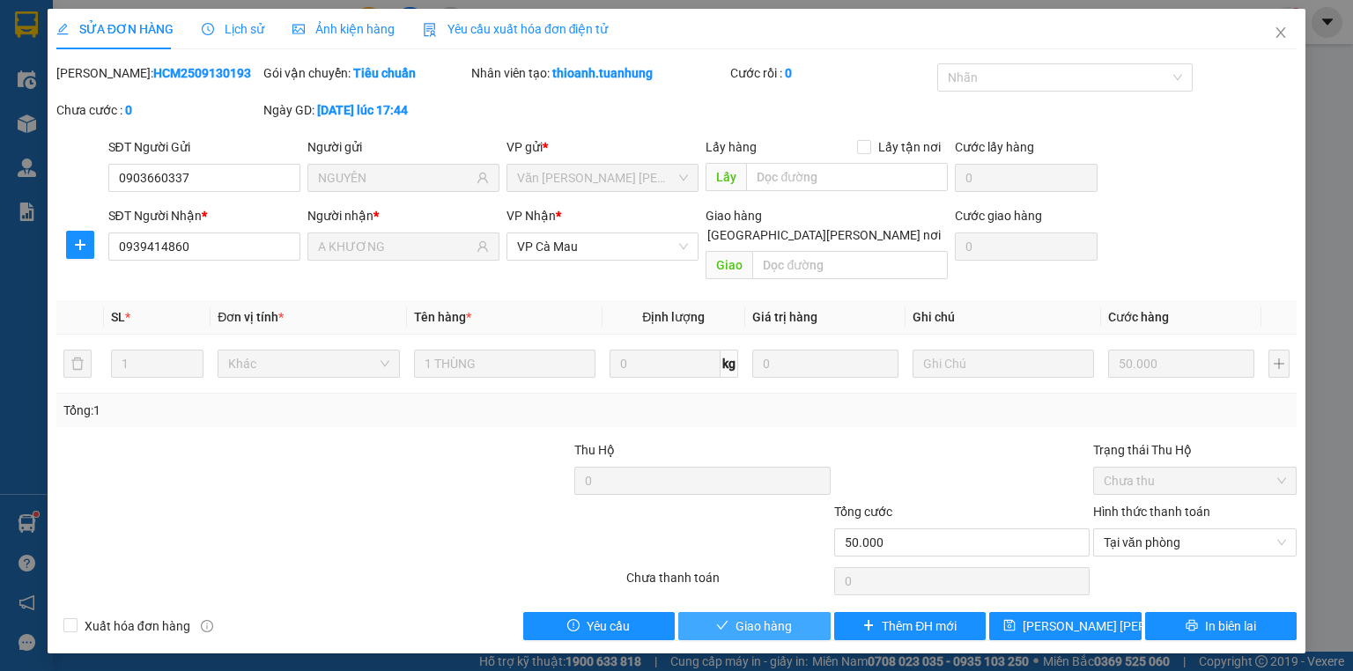
click at [712, 617] on button "Giao hàng" at bounding box center [754, 626] width 152 height 28
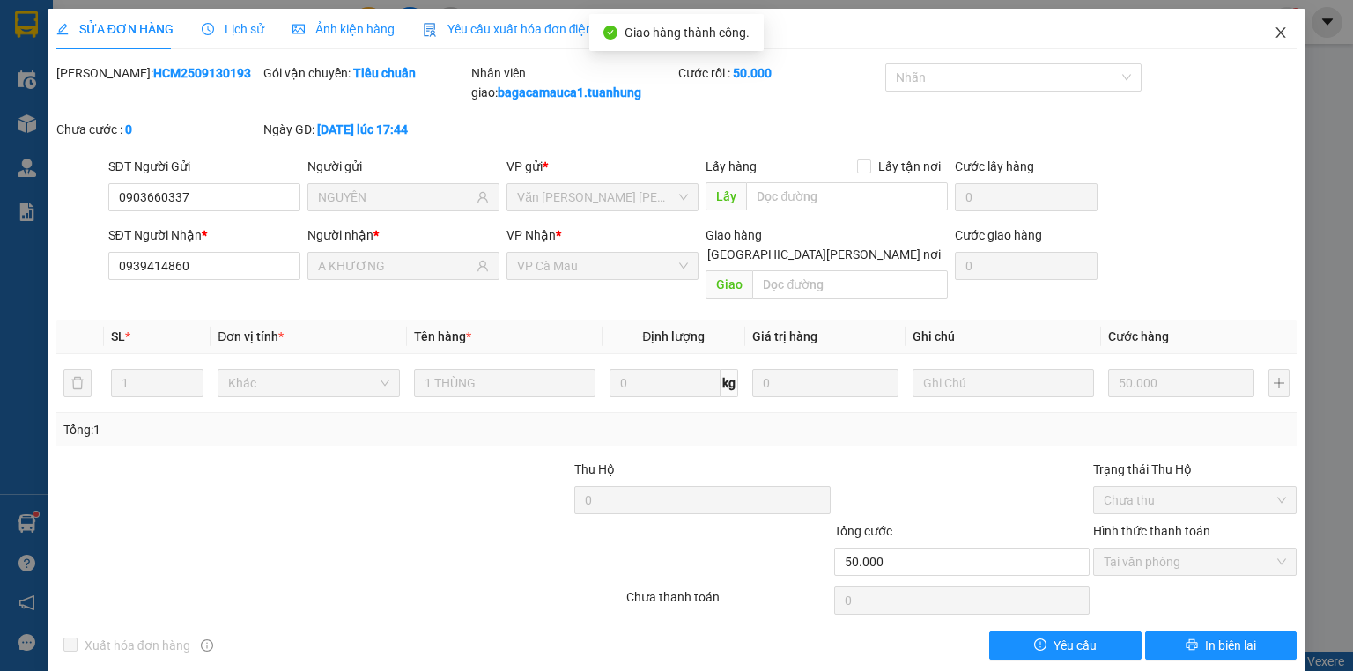
drag, startPoint x: 1266, startPoint y: 32, endPoint x: 1047, endPoint y: 32, distance: 218.5
click at [1262, 32] on span "Close" at bounding box center [1280, 33] width 49 height 49
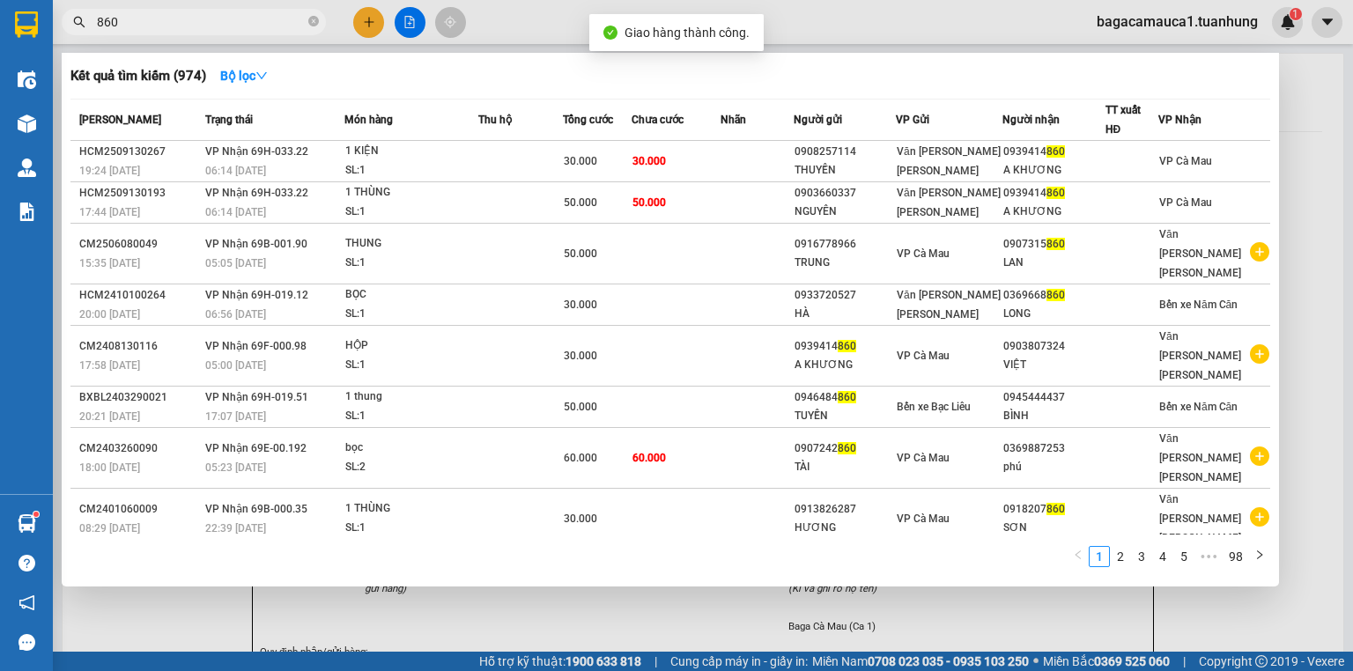
click at [264, 29] on input "860" at bounding box center [201, 21] width 208 height 19
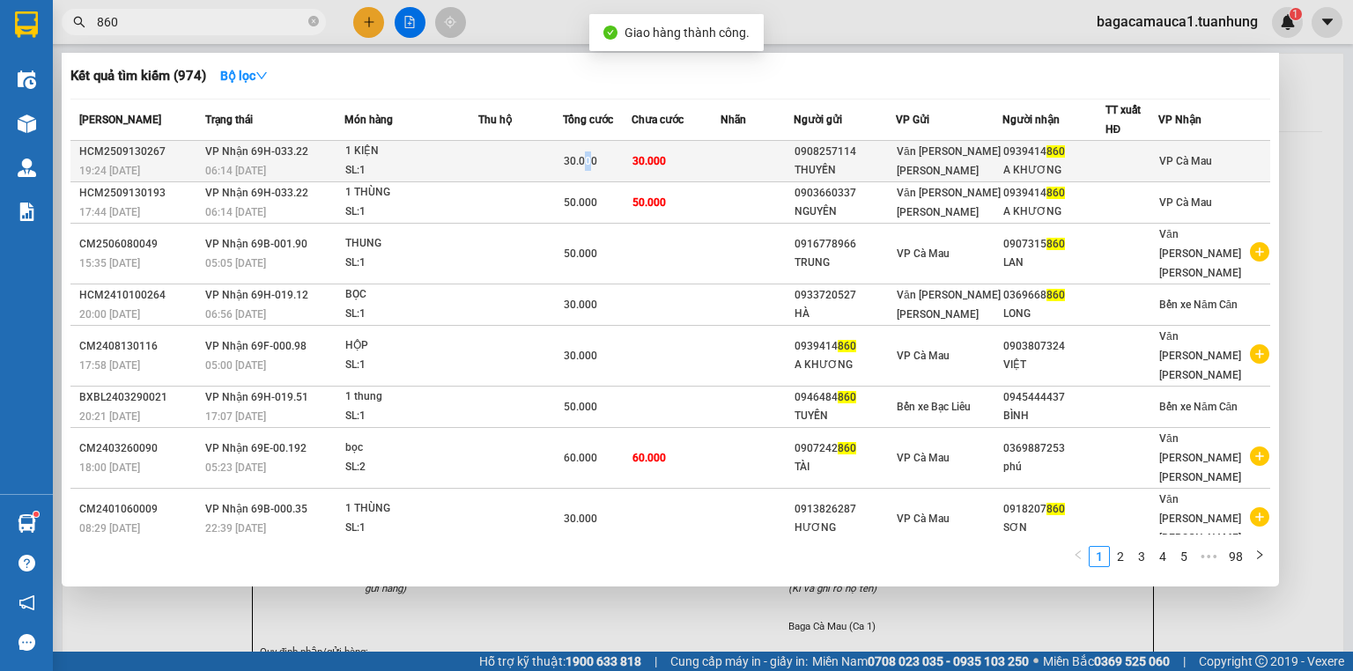
click at [593, 164] on span "30.000" at bounding box center [580, 161] width 33 height 12
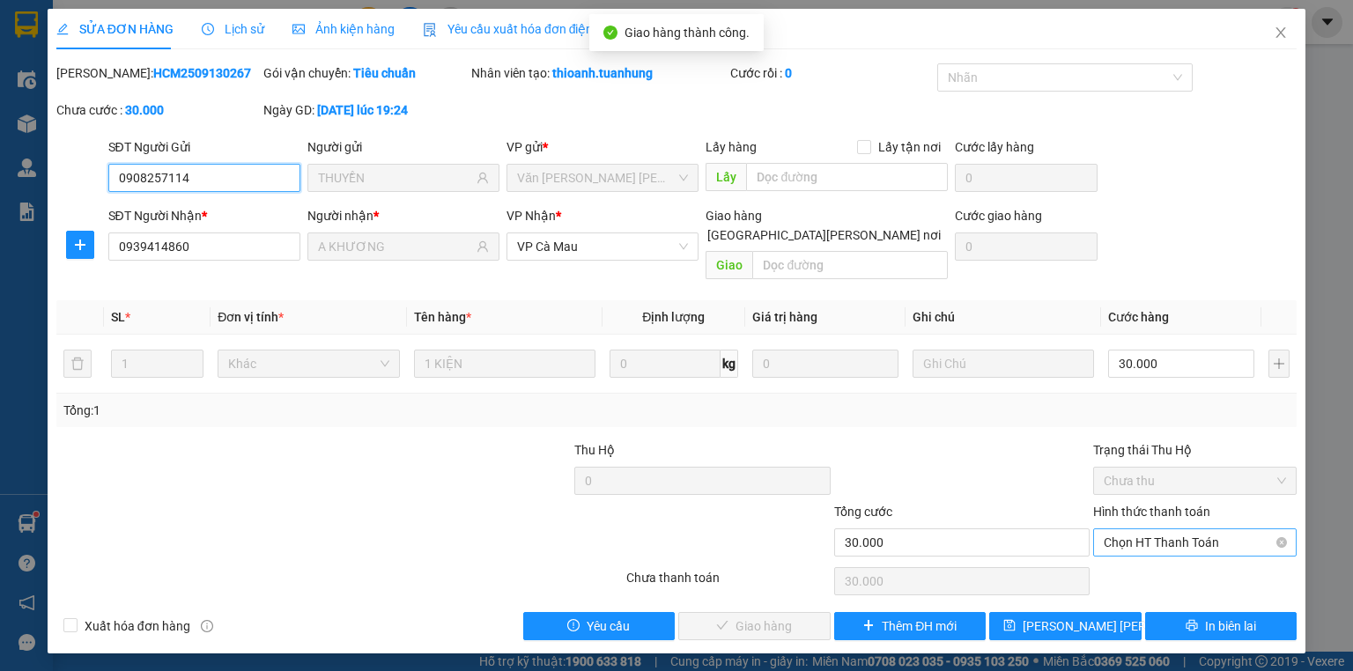
click at [1142, 529] on span "Chọn HT Thanh Toán" at bounding box center [1195, 542] width 182 height 26
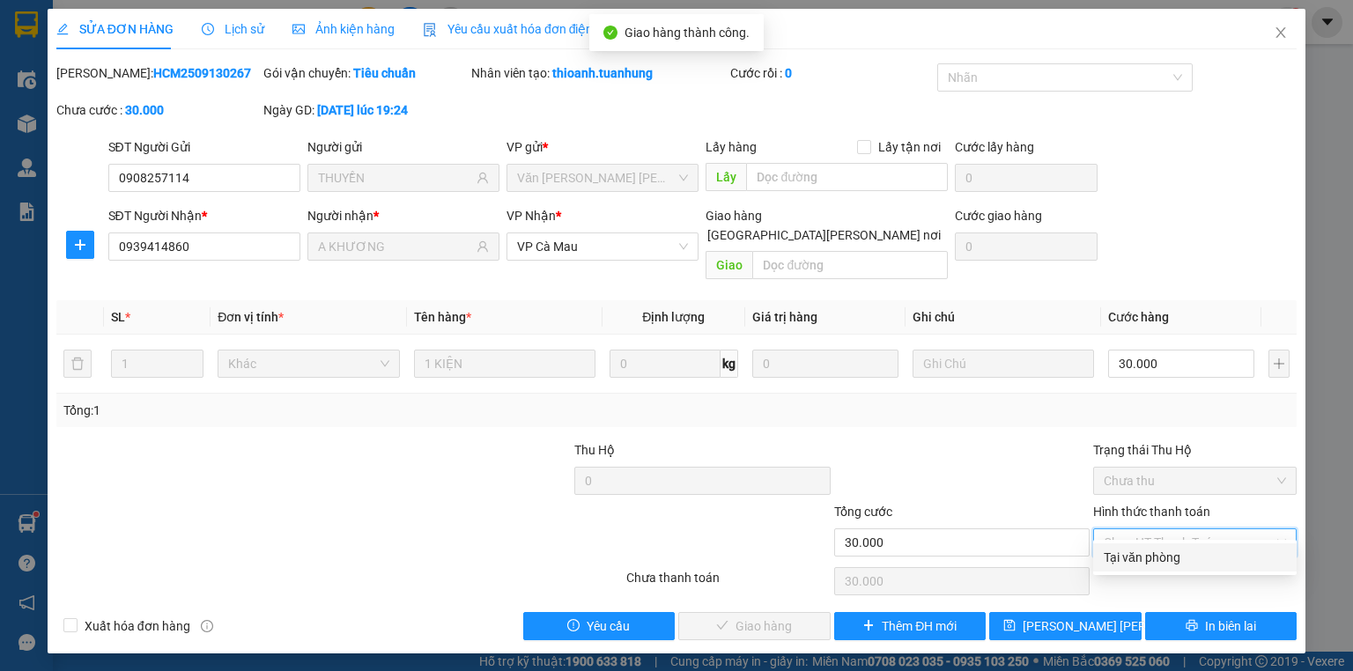
drag, startPoint x: 1154, startPoint y: 559, endPoint x: 1145, endPoint y: 557, distance: 9.0
click at [1151, 558] on div "Tại văn phòng" at bounding box center [1195, 557] width 182 height 19
type input "0"
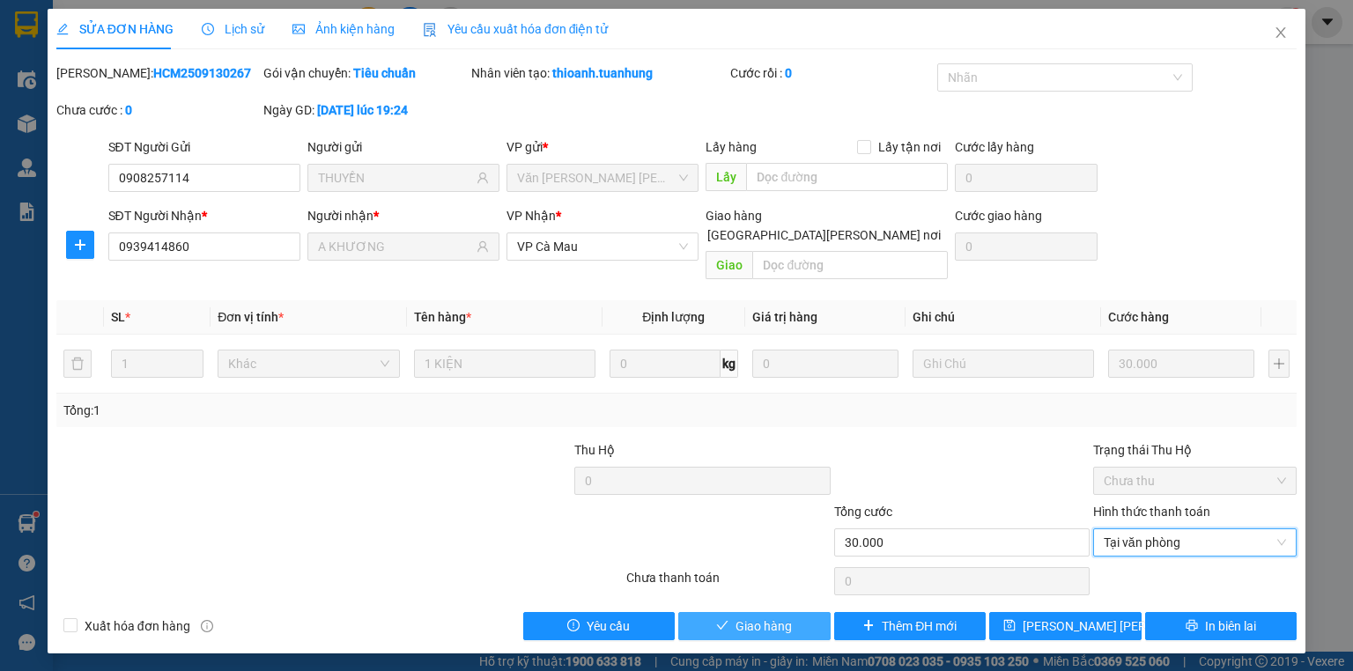
click at [778, 617] on span "Giao hàng" at bounding box center [764, 626] width 56 height 19
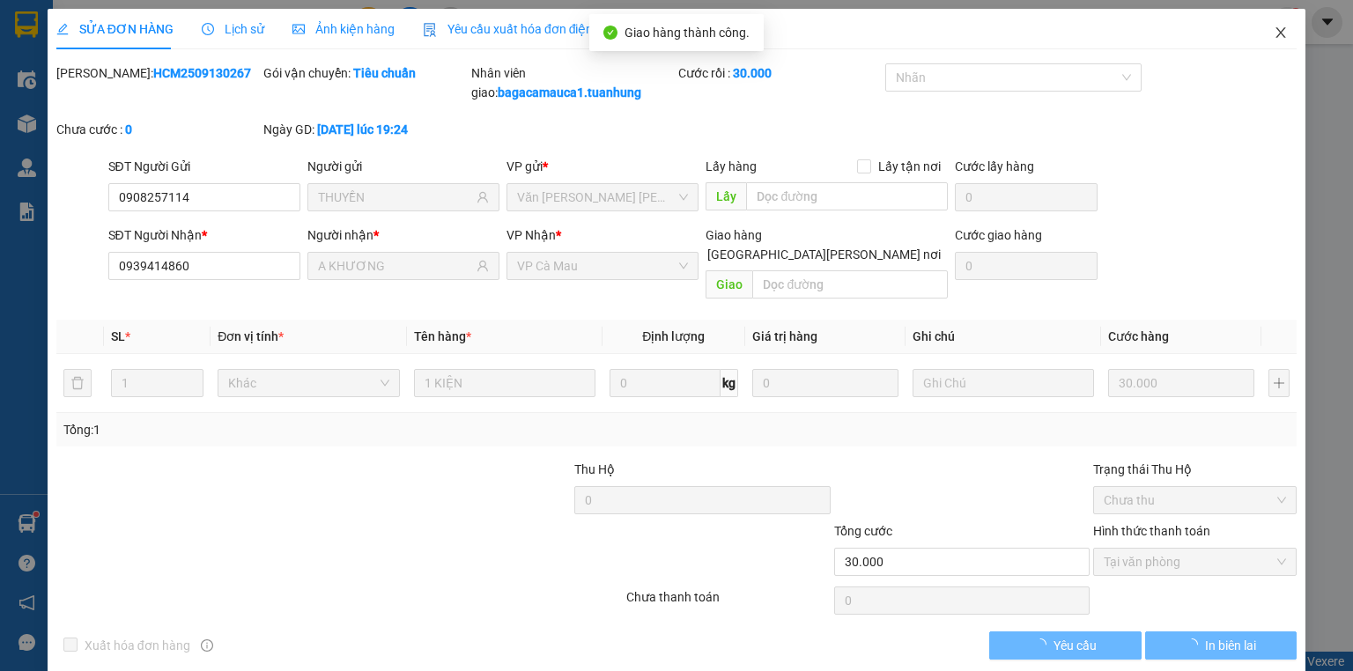
click at [1281, 35] on span "Close" at bounding box center [1280, 33] width 49 height 49
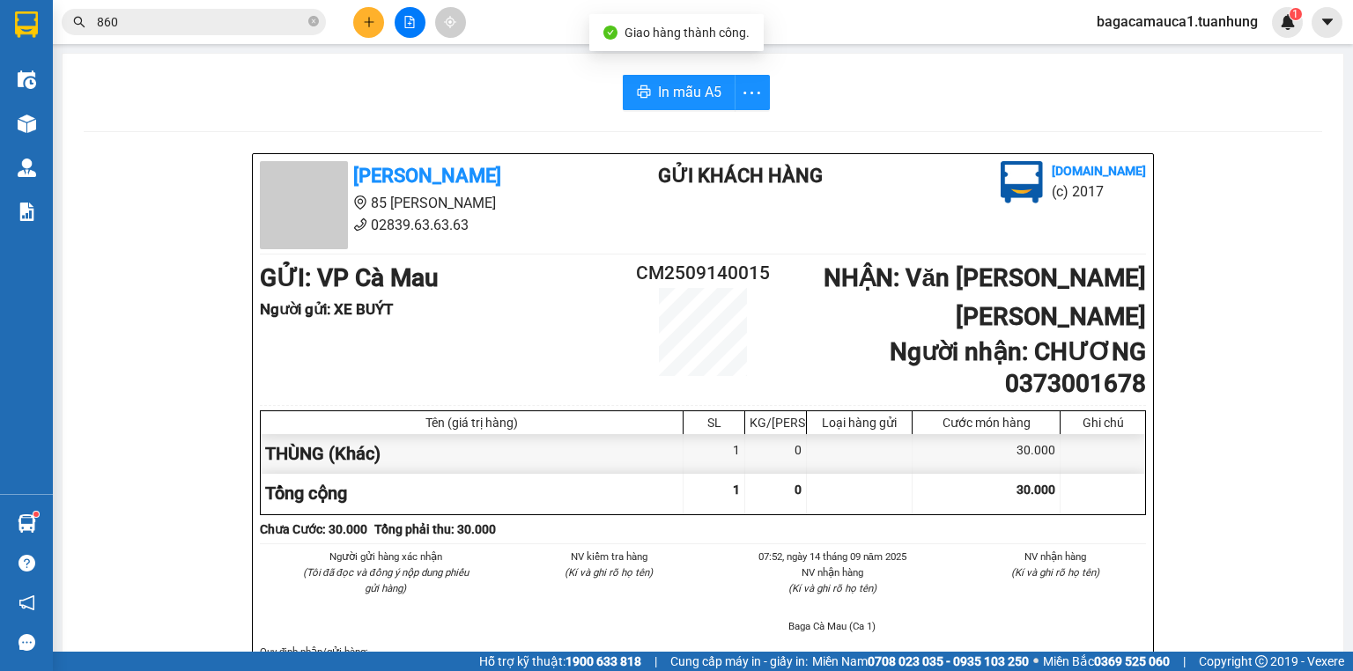
click at [237, 19] on input "860" at bounding box center [201, 21] width 208 height 19
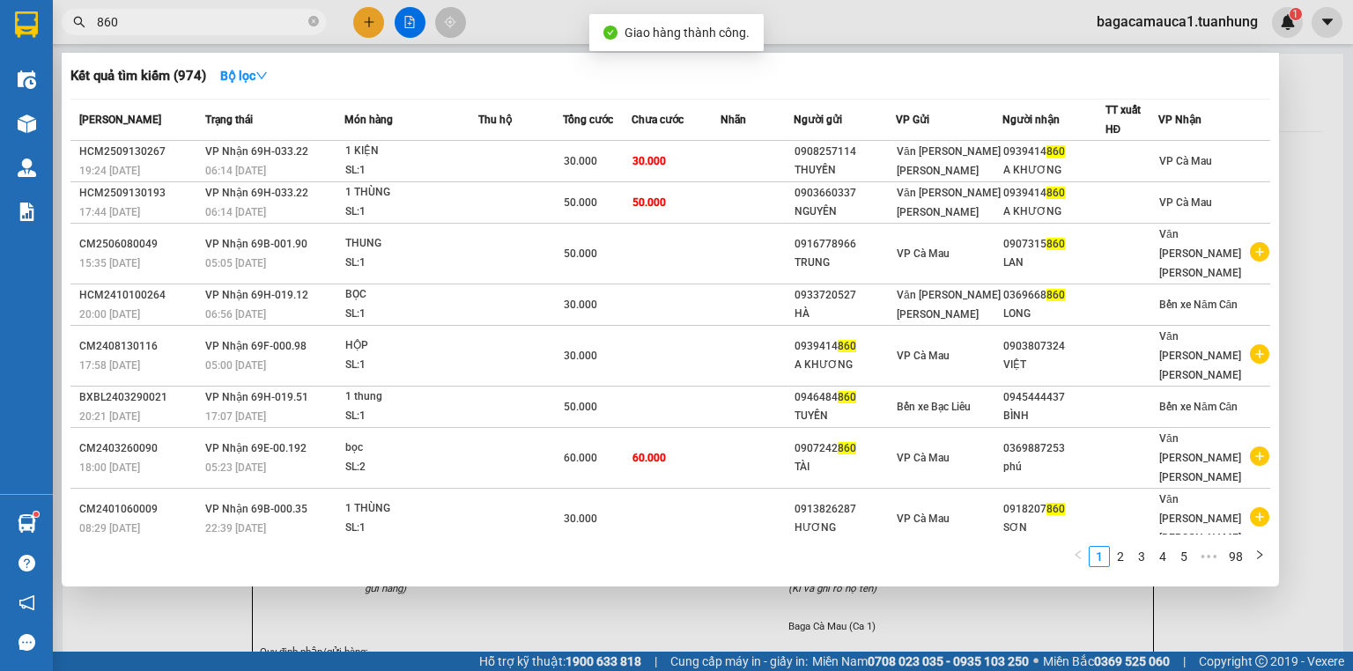
click at [237, 19] on input "860" at bounding box center [201, 21] width 208 height 19
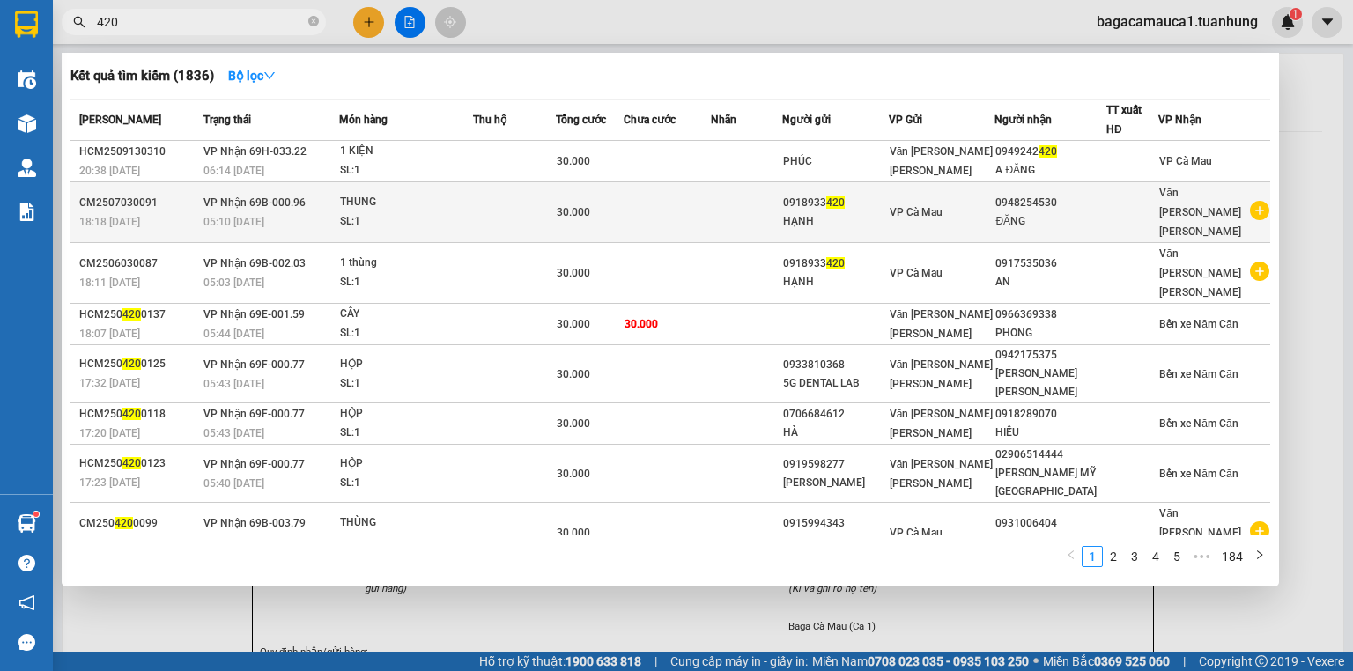
type input "420"
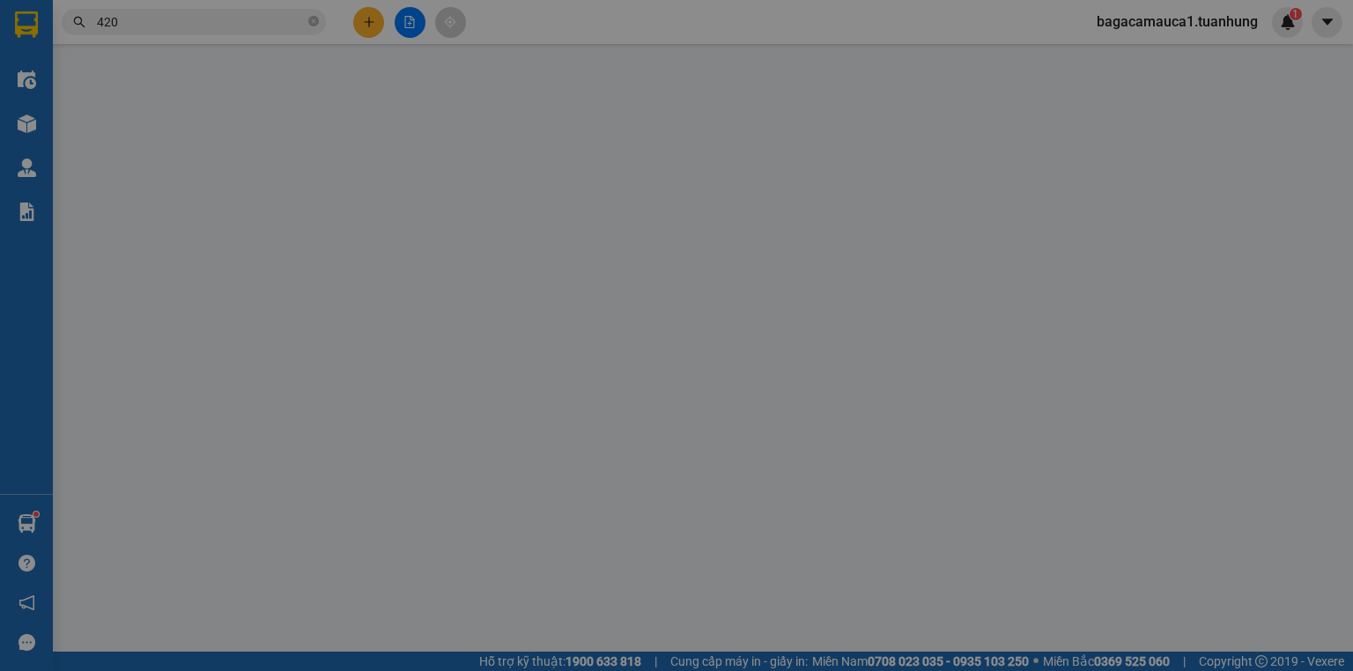
type input "0918933420"
type input "0948254530"
type input "30.000"
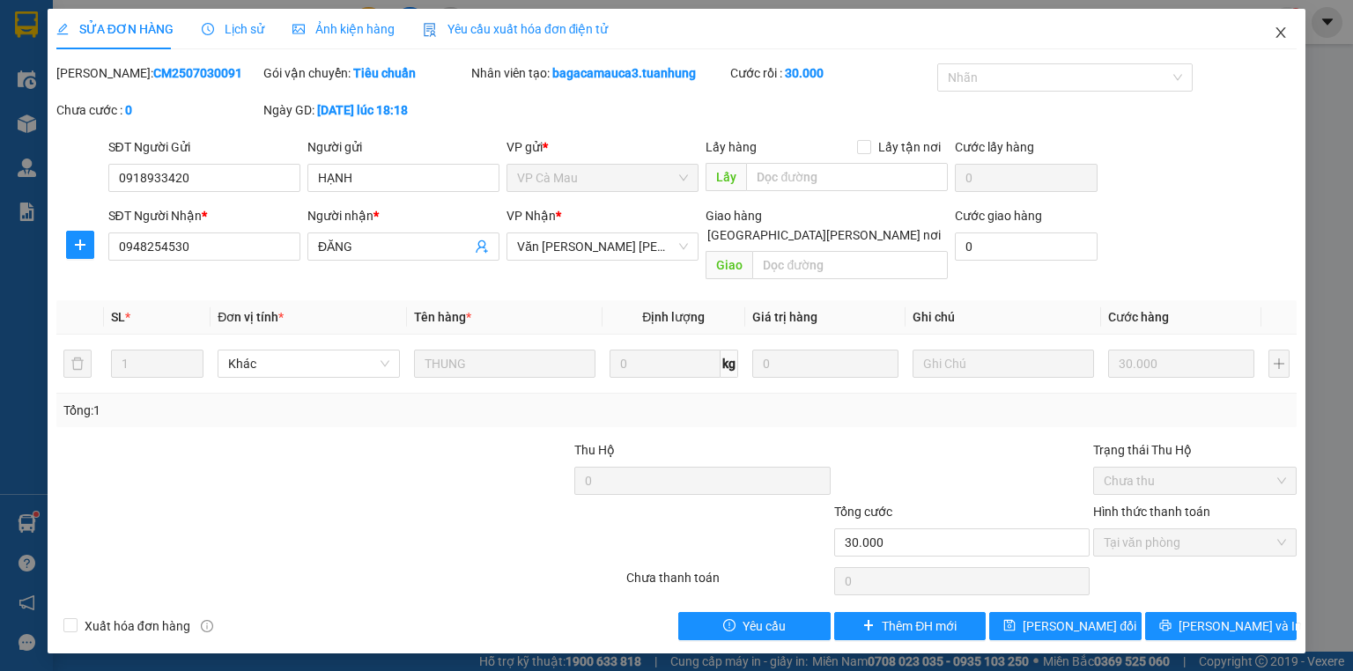
click at [1279, 33] on icon "close" at bounding box center [1281, 32] width 10 height 11
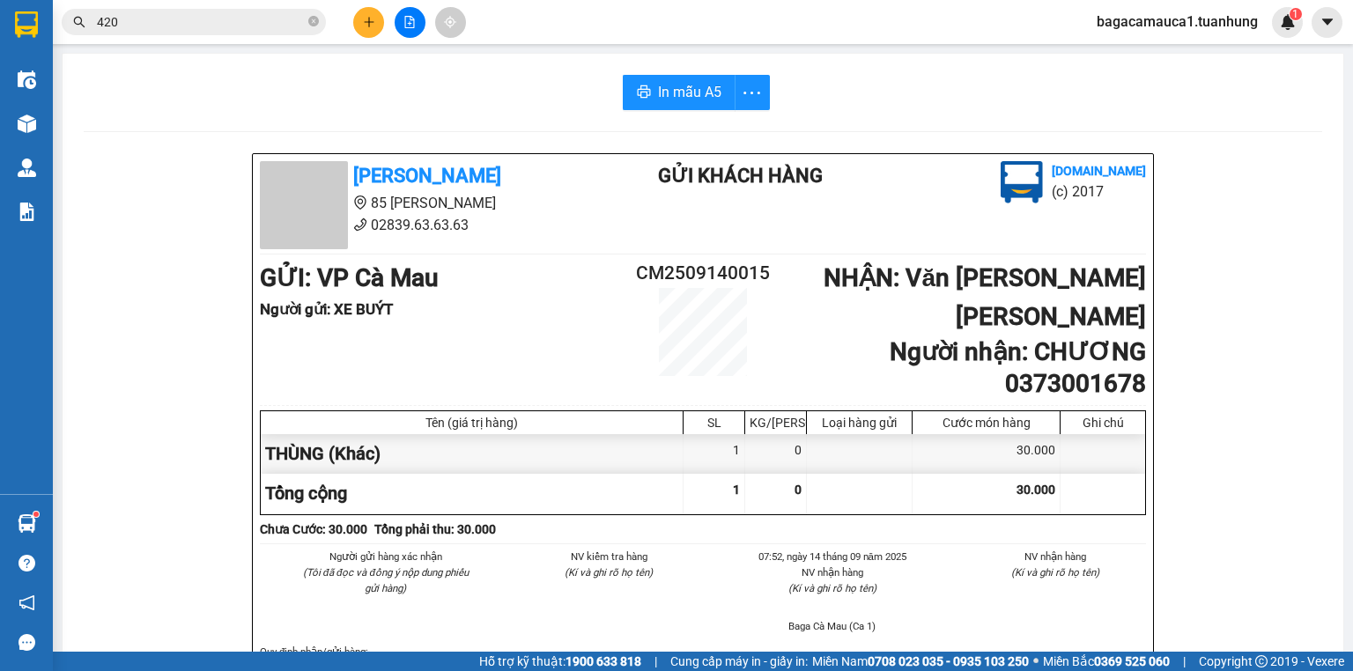
click at [166, 19] on input "420" at bounding box center [201, 21] width 208 height 19
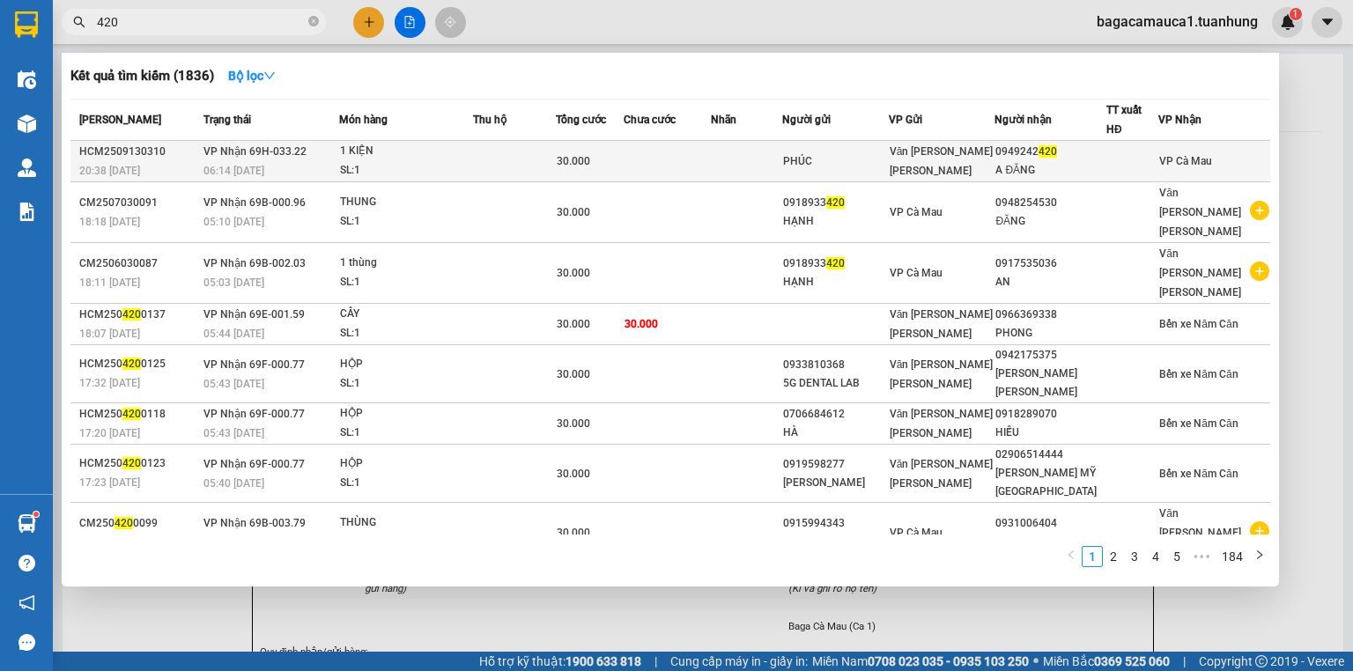
click at [618, 148] on td "30.000" at bounding box center [590, 161] width 68 height 41
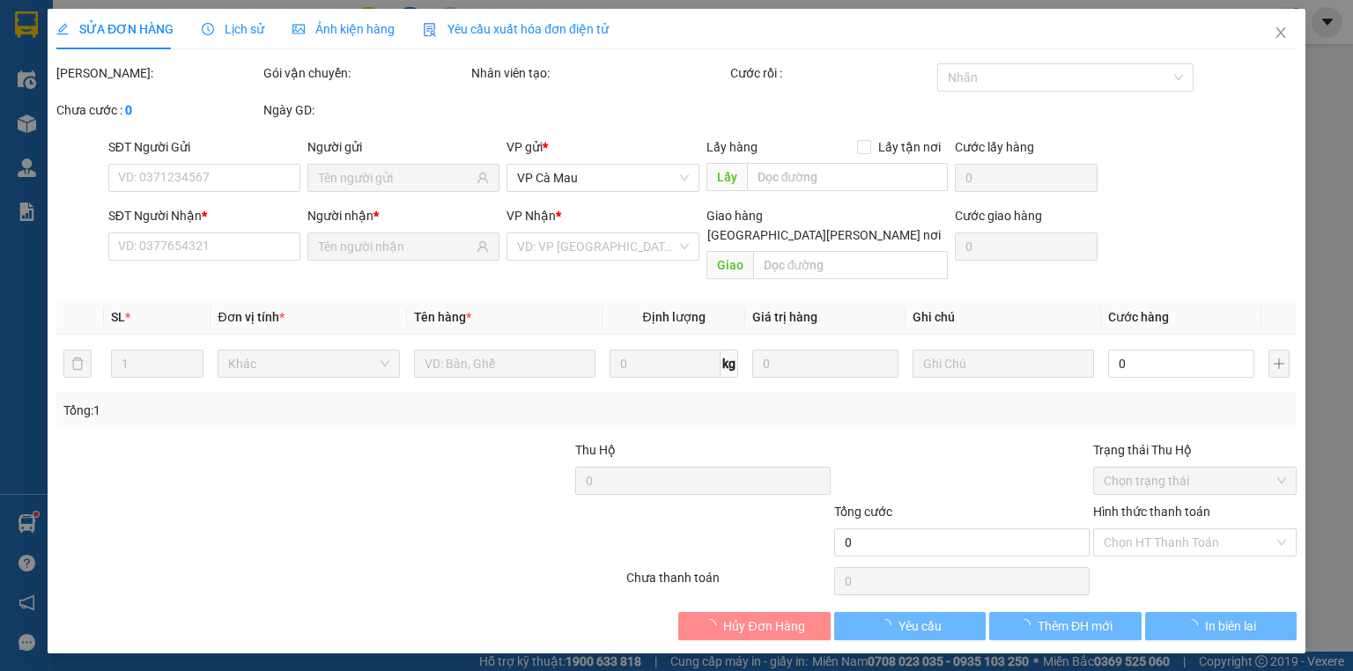
type input "PHÚC"
type input "0949242420"
type input "A ĐĂNG"
type input "30.000"
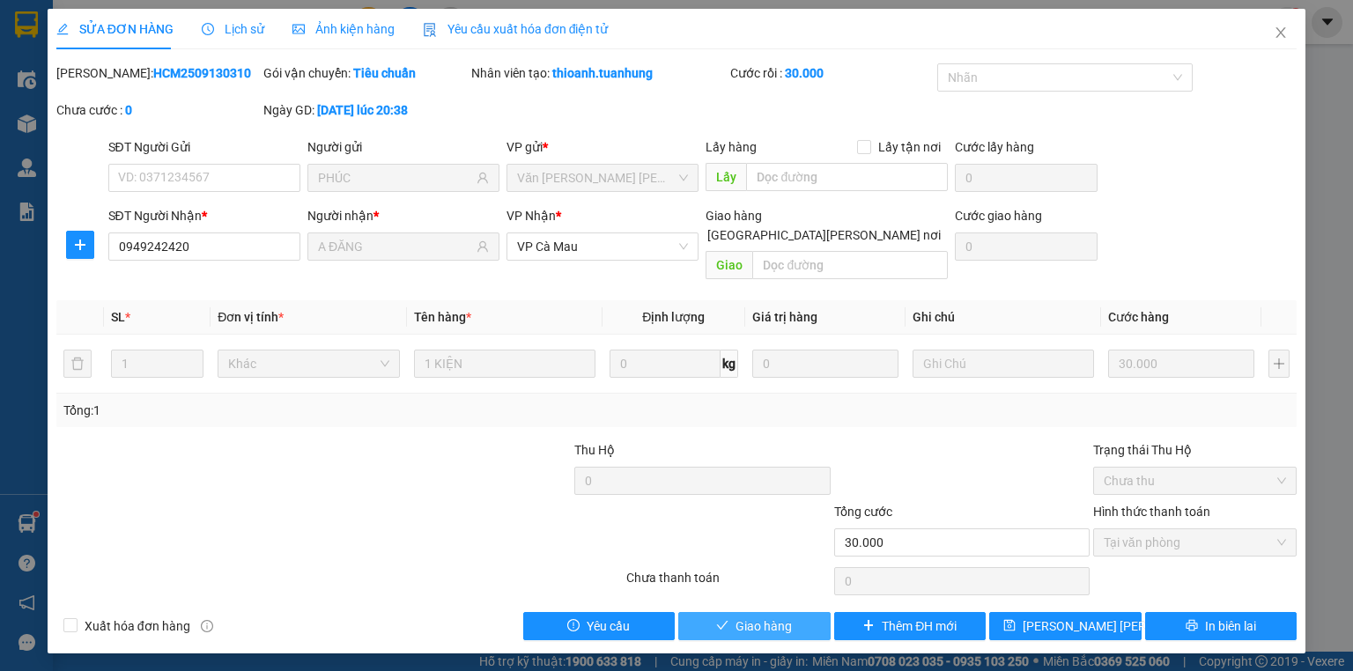
click at [774, 617] on span "Giao hàng" at bounding box center [764, 626] width 56 height 19
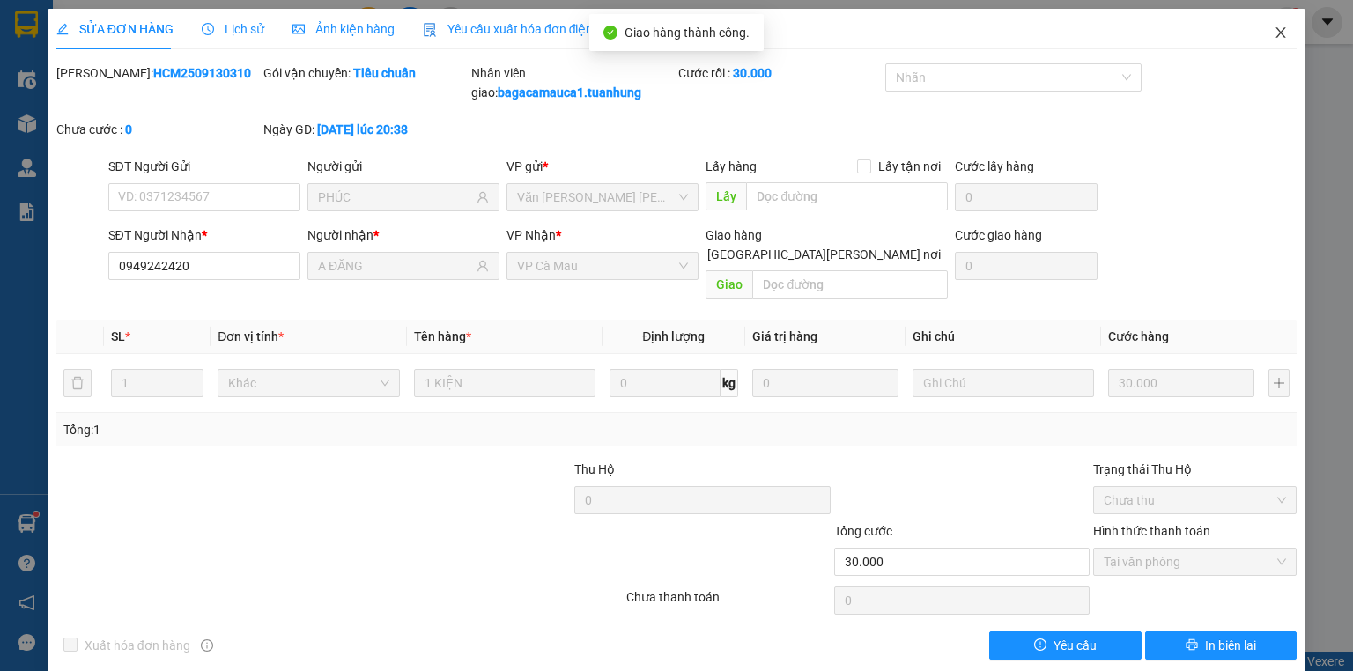
click at [1276, 30] on icon "close" at bounding box center [1281, 32] width 10 height 11
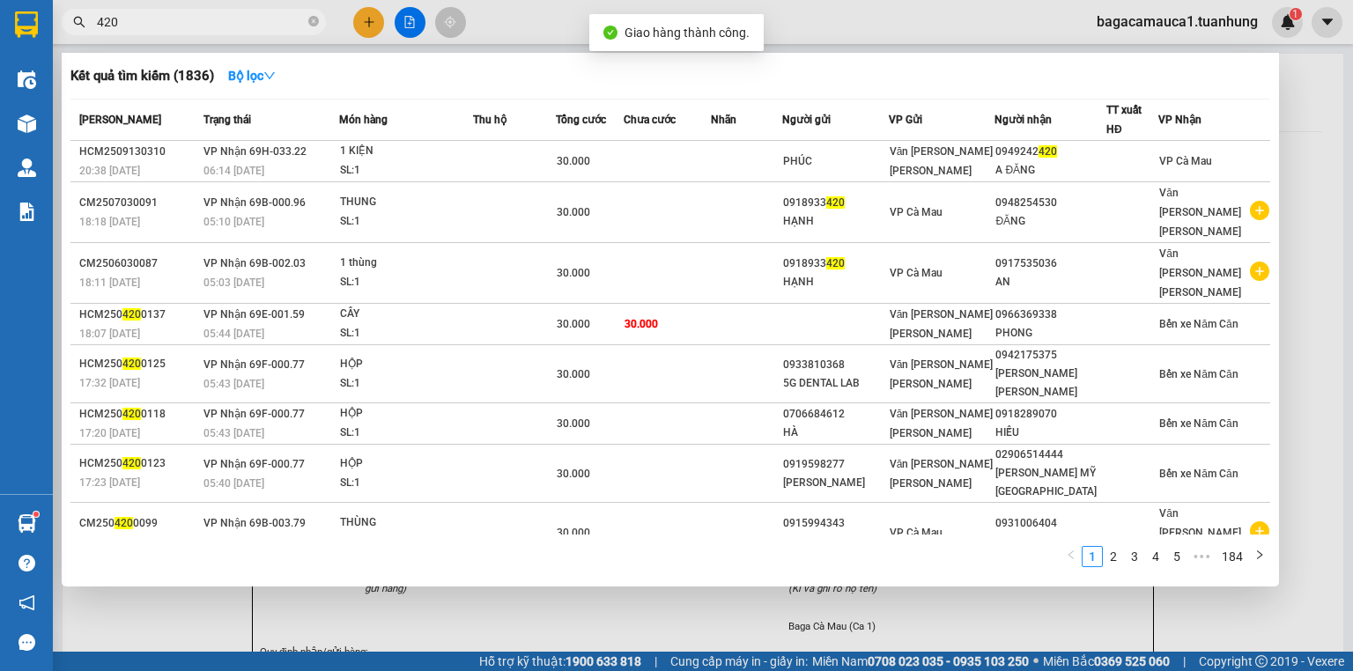
click at [225, 21] on input "420" at bounding box center [201, 21] width 208 height 19
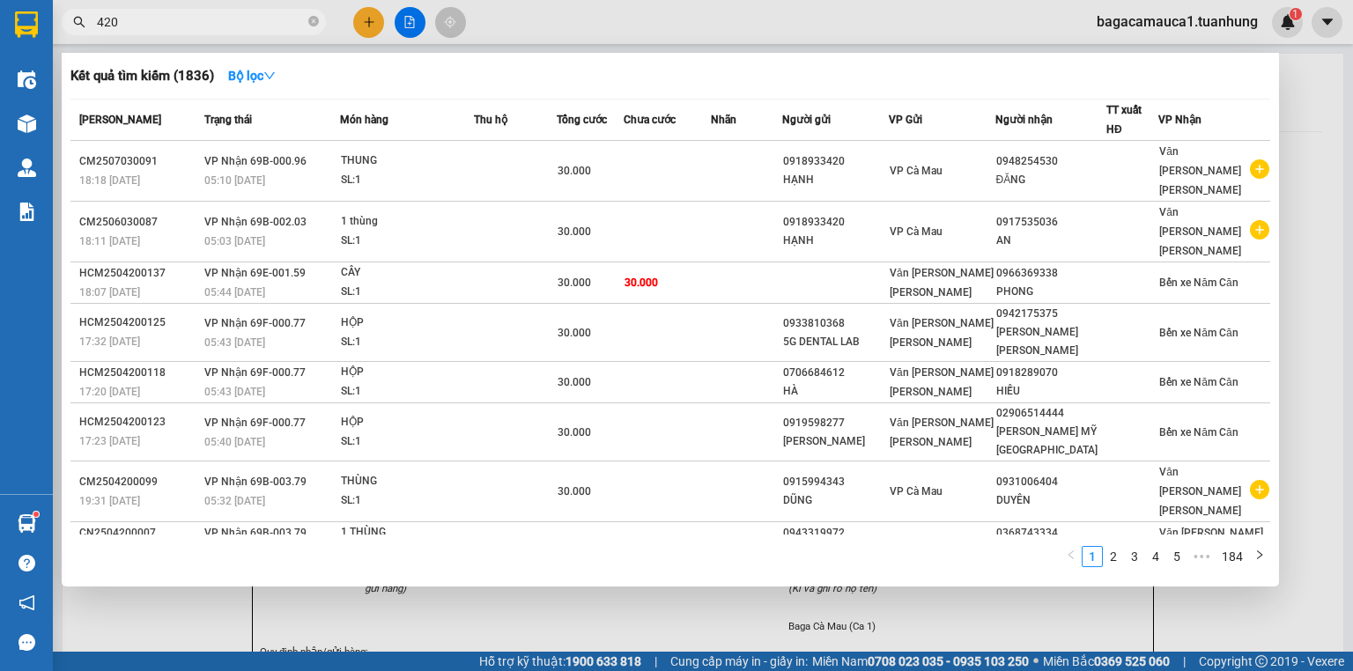
type input "420"
click at [373, 20] on div at bounding box center [676, 335] width 1353 height 671
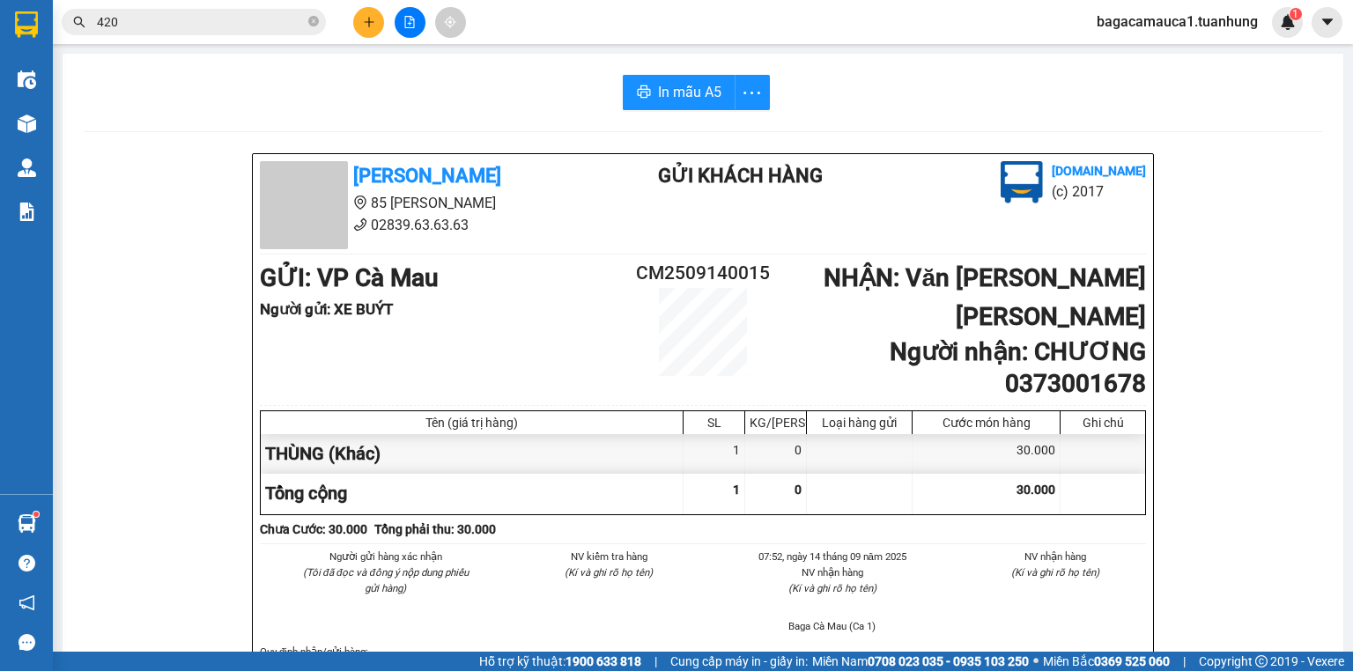
click at [366, 28] on button at bounding box center [368, 22] width 31 height 31
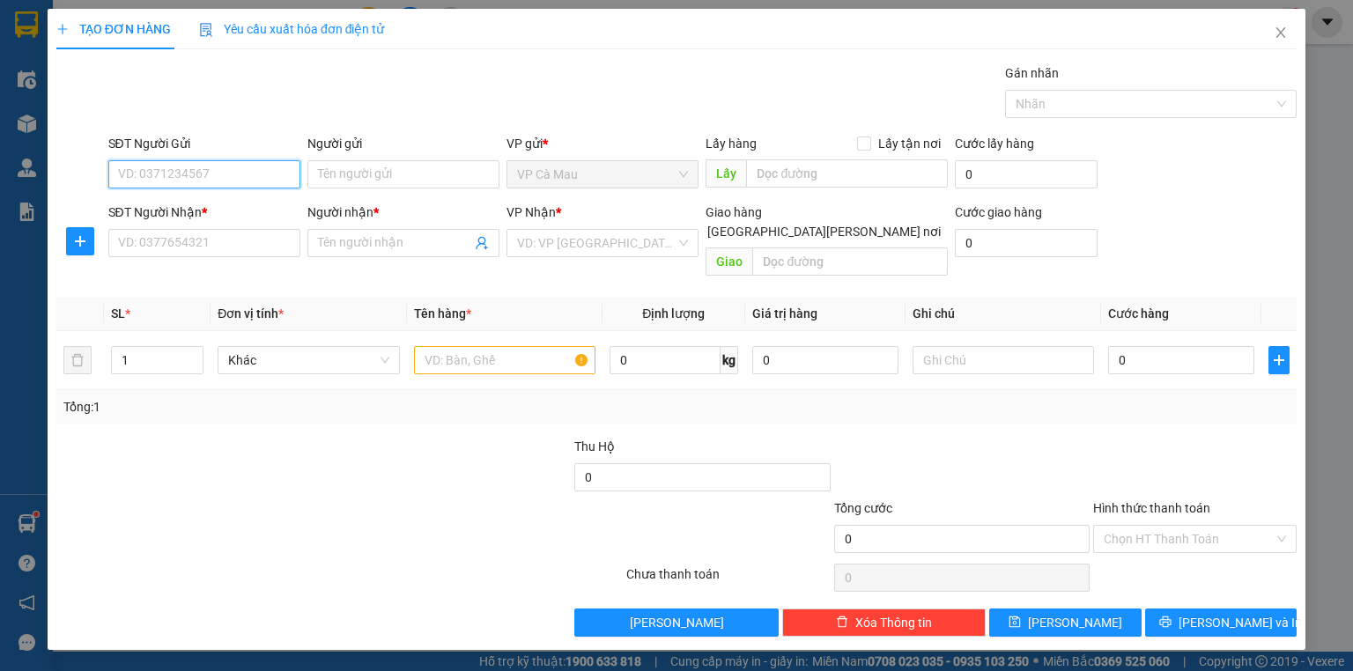
click at [218, 180] on input "SĐT Người Gửi" at bounding box center [204, 174] width 192 height 28
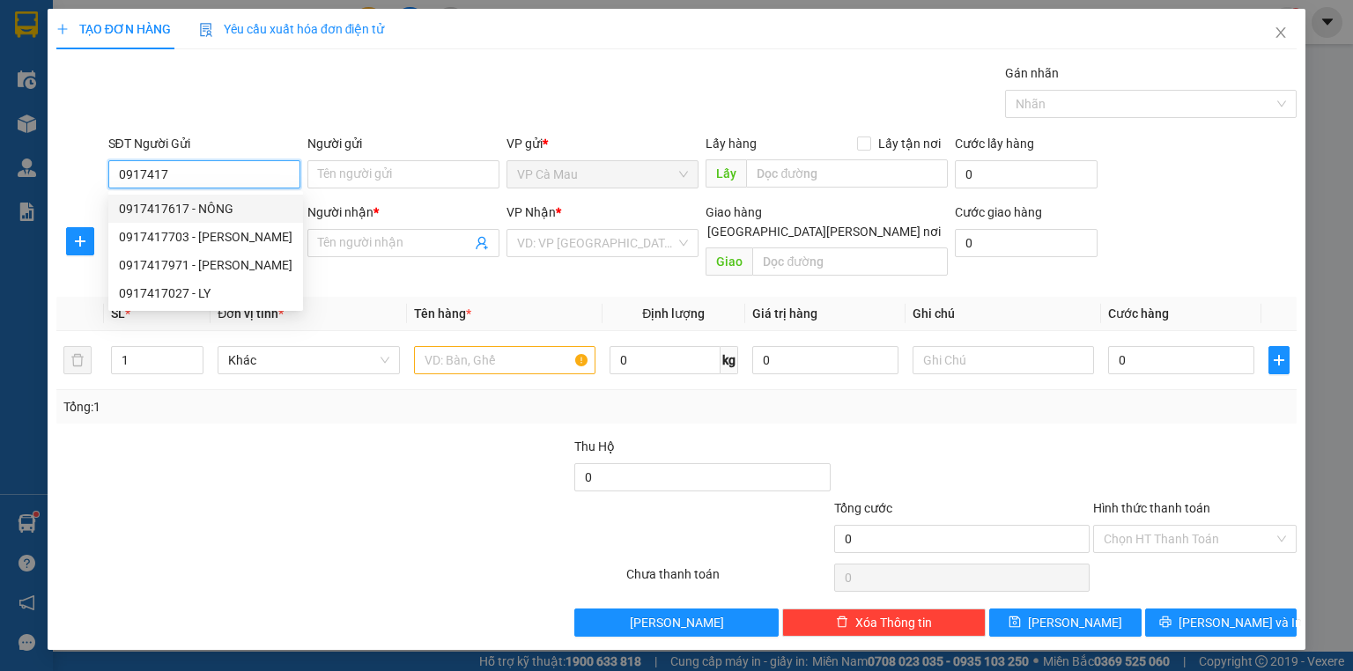
click at [201, 209] on div "0917417617 - NÔNG" at bounding box center [206, 208] width 174 height 19
type input "0917417617"
type input "NÔNG"
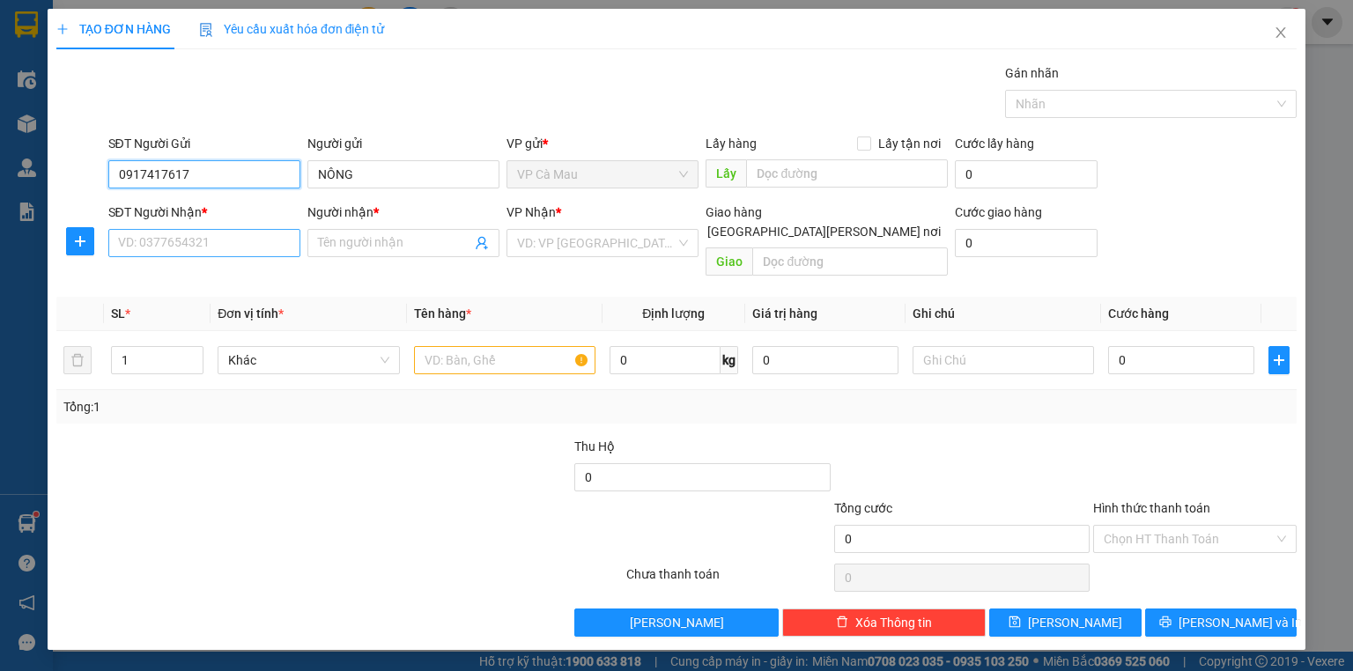
type input "0917417617"
click at [148, 240] on input "SĐT Người Nhận *" at bounding box center [204, 243] width 192 height 28
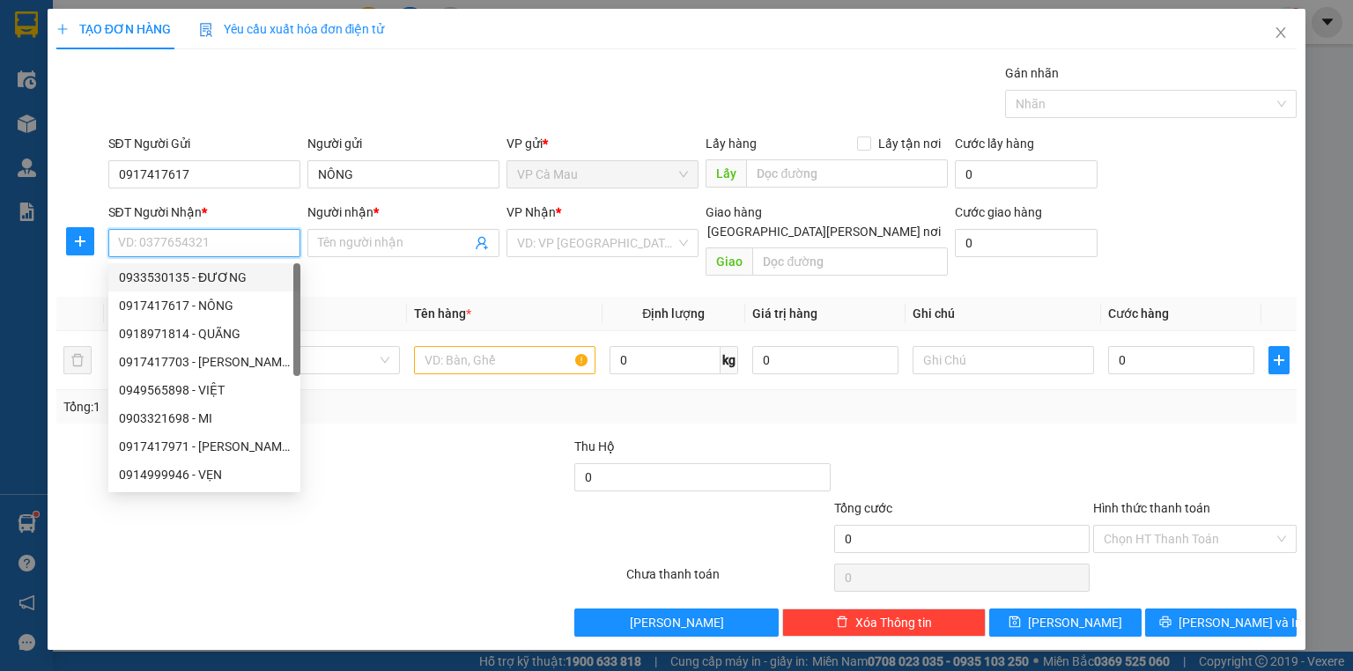
click at [182, 277] on div "0933530135 - ĐƯƠNG" at bounding box center [204, 277] width 171 height 19
type input "0933530135"
type input "ĐƯƠNG"
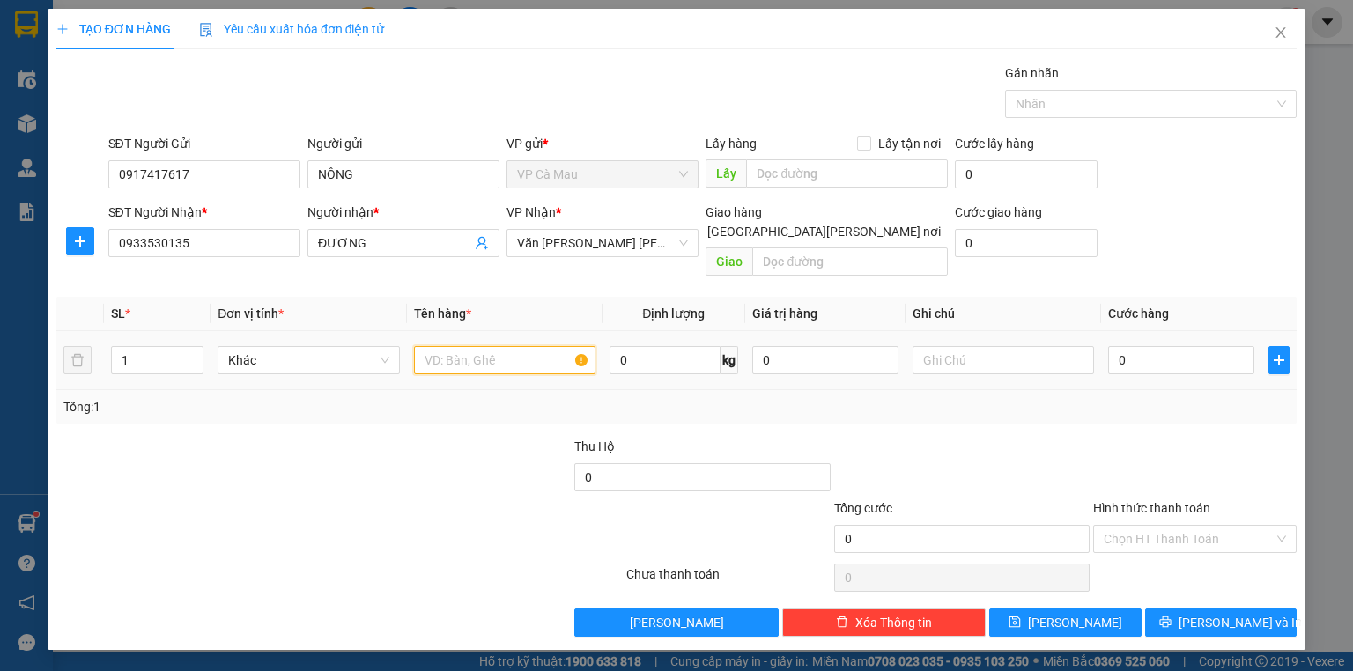
click at [499, 346] on input "text" at bounding box center [504, 360] width 181 height 28
type input "1 THÙNG"
click at [1173, 346] on input "0" at bounding box center [1181, 360] width 146 height 28
type input "5"
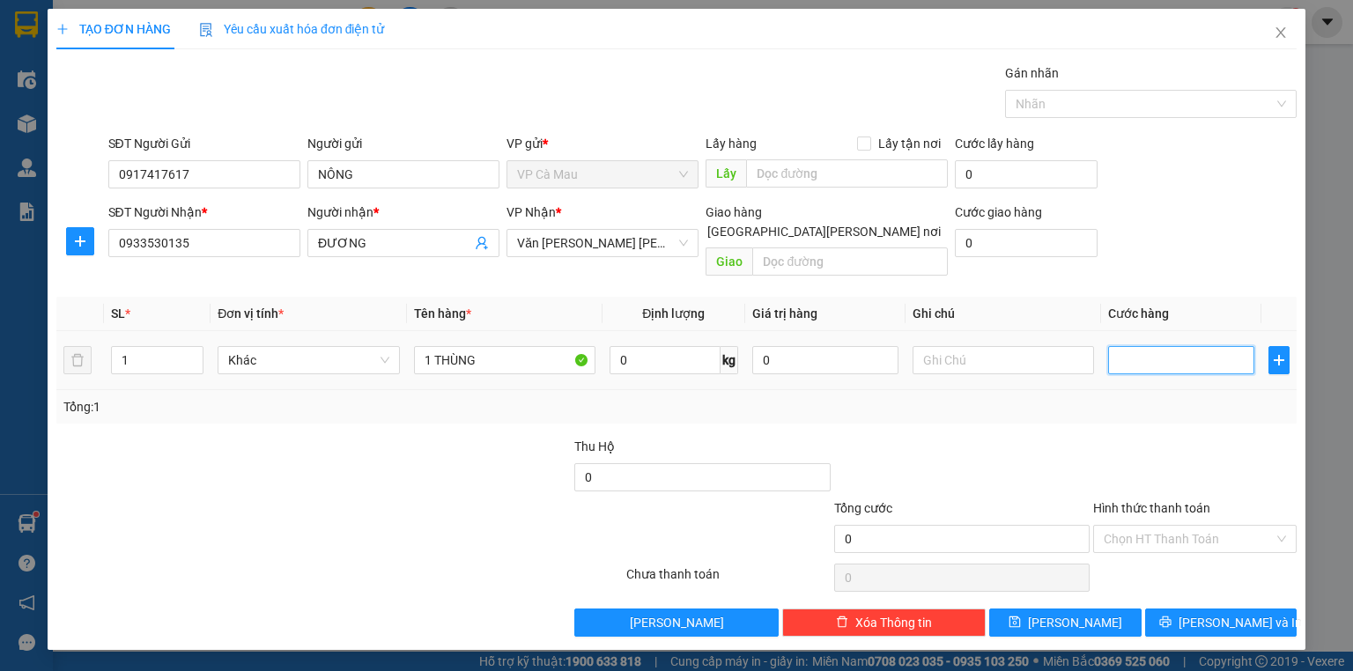
type input "5"
type input "50"
type input "50.000"
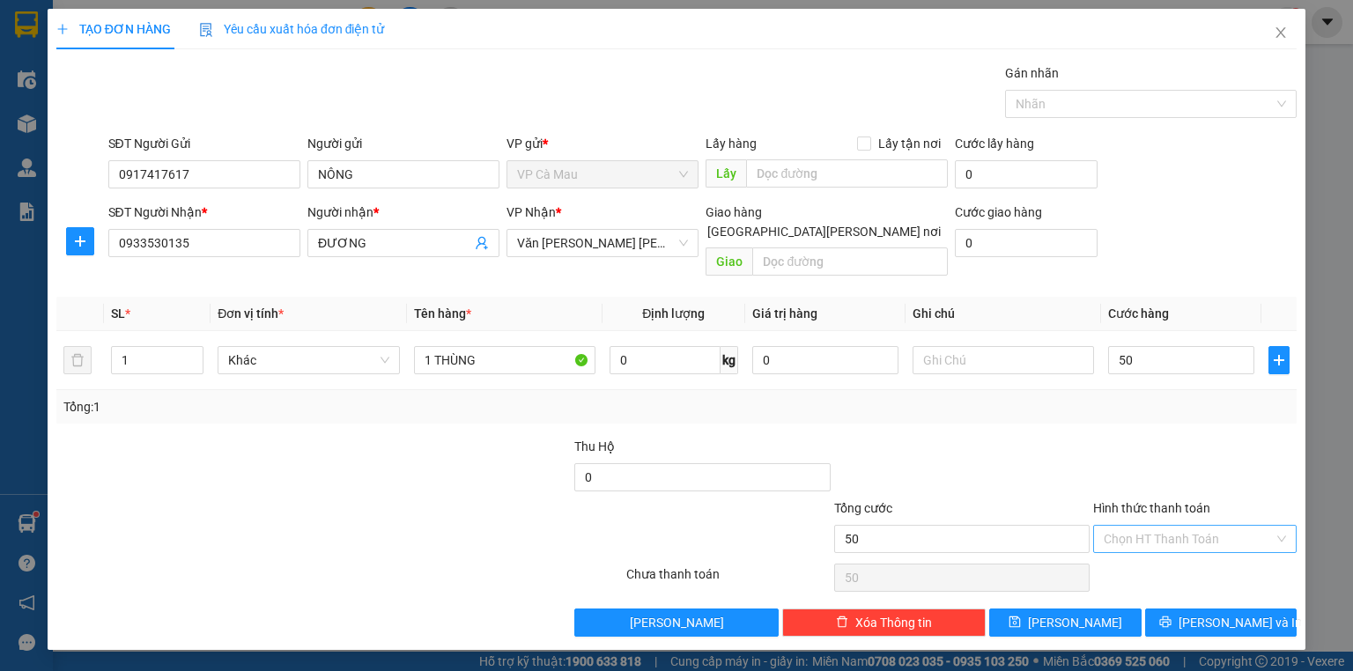
type input "50.000"
click at [1145, 526] on input "Hình thức thanh toán" at bounding box center [1189, 539] width 170 height 26
type input "0"
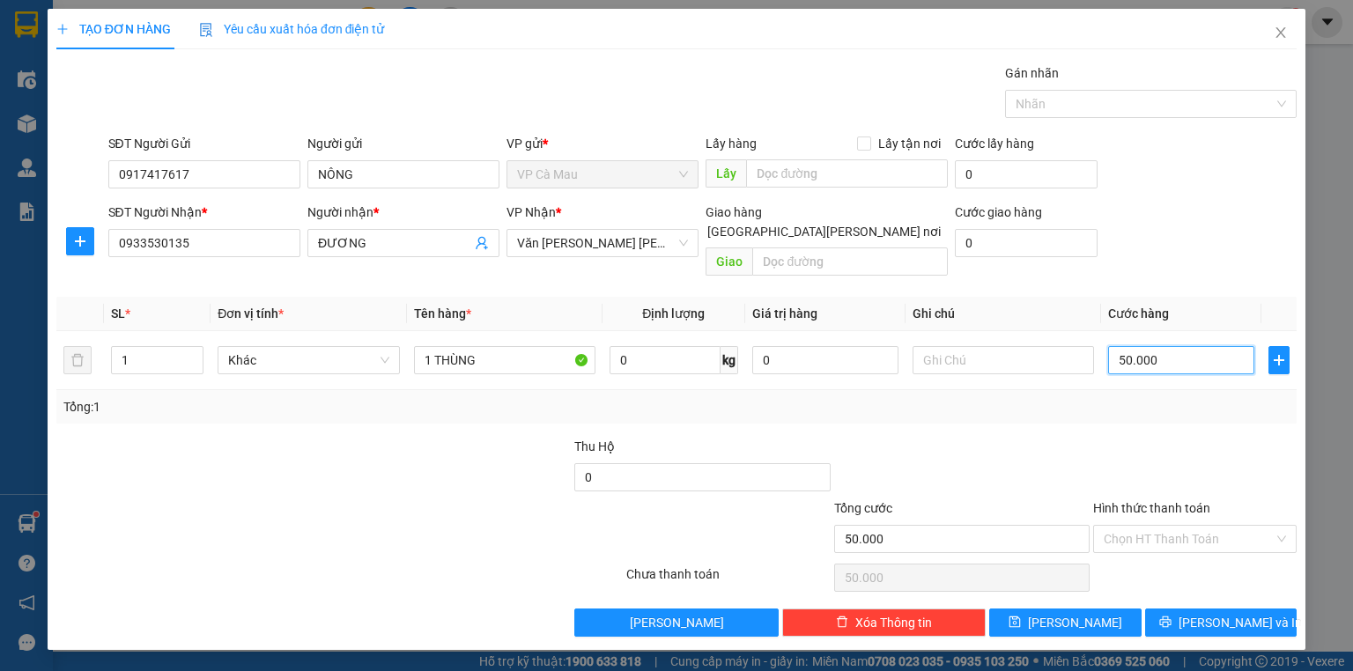
type input "0"
type input "004"
type input "4"
type input "0.040"
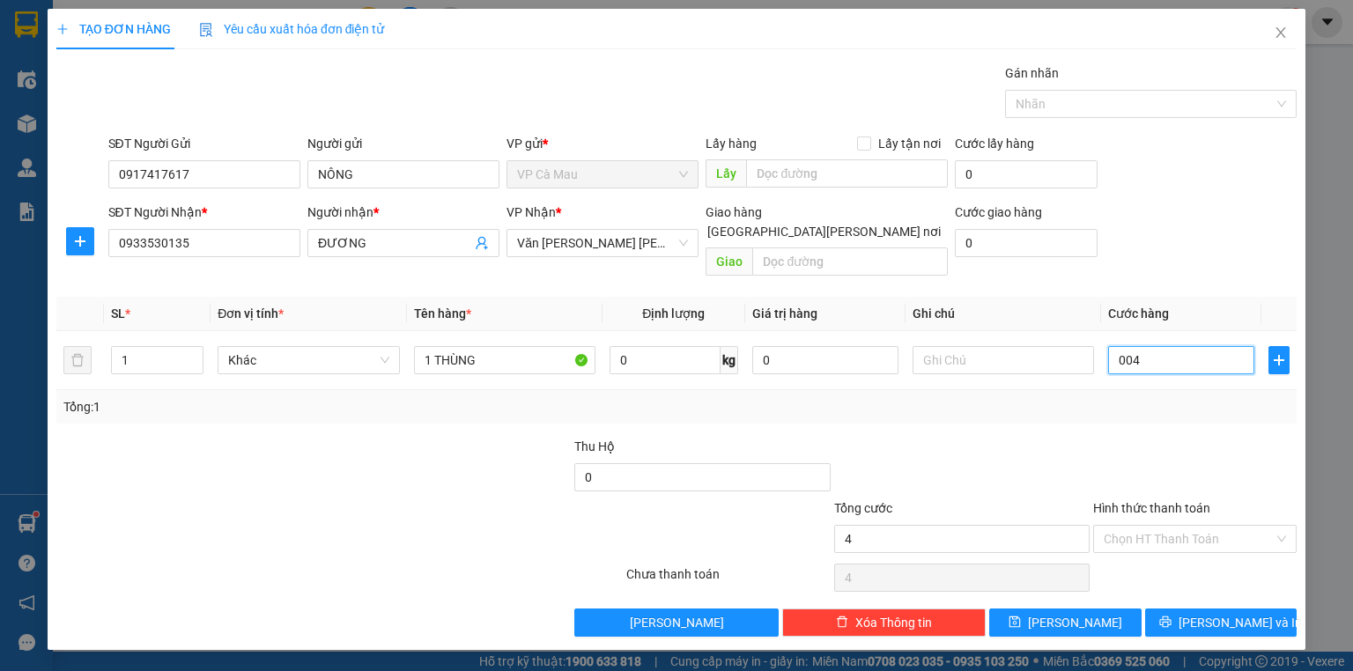
type input "40"
type input "40.000"
click at [1127, 526] on input "Hình thức thanh toán" at bounding box center [1189, 539] width 170 height 26
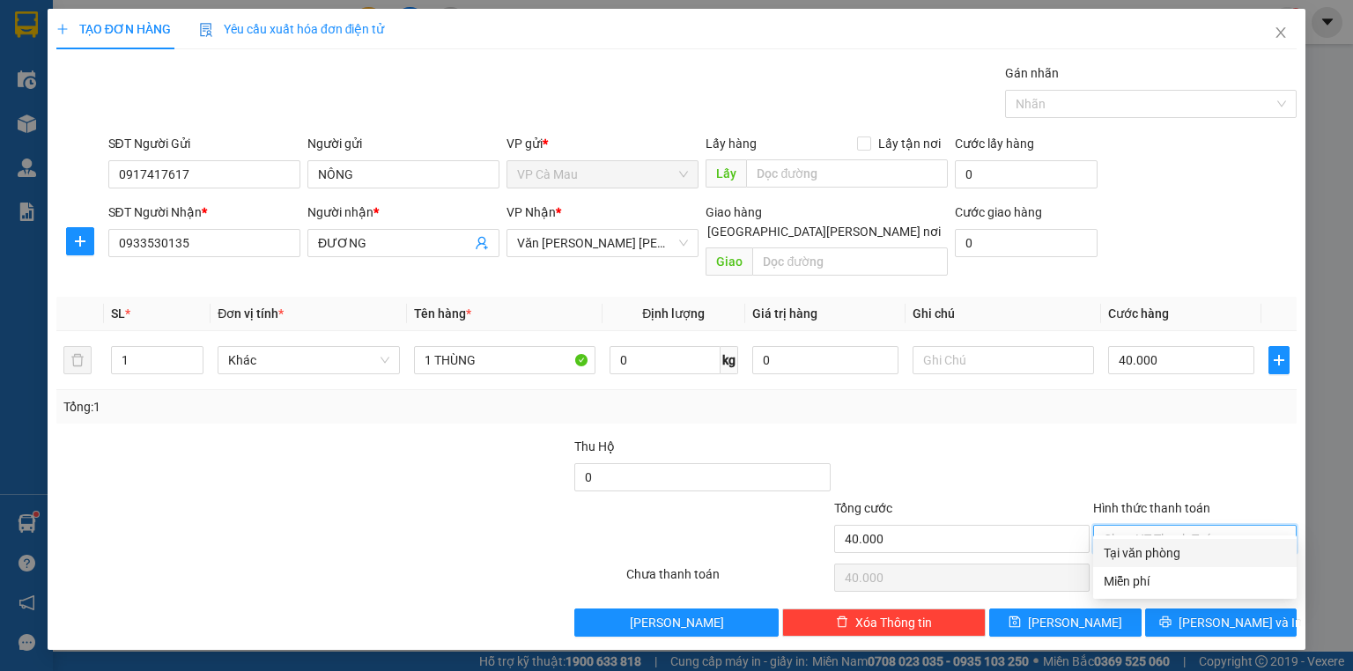
click at [1157, 557] on div "Tại văn phòng" at bounding box center [1195, 553] width 182 height 19
type input "0"
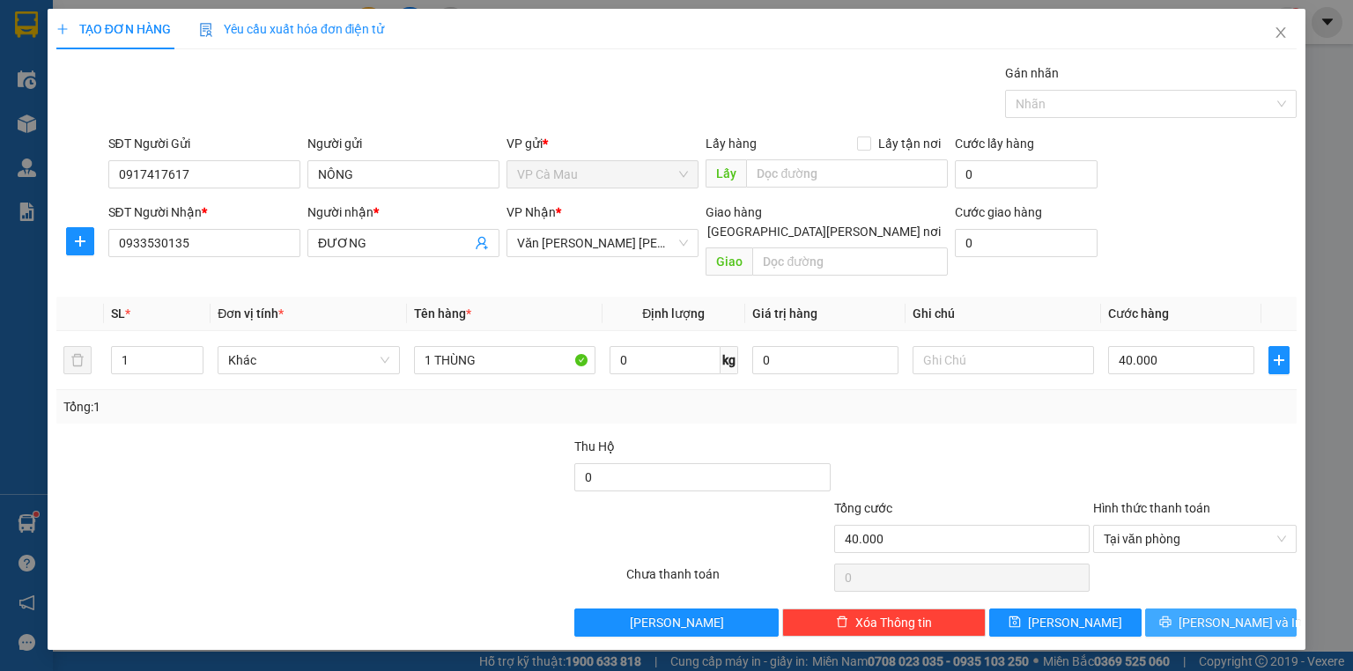
click at [1219, 613] on span "[PERSON_NAME] và In" at bounding box center [1240, 622] width 123 height 19
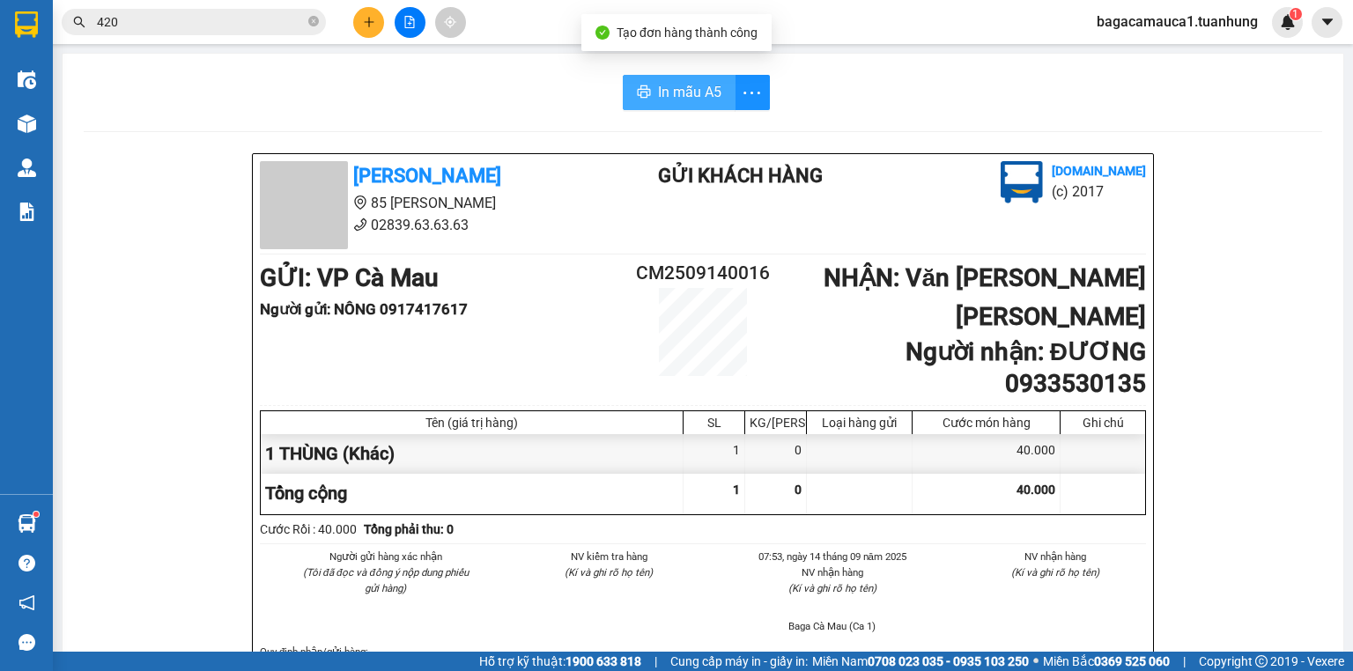
drag, startPoint x: 712, startPoint y: 89, endPoint x: 648, endPoint y: 125, distance: 73.0
click at [712, 89] on span "In mẫu A5" at bounding box center [689, 92] width 63 height 22
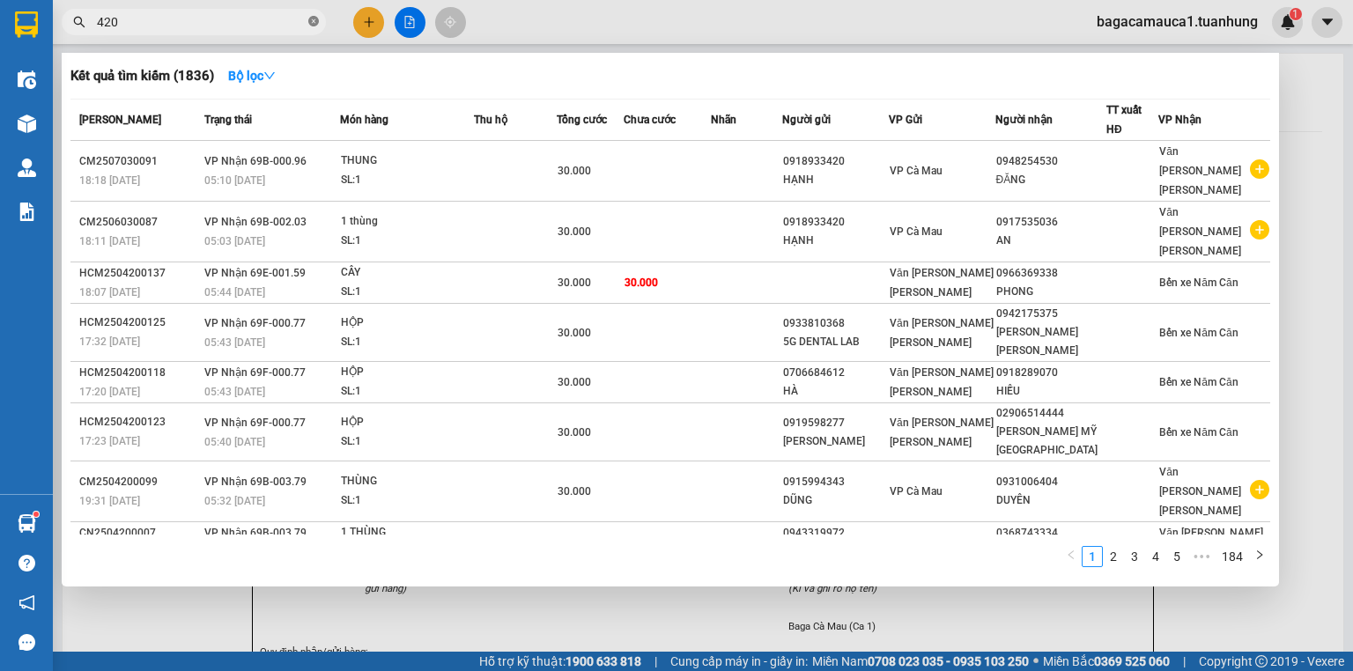
click at [310, 21] on icon "close-circle" at bounding box center [313, 21] width 11 height 11
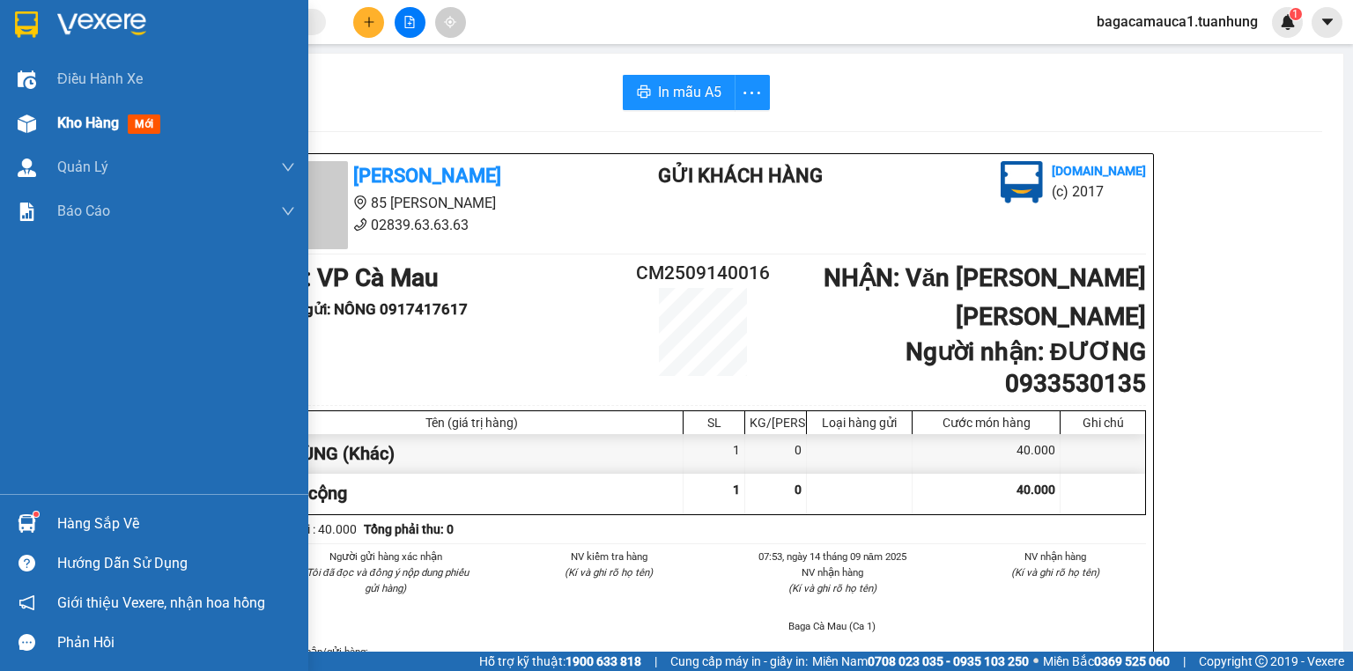
click at [73, 127] on span "Kho hàng" at bounding box center [88, 123] width 62 height 17
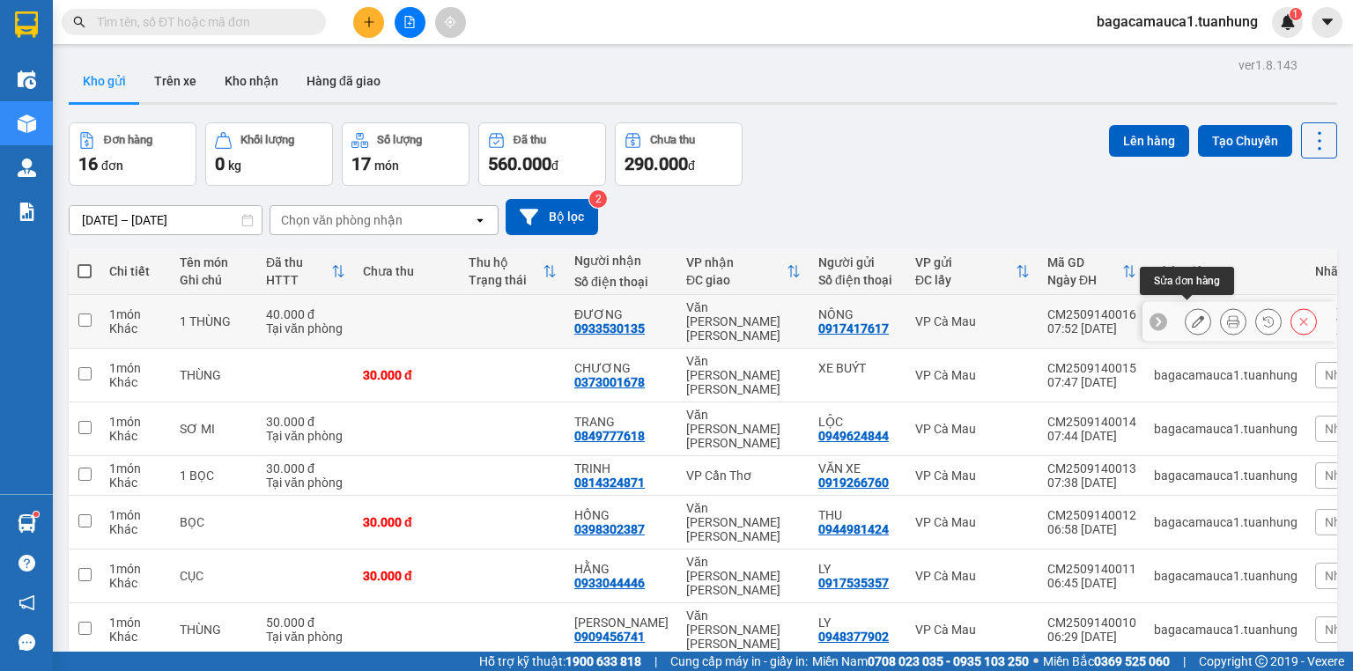
click at [1192, 316] on icon at bounding box center [1198, 321] width 12 height 12
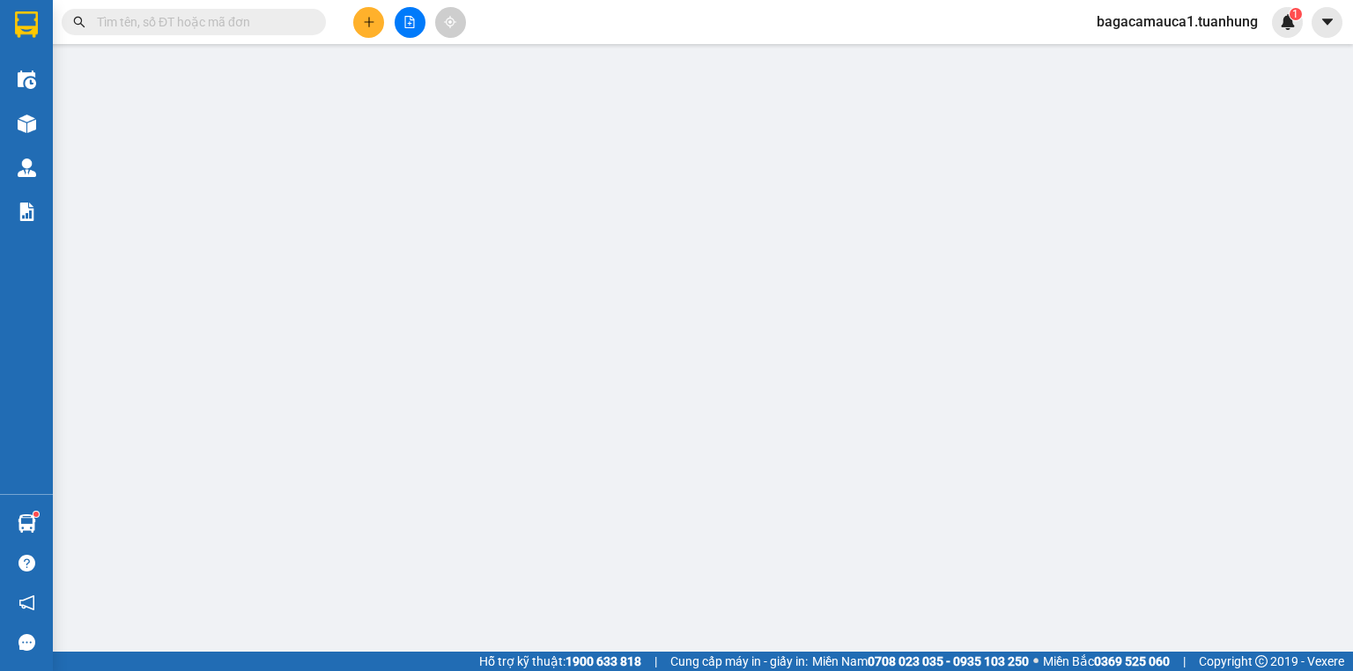
type input "0917417617"
type input "0933530135"
type input "40.000"
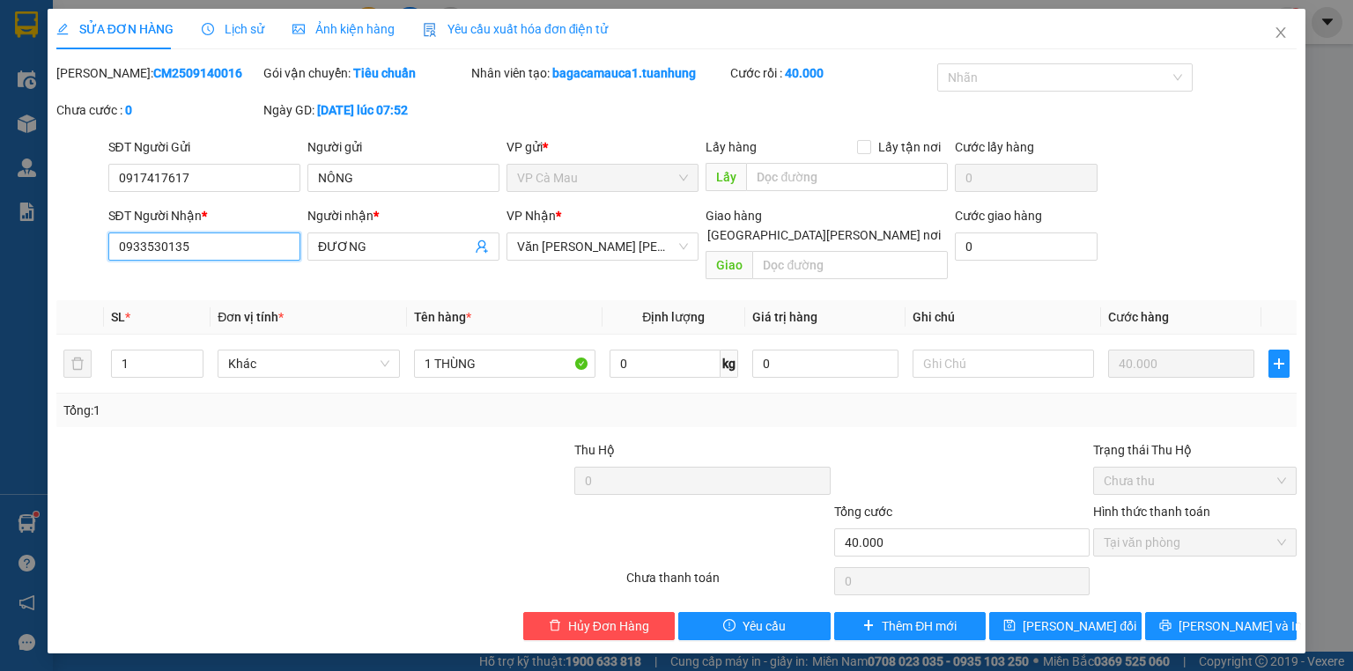
drag, startPoint x: 256, startPoint y: 243, endPoint x: 0, endPoint y: 303, distance: 263.3
click at [0, 300] on div "SỬA ĐƠN HÀNG Lịch sử Ảnh kiện hàng Yêu cầu xuất hóa đơn điện tử Total Paid Fee …" at bounding box center [676, 335] width 1353 height 671
type input "0907049755"
click at [1172, 619] on icon "printer" at bounding box center [1165, 625] width 12 height 12
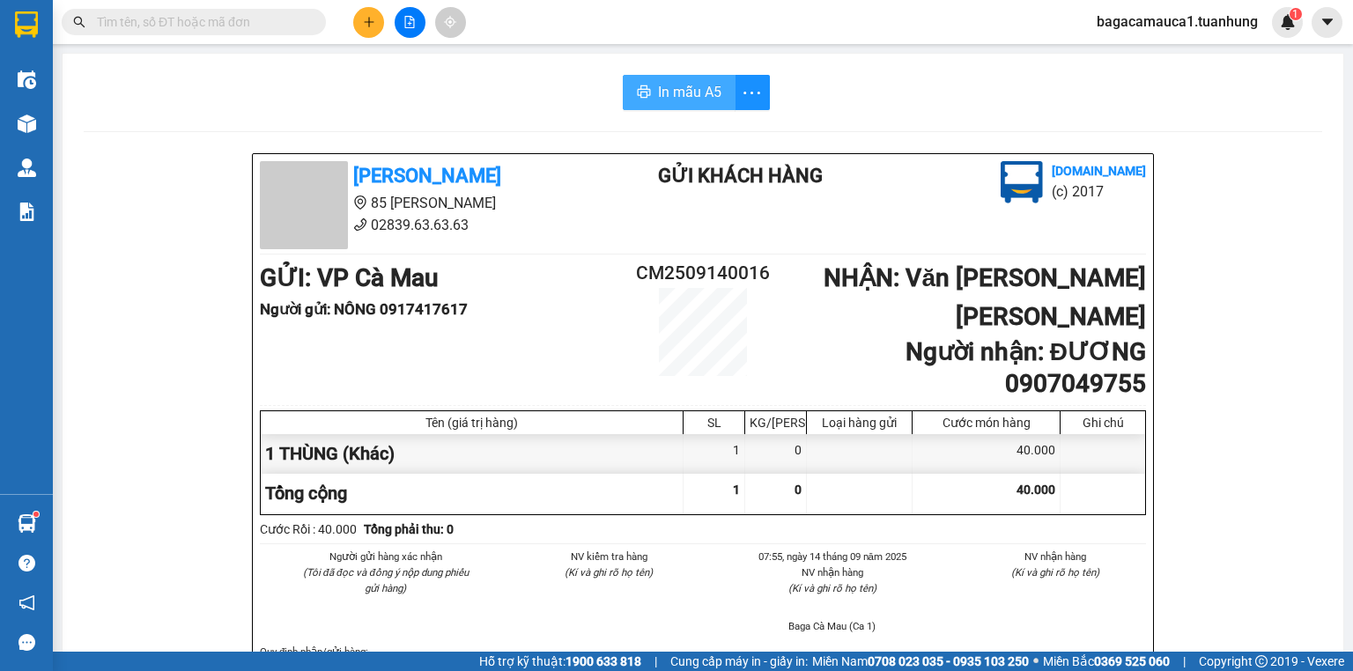
click at [714, 79] on button "In mẫu A5" at bounding box center [679, 92] width 113 height 35
click at [239, 18] on input "text" at bounding box center [201, 21] width 208 height 19
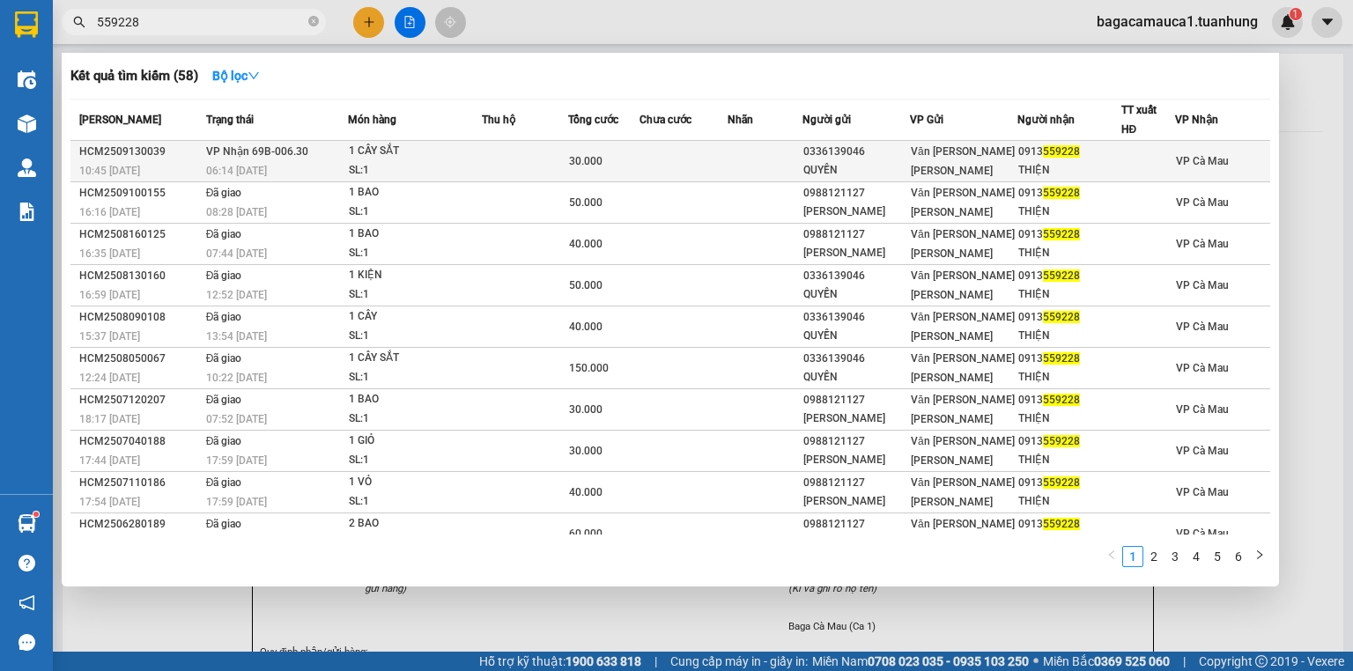
type input "559228"
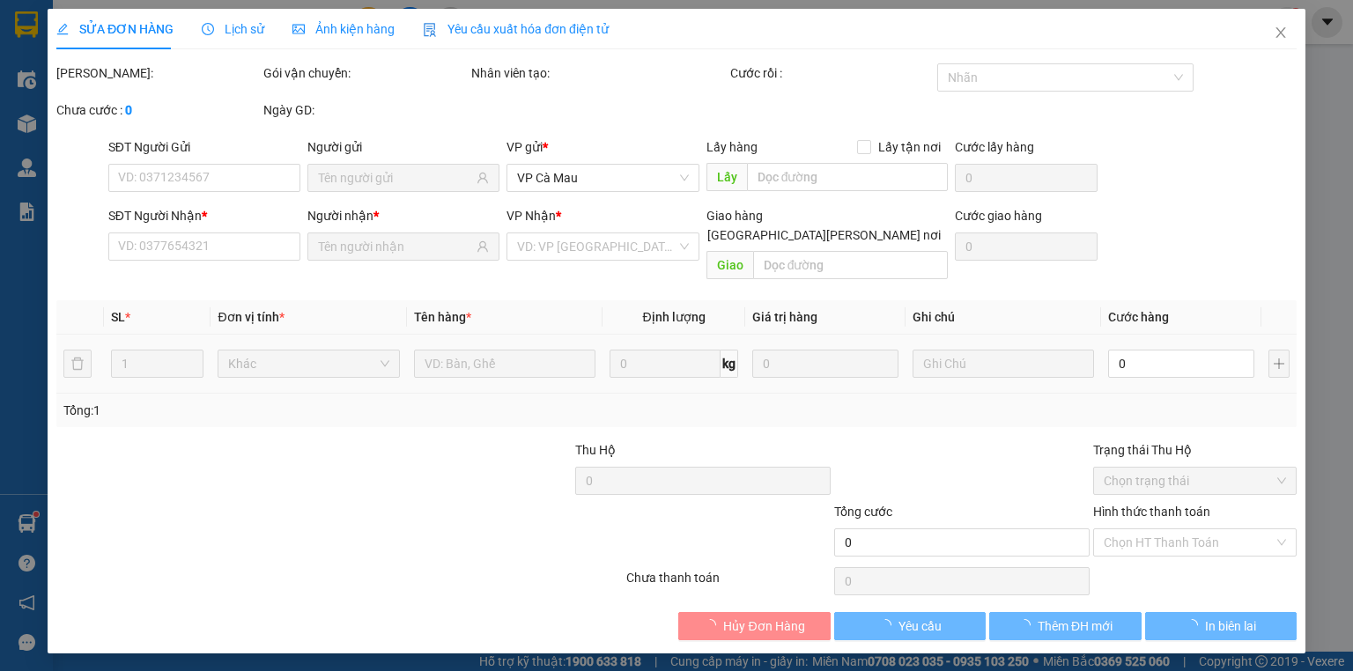
type input "0336139046"
type input "QUYỀN"
type input "0913559228"
type input "THIỆN"
type input "30.000"
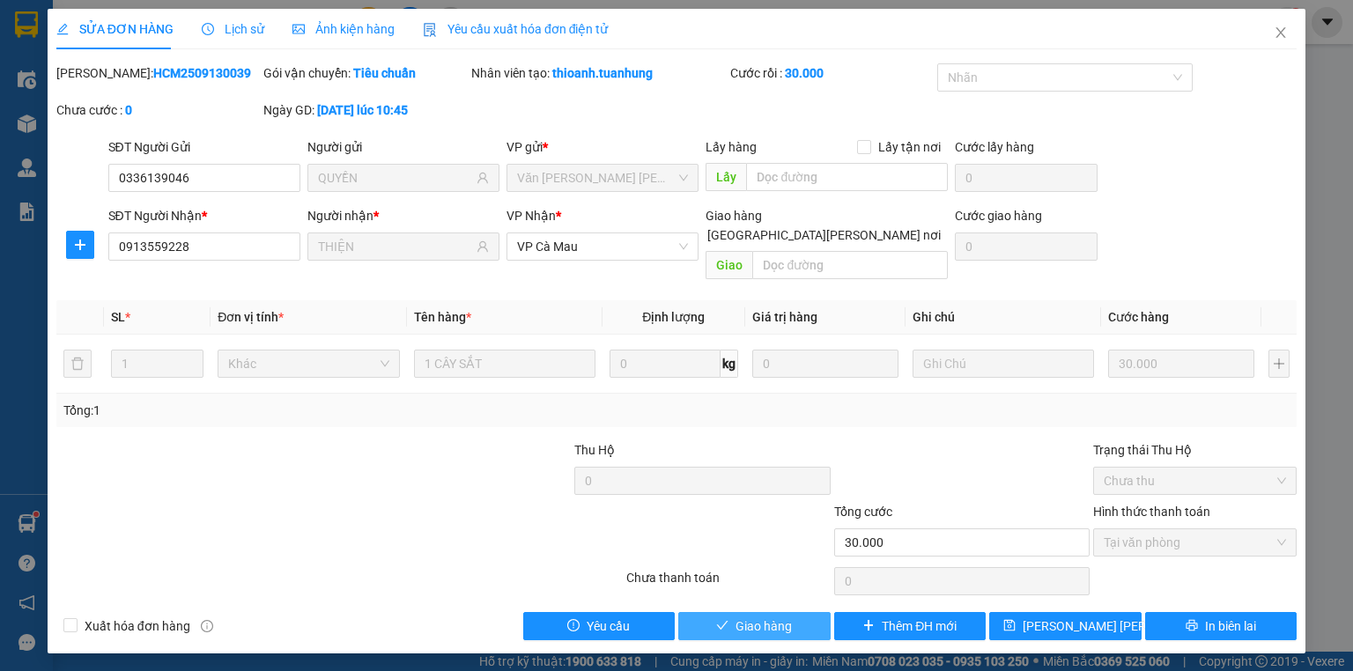
click at [758, 617] on span "Giao hàng" at bounding box center [764, 626] width 56 height 19
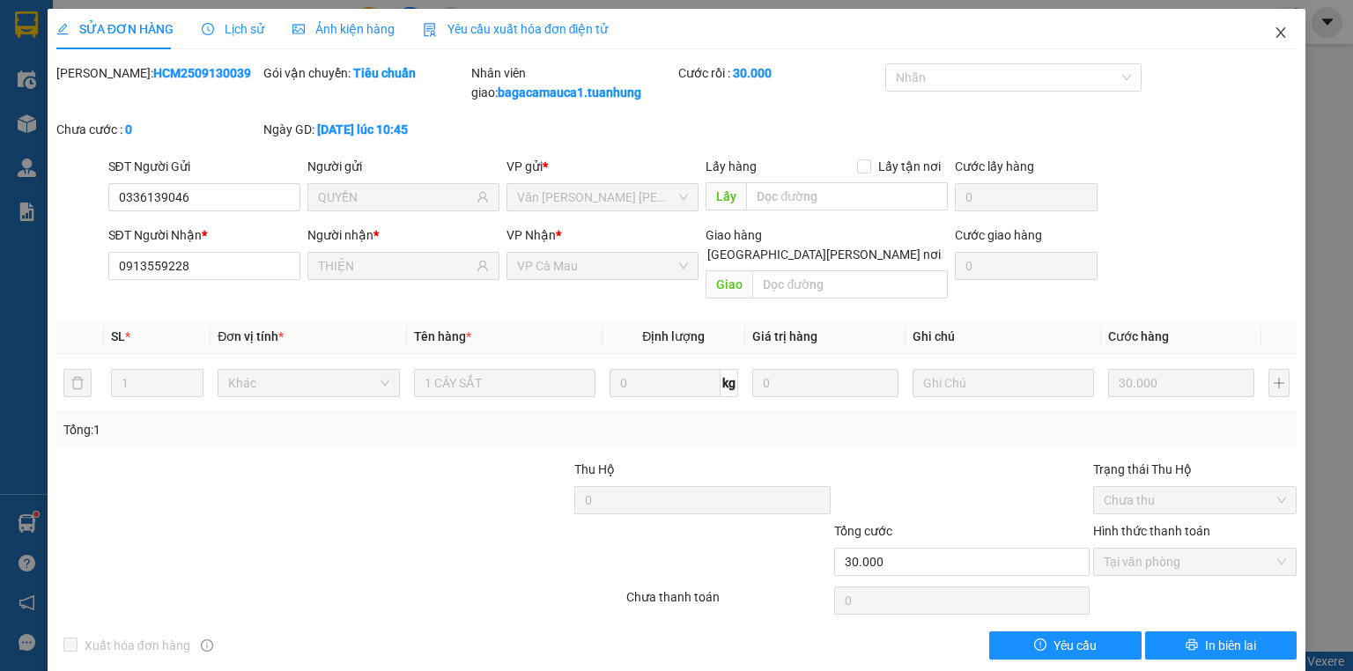
click at [1274, 29] on icon "close" at bounding box center [1281, 33] width 14 height 14
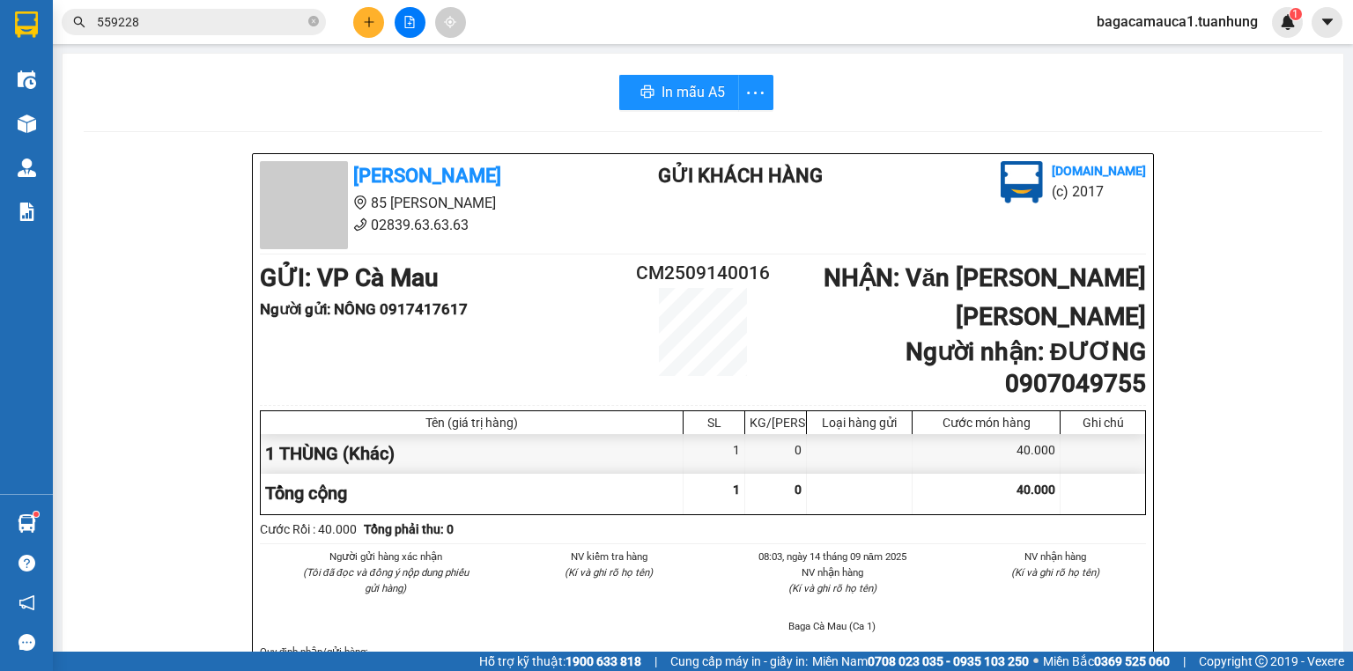
click at [215, 22] on input "559228" at bounding box center [201, 21] width 208 height 19
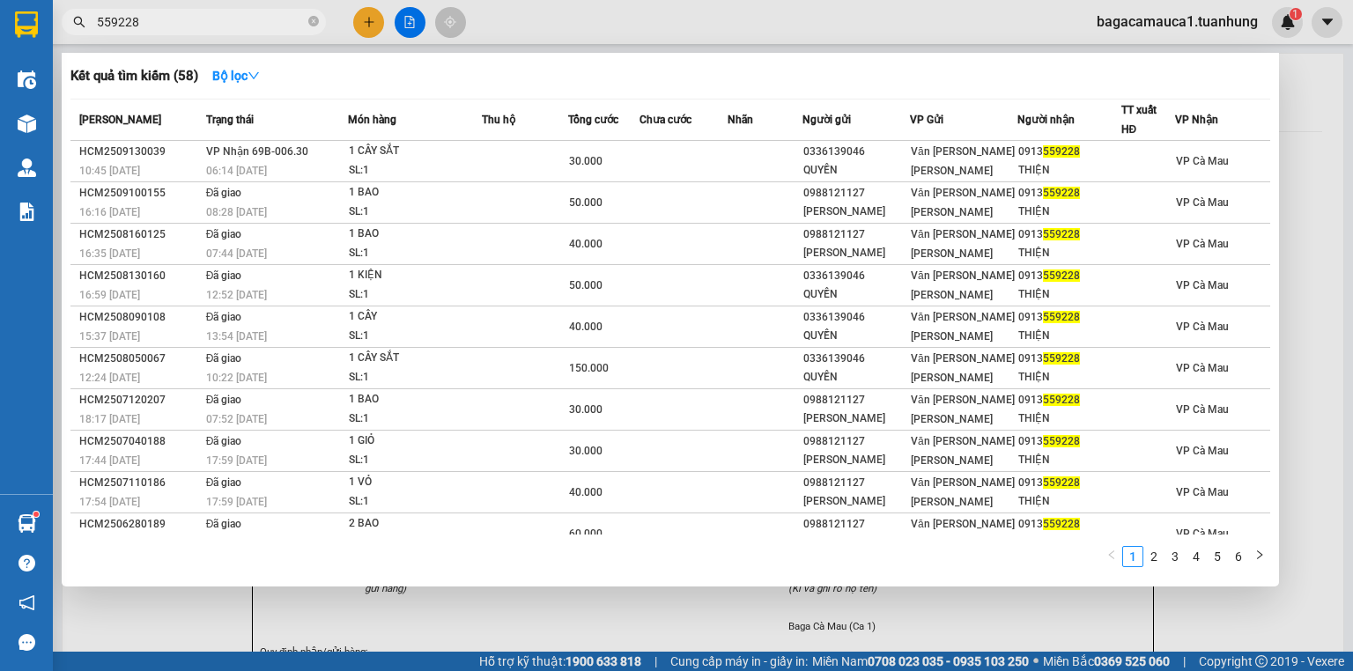
click at [215, 22] on input "559228" at bounding box center [201, 21] width 208 height 19
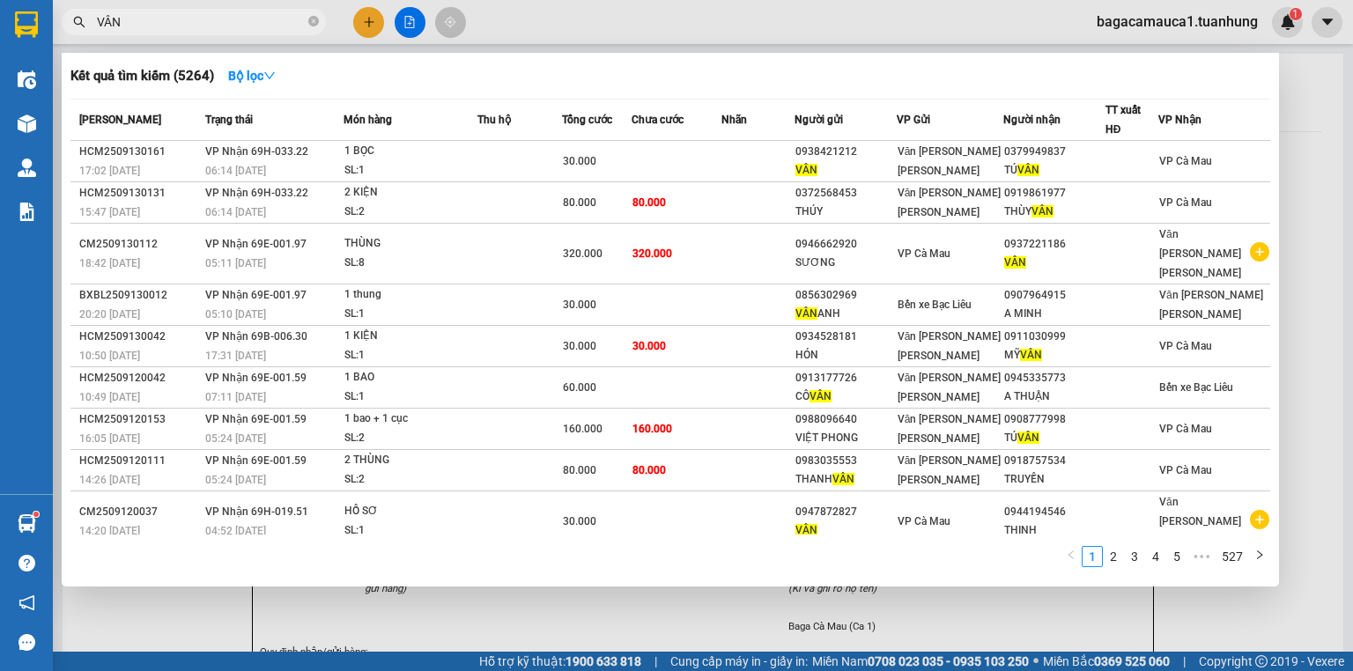
click at [1348, 190] on div at bounding box center [676, 335] width 1353 height 671
click at [227, 26] on input "VÂN" at bounding box center [201, 21] width 208 height 19
click at [226, 25] on input "VÂN" at bounding box center [201, 21] width 208 height 19
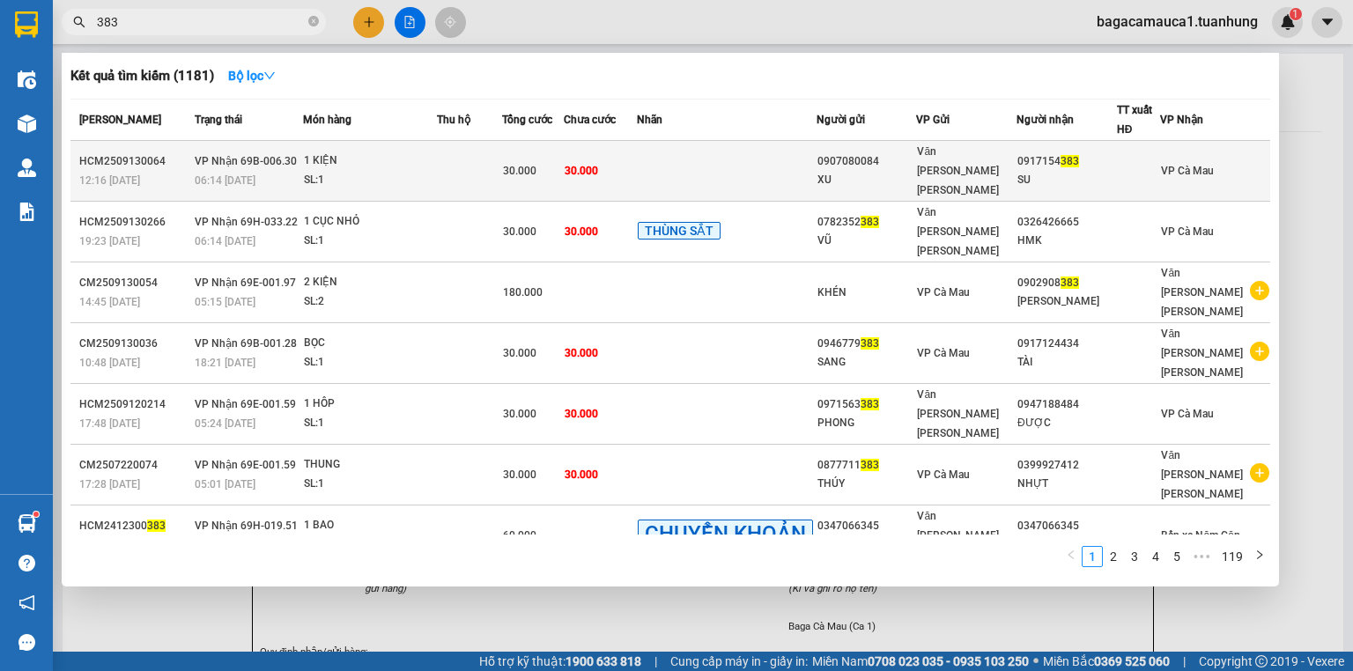
type input "383"
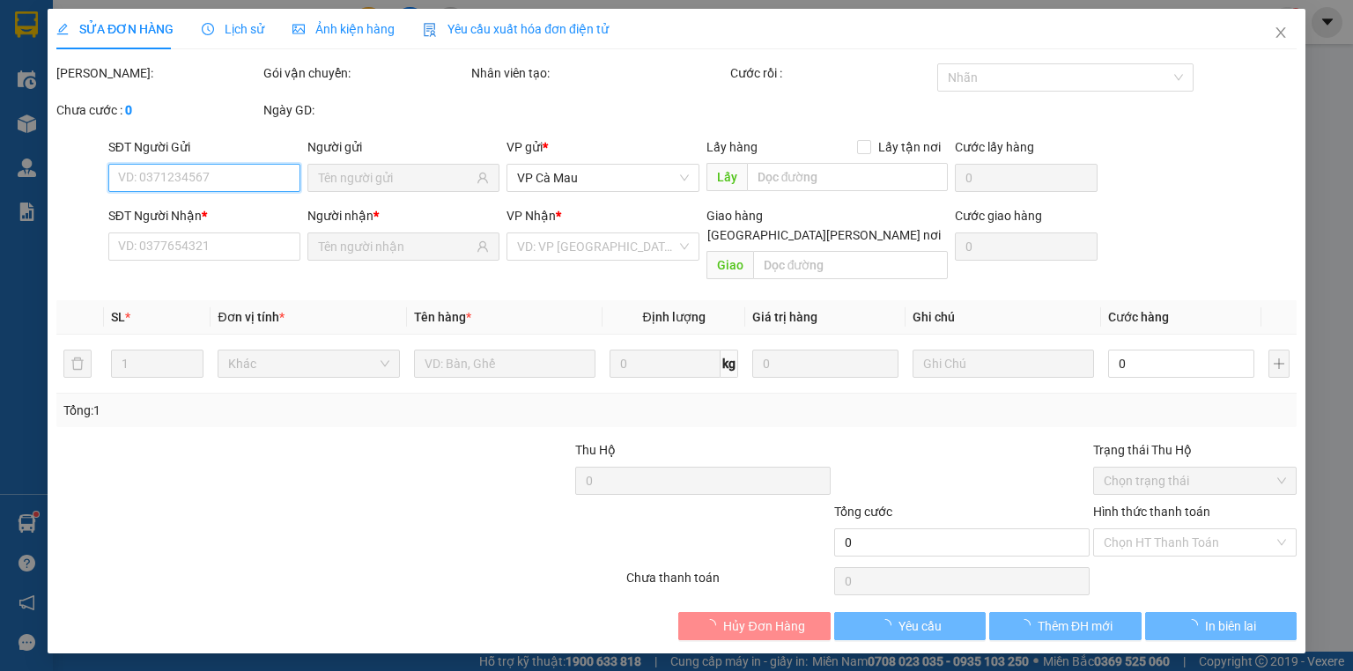
type input "0907080084"
type input "XU"
type input "0917154383"
type input "SU"
type input "30.000"
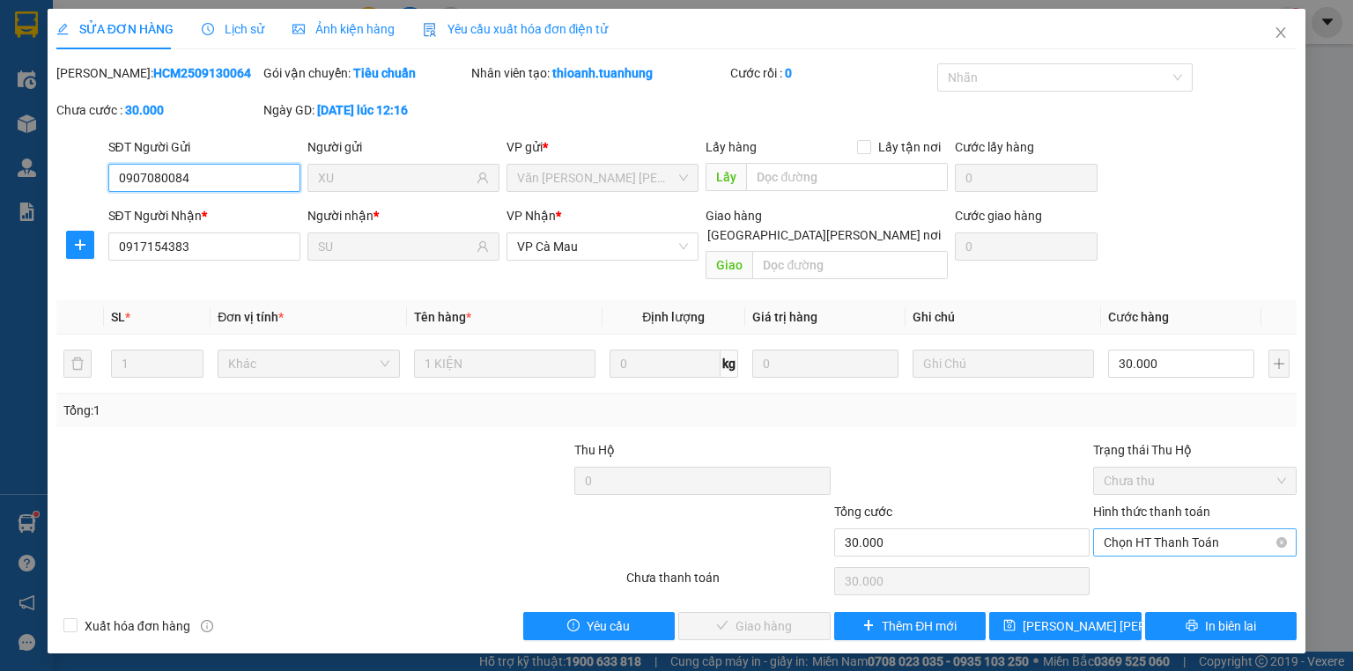
click at [1135, 529] on span "Chọn HT Thanh Toán" at bounding box center [1195, 542] width 182 height 26
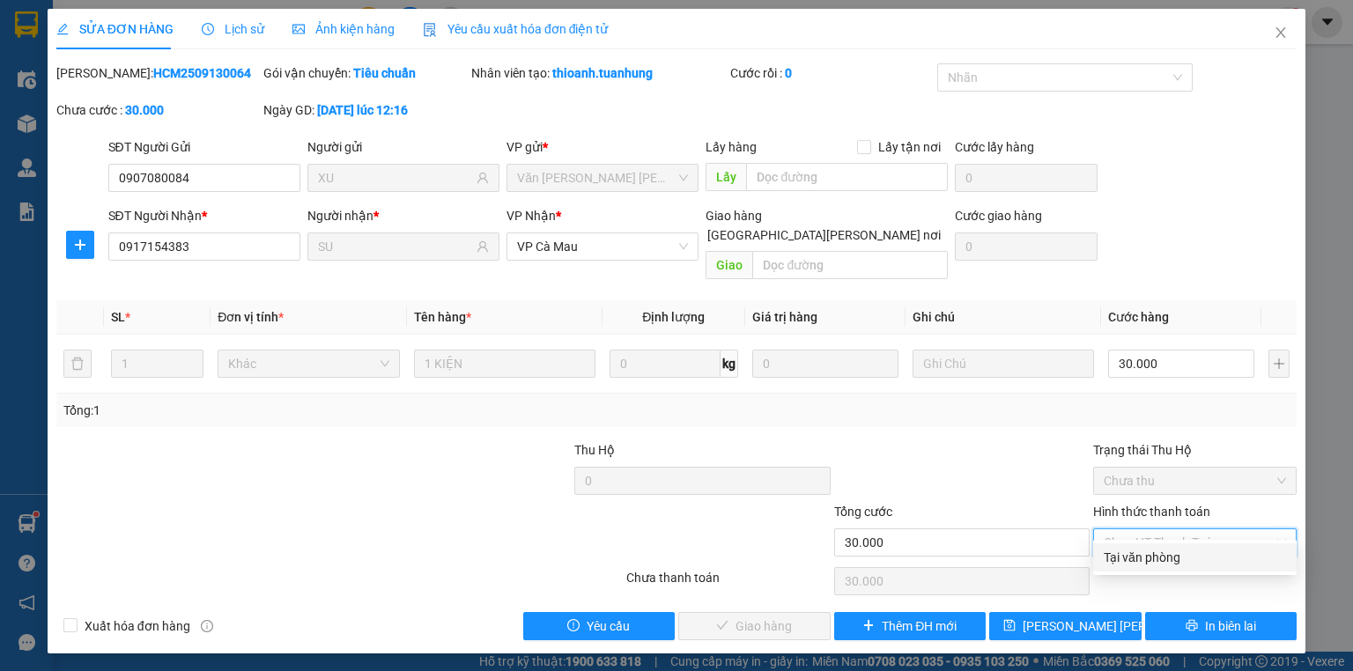
click at [1173, 558] on div "Tại văn phòng" at bounding box center [1195, 557] width 182 height 19
type input "0"
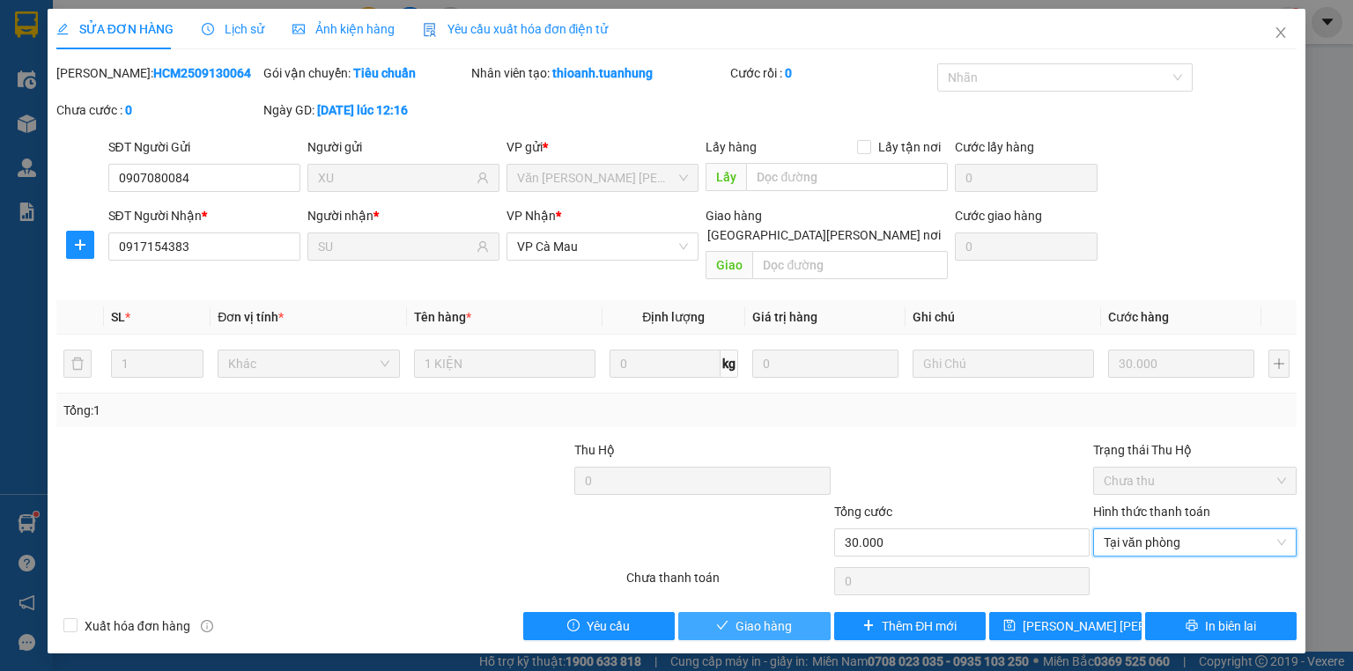
click at [723, 619] on icon "check" at bounding box center [722, 625] width 12 height 12
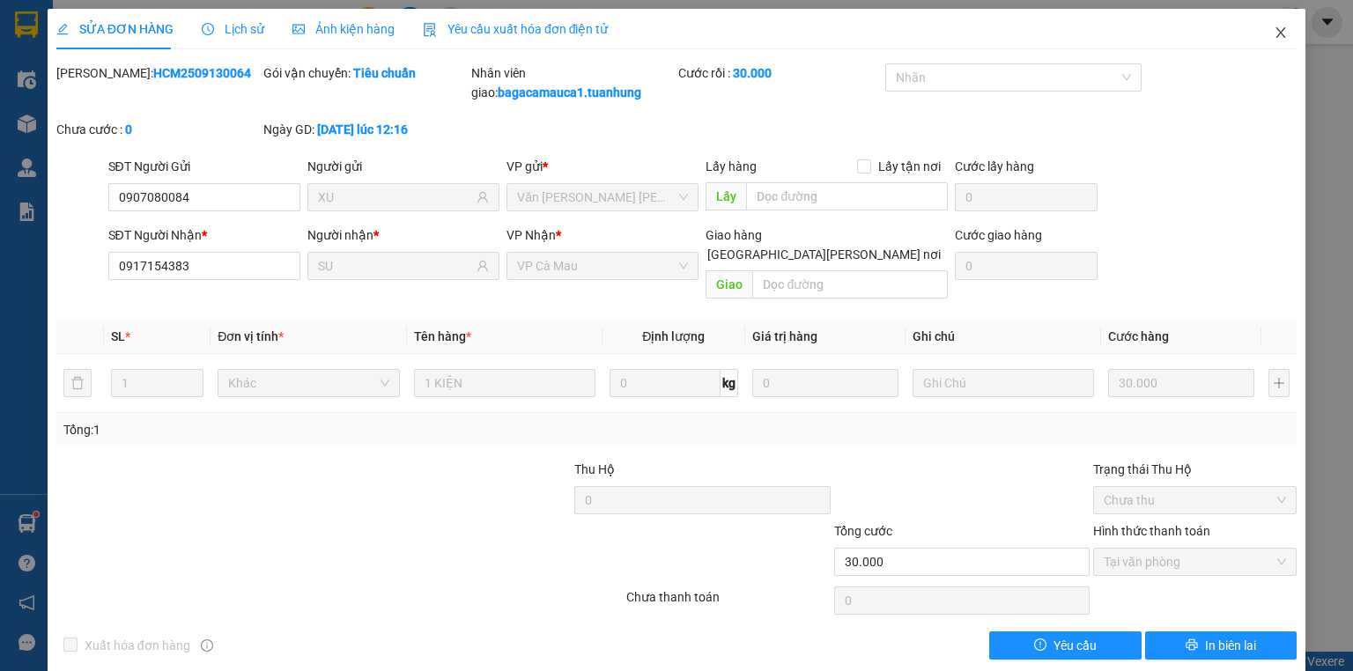
click at [1276, 35] on icon "close" at bounding box center [1281, 32] width 10 height 11
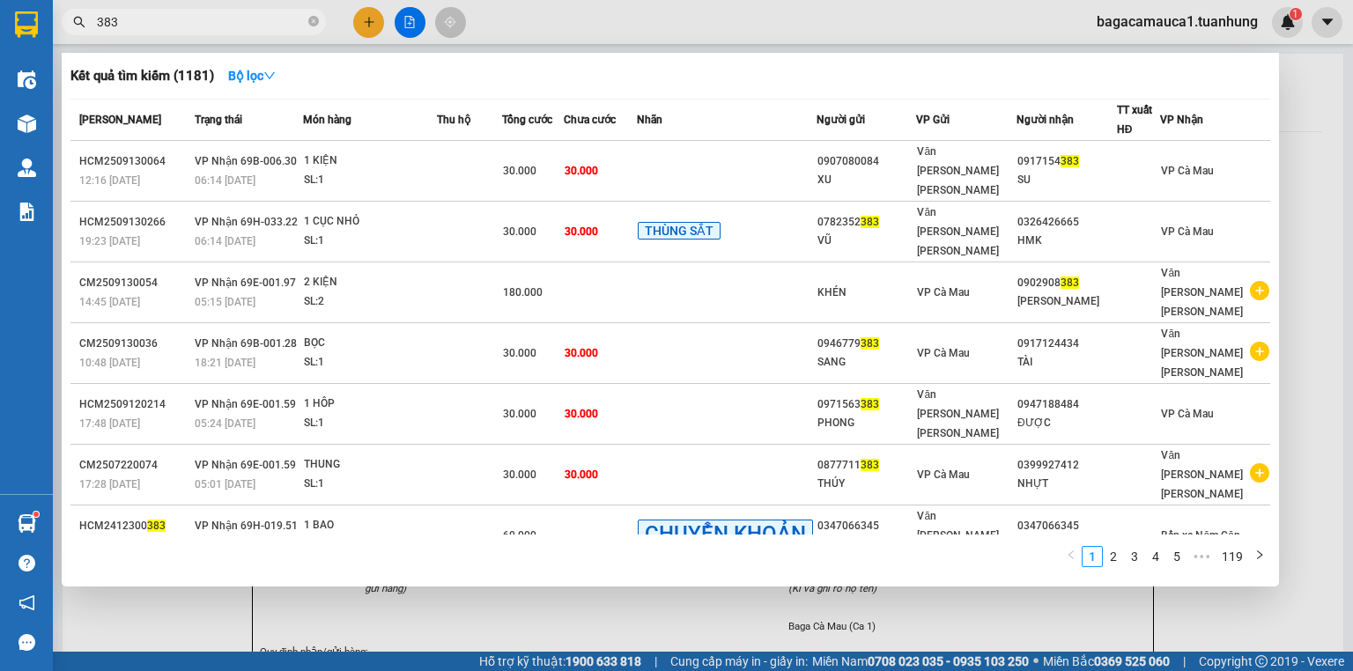
drag, startPoint x: 316, startPoint y: 18, endPoint x: 289, endPoint y: 18, distance: 27.3
click at [315, 18] on icon "close-circle" at bounding box center [313, 21] width 11 height 11
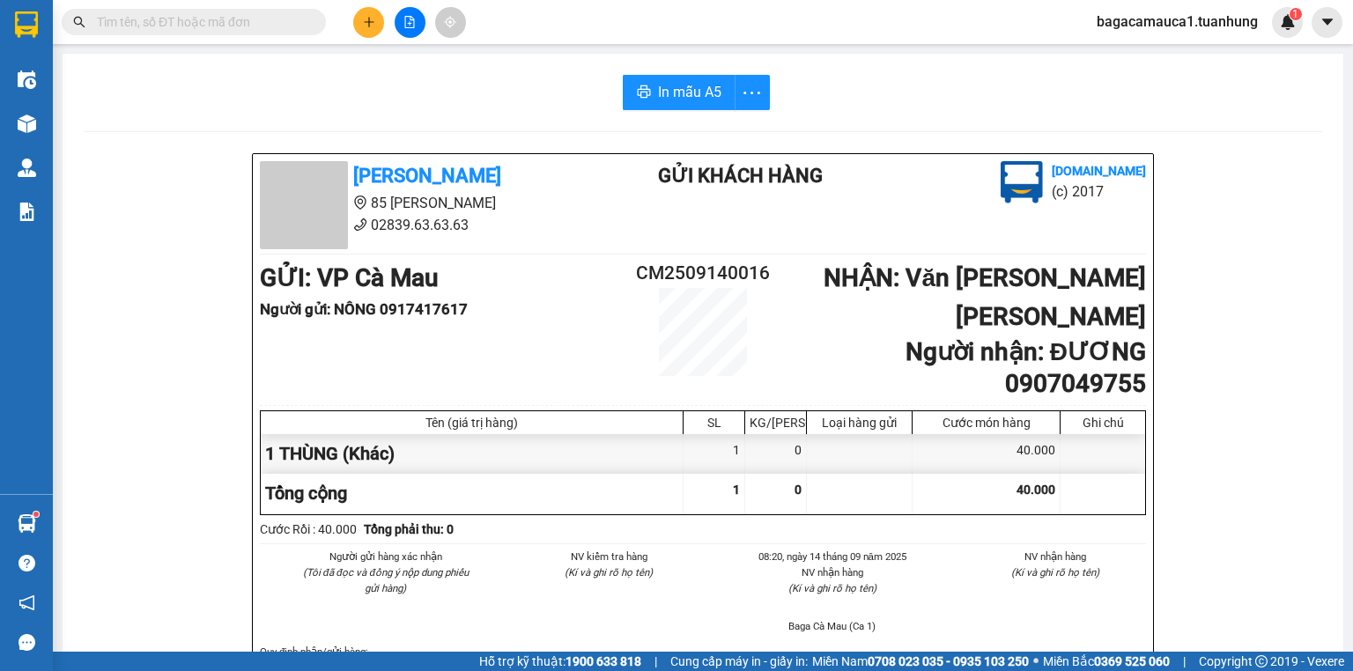
click at [285, 21] on input "text" at bounding box center [201, 21] width 208 height 19
click at [222, 19] on input "text" at bounding box center [201, 21] width 208 height 19
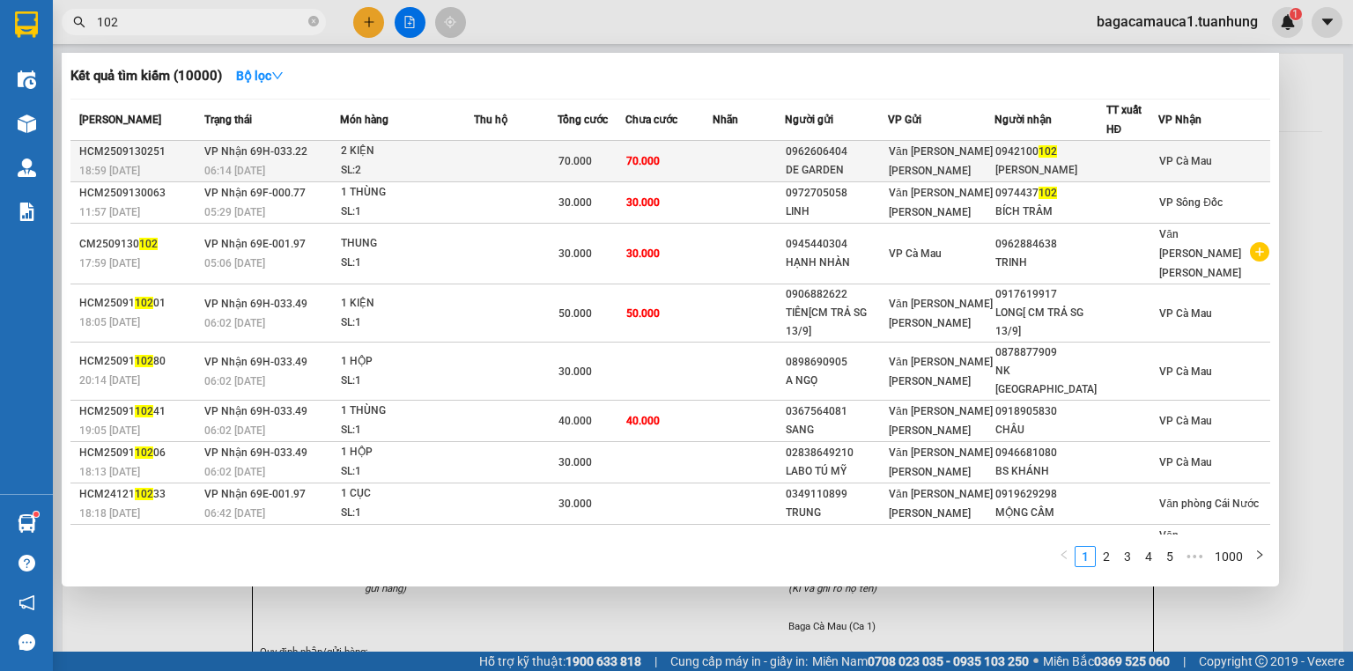
type input "102"
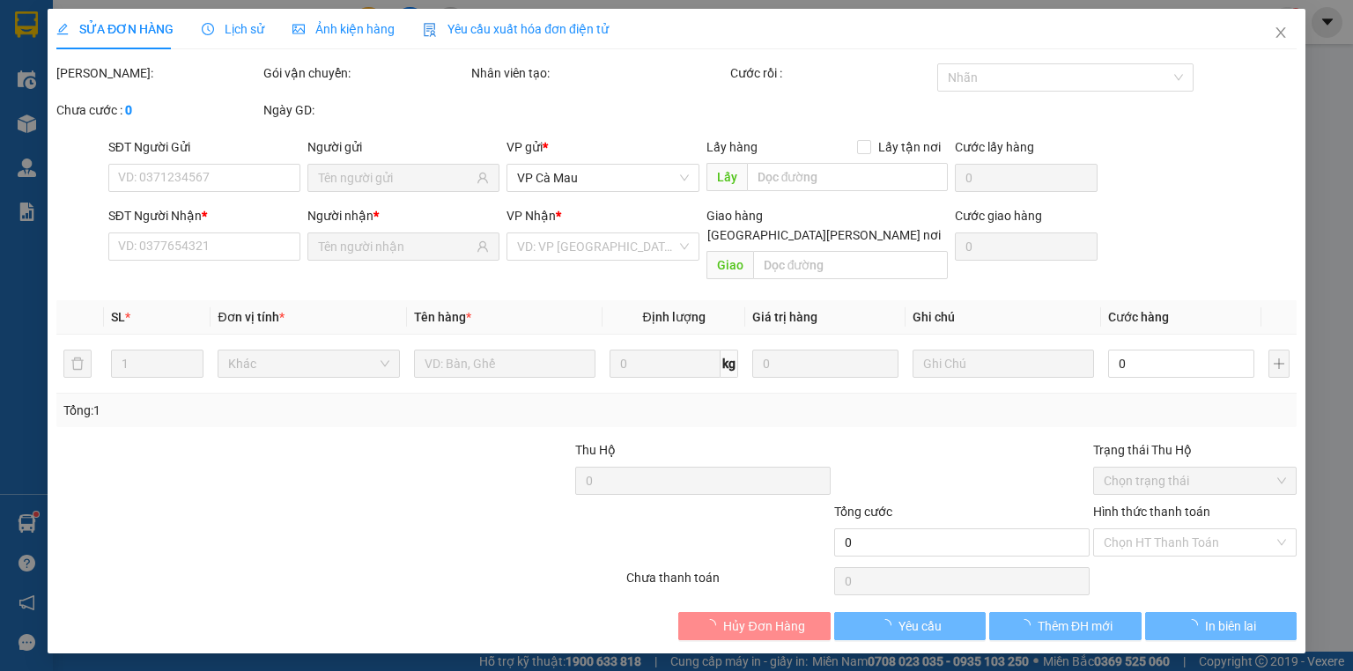
type input "0962606404"
type input "DE GARDEN"
type input "0942100102"
type input "NGỌC NGUYỄN"
type input "70.000"
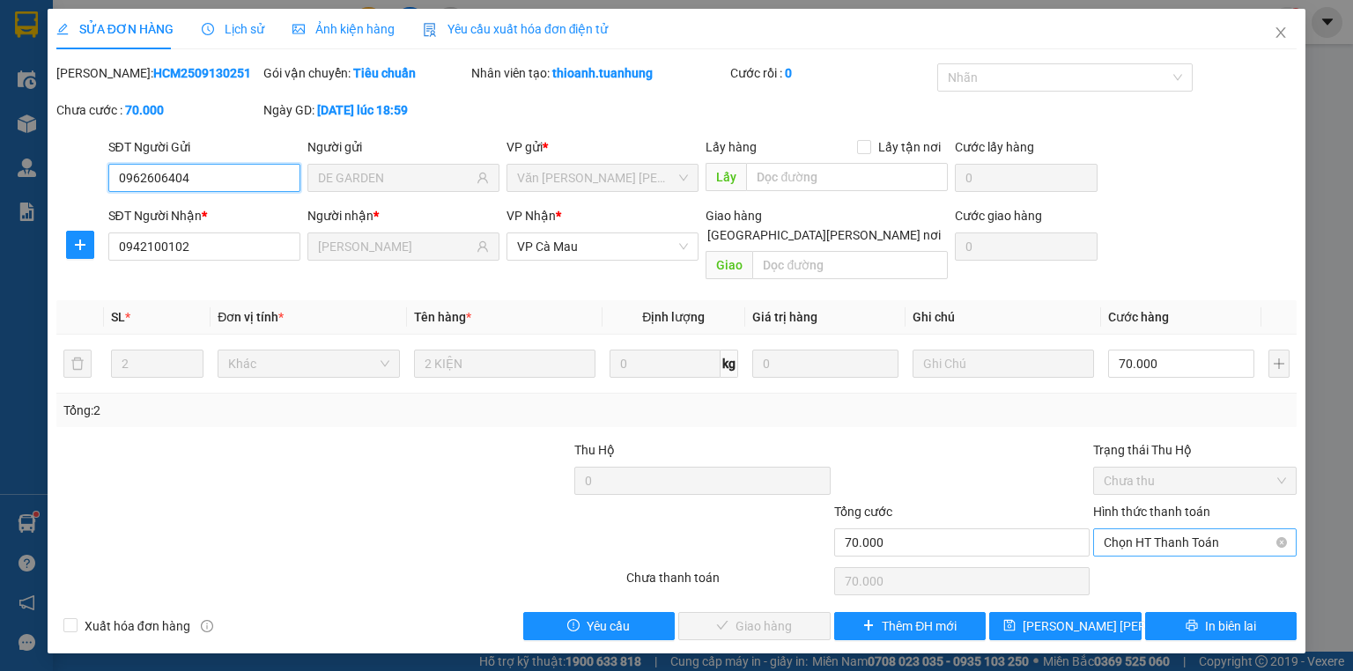
click at [1253, 529] on span "Chọn HT Thanh Toán" at bounding box center [1195, 542] width 182 height 26
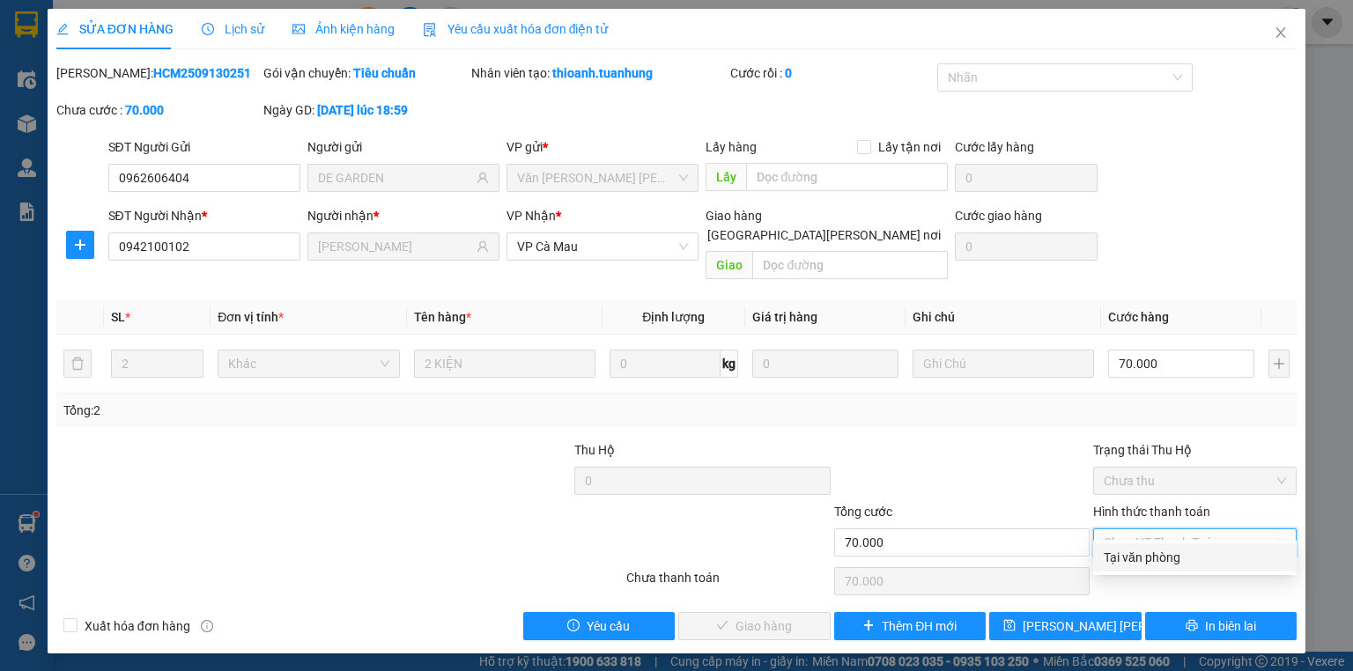
click at [1226, 558] on div "Tại văn phòng" at bounding box center [1195, 557] width 182 height 19
type input "0"
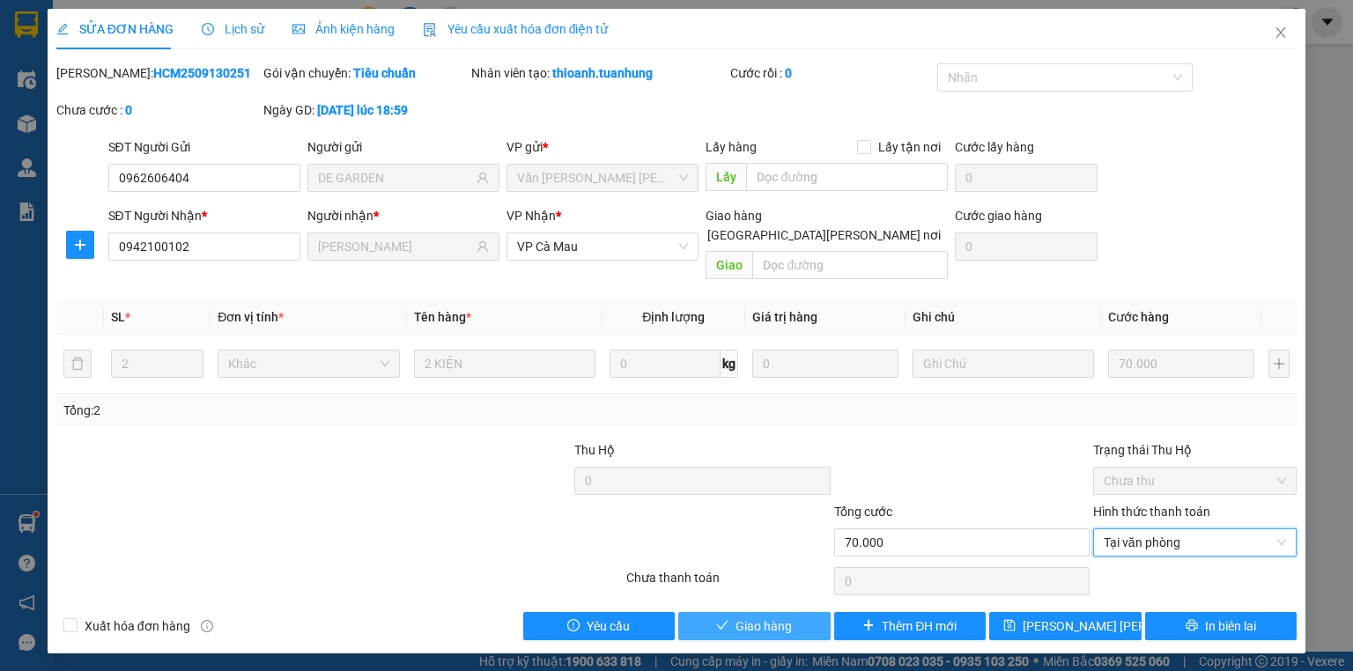
click at [741, 617] on span "Giao hàng" at bounding box center [764, 626] width 56 height 19
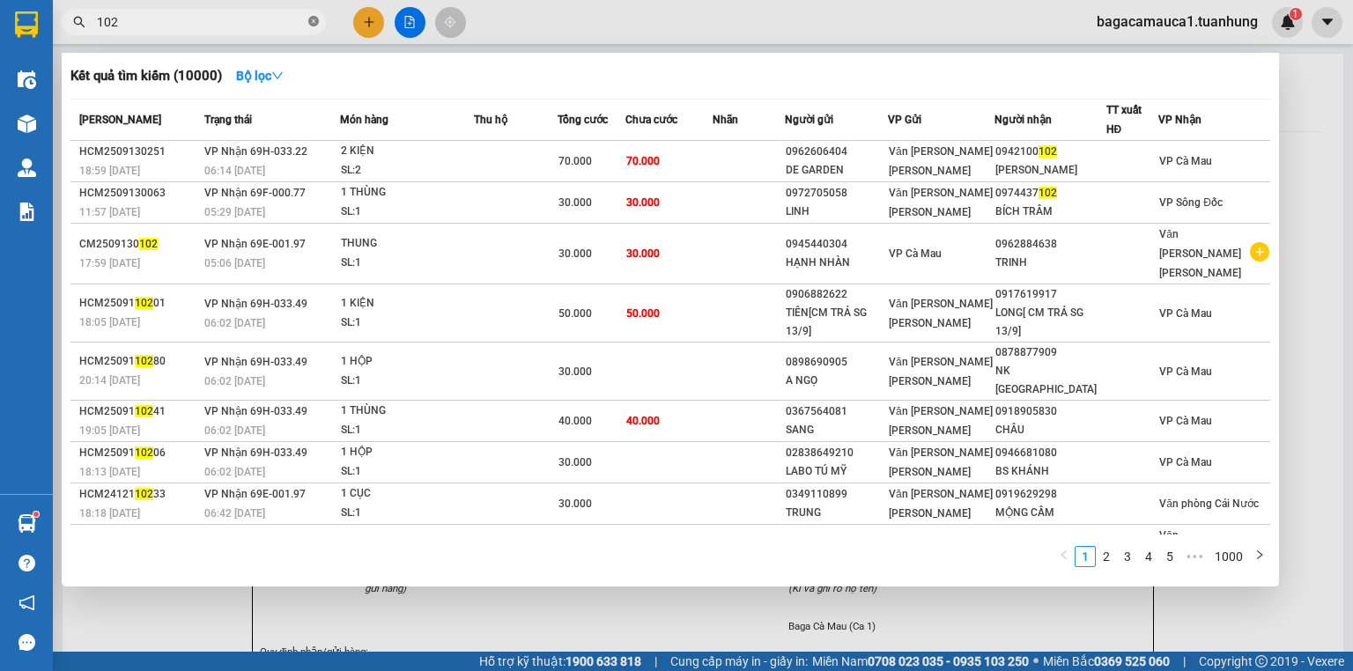
click at [314, 14] on span at bounding box center [313, 22] width 11 height 17
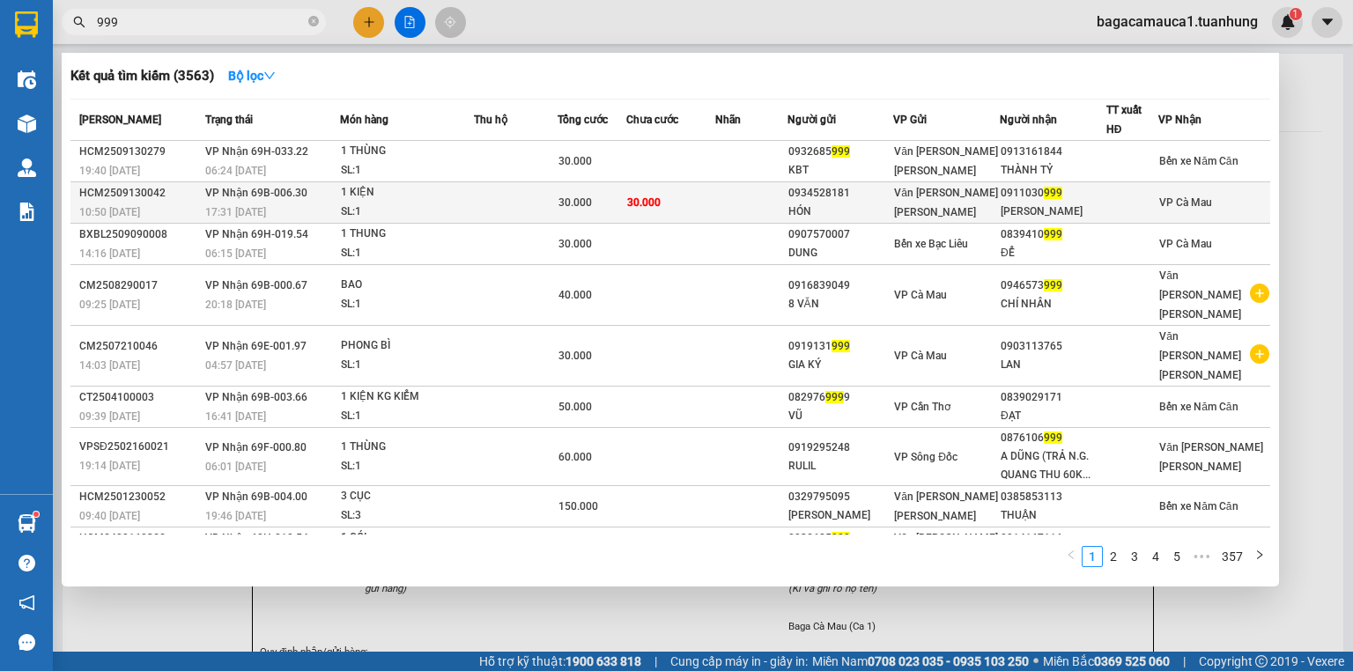
type input "999"
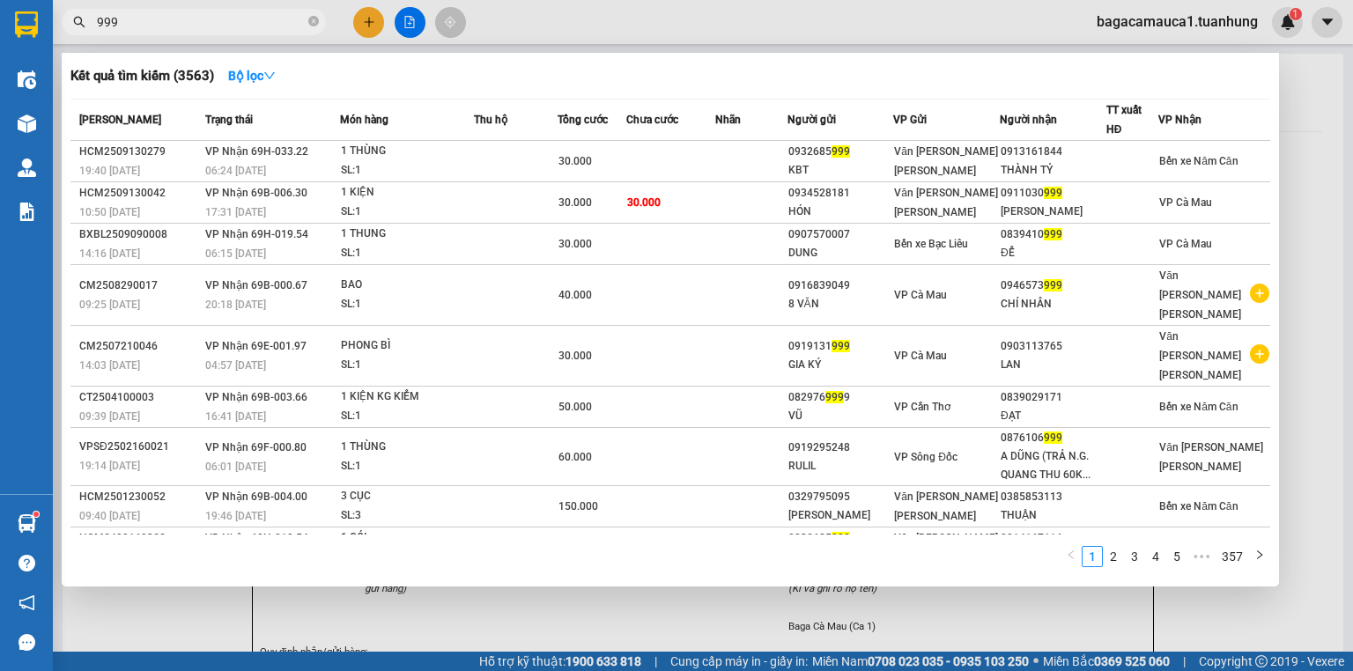
click at [1085, 207] on div "MỸ VÂN" at bounding box center [1053, 212] width 105 height 18
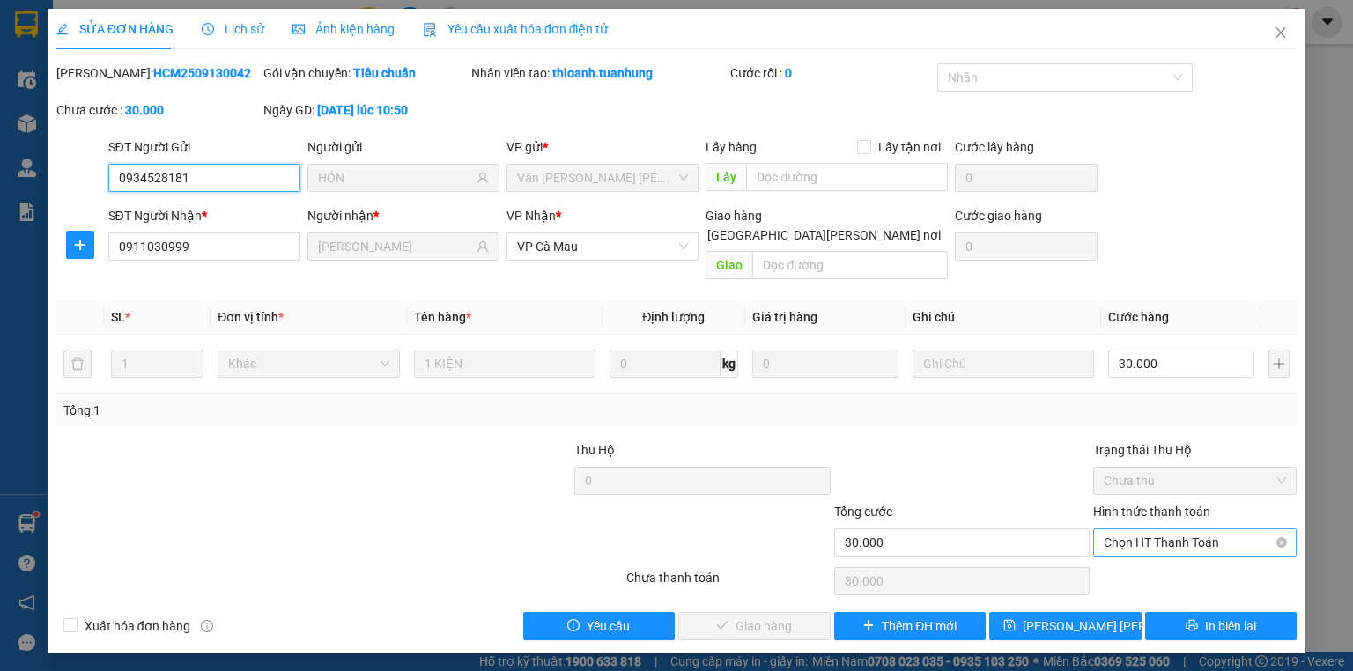
click at [1237, 529] on div "Chọn HT Thanh Toán" at bounding box center [1194, 543] width 203 height 28
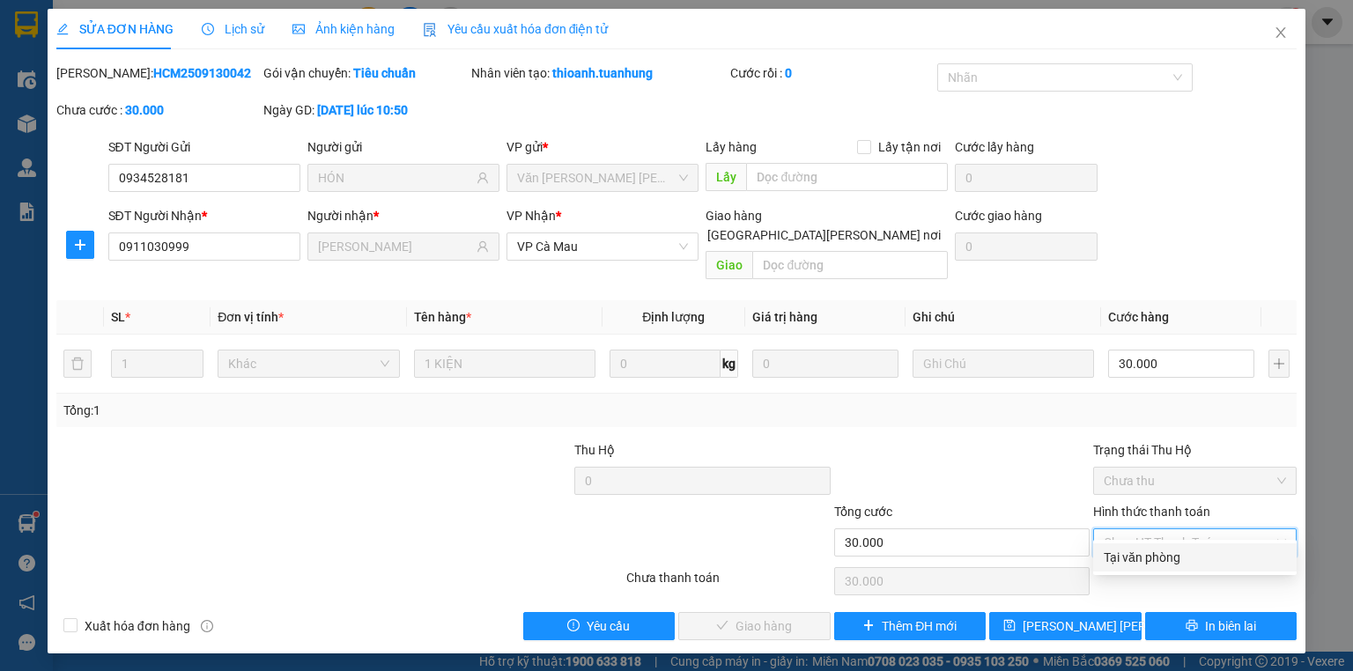
click at [1224, 562] on div "Tại văn phòng" at bounding box center [1195, 557] width 182 height 19
type input "0"
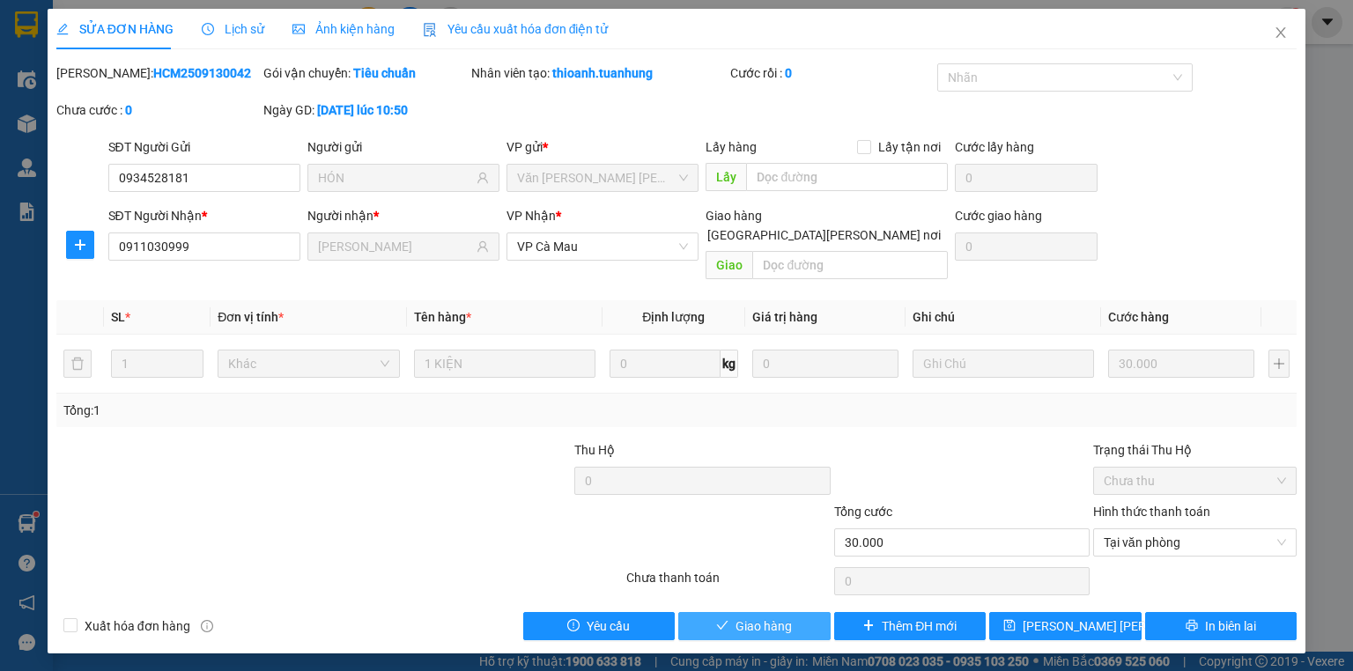
click at [789, 617] on span "Giao hàng" at bounding box center [764, 626] width 56 height 19
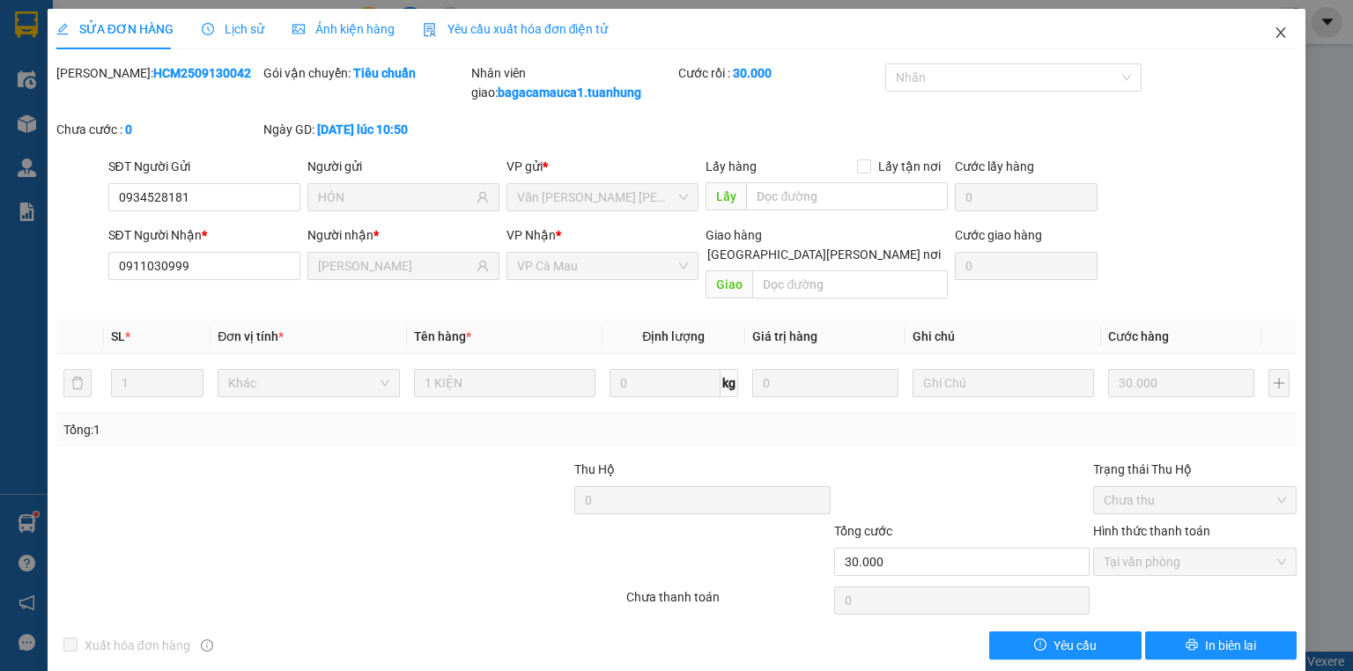
click at [1286, 31] on span "Close" at bounding box center [1280, 33] width 49 height 49
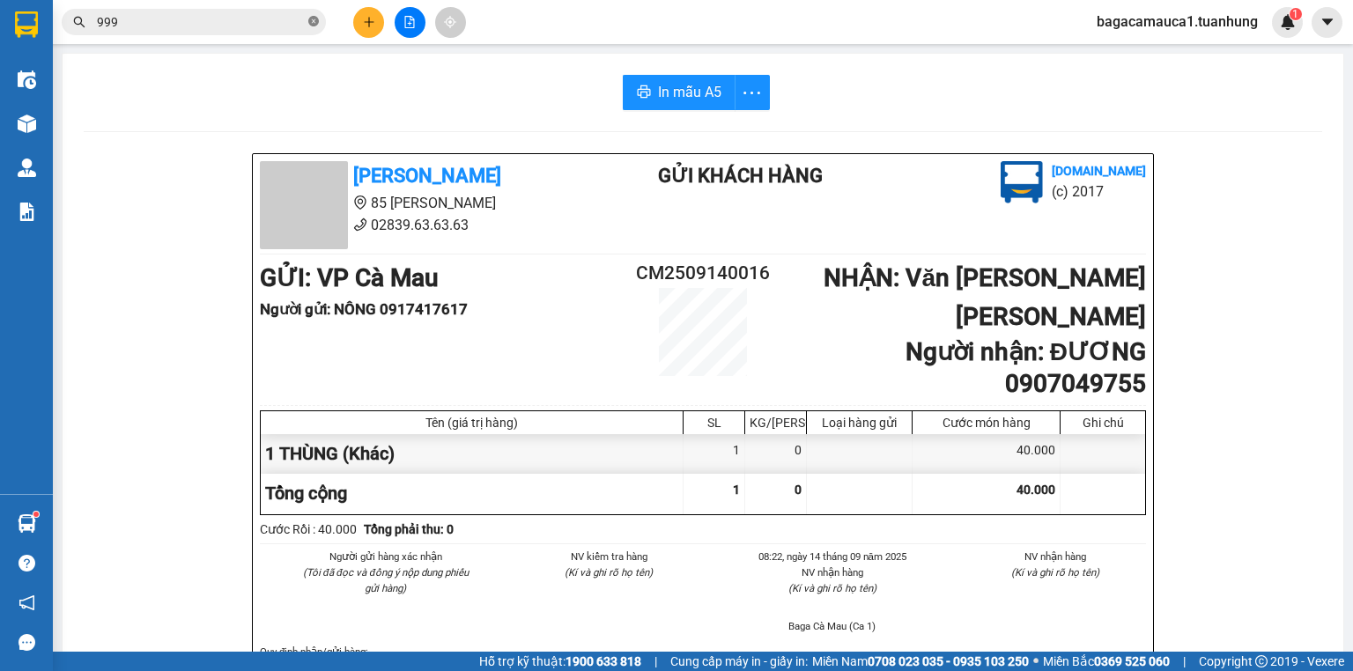
click at [308, 20] on icon "close-circle" at bounding box center [313, 21] width 11 height 11
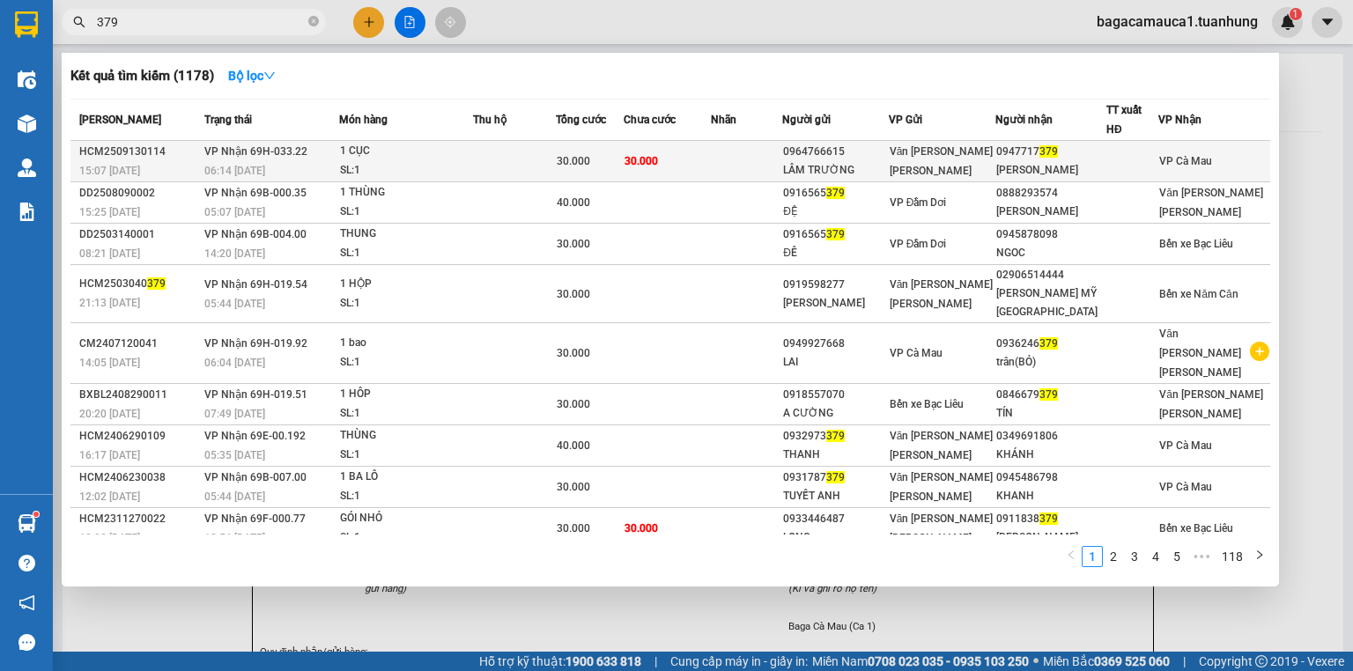
type input "379"
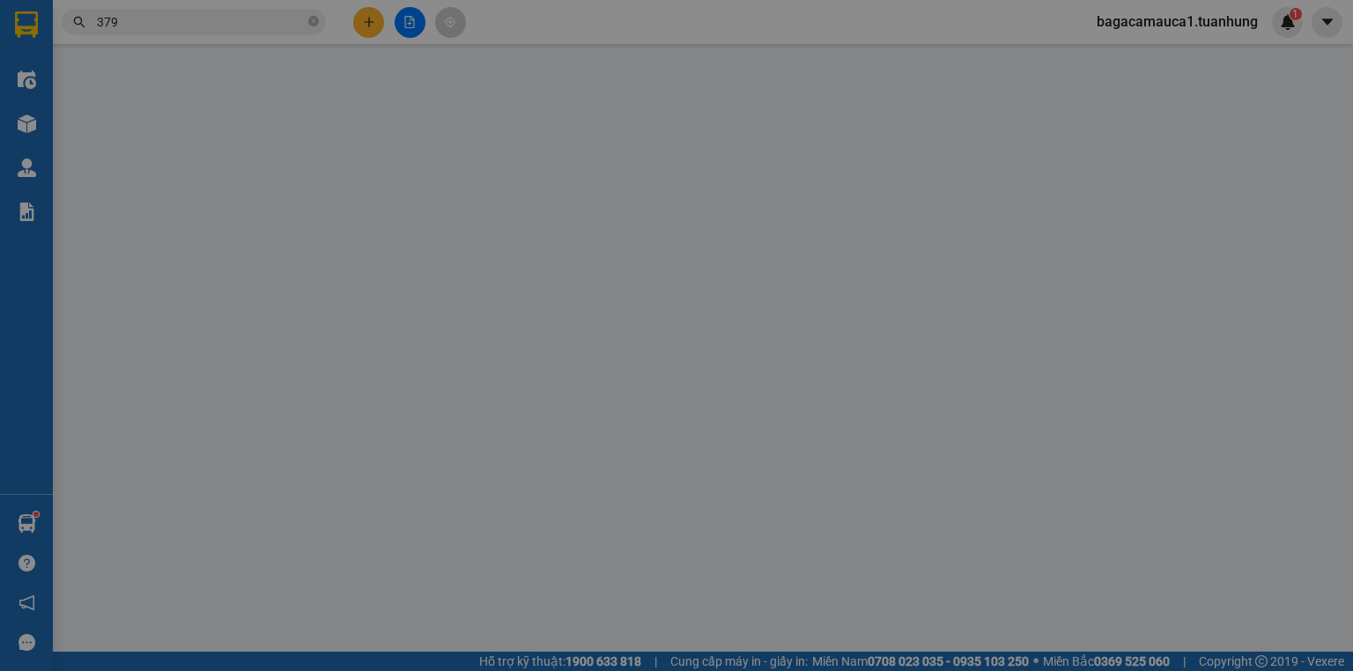
type input "0964766615"
type input "LÂM TRƯỜNG"
type input "0947717379"
type input "TÚ HUỲNH"
type input "30.000"
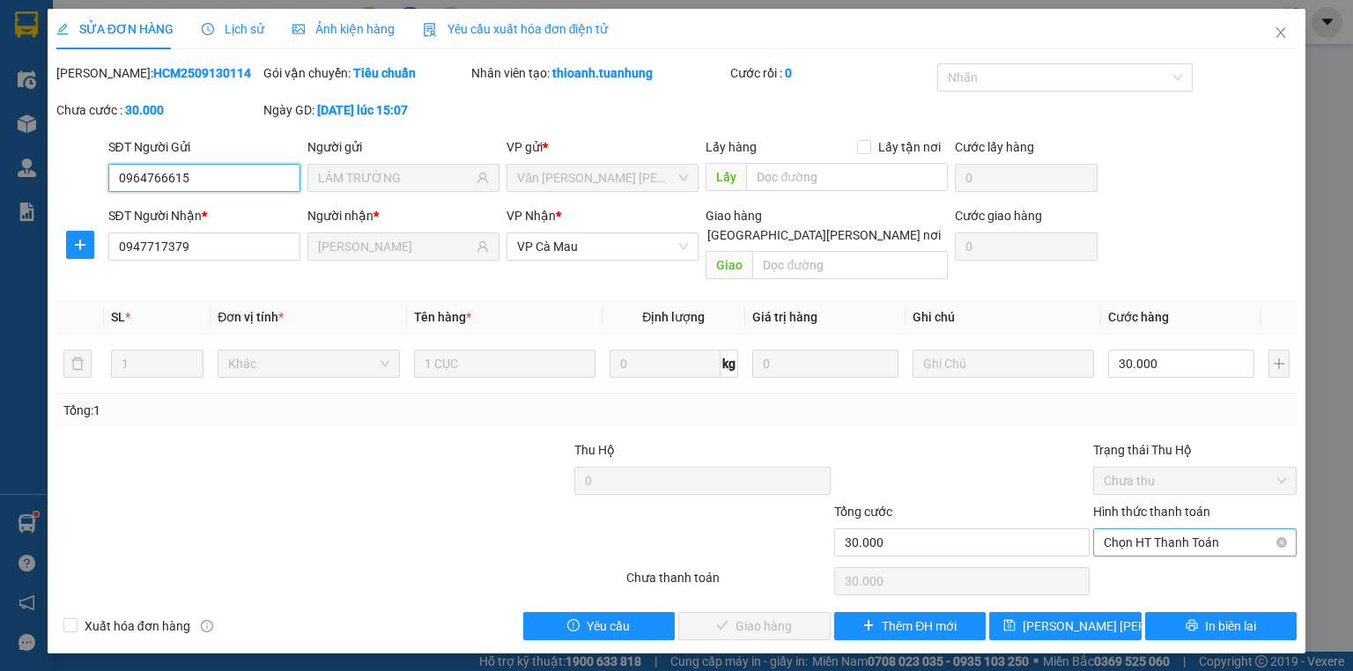
click at [1219, 529] on span "Chọn HT Thanh Toán" at bounding box center [1195, 542] width 182 height 26
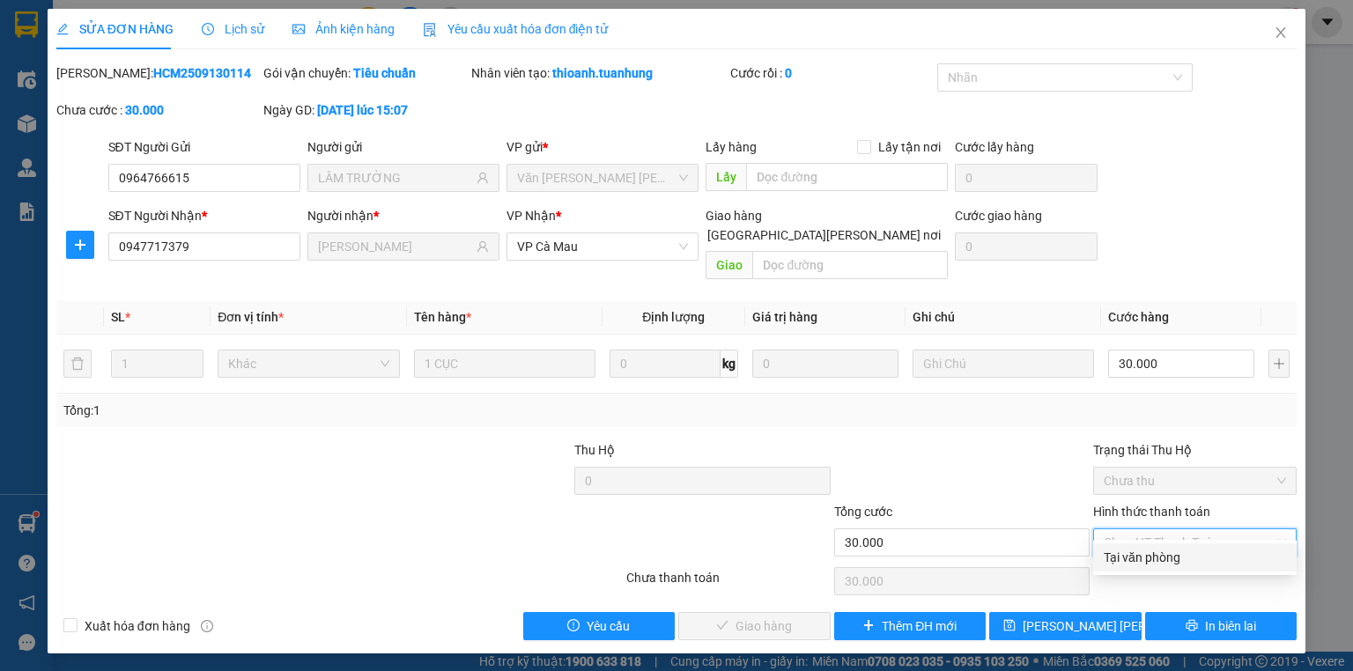
click at [1210, 552] on div "Tại văn phòng" at bounding box center [1195, 557] width 182 height 19
type input "0"
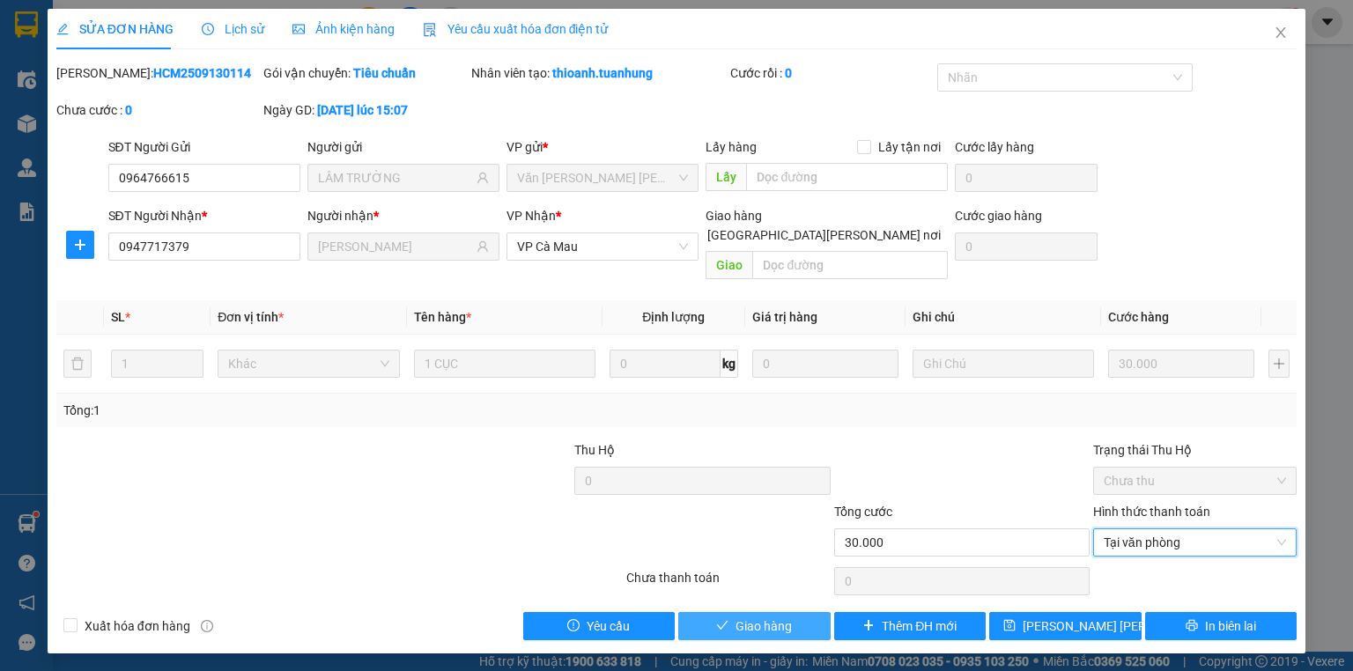
click at [756, 617] on span "Giao hàng" at bounding box center [764, 626] width 56 height 19
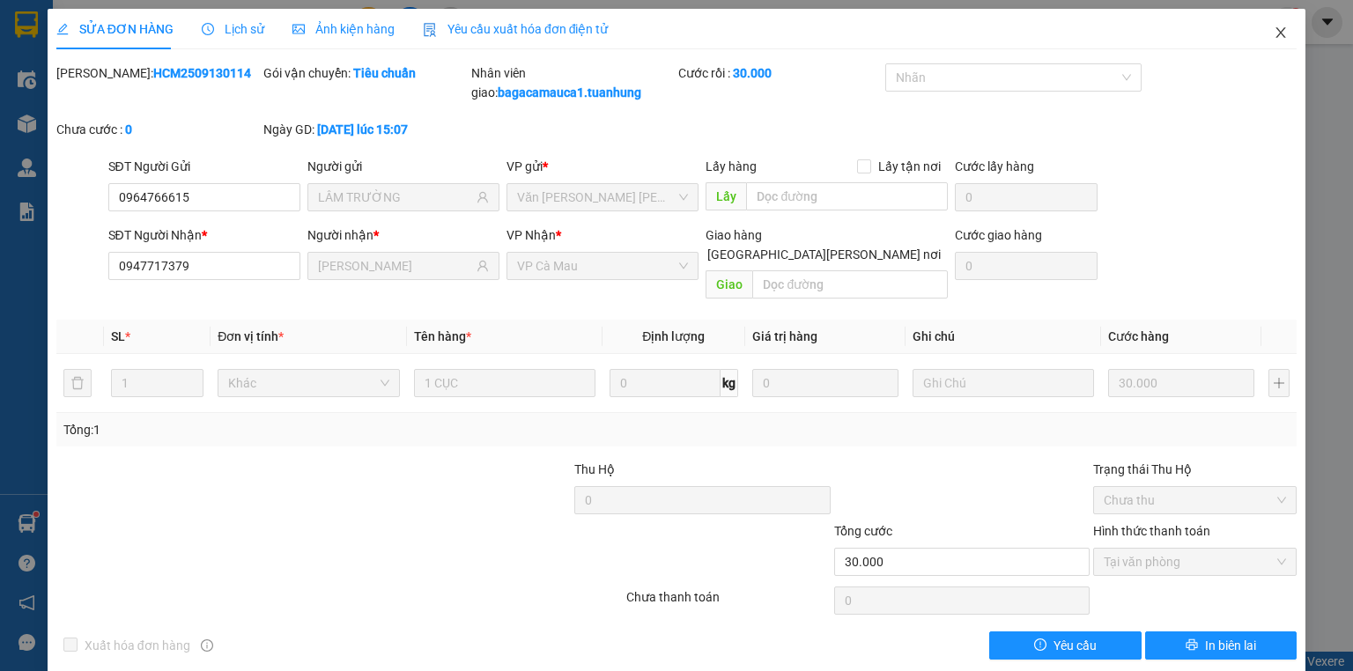
click at [1276, 31] on icon "close" at bounding box center [1281, 32] width 10 height 11
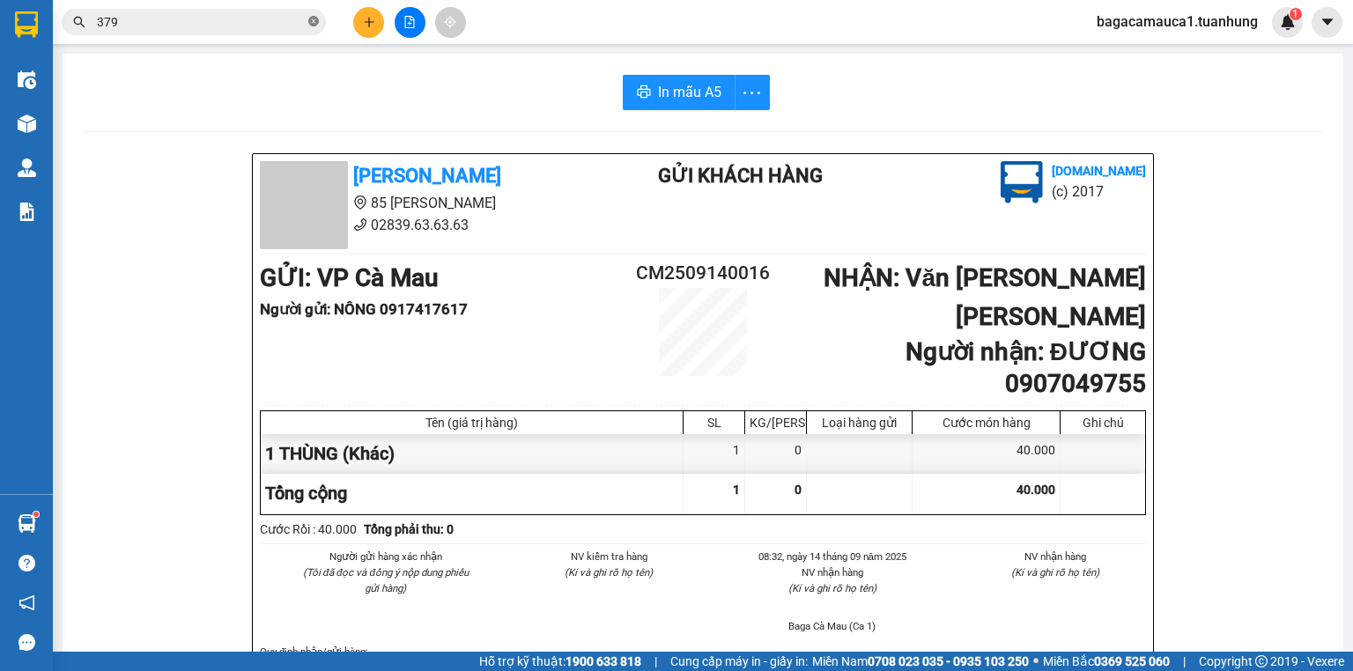
click at [313, 21] on icon "close-circle" at bounding box center [313, 21] width 11 height 11
click at [225, 21] on input "text" at bounding box center [201, 21] width 208 height 19
drag, startPoint x: 152, startPoint y: 28, endPoint x: 136, endPoint y: 28, distance: 15.9
click at [151, 27] on input "text" at bounding box center [201, 21] width 208 height 19
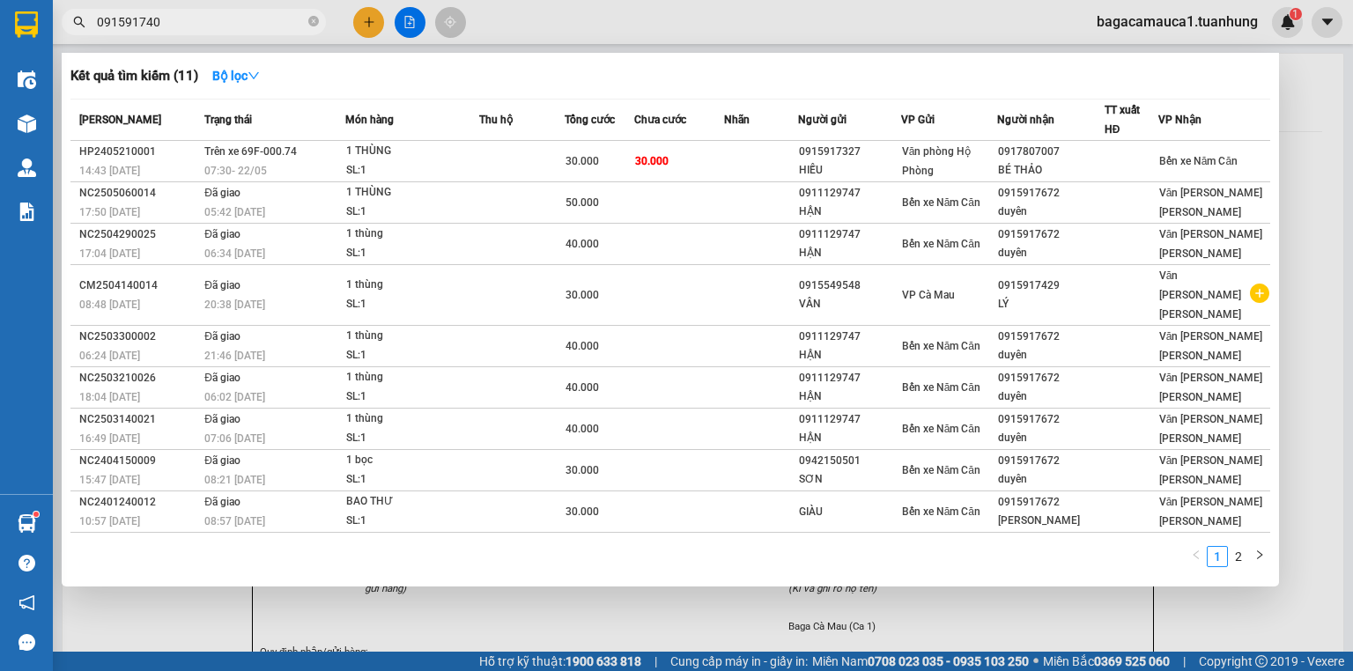
type input "0915917404"
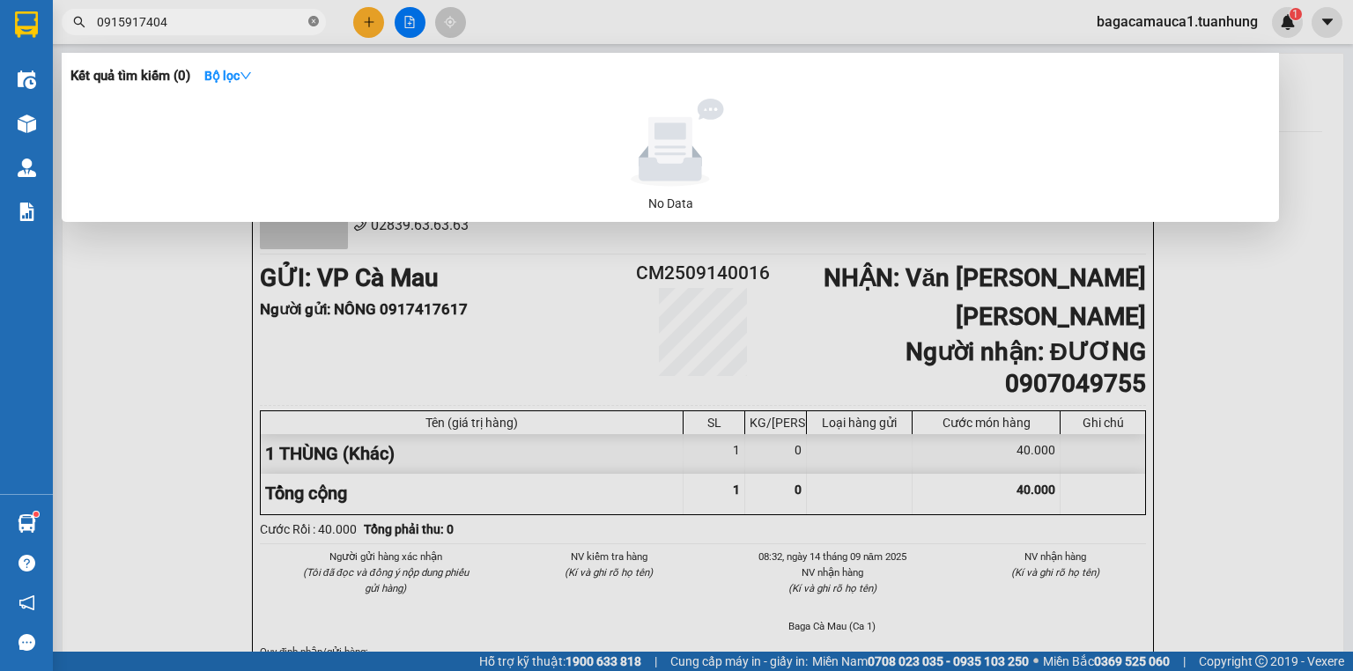
click at [313, 18] on icon "close-circle" at bounding box center [313, 21] width 11 height 11
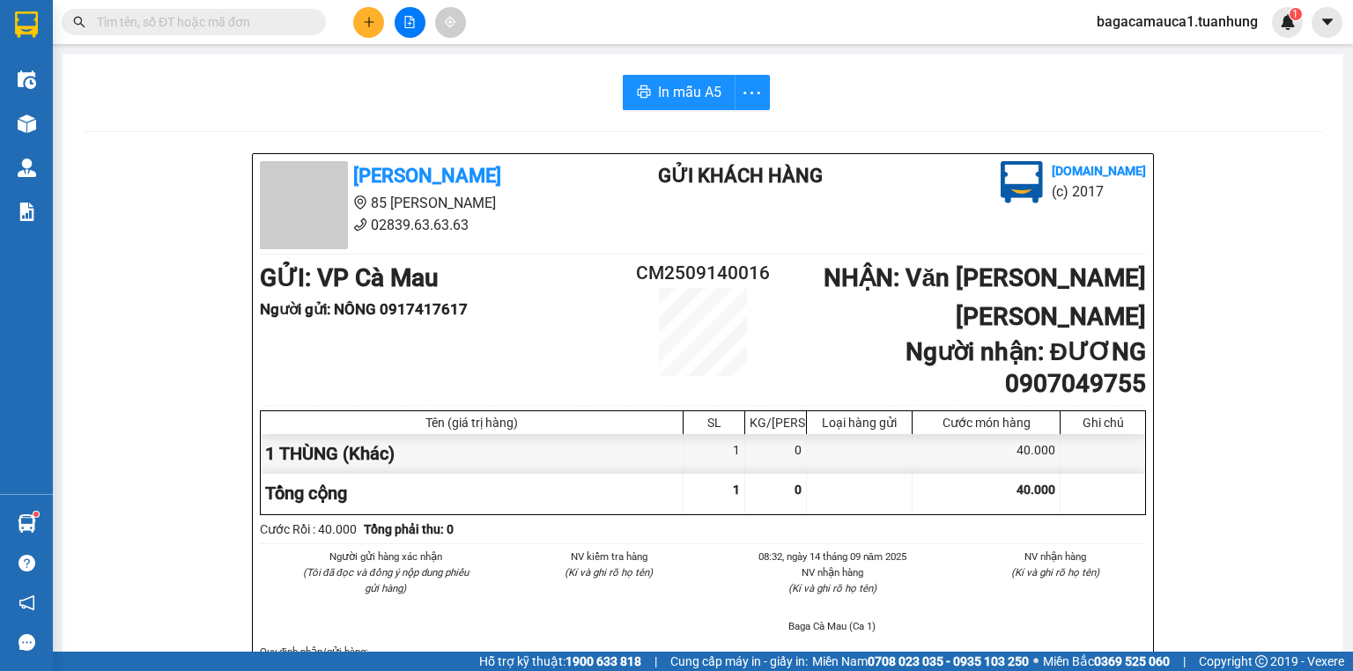
click at [201, 11] on span at bounding box center [194, 22] width 264 height 26
click at [134, 20] on input "text" at bounding box center [201, 21] width 208 height 19
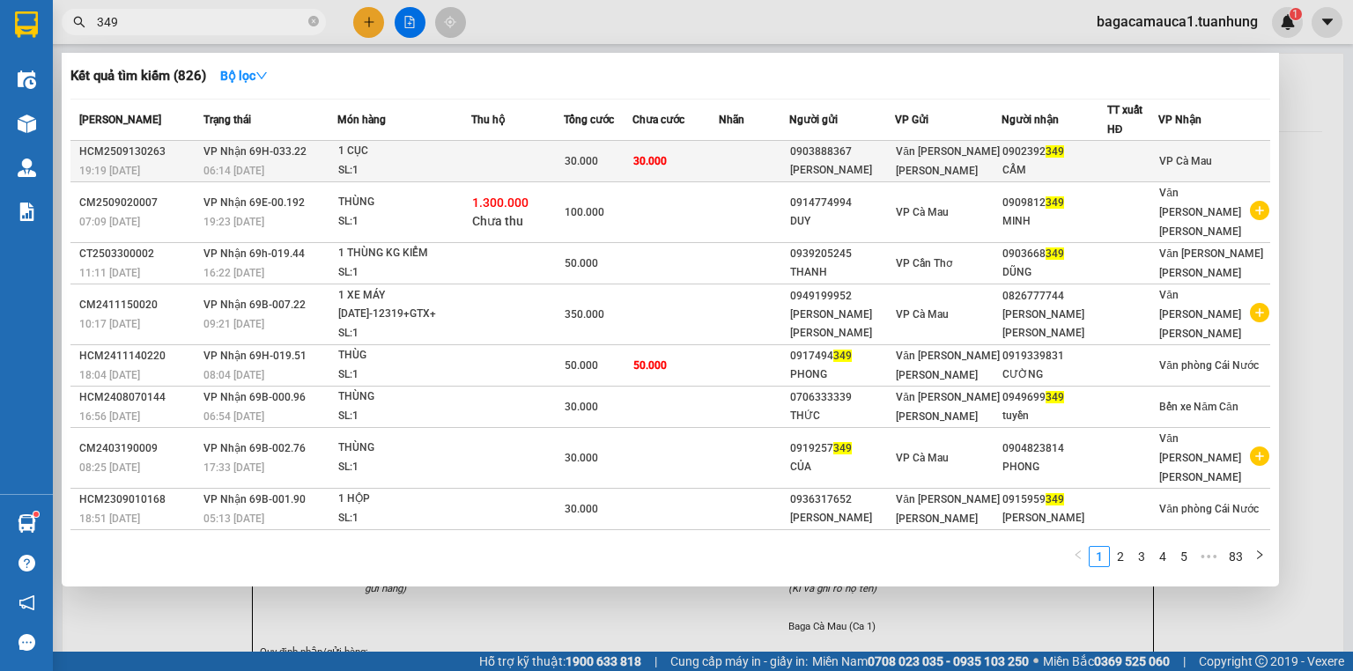
type input "349"
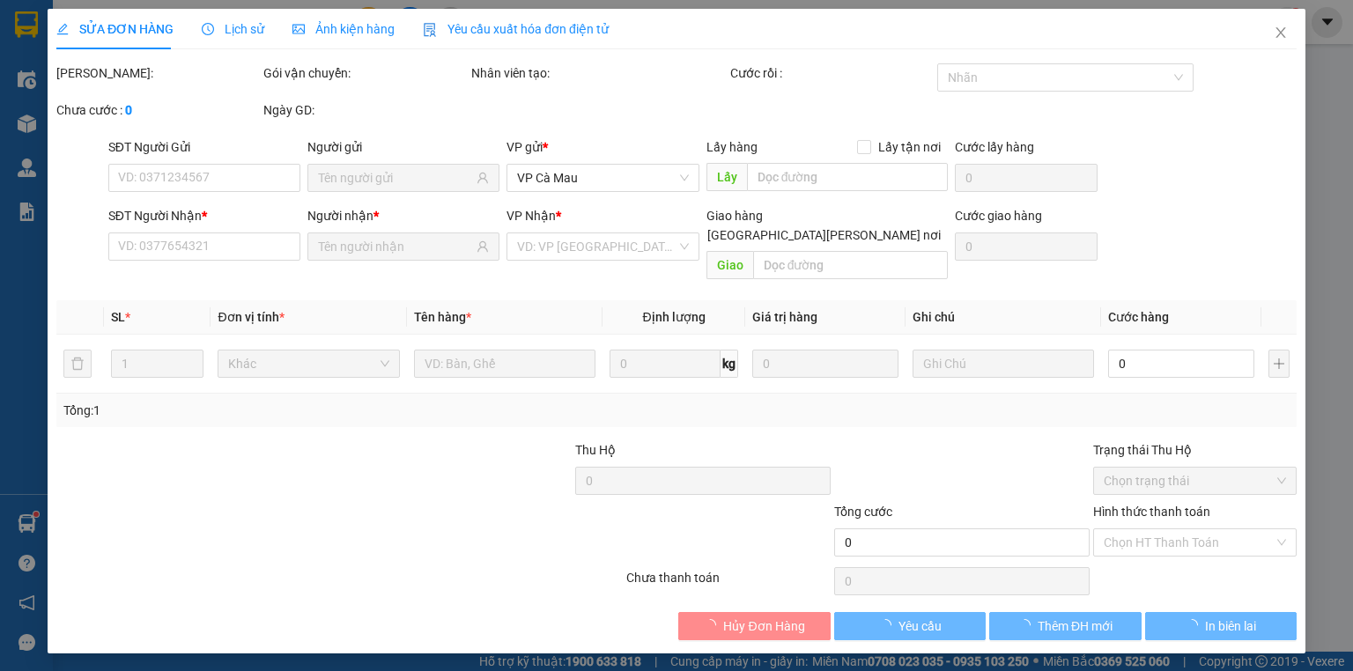
type input "0903888367"
type input "DÁNH DÁNH"
type input "0902392349"
type input "CẨM"
type input "30.000"
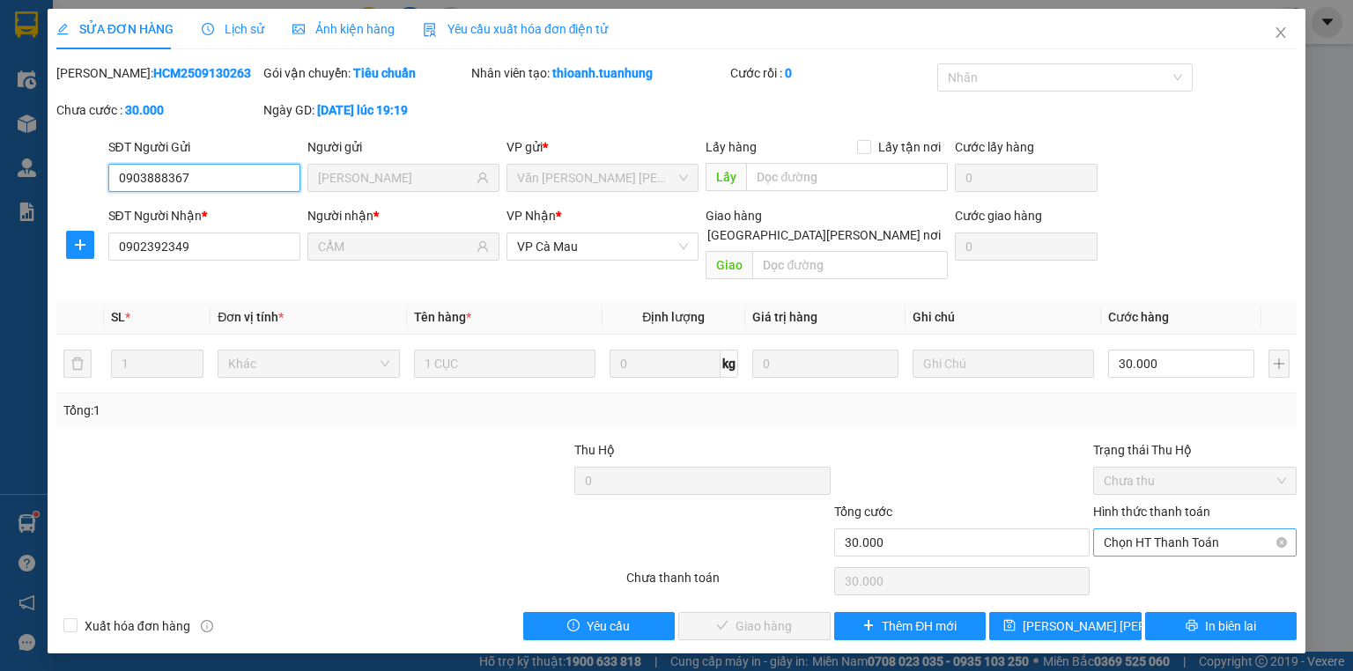
click at [1127, 529] on span "Chọn HT Thanh Toán" at bounding box center [1195, 542] width 182 height 26
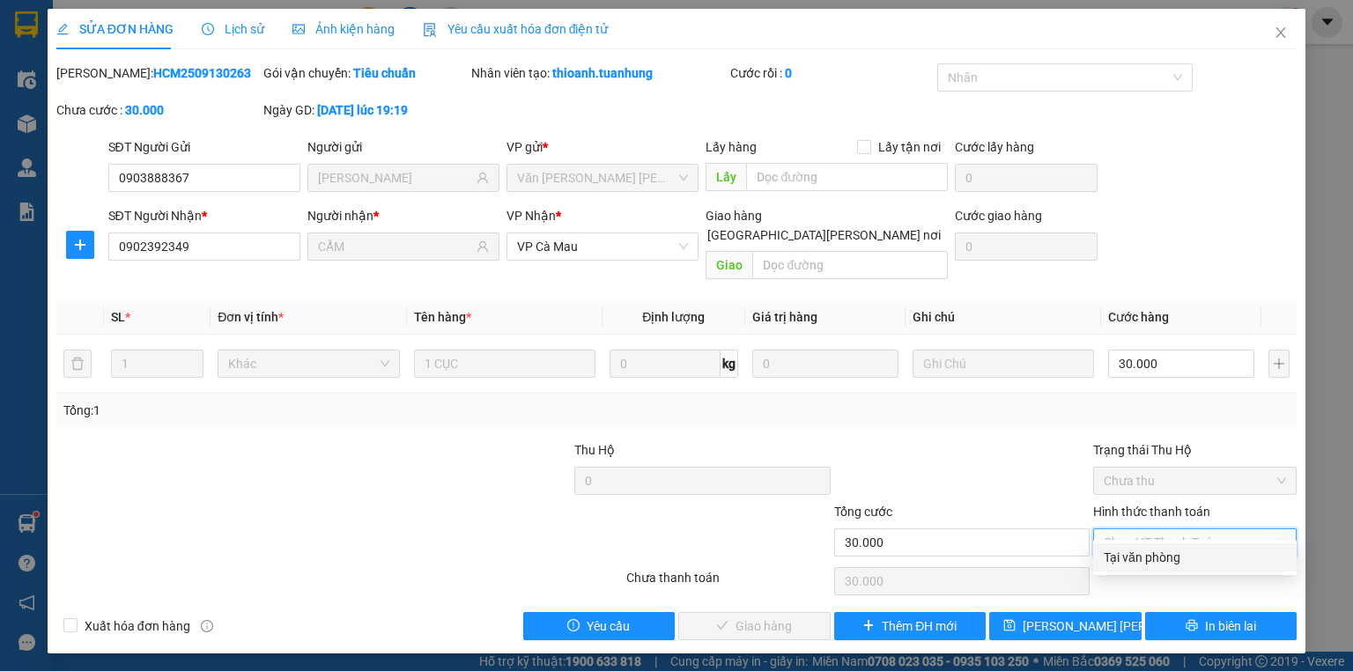
click at [1152, 551] on div "Tại văn phòng" at bounding box center [1195, 557] width 182 height 19
type input "0"
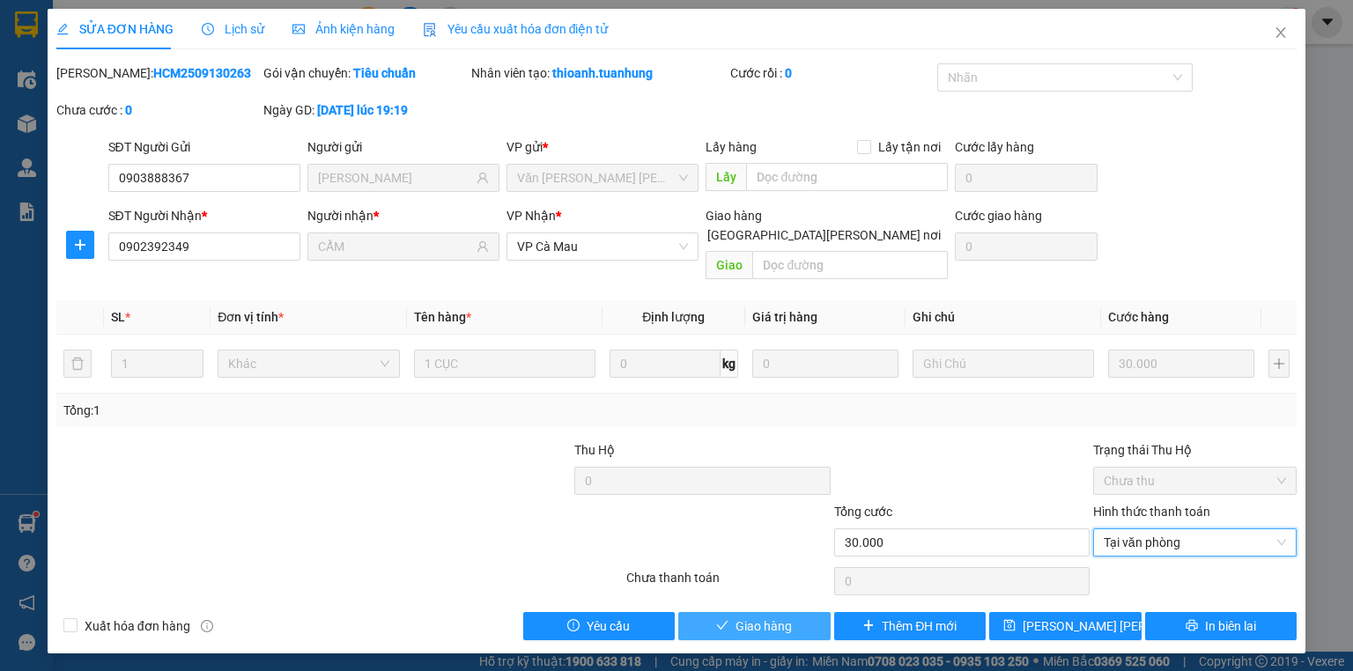
click at [778, 617] on span "Giao hàng" at bounding box center [764, 626] width 56 height 19
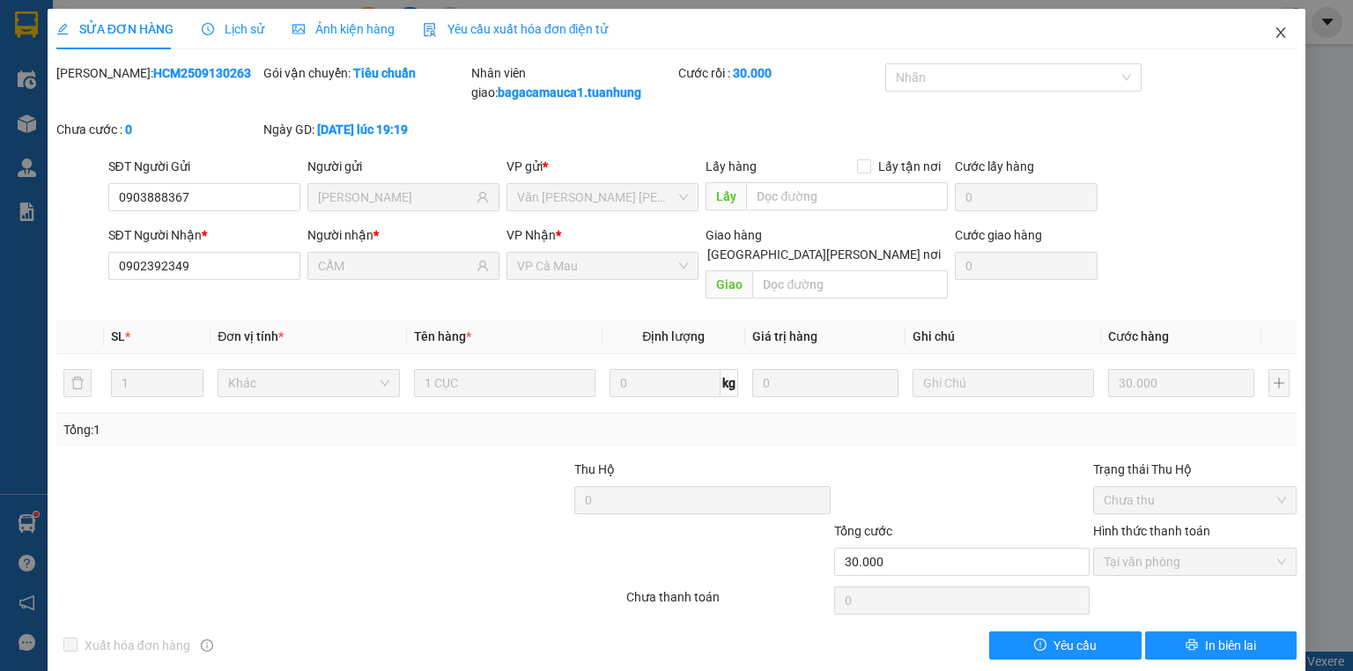
click at [1274, 26] on icon "close" at bounding box center [1281, 33] width 14 height 14
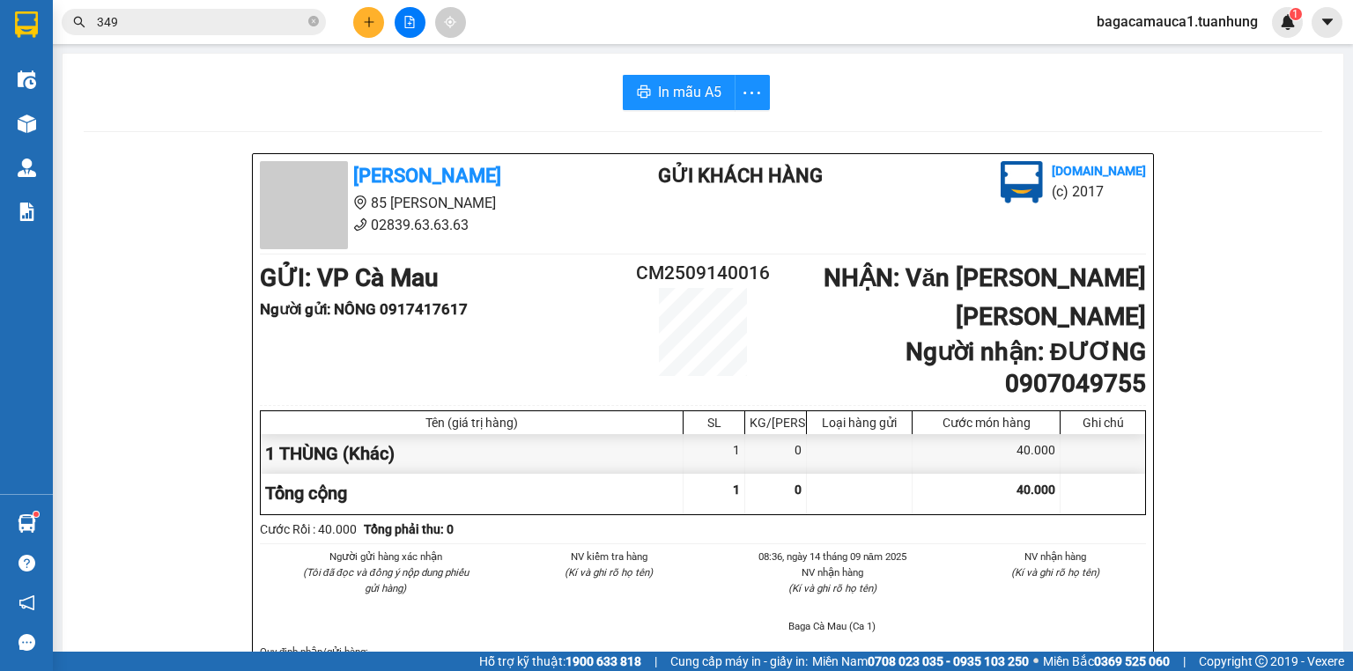
click at [1165, 23] on span "bagacamauca1.tuanhung" at bounding box center [1177, 22] width 189 height 22
click at [1162, 56] on span "Đăng xuất" at bounding box center [1186, 54] width 151 height 19
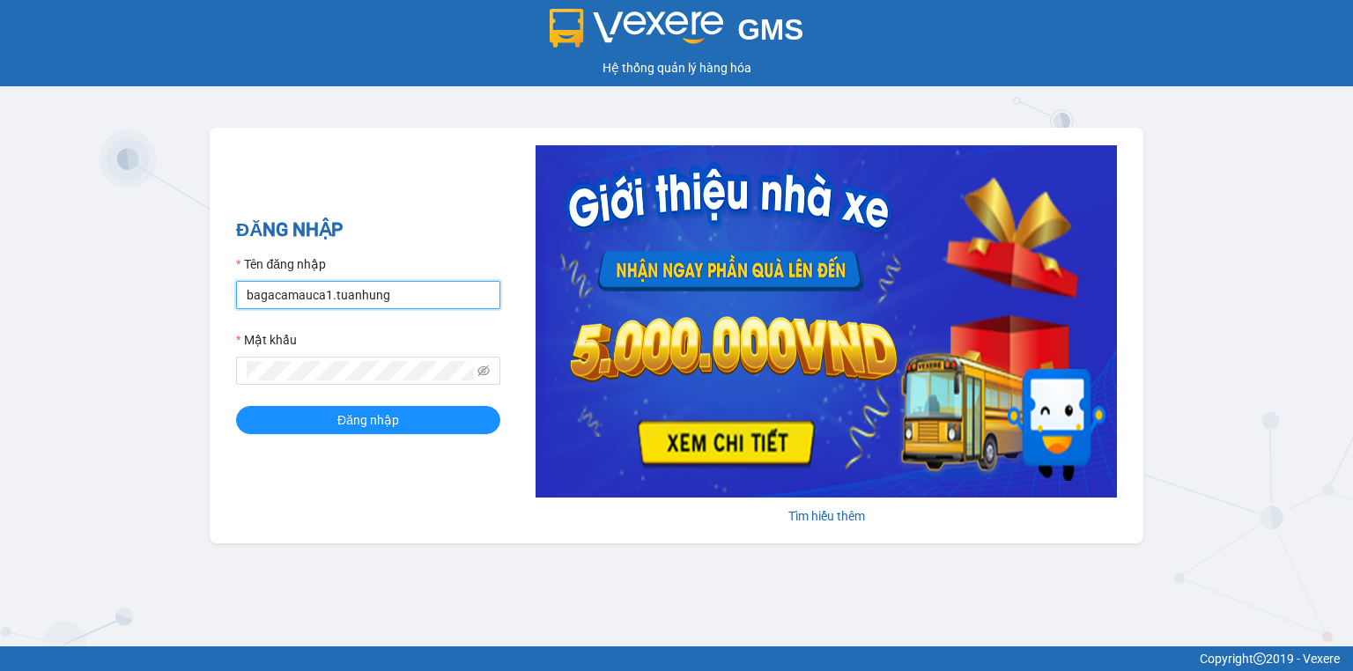
click at [431, 296] on input "bagacamauca1.tuanhung" at bounding box center [368, 295] width 264 height 28
click at [430, 294] on input "bagacamauca1.tuanhung" at bounding box center [368, 295] width 264 height 28
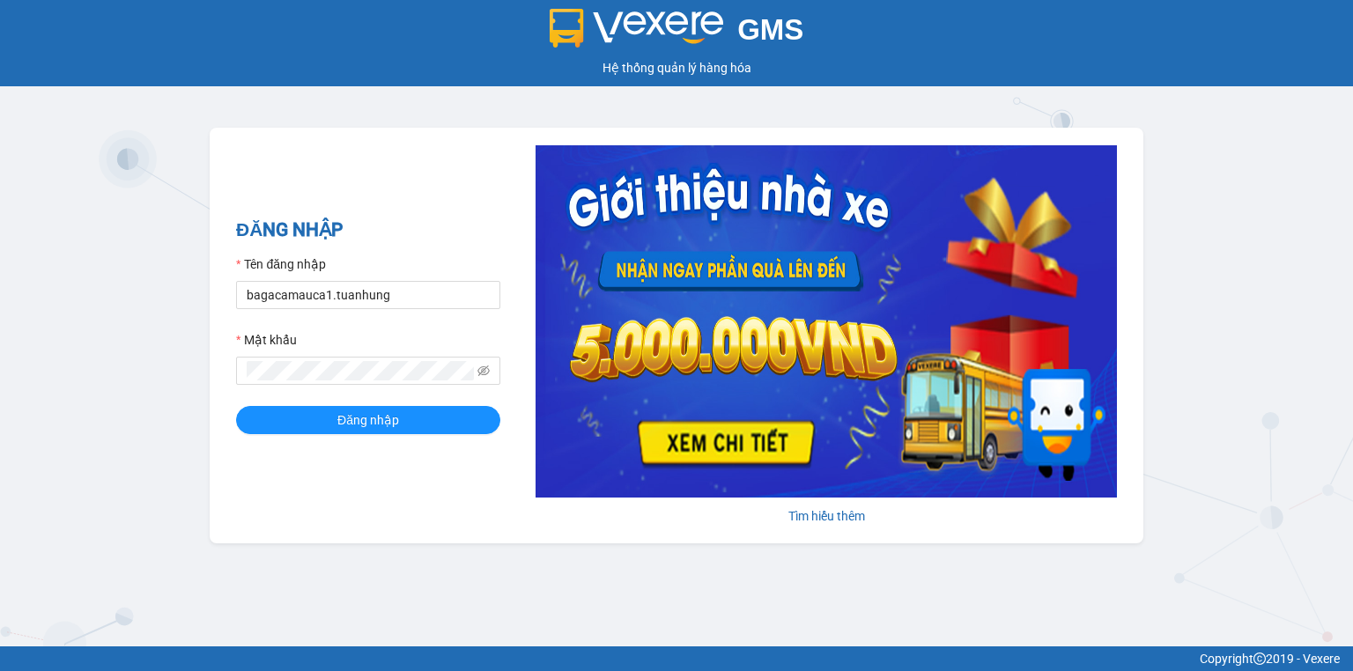
click at [440, 150] on div "ĐĂNG NHẬP Tên đăng nhập bagacamauca1.tuanhung Mật khẩu Đăng nhập Tìm hiểu thêm" at bounding box center [677, 336] width 934 height 416
click at [326, 296] on input "bagacamauca1.tuanhung" at bounding box center [368, 295] width 264 height 28
type input "bagadamdoi.tuanhung"
click at [236, 406] on button "Đăng nhập" at bounding box center [368, 420] width 264 height 28
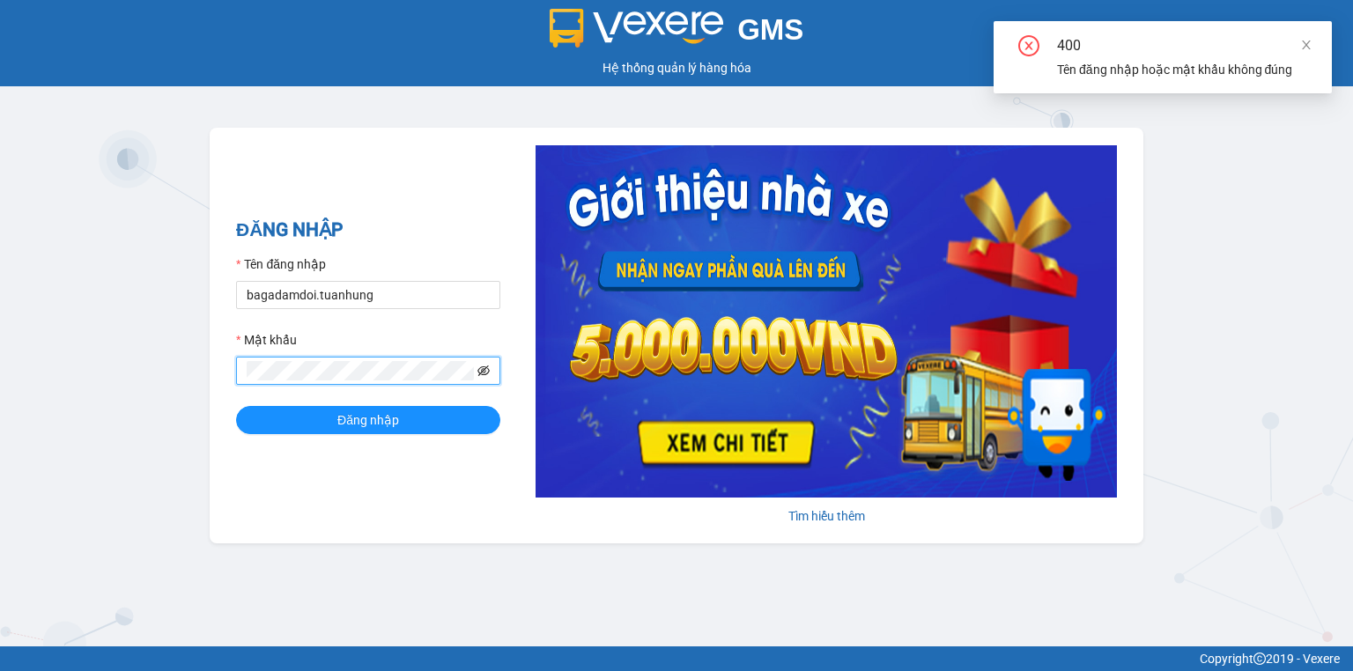
click at [484, 366] on icon "eye-invisible" at bounding box center [483, 371] width 12 height 11
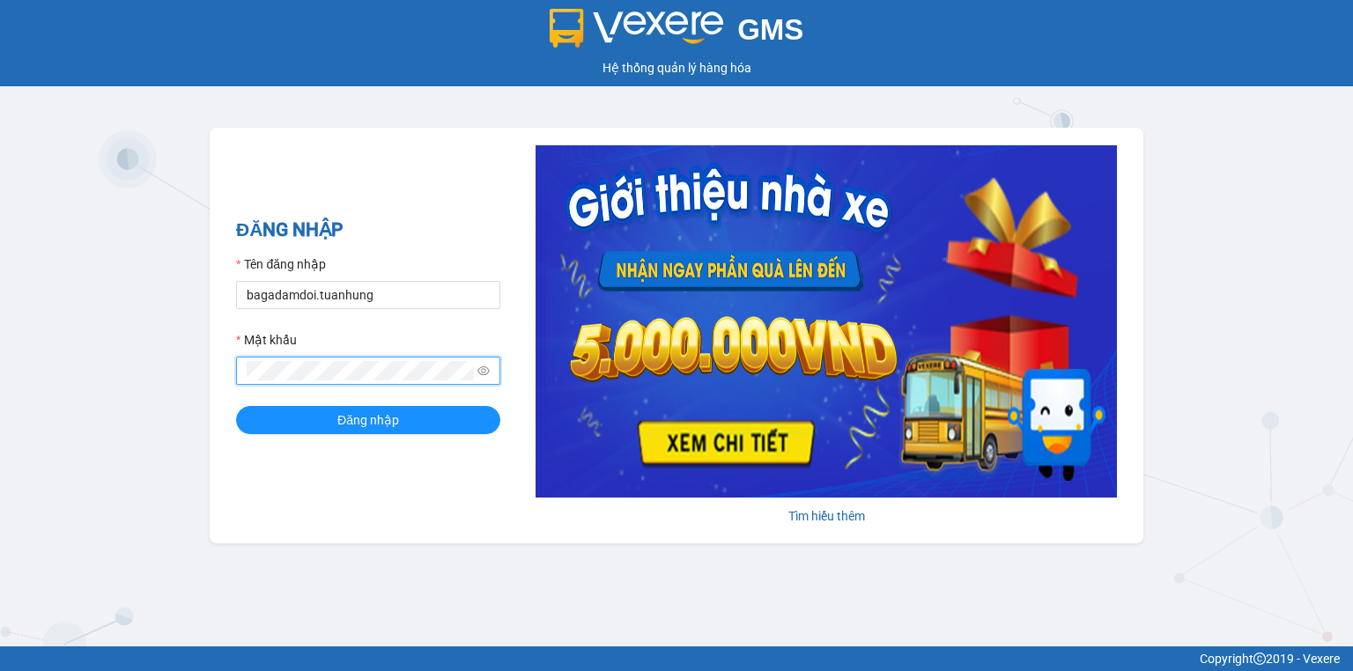
click at [206, 401] on div "GMS Hệ thống quản lý hàng hóa ĐĂNG NHẬP Tên đăng nhập bagadamdoi.tuanhung Mật k…" at bounding box center [676, 323] width 1353 height 647
click at [349, 412] on span "Đăng nhập" at bounding box center [368, 420] width 62 height 19
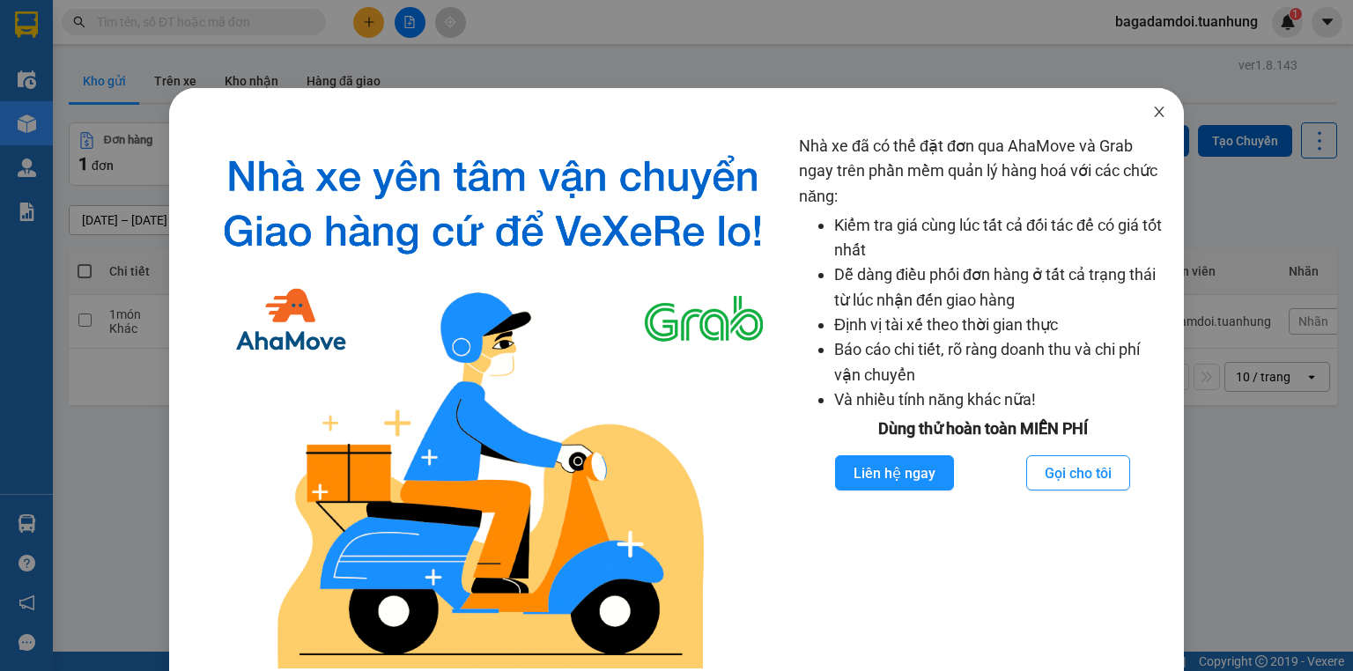
click at [1154, 115] on icon "close" at bounding box center [1159, 112] width 10 height 11
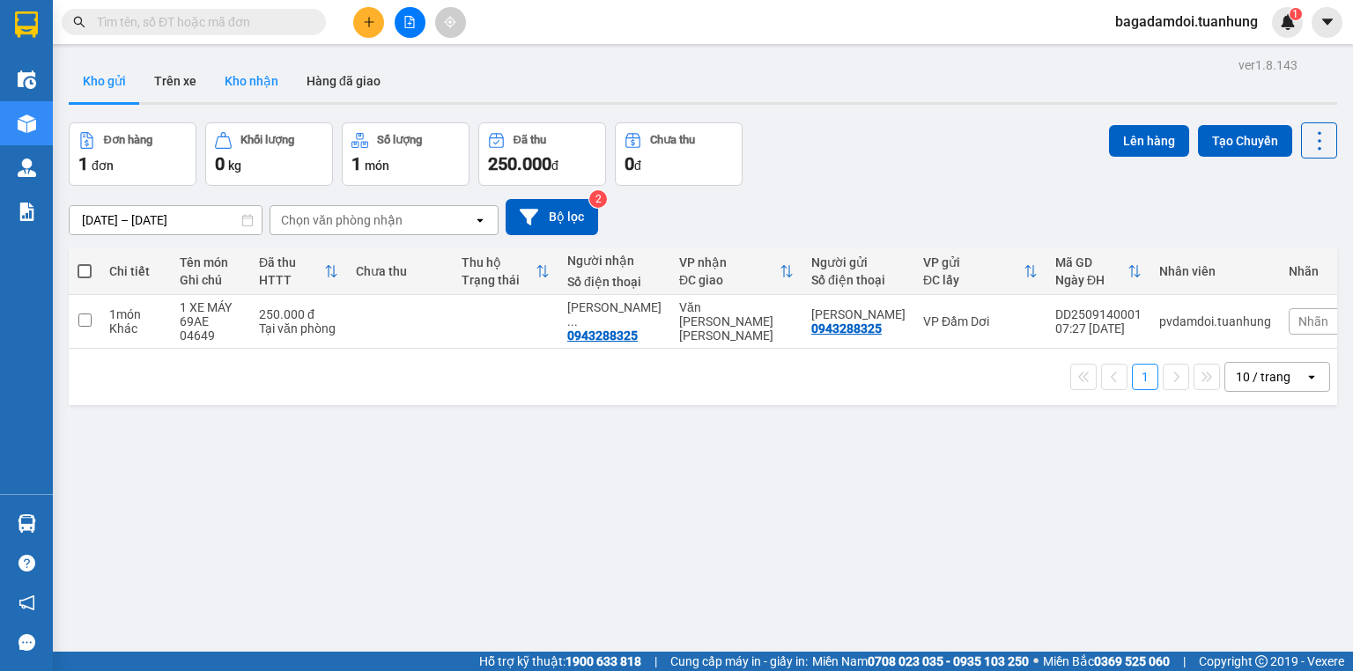
click at [250, 75] on button "Kho nhận" at bounding box center [252, 81] width 82 height 42
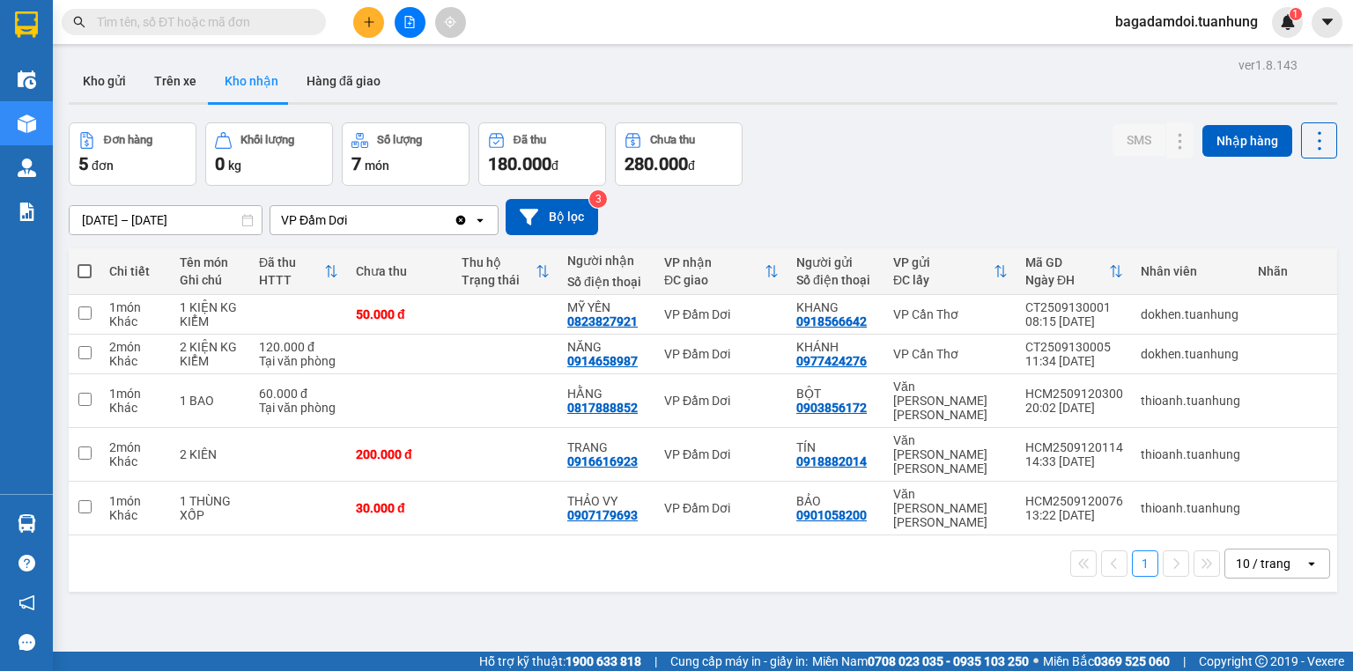
click at [1177, 25] on span "bagadamdoi.tuanhung" at bounding box center [1186, 22] width 171 height 22
click at [1174, 51] on span "Đăng xuất" at bounding box center [1194, 54] width 136 height 19
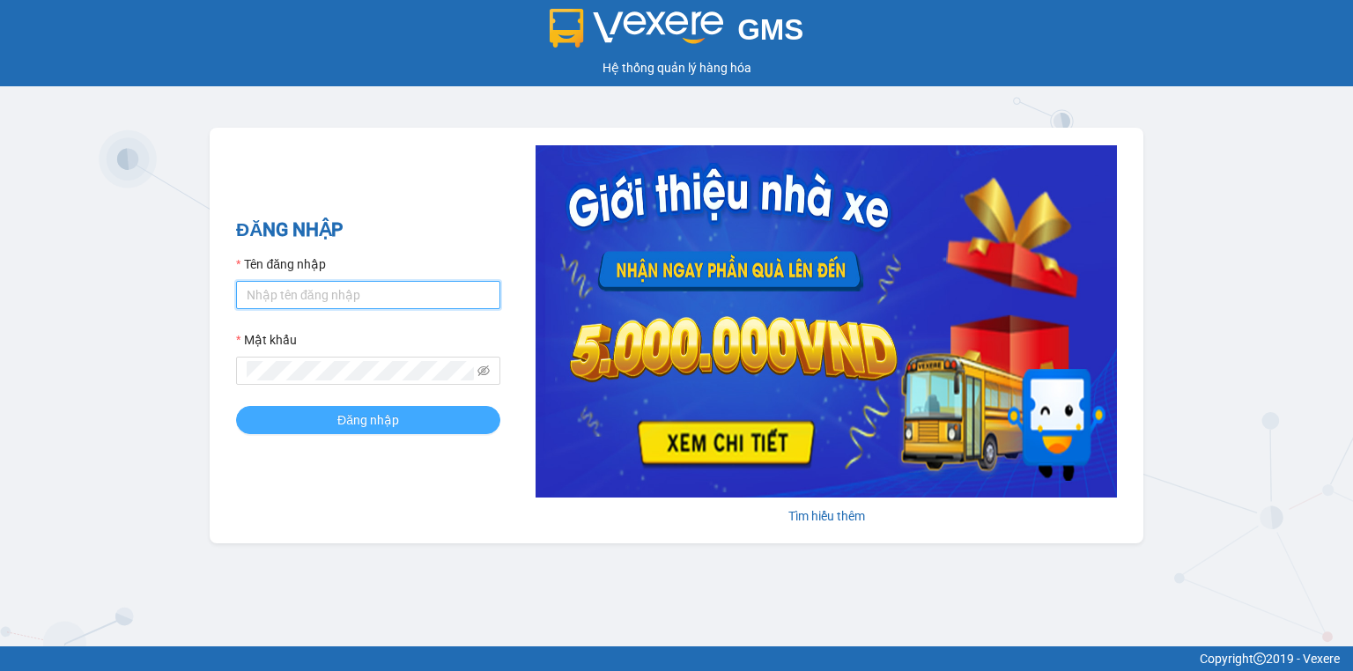
type input "bagacamauca1.tuanhung"
click at [403, 419] on button "Đăng nhập" at bounding box center [368, 420] width 264 height 28
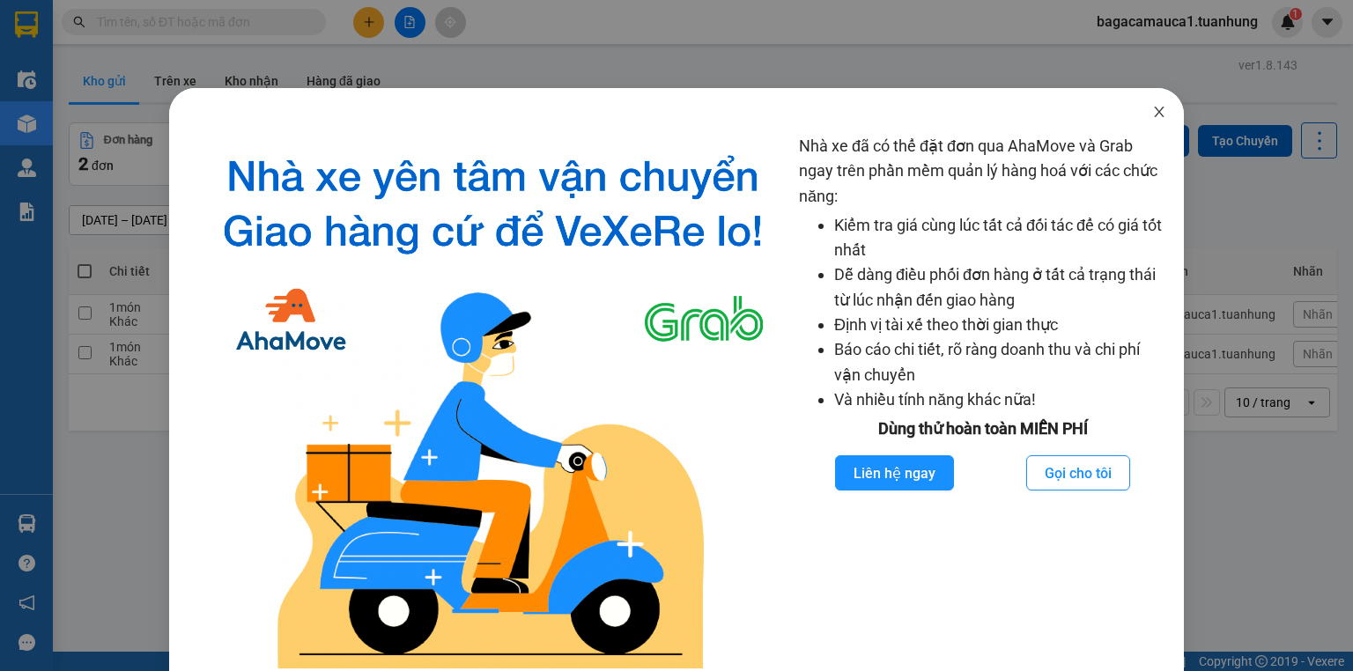
click at [1154, 110] on icon "close" at bounding box center [1159, 112] width 14 height 14
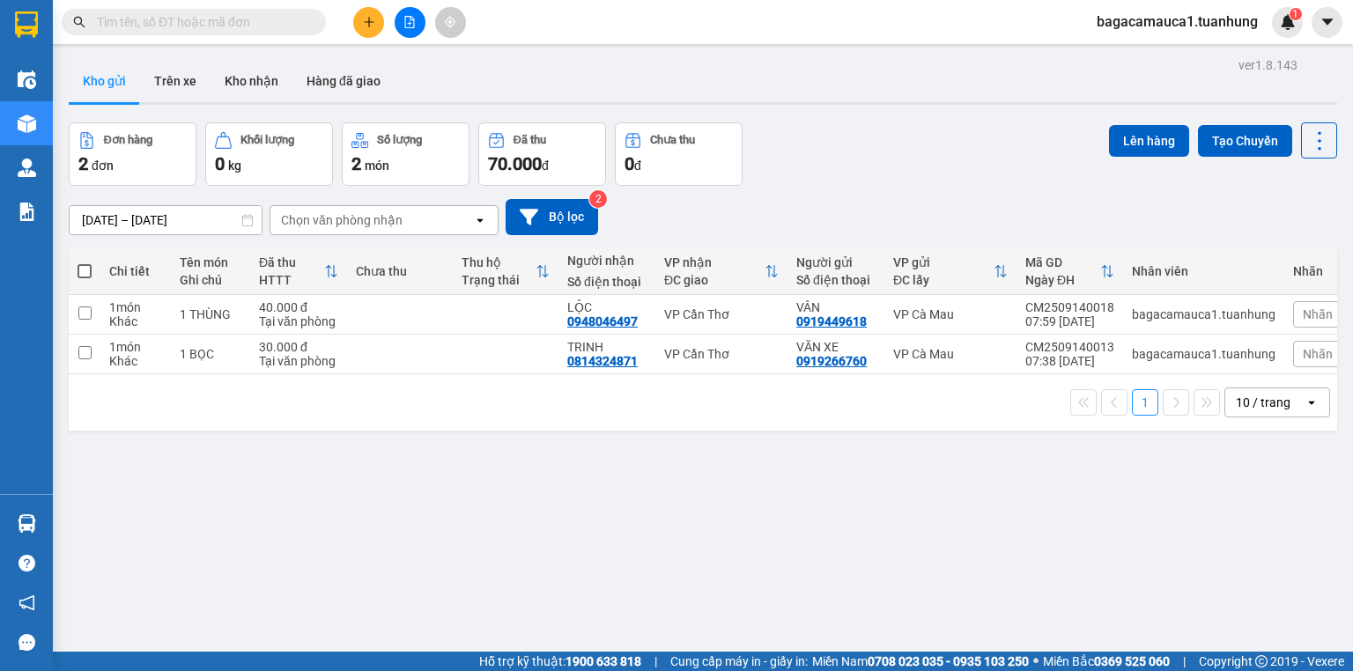
click at [358, 21] on button at bounding box center [368, 22] width 31 height 31
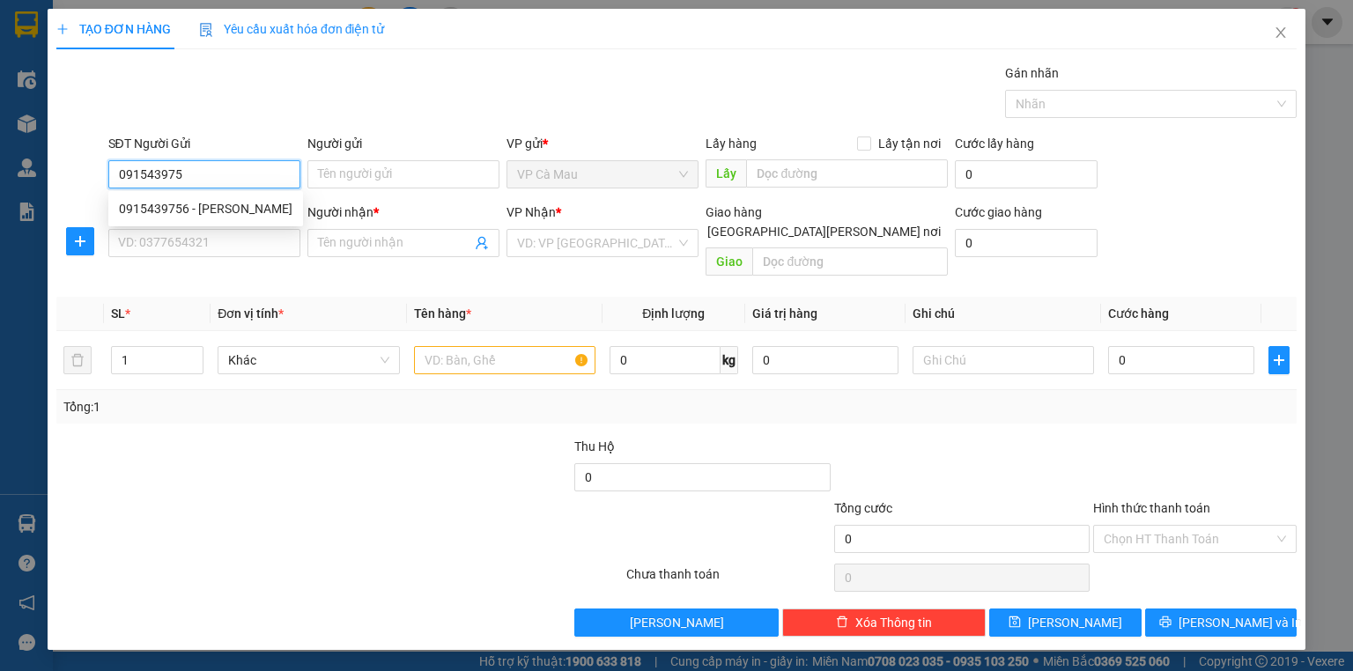
type input "0915439756"
click at [216, 211] on div "0915439756 - NGUYÊN" at bounding box center [206, 208] width 174 height 19
type input "NGUYÊN"
type input "0915439756"
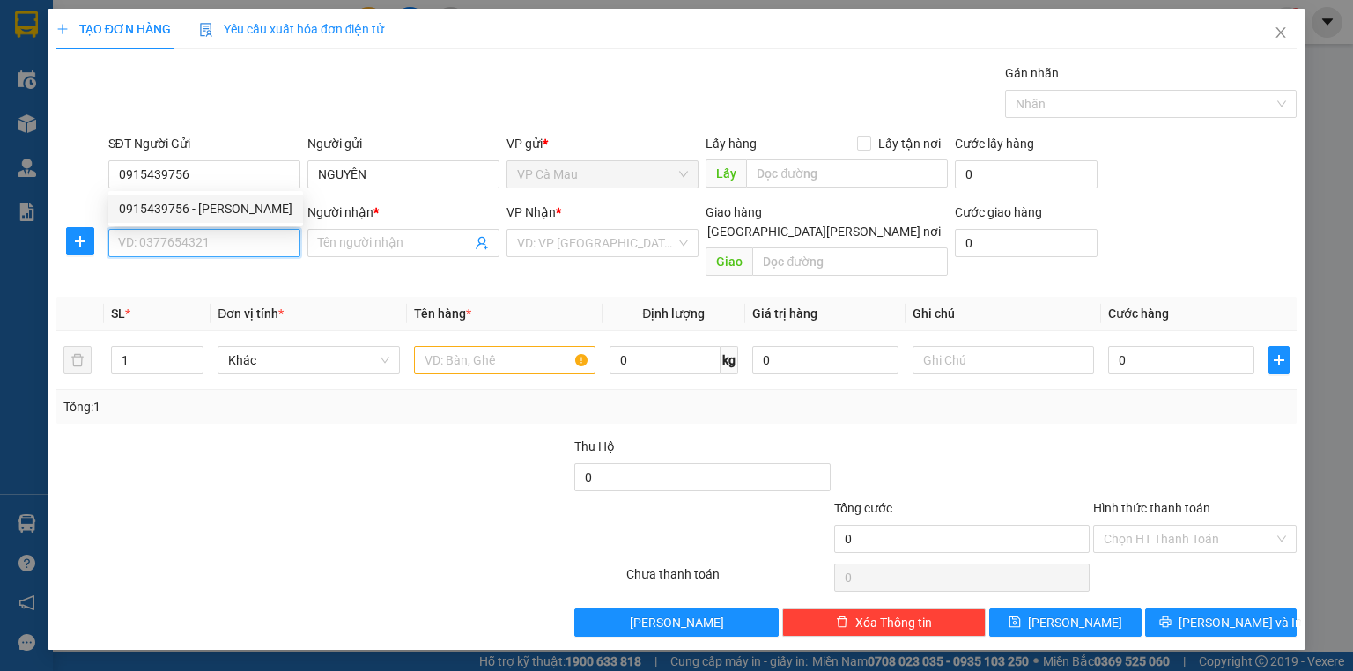
click at [233, 236] on input "SĐT Người Nhận *" at bounding box center [204, 243] width 192 height 28
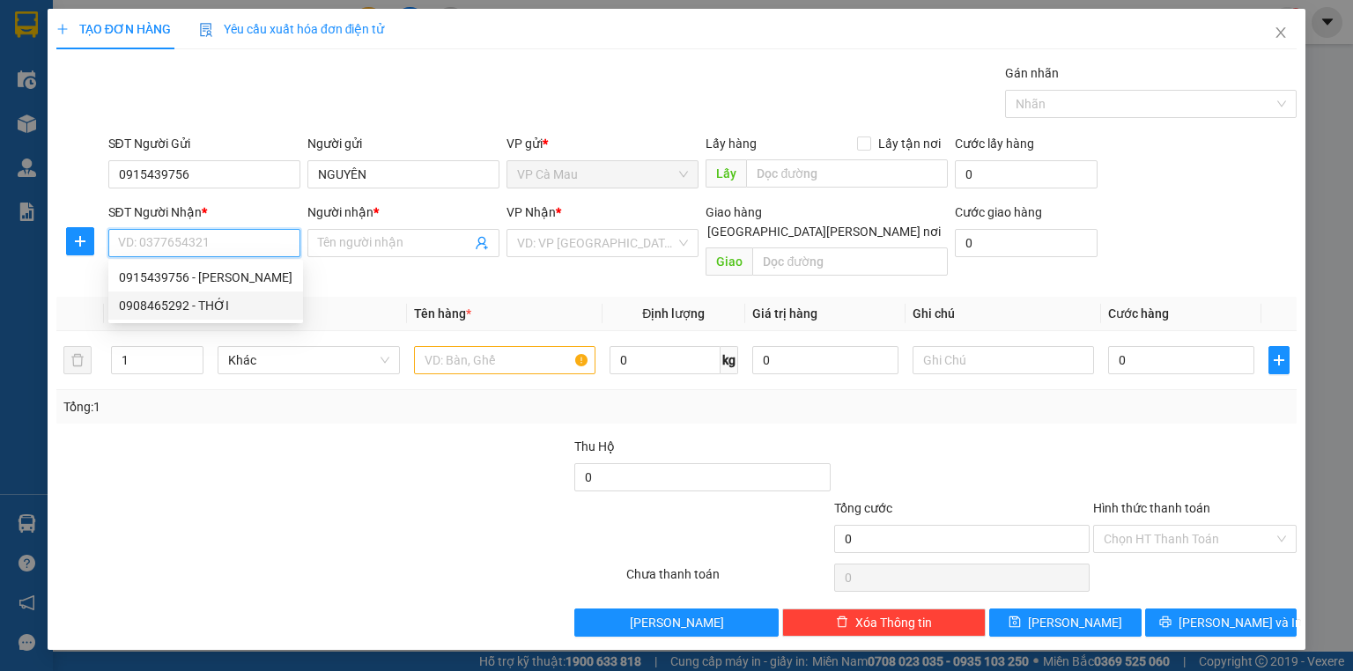
click at [207, 309] on div "0908465292 - THỚI" at bounding box center [206, 305] width 174 height 19
type input "0908465292"
type input "THỚI"
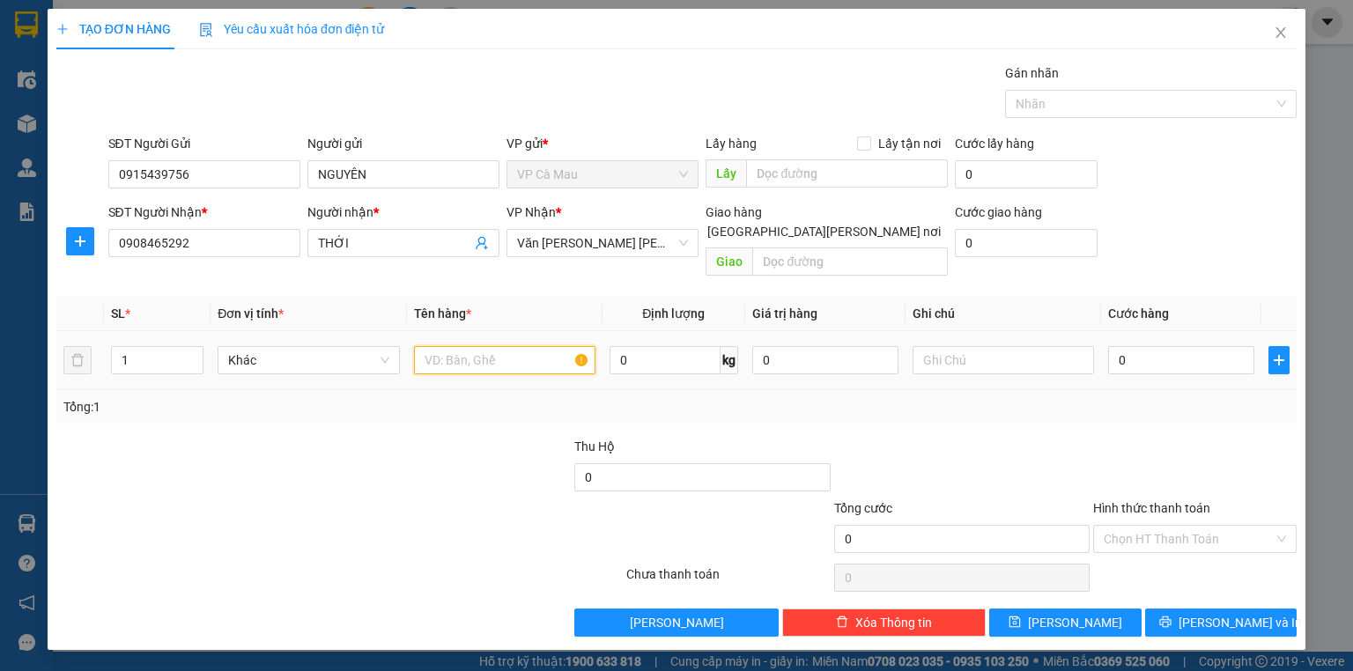
click at [525, 346] on input "text" at bounding box center [504, 360] width 181 height 28
type input "thùng+bao"
click at [131, 347] on input "1" at bounding box center [157, 360] width 91 height 26
type input "2"
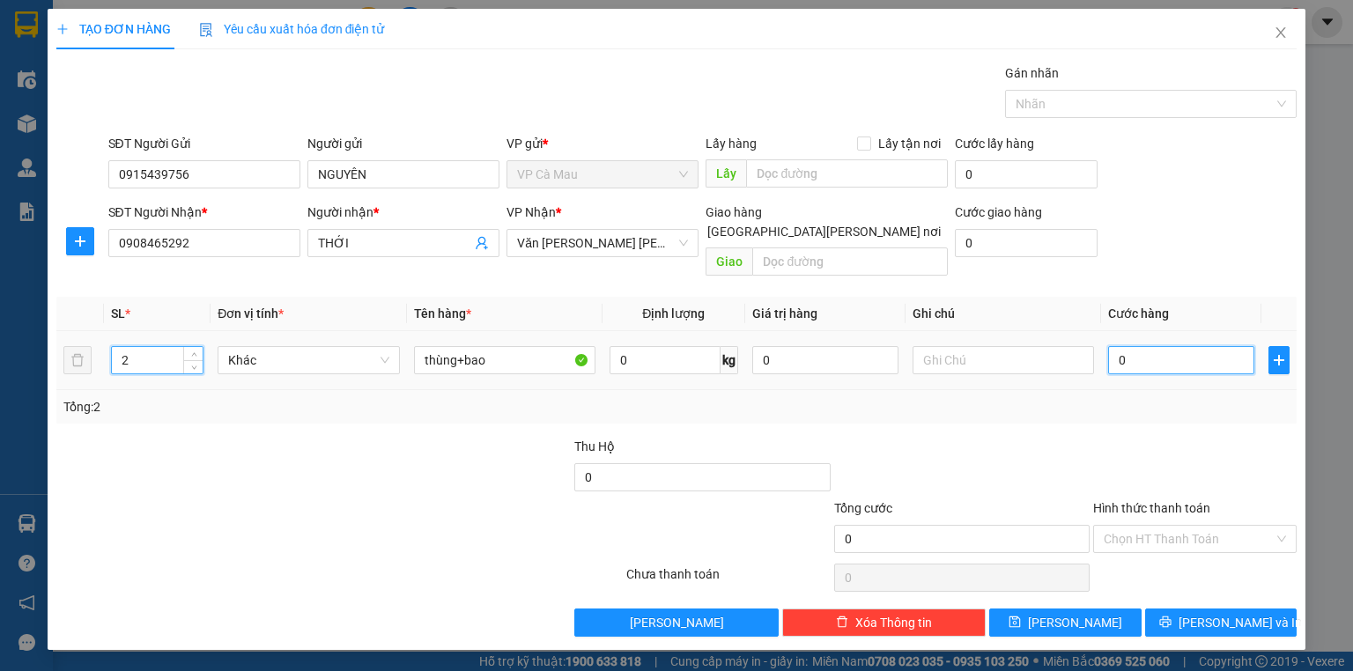
click at [1209, 346] on input "0" at bounding box center [1181, 360] width 146 height 28
type input "+6"
type input "6"
type input "+60"
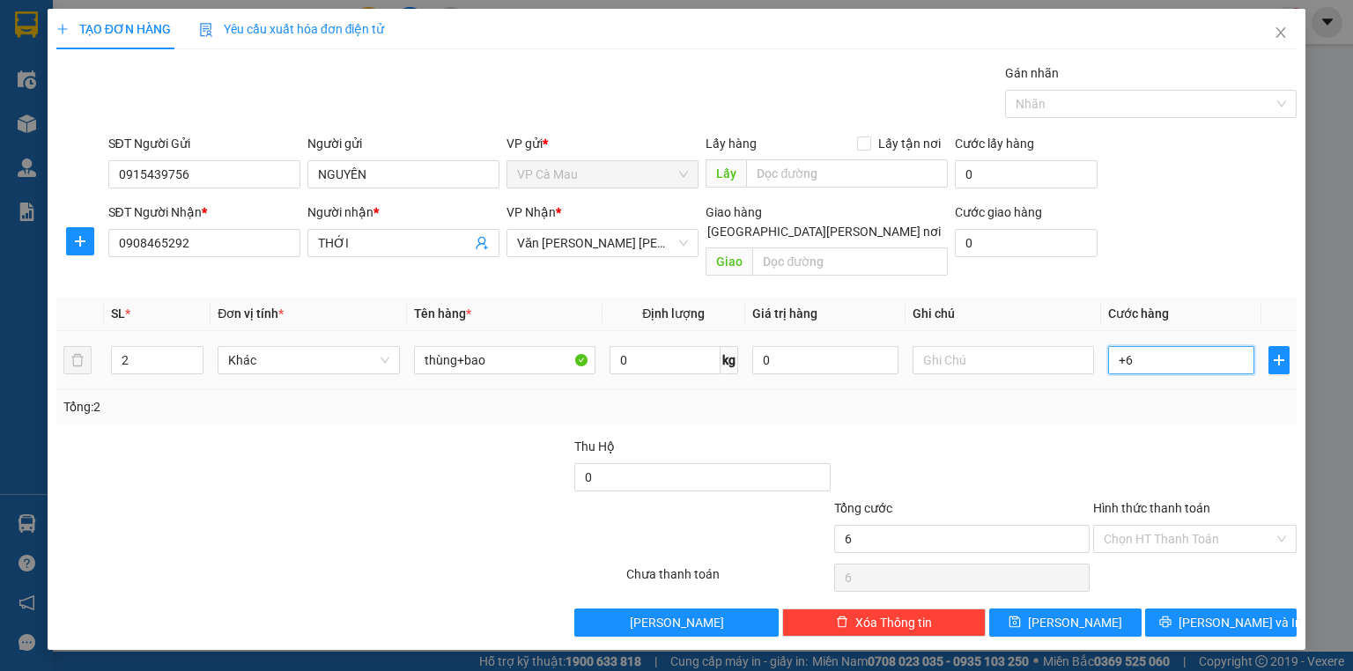
type input "60"
type input "60.000"
click at [1177, 397] on div "Tổng: 2" at bounding box center [676, 406] width 1226 height 19
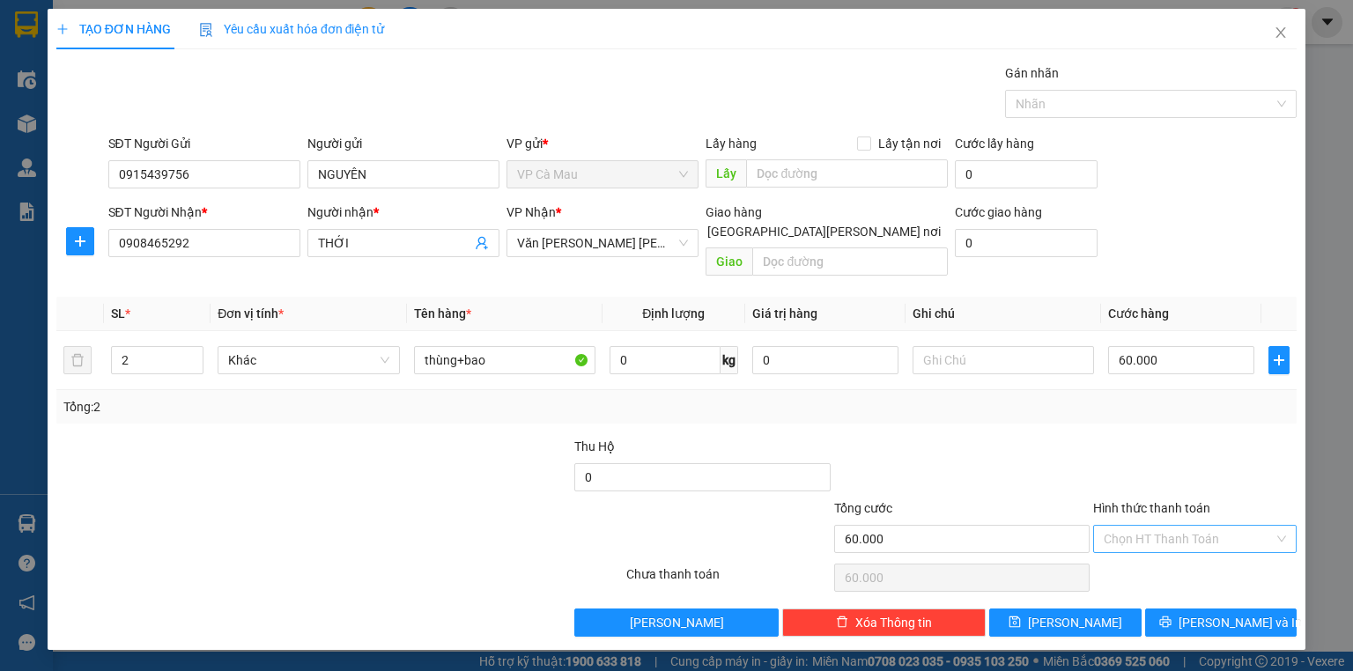
click at [1227, 526] on input "Hình thức thanh toán" at bounding box center [1189, 539] width 170 height 26
click at [1212, 556] on div "Tại văn phòng" at bounding box center [1195, 553] width 182 height 19
type input "0"
click at [1206, 613] on span "[PERSON_NAME] và In" at bounding box center [1240, 622] width 123 height 19
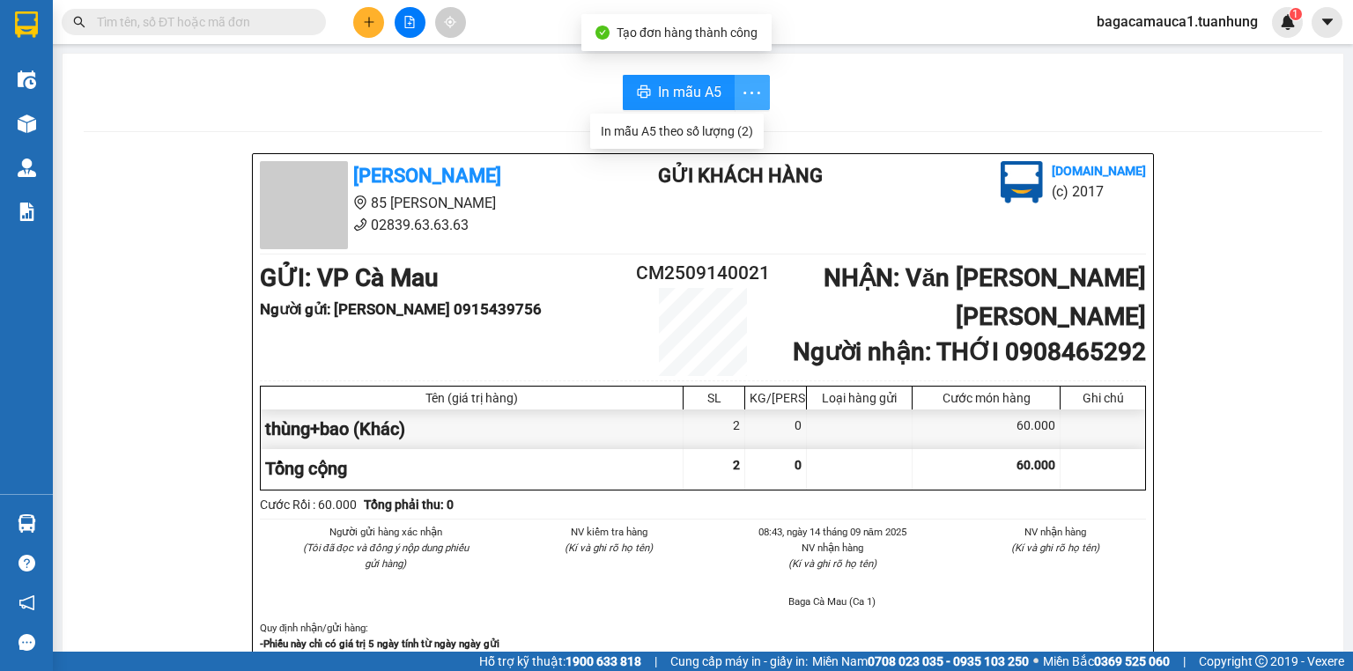
click at [743, 85] on icon "more" at bounding box center [752, 93] width 22 height 22
click at [733, 125] on div "In mẫu A5 theo số lượng (2)" at bounding box center [677, 131] width 152 height 19
click at [681, 100] on span "In mẫu A5" at bounding box center [689, 92] width 63 height 22
click at [163, 24] on input "text" at bounding box center [201, 21] width 208 height 19
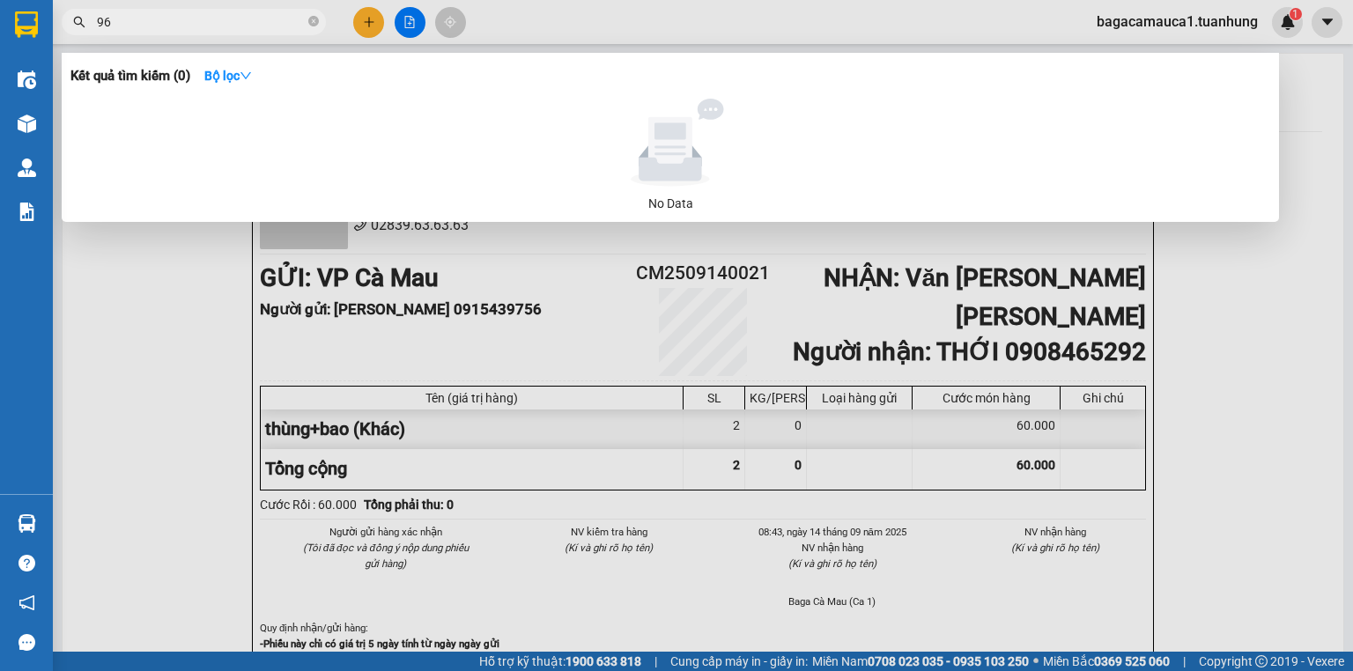
type input "960"
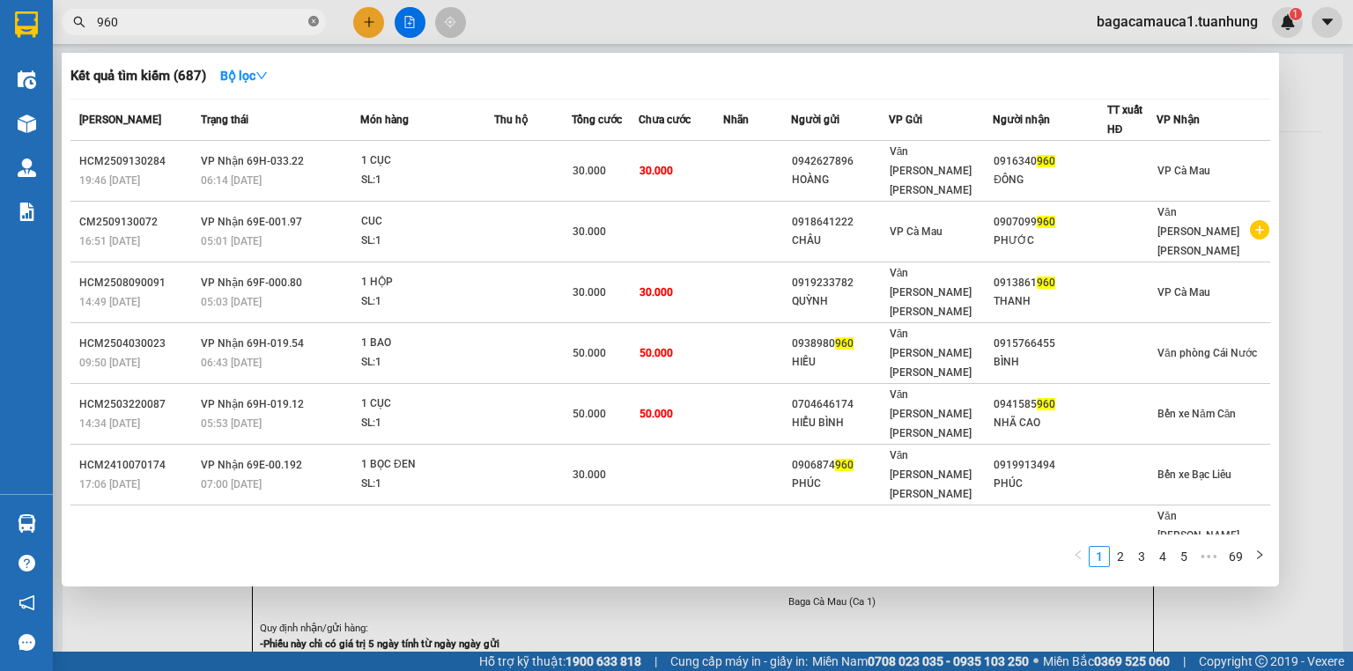
click at [317, 18] on icon "close-circle" at bounding box center [313, 21] width 11 height 11
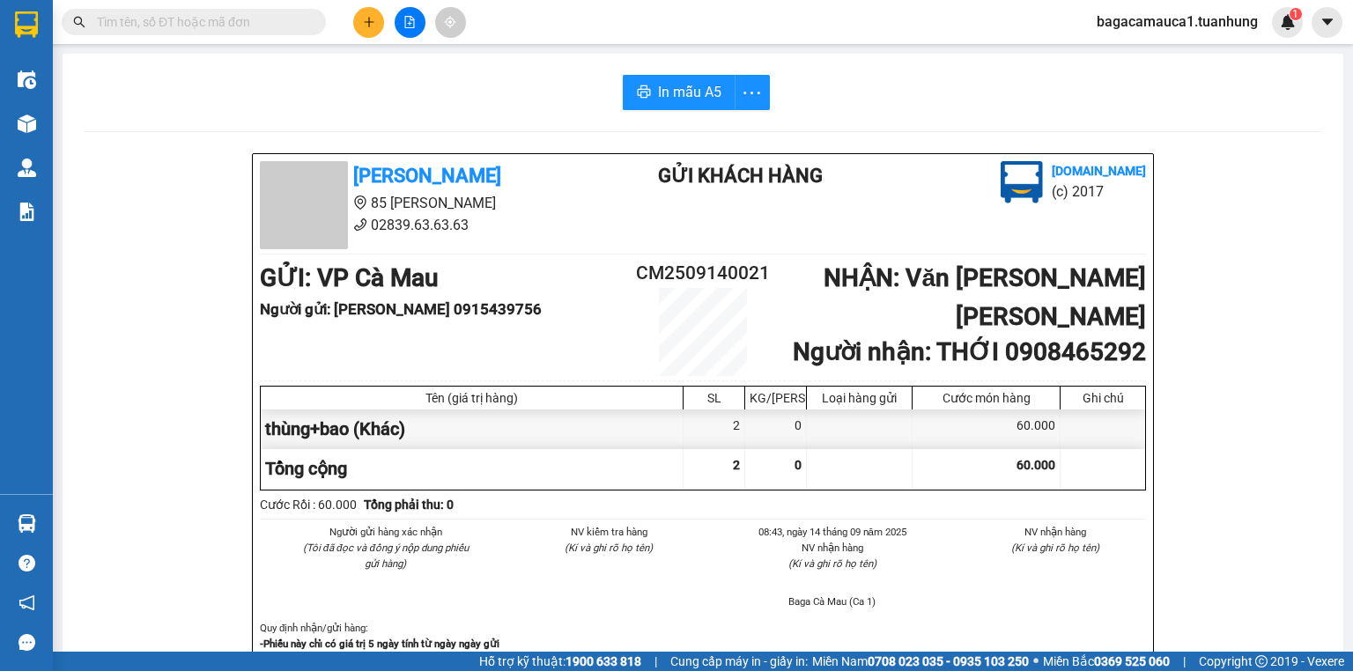
drag, startPoint x: 262, startPoint y: 25, endPoint x: 235, endPoint y: 29, distance: 26.8
click at [235, 28] on input "text" at bounding box center [201, 21] width 208 height 19
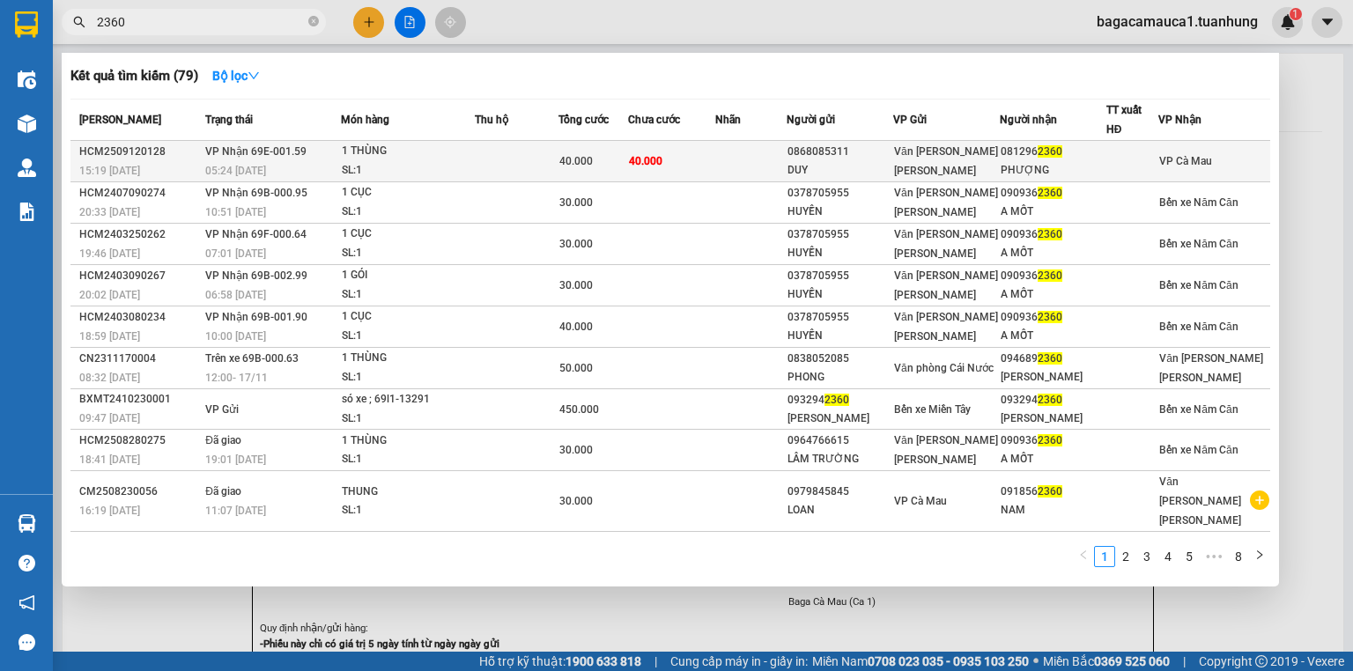
type input "2360"
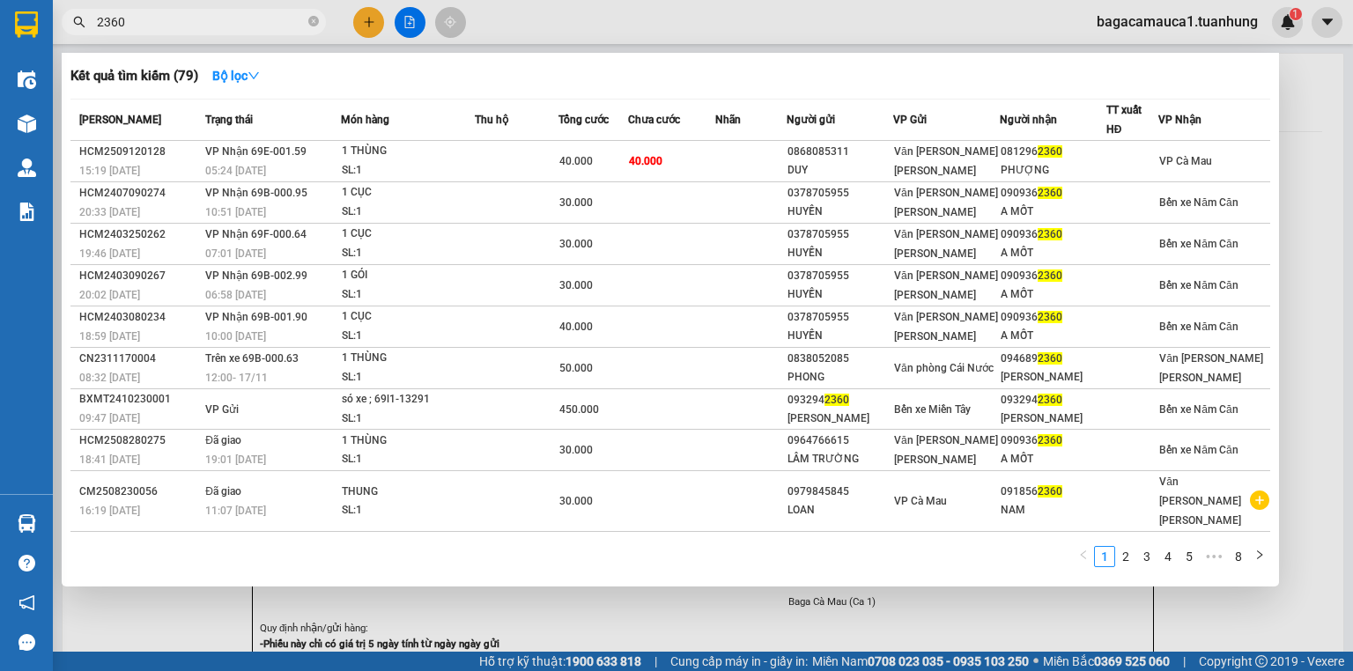
click at [403, 155] on div "1 THÙNG" at bounding box center [408, 151] width 132 height 19
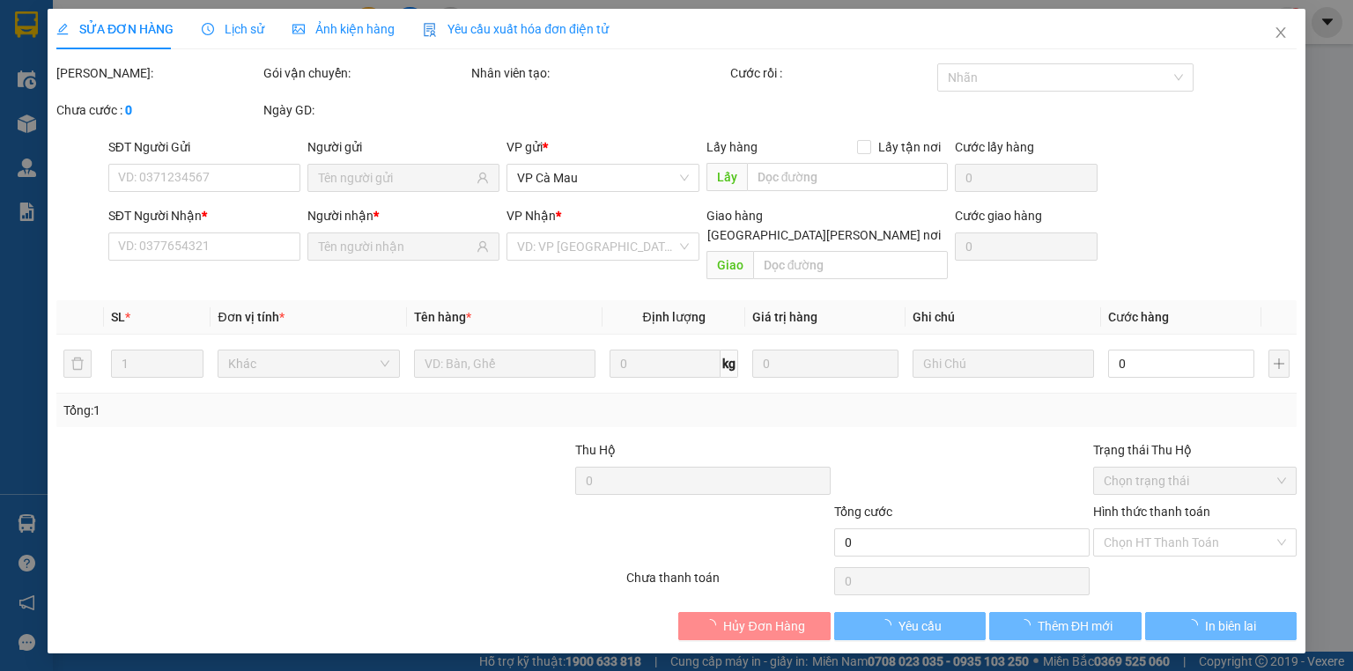
type input "0868085311"
type input "DUY"
type input "0812962360"
type input "PHƯỢNG"
type input "40.000"
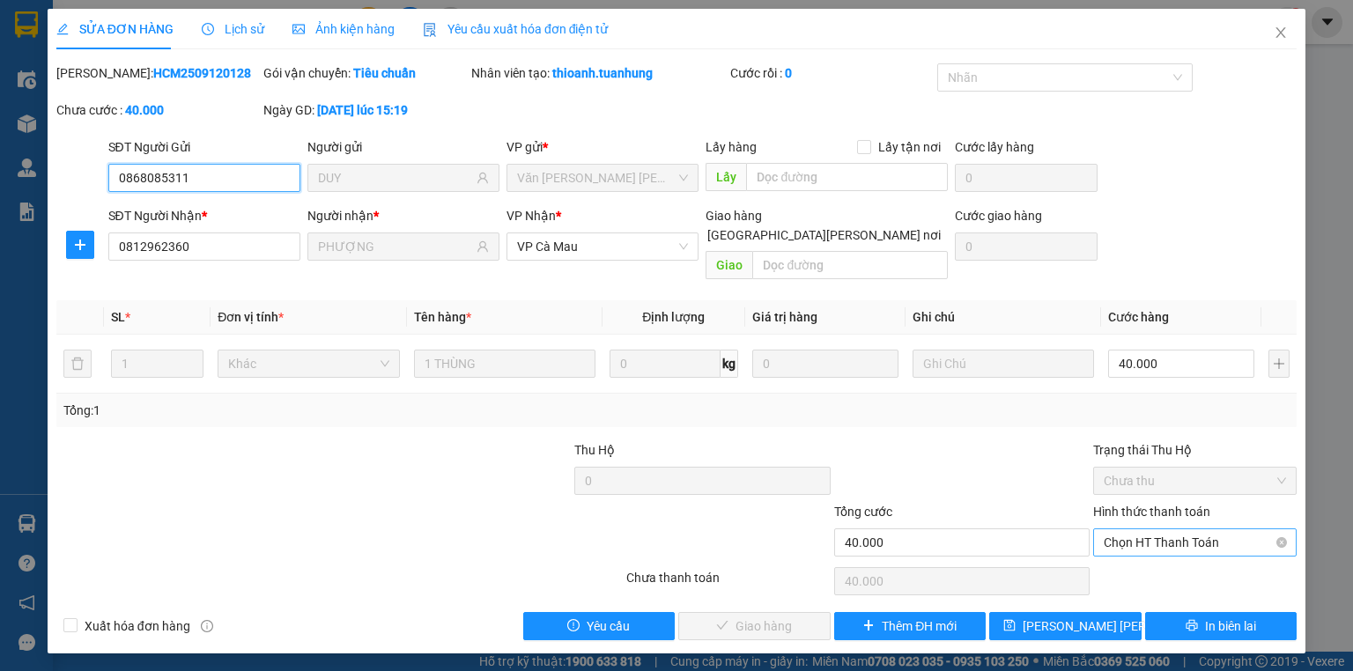
drag, startPoint x: 1184, startPoint y: 522, endPoint x: 1172, endPoint y: 541, distance: 23.0
click at [1184, 529] on span "Chọn HT Thanh Toán" at bounding box center [1195, 542] width 182 height 26
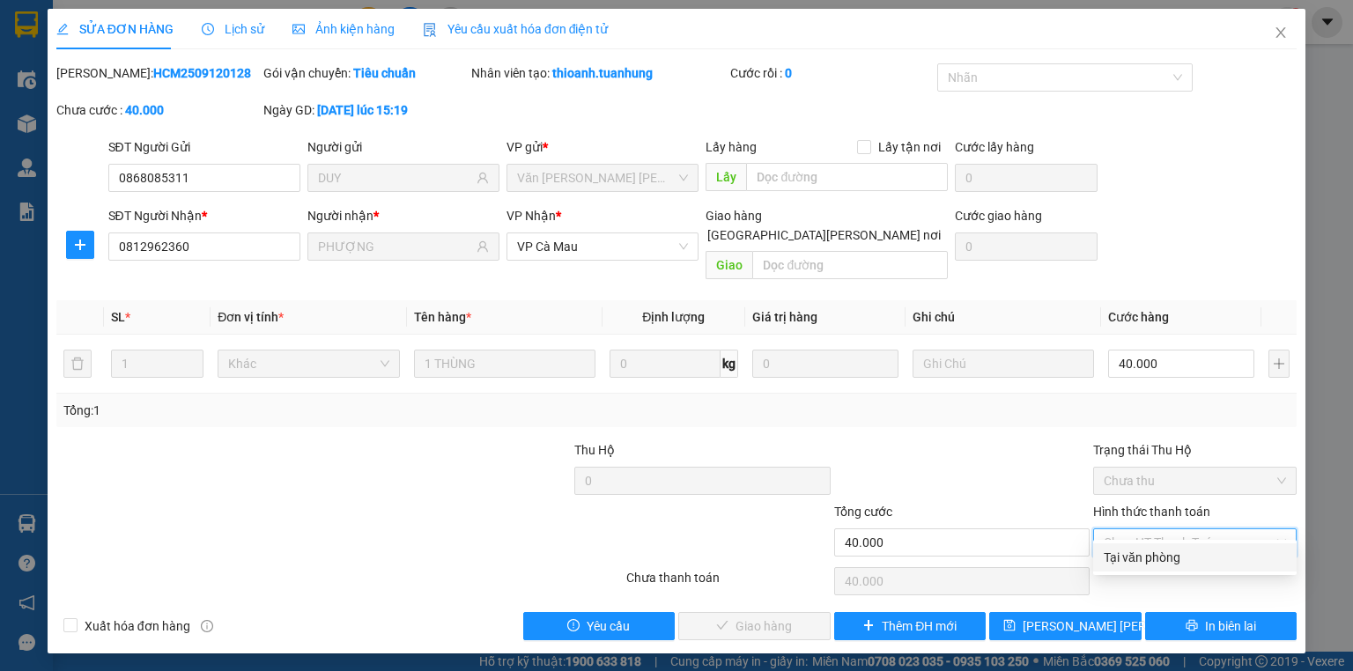
click at [1159, 562] on div "Tại văn phòng" at bounding box center [1195, 557] width 182 height 19
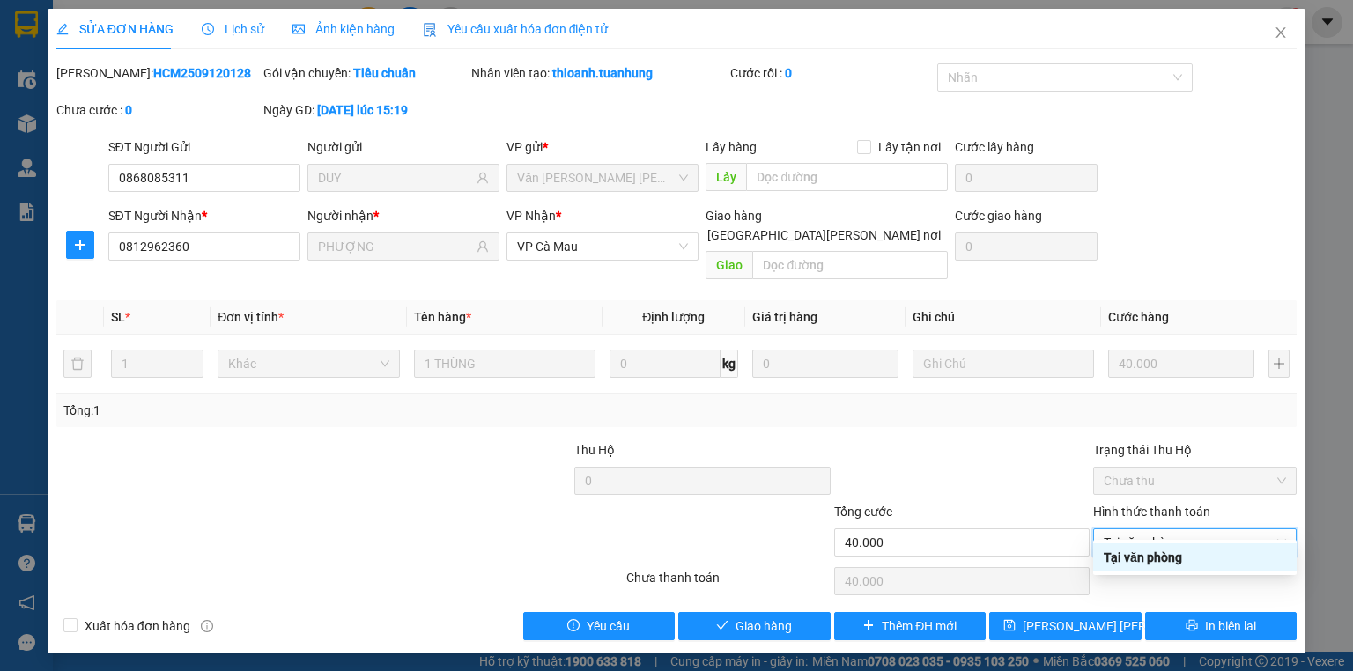
type input "0"
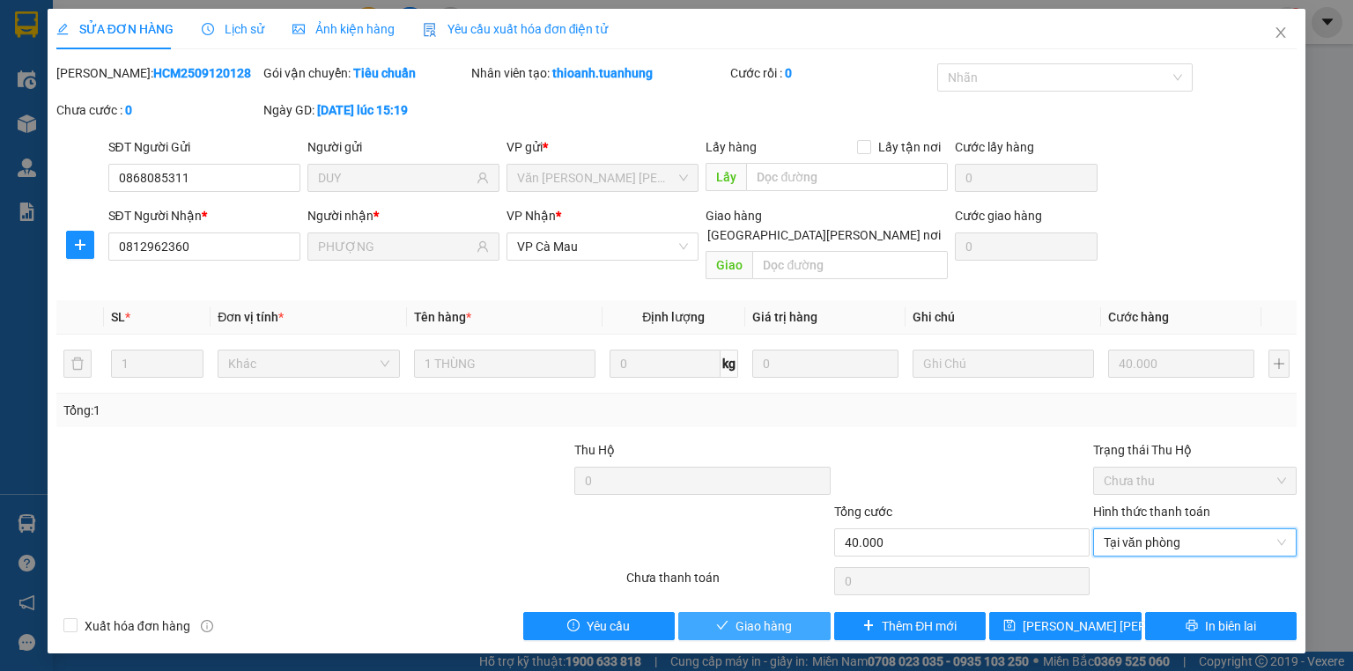
click at [716, 612] on button "Giao hàng" at bounding box center [754, 626] width 152 height 28
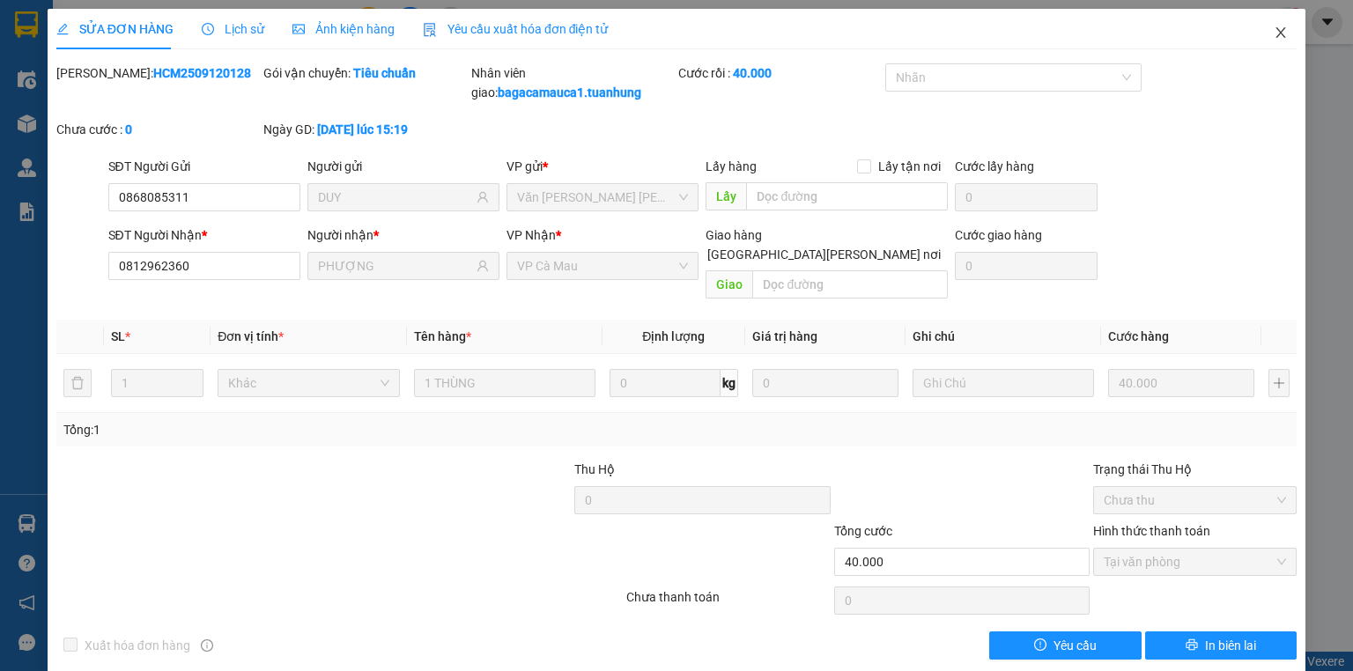
click at [1274, 35] on icon "close" at bounding box center [1281, 33] width 14 height 14
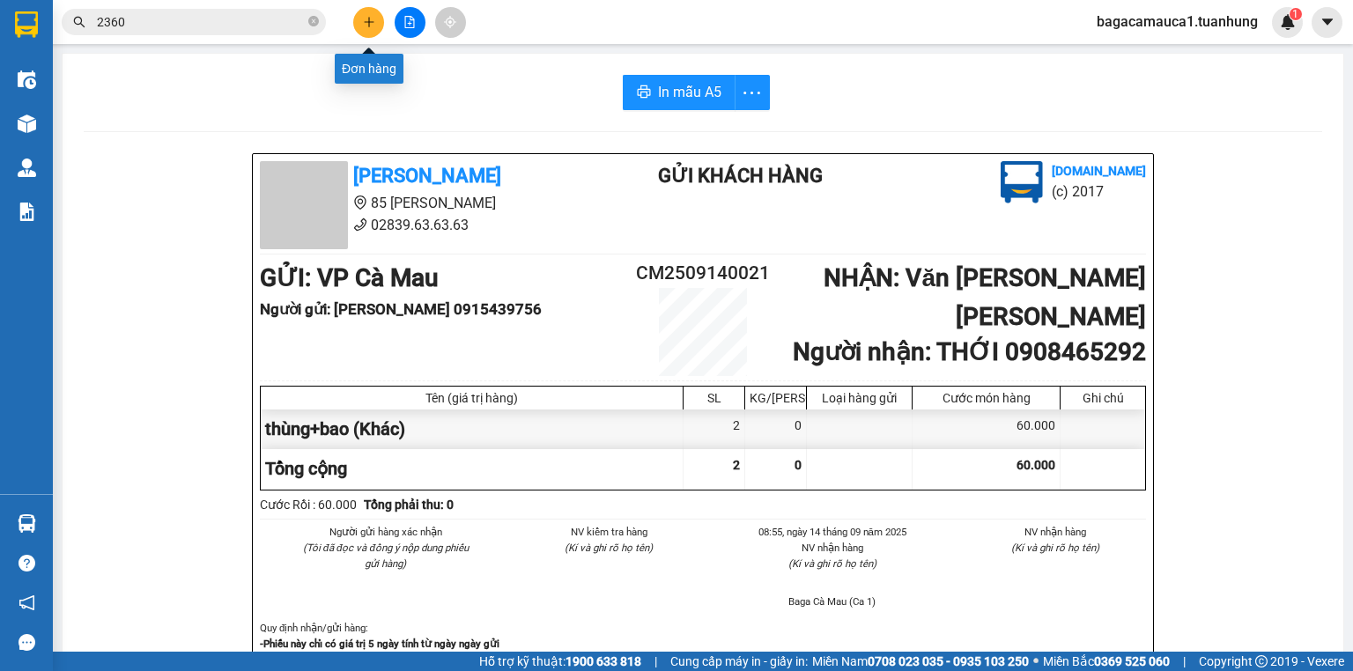
click at [369, 16] on icon "plus" at bounding box center [369, 22] width 12 height 12
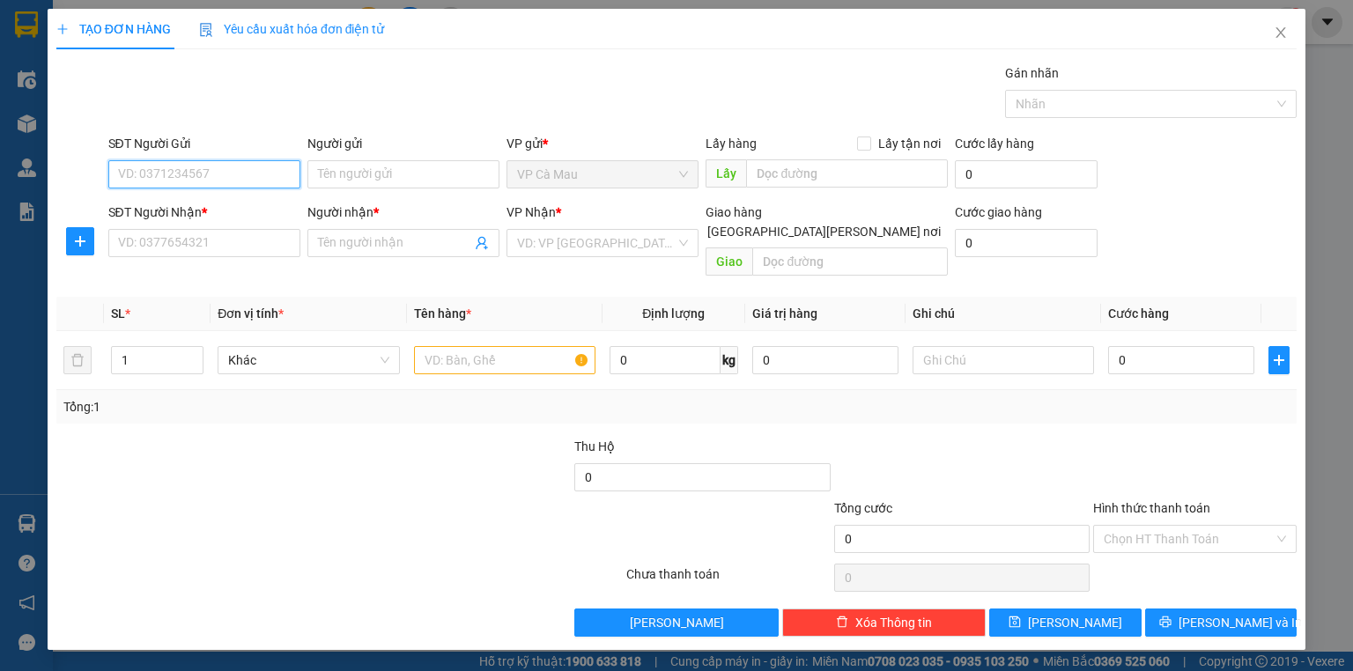
click at [256, 180] on input "SĐT Người Gửi" at bounding box center [204, 174] width 192 height 28
click at [337, 176] on input "Người gửi" at bounding box center [403, 174] width 192 height 28
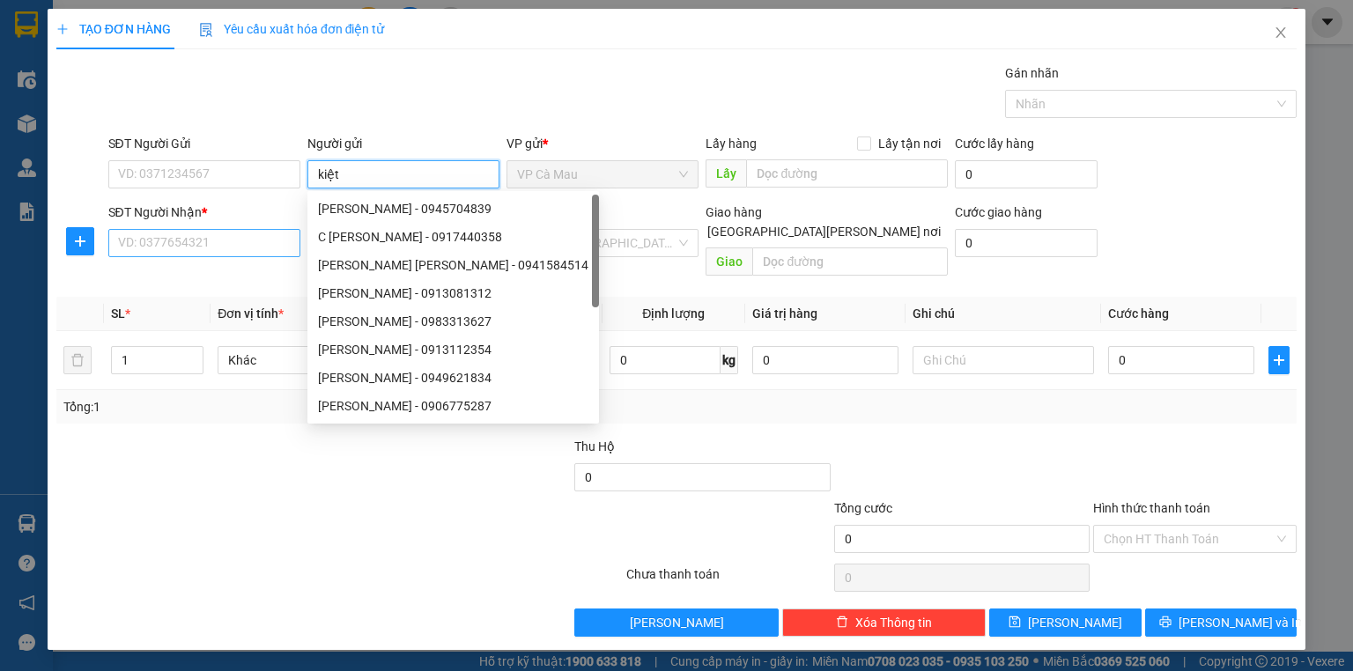
type input "kiệt"
click at [240, 234] on input "SĐT Người Nhận *" at bounding box center [204, 243] width 192 height 28
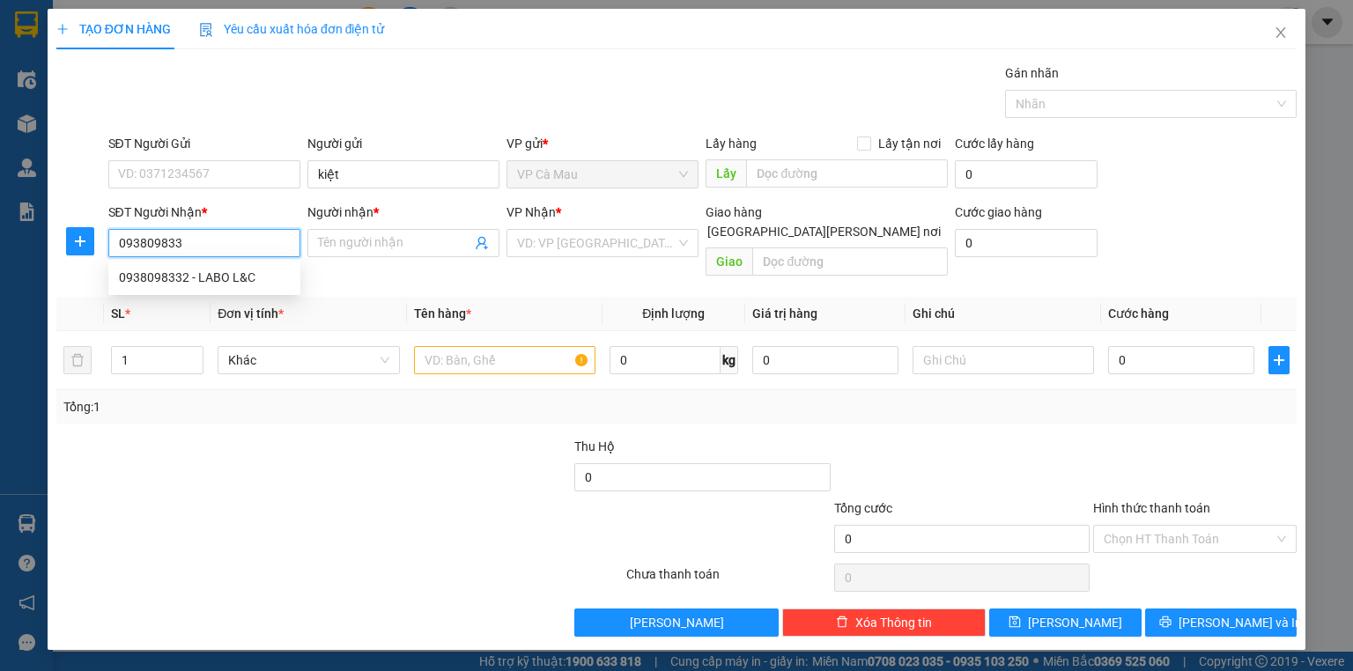
type input "0938098332"
click at [240, 282] on div "0938098332 - LABO L&C" at bounding box center [204, 277] width 171 height 19
type input "LABO L&C"
type input "0938098332"
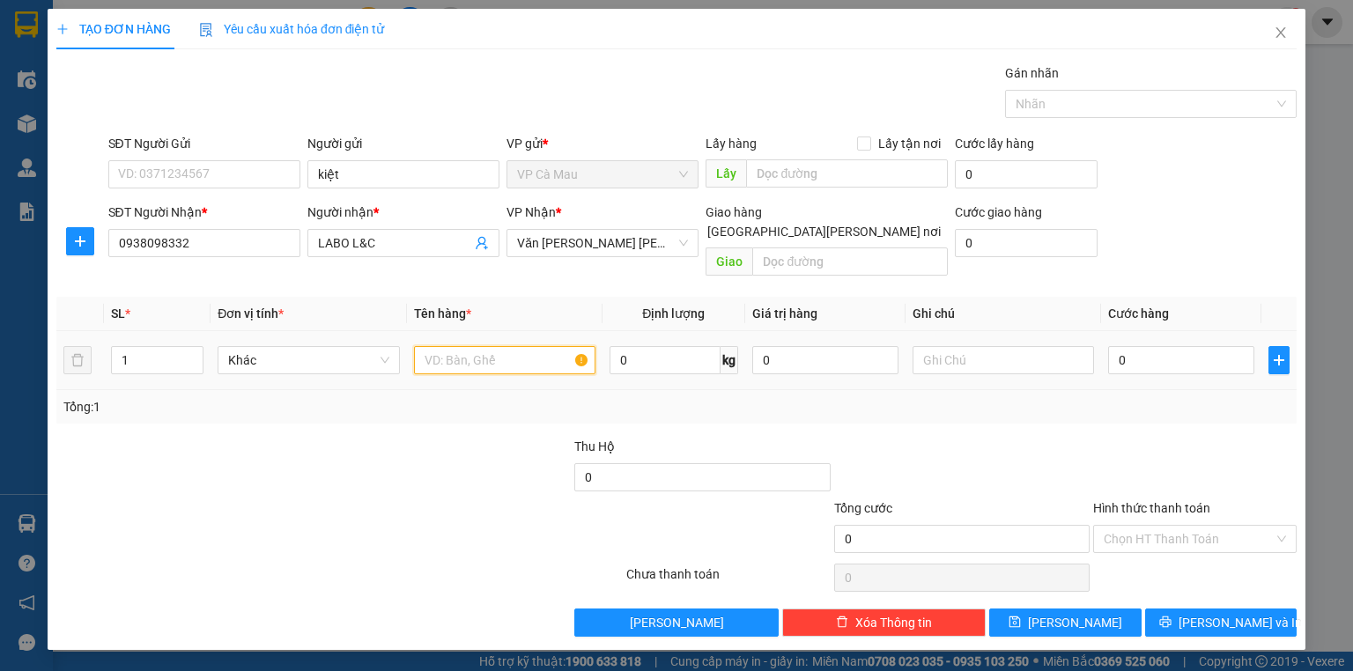
click at [465, 346] on input "text" at bounding box center [504, 360] width 181 height 28
type input "1 hộp"
click at [1163, 349] on input "0" at bounding box center [1181, 360] width 146 height 28
type input "3"
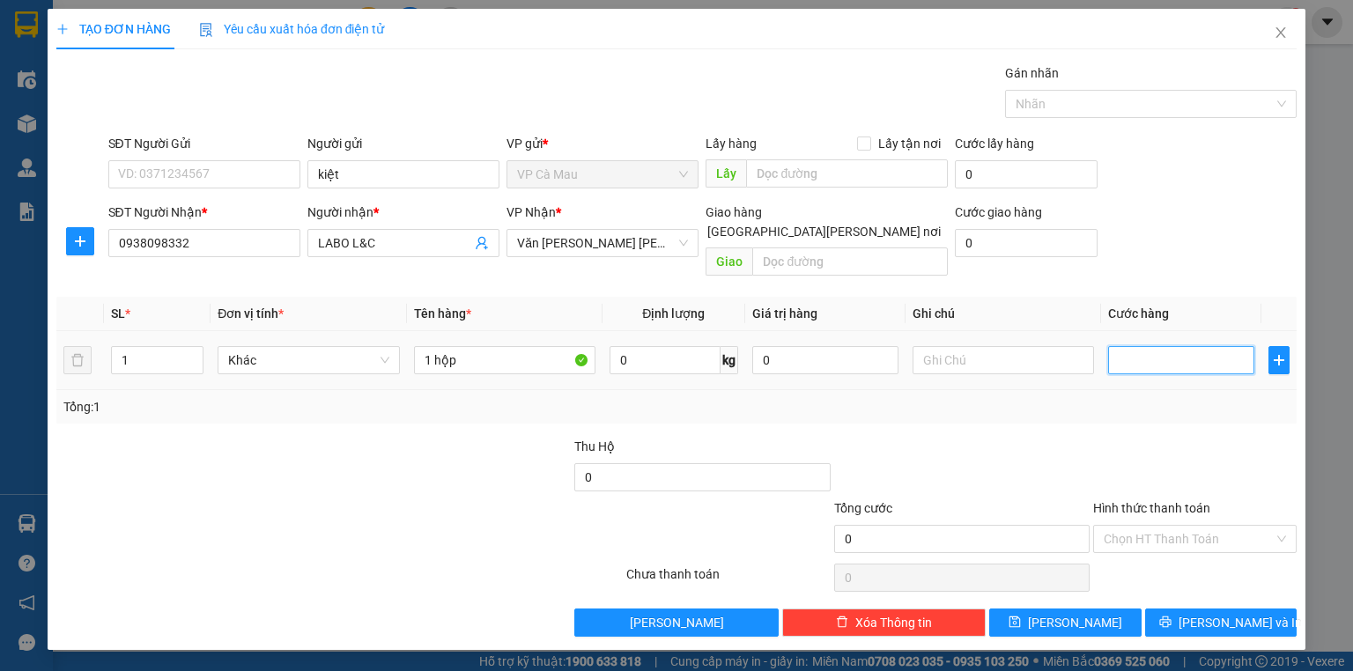
type input "3"
type input "30"
type input "30.000"
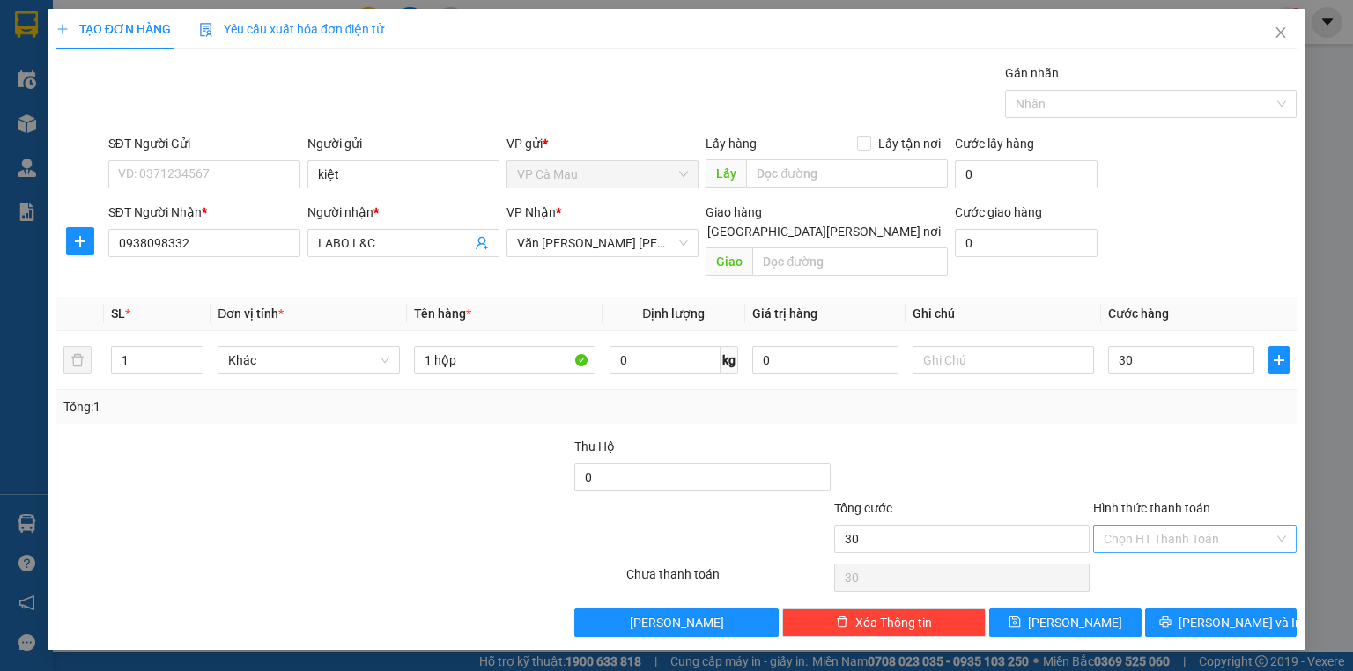
type input "30.000"
click at [1151, 526] on input "Hình thức thanh toán" at bounding box center [1189, 539] width 170 height 26
click at [1161, 448] on div at bounding box center [1194, 468] width 207 height 62
click at [1235, 613] on span "[PERSON_NAME] và In" at bounding box center [1240, 622] width 123 height 19
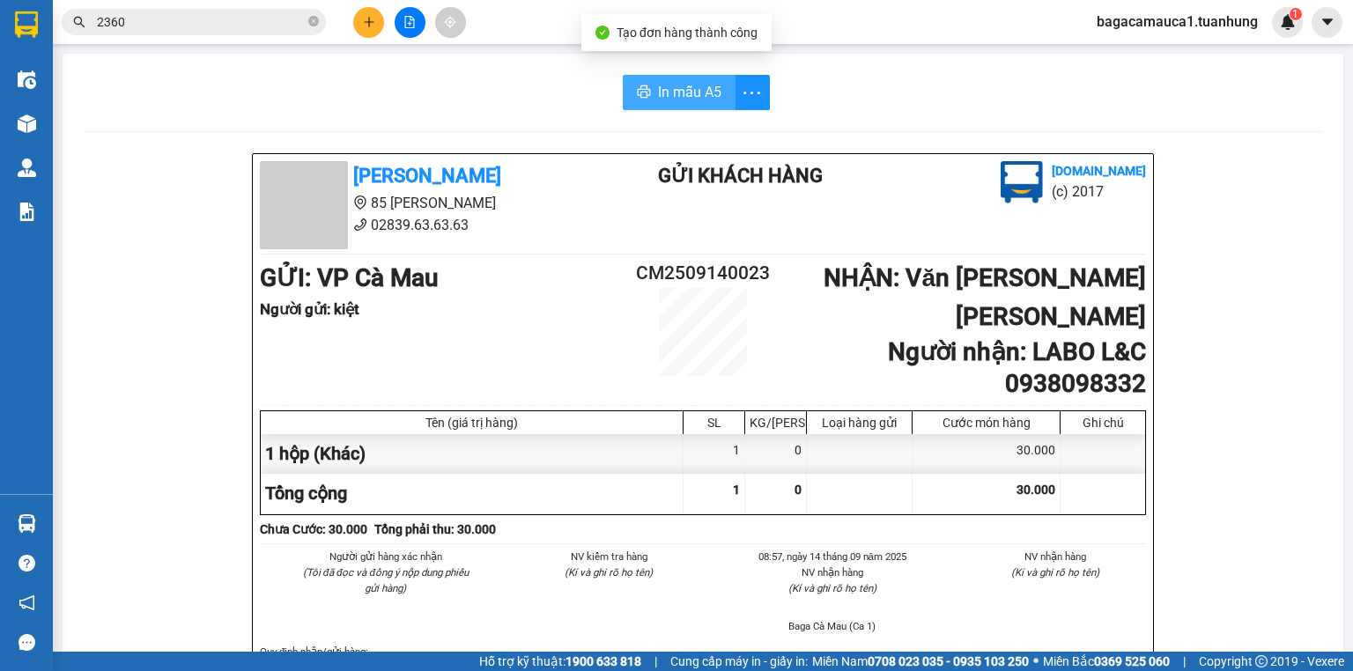
drag, startPoint x: 692, startPoint y: 79, endPoint x: 679, endPoint y: 108, distance: 31.6
click at [688, 80] on button "In mẫu A5" at bounding box center [679, 92] width 113 height 35
click at [314, 14] on span at bounding box center [313, 22] width 11 height 17
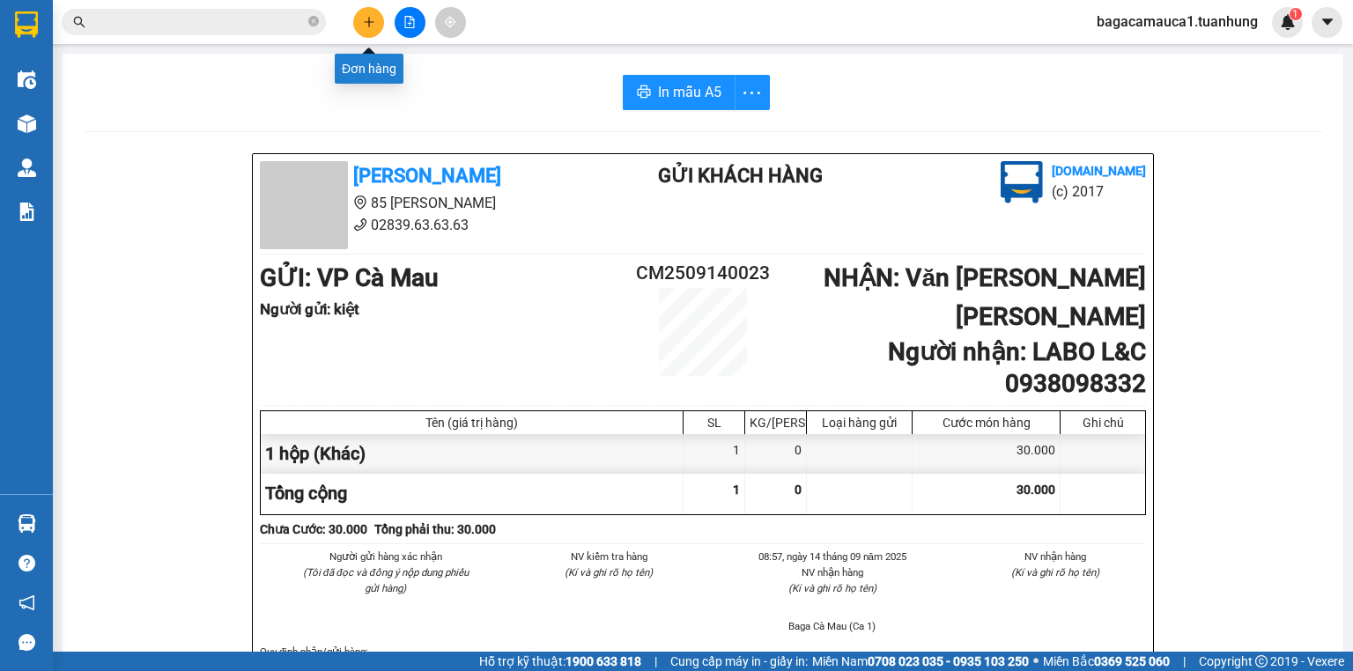
click at [375, 25] on button at bounding box center [368, 22] width 31 height 31
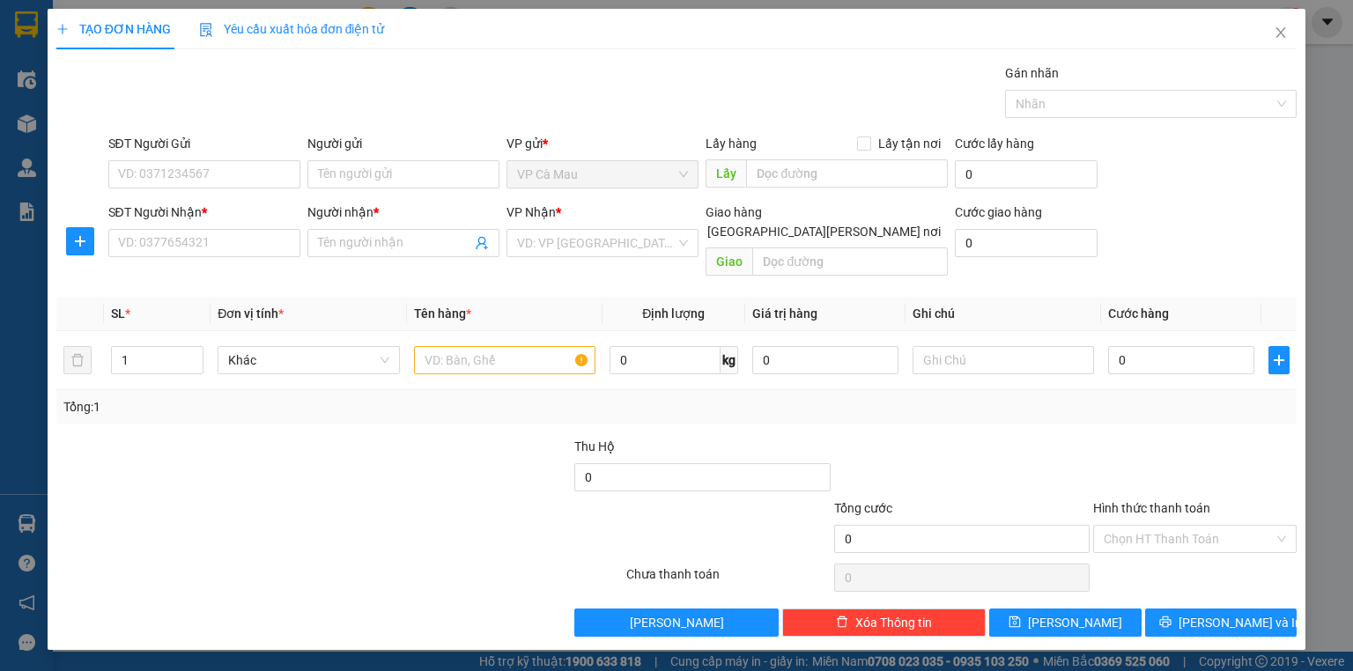
drag, startPoint x: 198, startPoint y: 188, endPoint x: 180, endPoint y: 195, distance: 19.8
click at [183, 194] on div "SĐT Người Gửi VD: 0371234567" at bounding box center [204, 165] width 192 height 62
click at [237, 177] on input "SĐT Người Gửi" at bounding box center [204, 174] width 192 height 28
type input "0947014472"
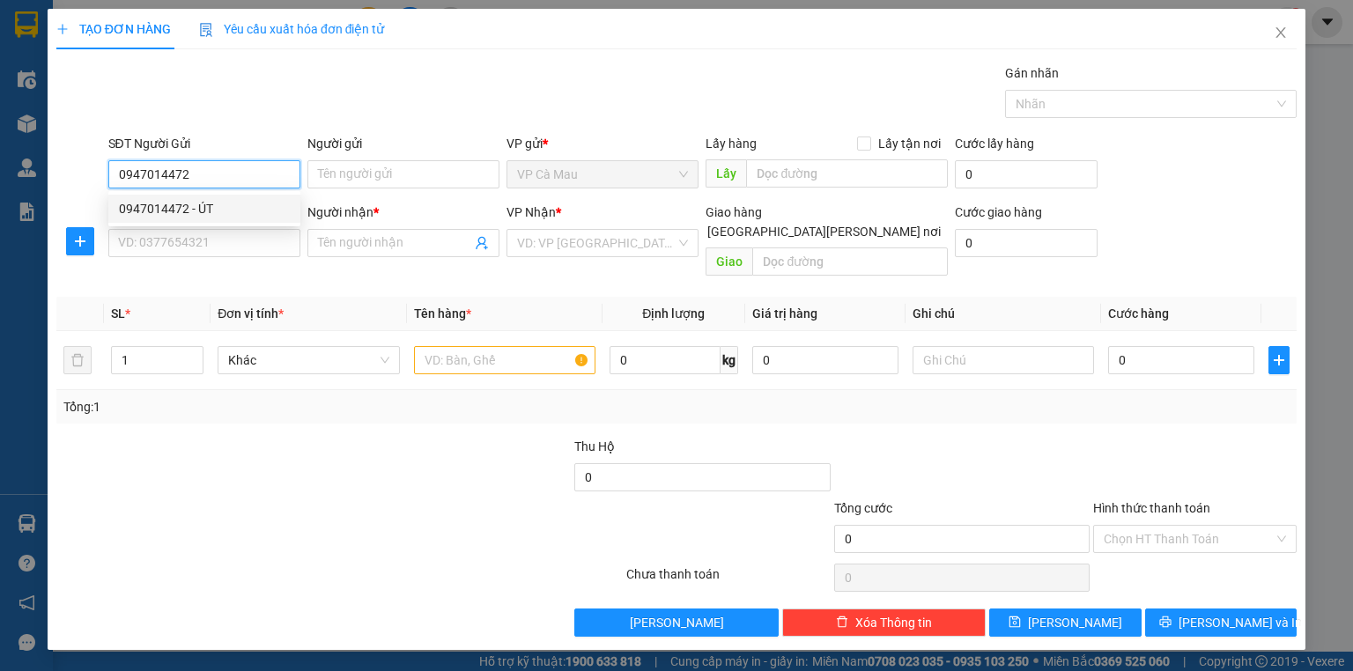
click at [222, 215] on div "0947014472 - ÚT" at bounding box center [204, 208] width 171 height 19
type input "ÚT"
type input "0947014472"
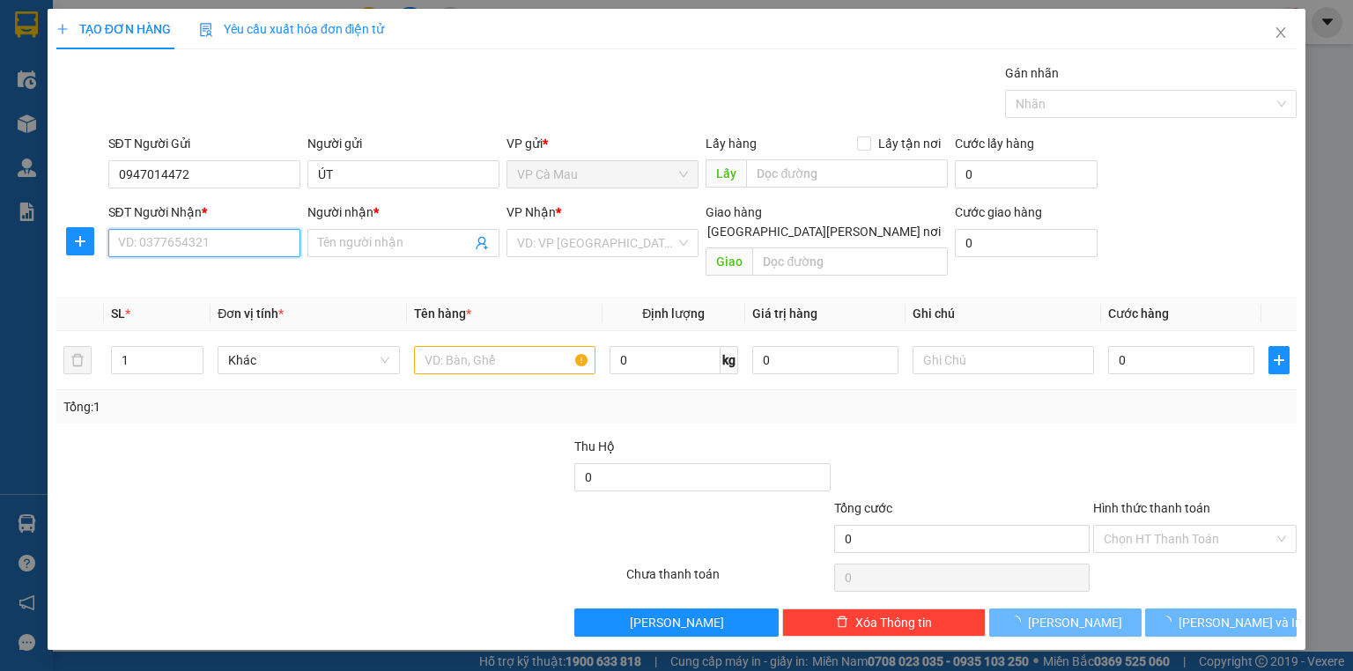
click at [227, 246] on input "SĐT Người Nhận *" at bounding box center [204, 243] width 192 height 28
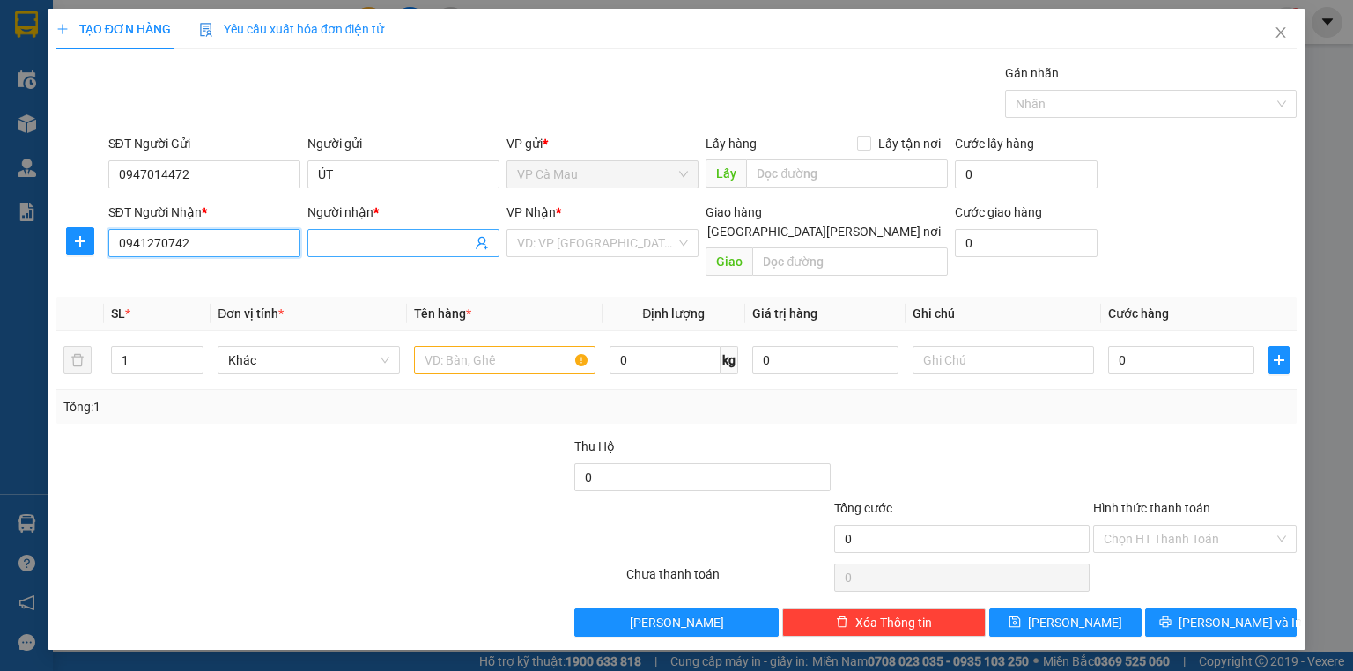
type input "0941270742"
click at [337, 250] on input "Người nhận *" at bounding box center [394, 242] width 153 height 19
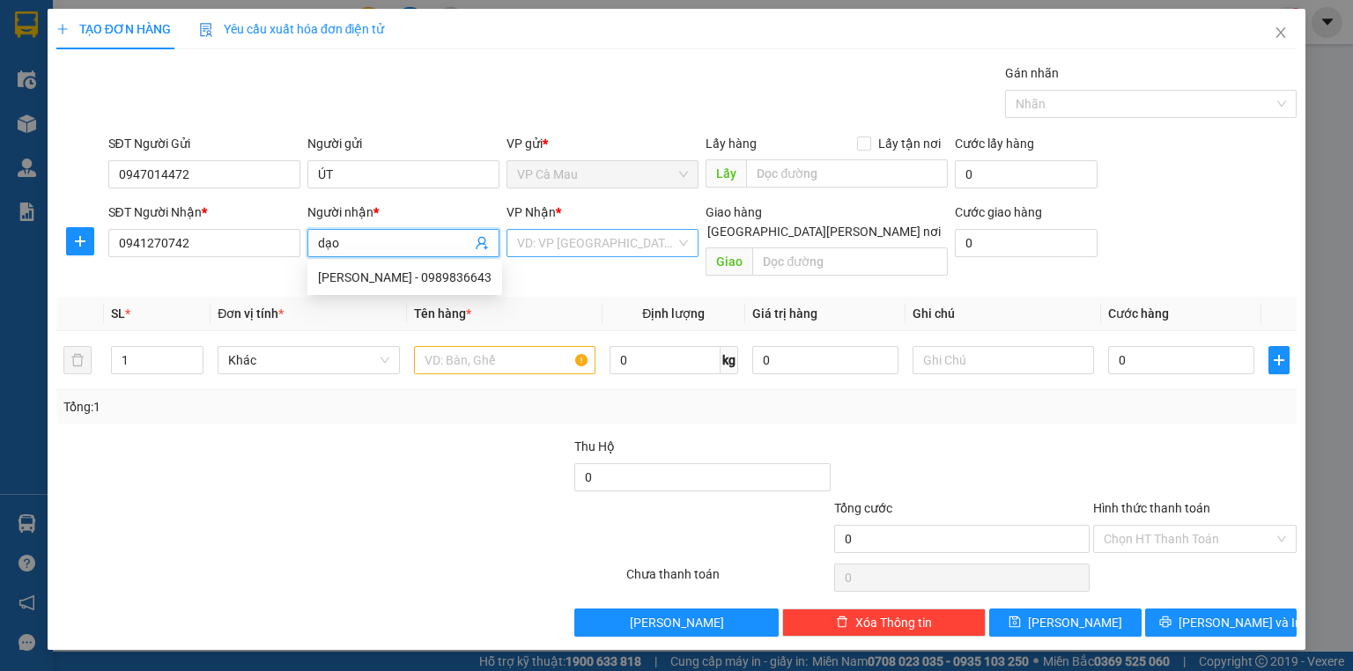
type input "dạo"
click at [564, 238] on input "search" at bounding box center [596, 243] width 159 height 26
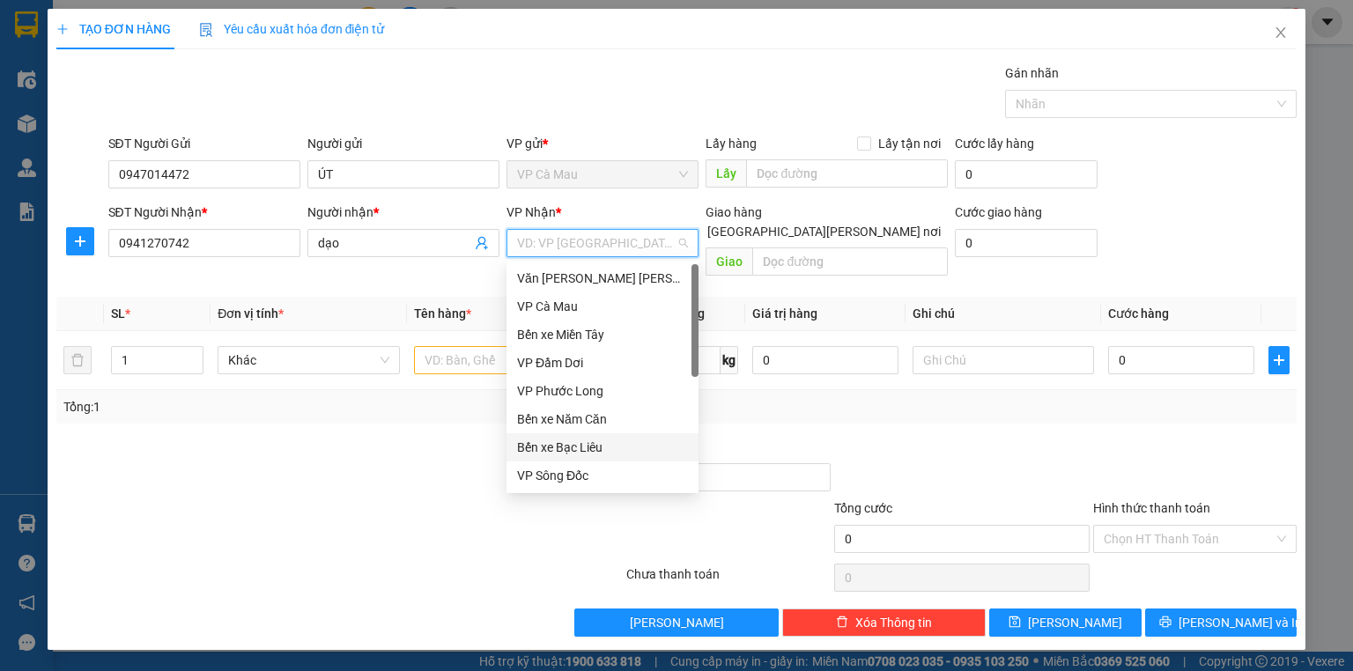
click at [544, 444] on div "Bến xe Bạc Liêu" at bounding box center [602, 447] width 171 height 19
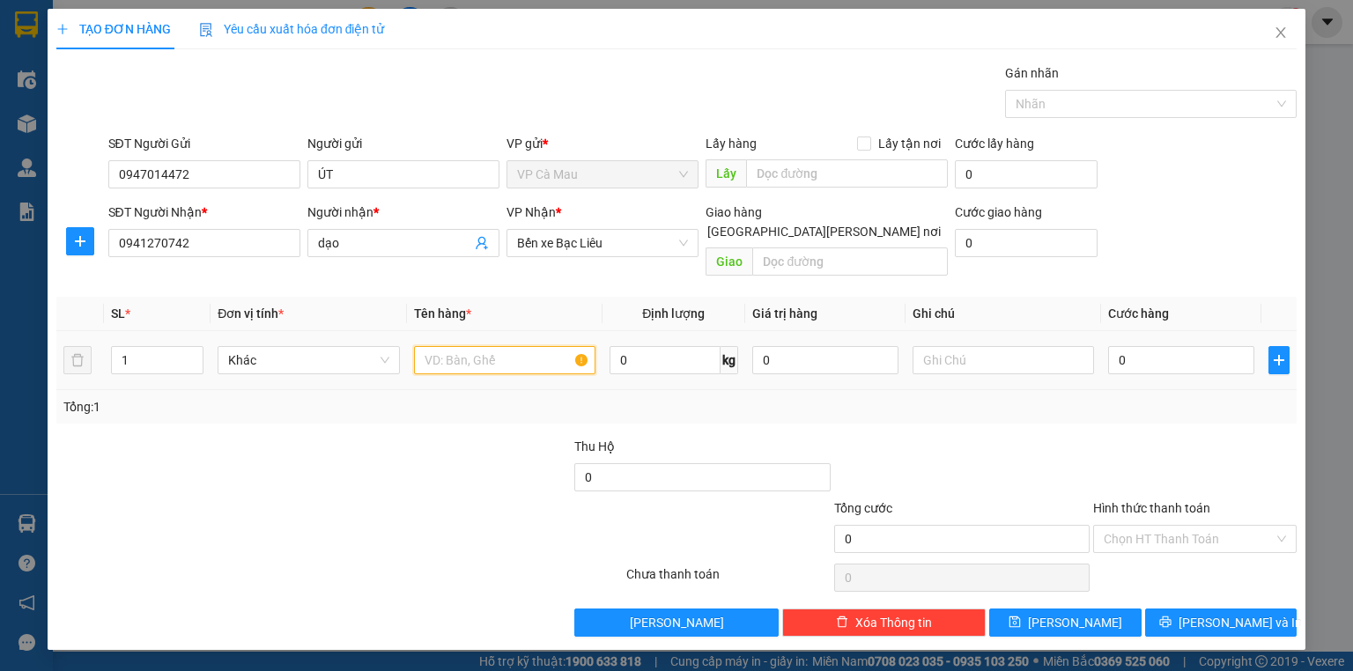
click at [450, 346] on input "text" at bounding box center [504, 360] width 181 height 28
type input "1 thùng"
click at [1188, 346] on input "0" at bounding box center [1181, 360] width 146 height 28
type input "3"
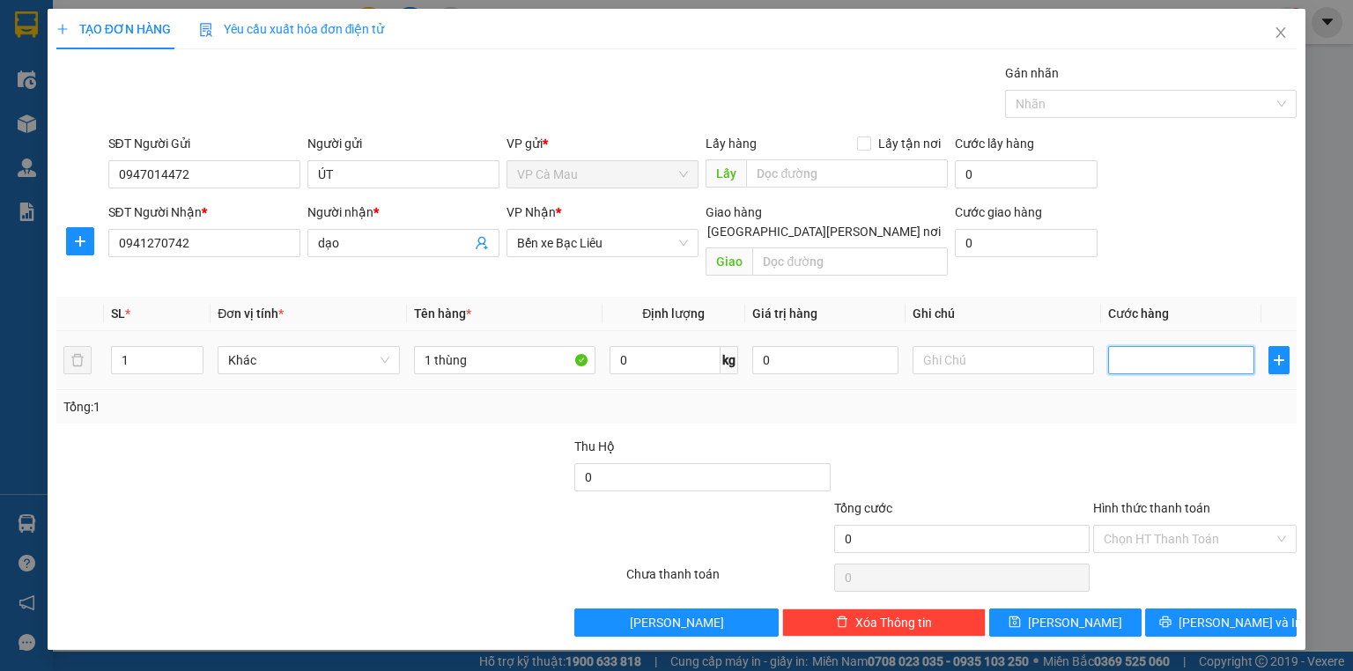
type input "3"
type input "30"
type input "30.000"
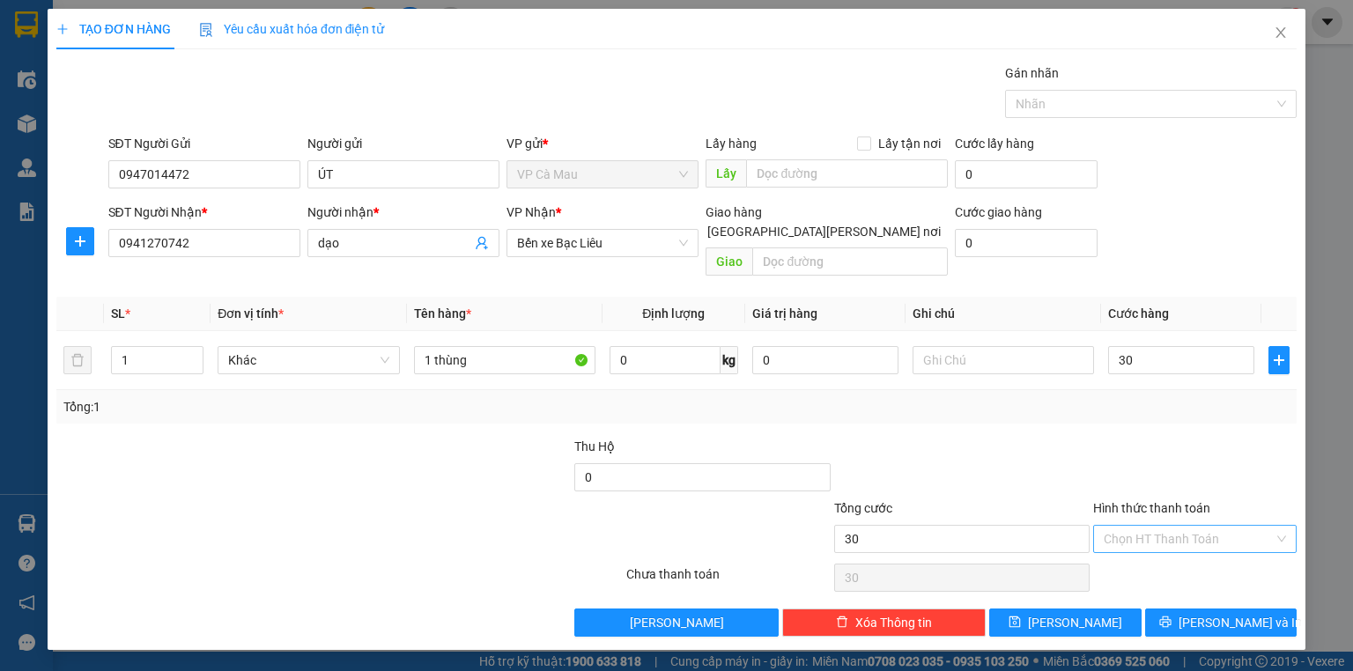
type input "30.000"
click at [1180, 526] on input "Hình thức thanh toán" at bounding box center [1189, 539] width 170 height 26
click at [1180, 546] on div "Tại văn phòng" at bounding box center [1195, 553] width 182 height 19
type input "0"
drag, startPoint x: 1198, startPoint y: 603, endPoint x: 1189, endPoint y: 603, distance: 8.9
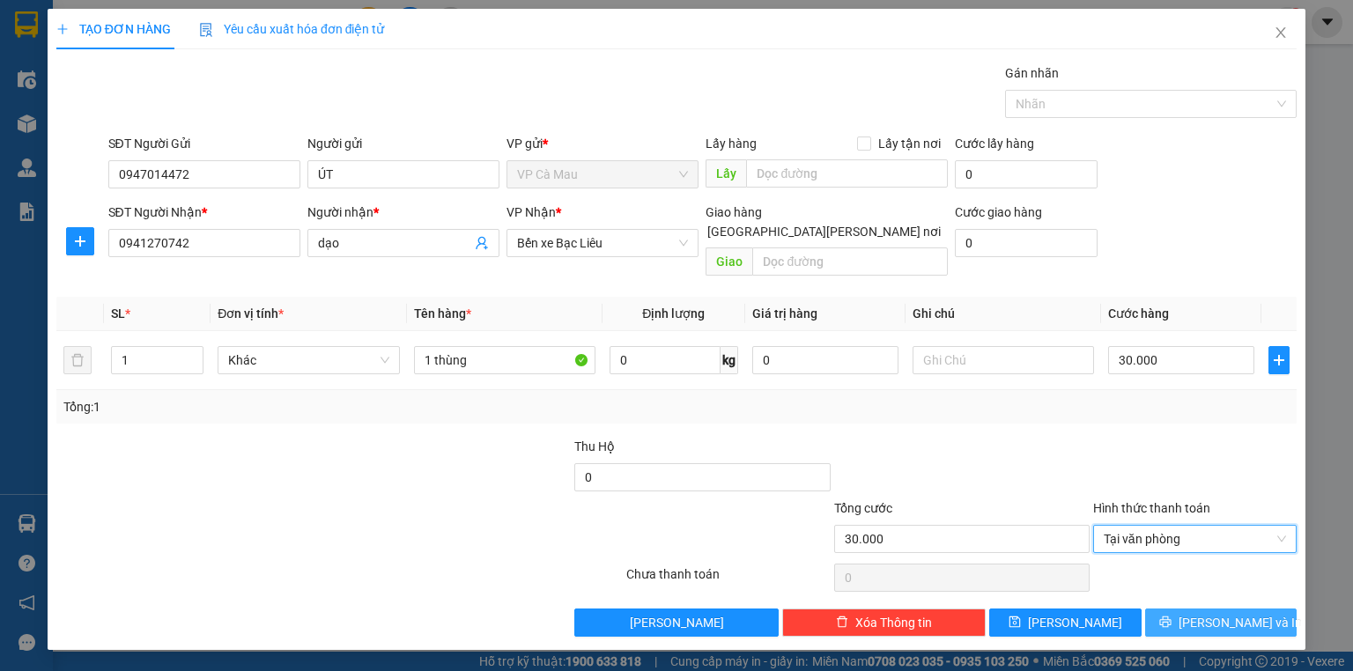
click at [1172, 616] on icon "printer" at bounding box center [1165, 622] width 12 height 12
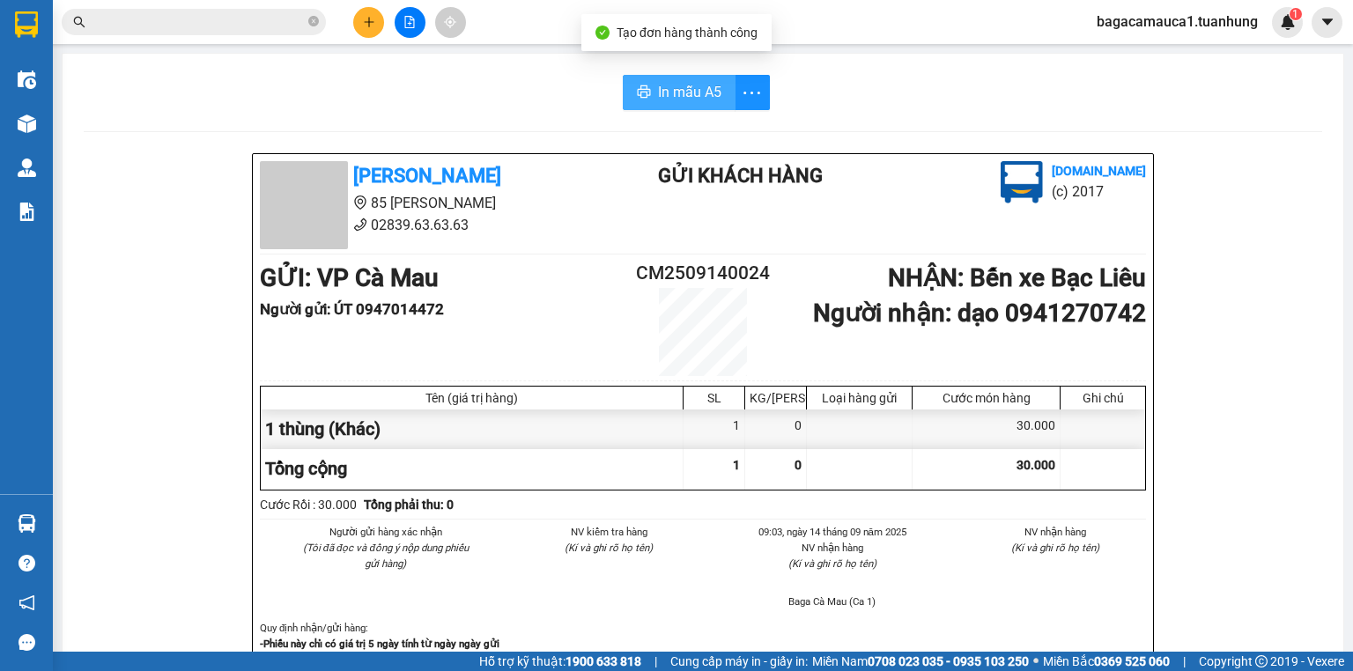
click at [658, 83] on span "In mẫu A5" at bounding box center [689, 92] width 63 height 22
click at [315, 22] on icon "close-circle" at bounding box center [313, 21] width 11 height 11
click at [245, 30] on input "text" at bounding box center [201, 21] width 208 height 19
click at [227, 25] on input "text" at bounding box center [201, 21] width 208 height 19
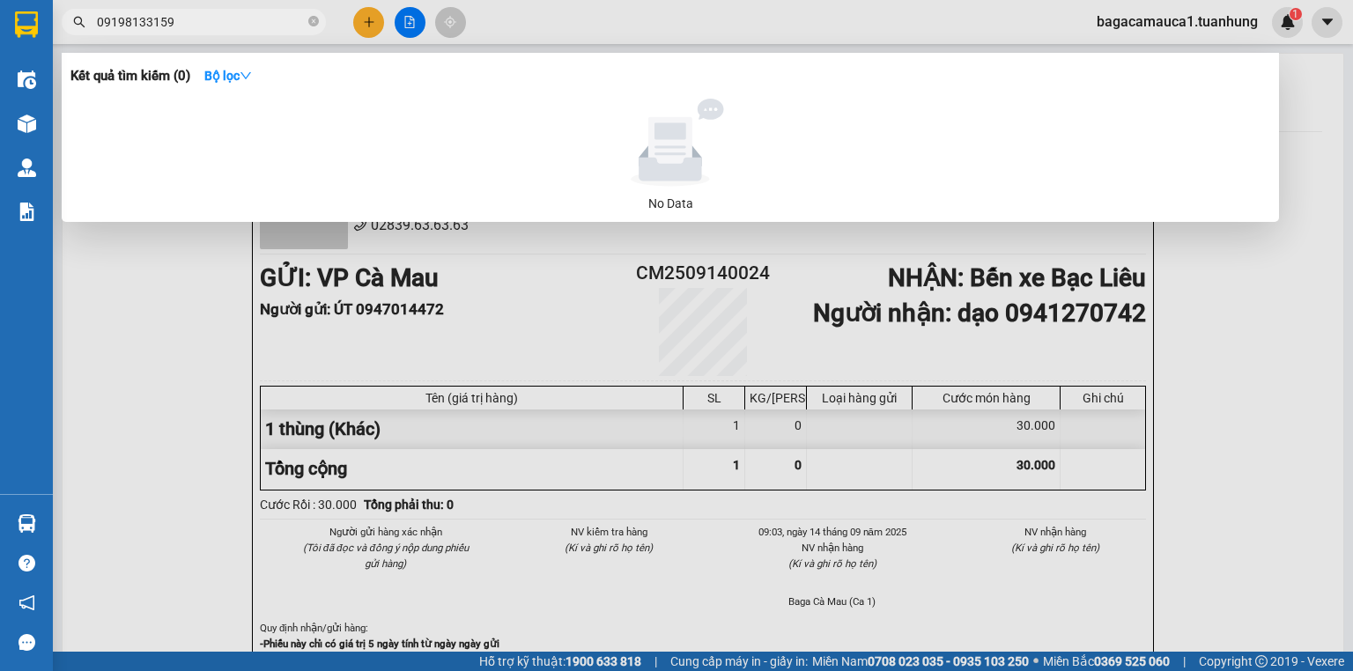
click at [131, 26] on input "09198133159" at bounding box center [201, 21] width 208 height 19
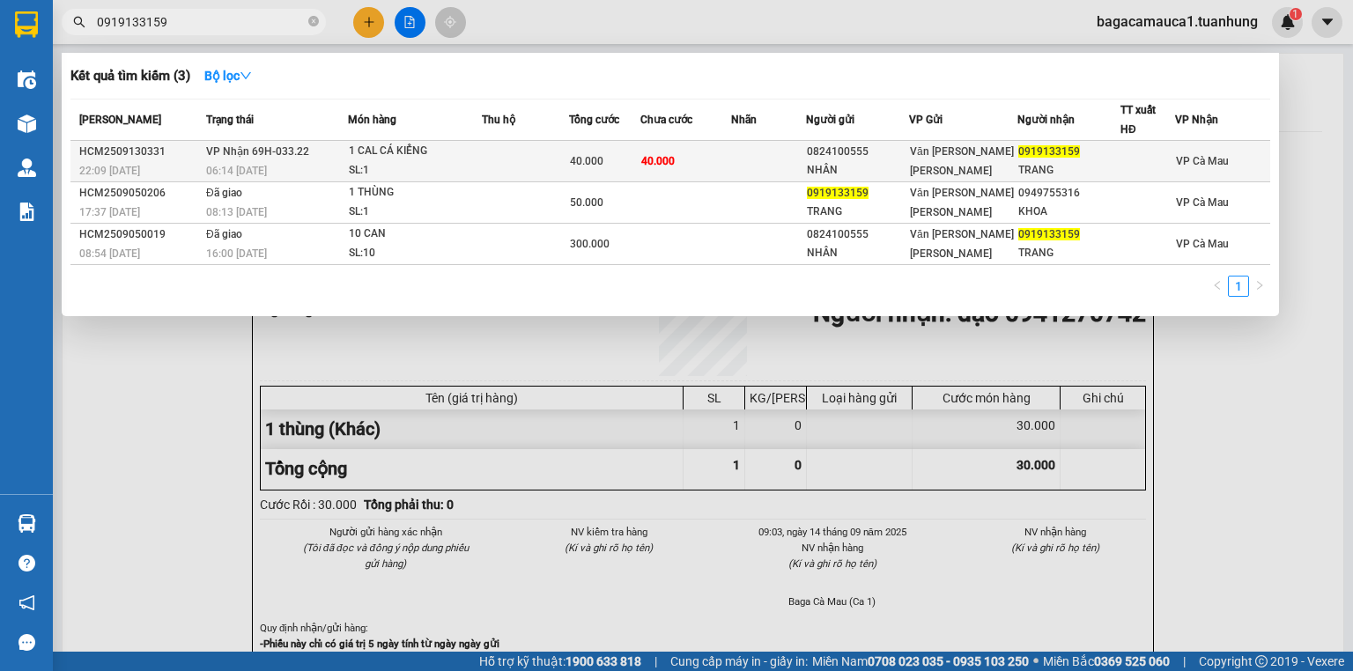
type input "0919133159"
click at [664, 156] on span "40.000" at bounding box center [657, 161] width 33 height 12
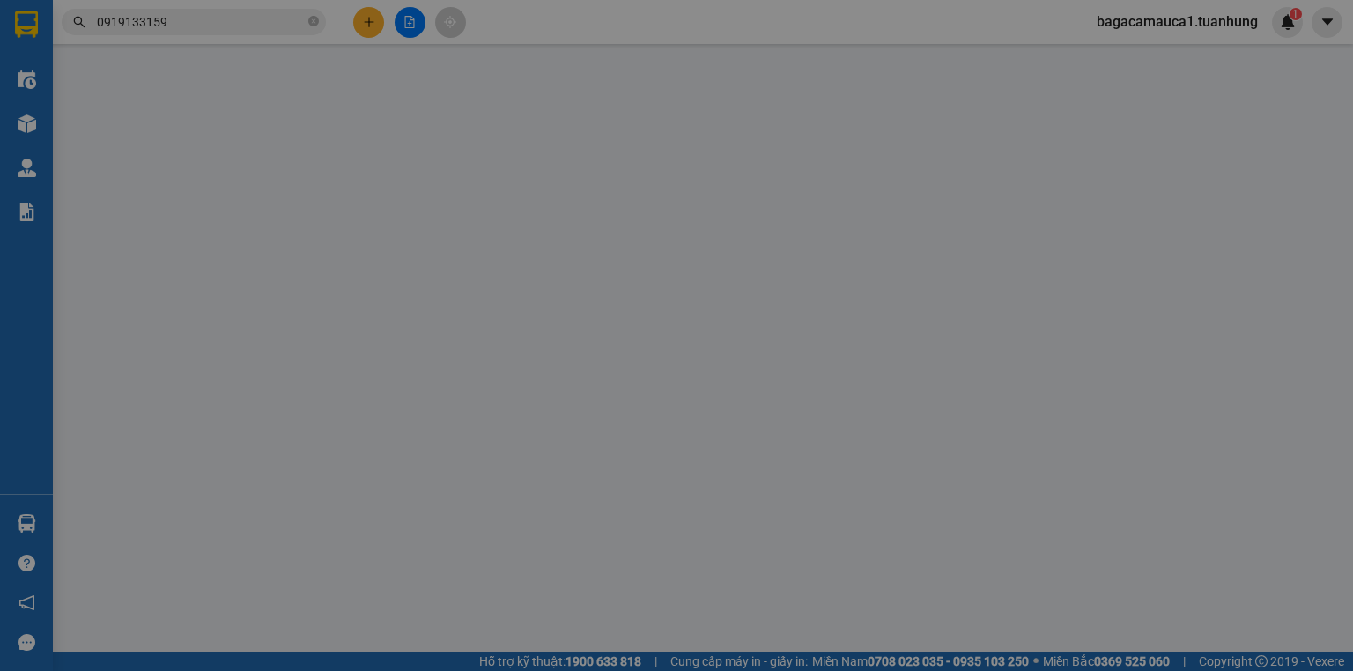
type input "0824100555"
type input "NHÂN"
type input "0919133159"
type input "TRANG"
type input "40.000"
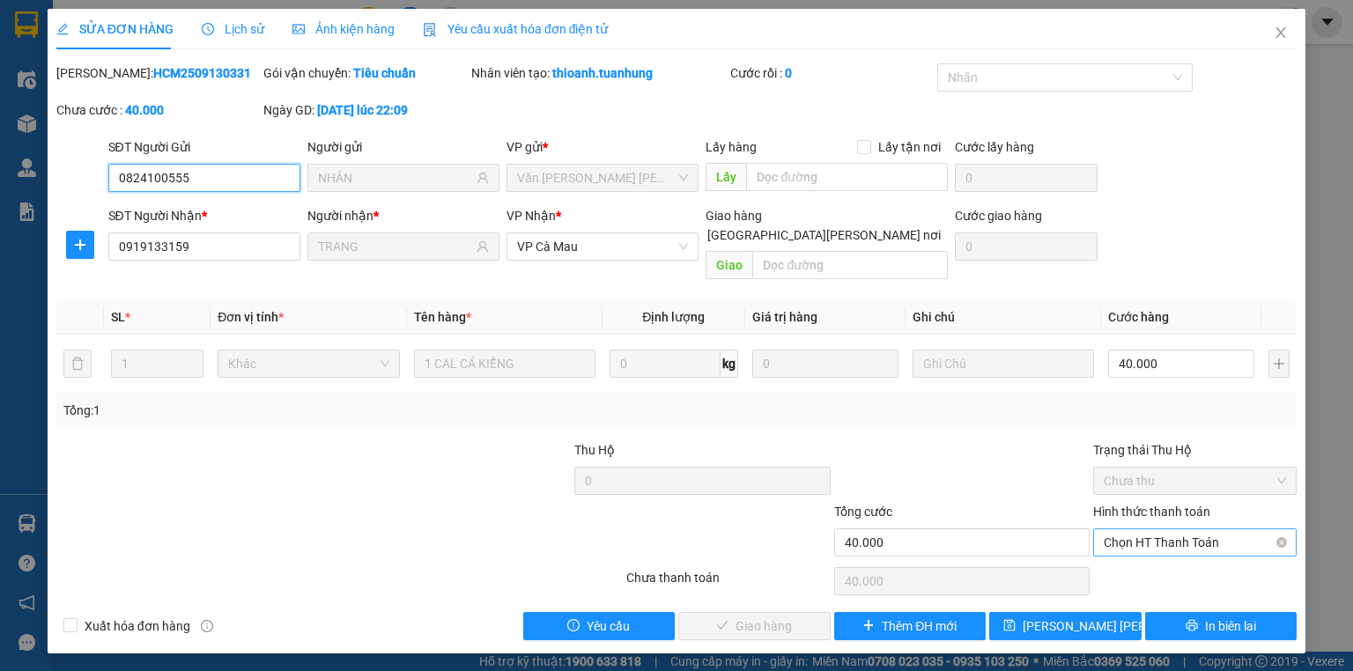
click at [1139, 529] on span "Chọn HT Thanh Toán" at bounding box center [1195, 542] width 182 height 26
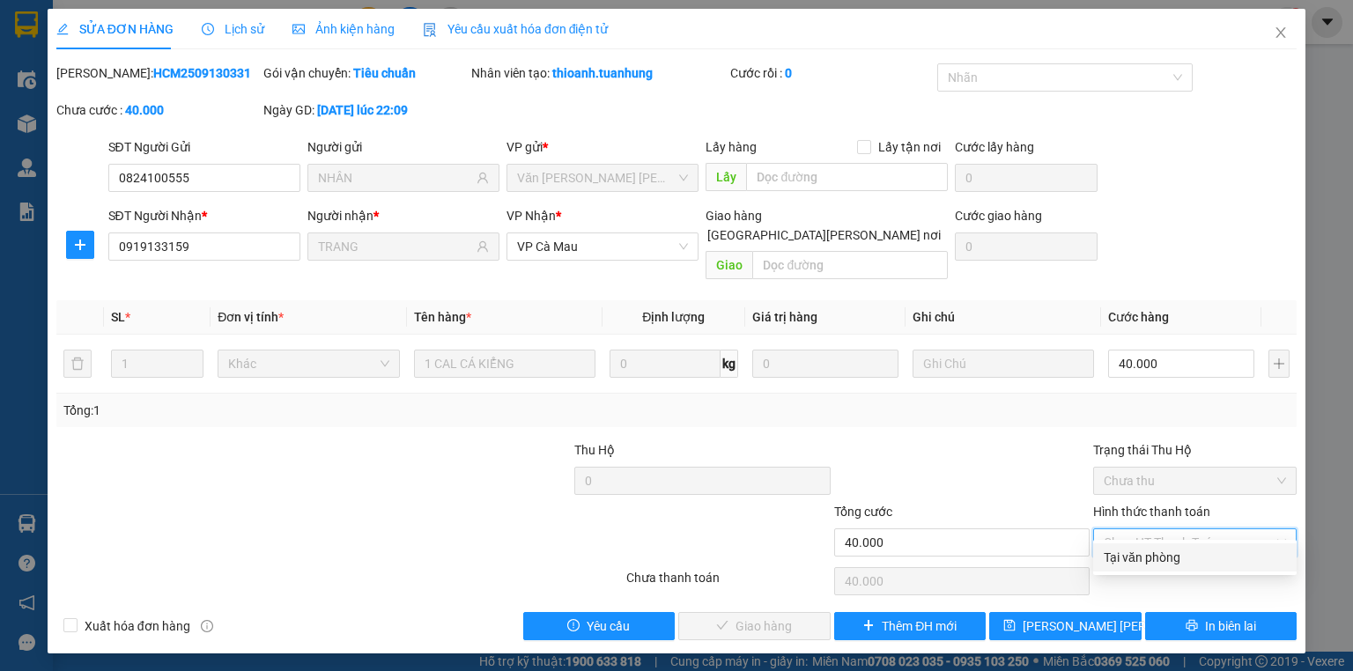
drag, startPoint x: 1143, startPoint y: 536, endPoint x: 1149, endPoint y: 554, distance: 18.7
click at [1149, 554] on div "Tại văn phòng" at bounding box center [1195, 557] width 182 height 19
type input "0"
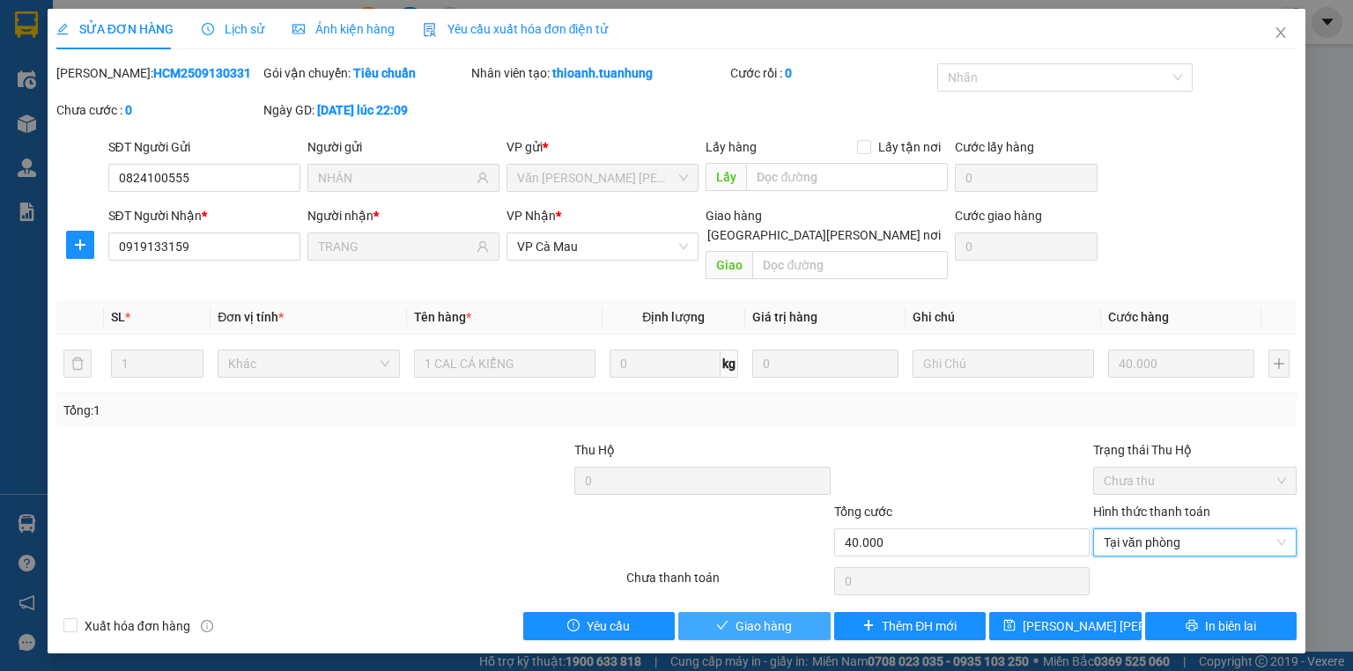
click at [755, 617] on span "Giao hàng" at bounding box center [764, 626] width 56 height 19
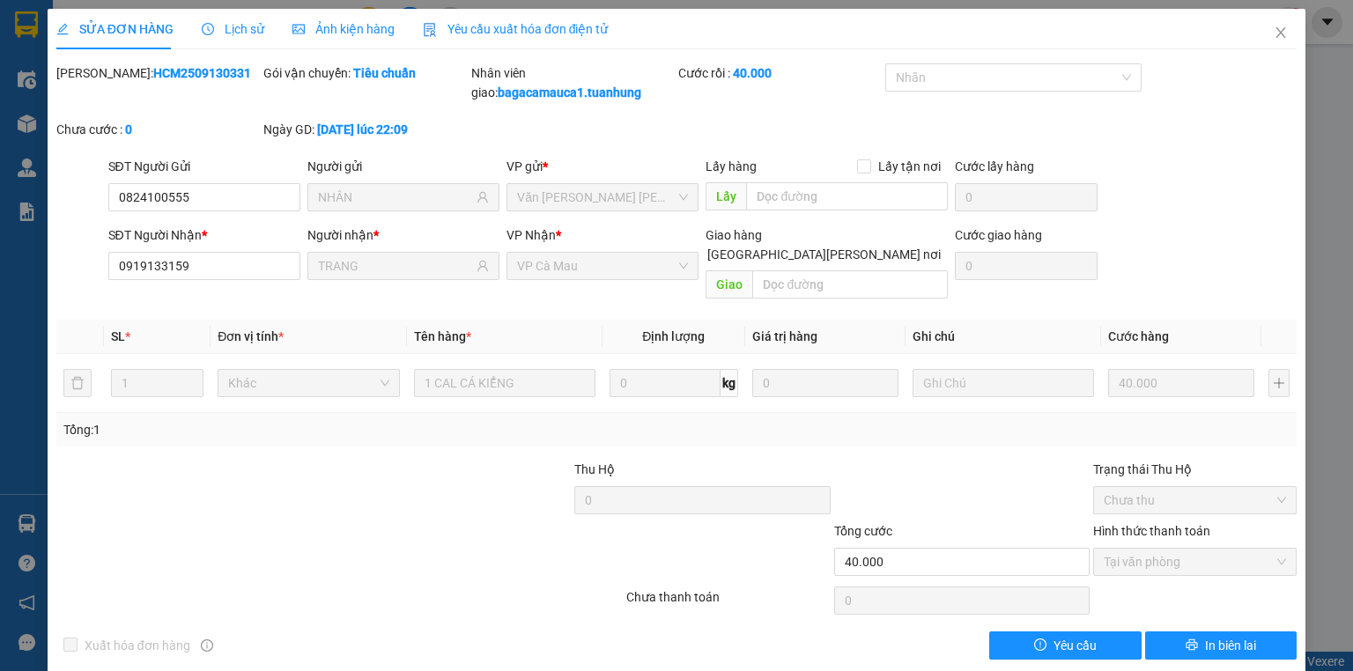
scroll to position [2, 0]
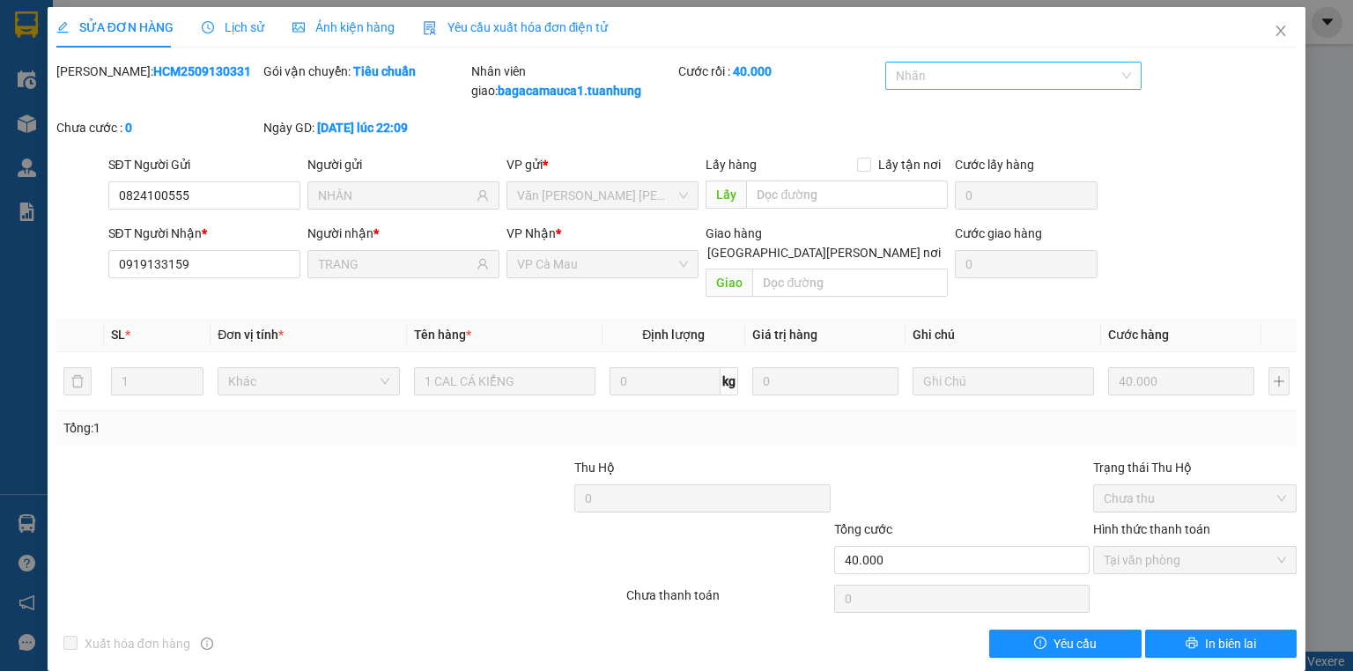
click at [1047, 70] on div at bounding box center [1004, 75] width 229 height 21
click at [1274, 26] on icon "close" at bounding box center [1281, 31] width 14 height 14
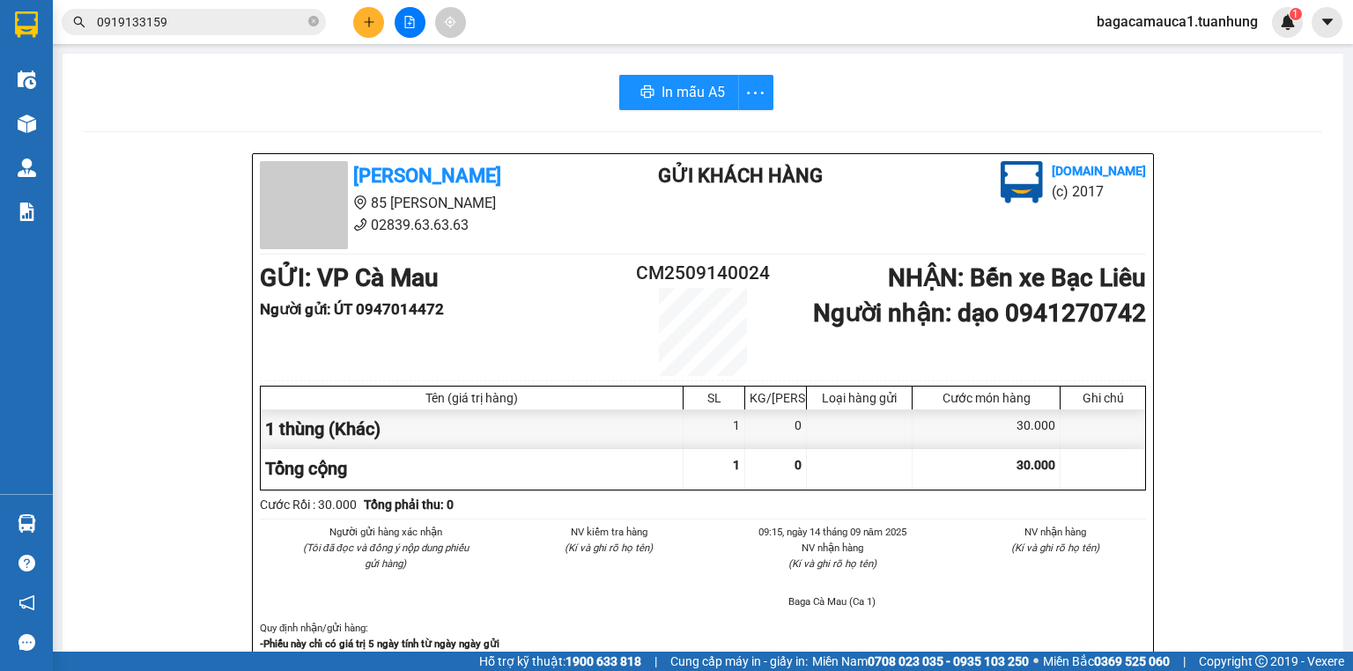
click at [240, 18] on input "0919133159" at bounding box center [201, 21] width 208 height 19
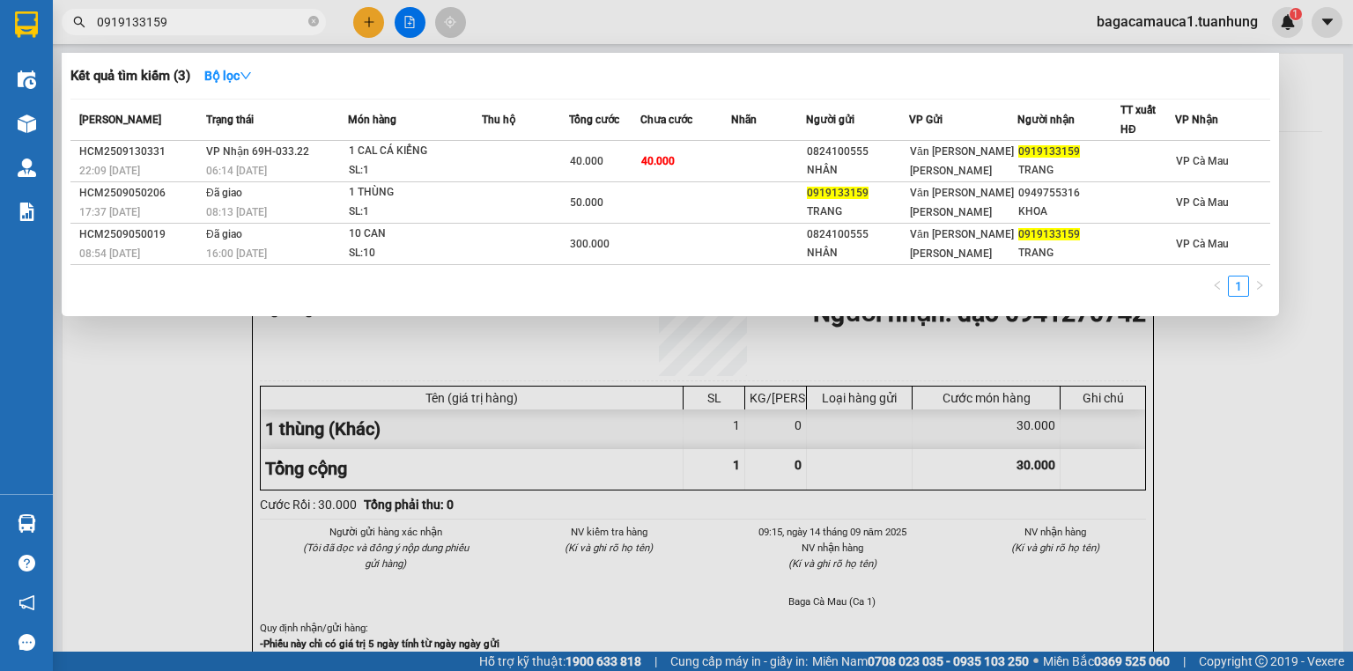
click at [240, 18] on input "0919133159" at bounding box center [201, 21] width 208 height 19
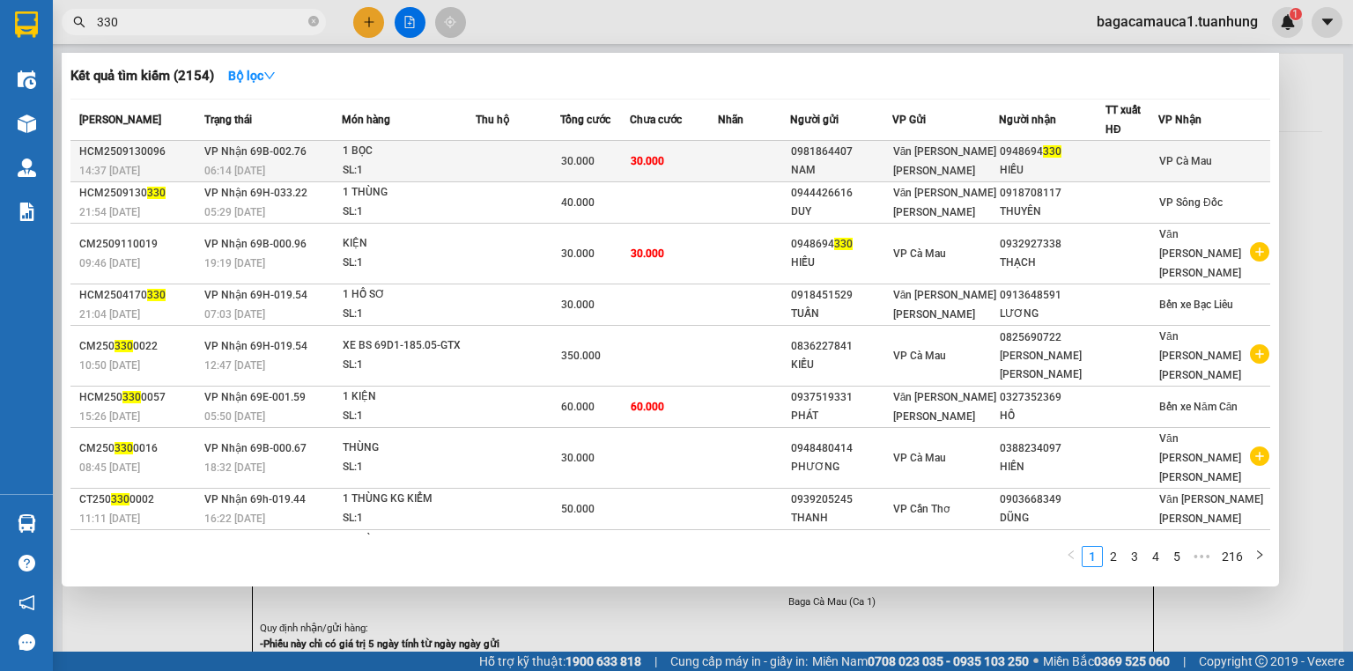
type input "330"
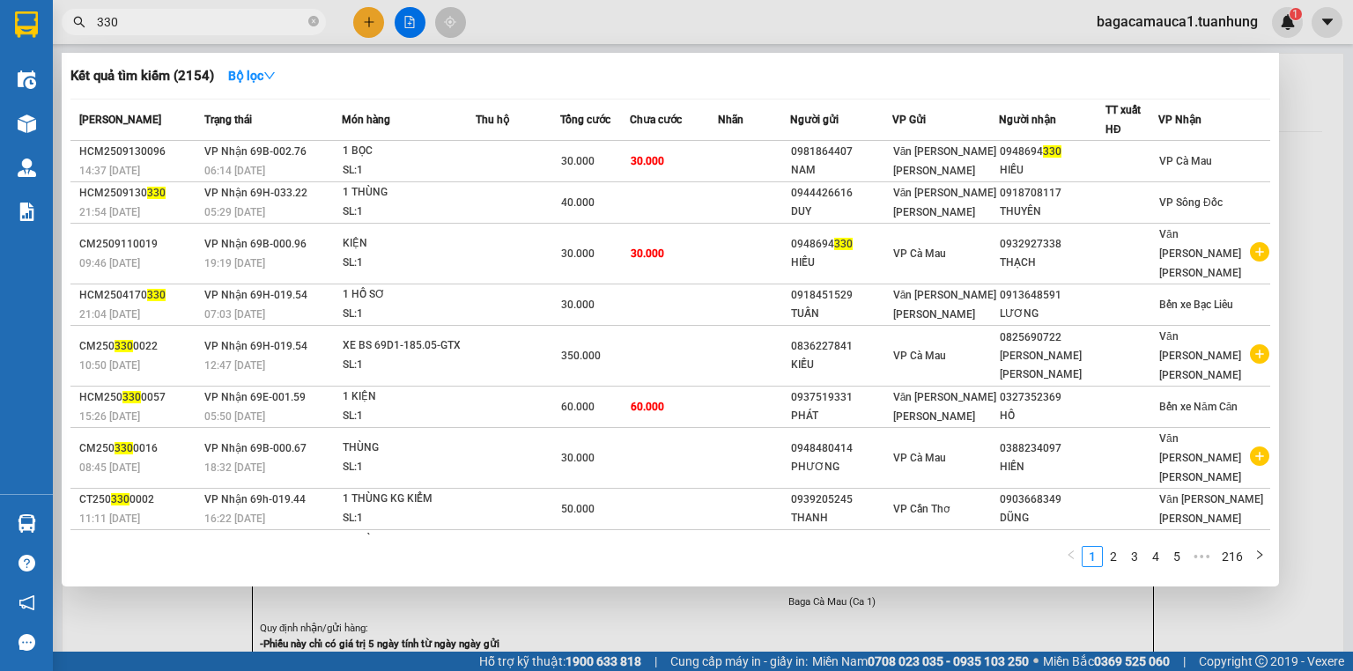
click at [393, 152] on div "1 BỌC" at bounding box center [409, 151] width 132 height 19
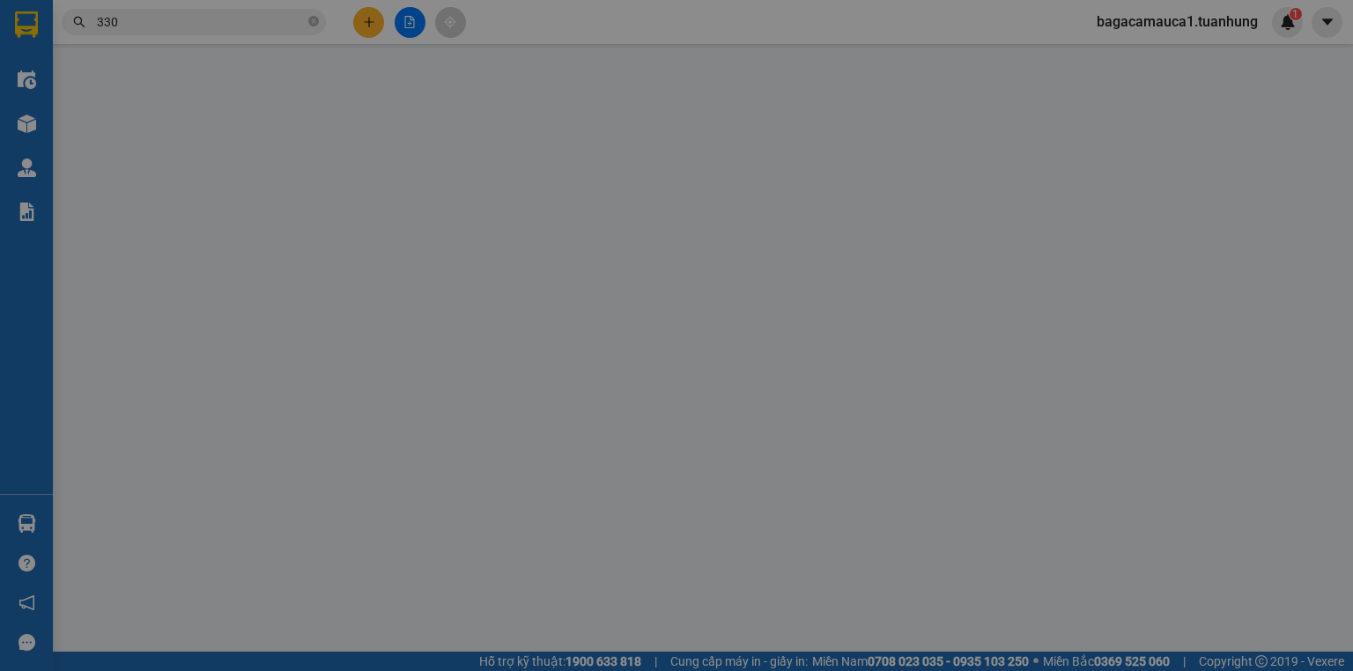
type input "0981864407"
type input "NAM"
type input "0948694330"
type input "HIẾU"
type input "30.000"
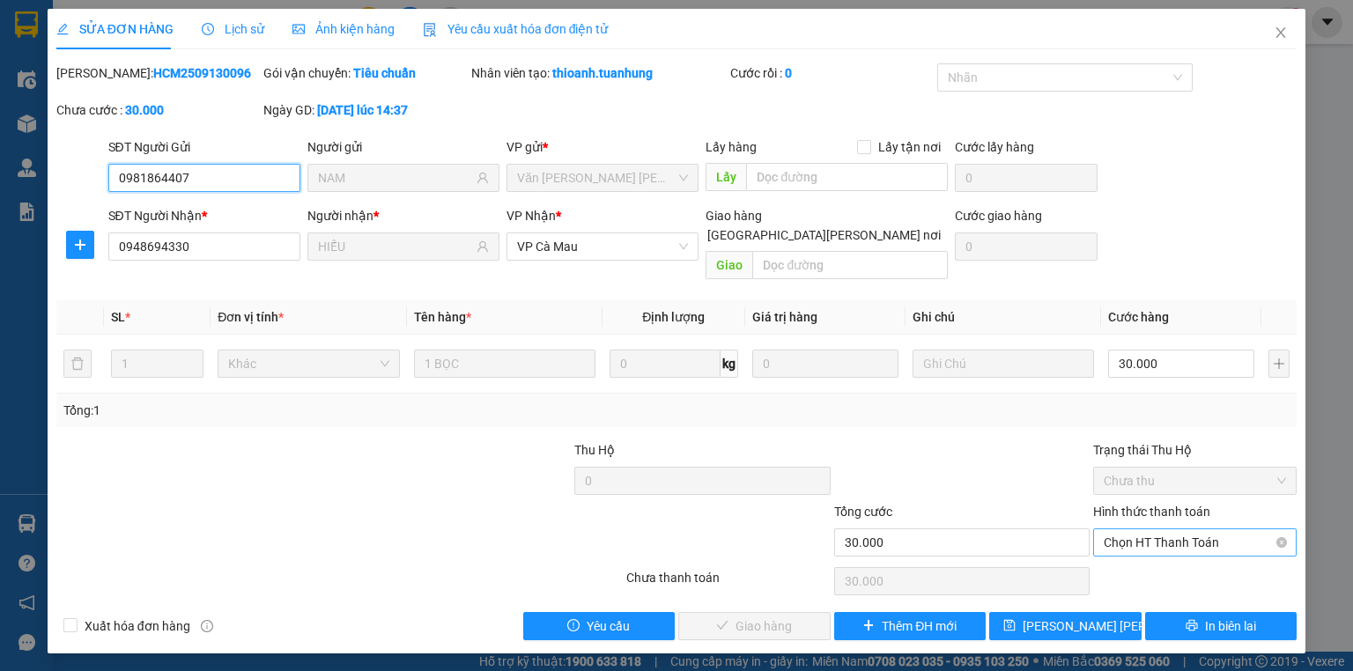
drag, startPoint x: 1166, startPoint y: 525, endPoint x: 1177, endPoint y: 535, distance: 14.3
click at [1166, 529] on span "Chọn HT Thanh Toán" at bounding box center [1195, 542] width 182 height 26
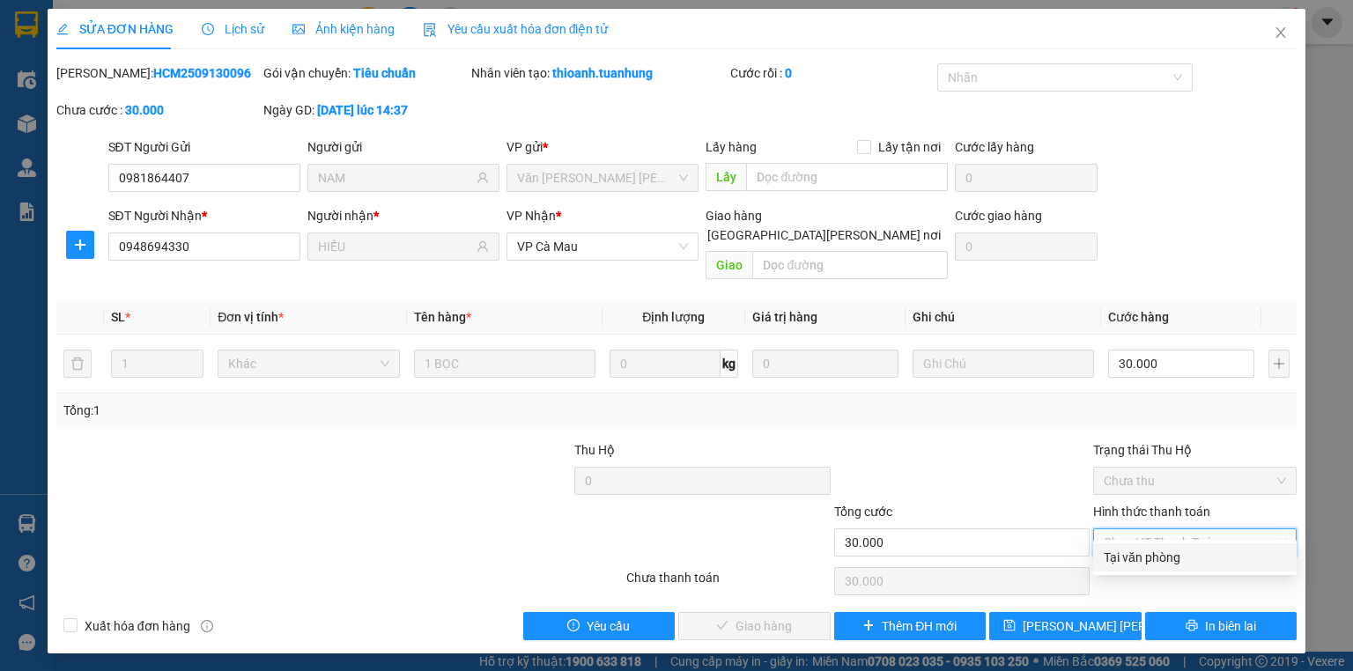
click at [1184, 551] on div "Tại văn phòng" at bounding box center [1195, 557] width 182 height 19
type input "0"
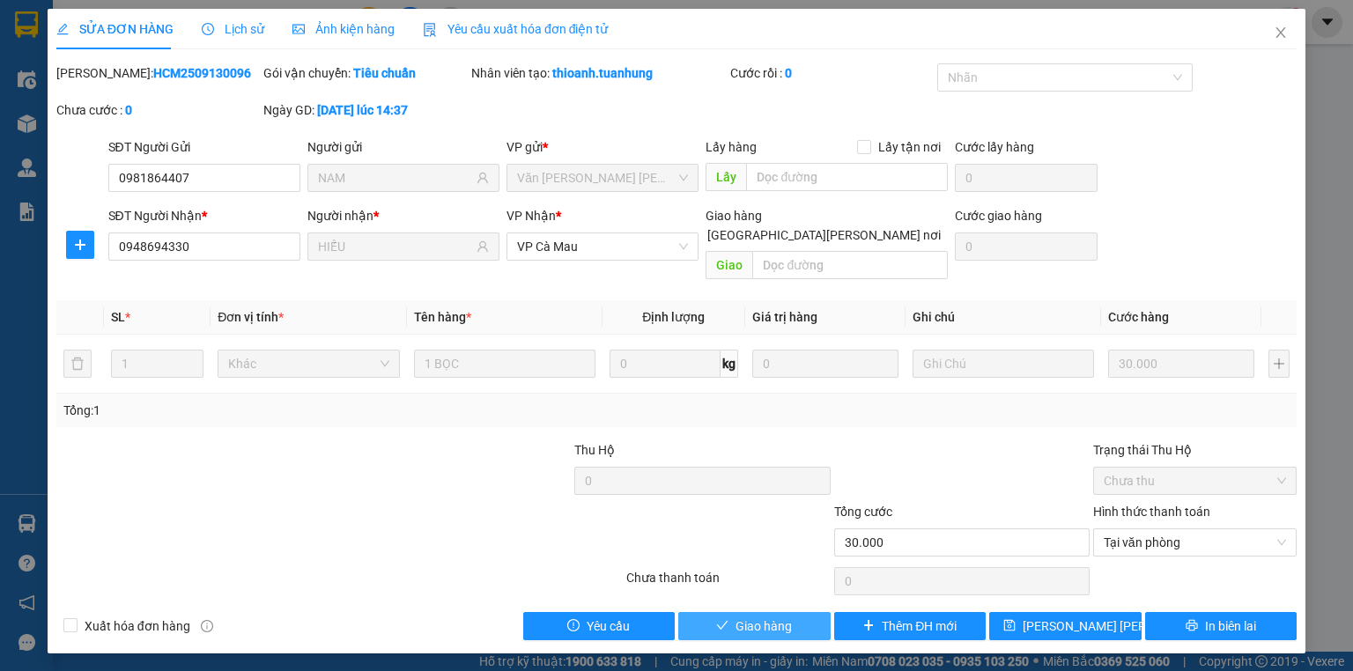
click at [793, 612] on button "Giao hàng" at bounding box center [754, 626] width 152 height 28
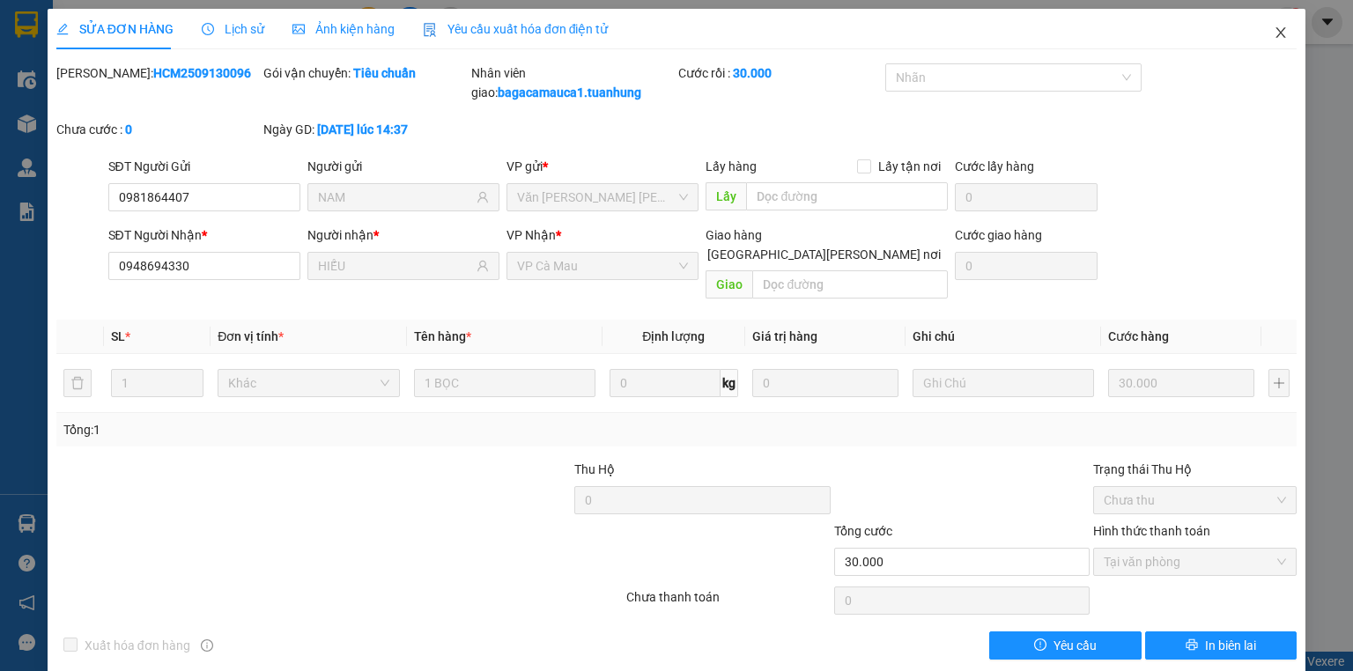
click at [1274, 32] on icon "close" at bounding box center [1281, 33] width 14 height 14
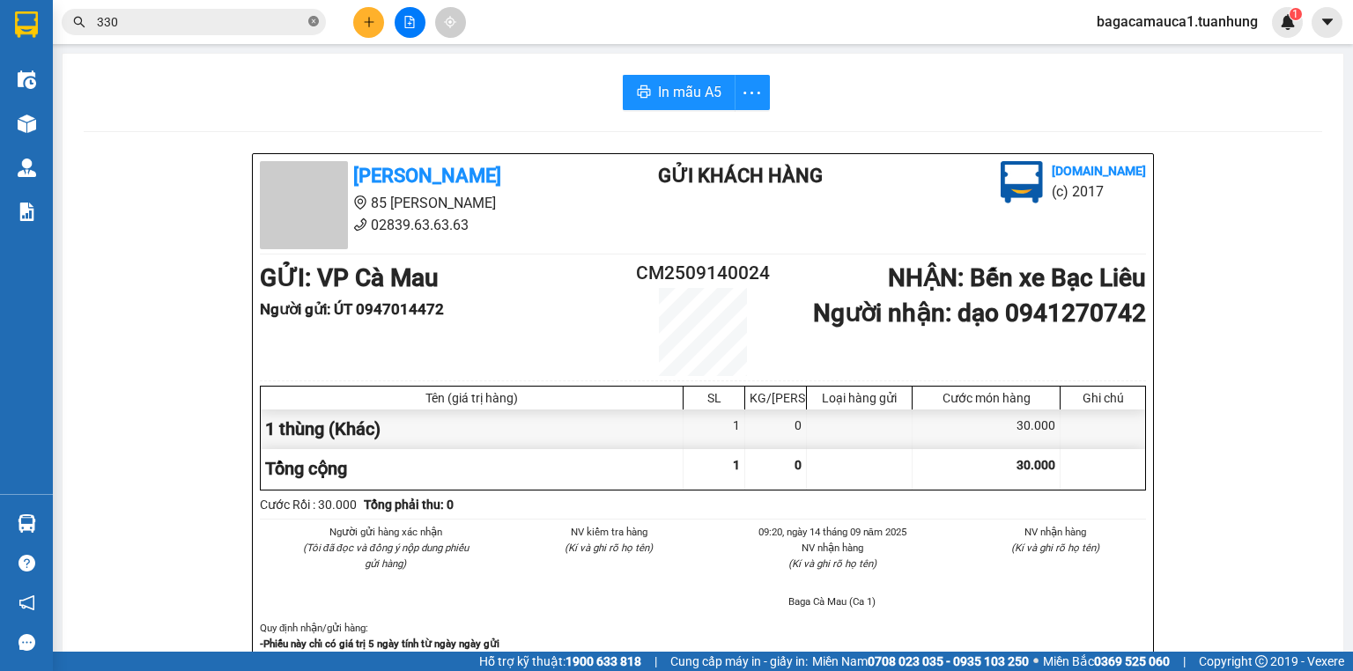
click at [317, 18] on icon "close-circle" at bounding box center [313, 21] width 11 height 11
click at [293, 25] on input "text" at bounding box center [201, 21] width 208 height 19
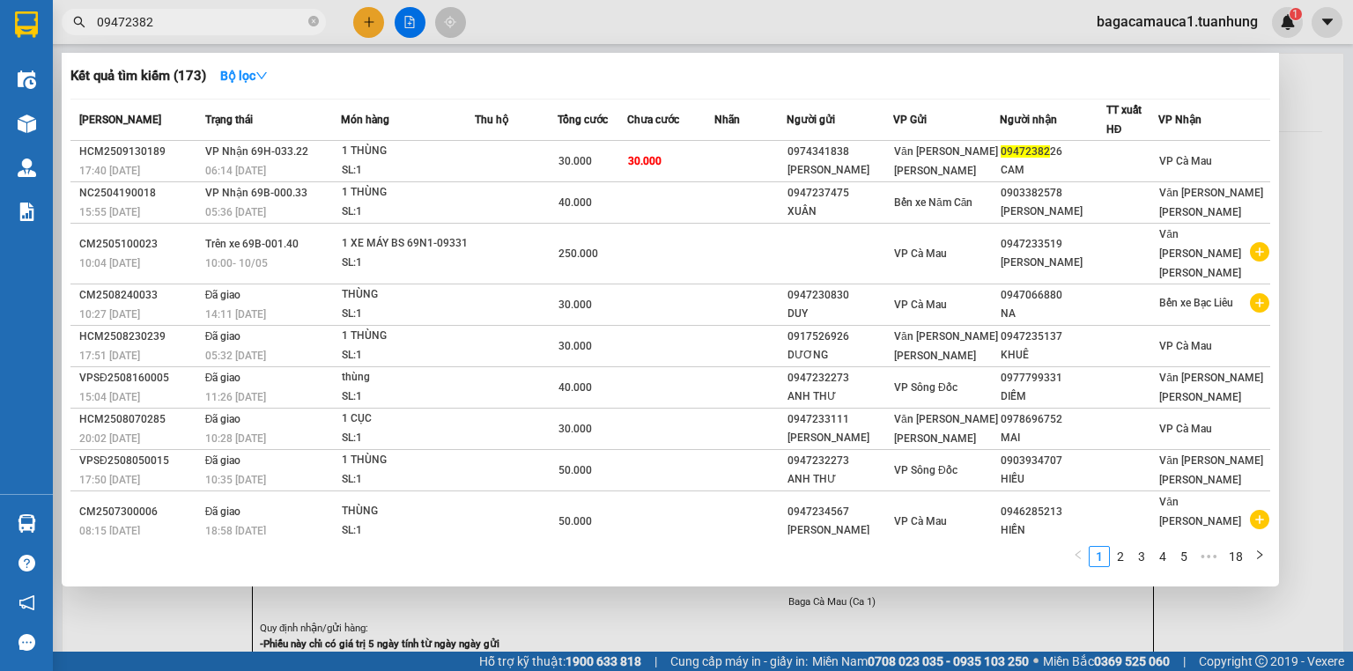
type input "094723822"
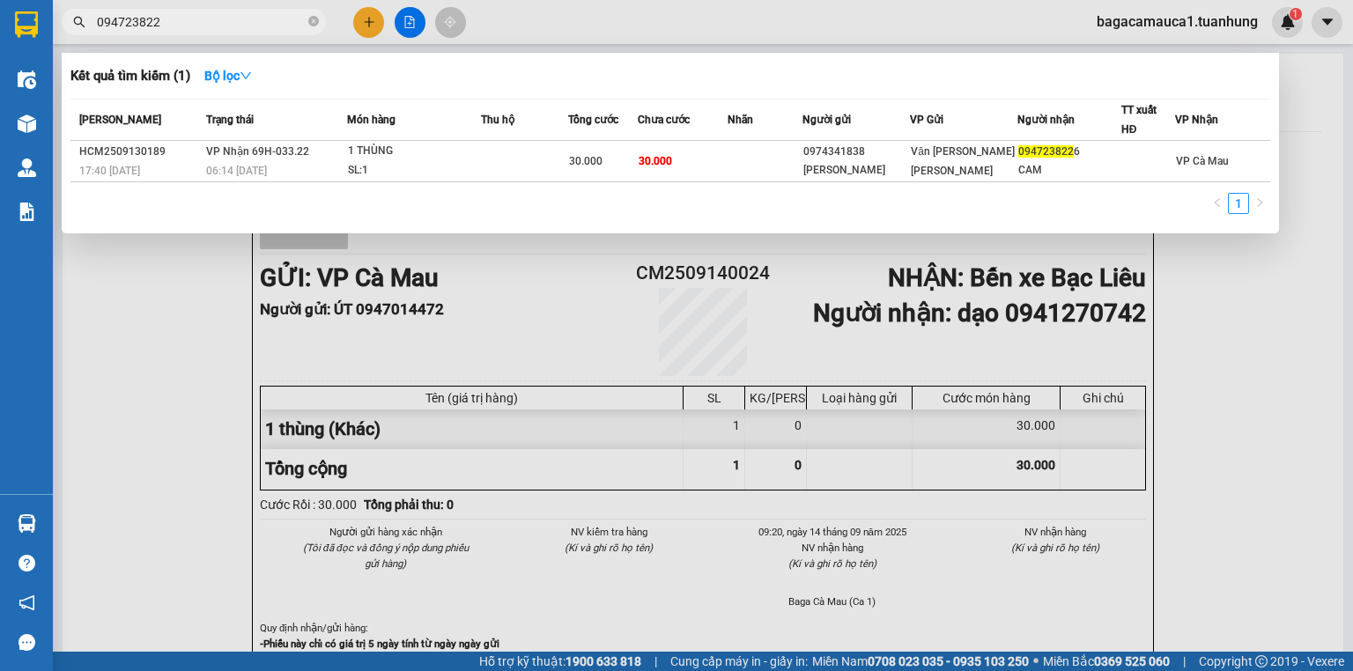
click at [314, 24] on icon "close-circle" at bounding box center [313, 21] width 11 height 11
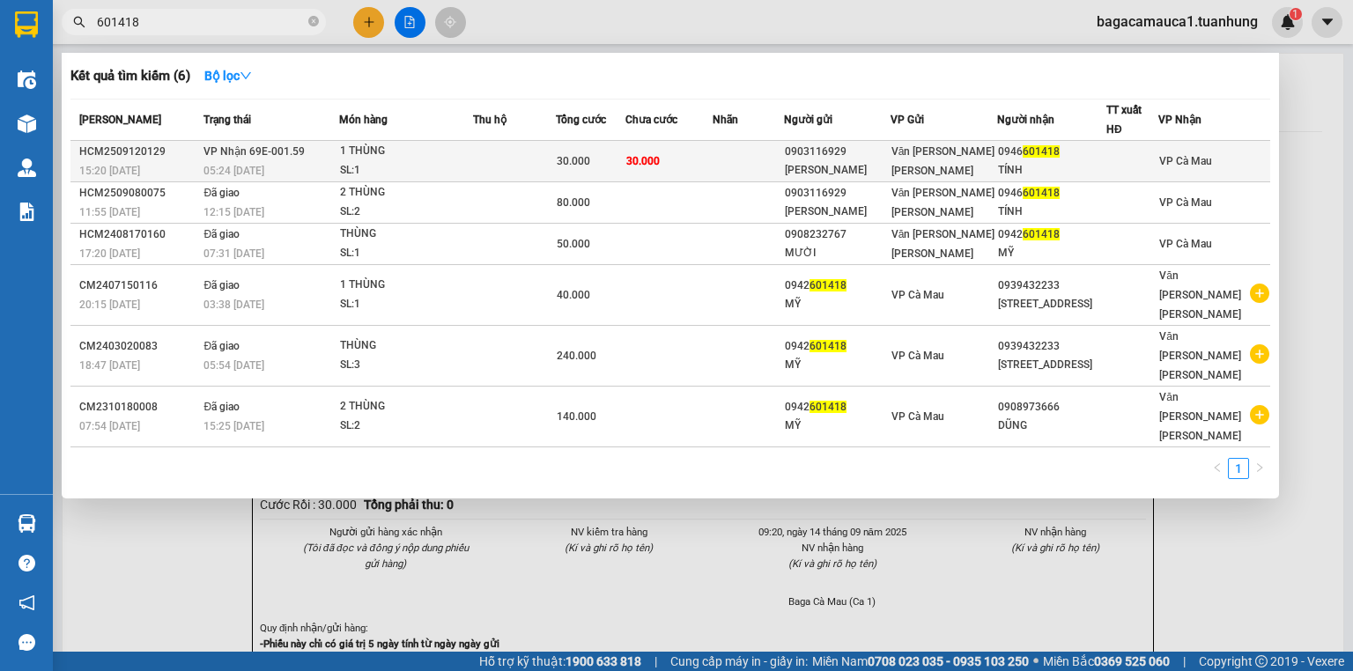
type input "601418"
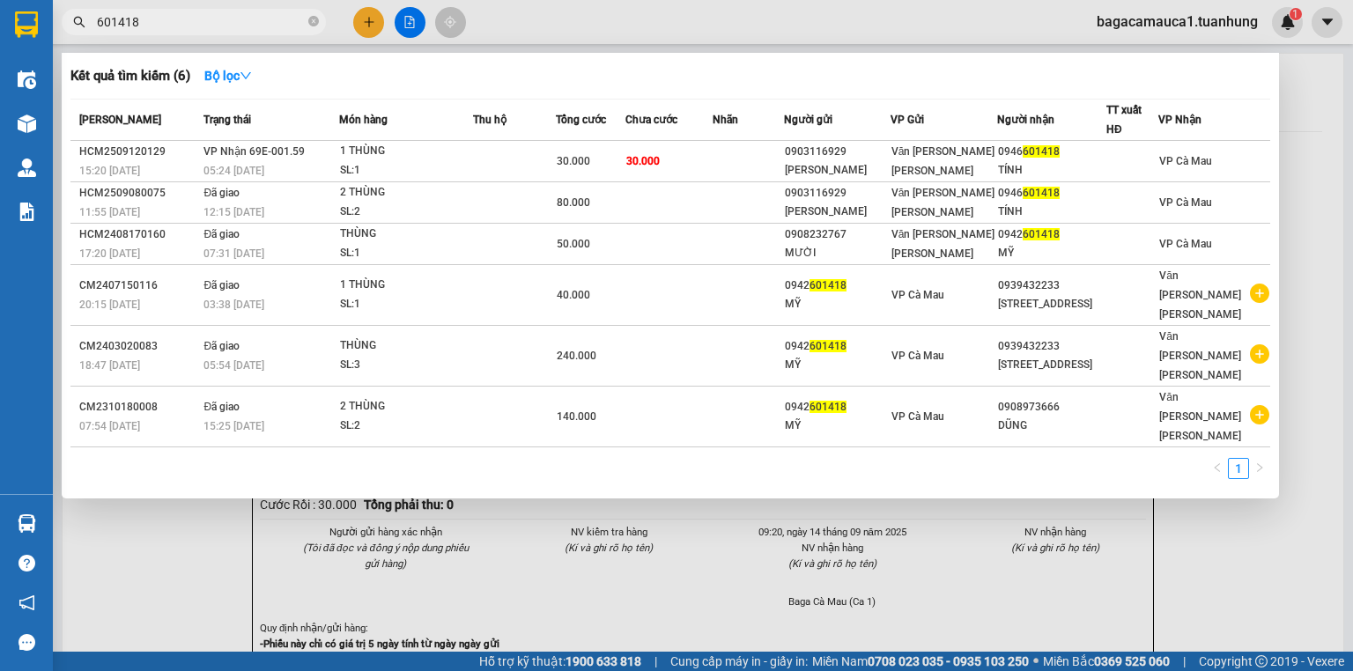
click at [688, 161] on td "30.000" at bounding box center [668, 161] width 87 height 41
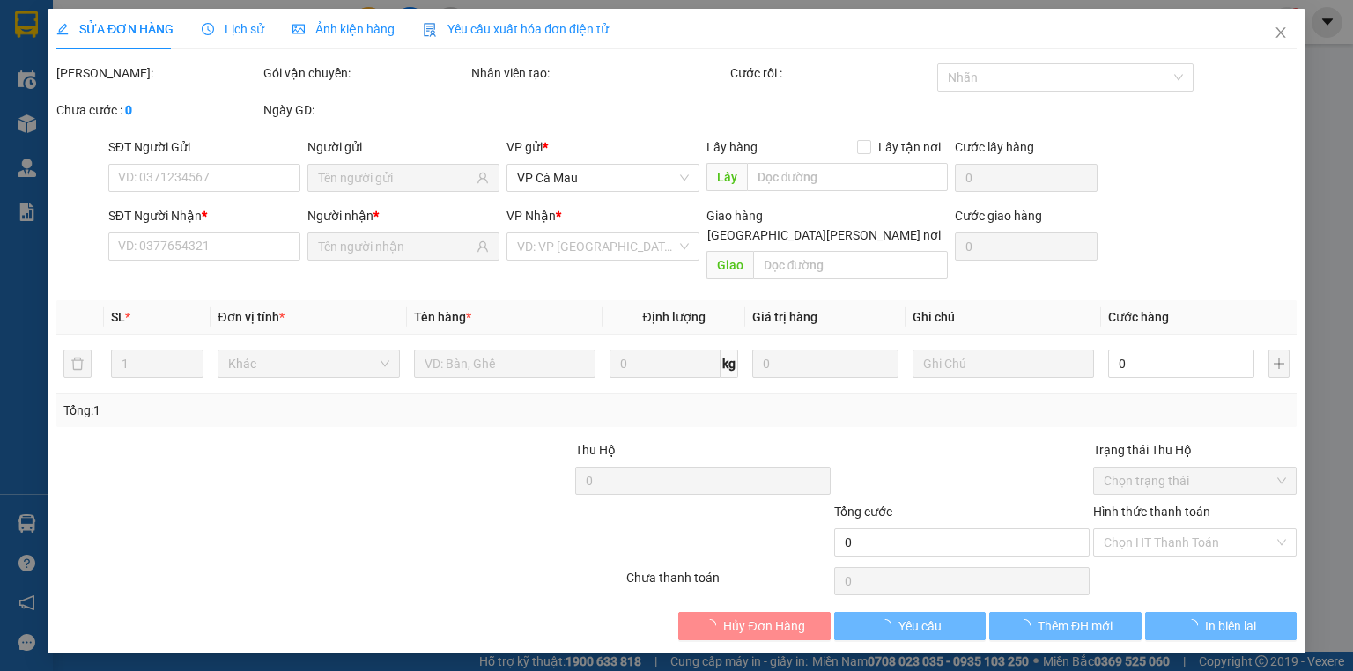
type input "0903116929"
type input "THANH LIÊM"
type input "0946601418"
type input "TÍNH"
type input "30.000"
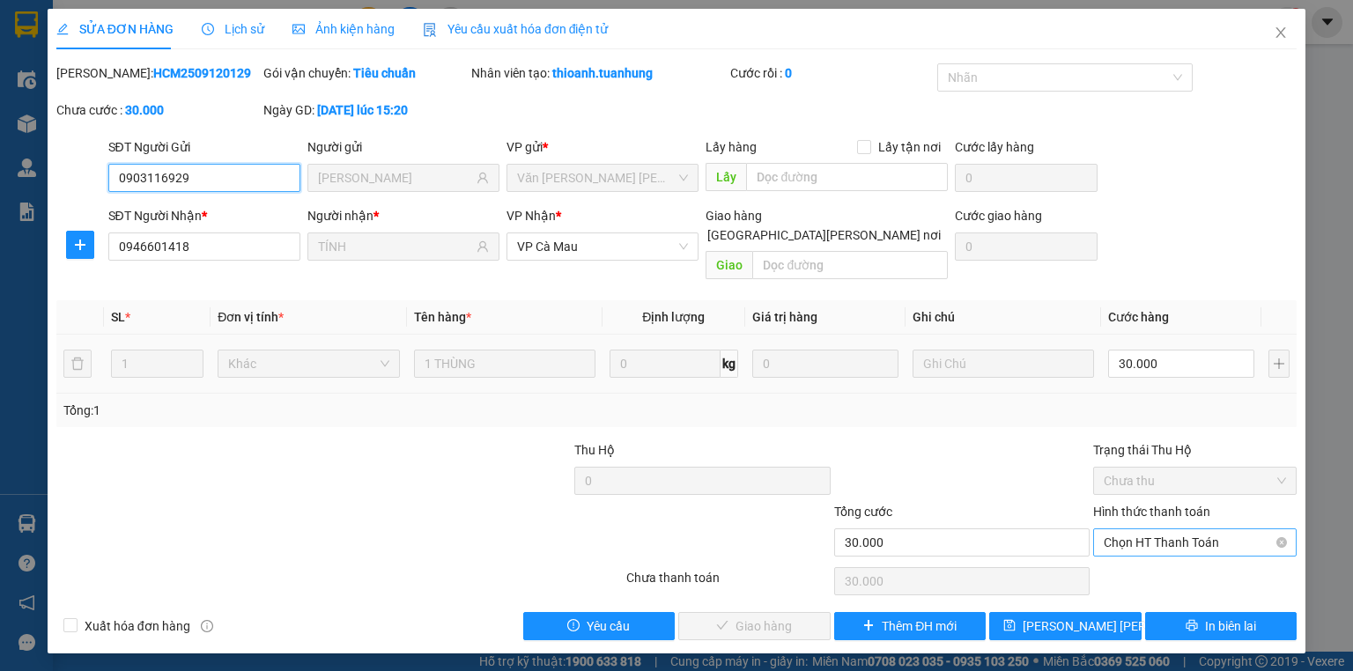
click at [1180, 529] on span "Chọn HT Thanh Toán" at bounding box center [1195, 542] width 182 height 26
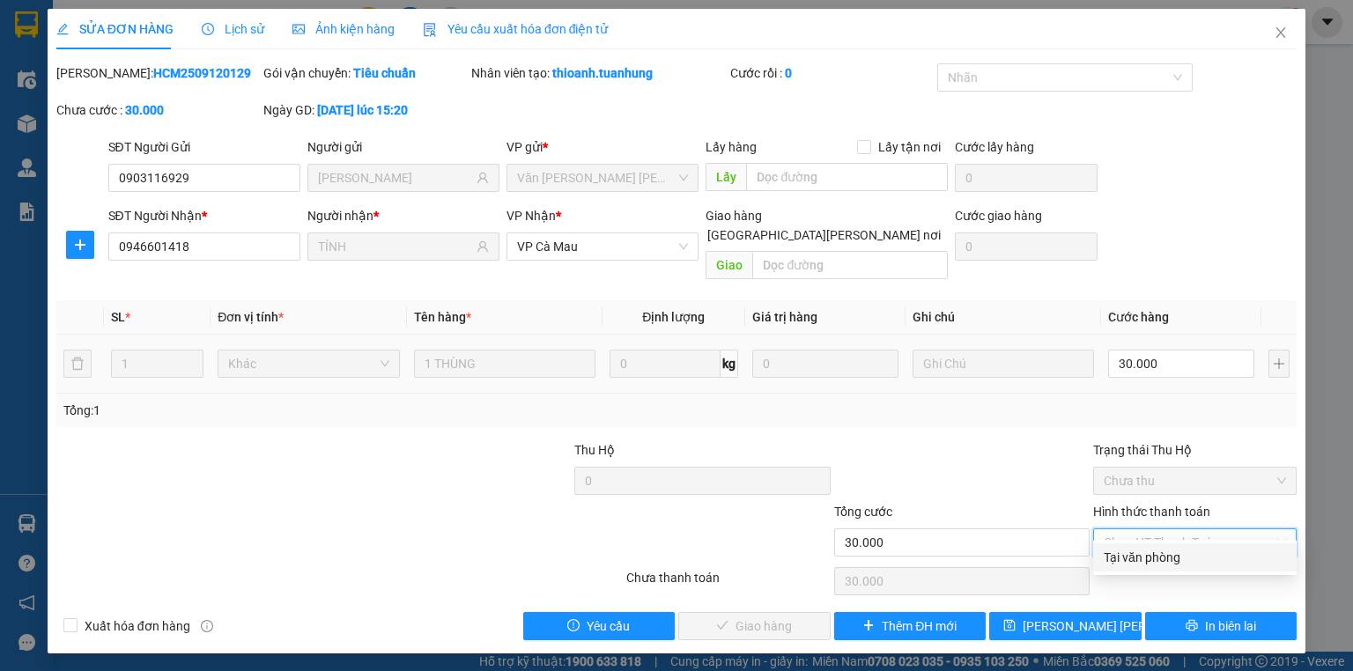
click at [1198, 550] on div "Tại văn phòng" at bounding box center [1195, 557] width 182 height 19
type input "0"
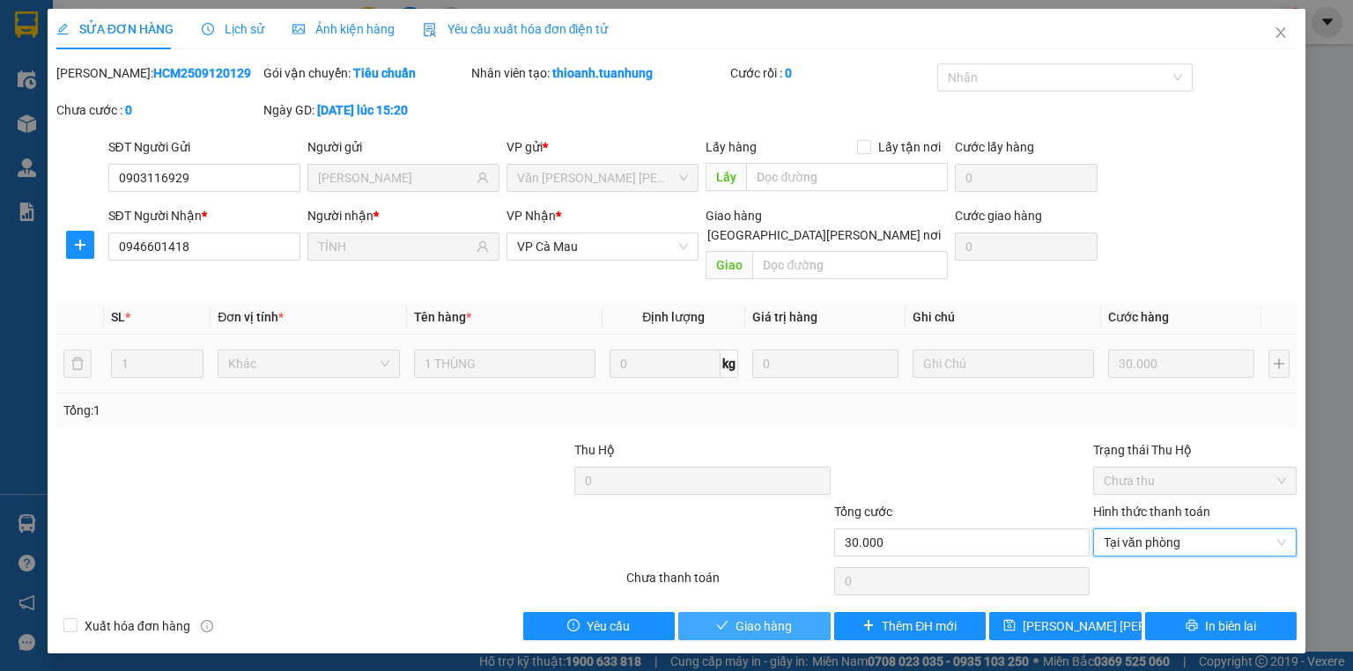
click at [775, 617] on span "Giao hàng" at bounding box center [764, 626] width 56 height 19
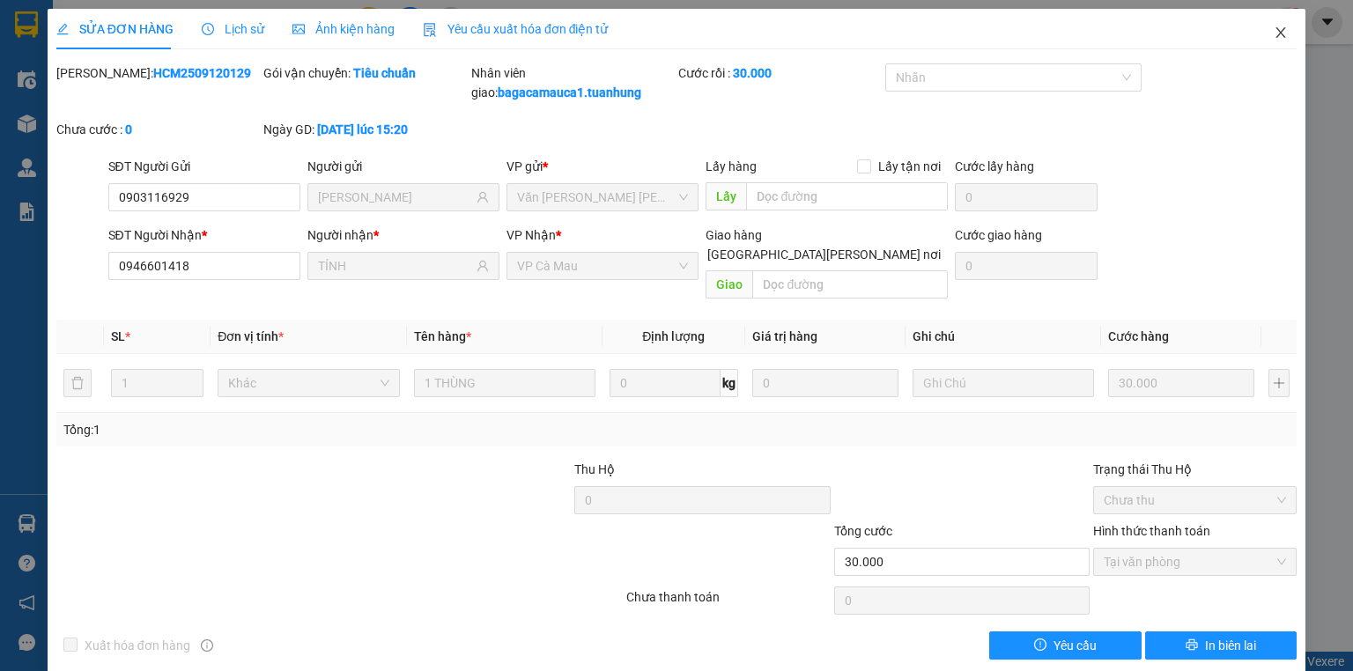
click at [1274, 35] on icon "close" at bounding box center [1281, 33] width 14 height 14
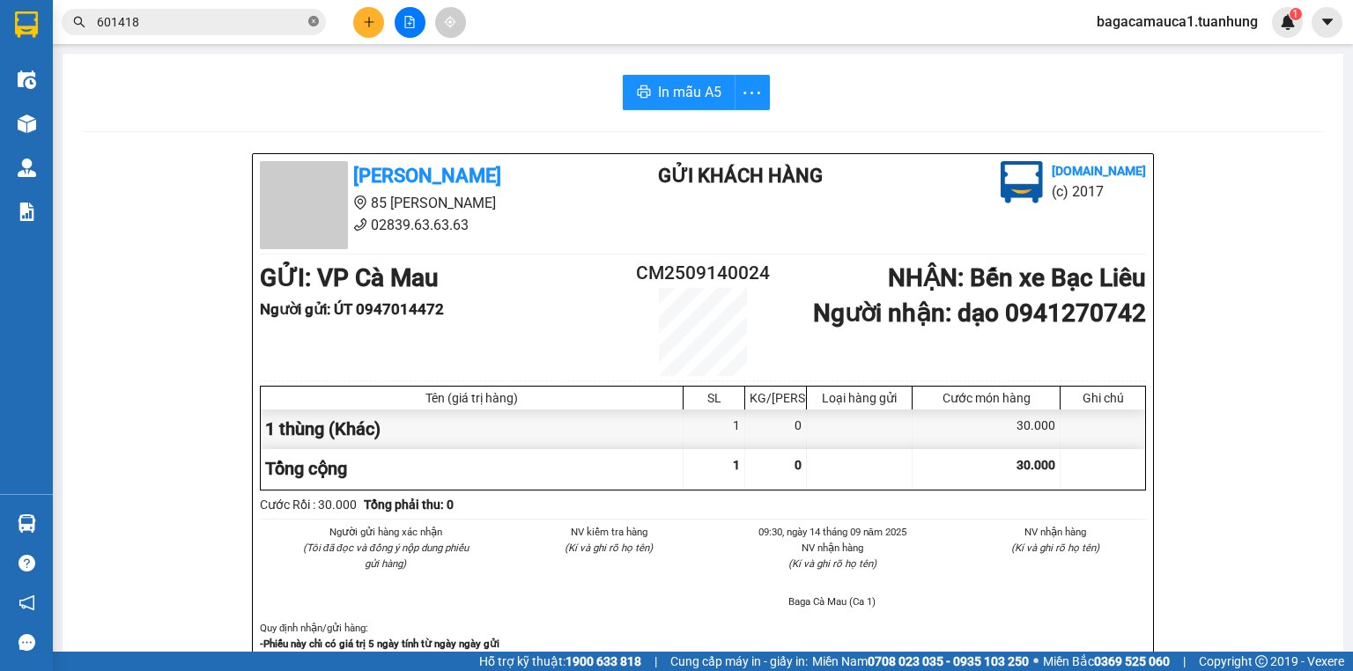
click at [311, 21] on icon "close-circle" at bounding box center [313, 21] width 11 height 11
click at [292, 26] on input "text" at bounding box center [201, 21] width 208 height 19
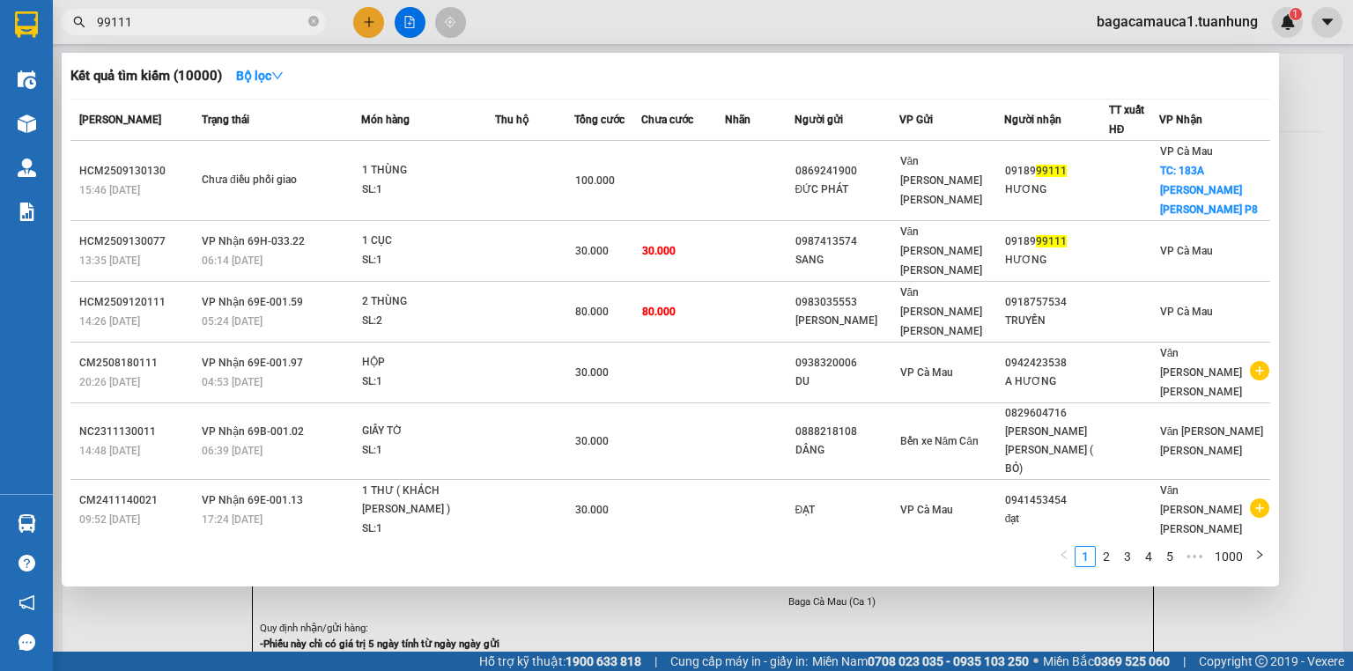
type input "999111"
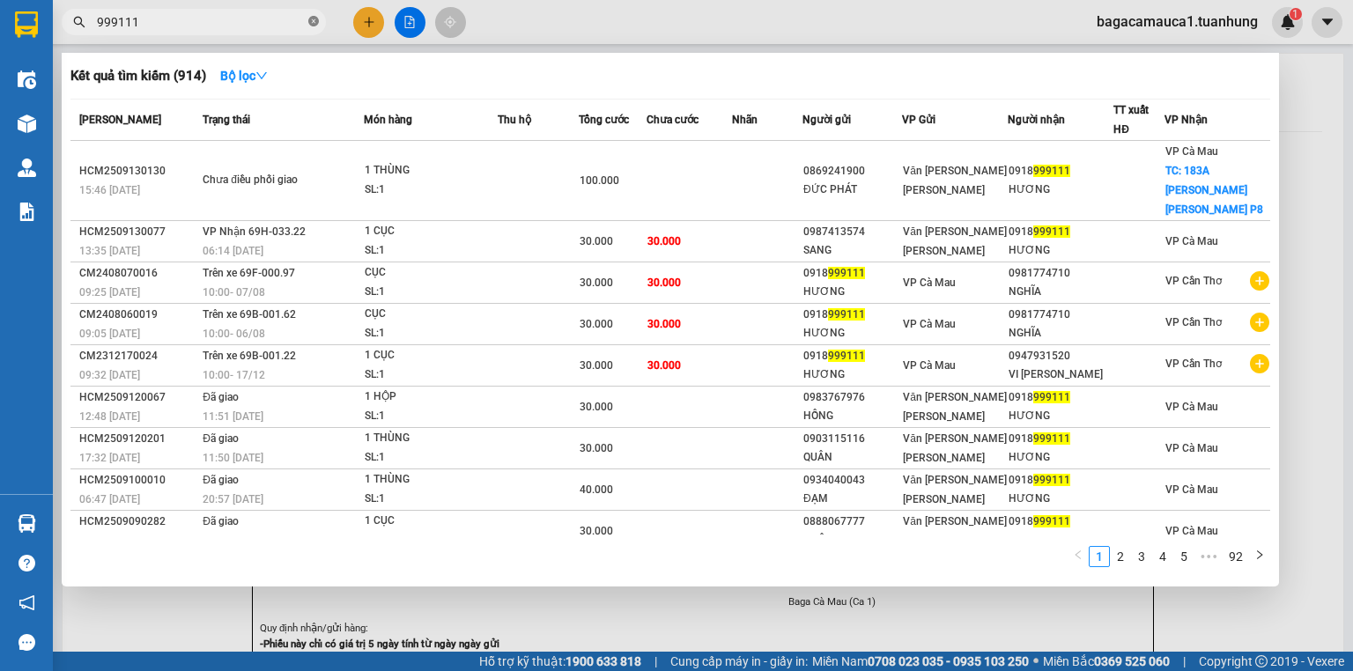
click at [310, 21] on icon "close-circle" at bounding box center [313, 21] width 11 height 11
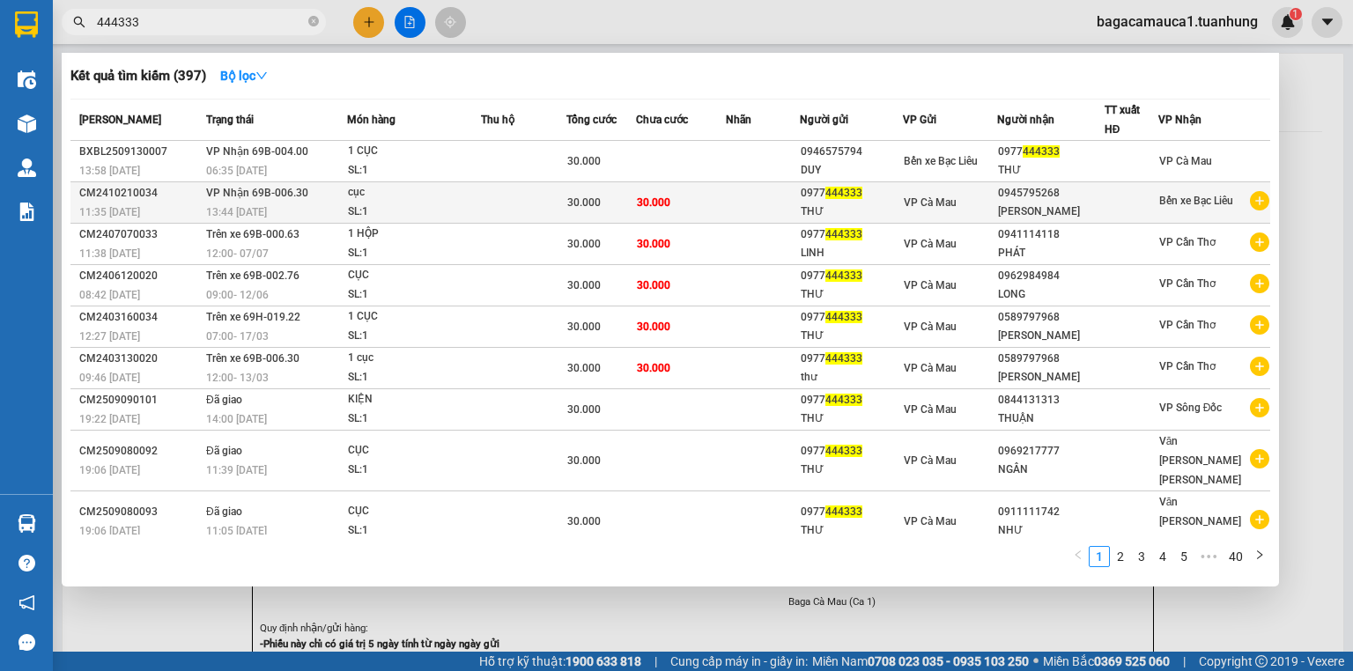
type input "444333"
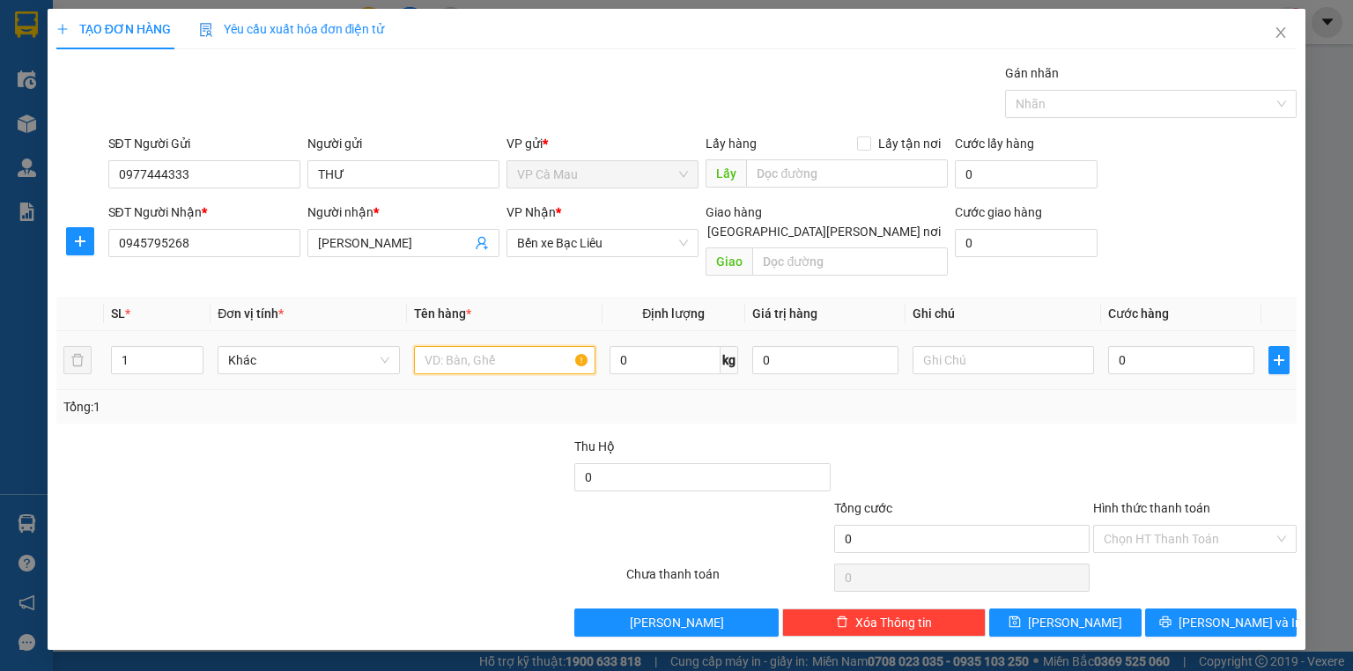
click at [518, 346] on input "text" at bounding box center [504, 360] width 181 height 28
type input "CỤC"
click at [1228, 346] on input "0" at bounding box center [1181, 360] width 146 height 28
type input "+3"
type input "3"
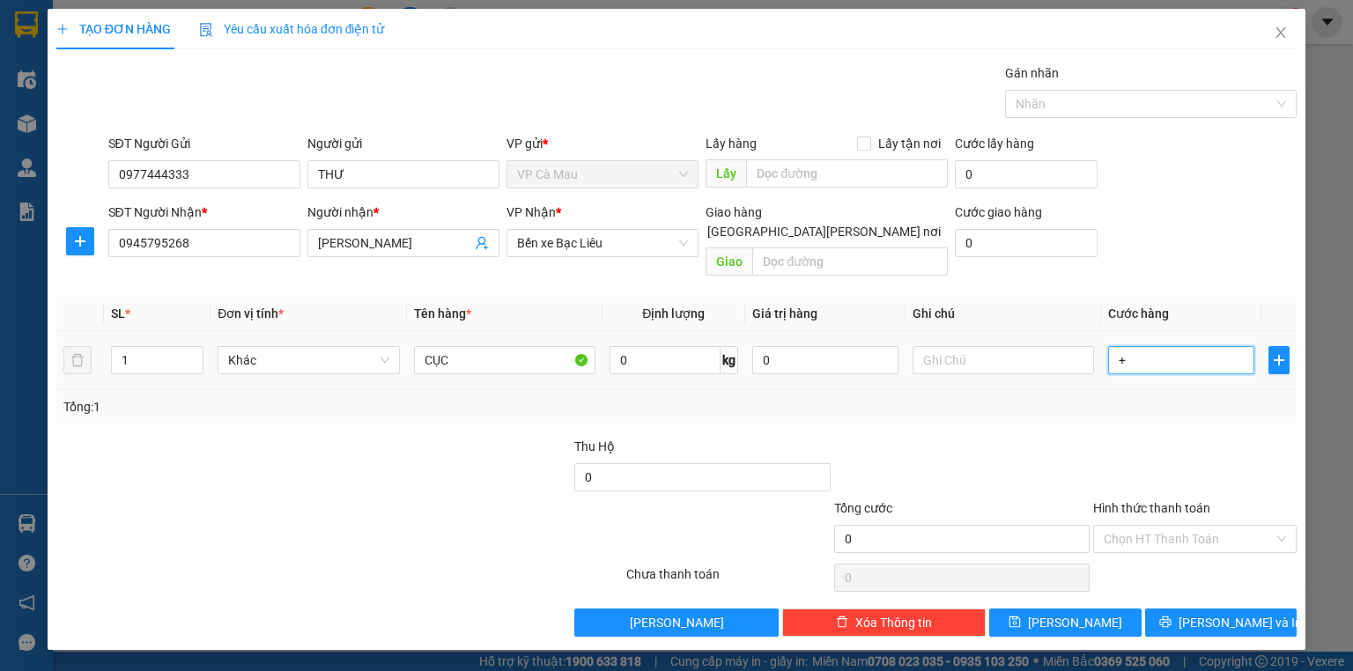
type input "3"
type input "+30"
type input "30"
type input "30.000"
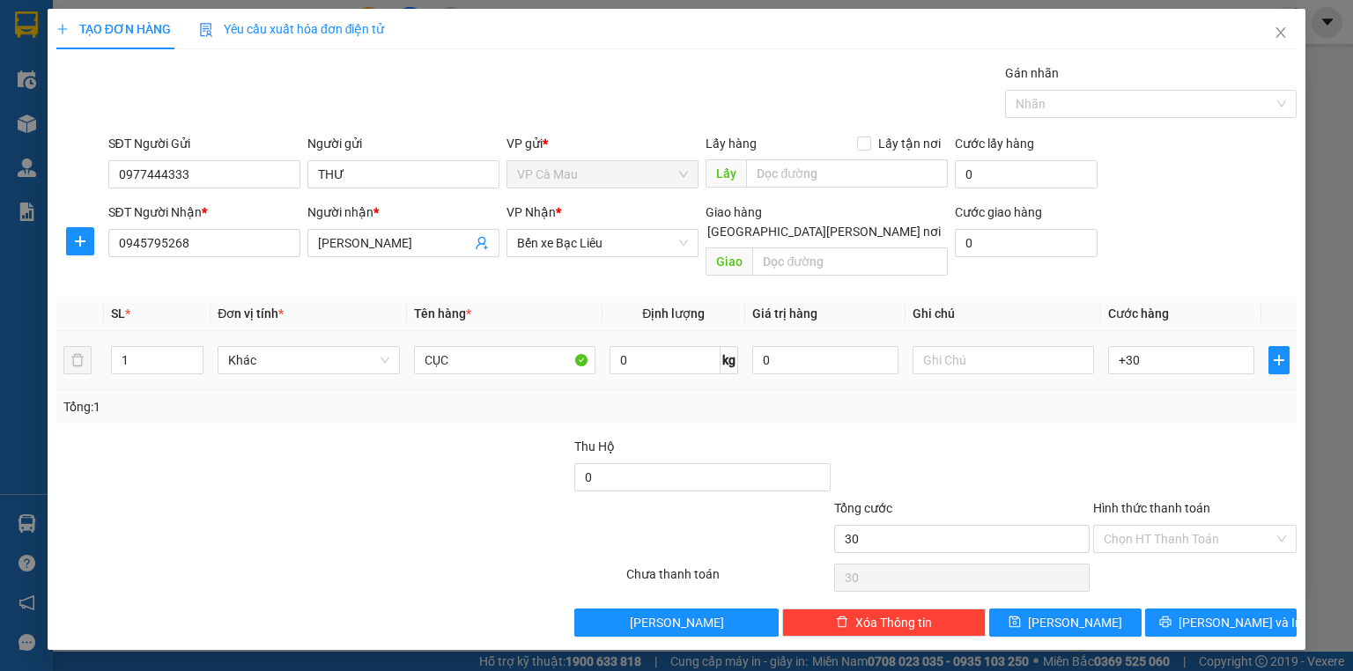
type input "30.000"
click at [1225, 359] on td "30.000" at bounding box center [1181, 360] width 160 height 59
click at [1212, 584] on div "Transit Pickup Surcharge Ids Transit Deliver Surcharge Ids Transit Deliver Surc…" at bounding box center [676, 349] width 1240 height 573
click at [1212, 585] on div "Transit Pickup Surcharge Ids Transit Deliver Surcharge Ids Transit Deliver Surc…" at bounding box center [676, 349] width 1240 height 573
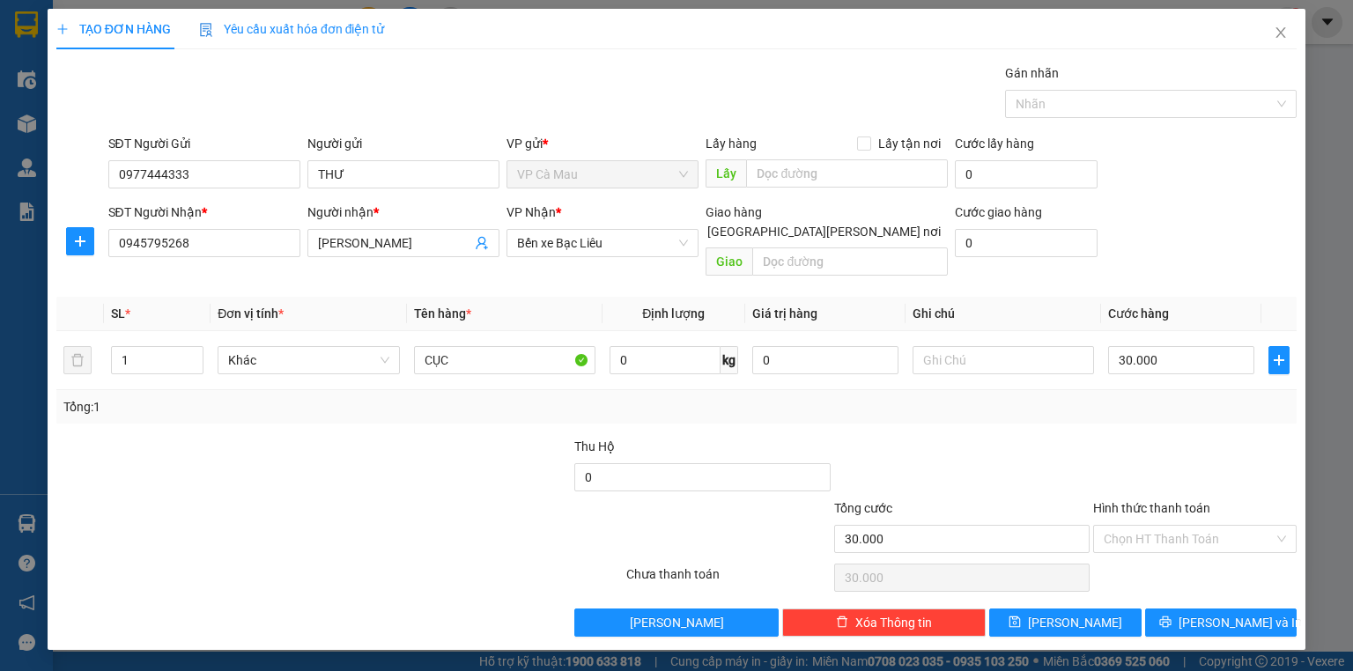
click at [1212, 585] on div "Transit Pickup Surcharge Ids Transit Deliver Surcharge Ids Transit Deliver Surc…" at bounding box center [676, 349] width 1240 height 573
click at [1212, 586] on div "Transit Pickup Surcharge Ids Transit Deliver Surcharge Ids Transit Deliver Surc…" at bounding box center [676, 349] width 1240 height 573
click at [1209, 588] on div "Transit Pickup Surcharge Ids Transit Deliver Surcharge Ids Transit Deliver Surc…" at bounding box center [676, 349] width 1240 height 573
click at [1207, 613] on span "[PERSON_NAME] và In" at bounding box center [1240, 622] width 123 height 19
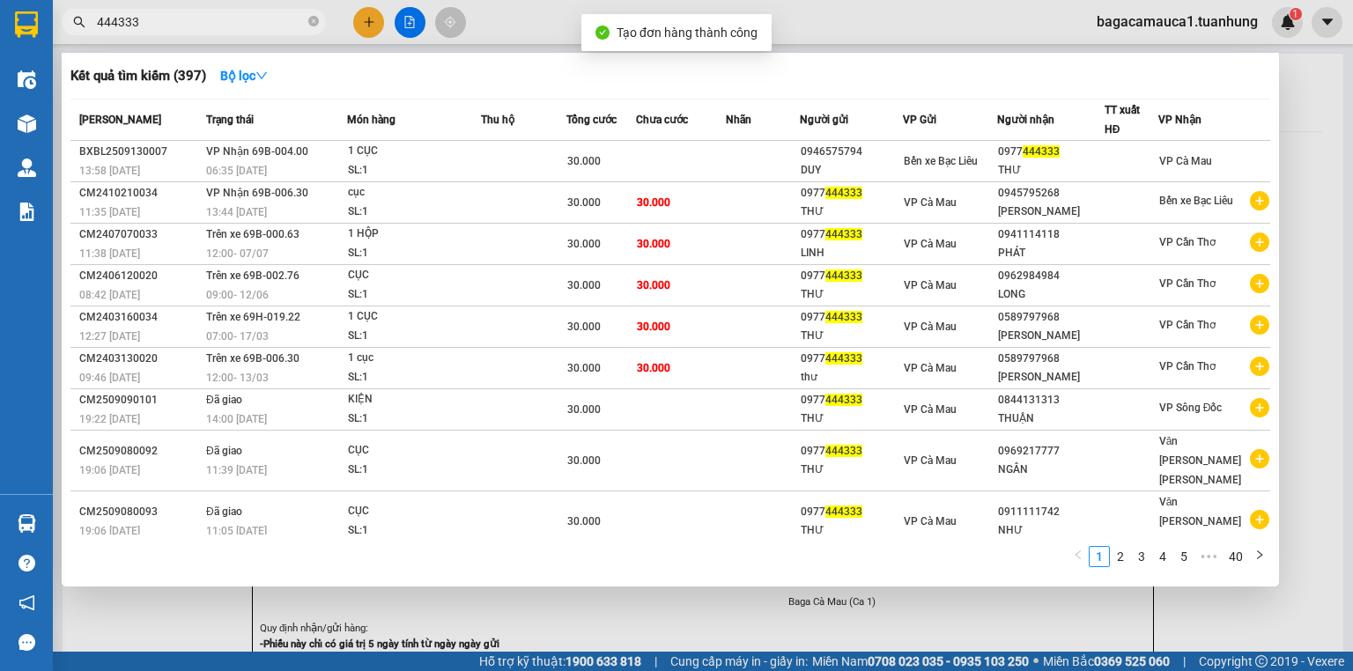
drag, startPoint x: 708, startPoint y: 621, endPoint x: 715, endPoint y: 599, distance: 23.1
click at [706, 621] on div at bounding box center [676, 335] width 1353 height 671
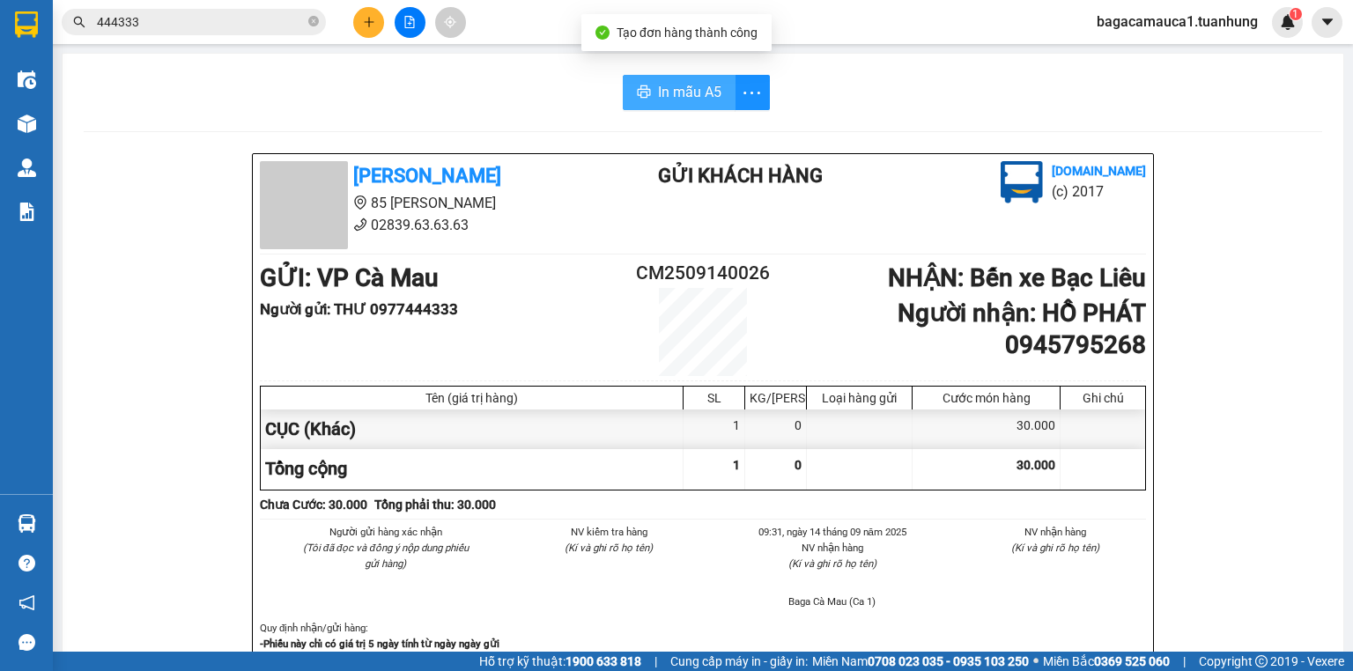
click at [637, 100] on span "printer" at bounding box center [644, 93] width 14 height 17
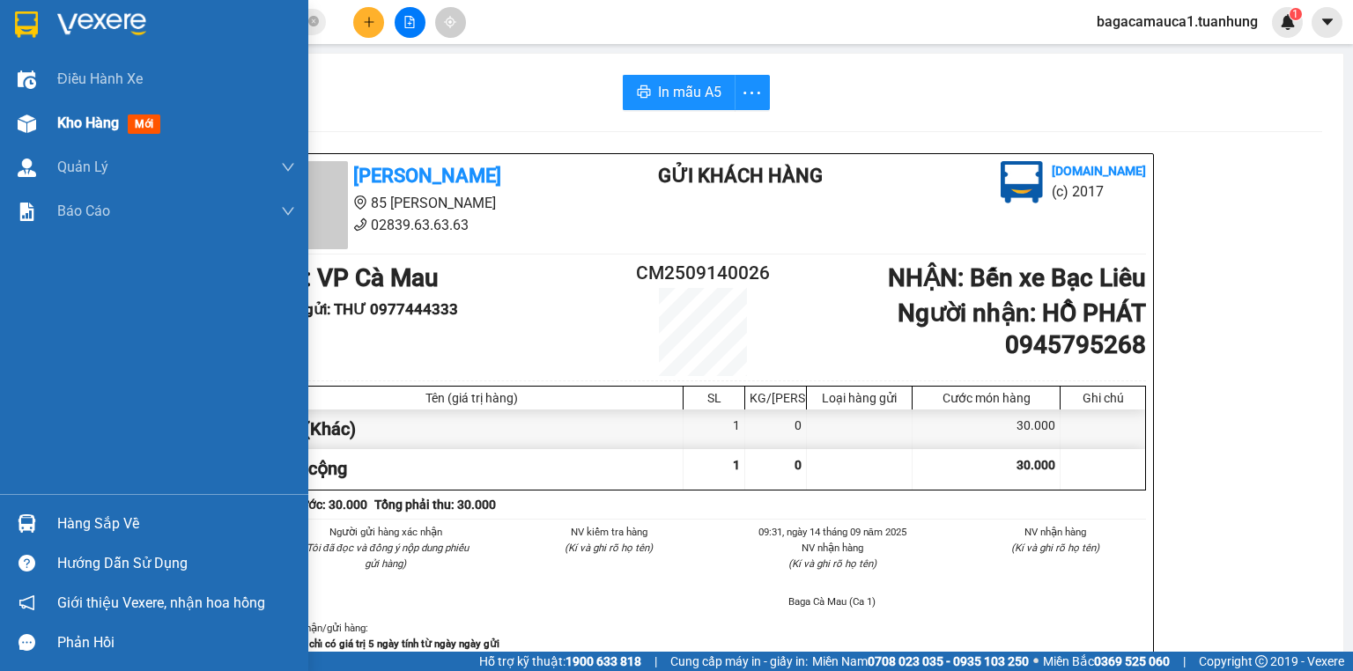
click at [62, 122] on span "Kho hàng" at bounding box center [88, 123] width 62 height 17
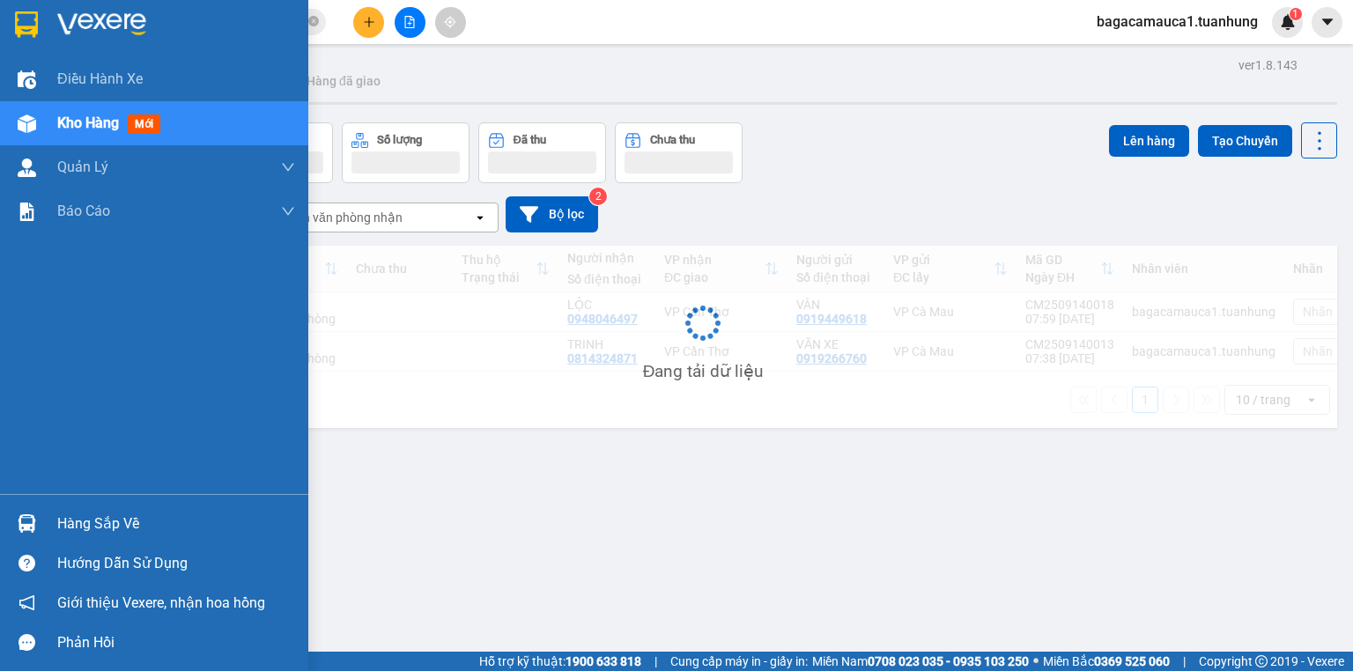
click at [62, 122] on span "Kho hàng" at bounding box center [88, 123] width 62 height 17
drag, startPoint x: 62, startPoint y: 122, endPoint x: 63, endPoint y: 130, distance: 9.0
click at [63, 126] on span "Kho hàng" at bounding box center [88, 123] width 62 height 17
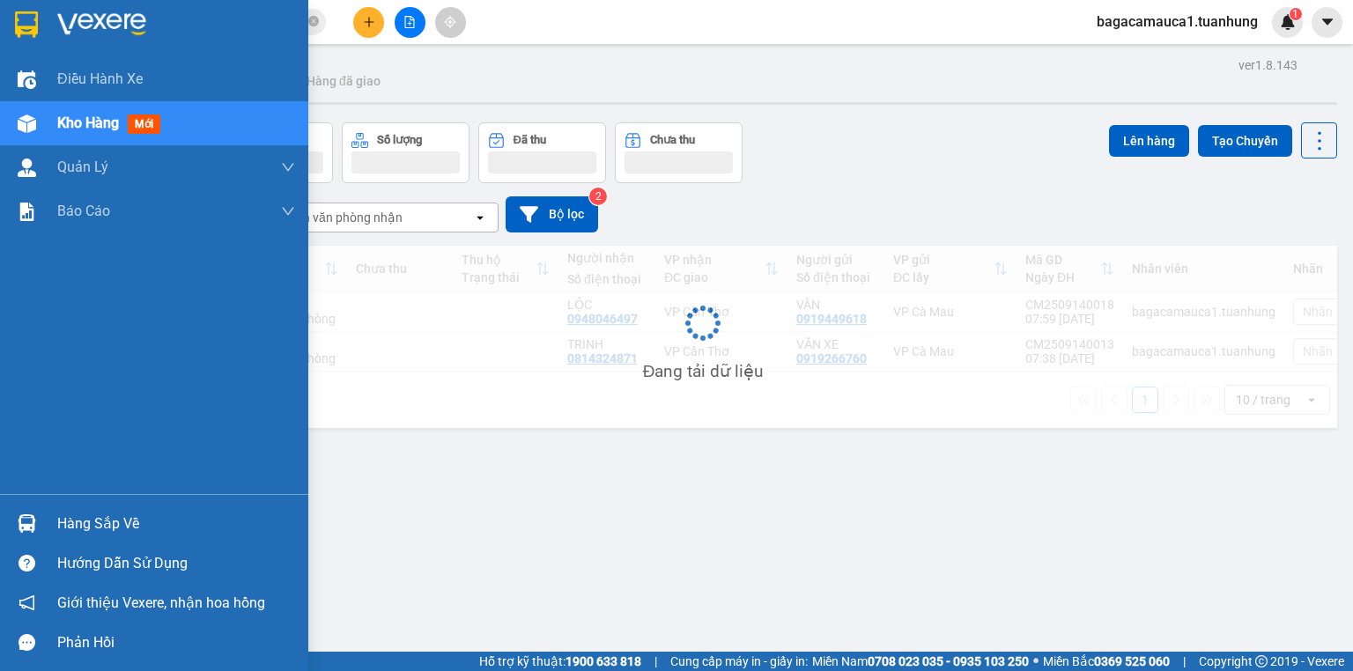
click at [63, 131] on span "Kho hàng" at bounding box center [88, 123] width 62 height 17
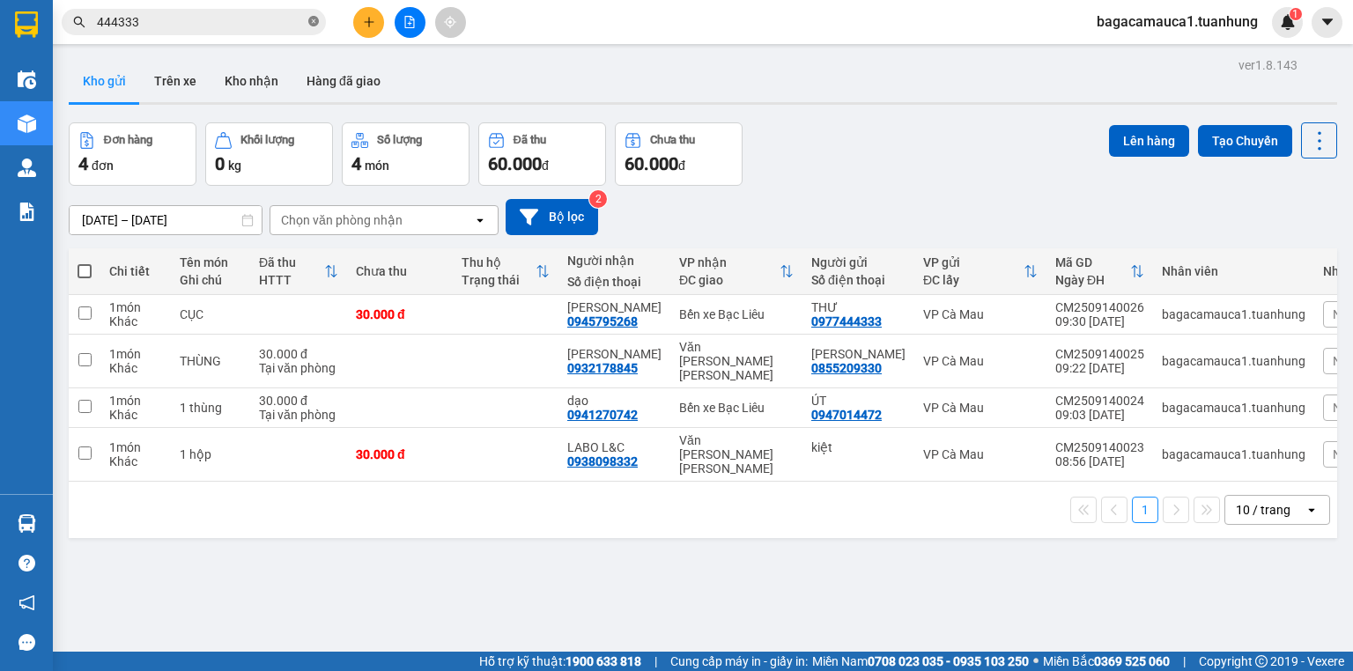
click at [308, 26] on icon "close-circle" at bounding box center [313, 21] width 11 height 11
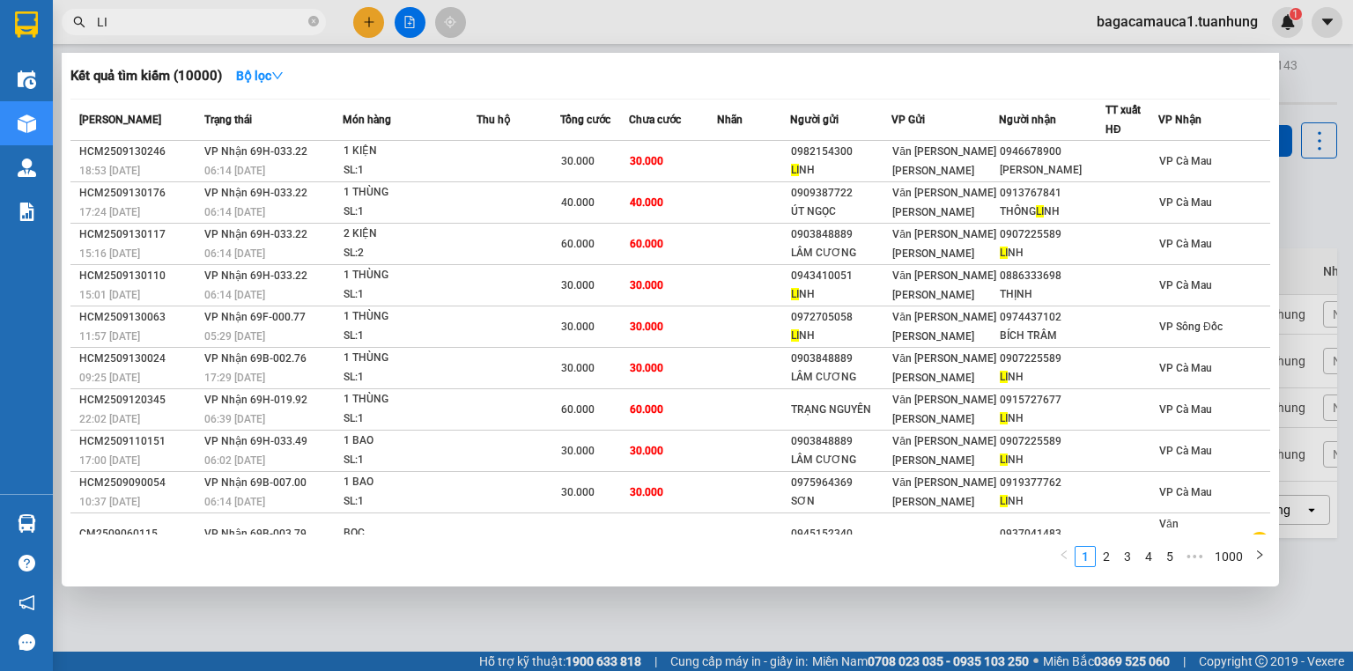
type input "L"
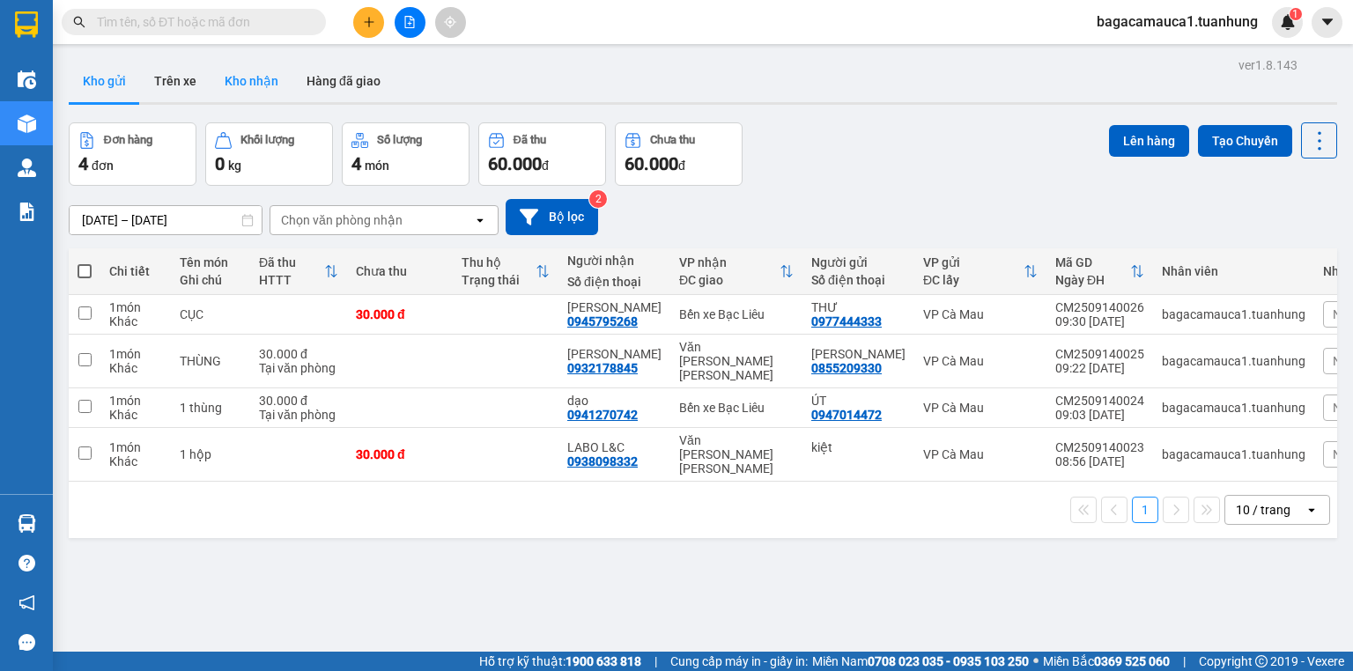
click at [218, 87] on button "Kho nhận" at bounding box center [252, 81] width 82 height 42
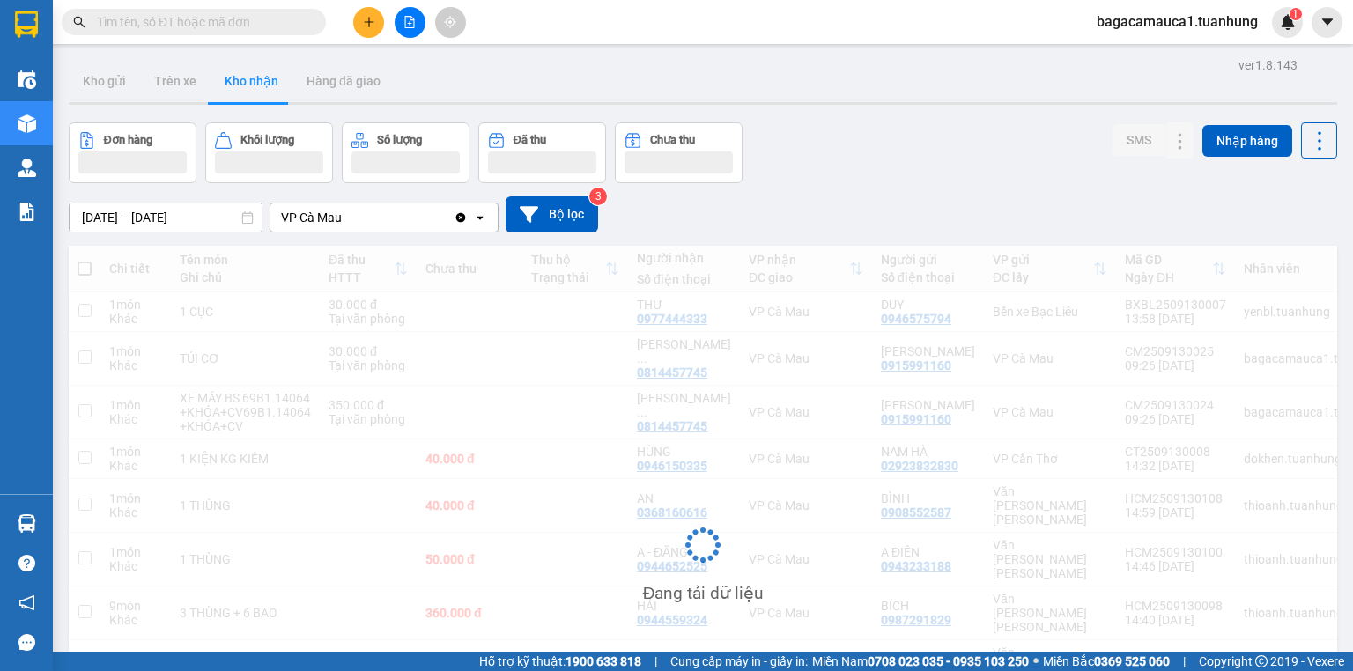
click at [218, 87] on button "Kho nhận" at bounding box center [252, 81] width 82 height 42
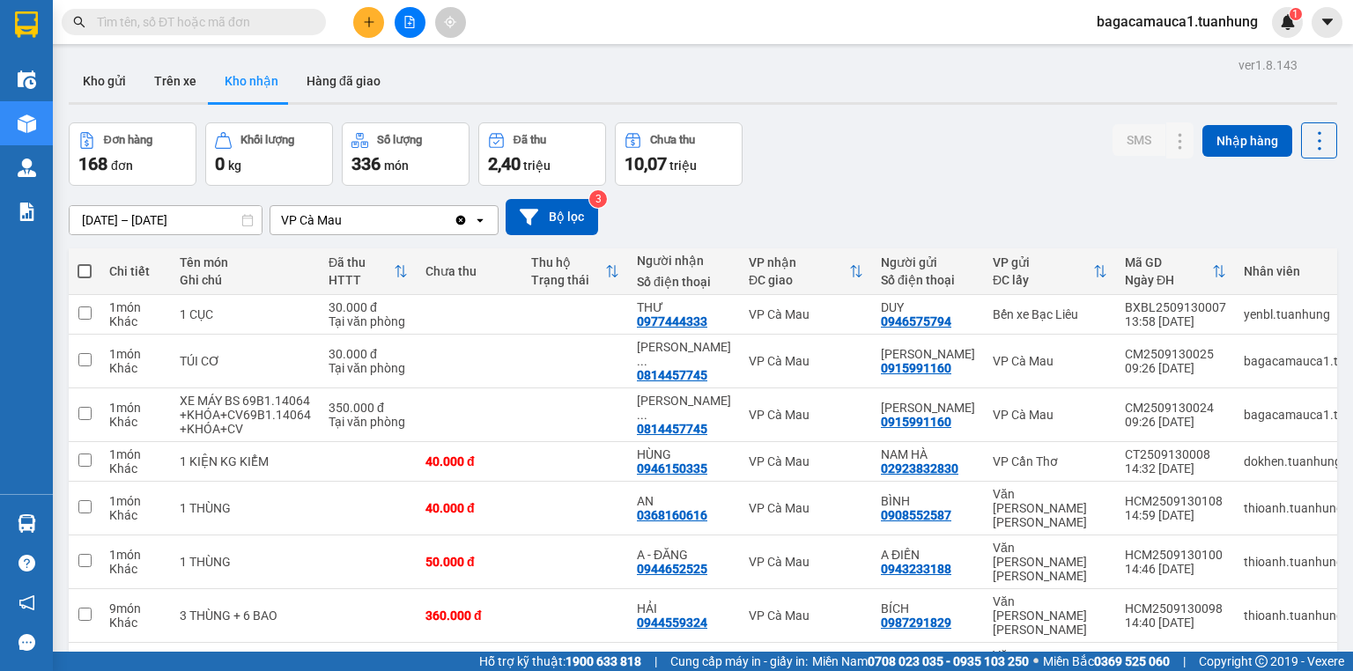
click at [218, 87] on button "Kho nhận" at bounding box center [252, 81] width 82 height 42
drag, startPoint x: 134, startPoint y: 2, endPoint x: 143, endPoint y: 12, distance: 13.8
click at [134, 3] on div "Kết quả tìm kiếm ( 10000 ) Bộ lọc Mã ĐH Trạng thái Món hàng Thu hộ Tổng cước Ch…" at bounding box center [676, 22] width 1353 height 44
click at [143, 12] on input "text" at bounding box center [201, 21] width 208 height 19
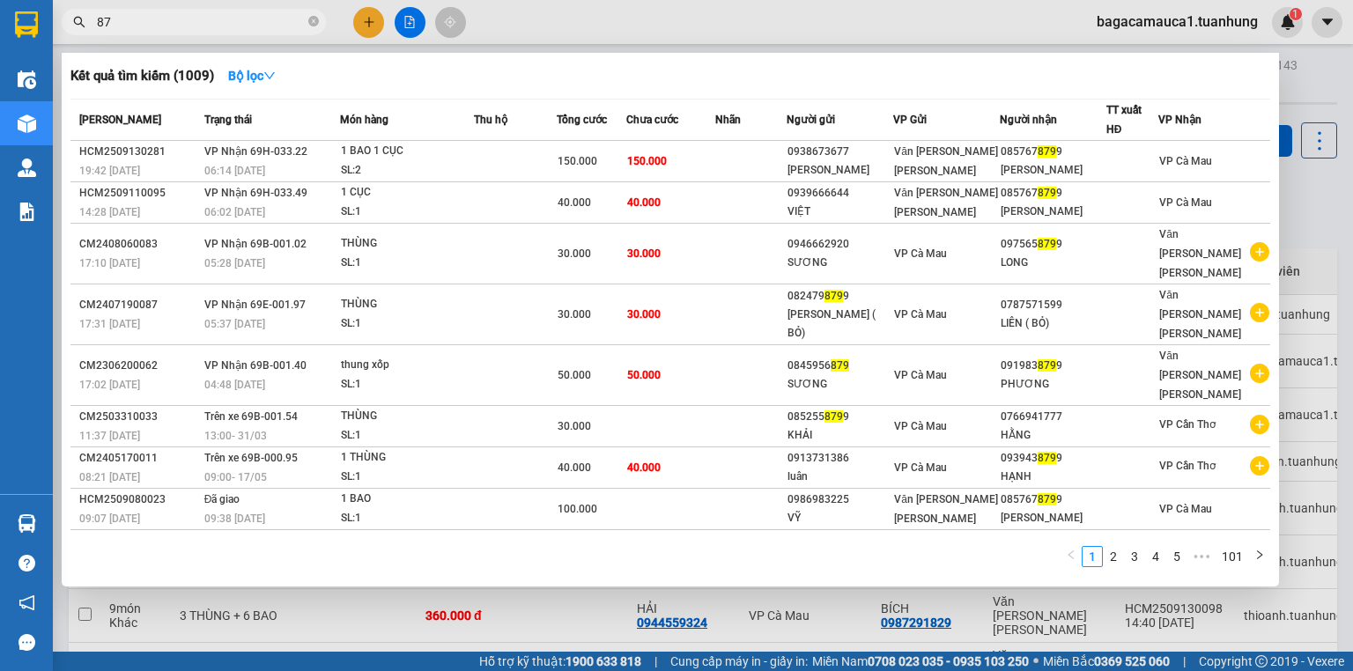
type input "8"
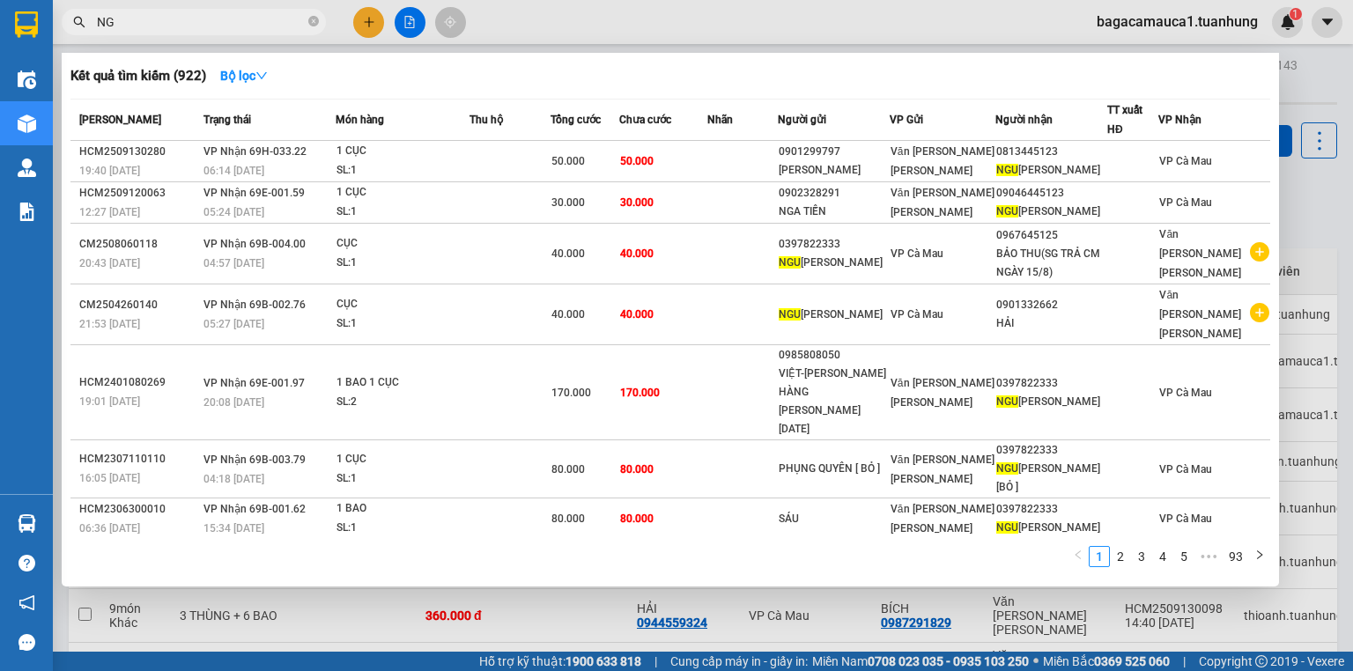
type input "N"
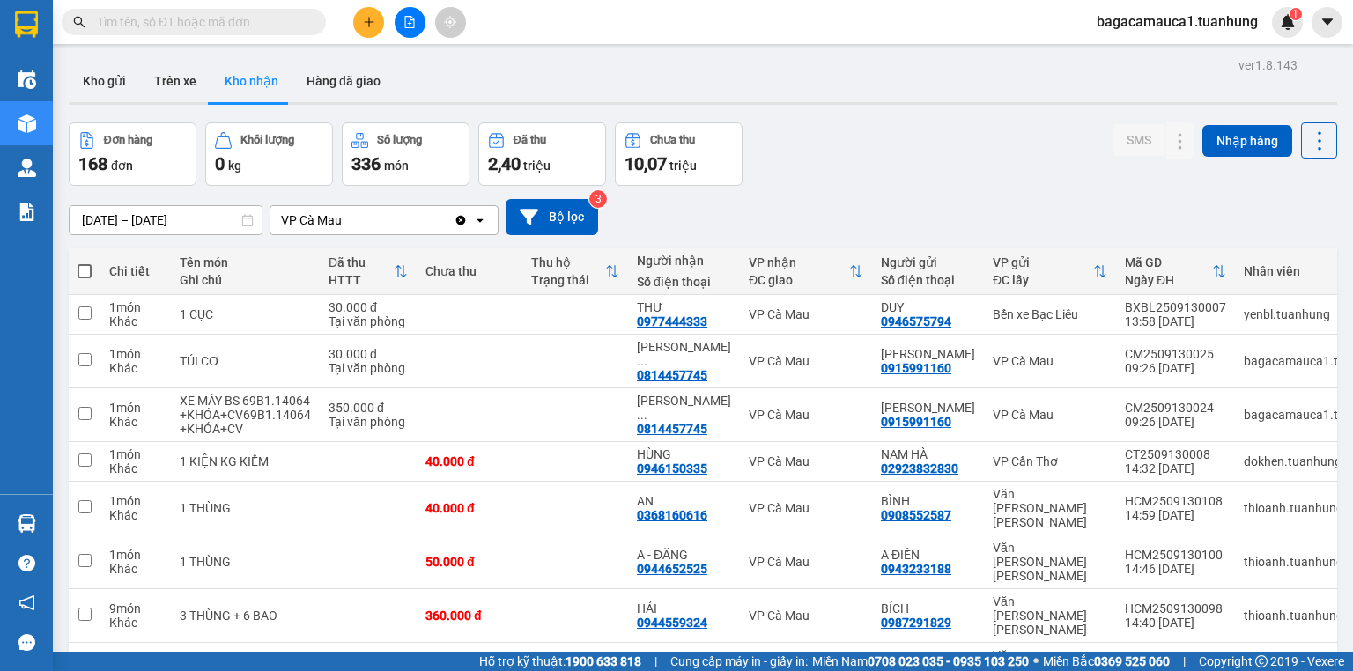
click at [254, 16] on input "text" at bounding box center [201, 21] width 208 height 19
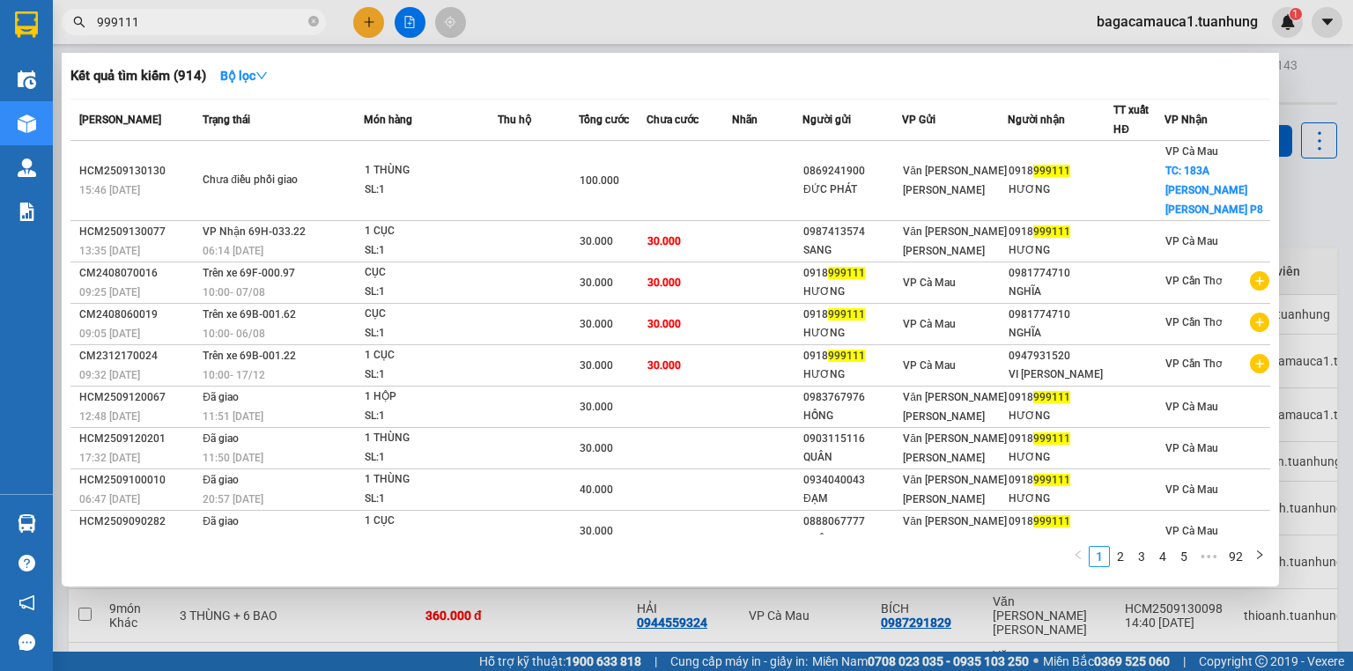
type input "999111"
click at [319, 19] on span "999111" at bounding box center [194, 22] width 264 height 26
click at [306, 19] on span "999111" at bounding box center [194, 22] width 264 height 26
click at [308, 24] on icon "close-circle" at bounding box center [313, 21] width 11 height 11
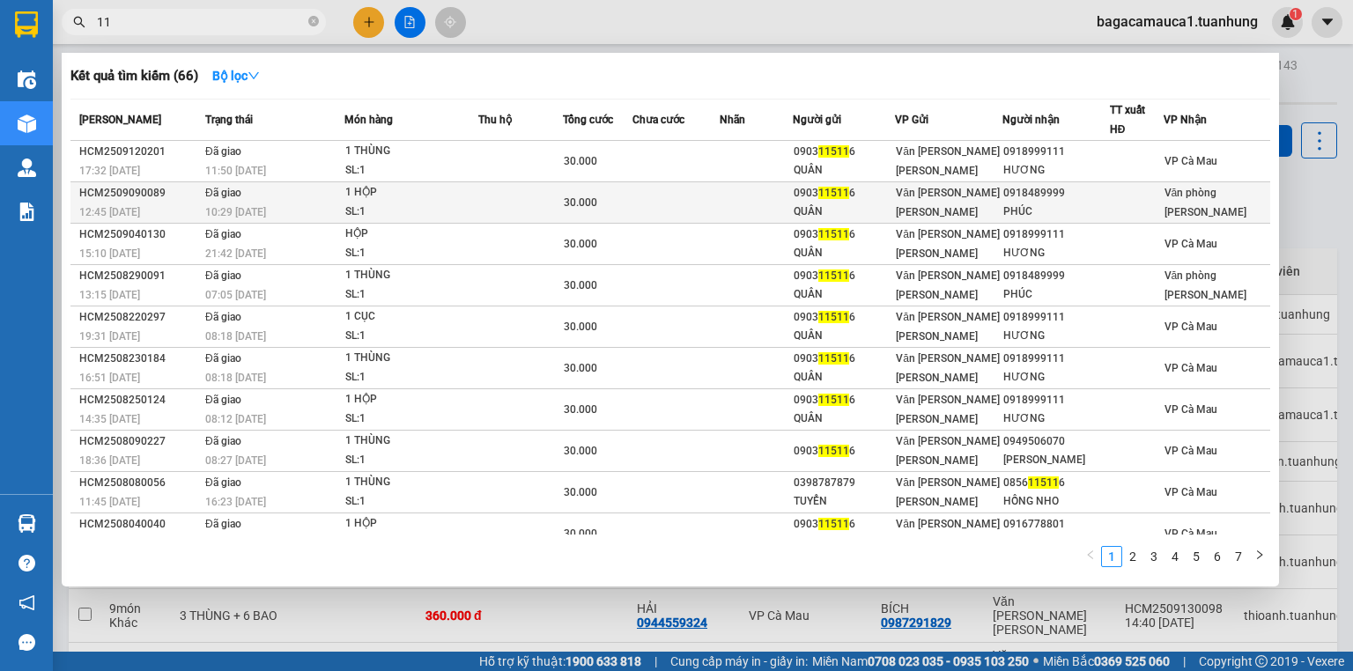
type input "1"
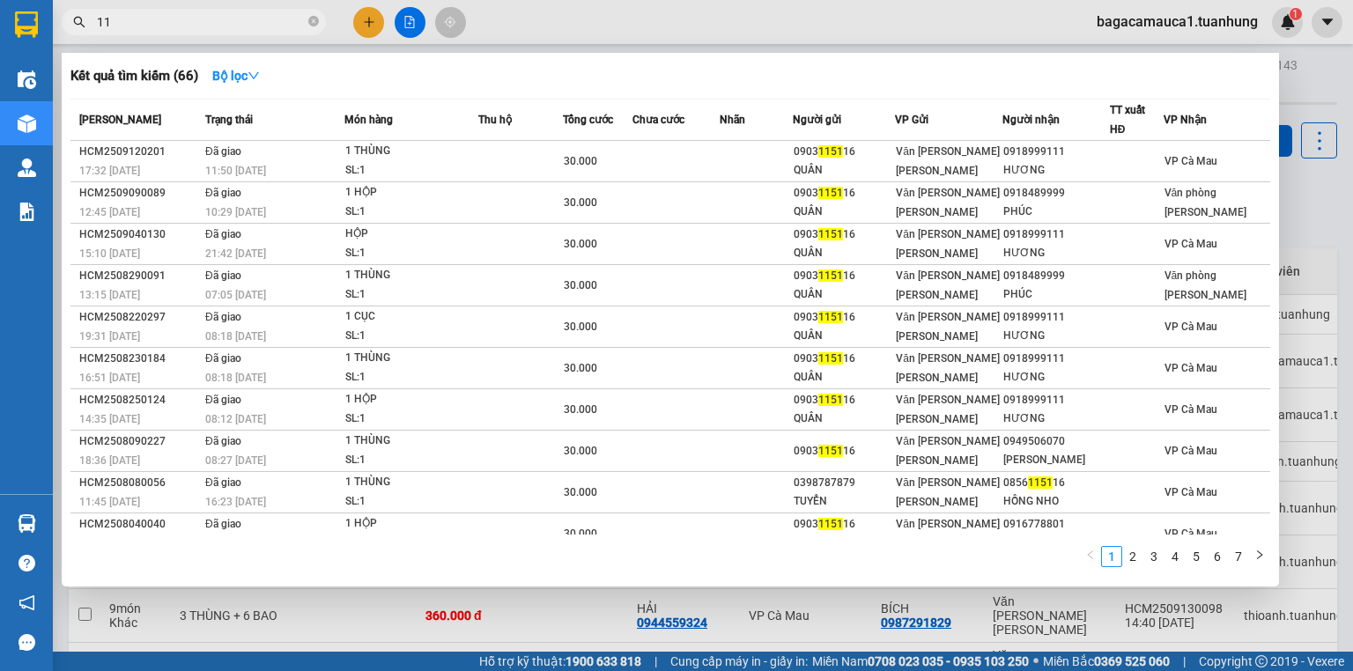
type input "1"
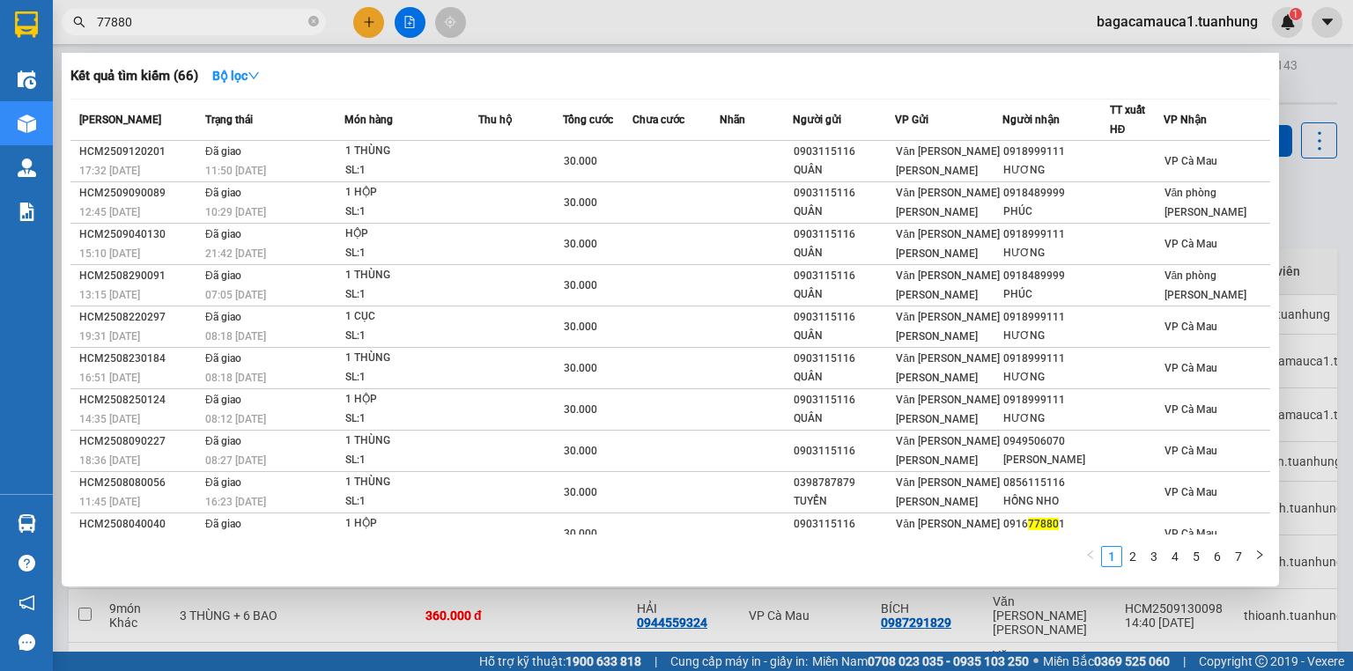
type input "778801"
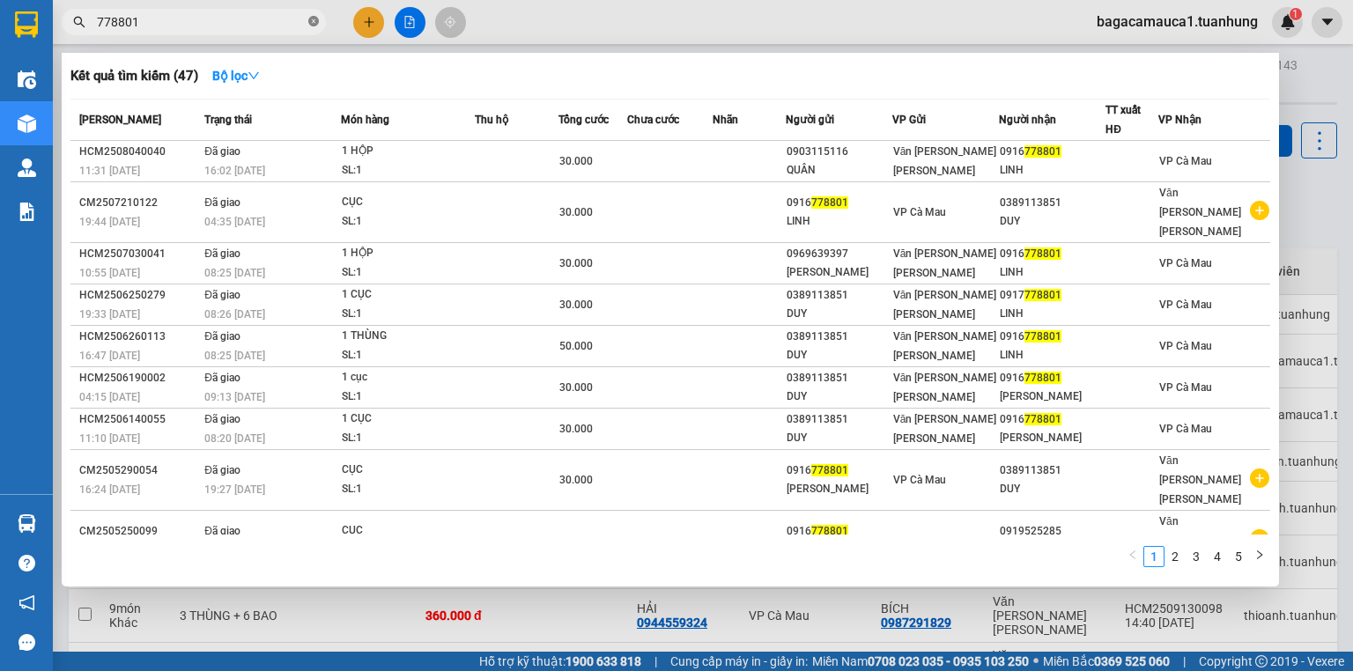
click at [318, 18] on icon "close-circle" at bounding box center [313, 21] width 11 height 11
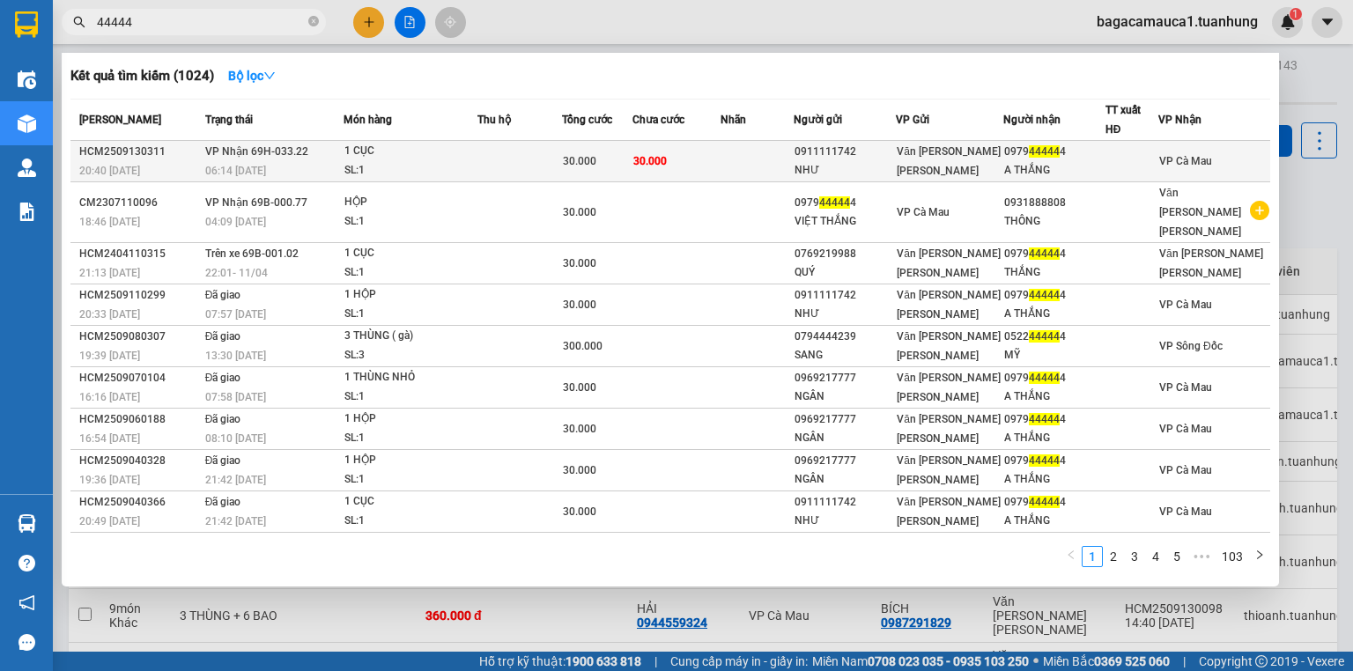
type input "44444"
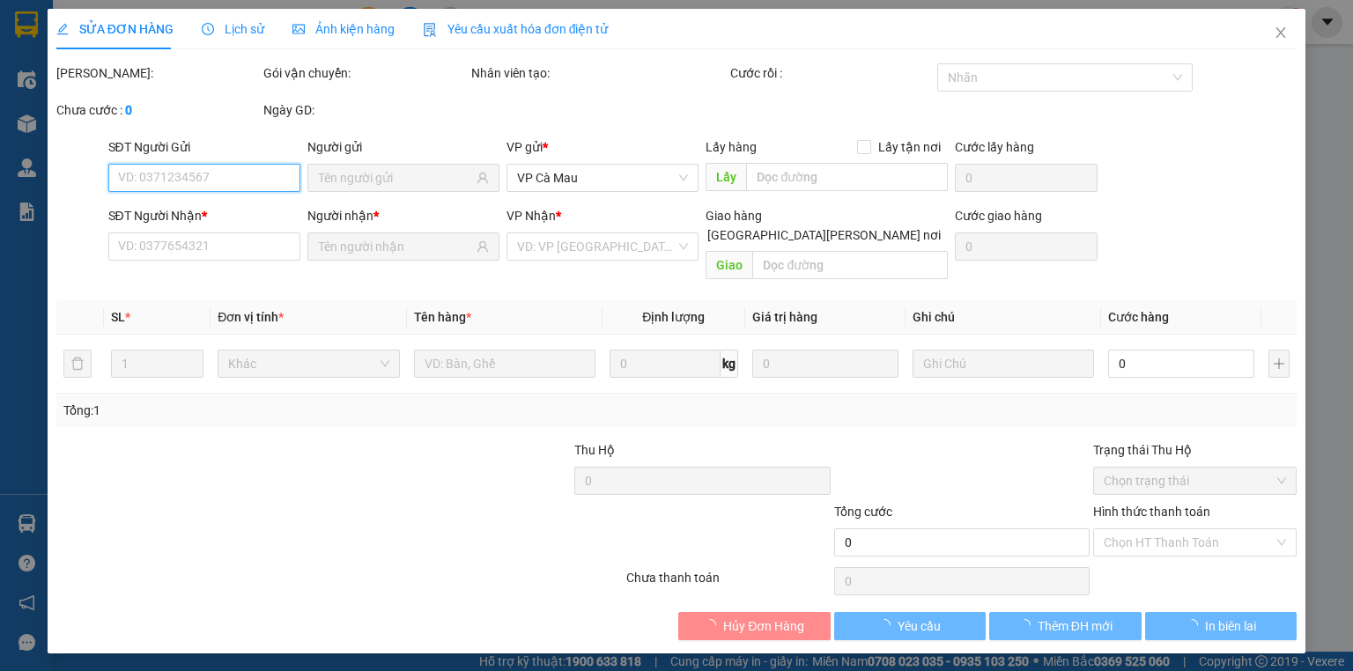
type input "0911111742"
type input "NHƯ"
type input "0979444444"
type input "A THẮNG"
type input "30.000"
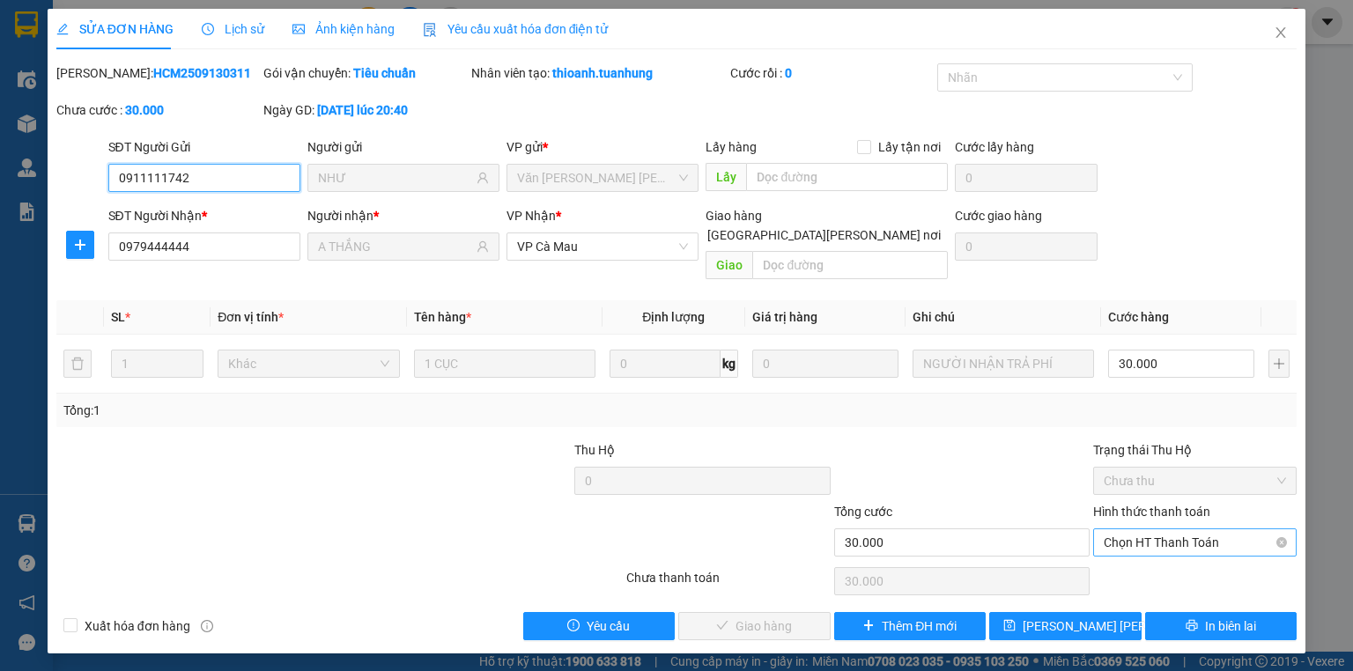
click at [1120, 529] on span "Chọn HT Thanh Toán" at bounding box center [1195, 542] width 182 height 26
click at [1134, 541] on div "Total Paid Fee 0 Total UnPaid Fee 30.000 Cash Collection Total Fee Mã ĐH: HCM25…" at bounding box center [676, 351] width 1240 height 577
click at [1170, 529] on span "Chọn HT Thanh Toán" at bounding box center [1195, 542] width 182 height 26
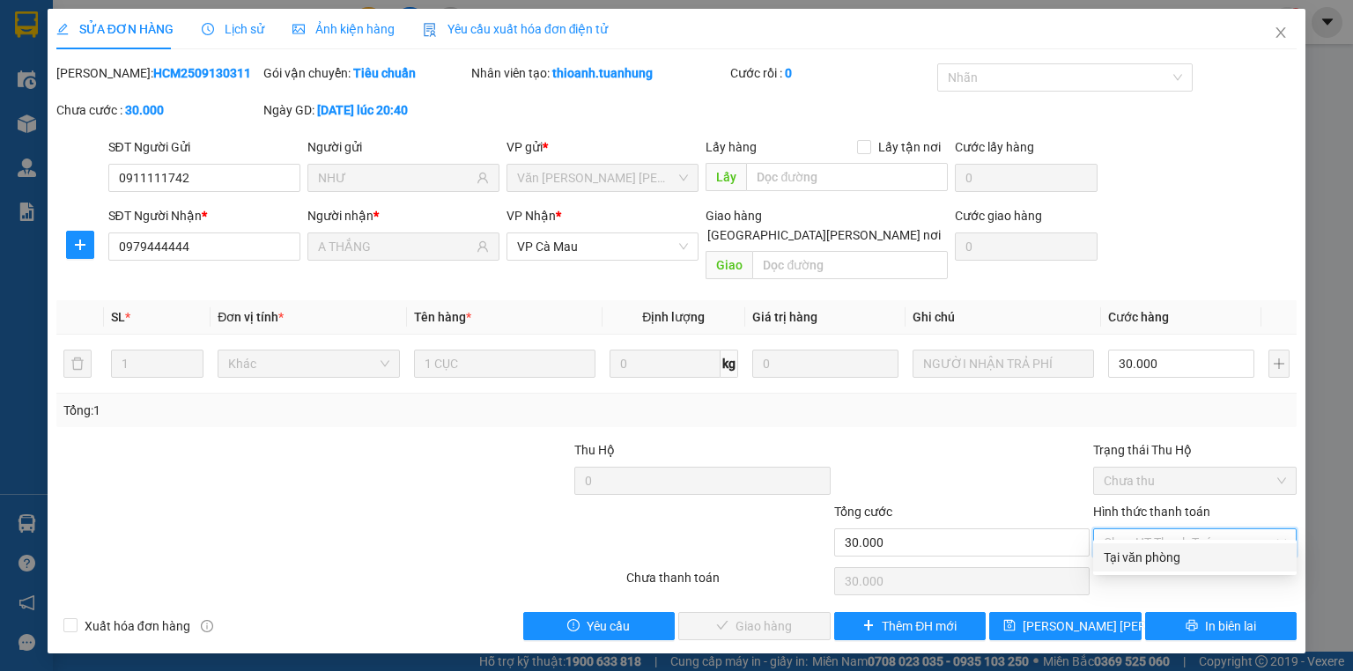
click at [1155, 550] on div "Tại văn phòng" at bounding box center [1195, 557] width 182 height 19
type input "0"
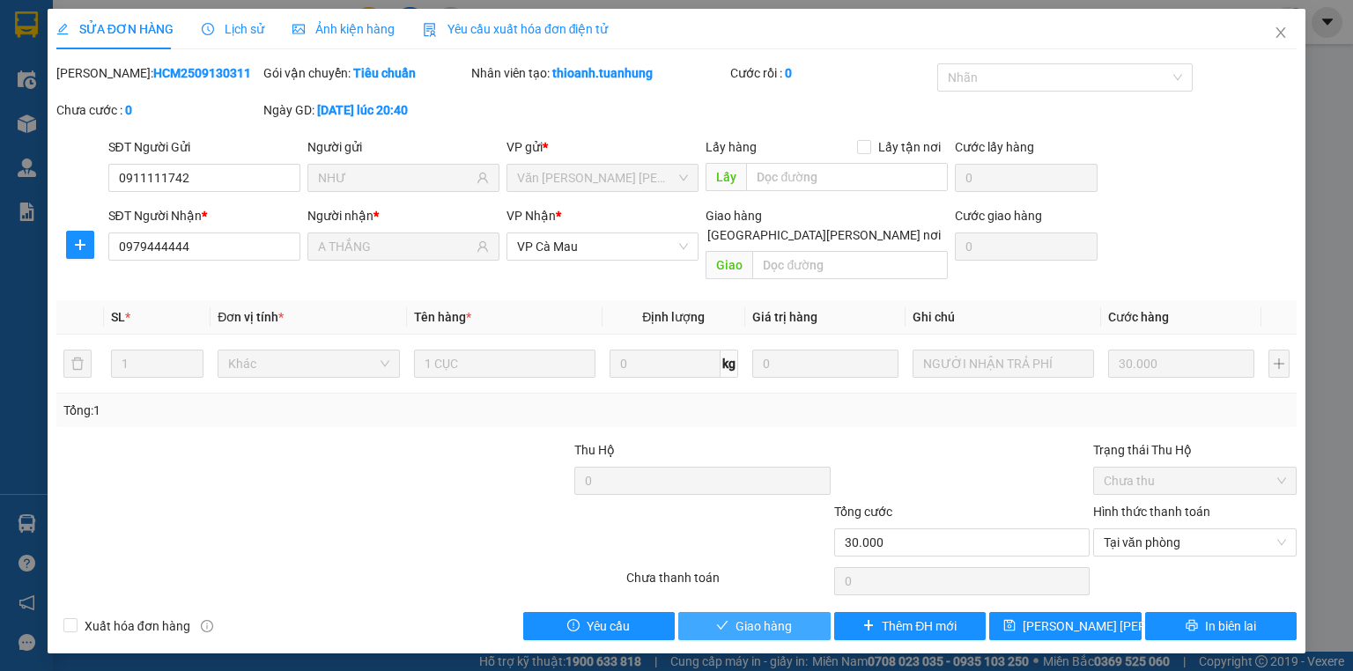
click at [732, 613] on button "Giao hàng" at bounding box center [754, 626] width 152 height 28
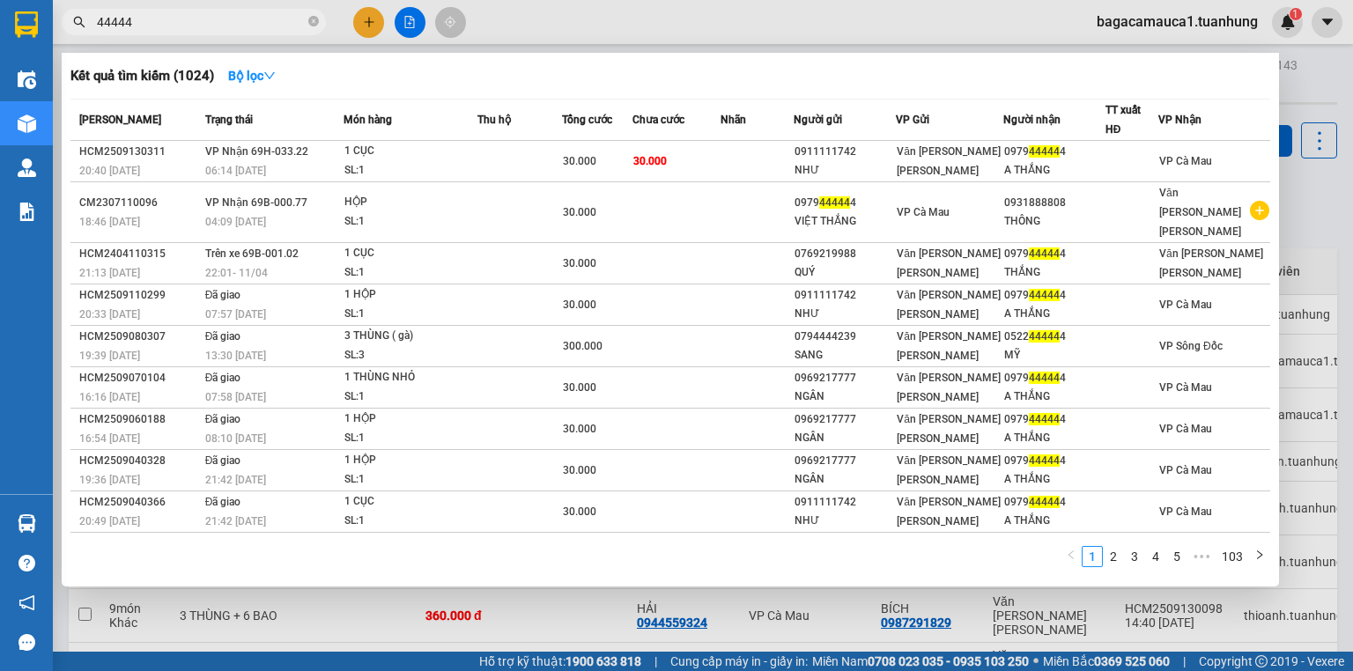
click at [305, 21] on span "44444" at bounding box center [194, 22] width 264 height 26
click at [310, 21] on icon "close-circle" at bounding box center [313, 21] width 11 height 11
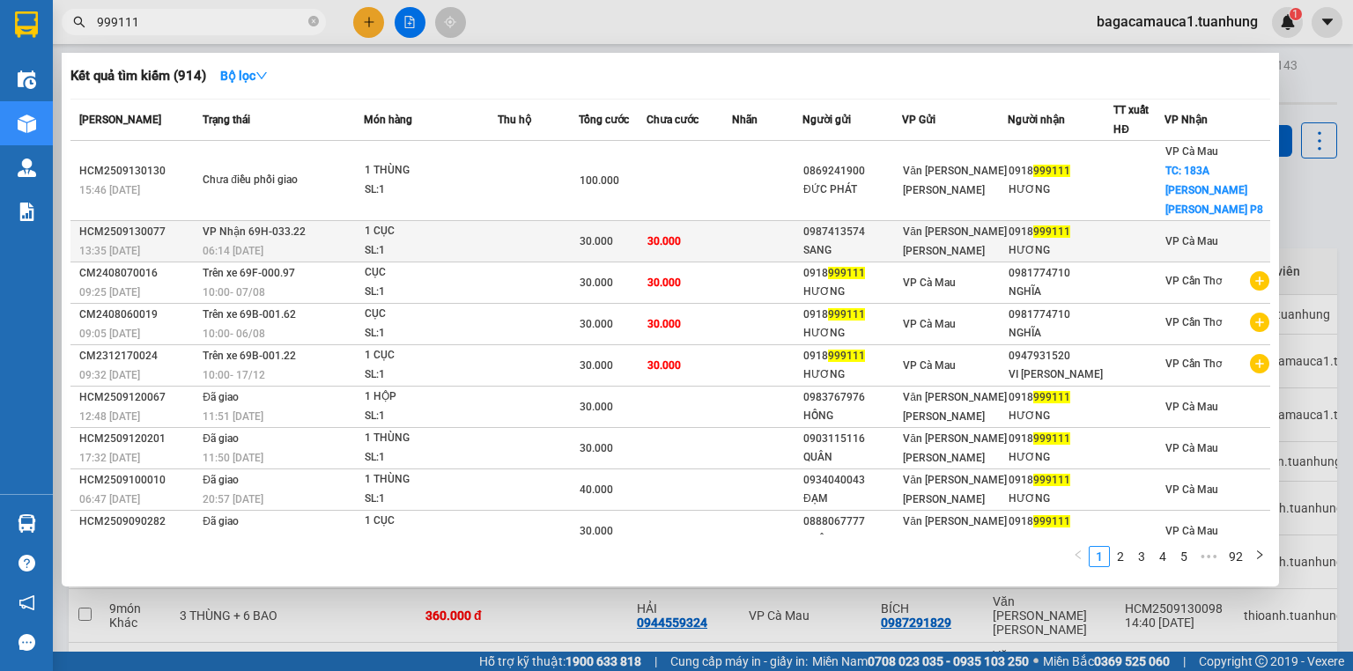
type input "999111"
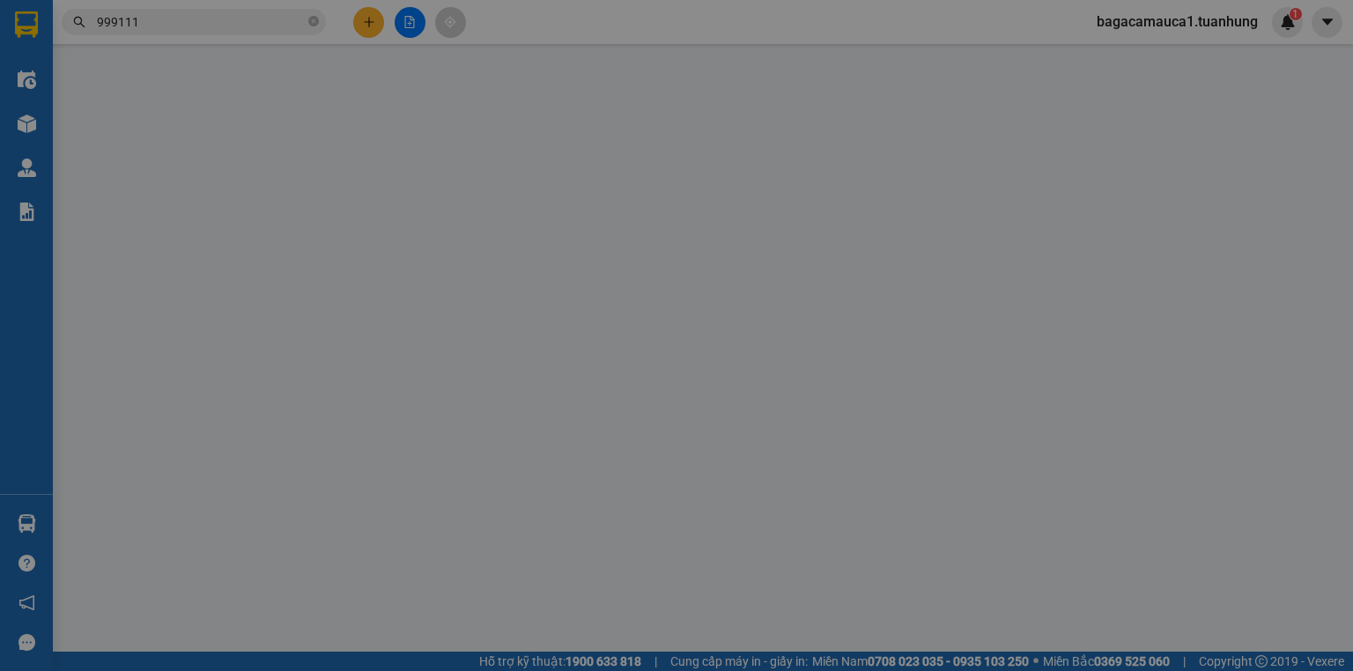
type input "0987413574"
type input "SANG"
type input "0918999111"
type input "HƯƠNG"
type input "30.000"
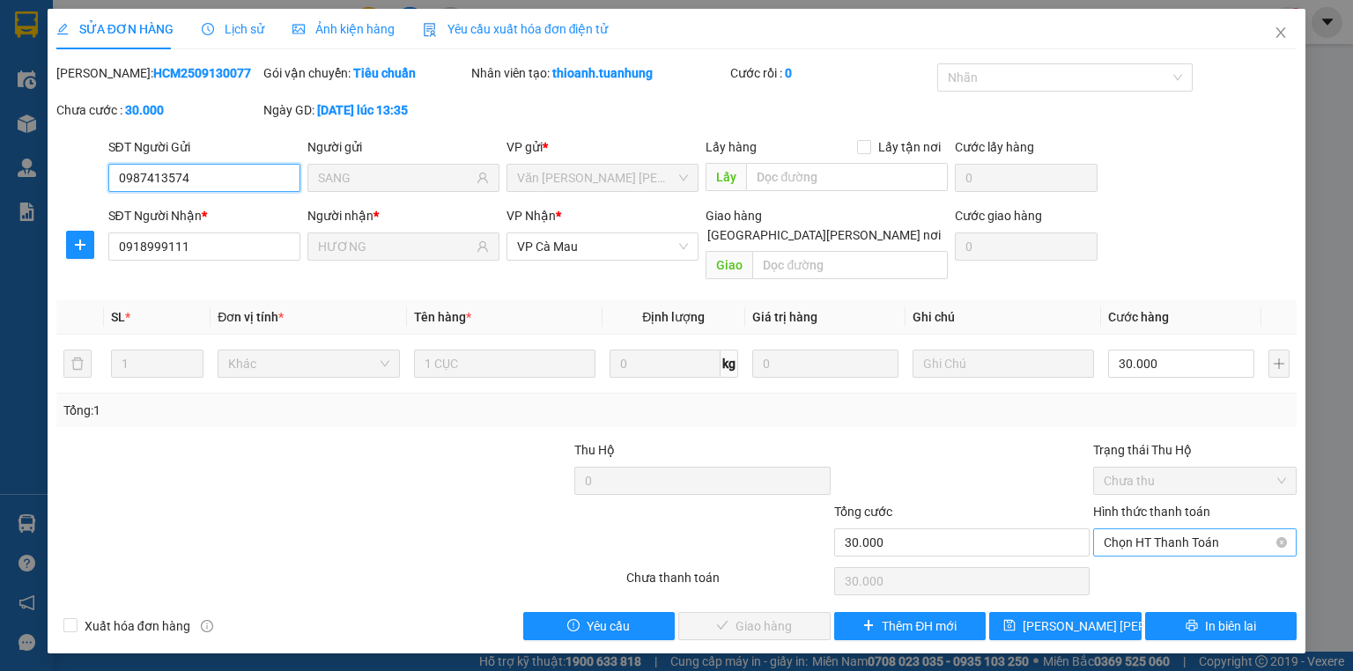
click at [1124, 535] on span "Chọn HT Thanh Toán" at bounding box center [1195, 542] width 182 height 26
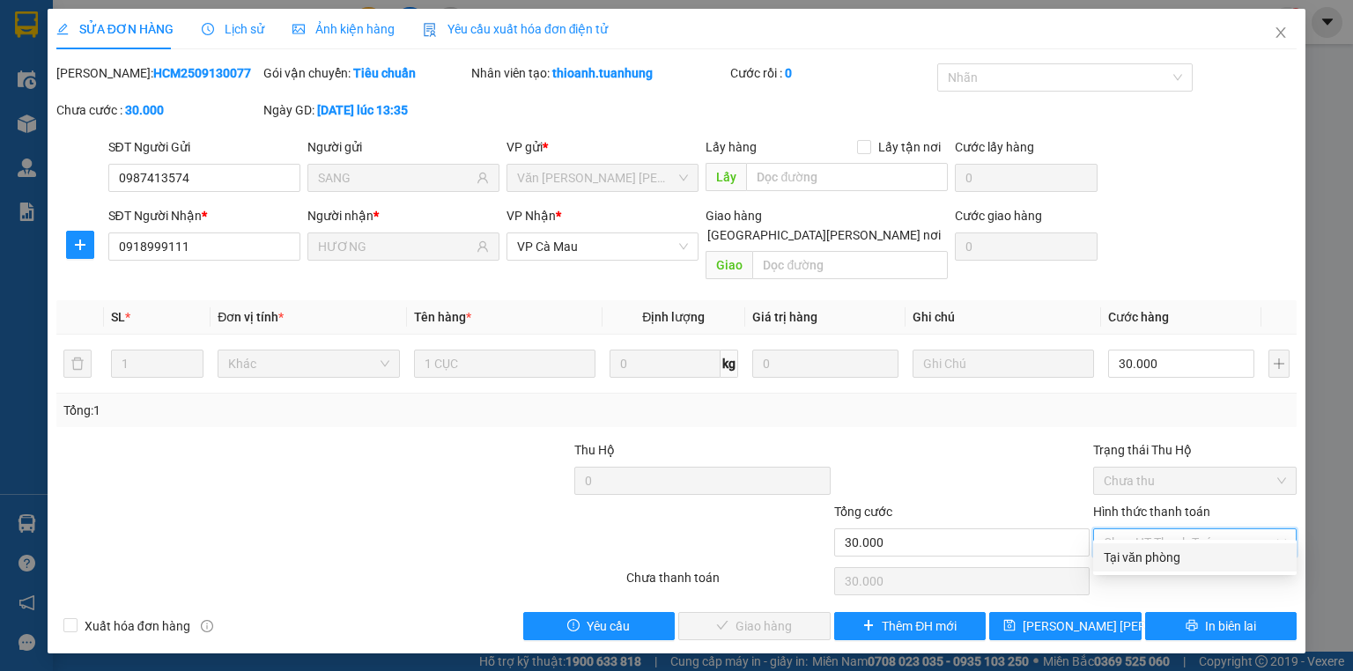
click at [1137, 549] on div "Tại văn phòng" at bounding box center [1195, 557] width 182 height 19
type input "0"
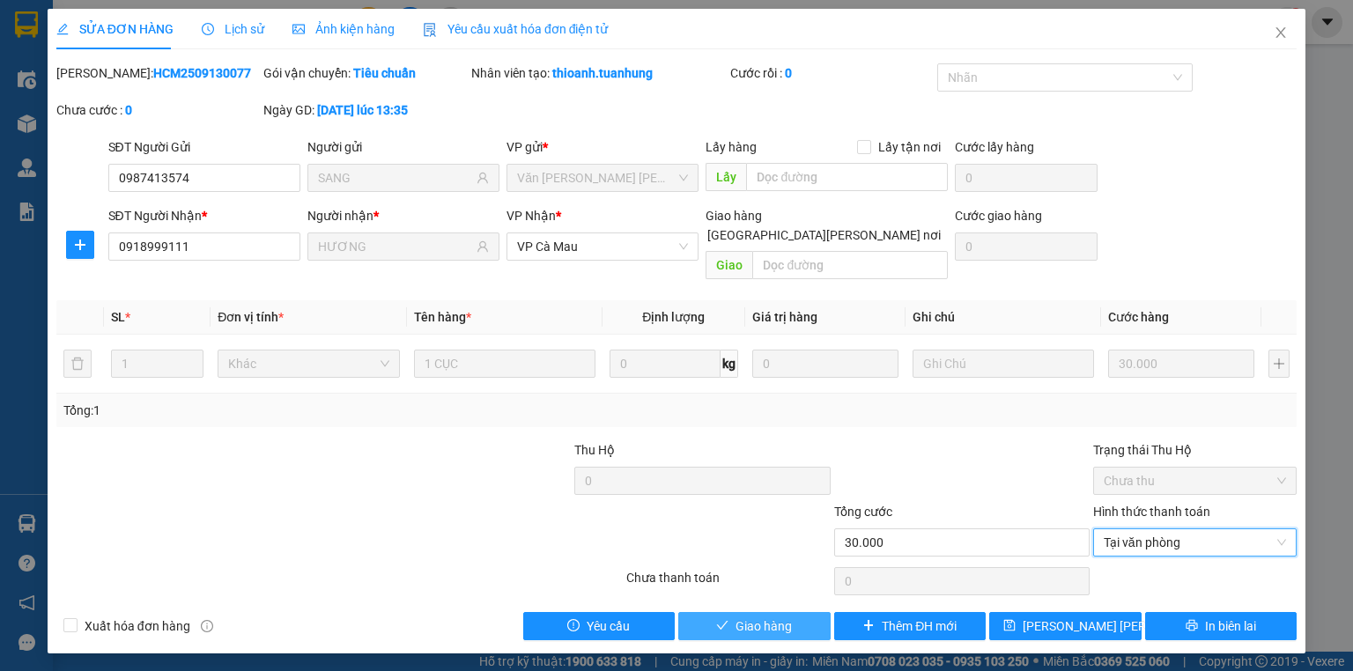
click at [757, 617] on span "Giao hàng" at bounding box center [764, 626] width 56 height 19
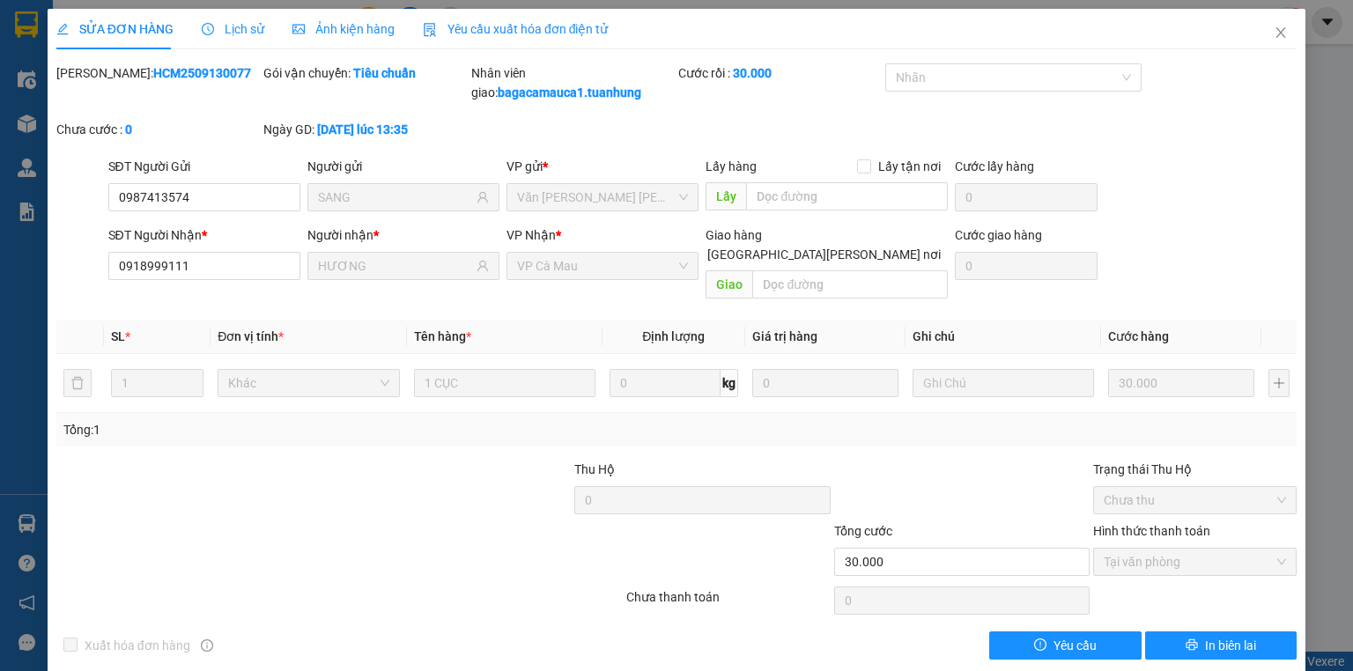
scroll to position [2, 0]
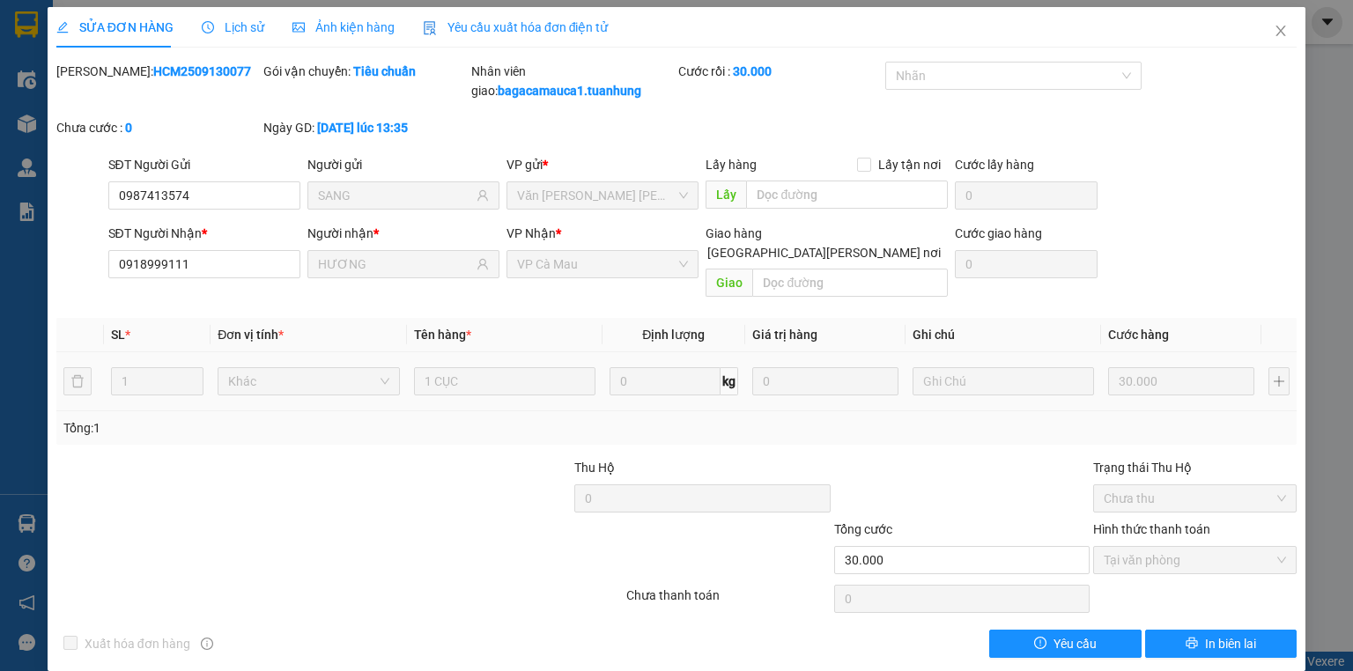
click at [407, 382] on td "1 CỤC" at bounding box center [505, 381] width 196 height 59
click at [763, 631] on div "Xuất hóa đơn hàng Yêu cầu In biên lai" at bounding box center [677, 644] width 1244 height 28
click at [1276, 29] on icon "close" at bounding box center [1281, 31] width 10 height 11
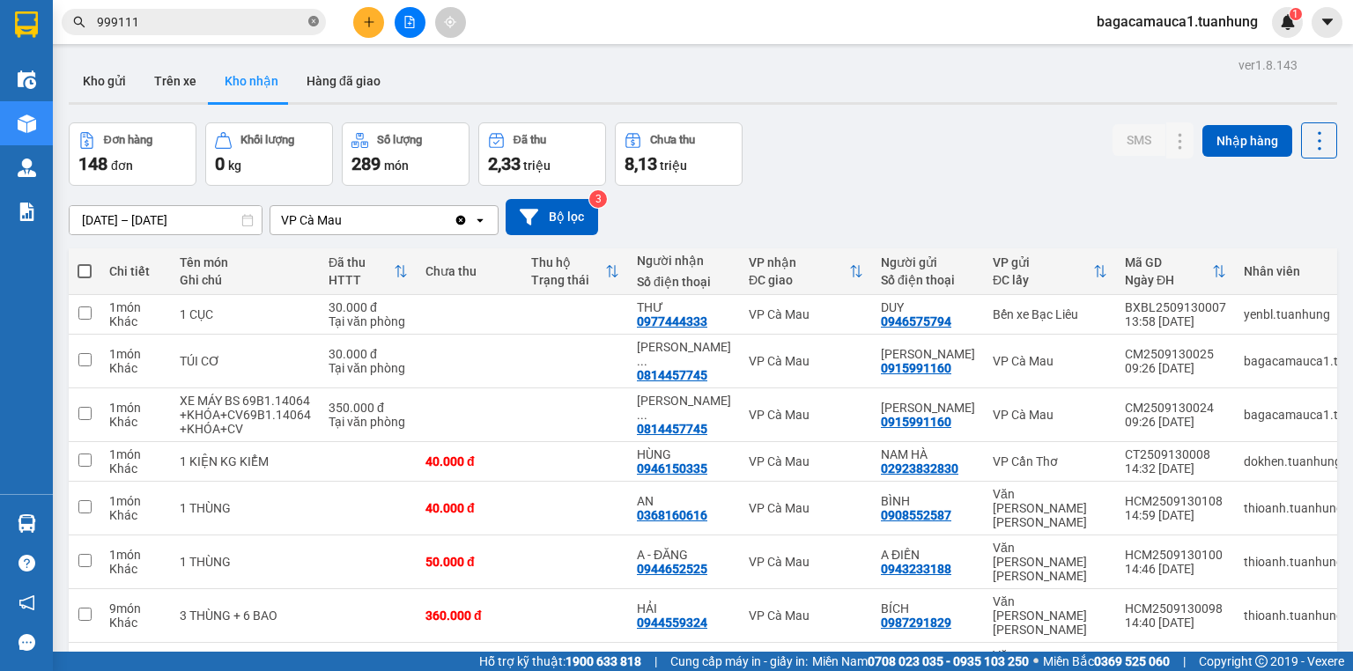
click at [312, 20] on icon "close-circle" at bounding box center [313, 21] width 11 height 11
click at [240, 25] on input "text" at bounding box center [201, 21] width 208 height 19
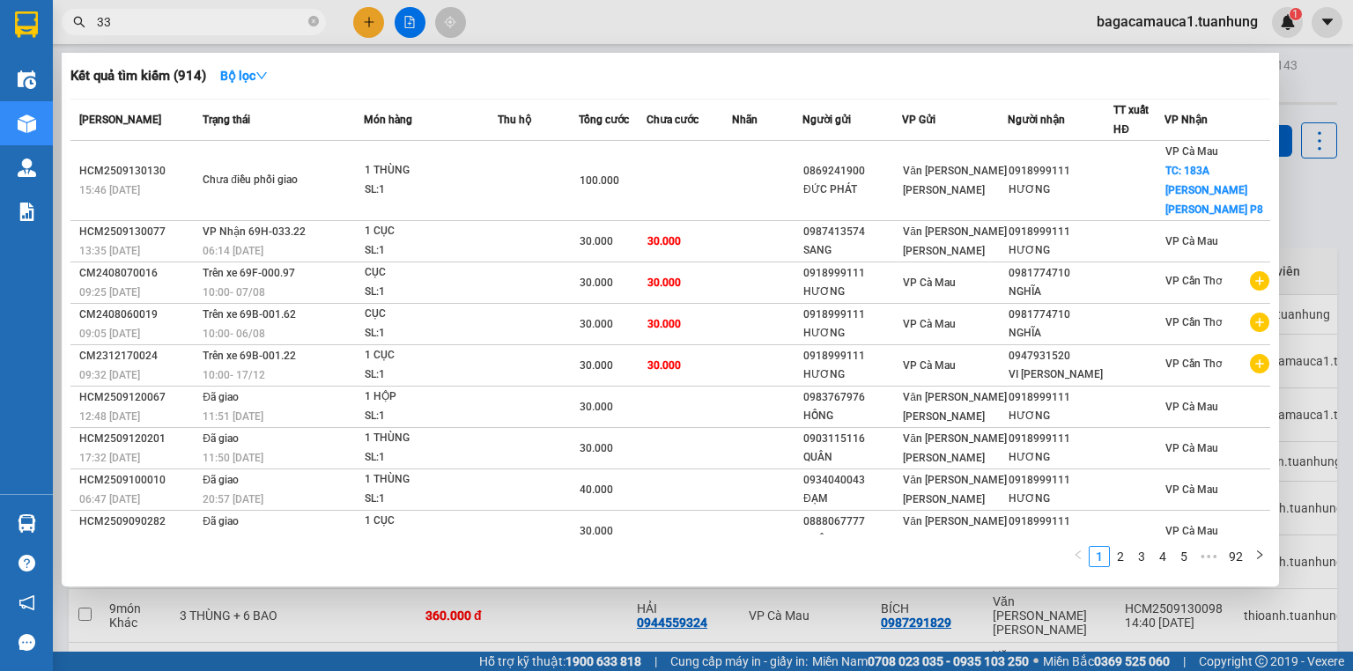
type input "335"
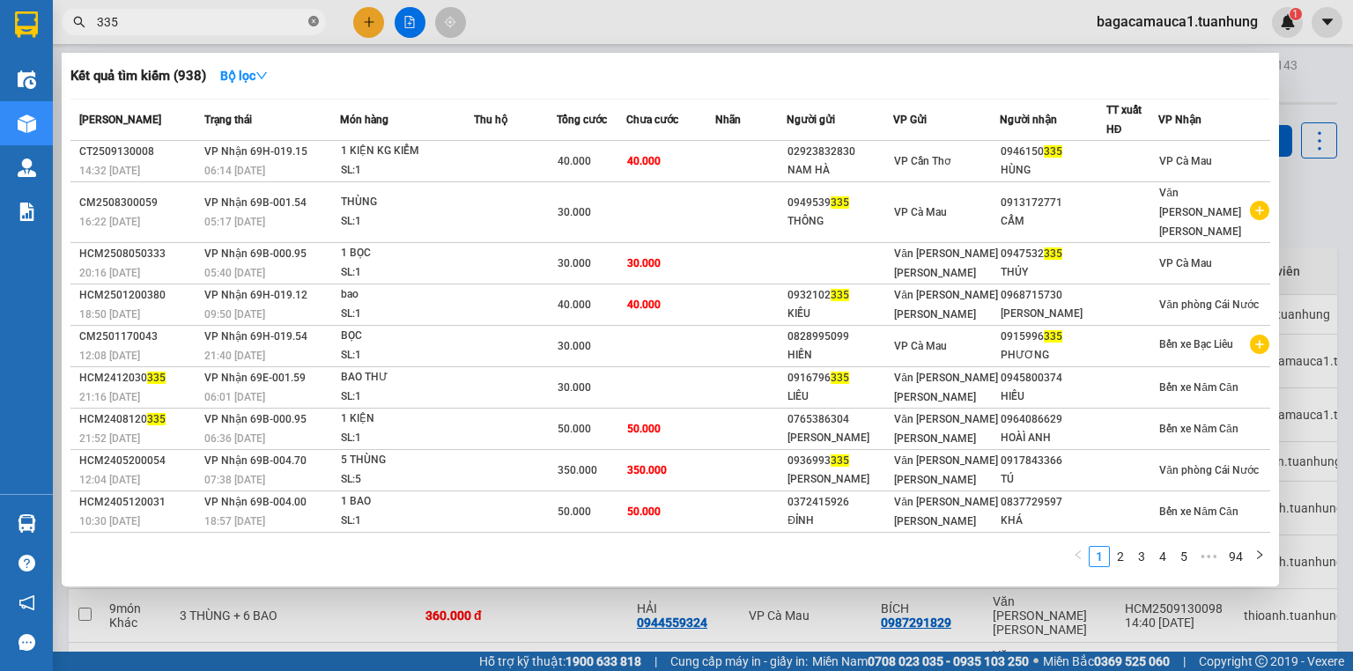
click at [310, 21] on icon "close-circle" at bounding box center [313, 21] width 11 height 11
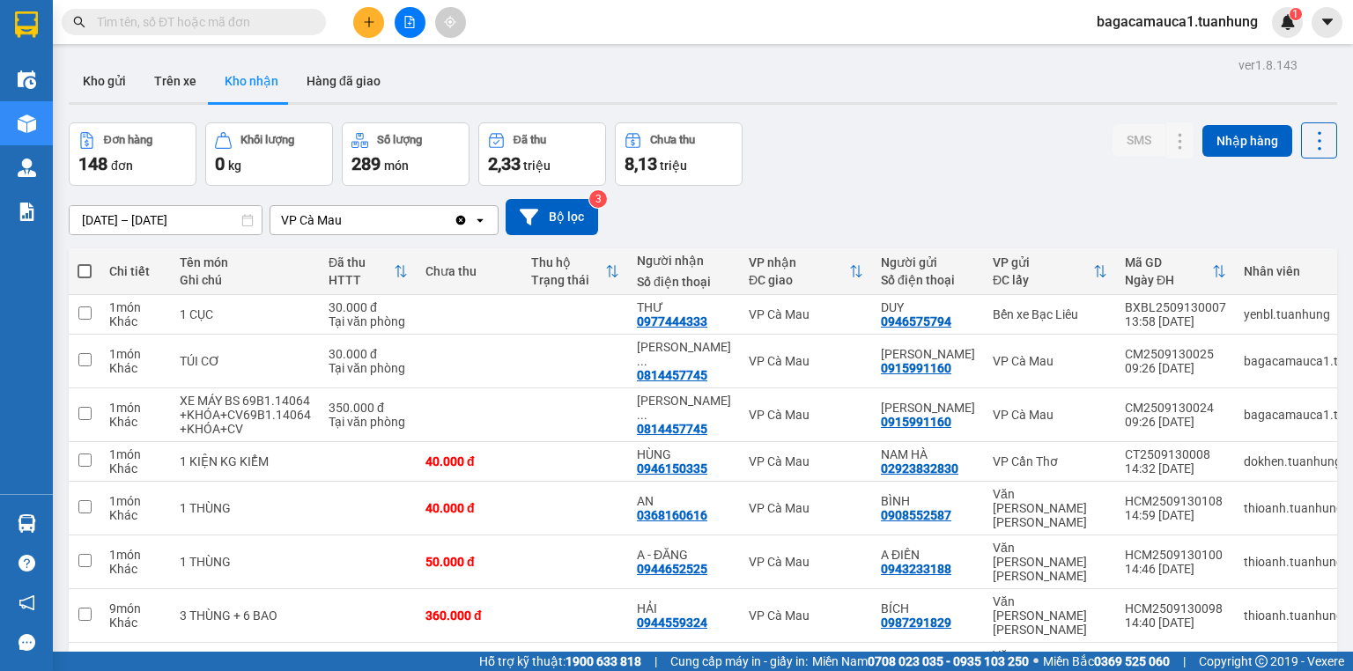
click at [293, 21] on input "text" at bounding box center [201, 21] width 208 height 19
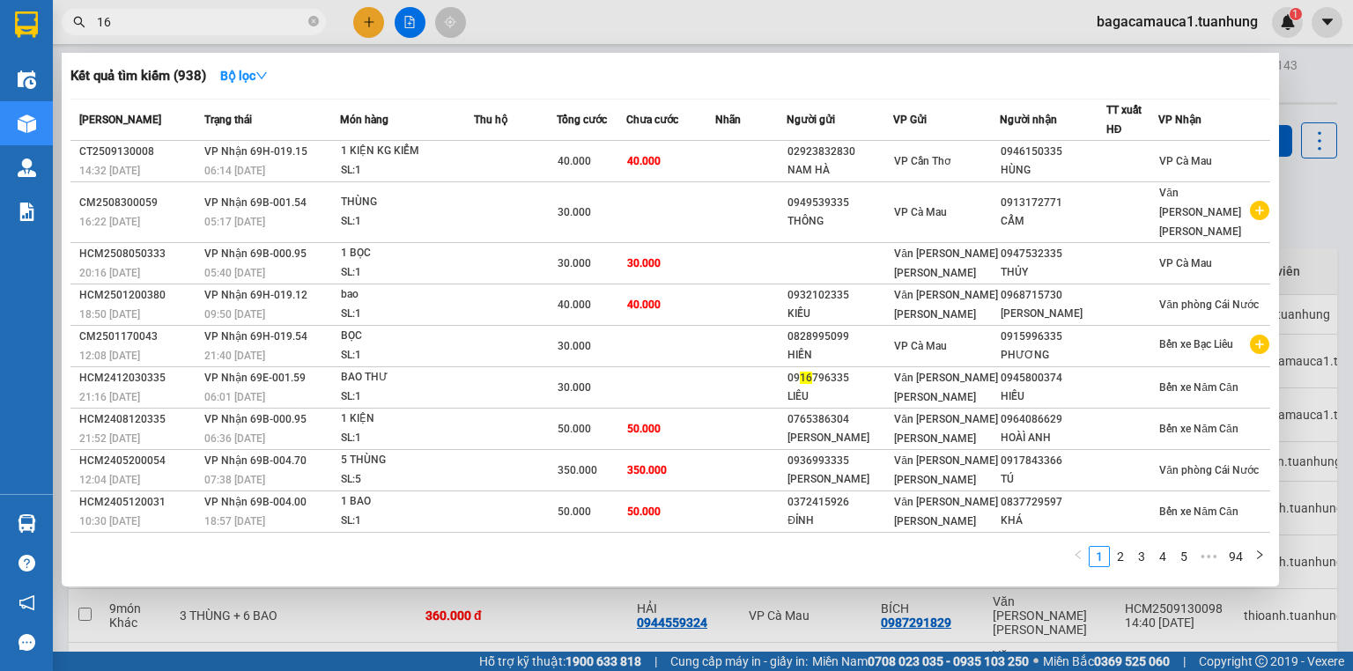
type input "161"
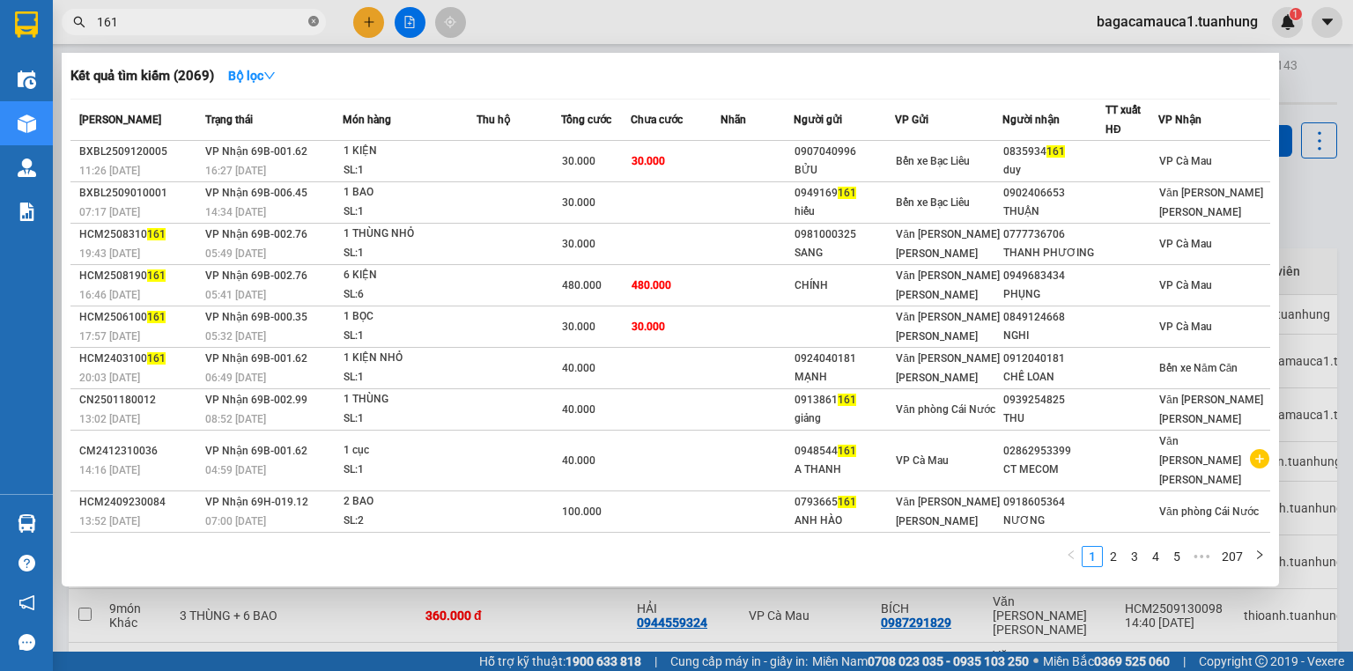
click at [310, 18] on icon "close-circle" at bounding box center [313, 21] width 11 height 11
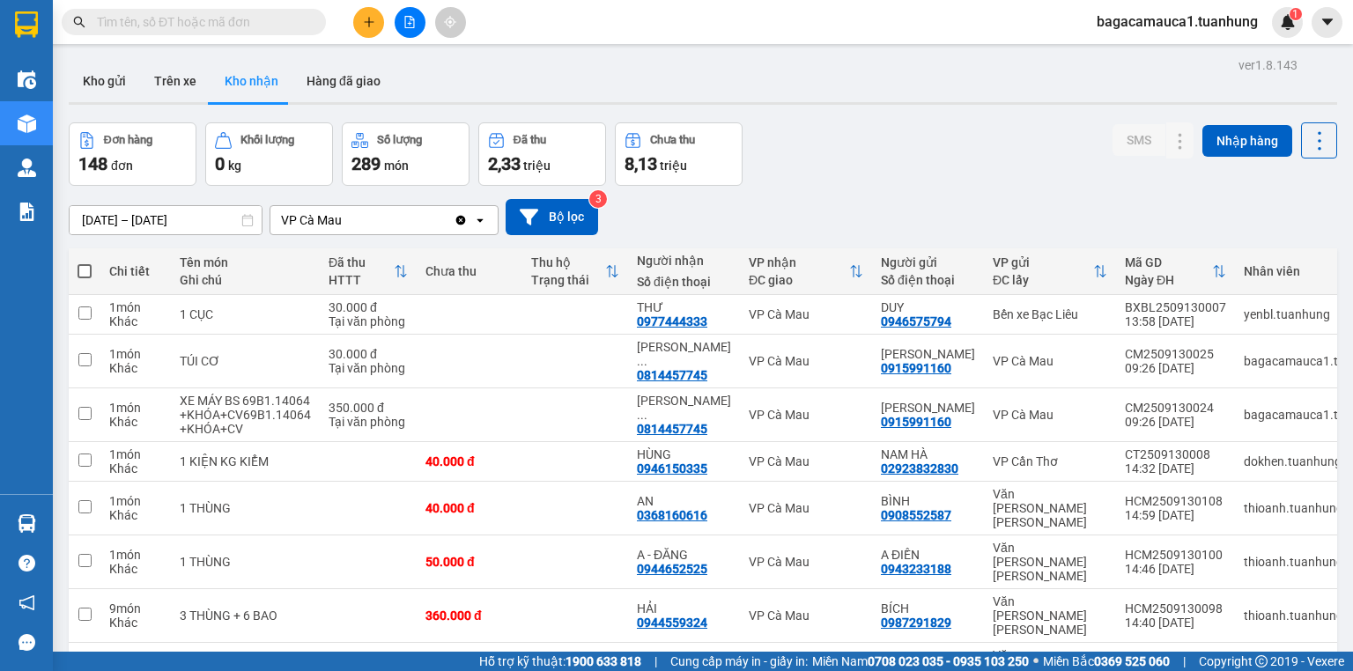
click at [231, 23] on input "text" at bounding box center [201, 21] width 208 height 19
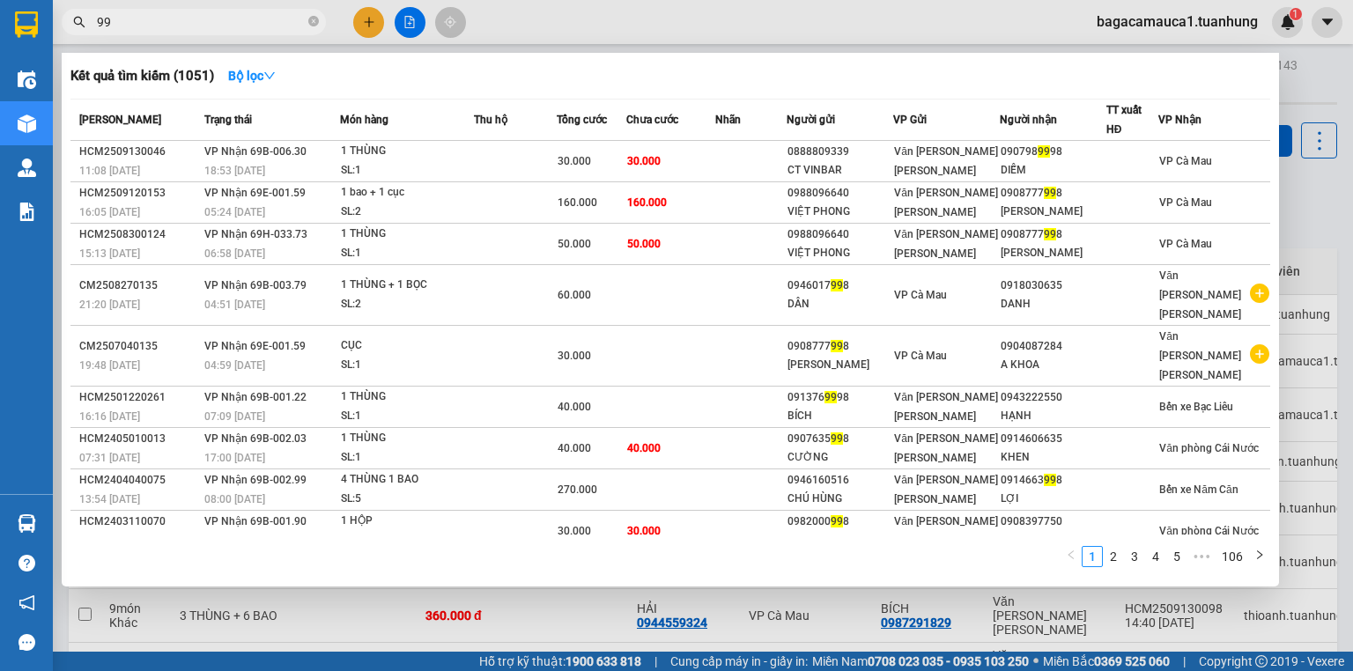
type input "9"
type input "335"
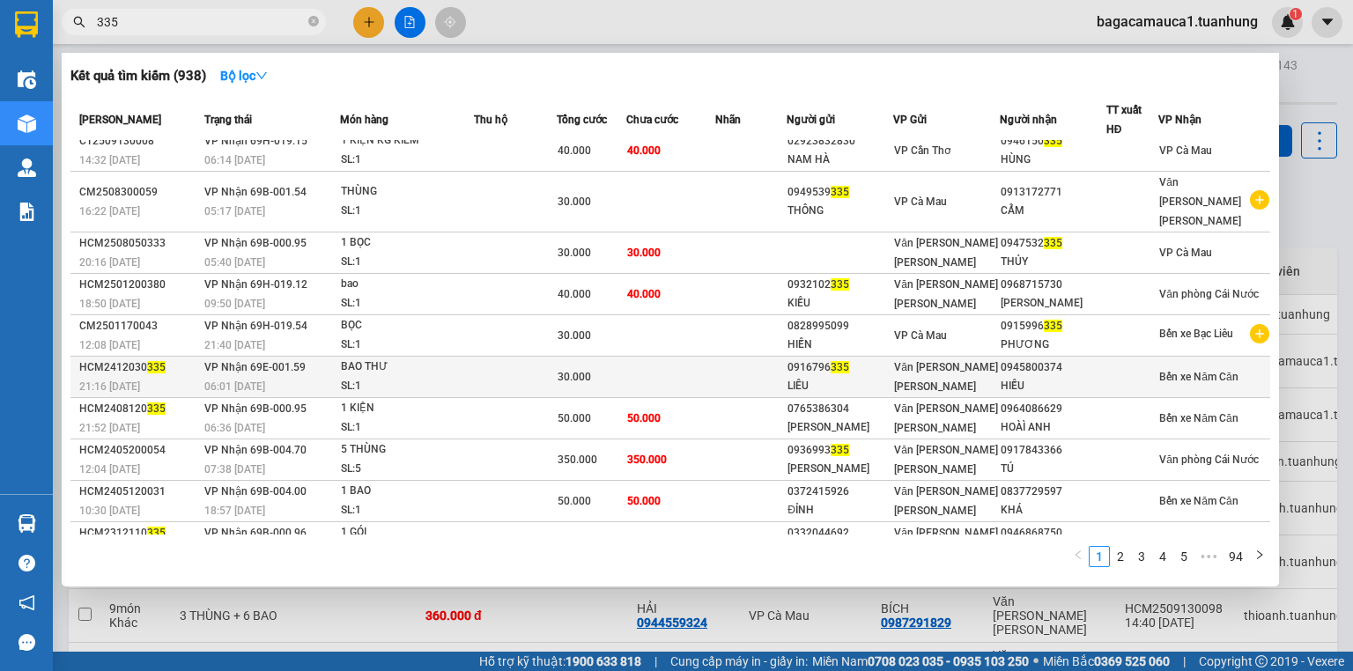
scroll to position [14, 0]
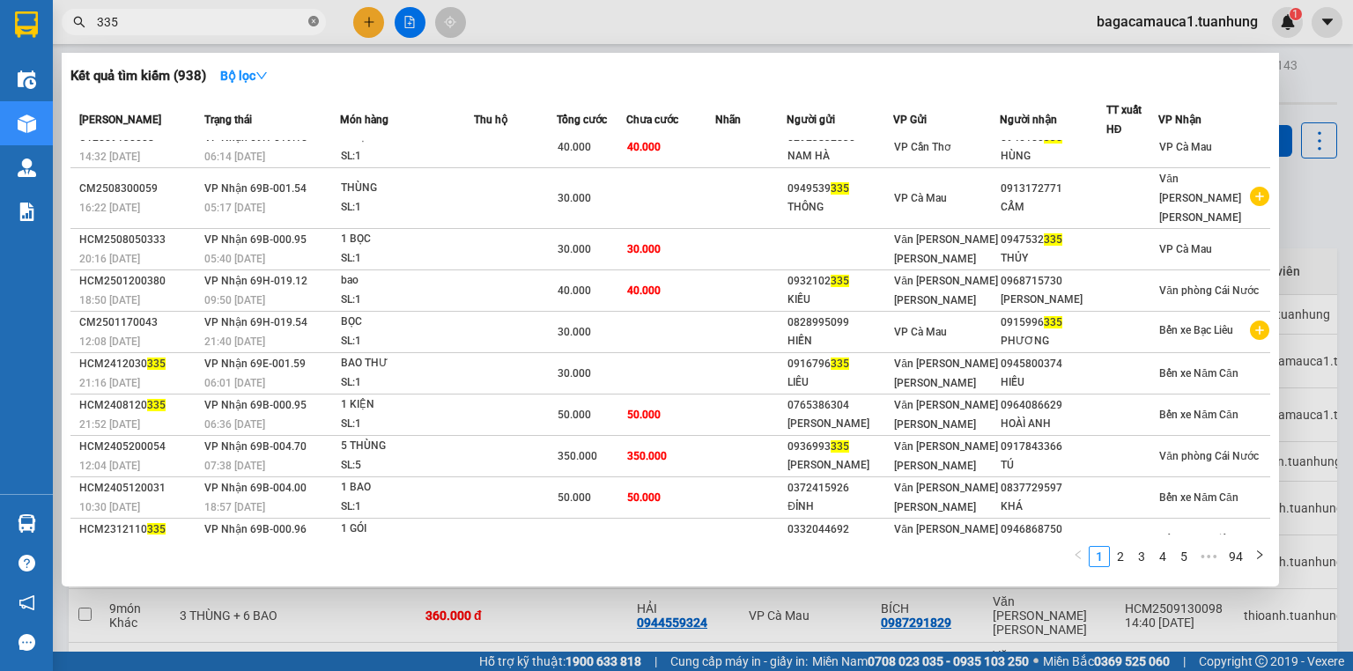
click at [314, 20] on icon "close-circle" at bounding box center [313, 21] width 11 height 11
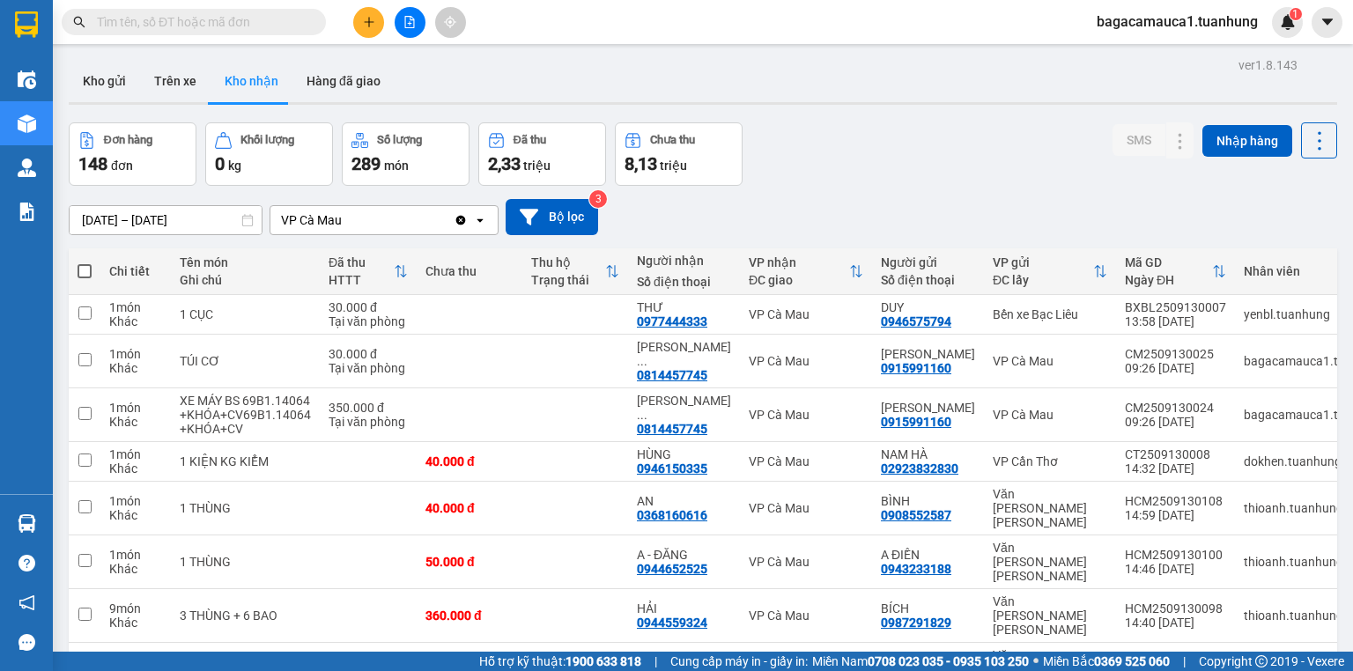
click at [274, 20] on input "text" at bounding box center [201, 21] width 208 height 19
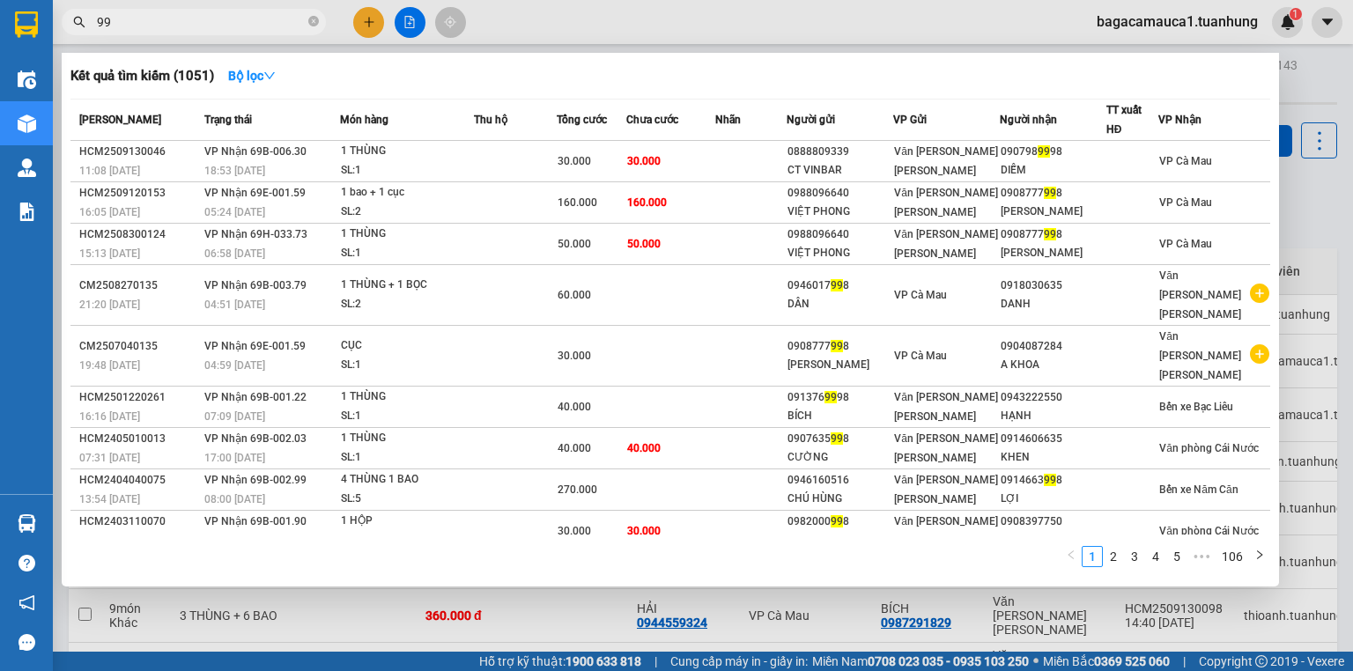
type input "9"
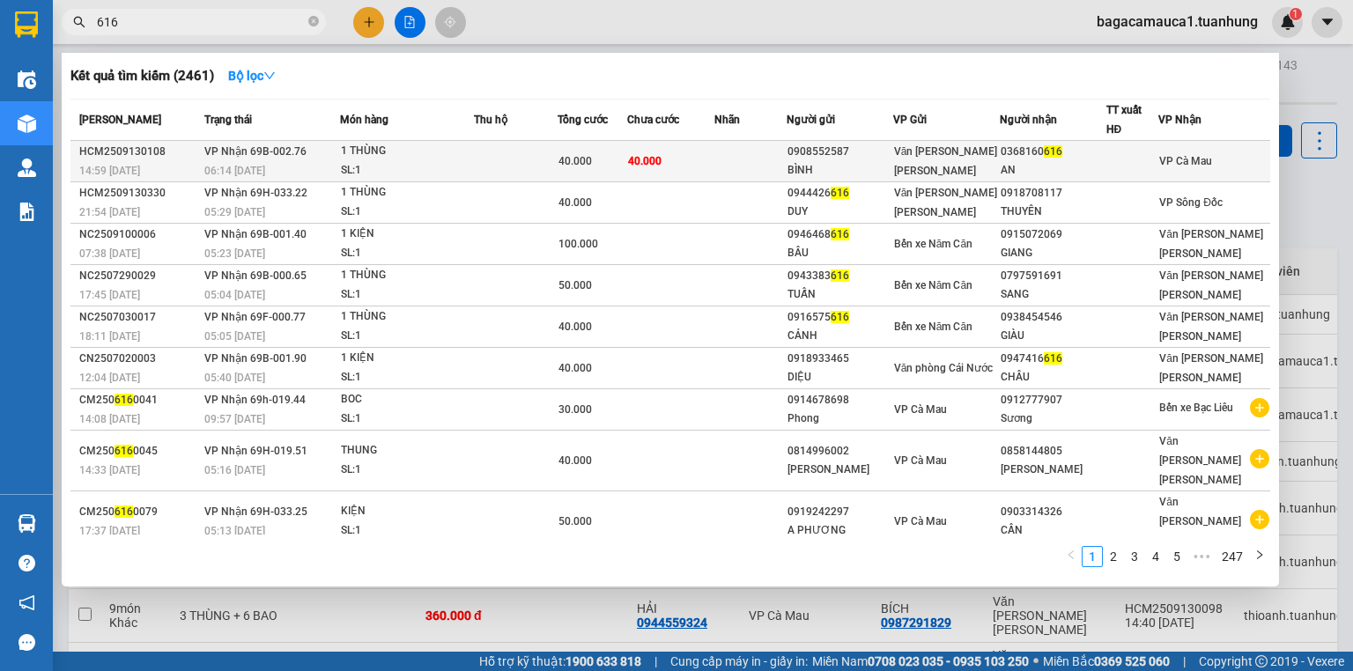
type input "616"
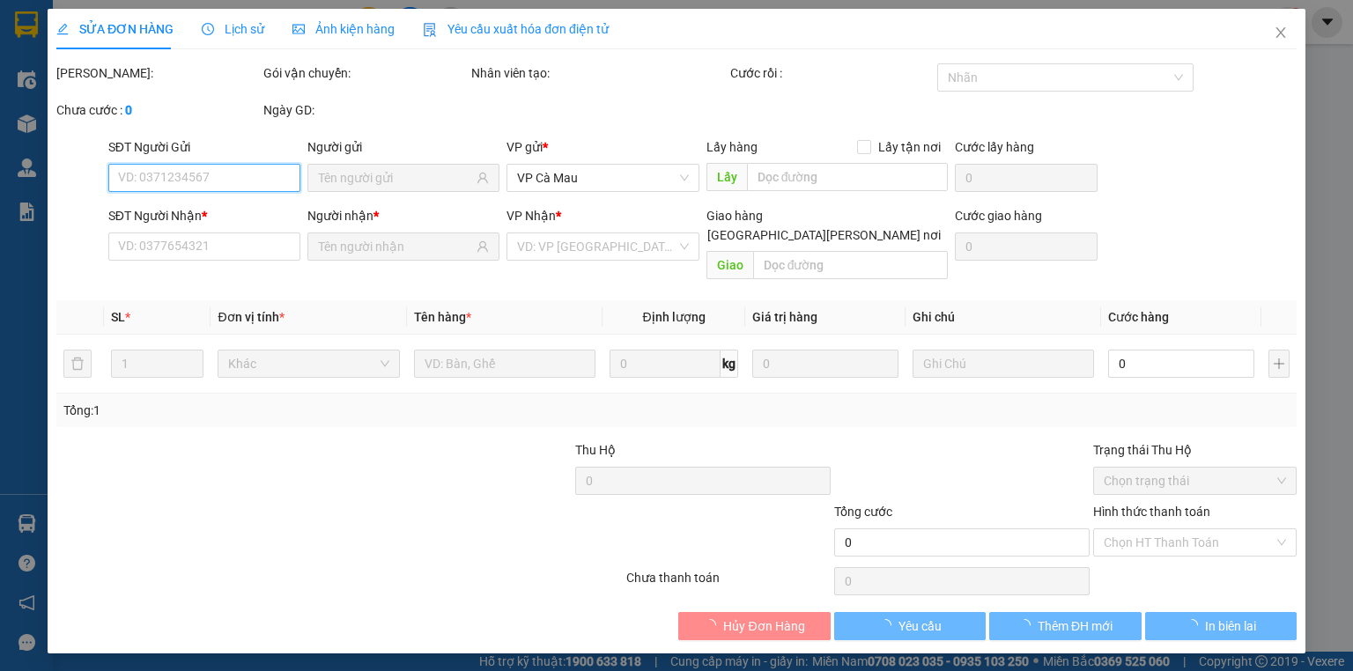
type input "0908552587"
type input "BÌNH"
type input "0368160616"
type input "AN"
type input "40.000"
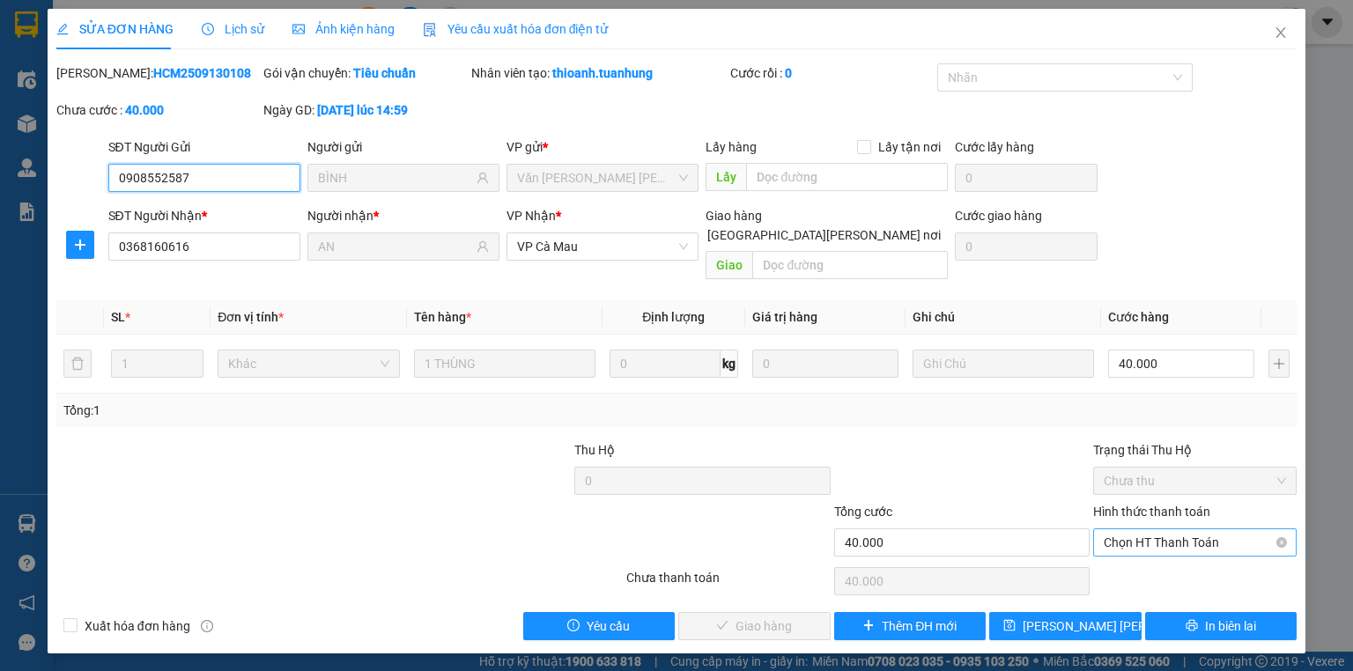
click at [1128, 529] on span "Chọn HT Thanh Toán" at bounding box center [1195, 542] width 182 height 26
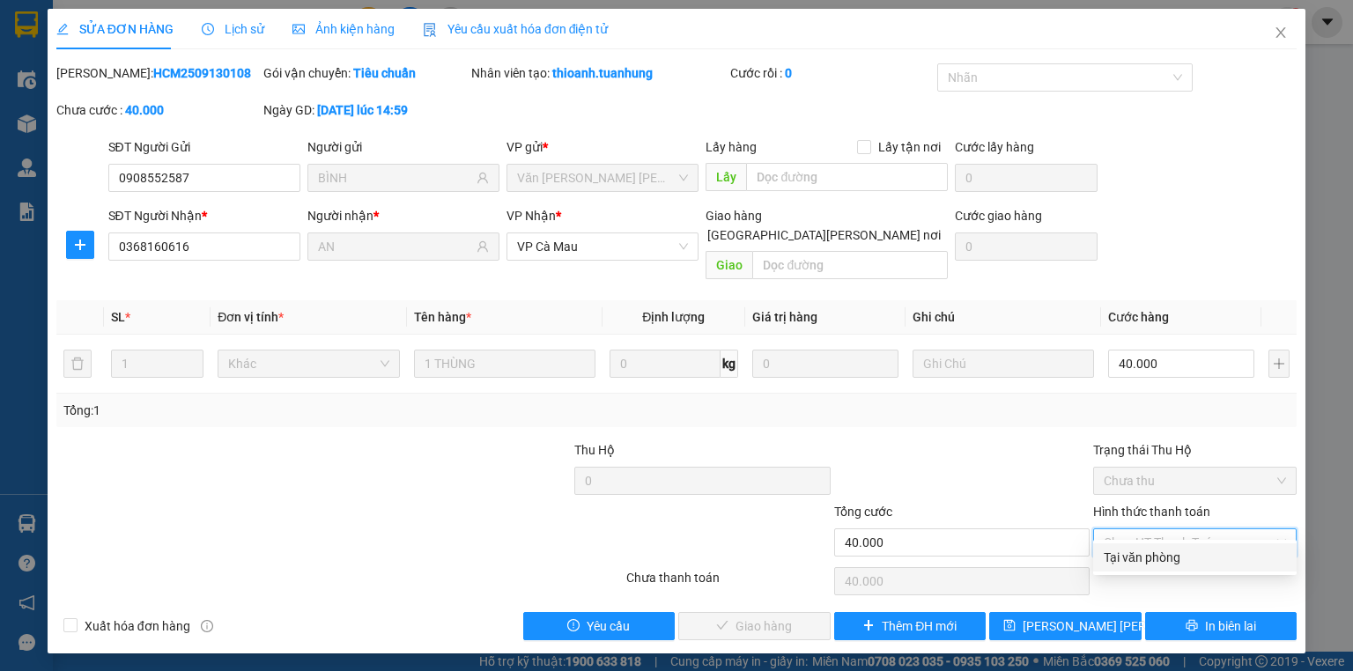
click at [1138, 557] on div "Tại văn phòng" at bounding box center [1195, 557] width 182 height 19
type input "0"
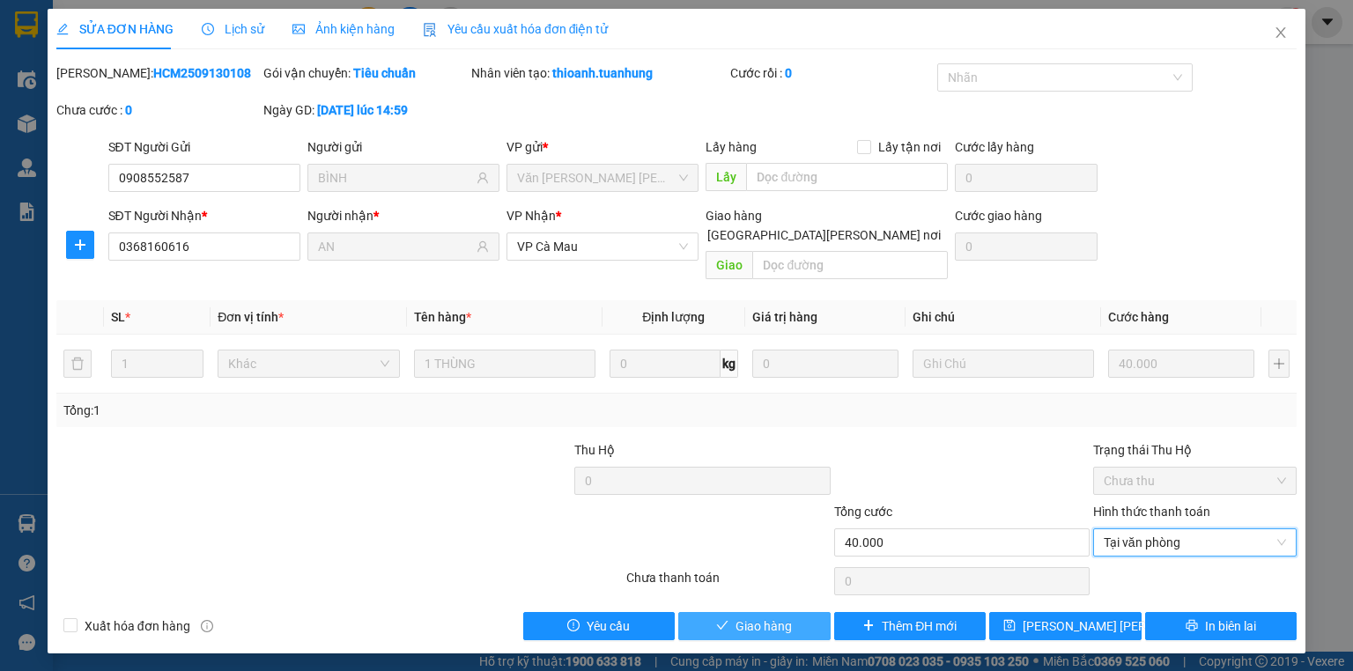
click at [789, 612] on button "Giao hàng" at bounding box center [754, 626] width 152 height 28
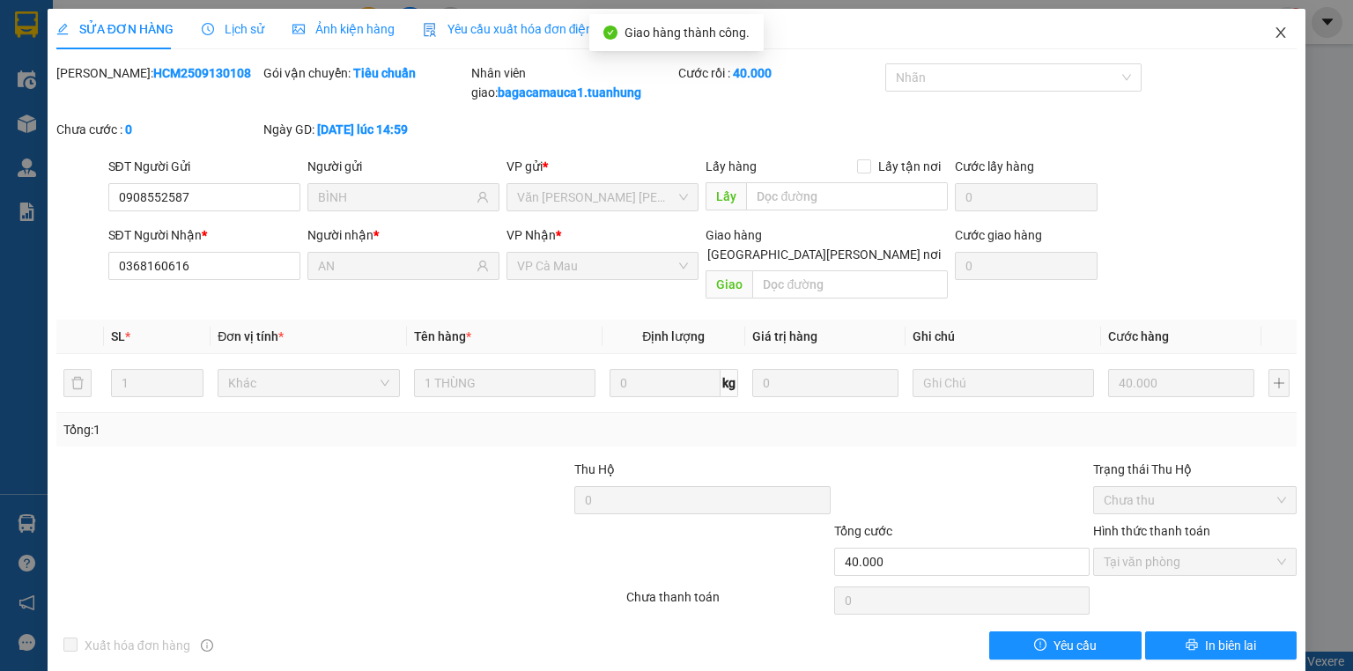
click at [1282, 33] on span "Close" at bounding box center [1280, 33] width 49 height 49
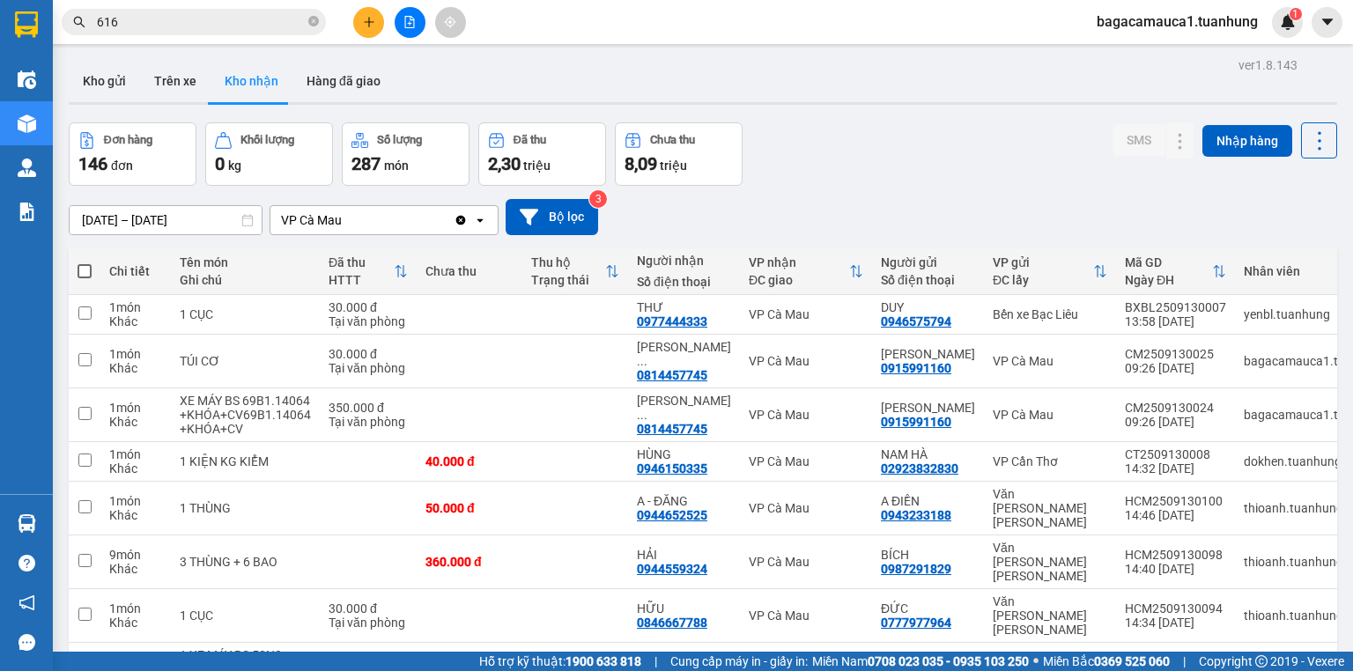
click at [1113, 26] on span "bagacamauca1.tuanhung" at bounding box center [1177, 22] width 189 height 22
click at [1132, 60] on span "Đăng xuất" at bounding box center [1186, 54] width 151 height 19
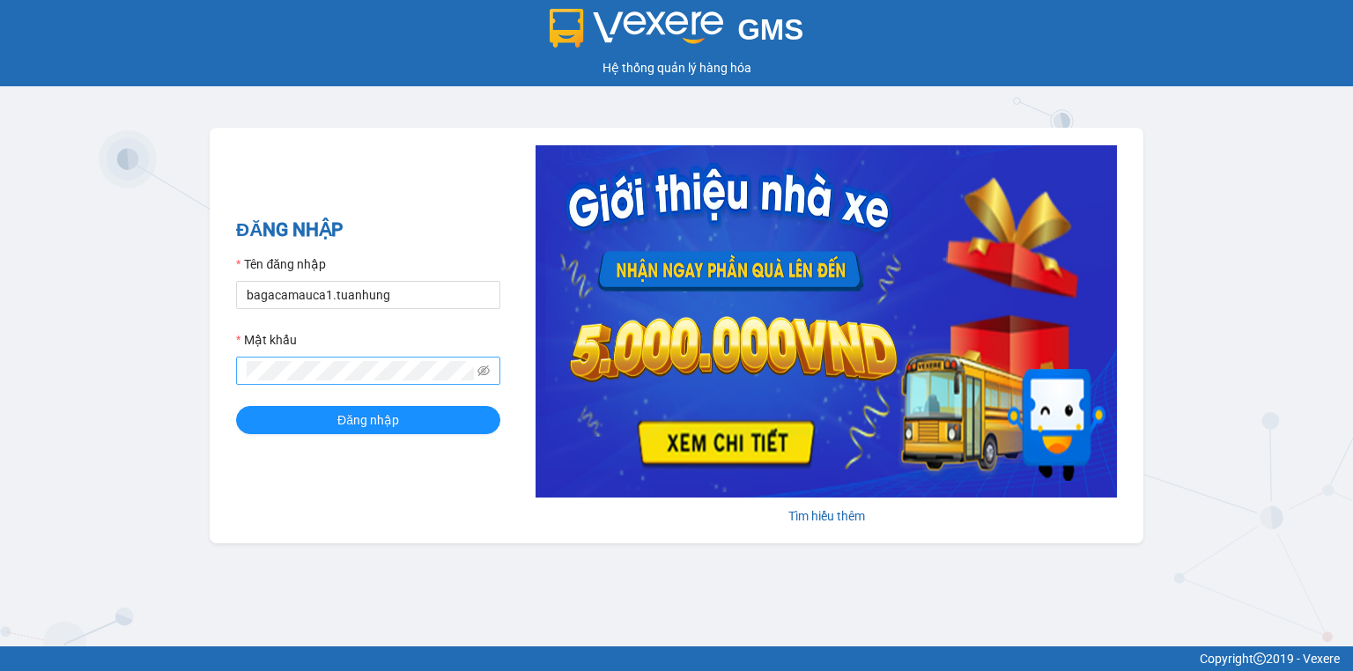
click at [363, 381] on span at bounding box center [368, 371] width 264 height 28
type input "kietsg.tuanhung"
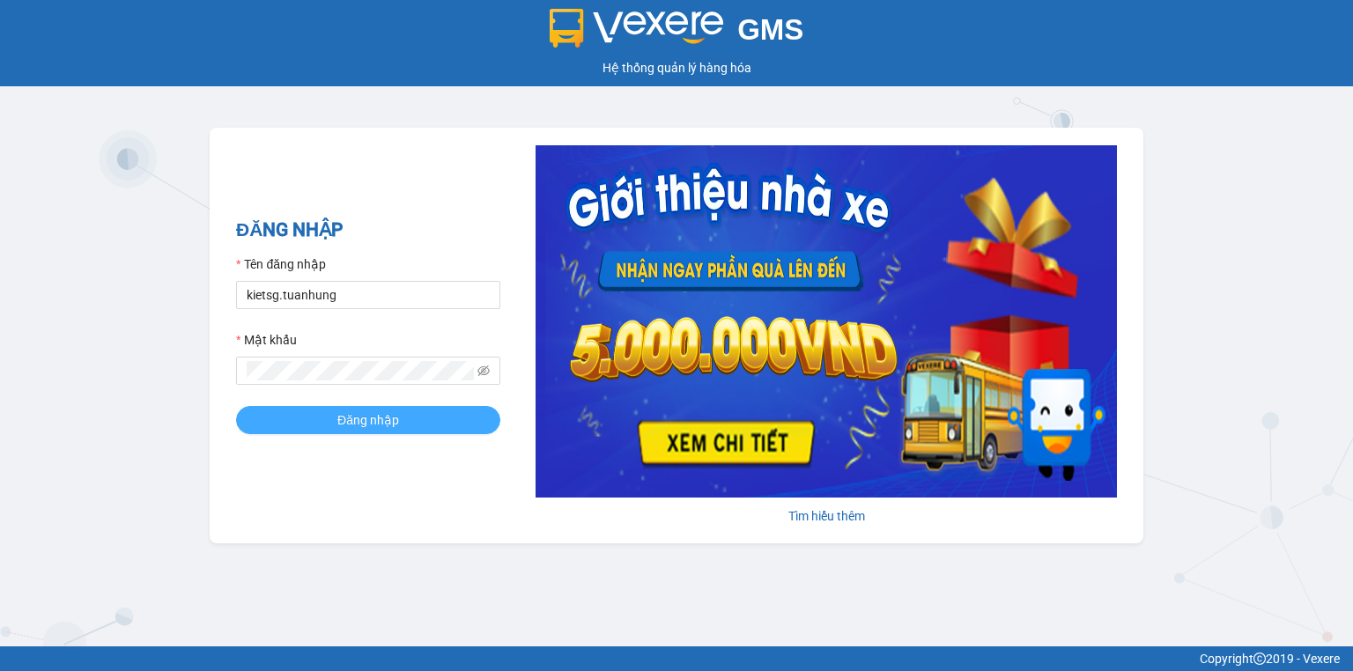
click at [345, 430] on span "Đăng nhập" at bounding box center [368, 420] width 62 height 19
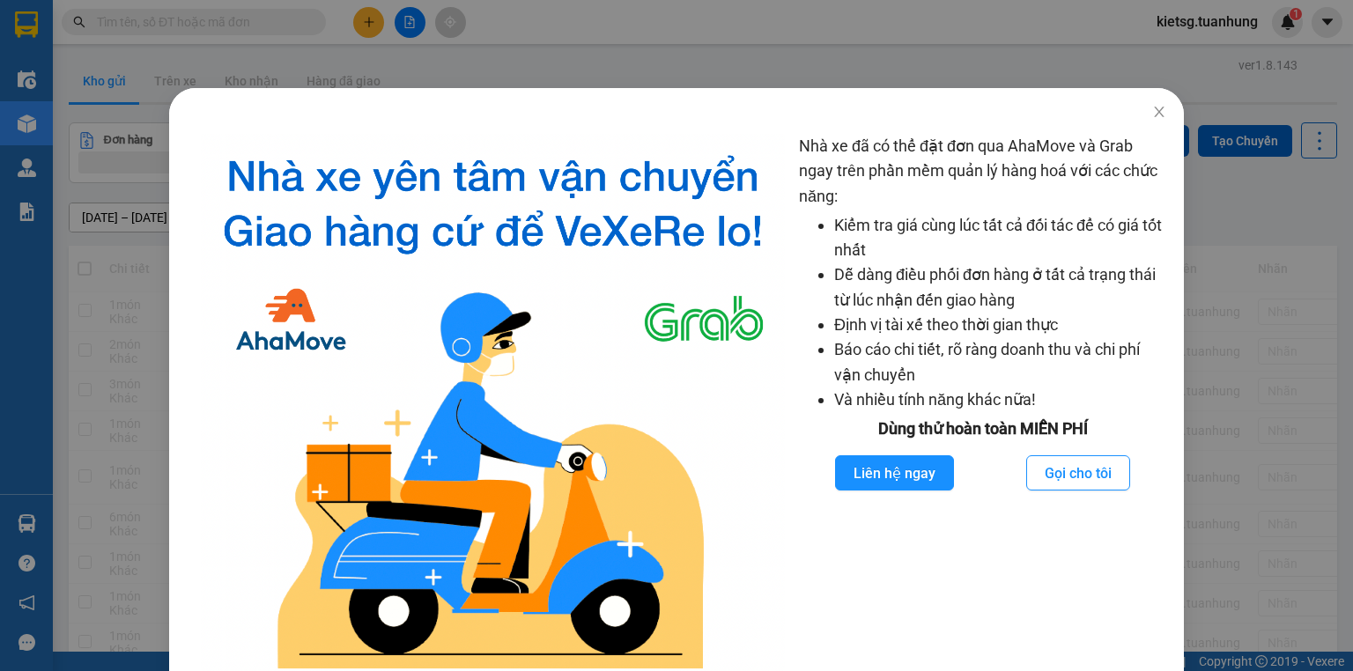
click at [281, 20] on div "Nhà xe đã có thể đặt đơn qua AhaMove và Grab ngay trên phần mềm quản lý hàng ho…" at bounding box center [676, 335] width 1353 height 671
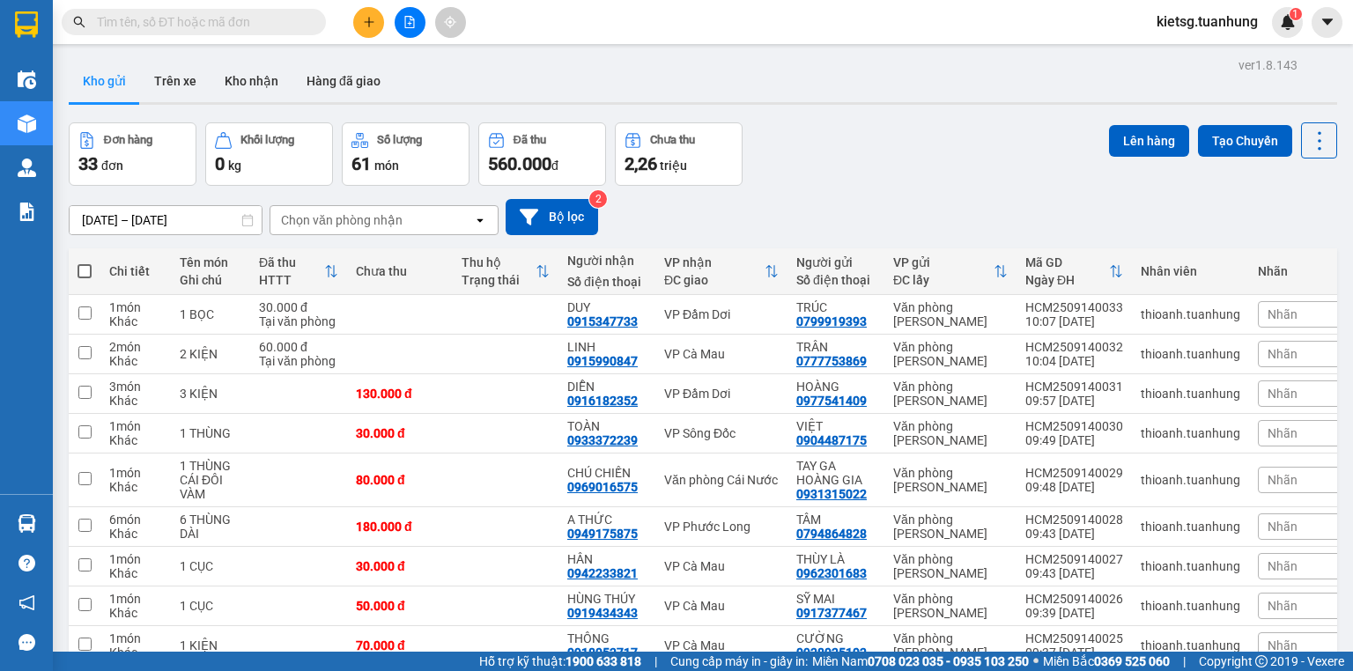
click at [281, 20] on input "text" at bounding box center [201, 21] width 208 height 19
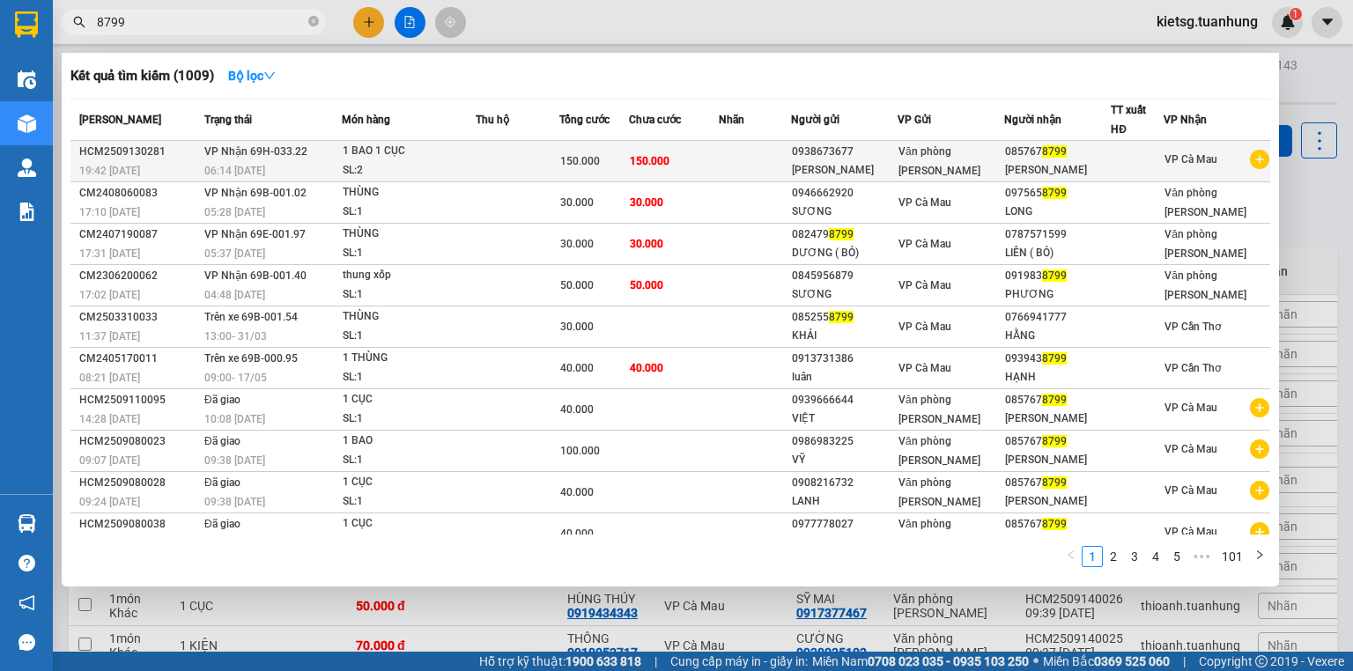
type input "8799"
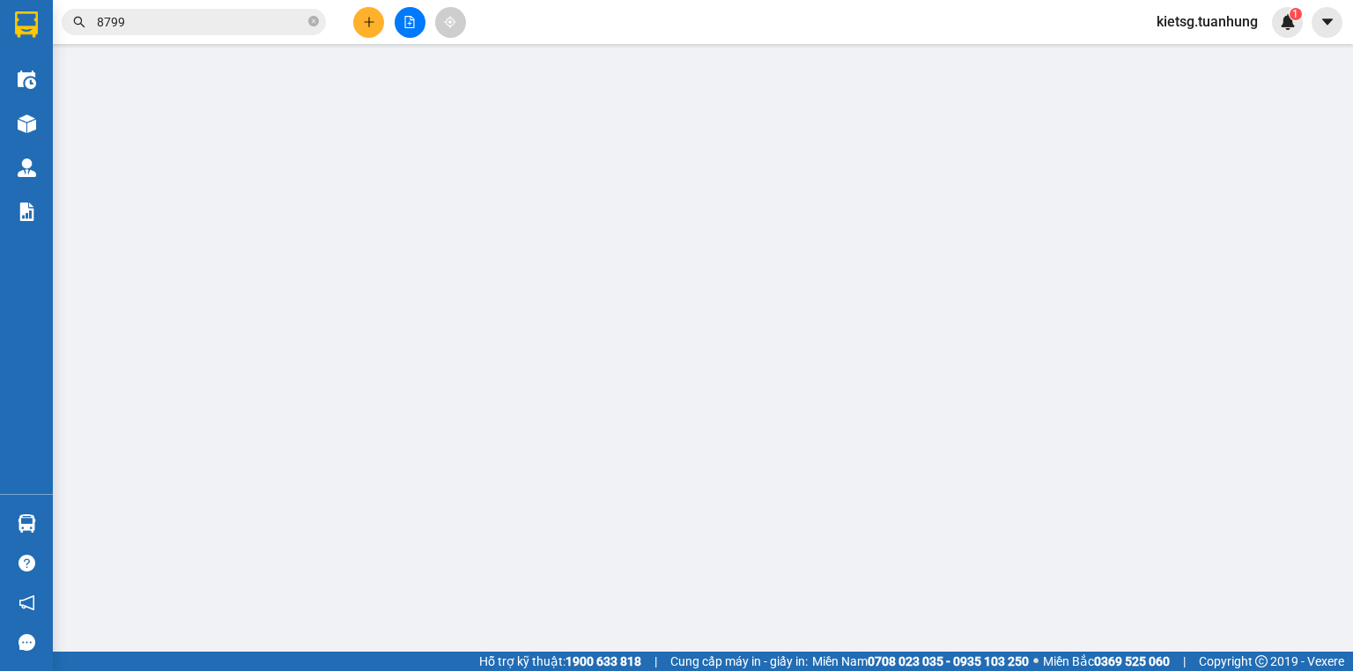
type input "0938673677"
type input "0857678799"
type input "150.000"
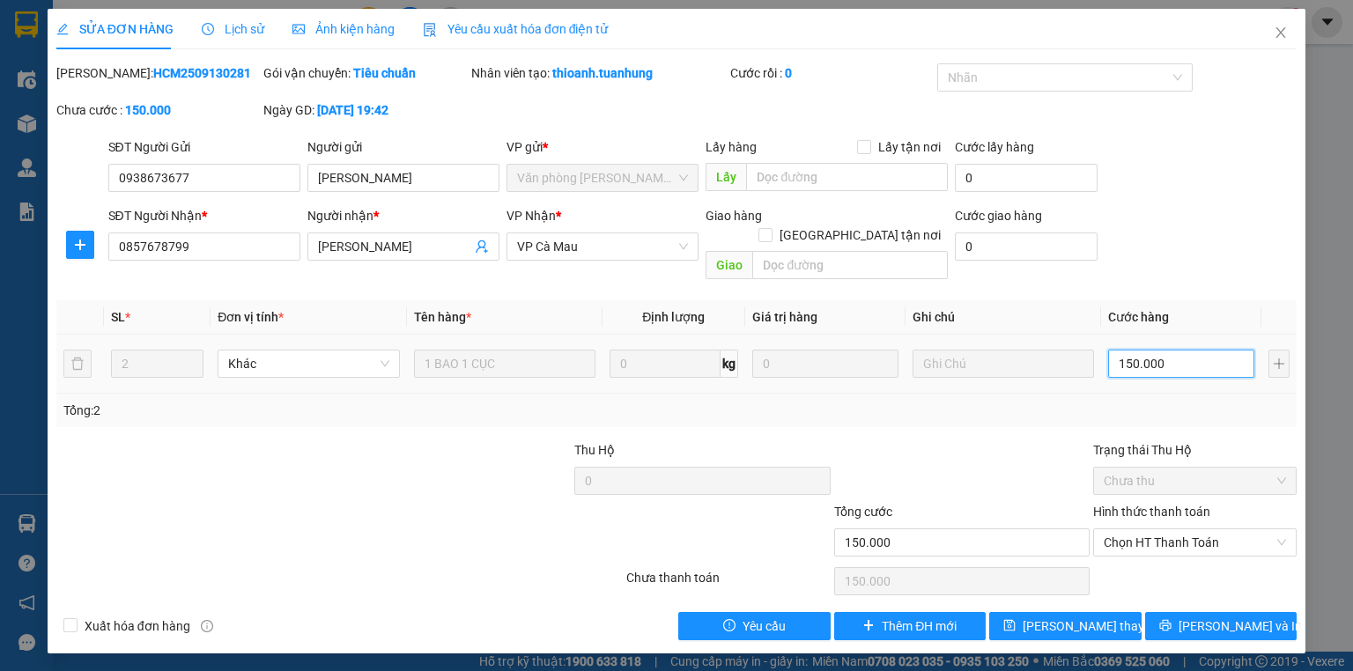
click at [1138, 350] on input "150.000" at bounding box center [1181, 364] width 146 height 28
type input "0"
type input "1"
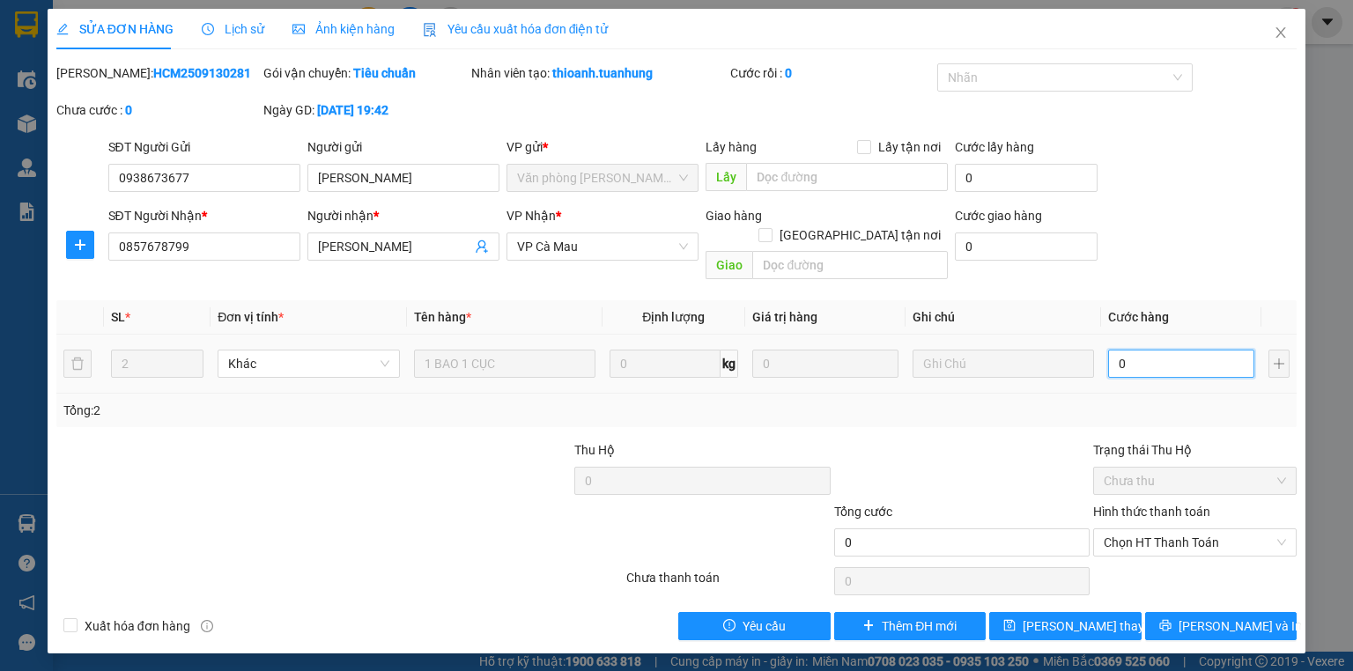
type input "1"
type input "001"
type input "11"
type input "0.011"
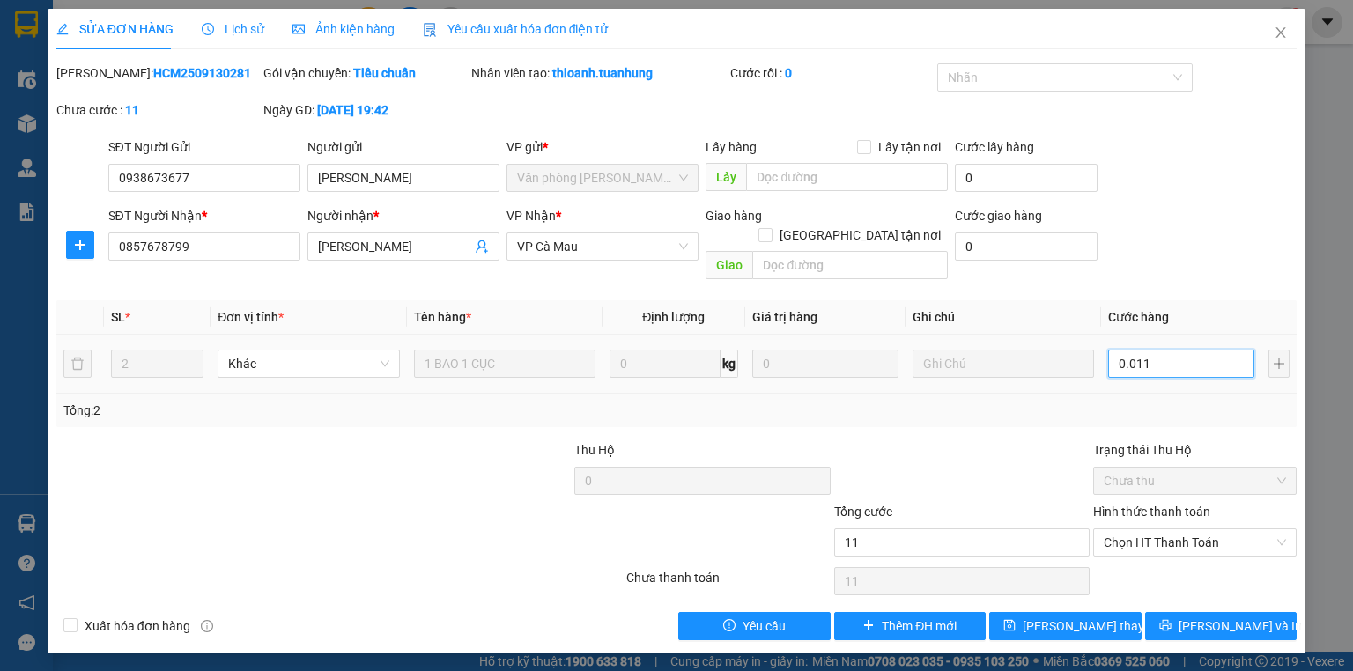
type input "110"
type input "00.110"
type input "110.000"
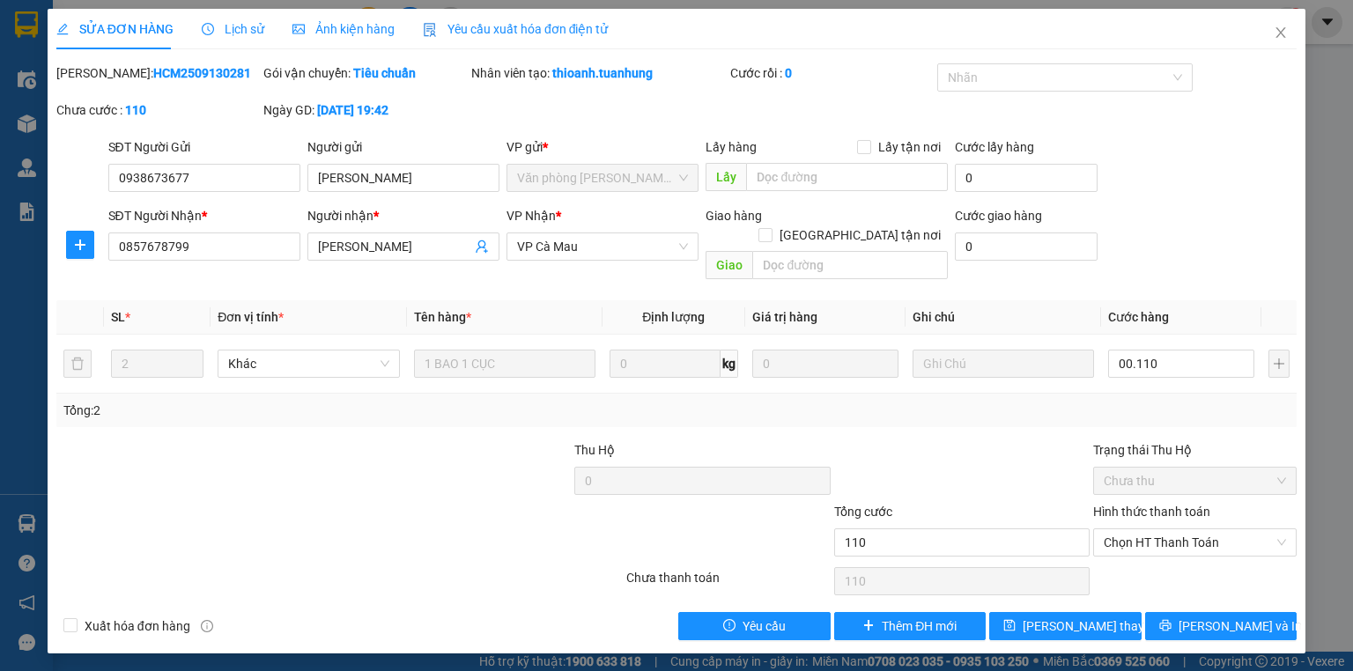
type input "110.000"
click at [1156, 401] on div "Tổng: 2" at bounding box center [676, 410] width 1226 height 19
click at [1110, 614] on button "[PERSON_NAME] thay đổi" at bounding box center [1065, 626] width 152 height 28
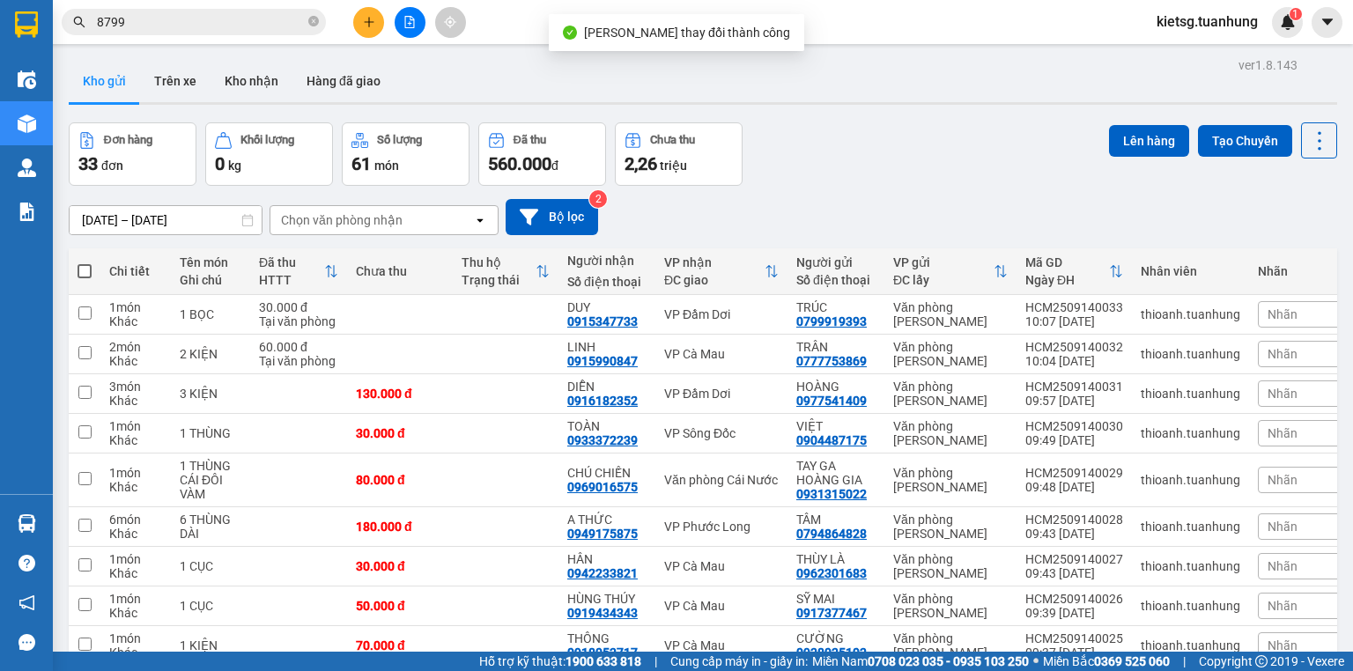
click at [1235, 29] on span "kietsg.tuanhung" at bounding box center [1207, 22] width 129 height 22
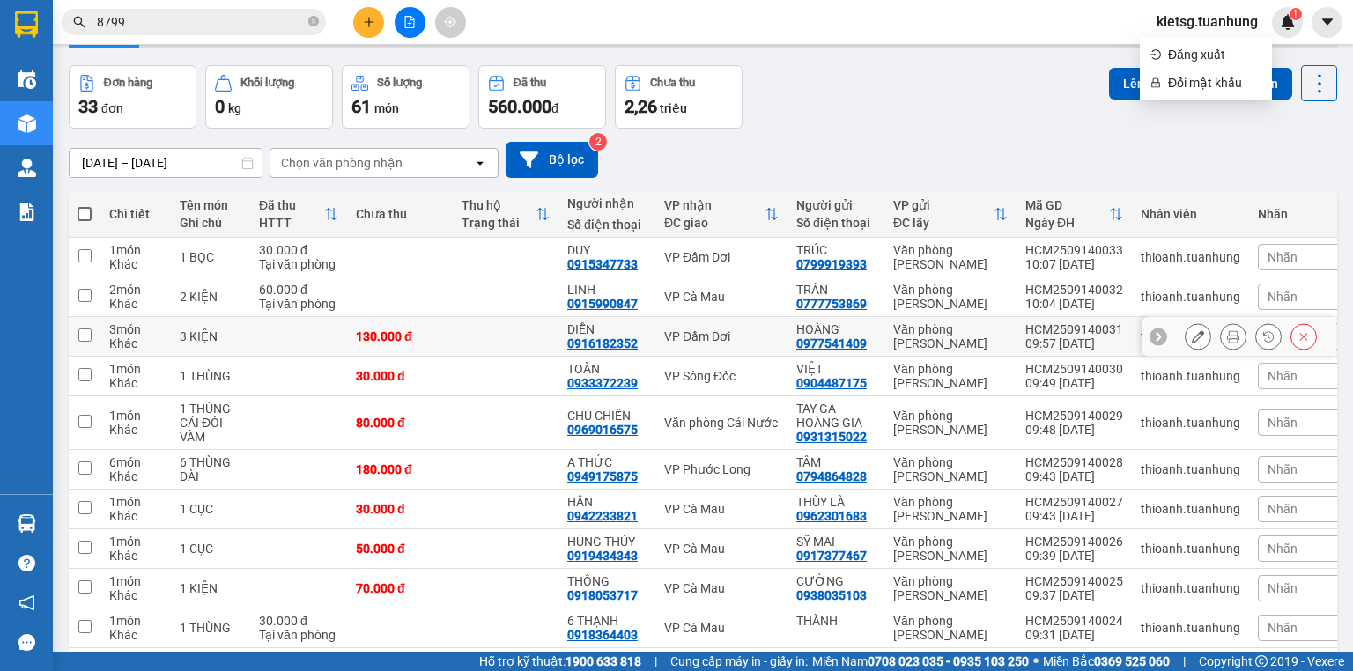
scroll to position [129, 0]
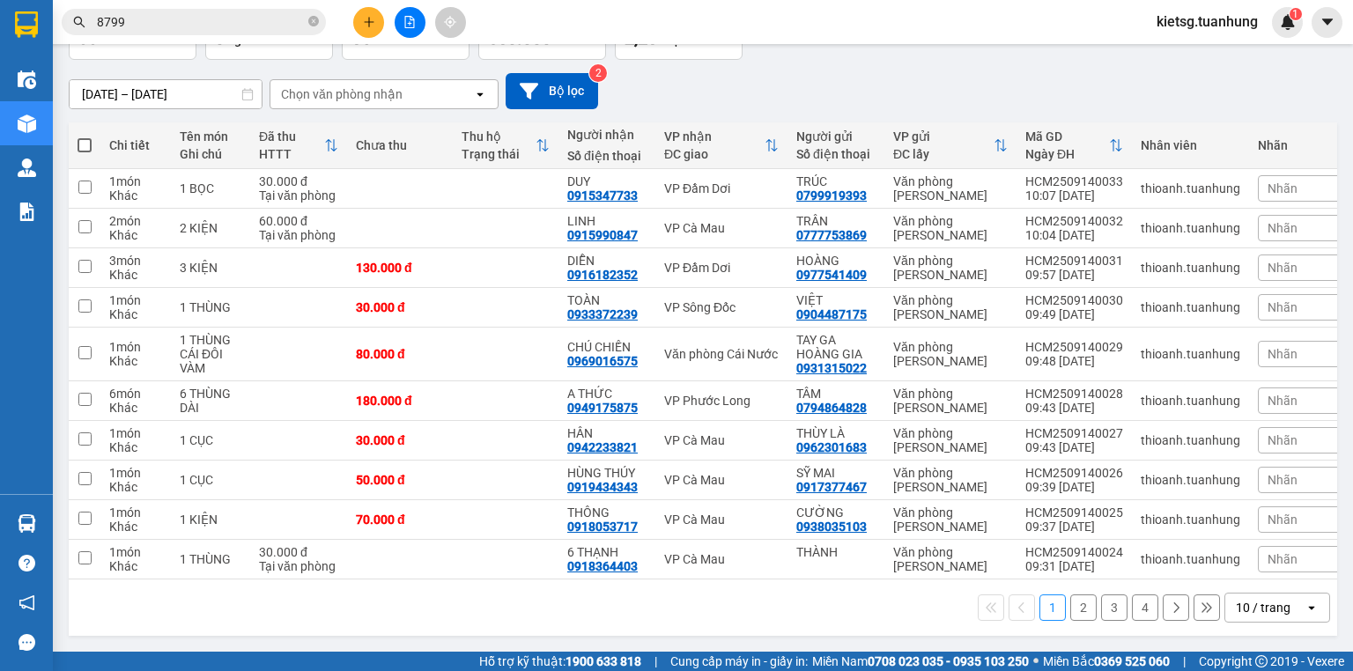
click at [1134, 607] on button "4" at bounding box center [1145, 608] width 26 height 26
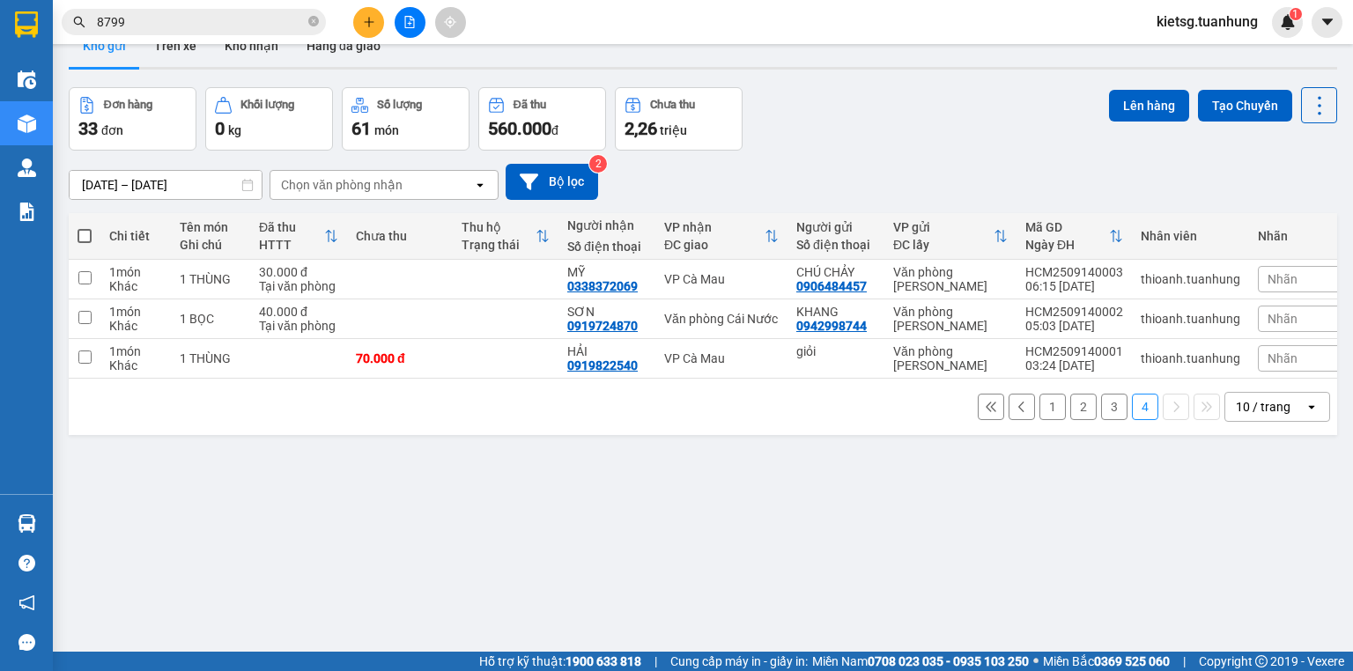
scroll to position [0, 0]
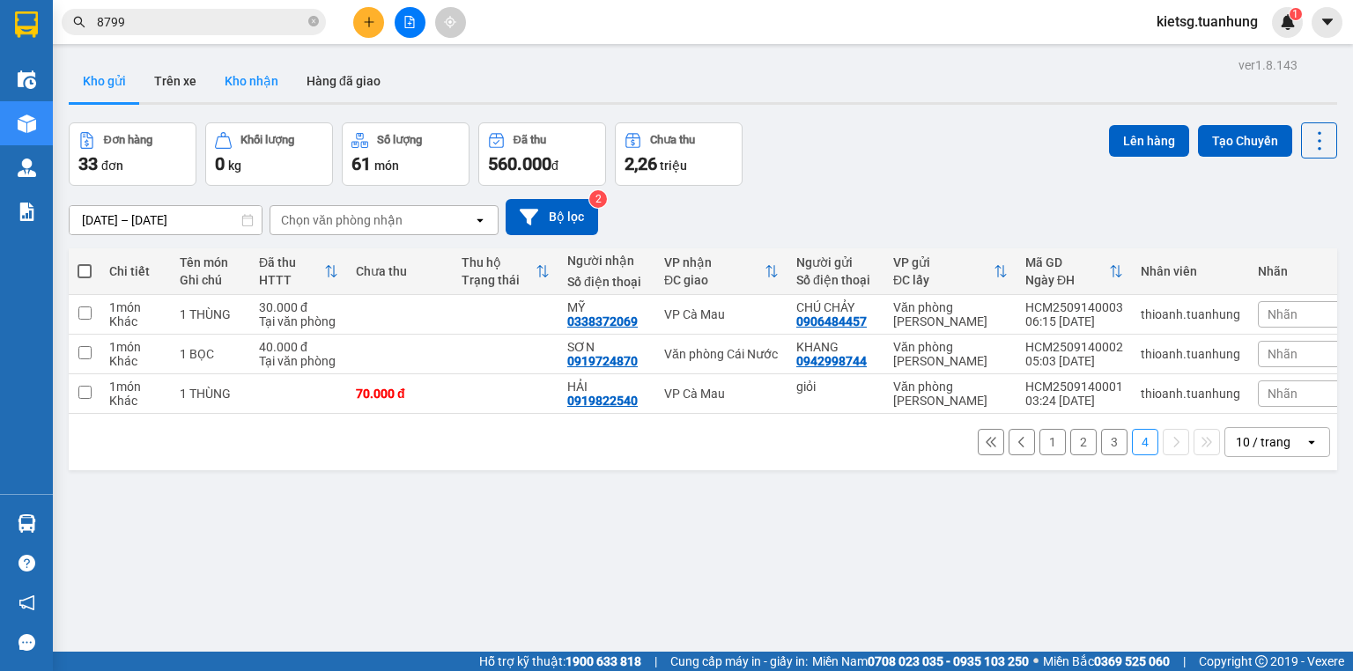
click at [268, 90] on button "Kho nhận" at bounding box center [252, 81] width 82 height 42
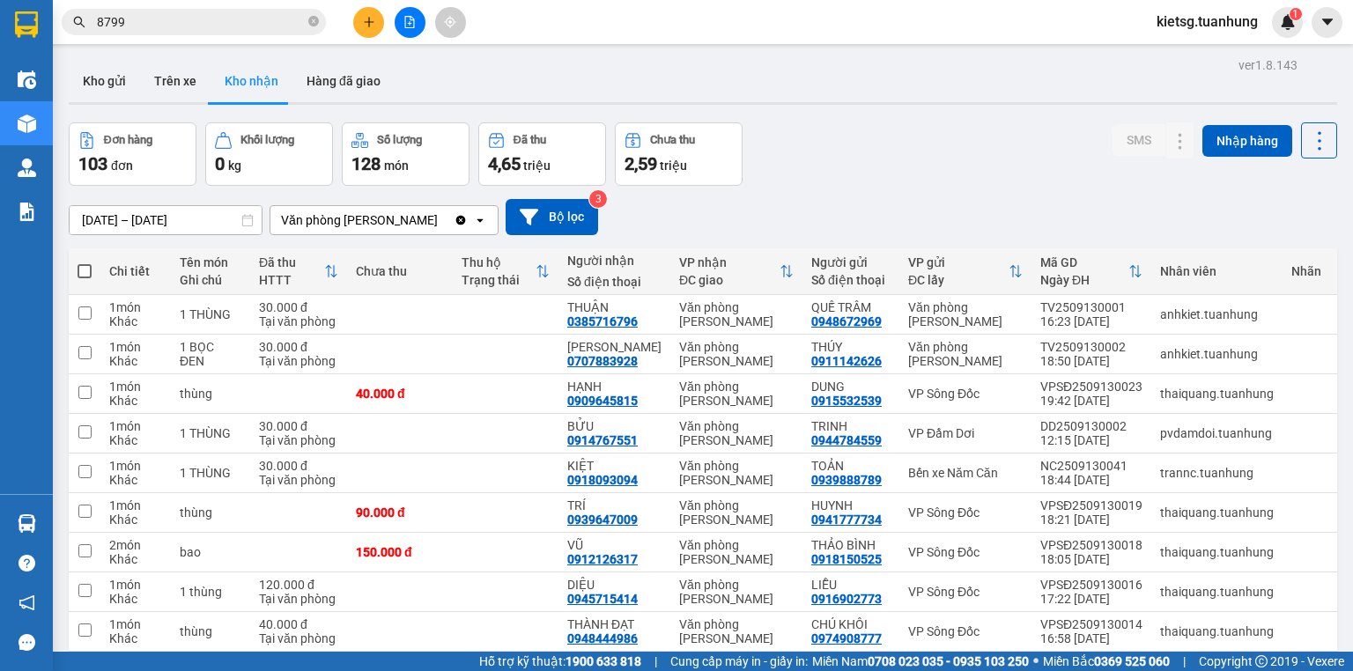
click at [1229, 11] on span "kietsg.tuanhung" at bounding box center [1207, 22] width 129 height 22
click at [1169, 49] on span "Đăng xuất" at bounding box center [1214, 54] width 93 height 19
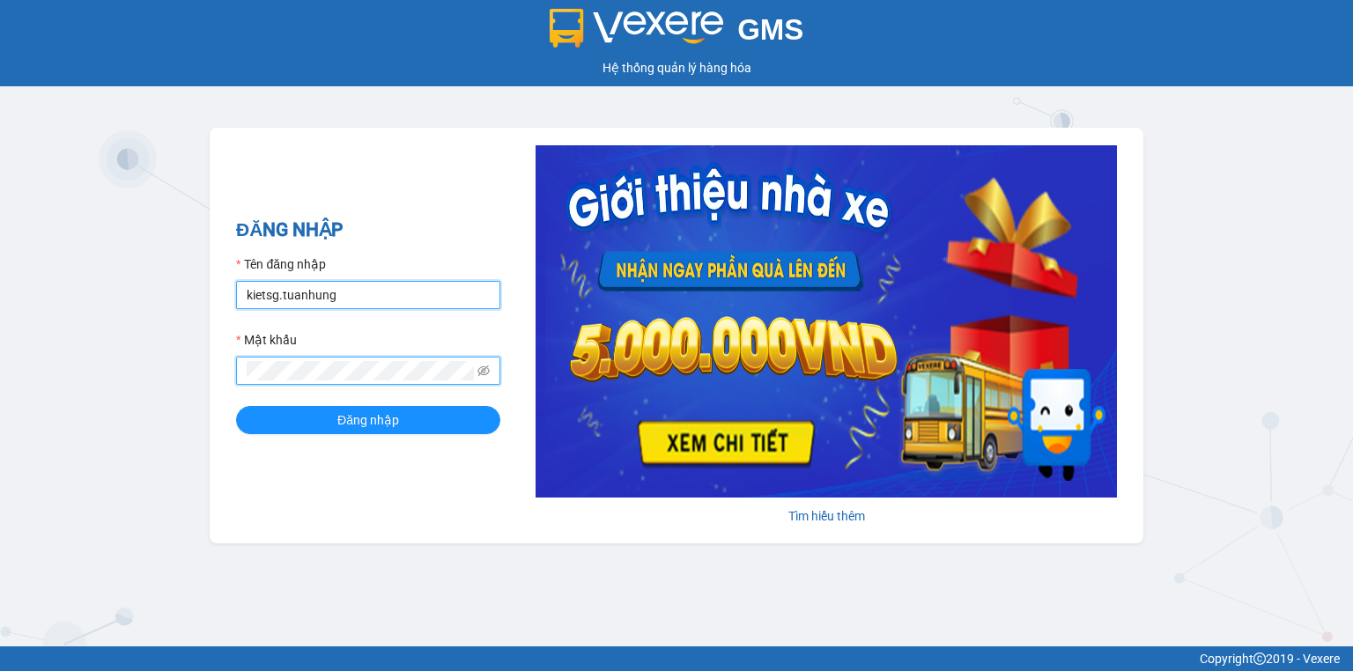
type input "bagacamauca1.tuanhung"
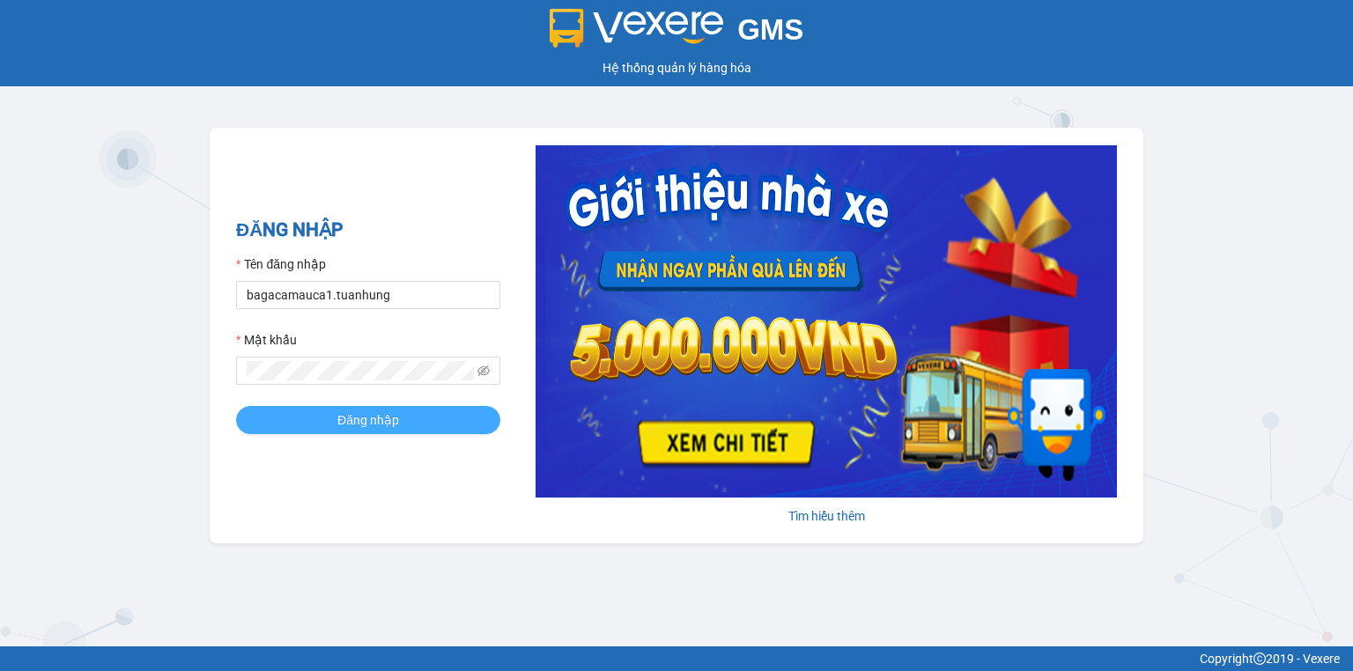
click at [384, 418] on span "Đăng nhập" at bounding box center [368, 420] width 62 height 19
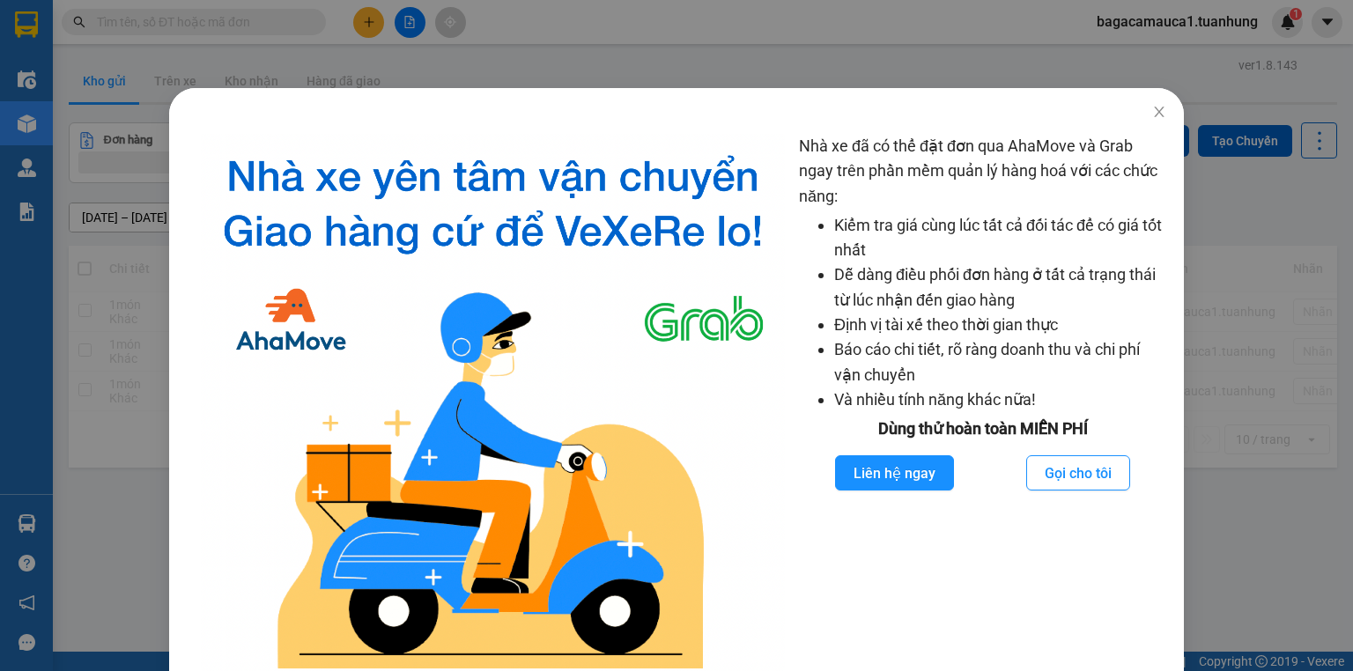
click at [169, 31] on div "Nhà xe đã có thể đặt đơn qua AhaMove và Grab ngay trên phần mềm quản lý hàng ho…" at bounding box center [676, 335] width 1353 height 671
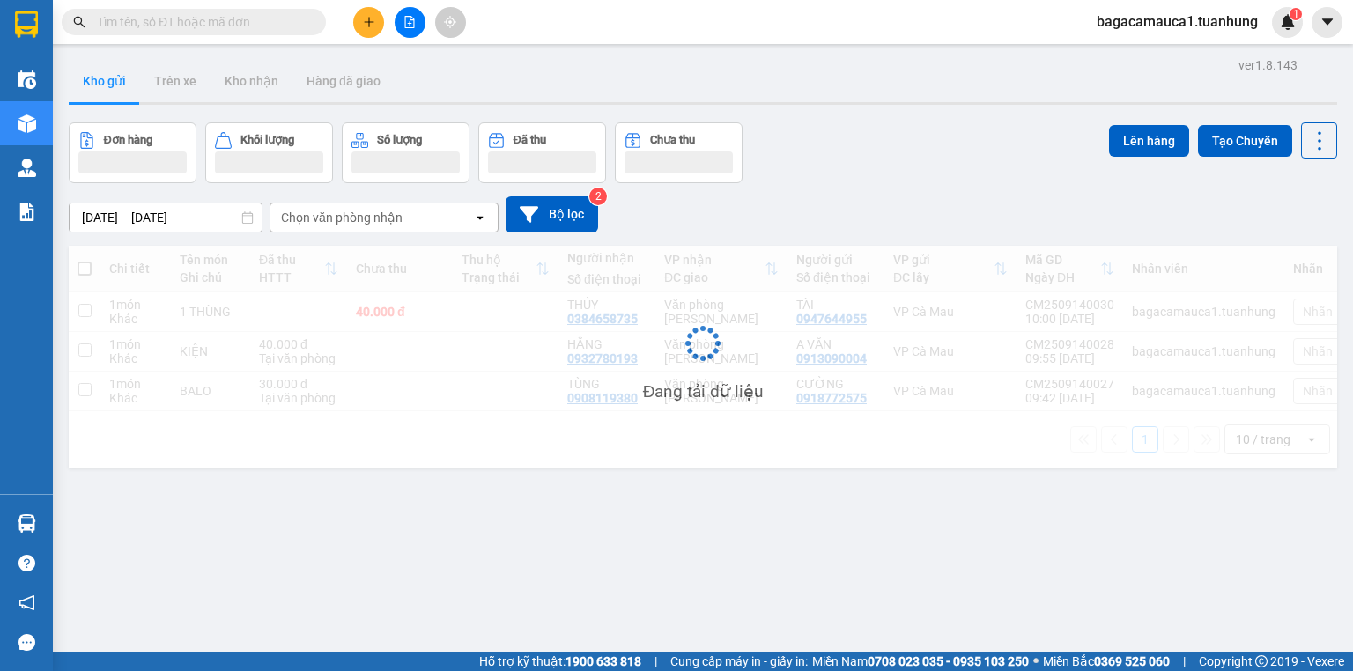
click at [169, 28] on body "Kết quả tìm kiếm ( 0 ) Bộ lọc No Data bagacamauca1.tuanhung 1 Điều hành xe Kho …" at bounding box center [676, 335] width 1353 height 671
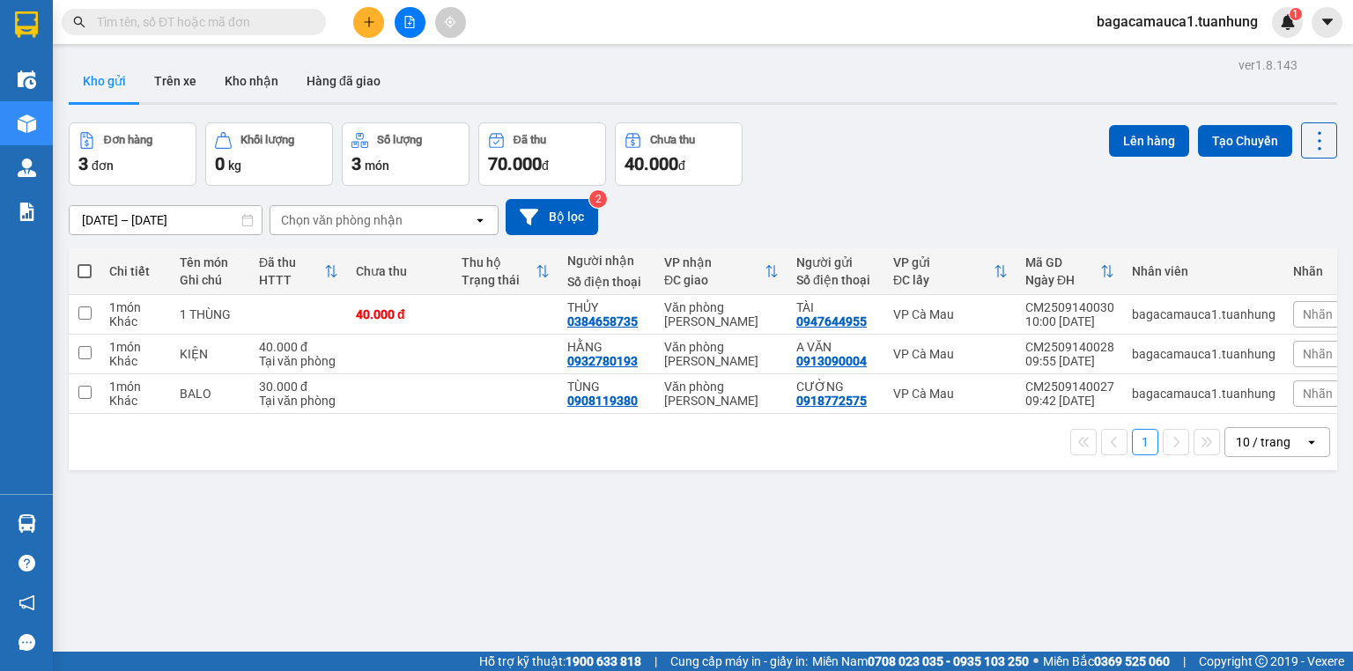
click at [169, 28] on input "text" at bounding box center [201, 21] width 208 height 19
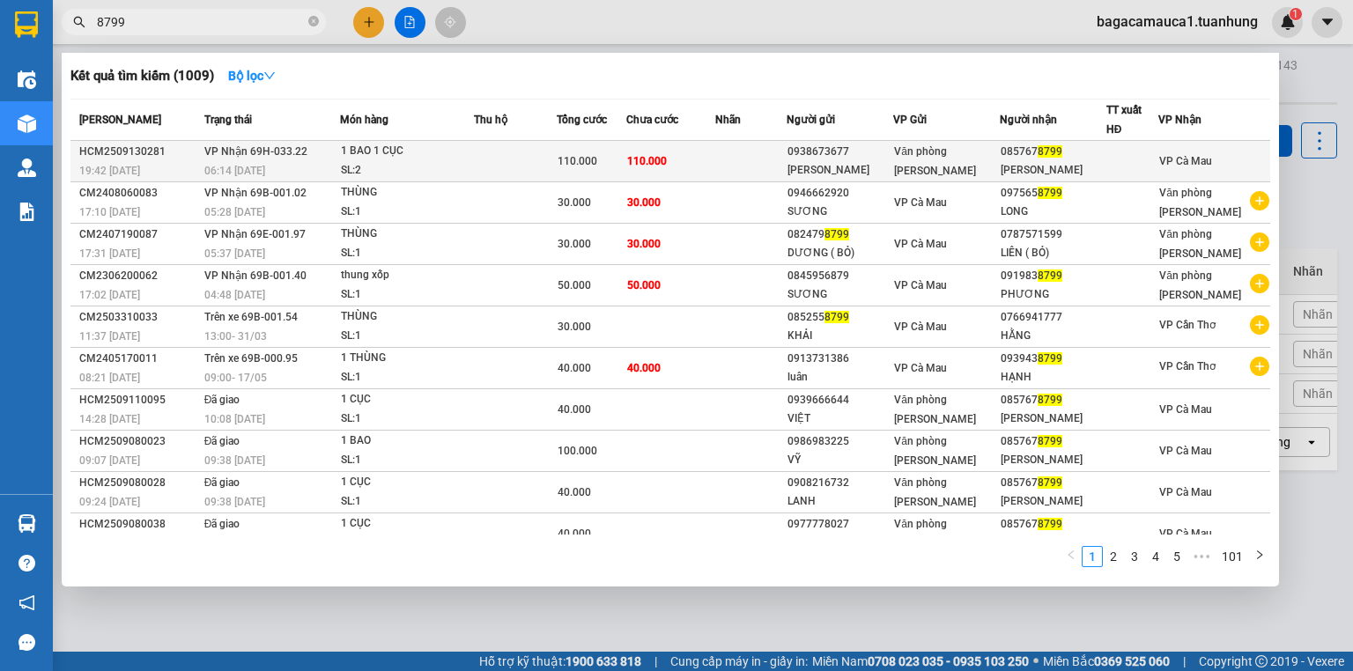
type input "8799"
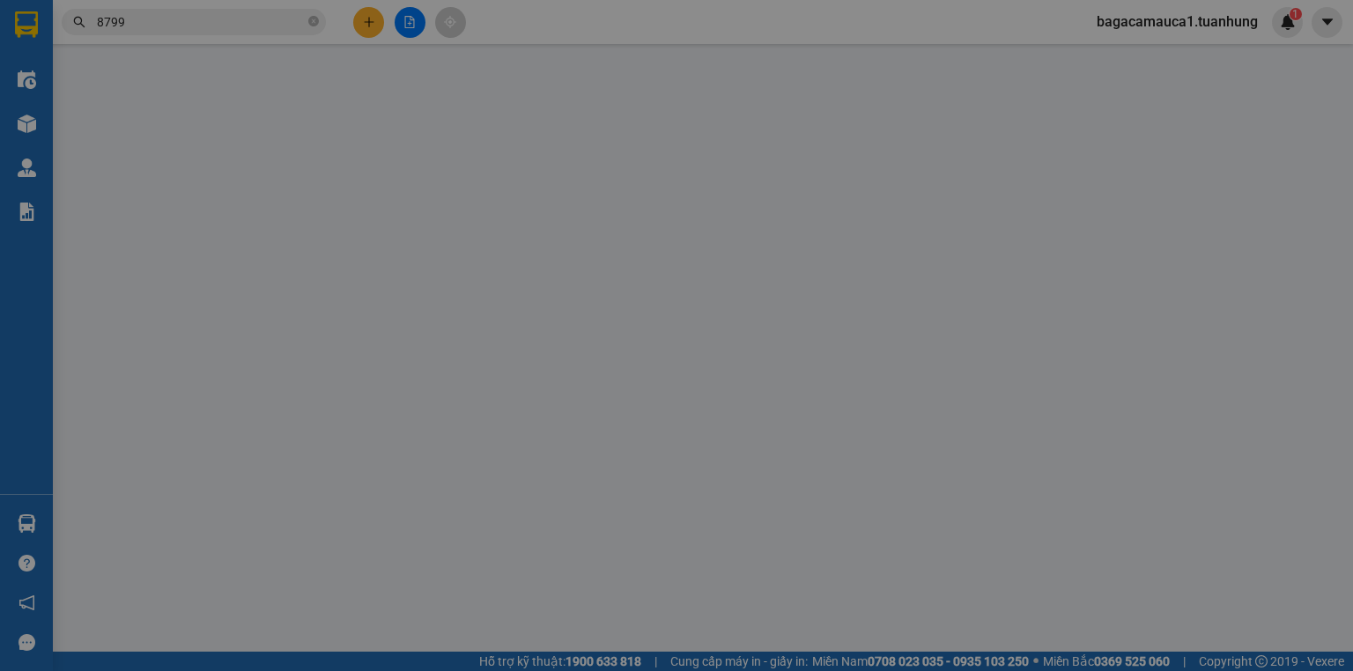
type input "0938673677"
type input "[PERSON_NAME]"
type input "0857678799"
type input "[PERSON_NAME]"
type input "110.000"
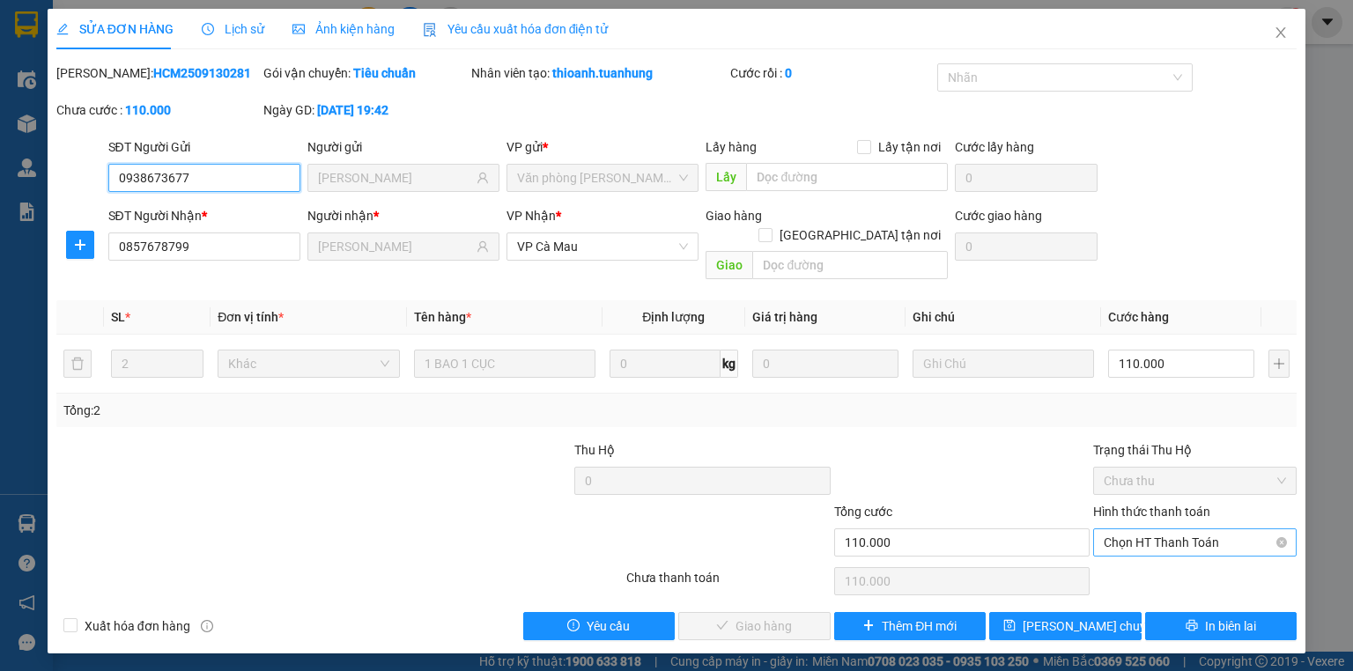
drag, startPoint x: 1145, startPoint y: 513, endPoint x: 1149, endPoint y: 524, distance: 12.0
click at [1145, 529] on span "Chọn HT Thanh Toán" at bounding box center [1195, 542] width 182 height 26
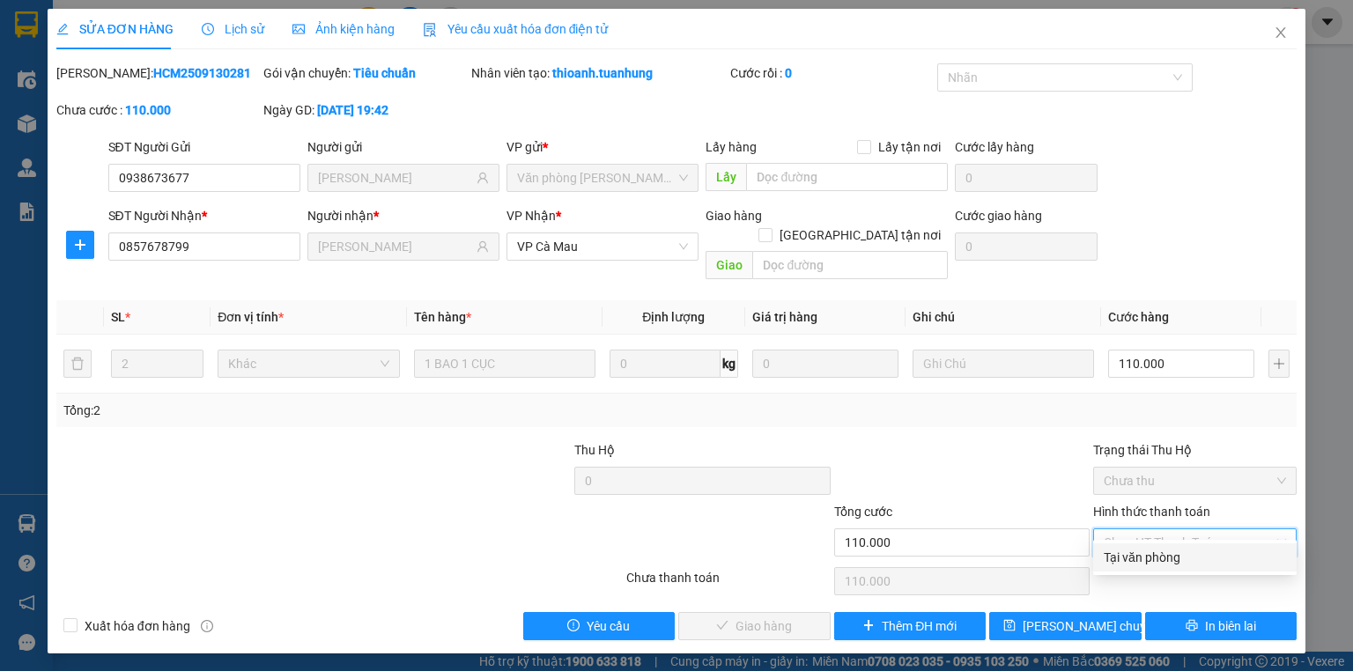
click at [1152, 552] on div "Tại văn phòng" at bounding box center [1195, 557] width 182 height 19
type input "0"
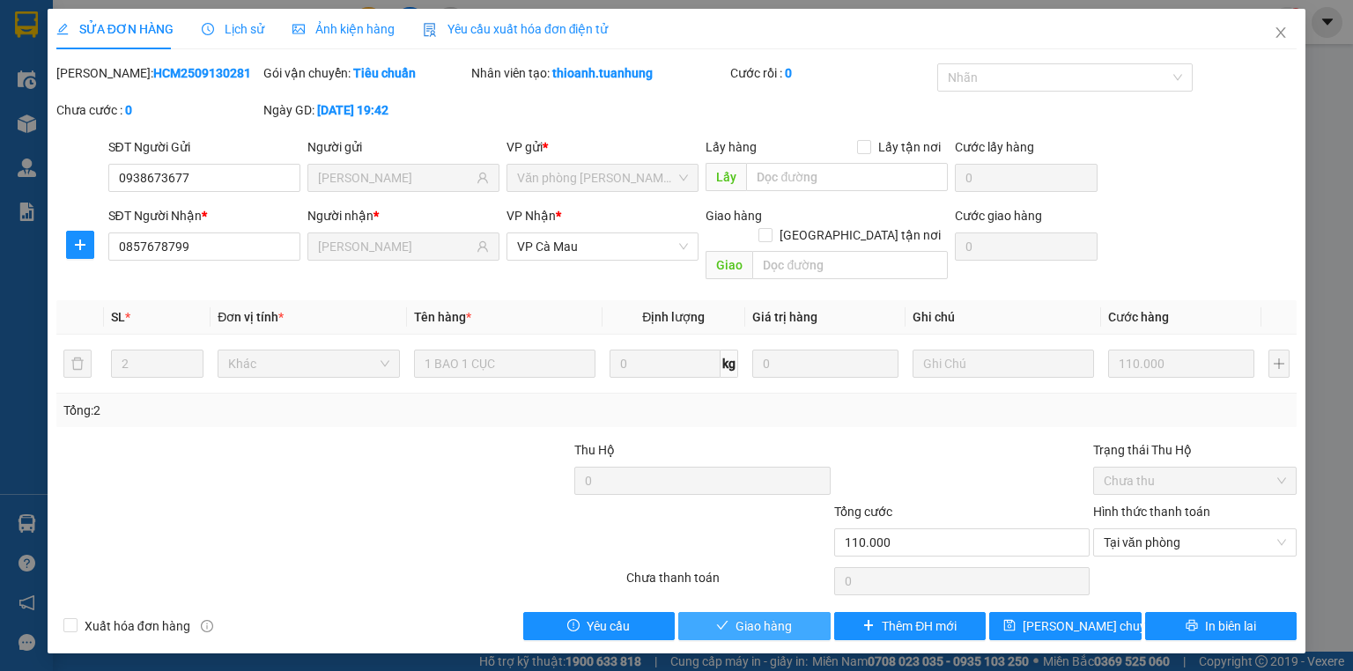
click at [719, 619] on icon "check" at bounding box center [722, 625] width 12 height 12
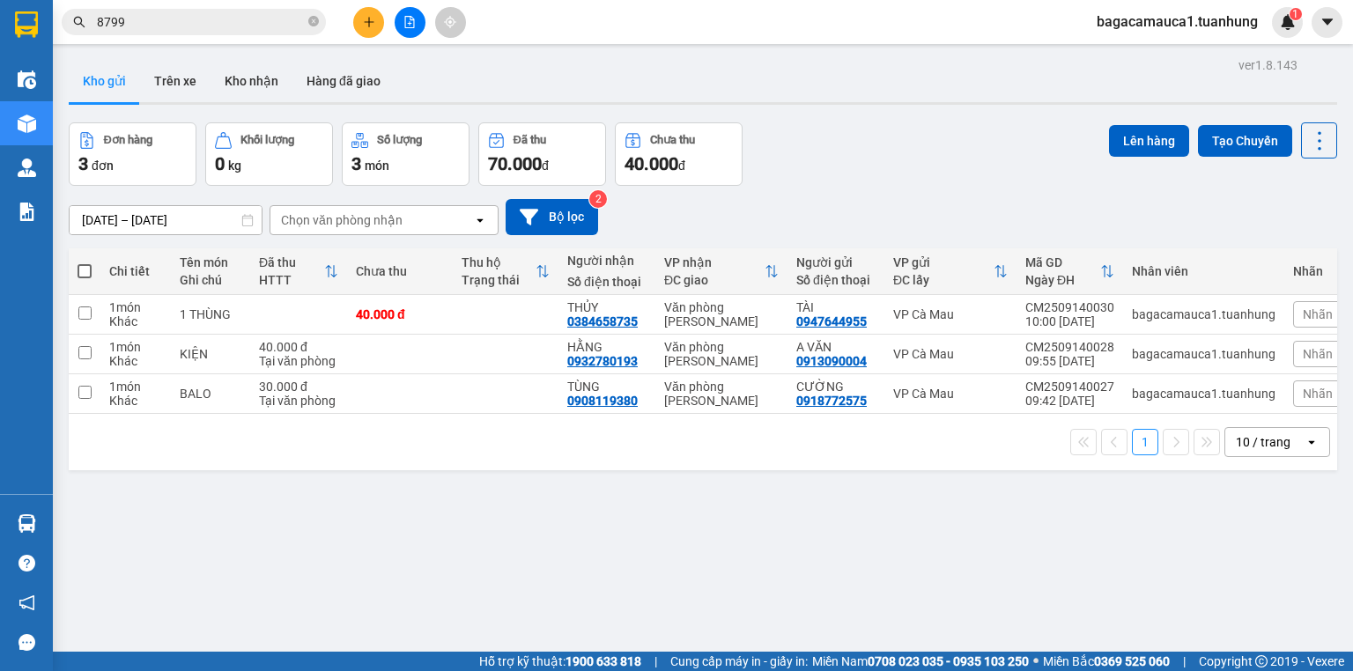
click at [228, 32] on span "8799" at bounding box center [194, 22] width 264 height 26
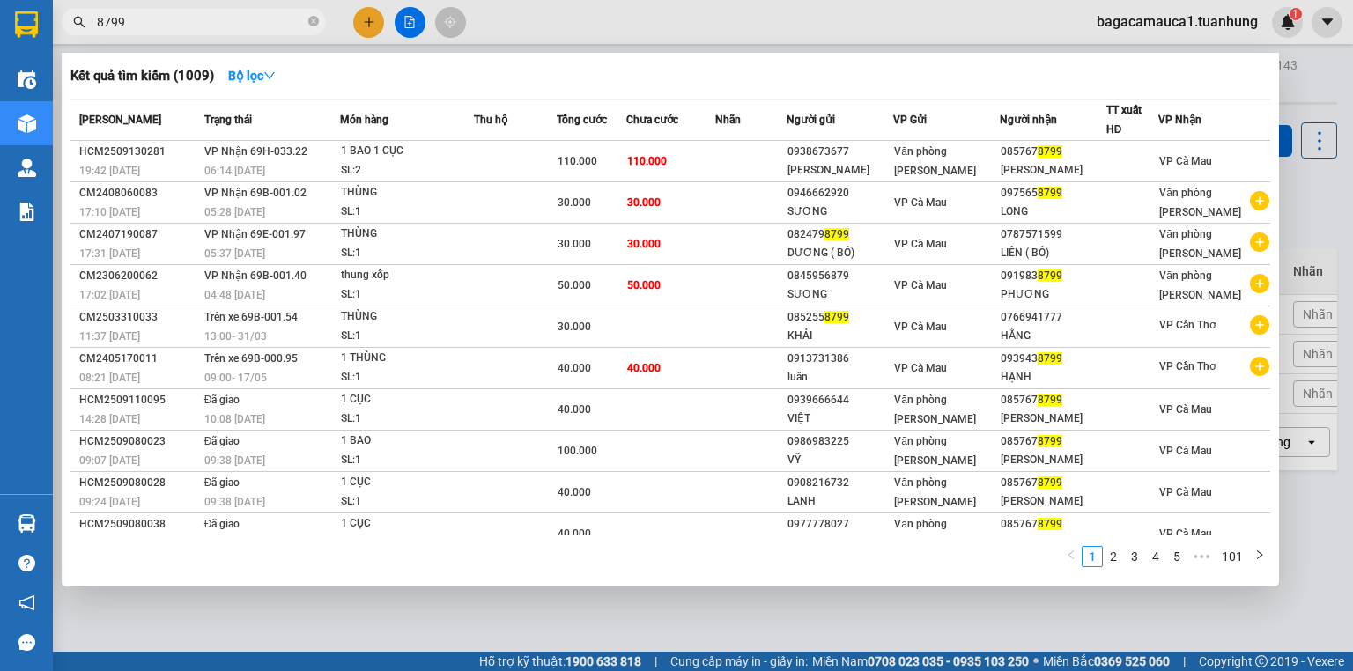
click at [226, 28] on input "8799" at bounding box center [201, 21] width 208 height 19
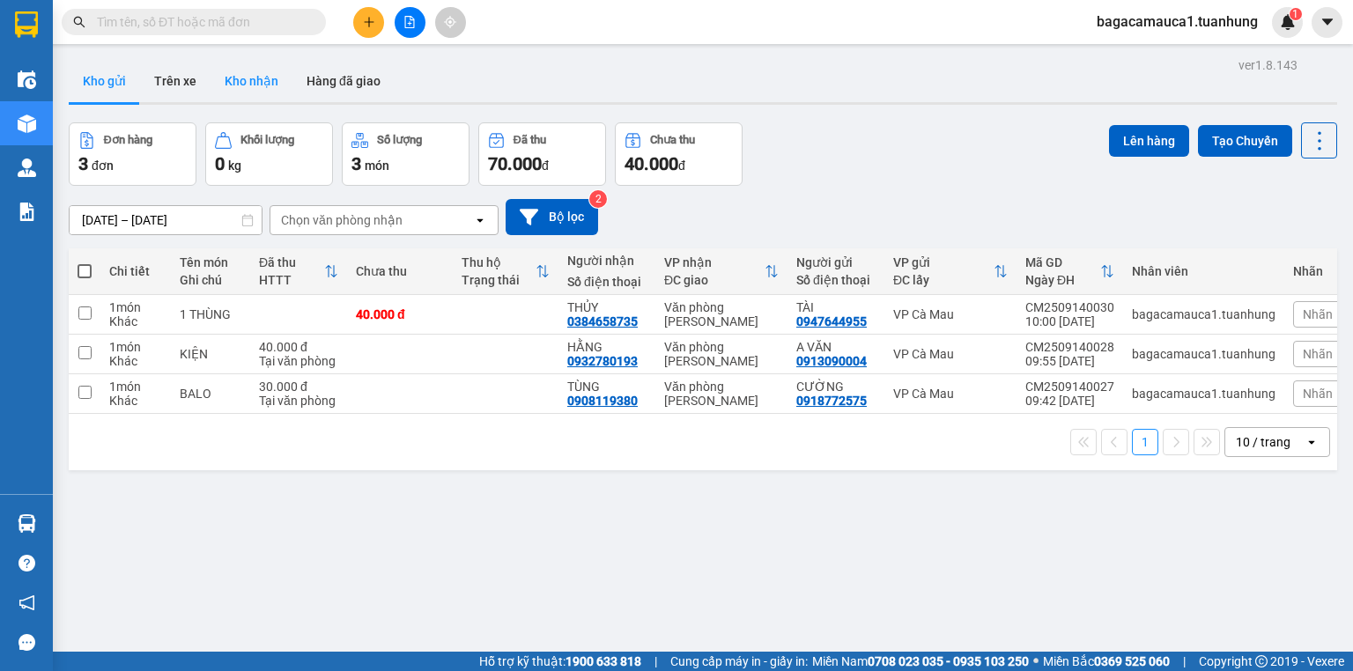
click at [254, 81] on button "Kho nhận" at bounding box center [252, 81] width 82 height 42
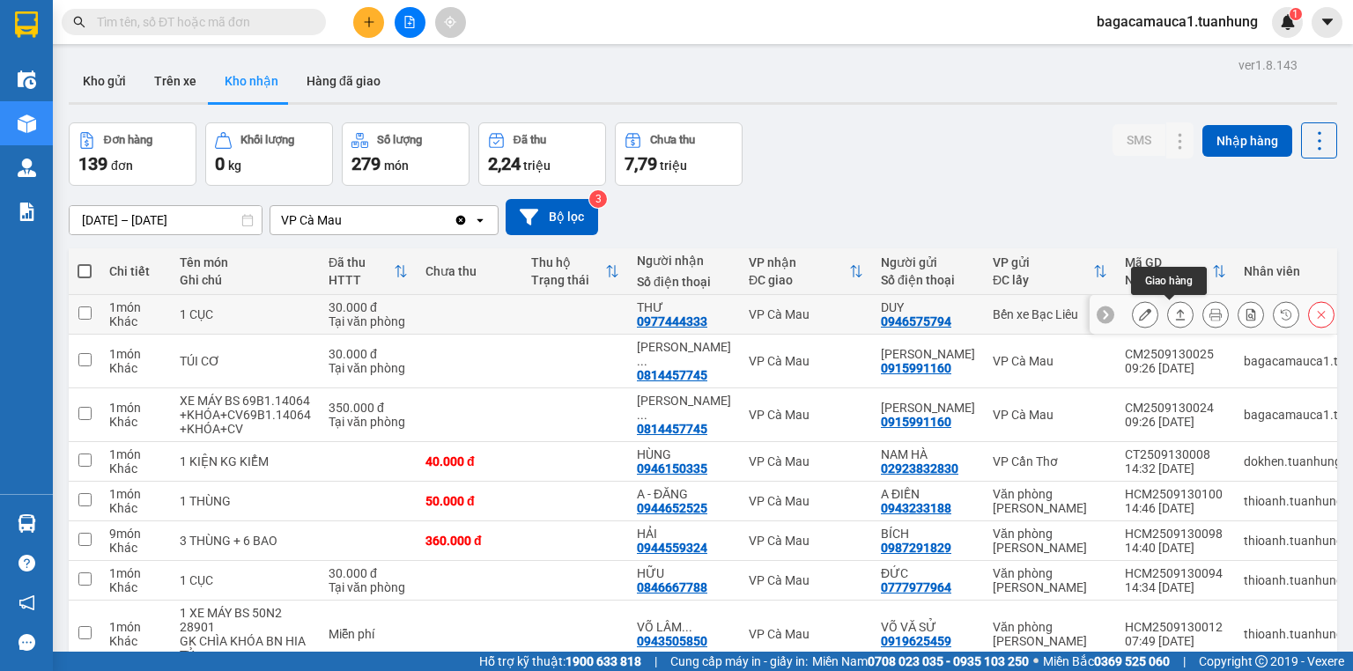
click at [1172, 301] on button at bounding box center [1180, 315] width 25 height 31
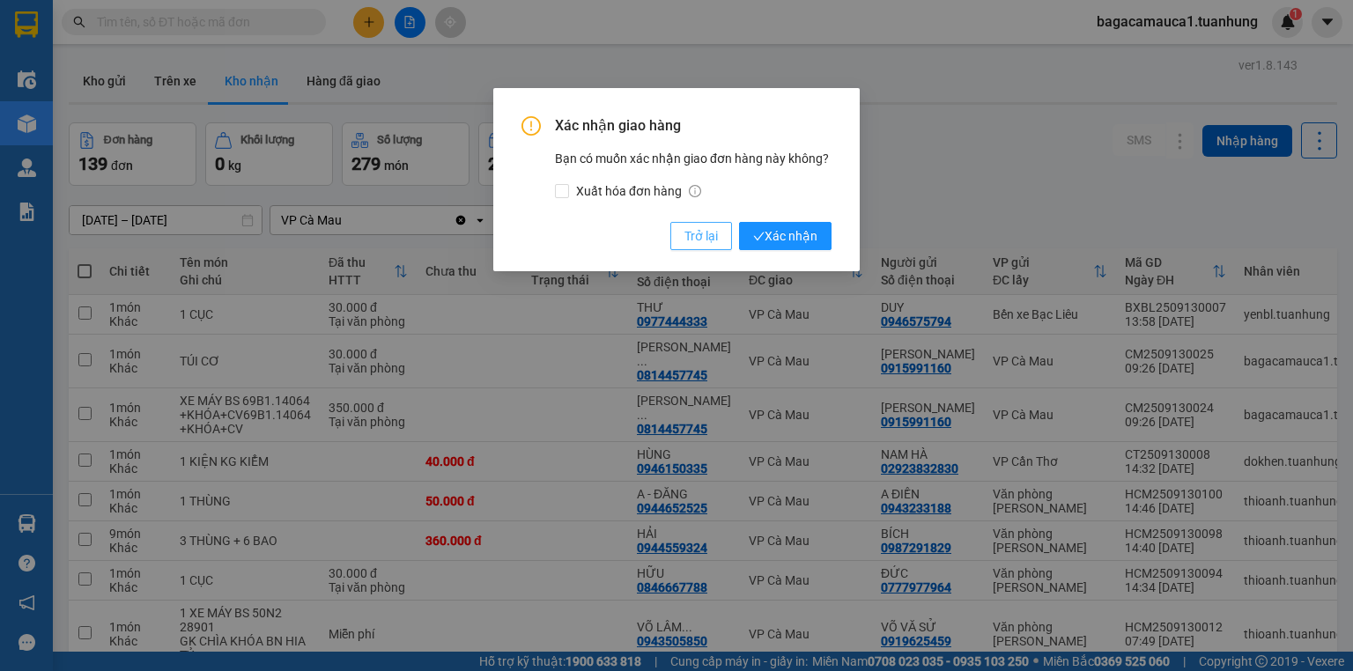
click at [706, 243] on span "Trở lại" at bounding box center [700, 235] width 33 height 19
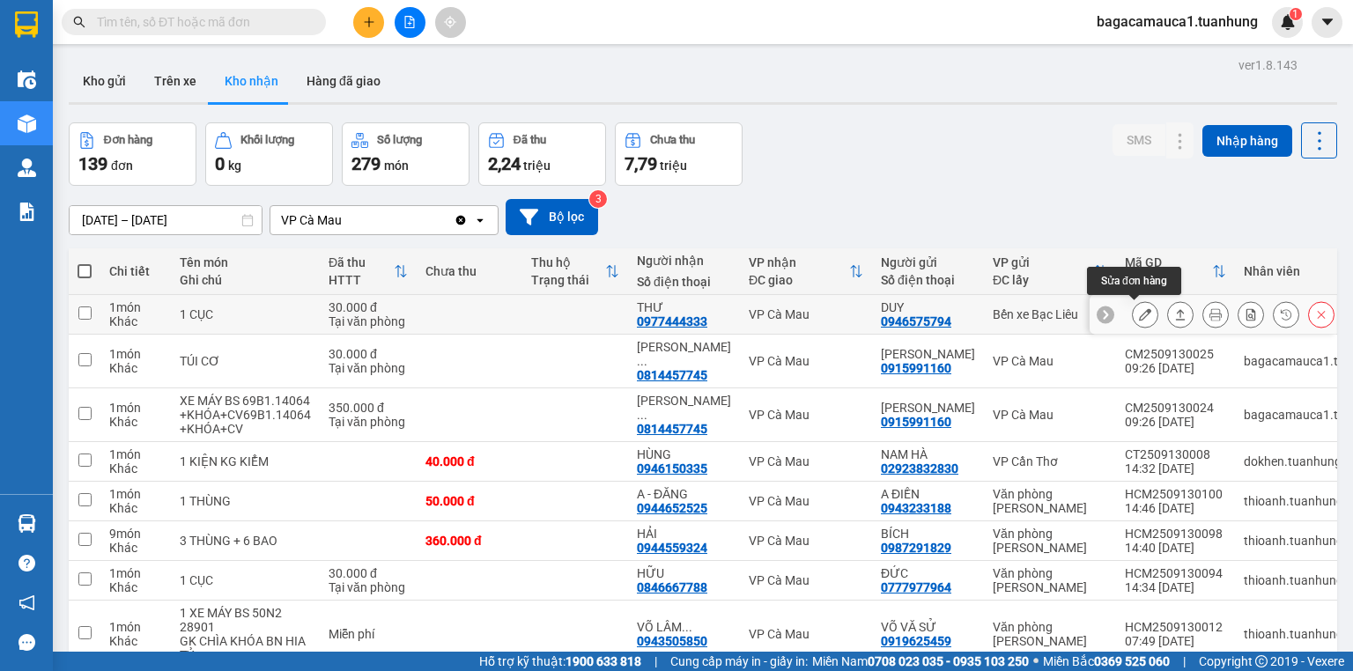
click at [1139, 314] on icon at bounding box center [1145, 314] width 12 height 12
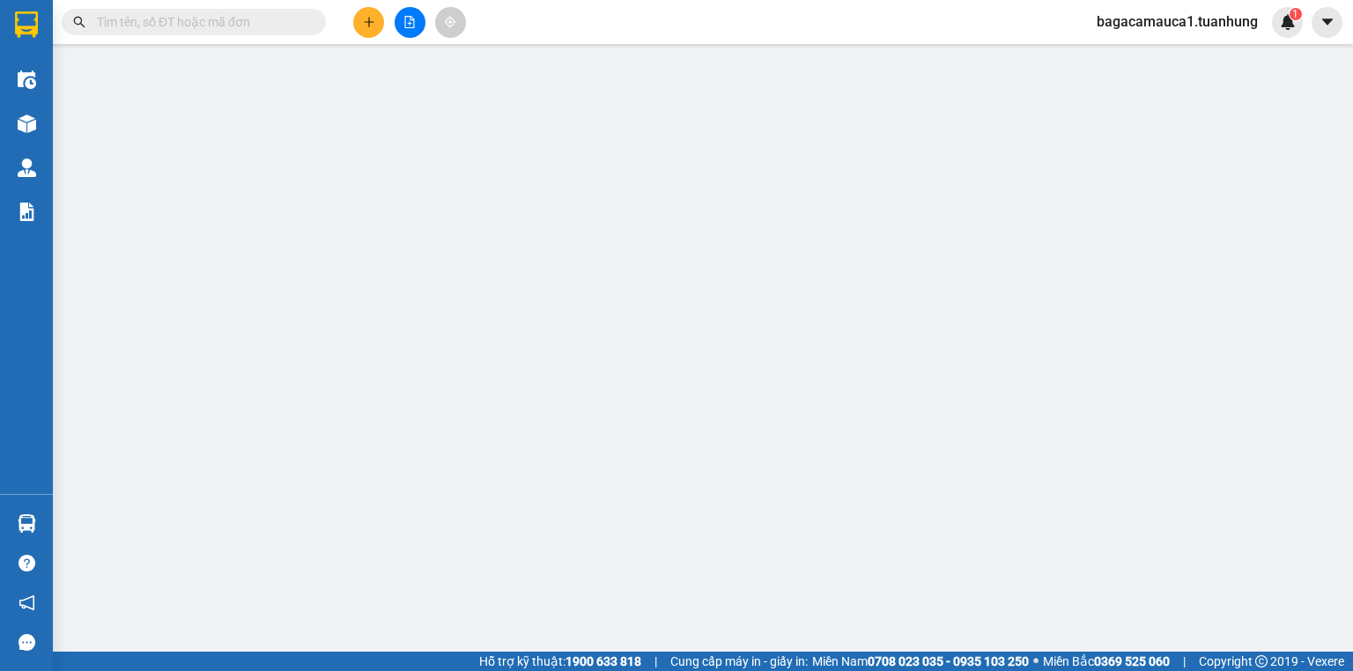
type input "0946575794"
type input "DUY"
type input "0977444333"
type input "THƯ"
type input "30.000"
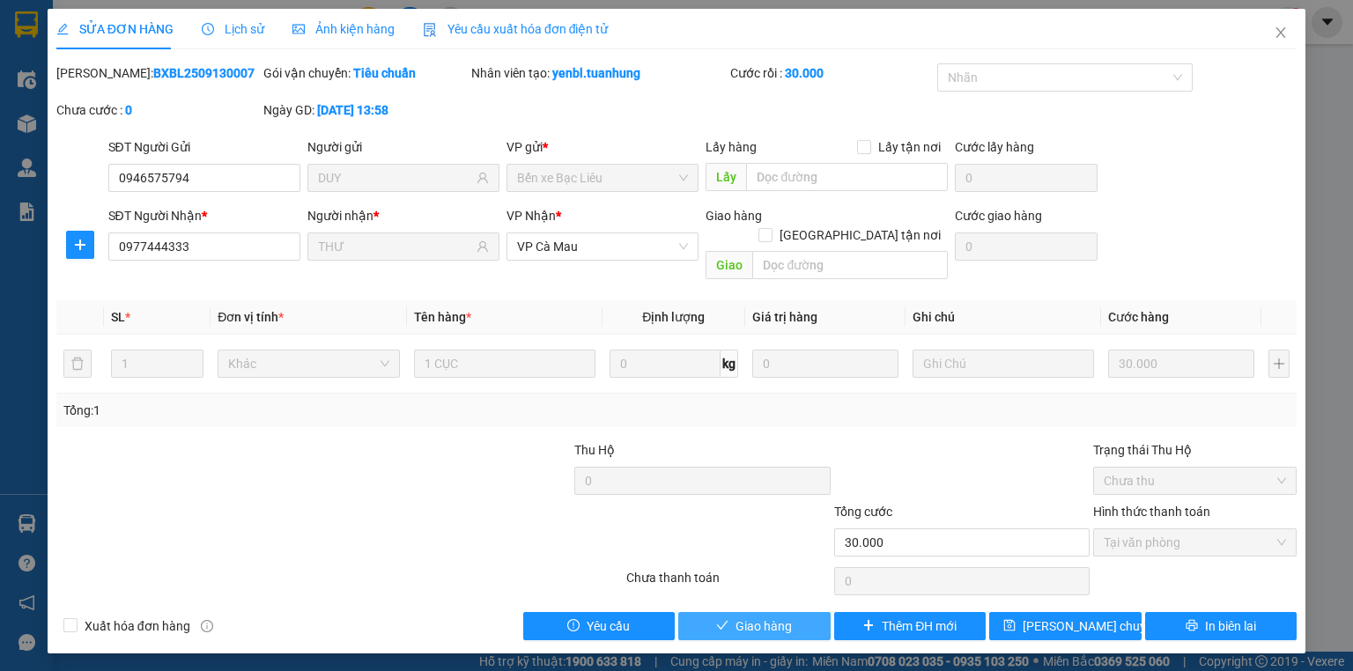
click at [804, 617] on button "Giao hàng" at bounding box center [754, 626] width 152 height 28
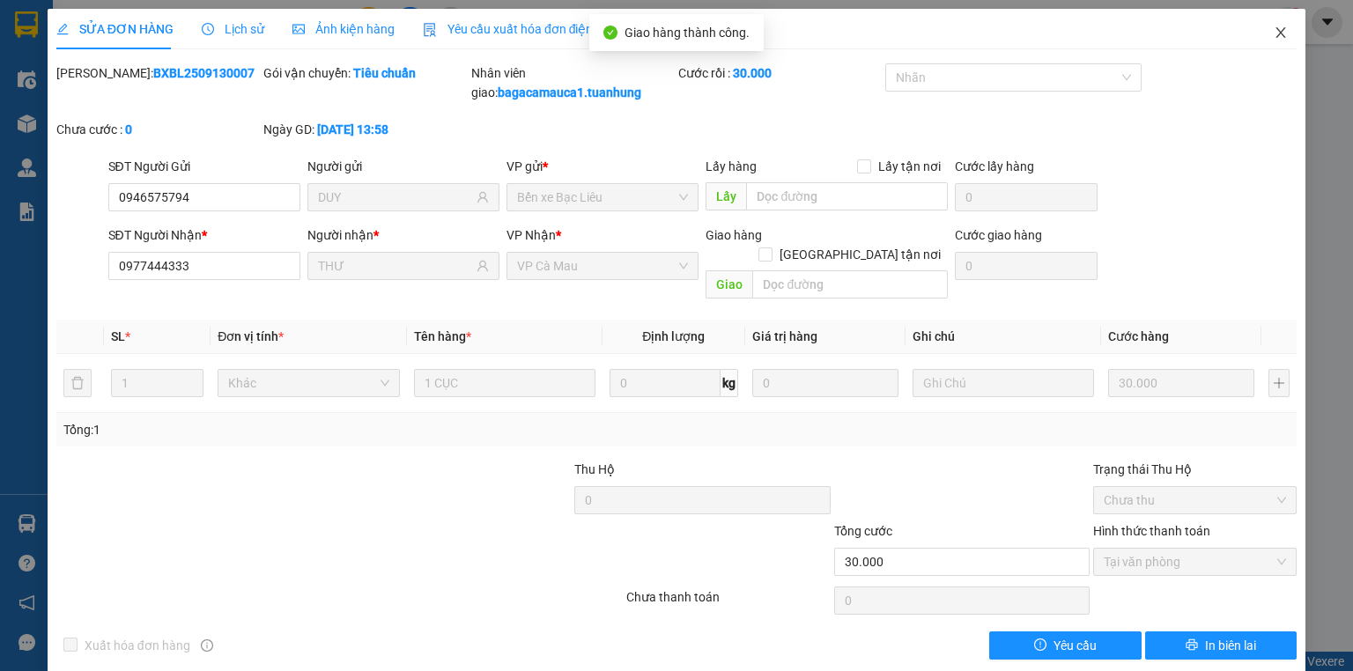
click at [1274, 40] on icon "close" at bounding box center [1281, 33] width 14 height 14
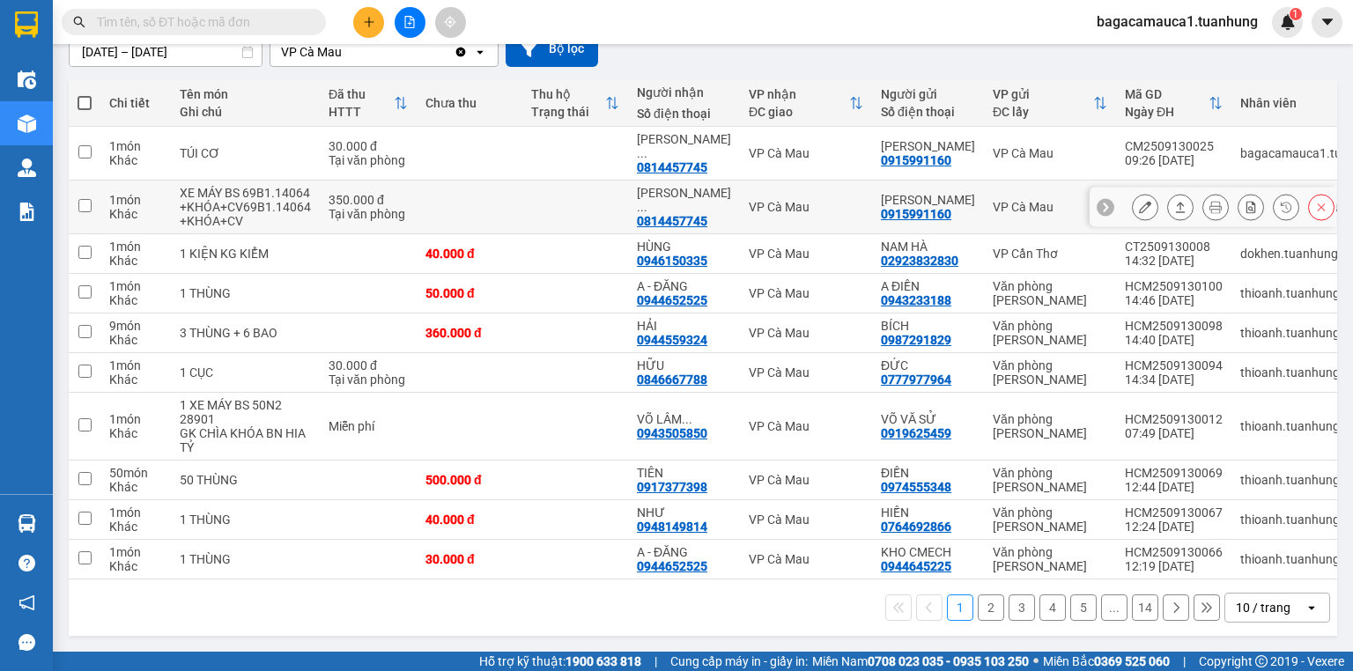
scroll to position [172, 0]
click at [183, 39] on div "Kết quả tìm kiếm ( 1009 ) Bộ lọc Mã ĐH Trạng thái Món hàng Thu hộ Tổng cước Chư…" at bounding box center [676, 22] width 1353 height 44
click at [187, 28] on input "text" at bounding box center [201, 21] width 208 height 19
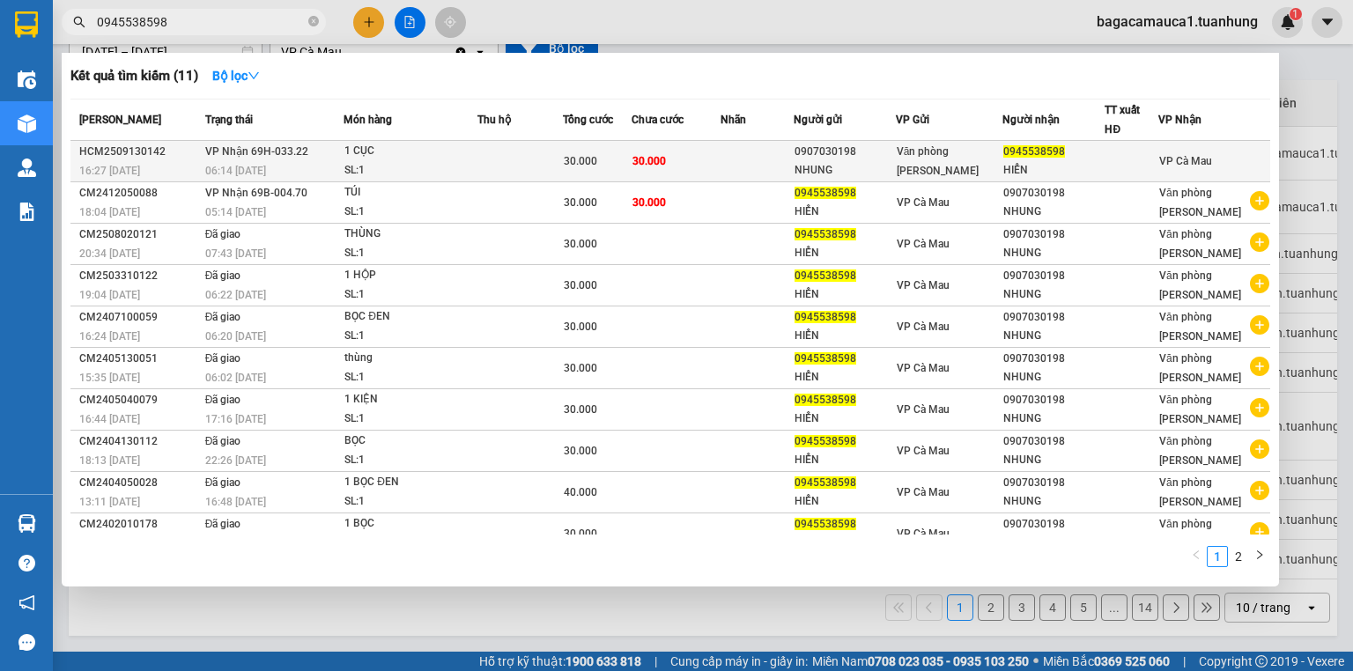
type input "0945538598"
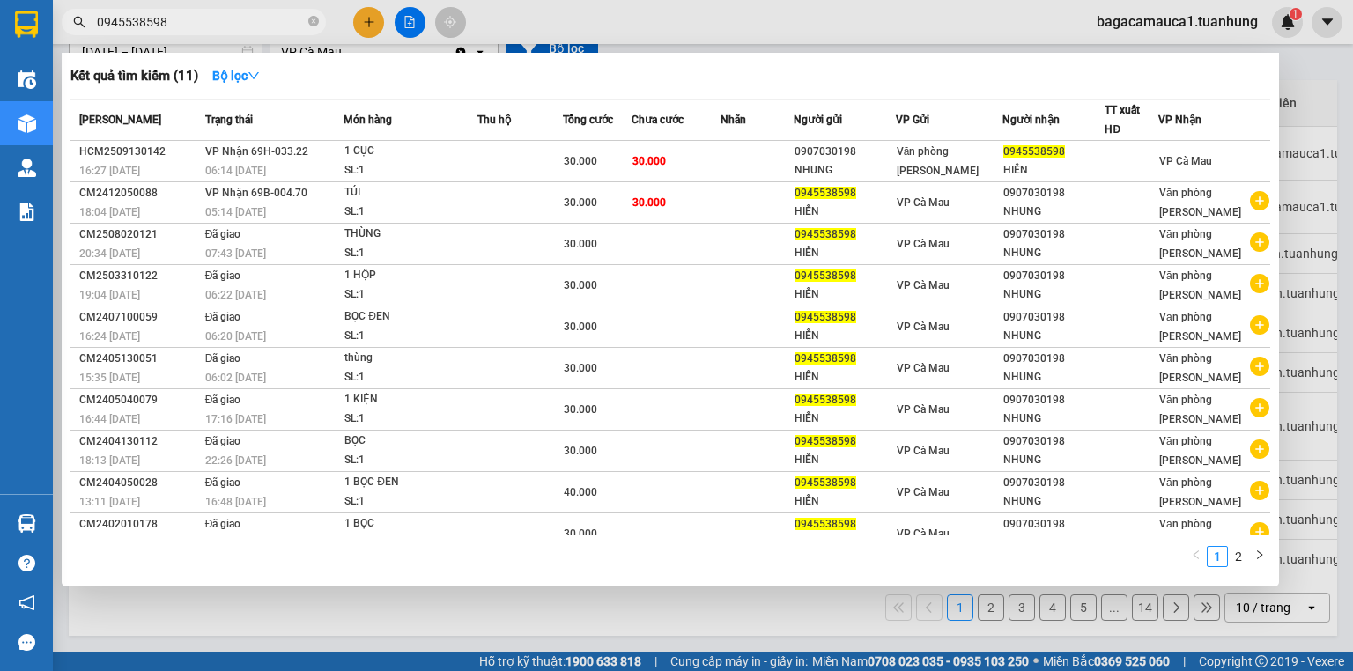
click at [714, 146] on td "30.000" at bounding box center [676, 161] width 89 height 41
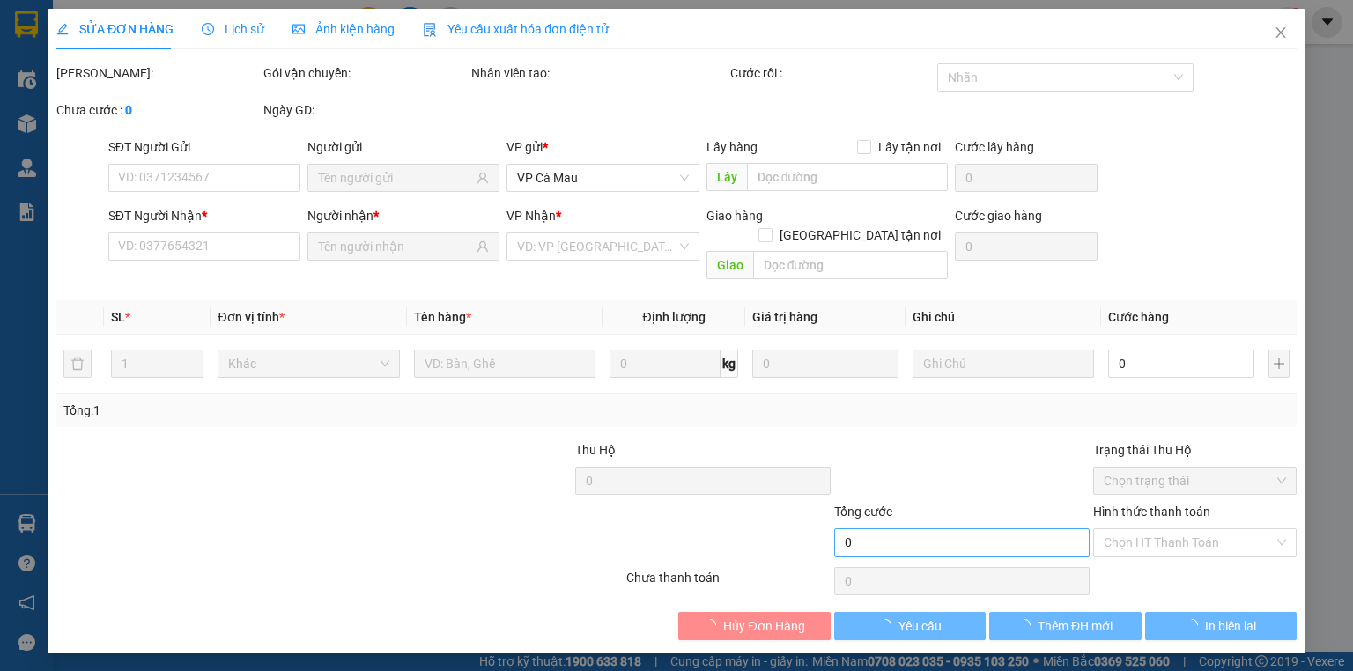
type input "0907030198"
type input "NHUNG"
type input "0945538598"
type input "HIỂN"
type input "30.000"
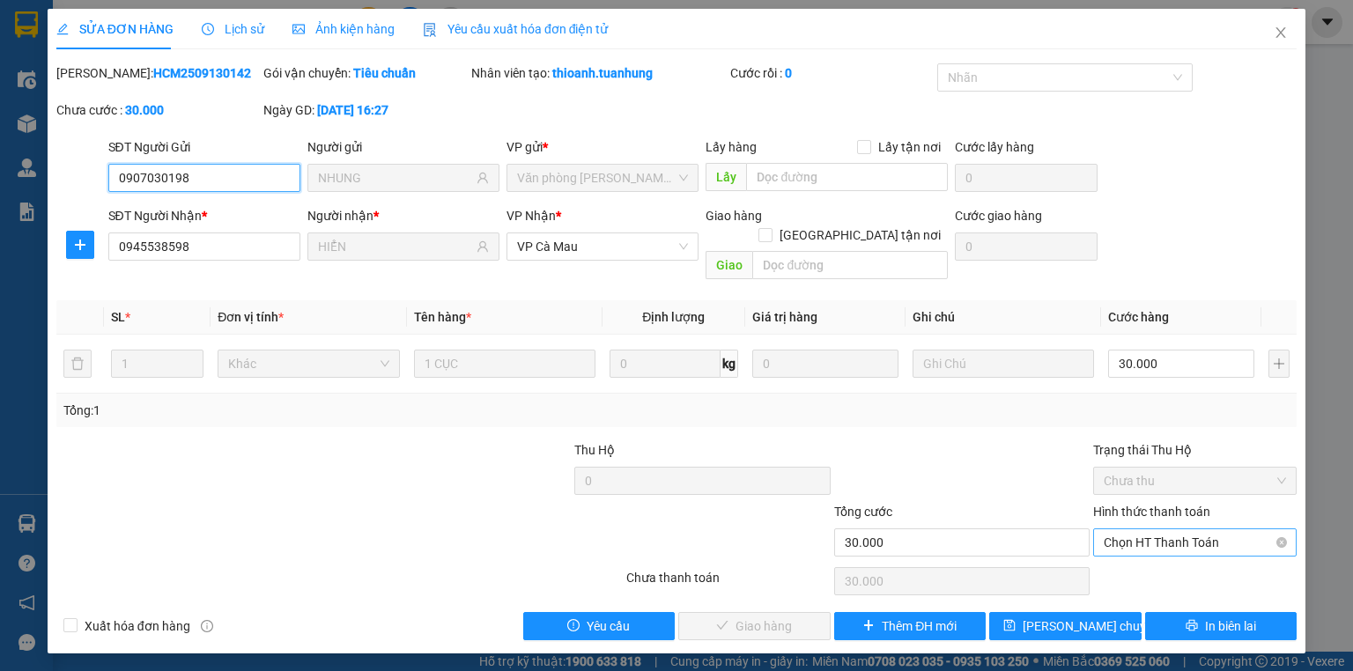
drag, startPoint x: 1210, startPoint y: 514, endPoint x: 1204, endPoint y: 522, distance: 10.0
click at [1209, 529] on span "Chọn HT Thanh Toán" at bounding box center [1195, 542] width 182 height 26
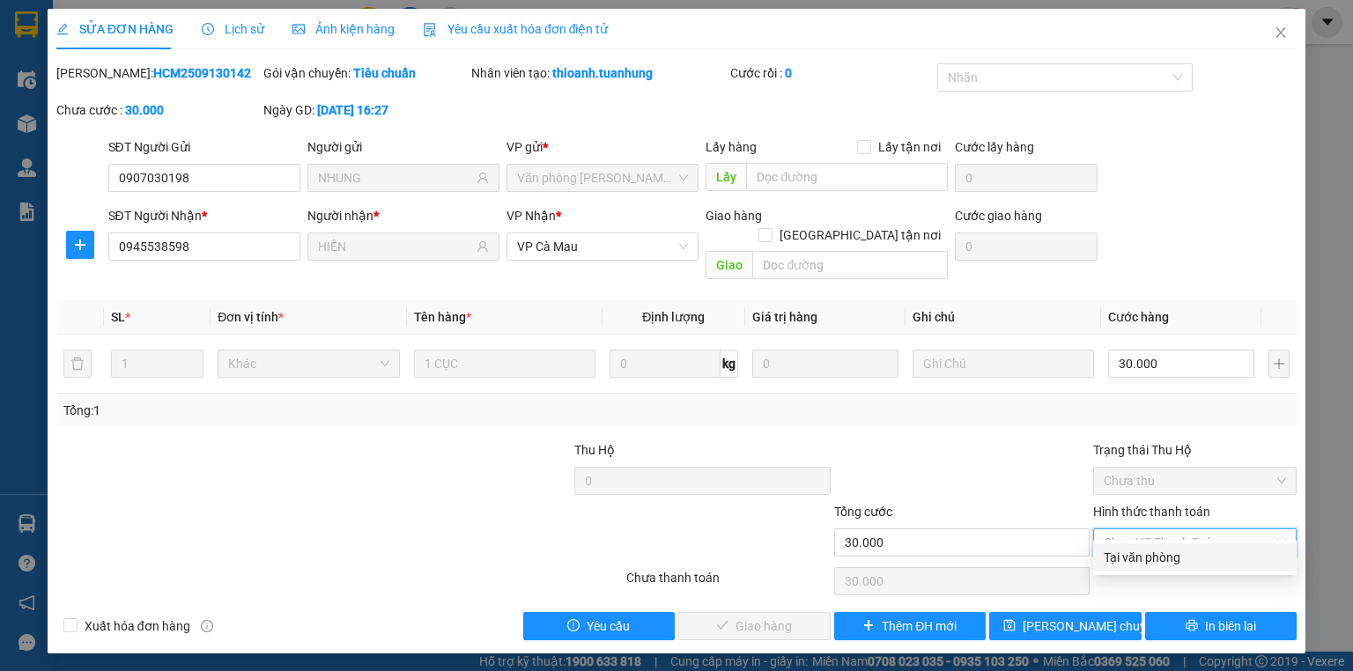
click at [1187, 549] on div "Tại văn phòng" at bounding box center [1195, 557] width 182 height 19
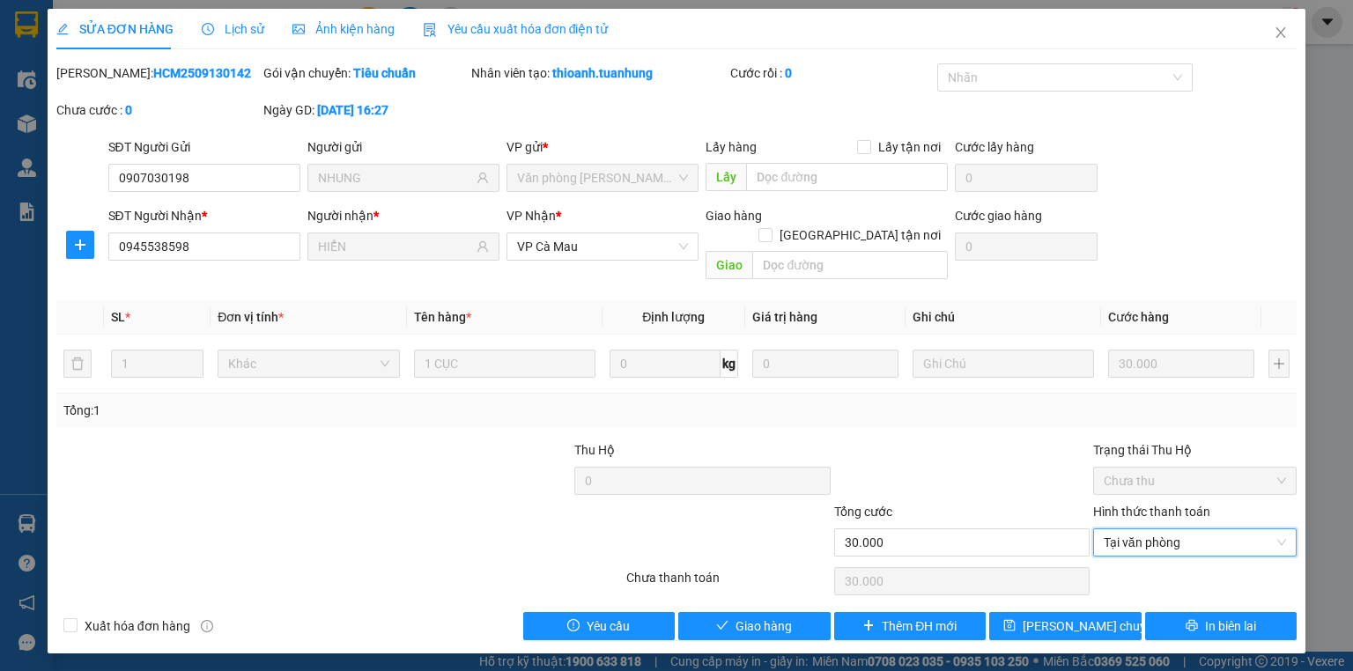
type input "0"
click at [782, 617] on span "Giao hàng" at bounding box center [764, 626] width 56 height 19
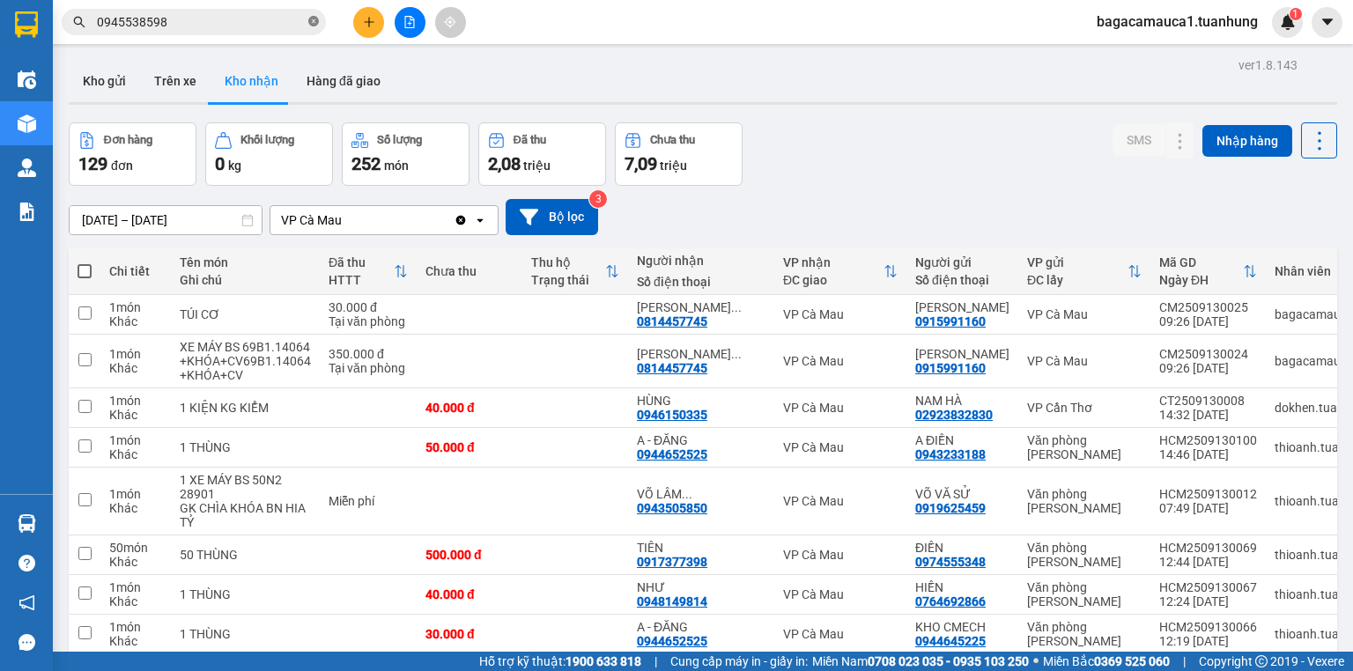
click at [315, 26] on icon "close-circle" at bounding box center [313, 21] width 11 height 11
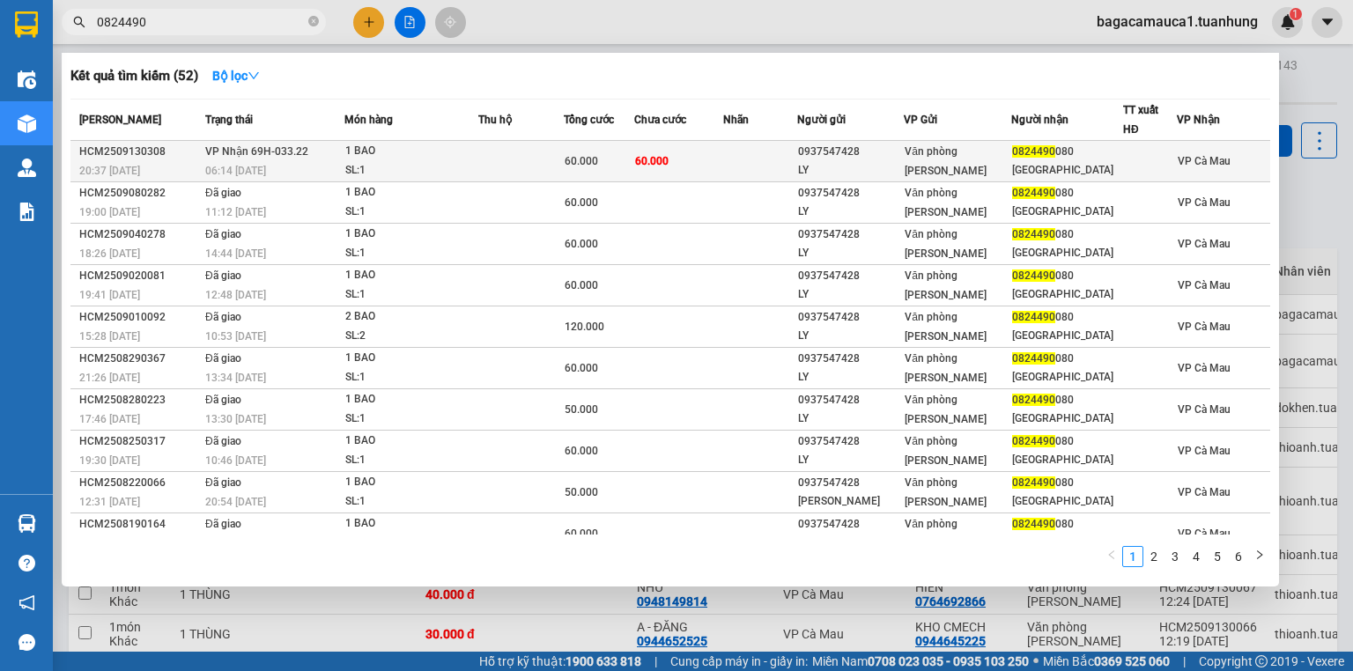
type input "0824490"
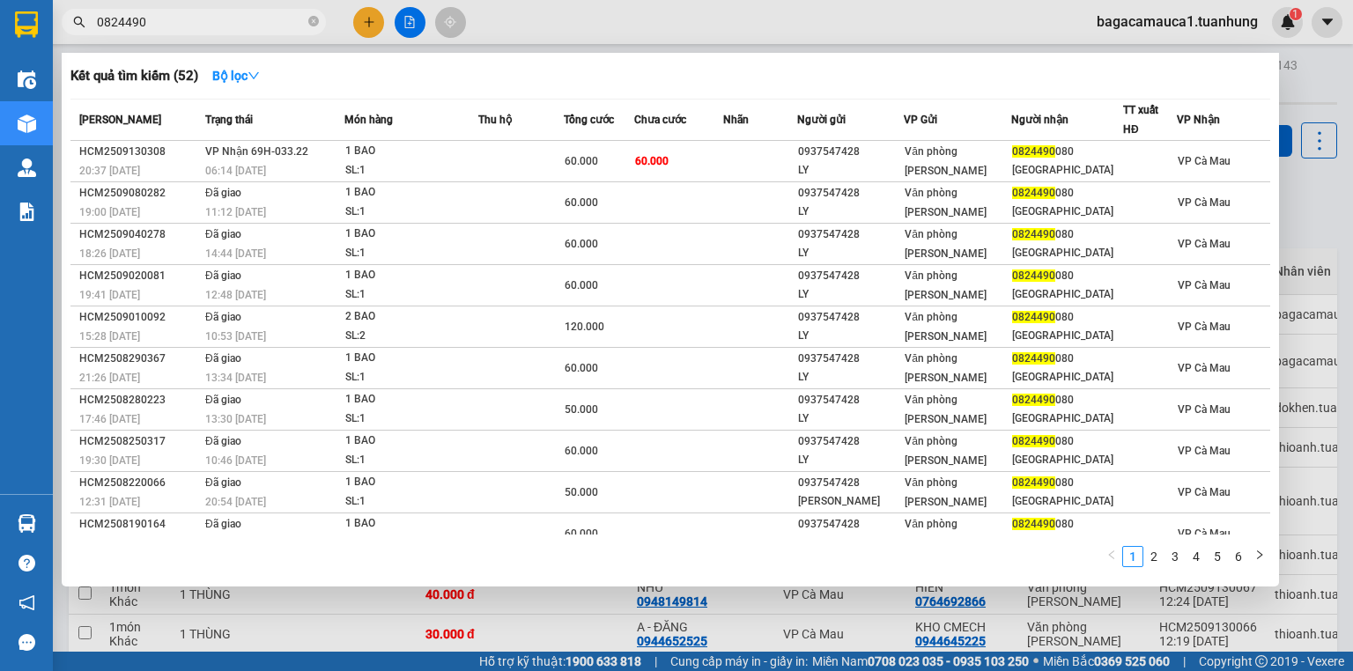
click at [688, 164] on td "60.000" at bounding box center [678, 161] width 89 height 41
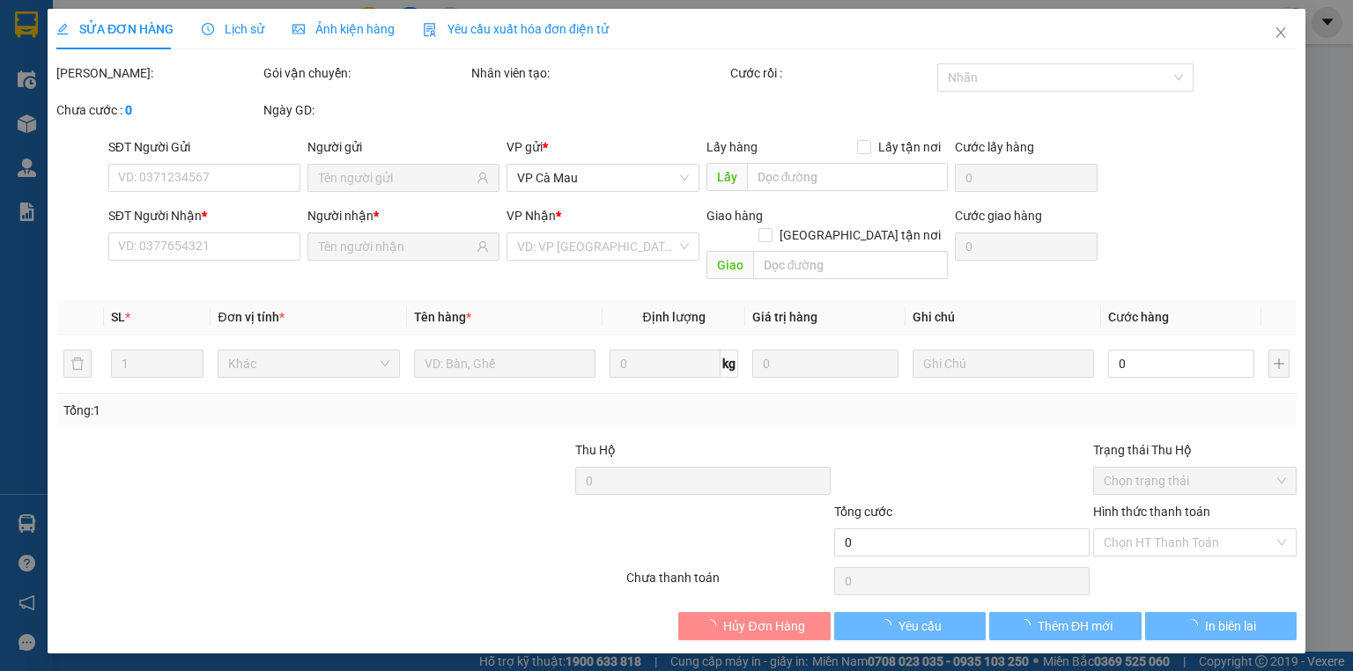
type input "0937547428"
type input "LY"
type input "0824490080"
type input "[GEOGRAPHIC_DATA]"
type input "60.000"
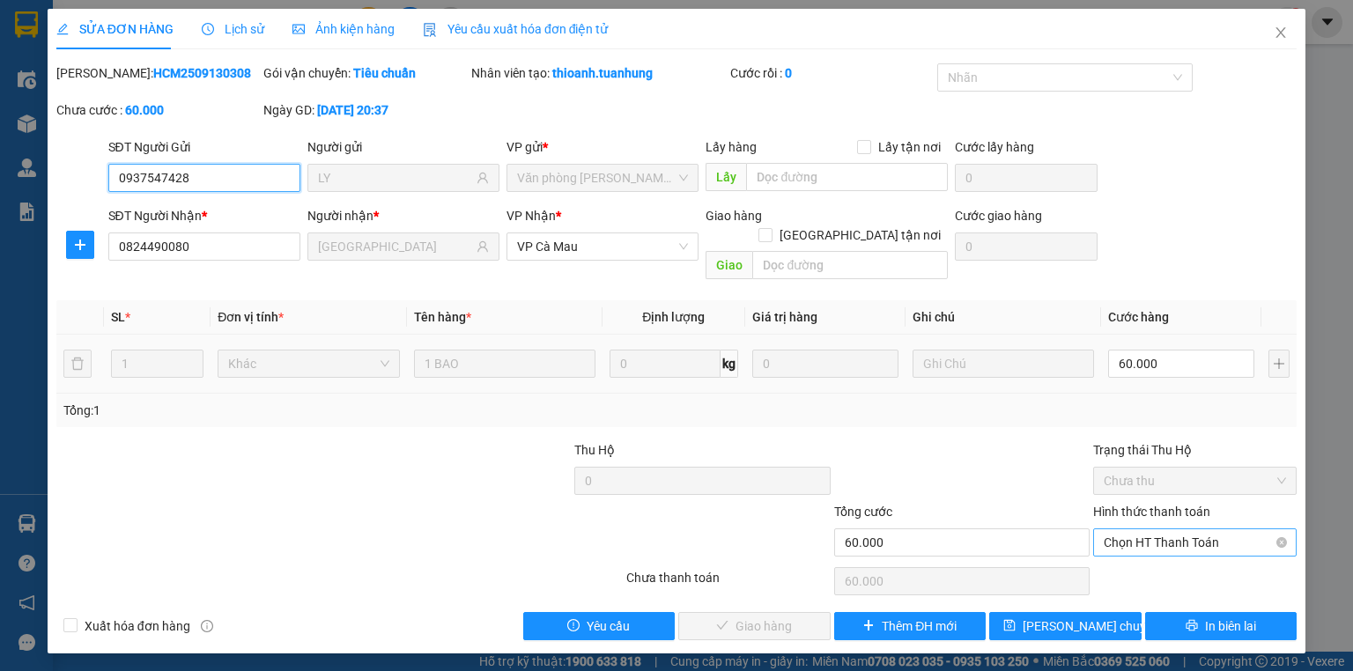
click at [1137, 529] on span "Chọn HT Thanh Toán" at bounding box center [1195, 542] width 182 height 26
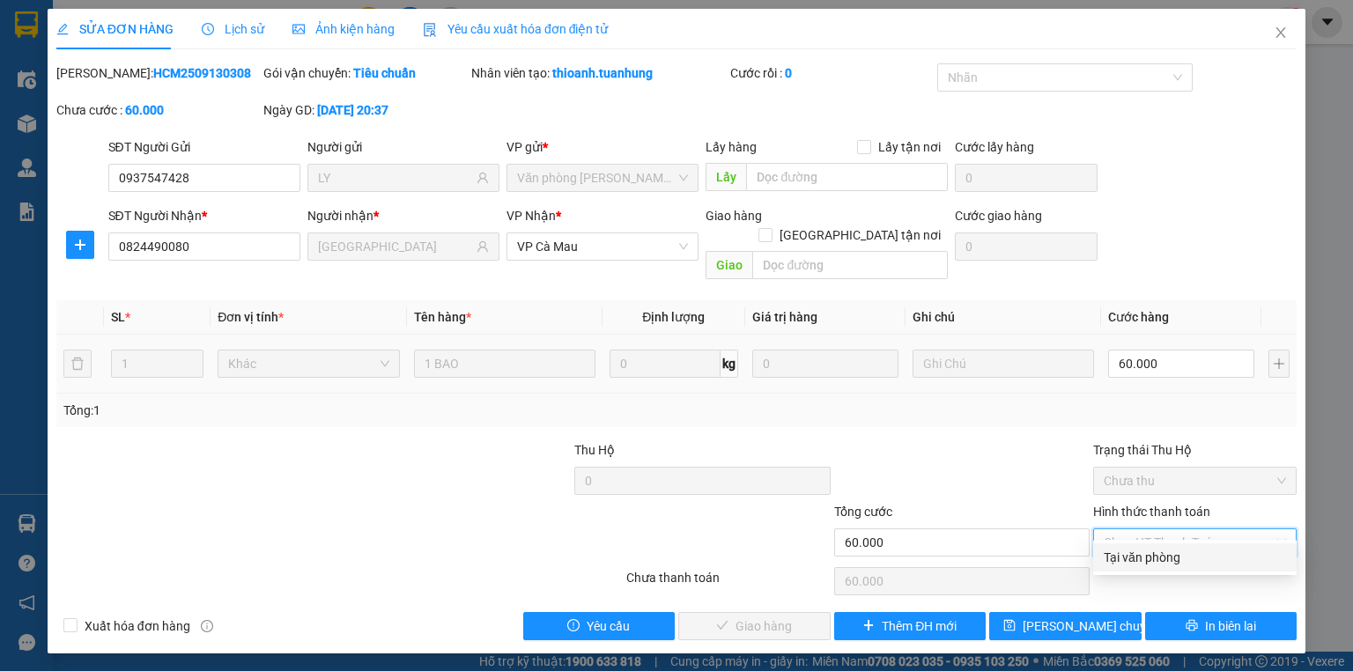
click at [1143, 552] on div "Tại văn phòng" at bounding box center [1195, 557] width 182 height 19
type input "0"
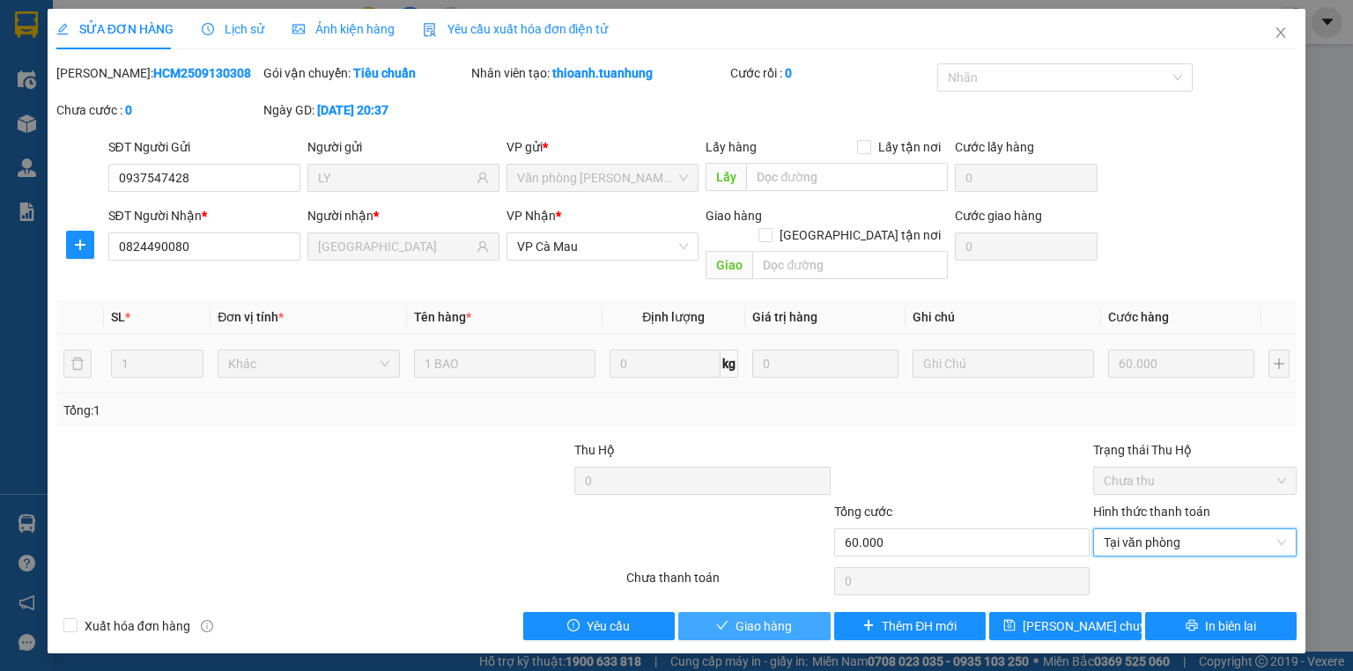
click at [775, 617] on span "Giao hàng" at bounding box center [764, 626] width 56 height 19
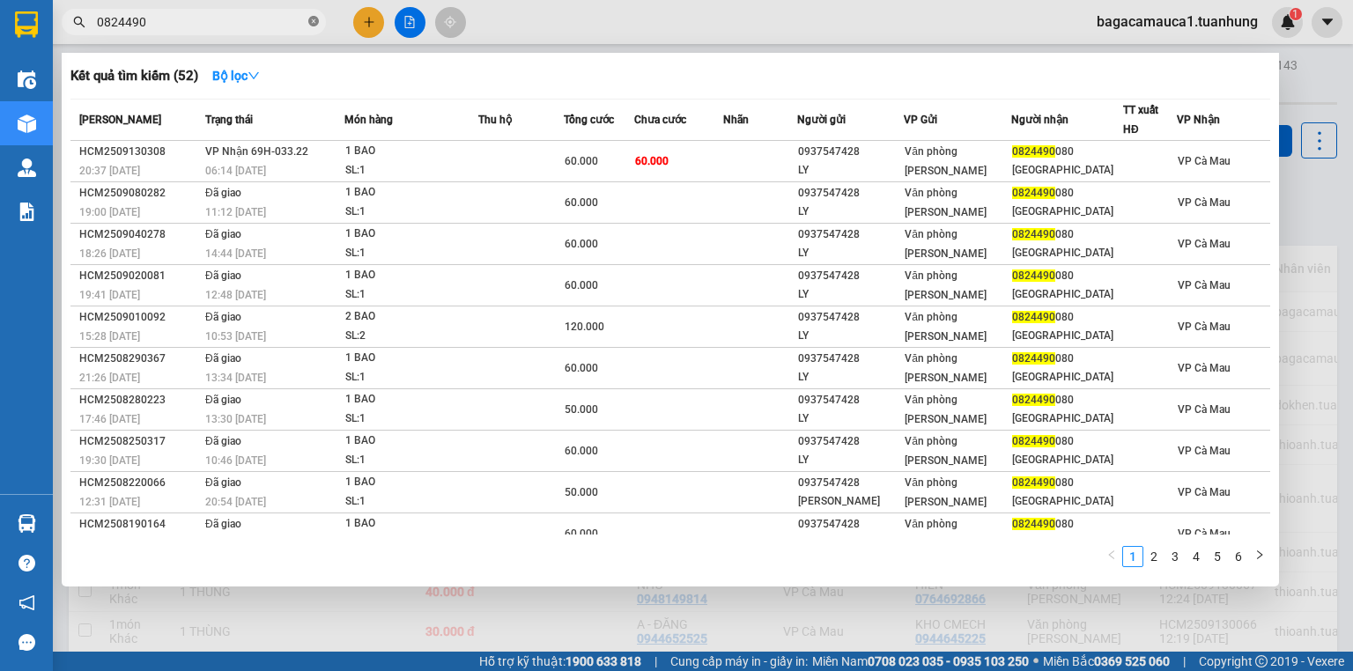
click at [314, 25] on icon "close-circle" at bounding box center [313, 21] width 11 height 11
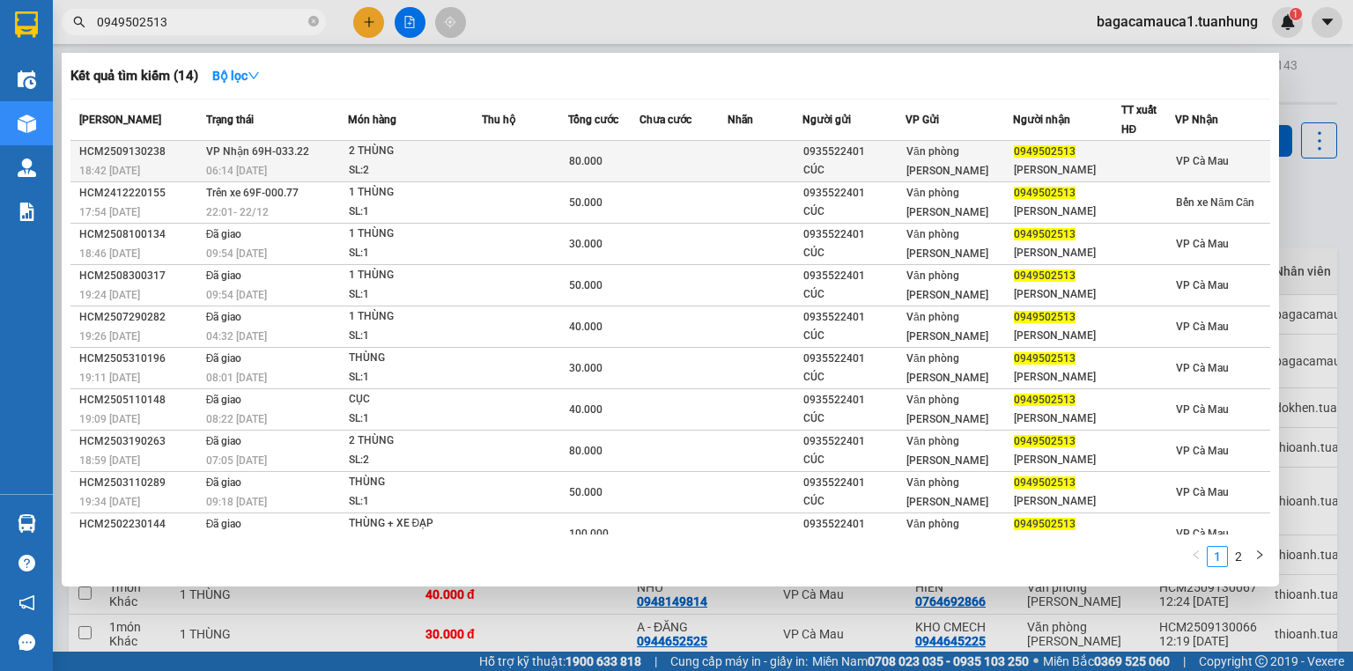
type input "0949502513"
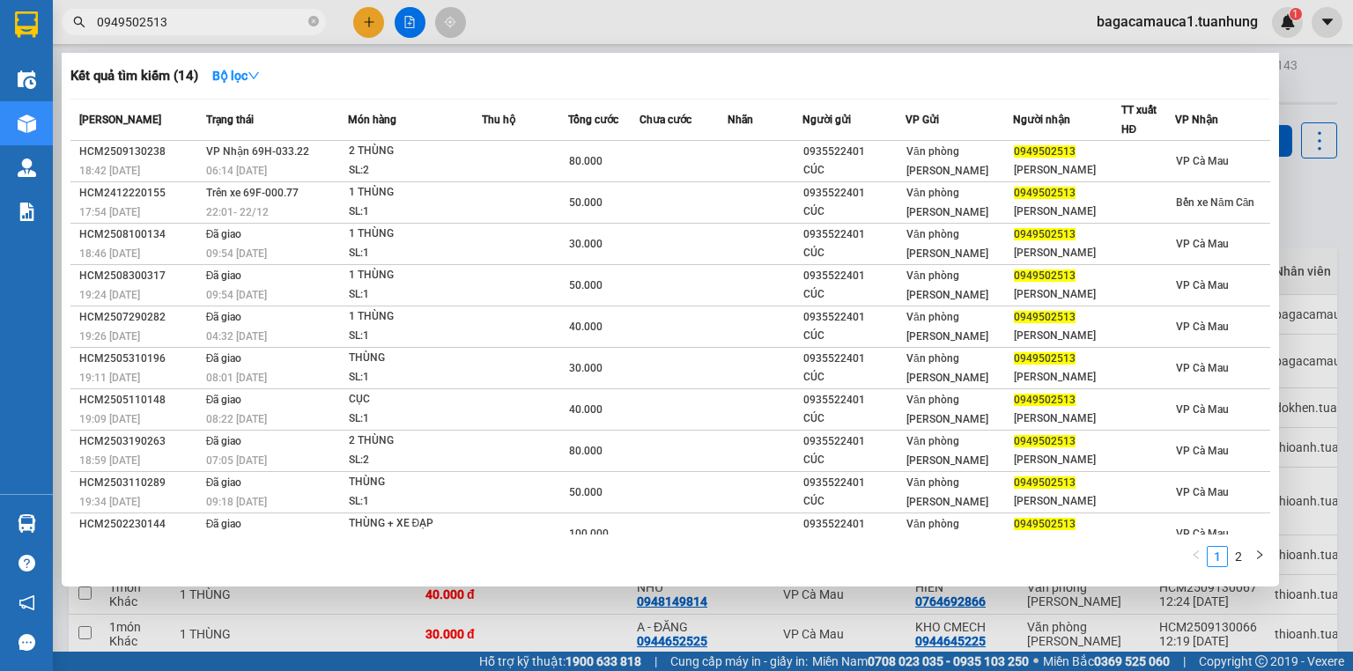
click at [518, 163] on td at bounding box center [525, 161] width 87 height 41
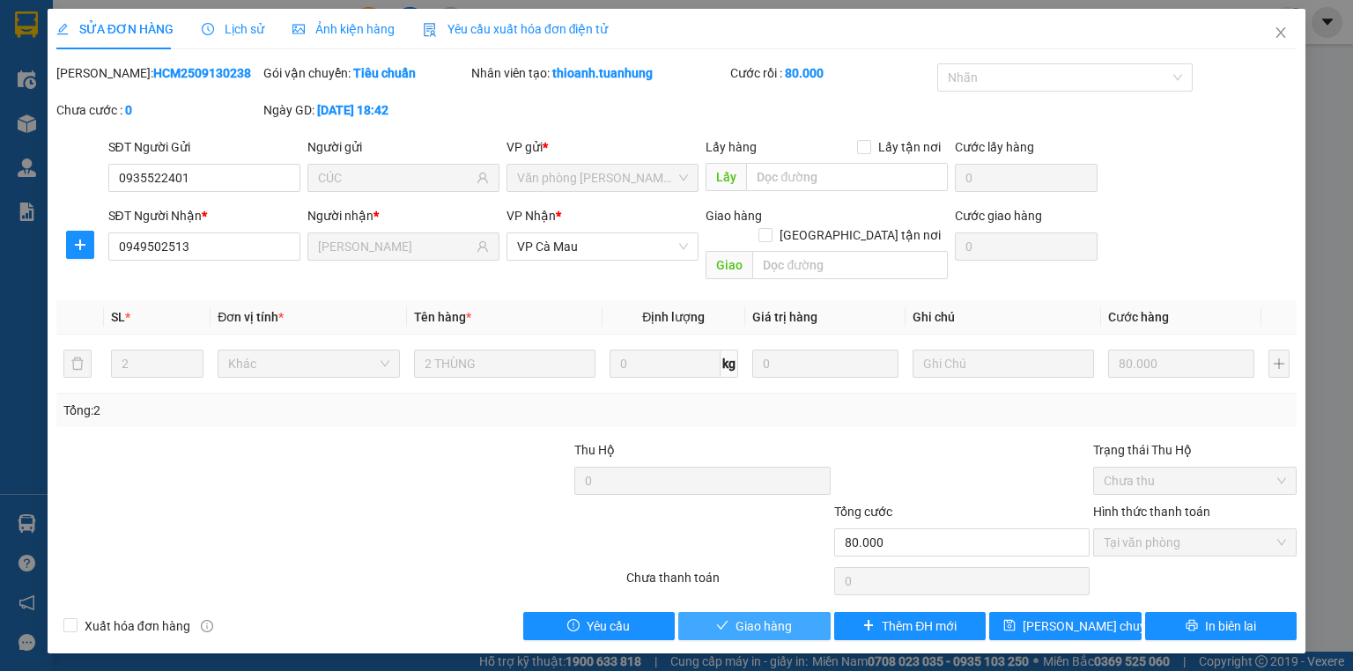
click at [747, 617] on span "Giao hàng" at bounding box center [764, 626] width 56 height 19
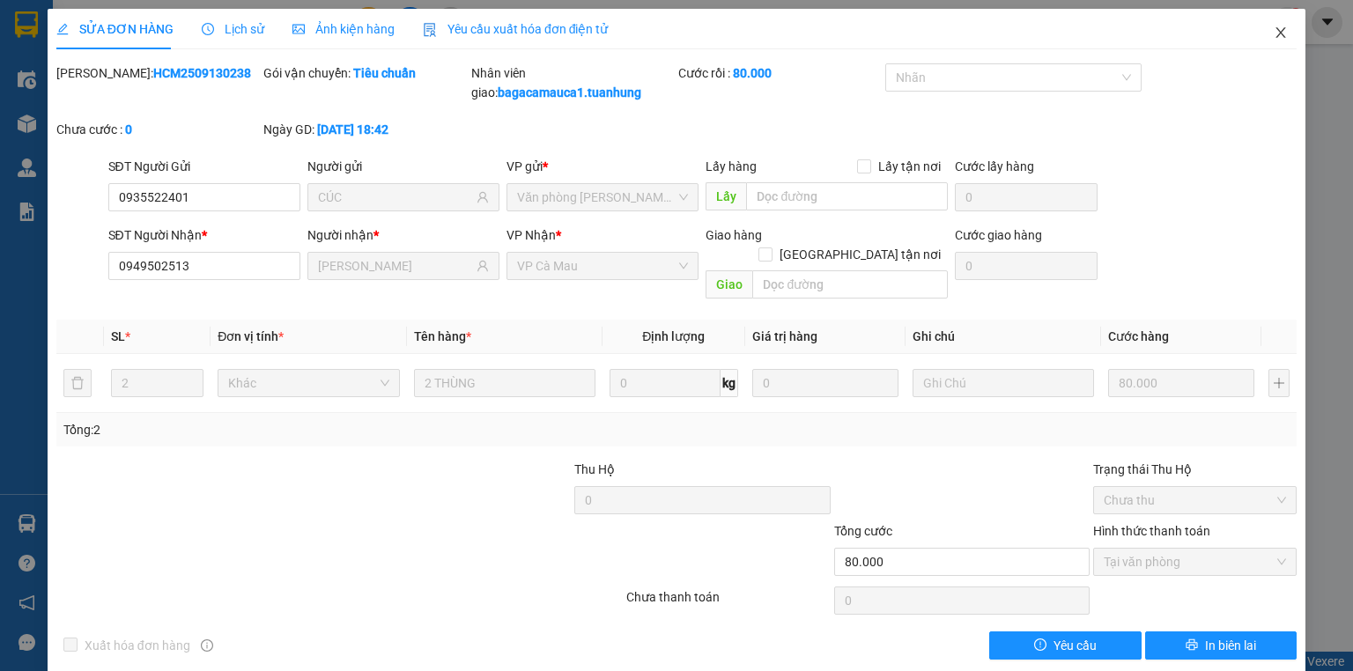
click at [1274, 37] on icon "close" at bounding box center [1281, 33] width 14 height 14
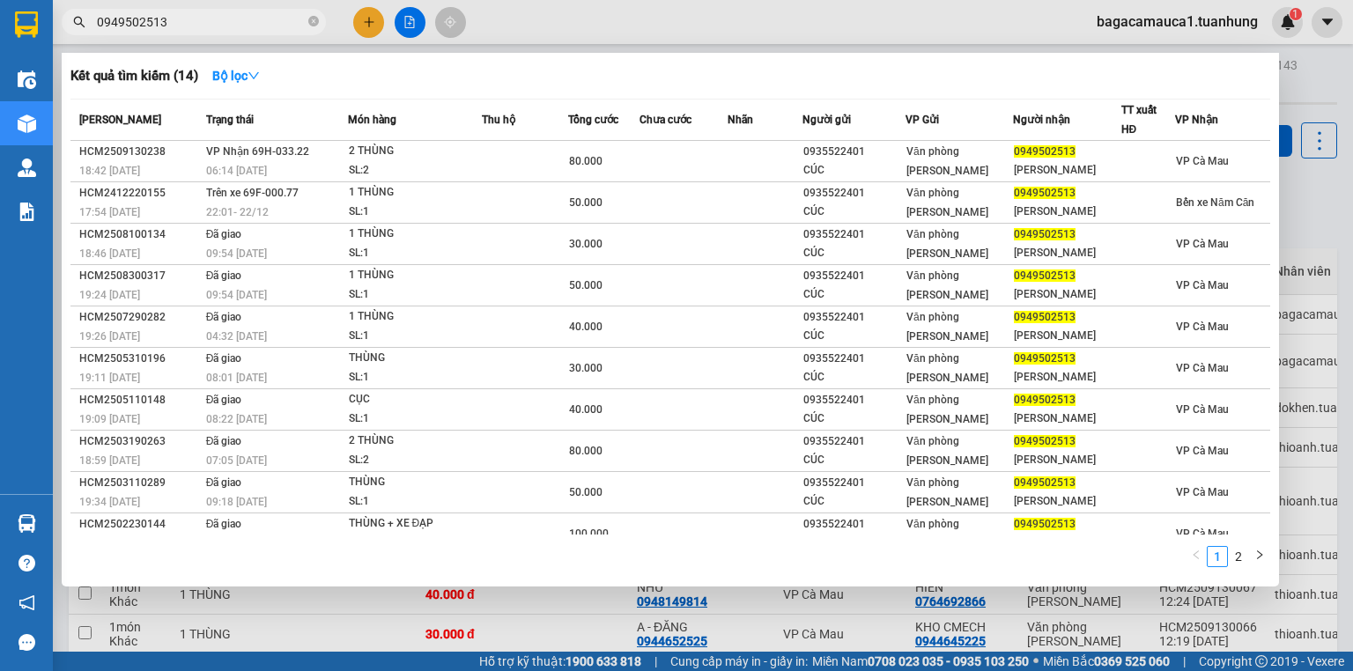
click at [311, 12] on span at bounding box center [313, 21] width 11 height 19
click at [310, 18] on icon "close-circle" at bounding box center [313, 21] width 11 height 11
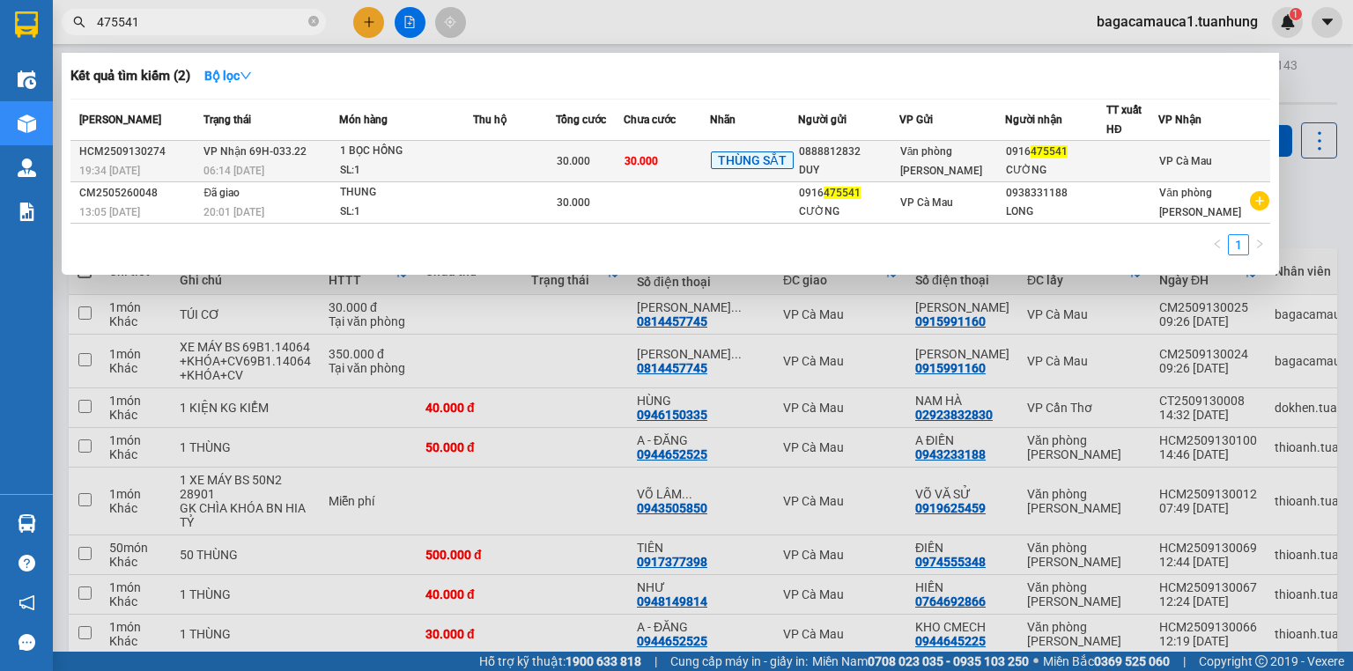
type input "475541"
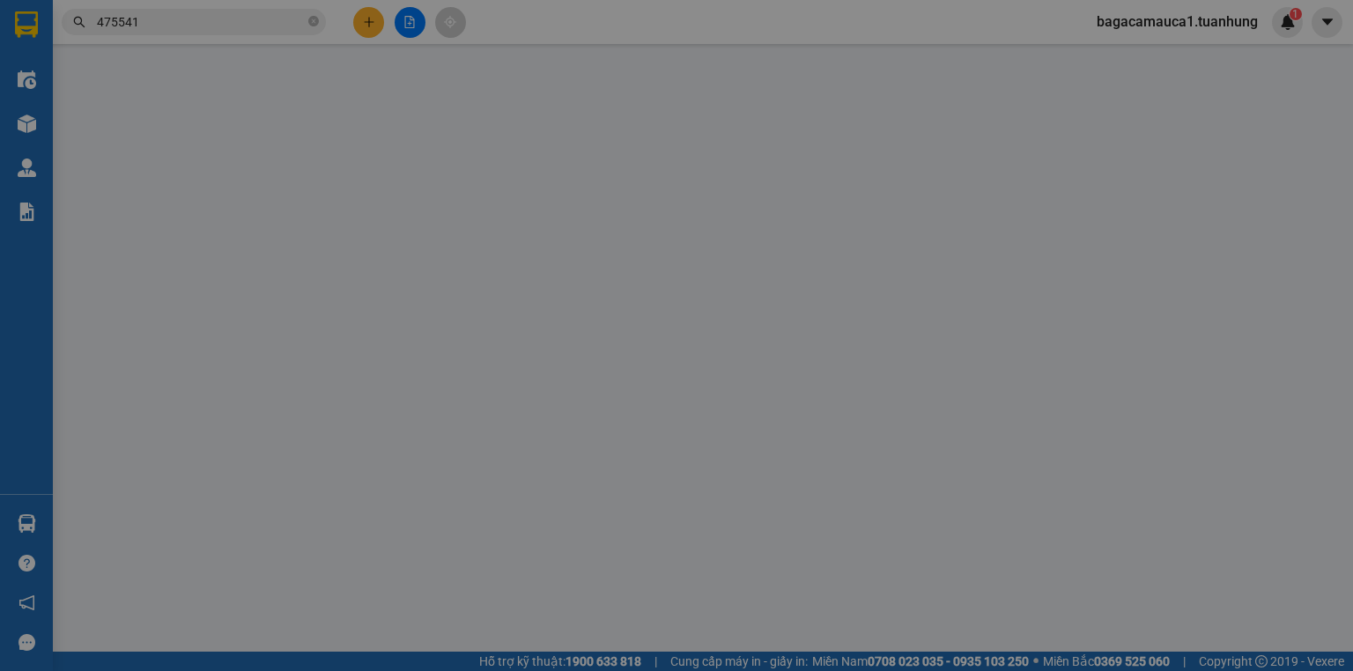
type input "0888812832"
type input "DUY"
type input "0916475541"
type input "CƯỜNG"
type input "30.000"
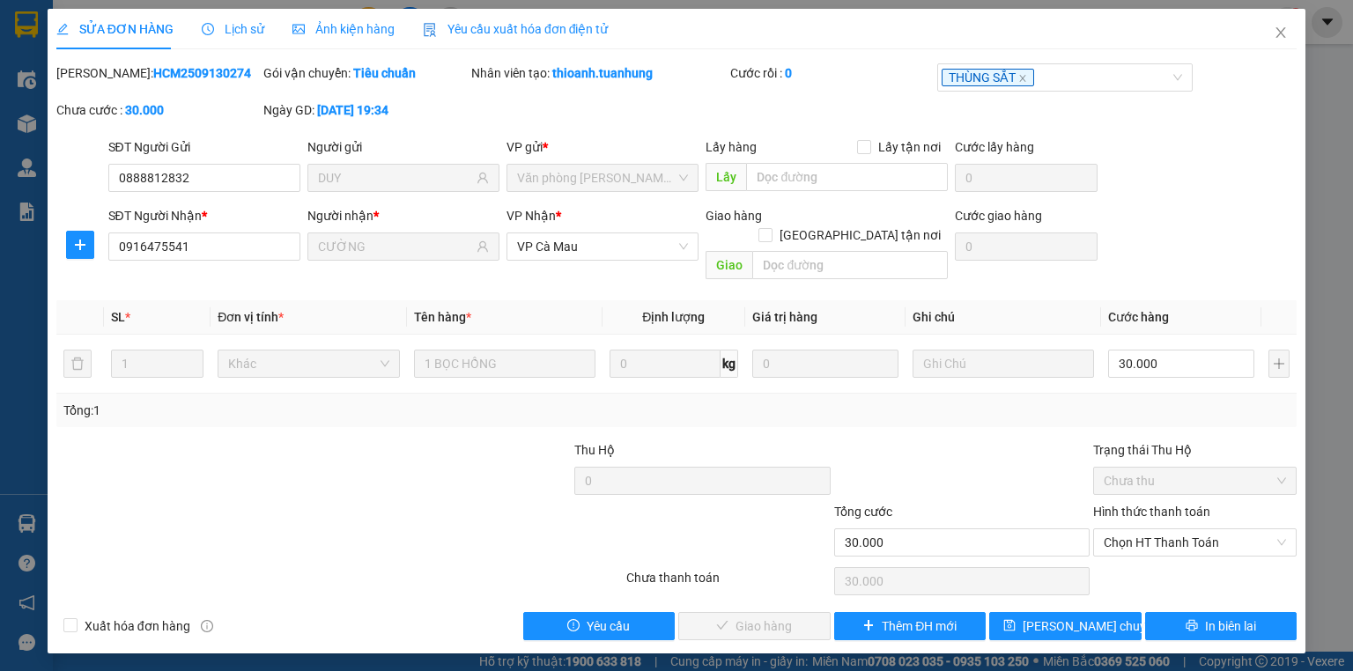
drag, startPoint x: 1152, startPoint y: 493, endPoint x: 1153, endPoint y: 502, distance: 8.9
click at [1153, 505] on label "Hình thức thanh toán" at bounding box center [1151, 512] width 117 height 14
click at [1153, 529] on input "Hình thức thanh toán" at bounding box center [1189, 542] width 170 height 26
click at [1153, 504] on div "Hình thức thanh toán" at bounding box center [1194, 515] width 203 height 26
click at [1144, 529] on span "Chọn HT Thanh Toán" at bounding box center [1195, 542] width 182 height 26
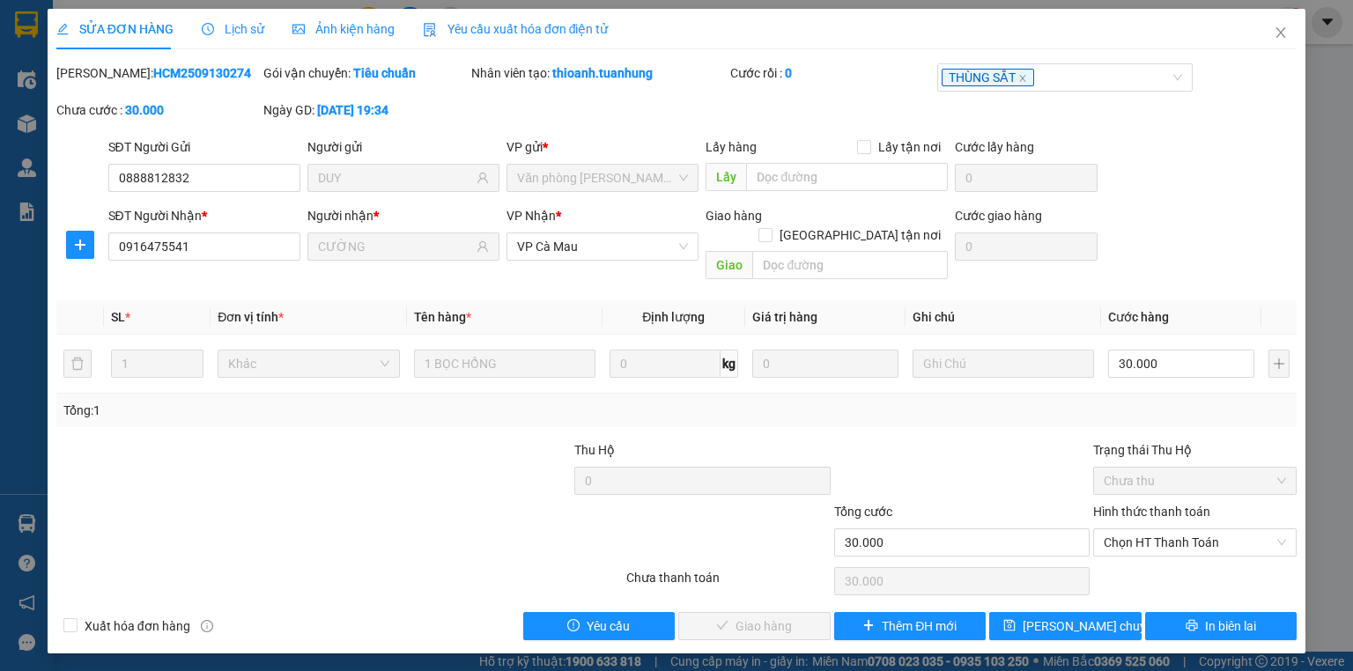
drag, startPoint x: 1135, startPoint y: 541, endPoint x: 1086, endPoint y: 548, distance: 49.0
click at [1135, 543] on div "Total Paid Fee 0 Total UnPaid Fee 30.000 Cash Collection Total Fee Mã ĐH: HCM25…" at bounding box center [676, 351] width 1240 height 577
click at [1202, 535] on span "Chọn HT Thanh Toán" at bounding box center [1195, 542] width 182 height 26
click at [1195, 539] on div "Total Paid Fee 0 Total UnPaid Fee 30.000 Cash Collection Total Fee Mã ĐH: HCM25…" at bounding box center [676, 351] width 1240 height 577
click at [1166, 536] on div "Hình thức thanh toán Chọn HT Thanh Toán" at bounding box center [1194, 533] width 203 height 62
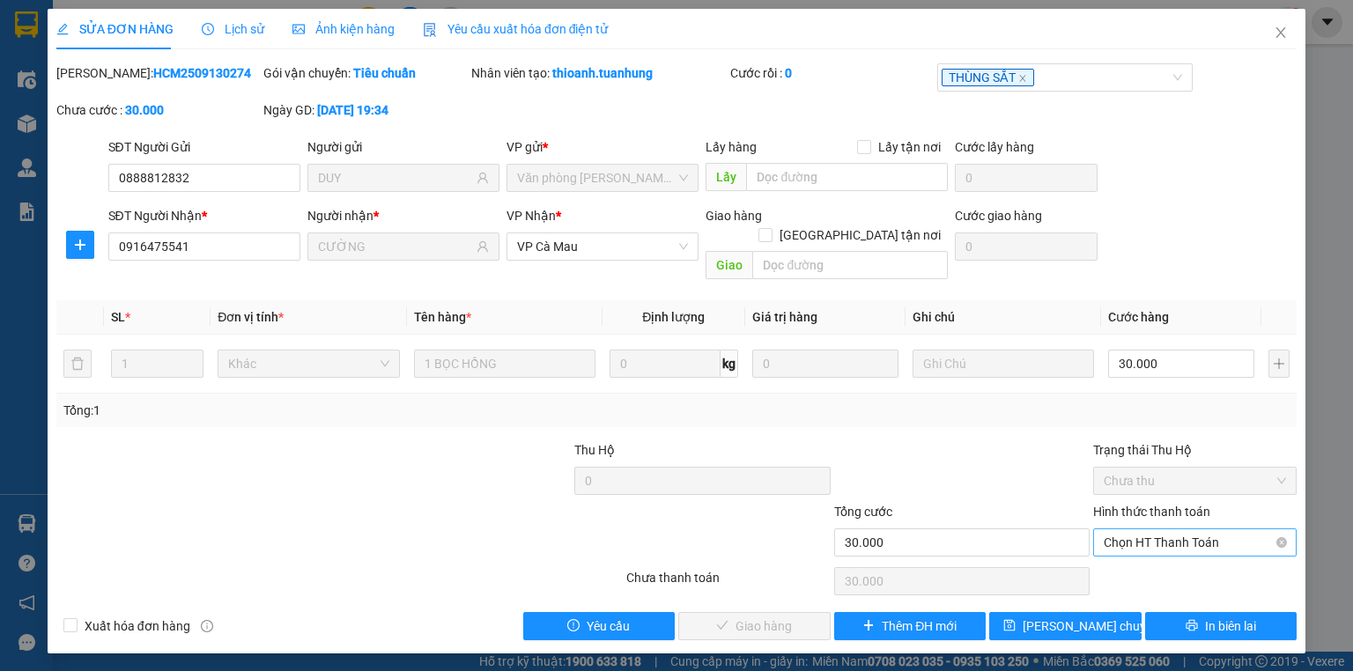
click at [1166, 531] on span "Chọn HT Thanh Toán" at bounding box center [1195, 542] width 182 height 26
click at [1164, 544] on div "Tại văn phòng" at bounding box center [1194, 558] width 203 height 28
type input "0"
click at [771, 617] on span "Giao hàng" at bounding box center [764, 626] width 56 height 19
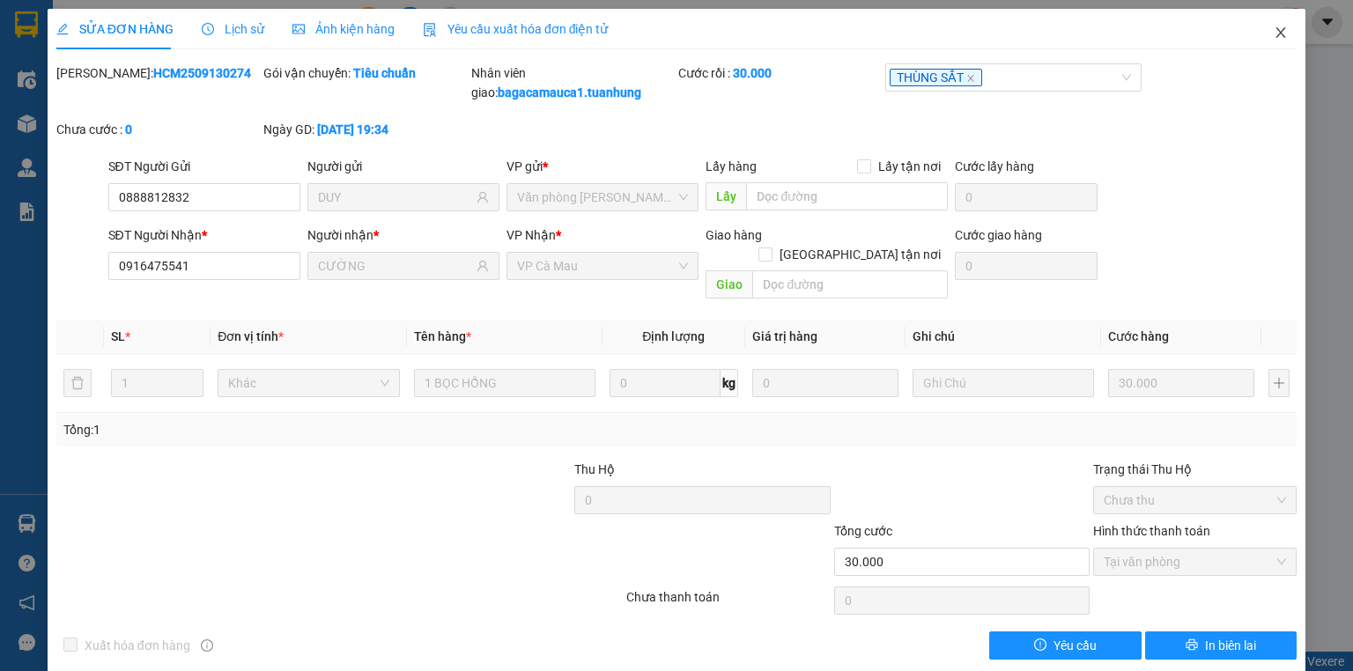
click at [1279, 34] on span "Close" at bounding box center [1280, 33] width 49 height 49
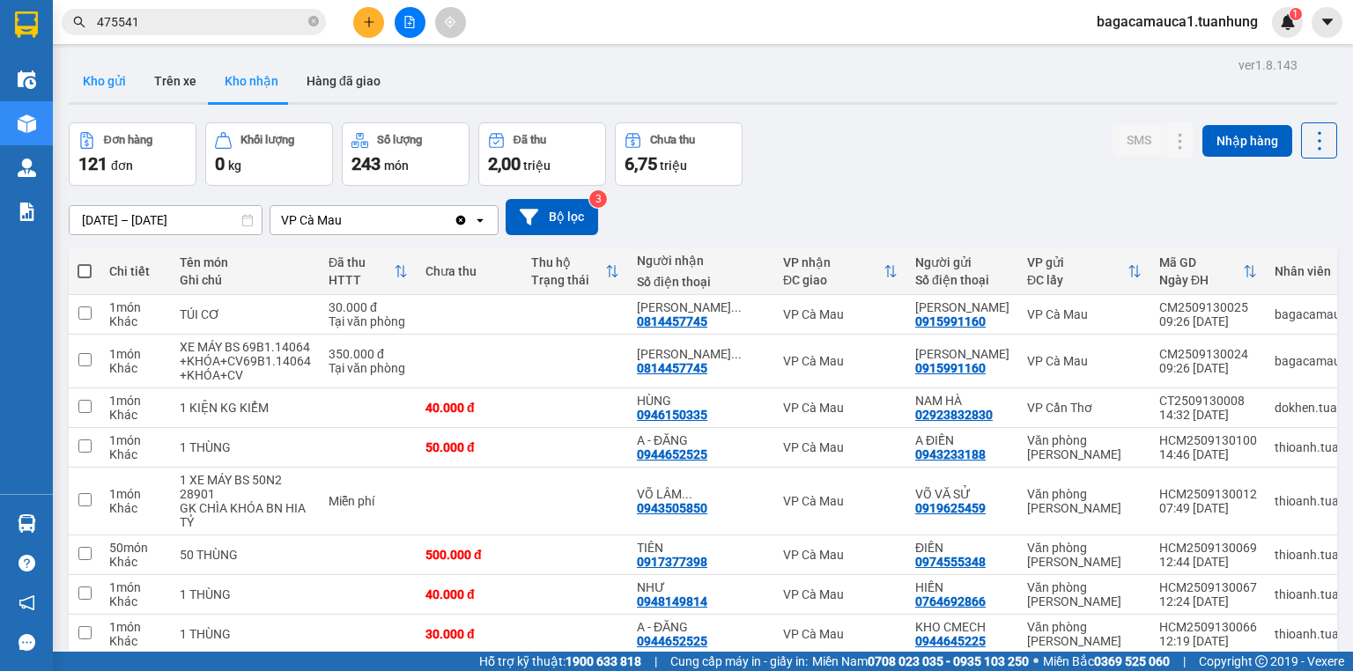
click at [122, 85] on button "Kho gửi" at bounding box center [104, 81] width 71 height 42
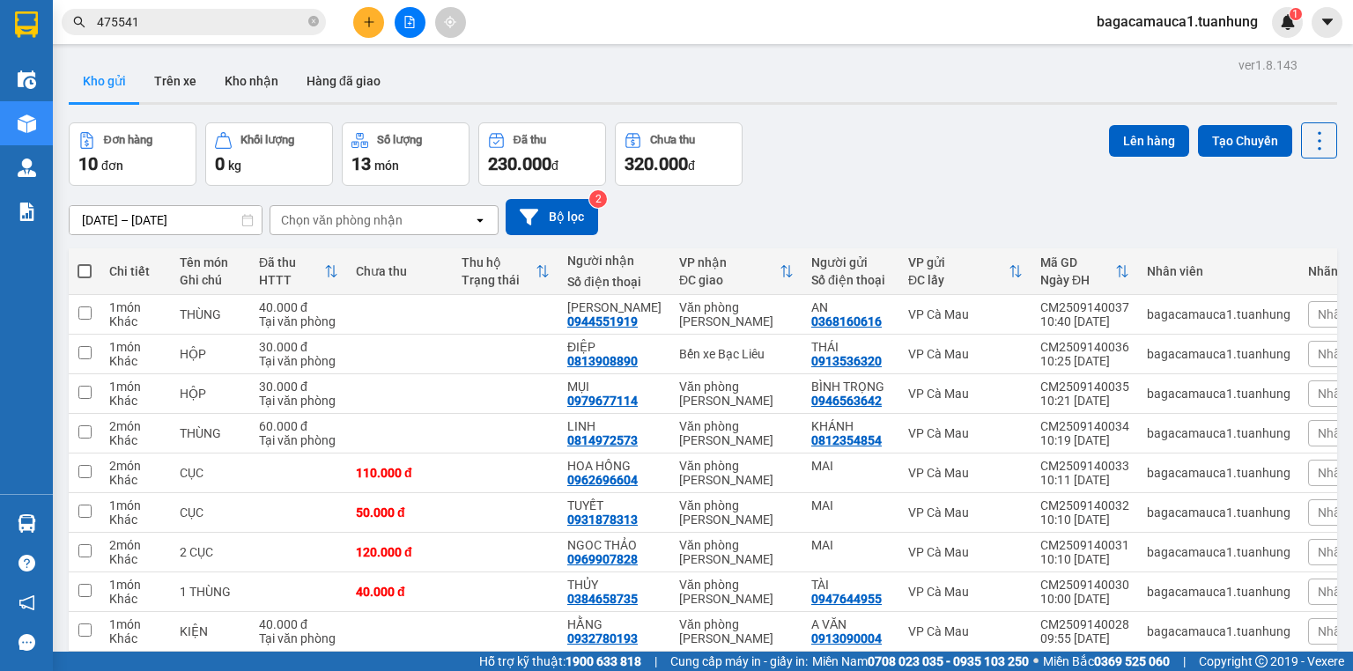
click at [367, 16] on icon "plus" at bounding box center [369, 22] width 12 height 12
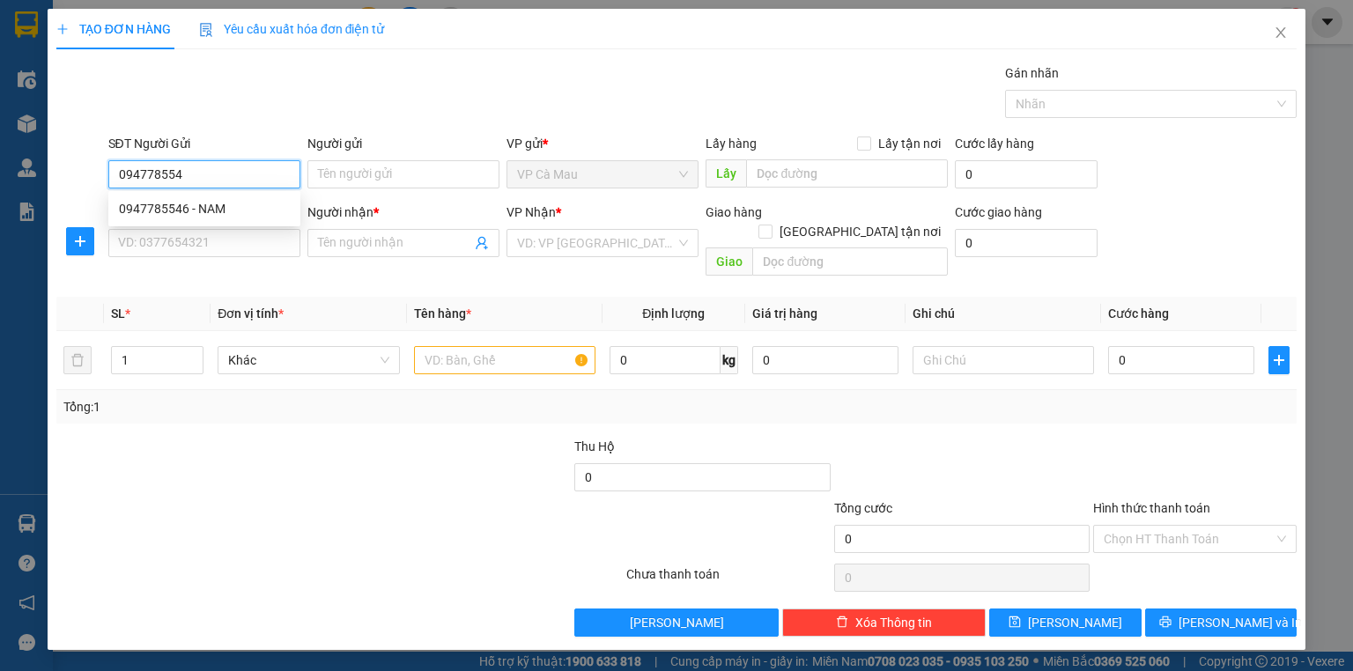
type input "0947785546"
click at [190, 204] on div "0947785546 - NAM" at bounding box center [204, 208] width 171 height 19
type input "NAM"
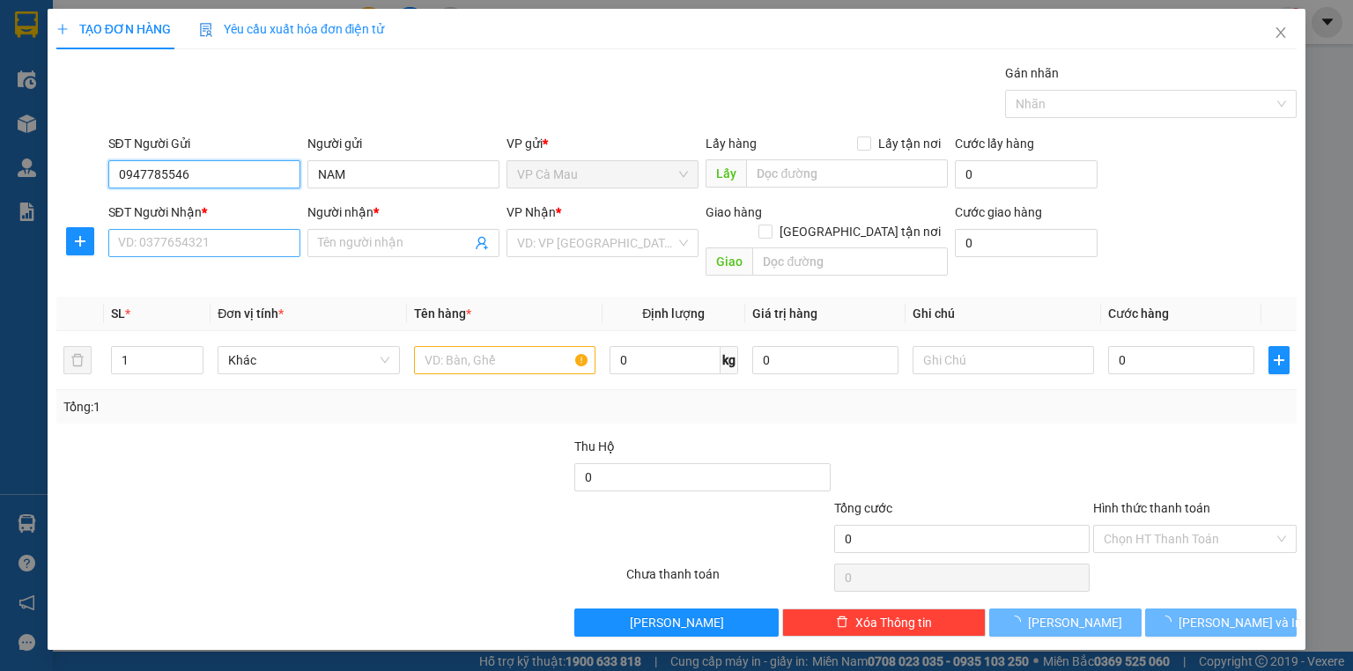
type input "0947785546"
click at [240, 235] on input "SĐT Người Nhận *" at bounding box center [204, 243] width 192 height 28
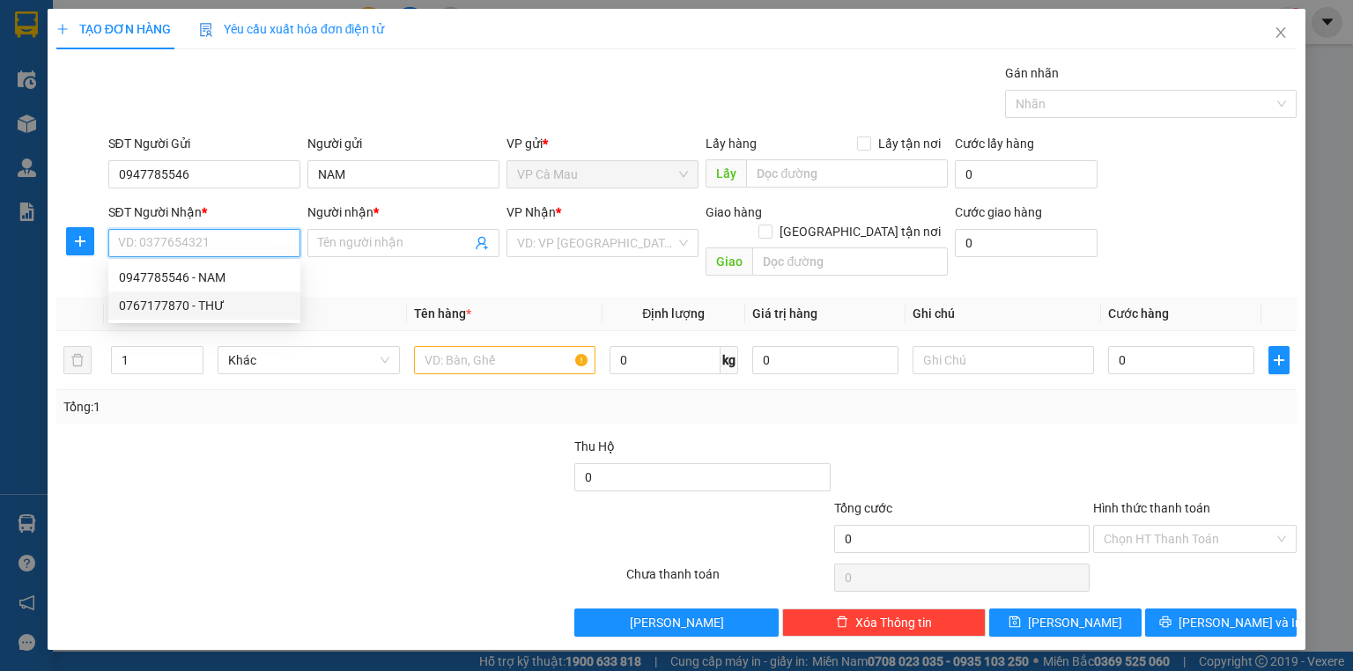
click at [255, 309] on div "0767177870 - THƯ" at bounding box center [204, 305] width 171 height 19
type input "0767177870"
type input "THƯ"
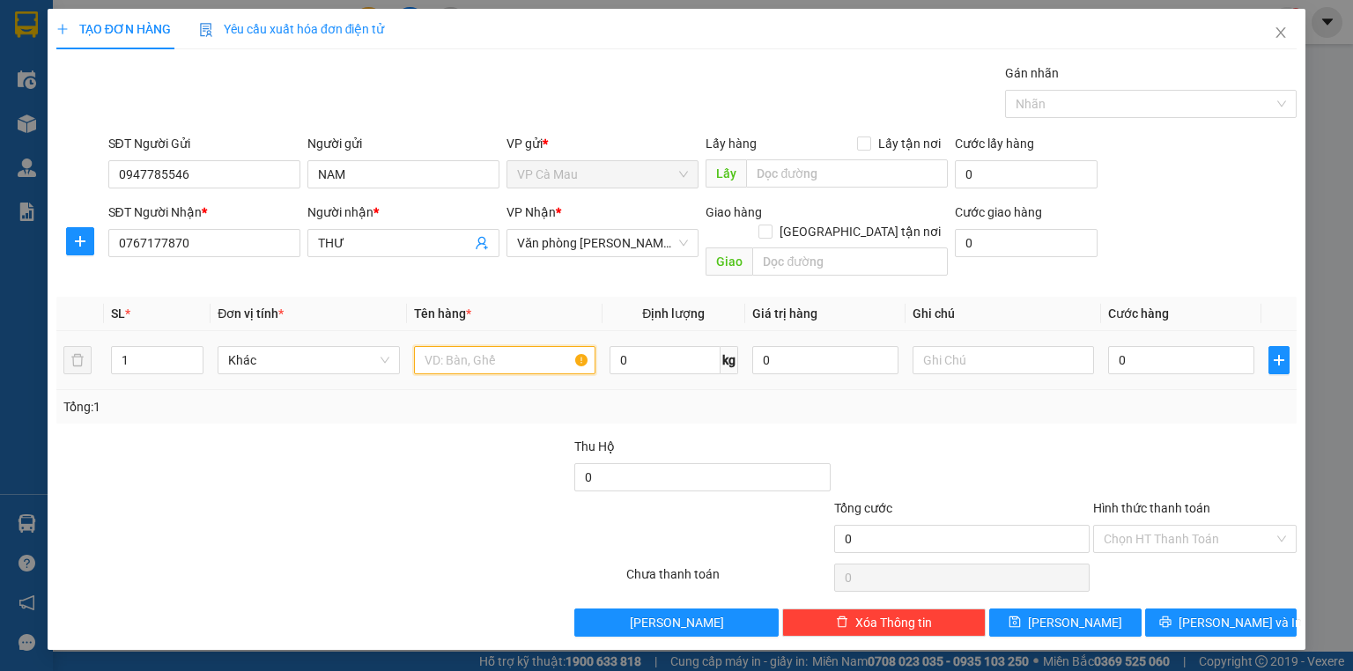
click at [492, 346] on input "text" at bounding box center [504, 360] width 181 height 28
type input "HỘP"
click at [1195, 346] on input "0" at bounding box center [1181, 360] width 146 height 28
type input "3"
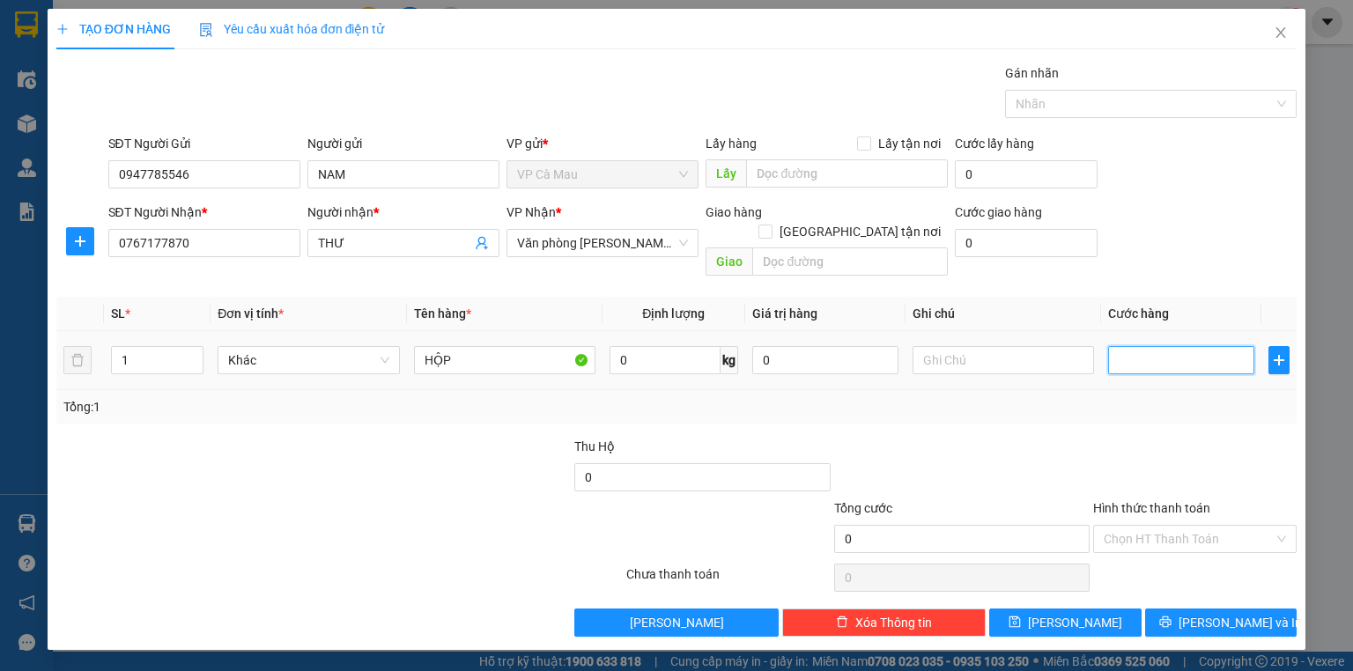
type input "3"
type input "30"
type input "30.000"
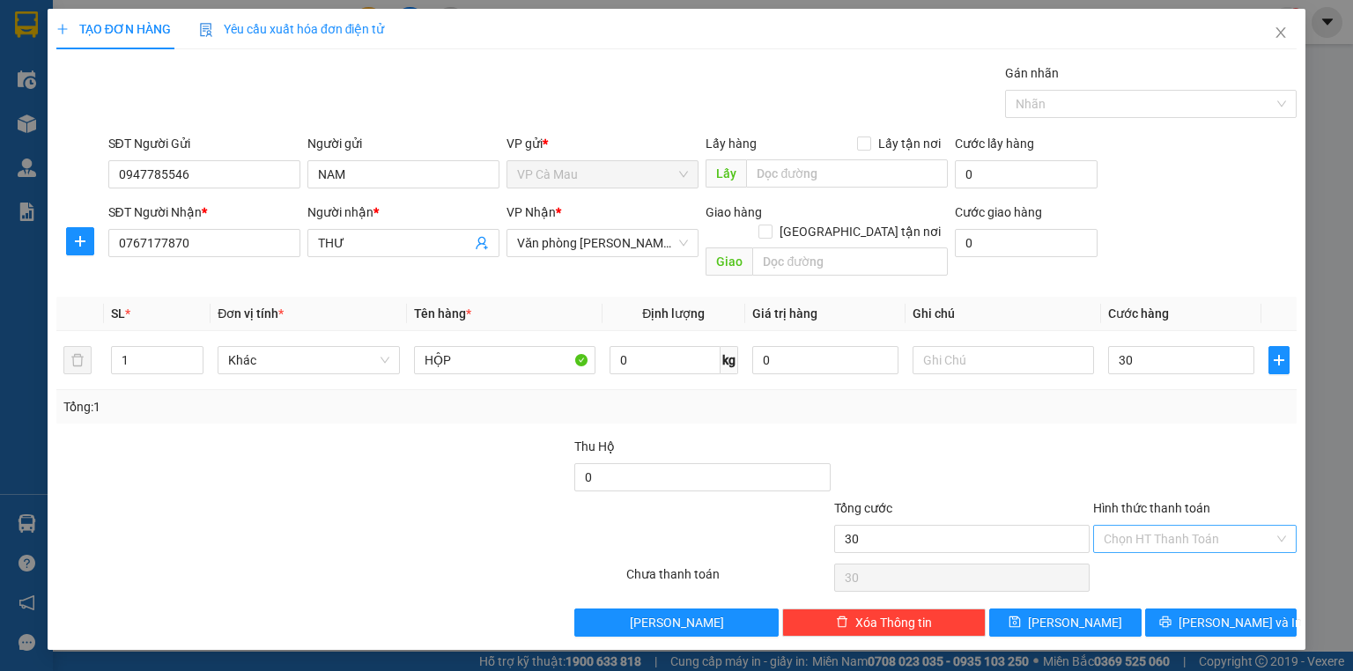
type input "30.000"
click at [1145, 526] on input "Hình thức thanh toán" at bounding box center [1189, 539] width 170 height 26
click at [1225, 555] on div "Tại văn phòng" at bounding box center [1195, 553] width 182 height 19
type input "0"
click at [1276, 609] on button "[PERSON_NAME] và In" at bounding box center [1221, 623] width 152 height 28
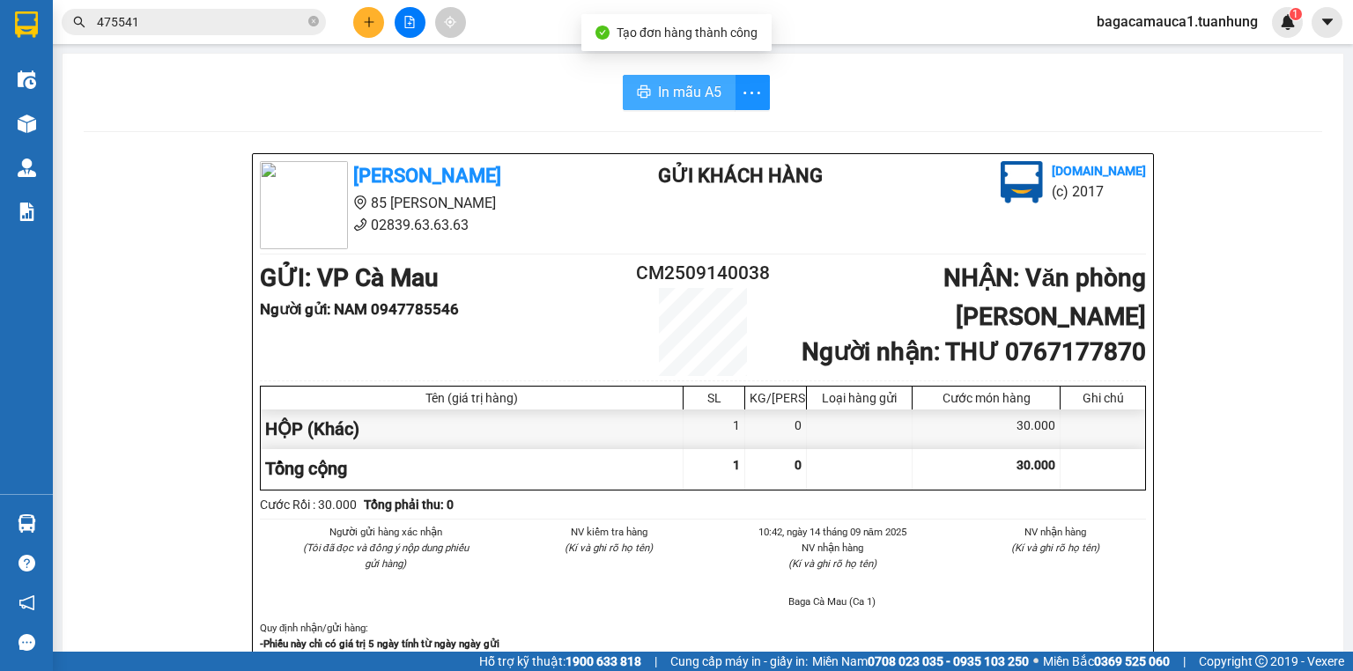
click at [673, 96] on span "In mẫu A5" at bounding box center [689, 92] width 63 height 22
